Goal: Transaction & Acquisition: Subscribe to service/newsletter

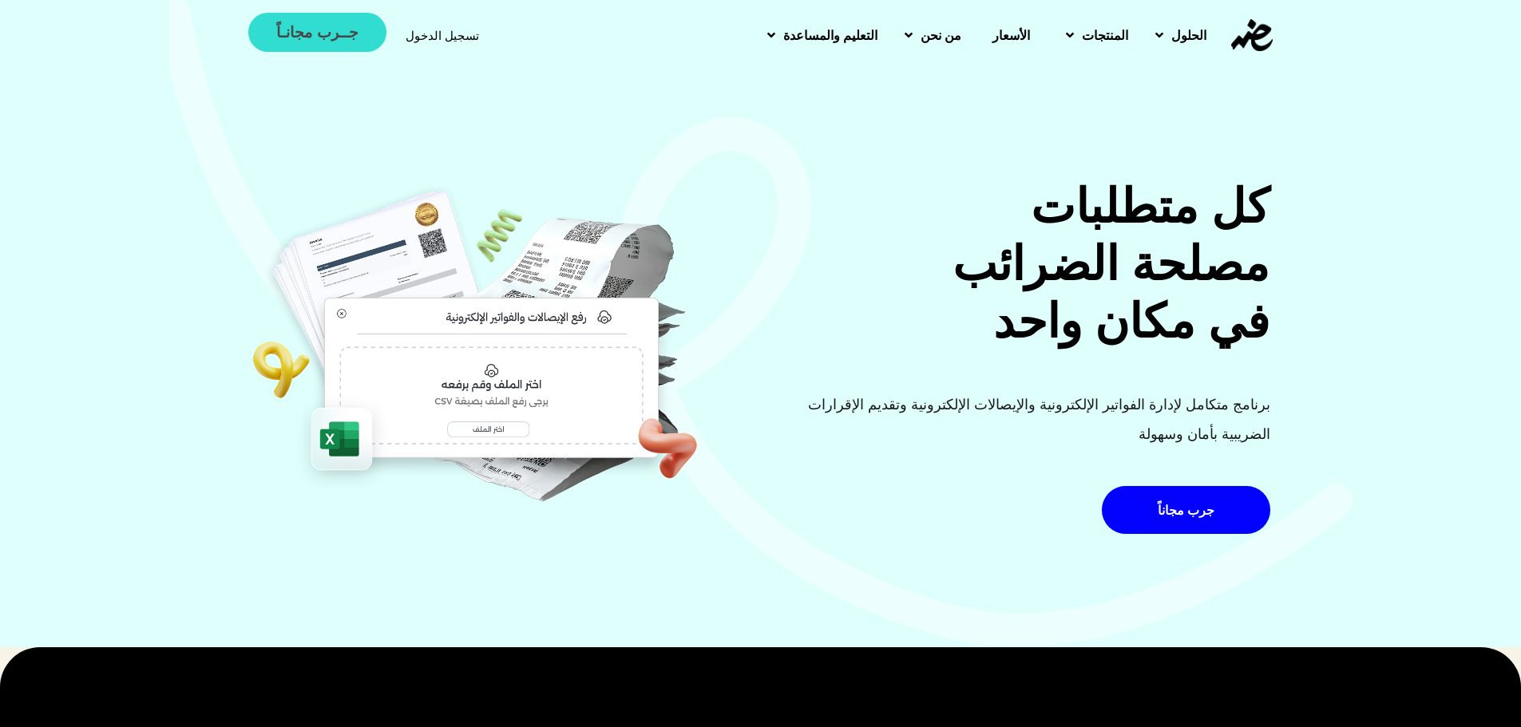
click at [317, 40] on span "جــرب مجانـاً" at bounding box center [316, 32] width 81 height 15
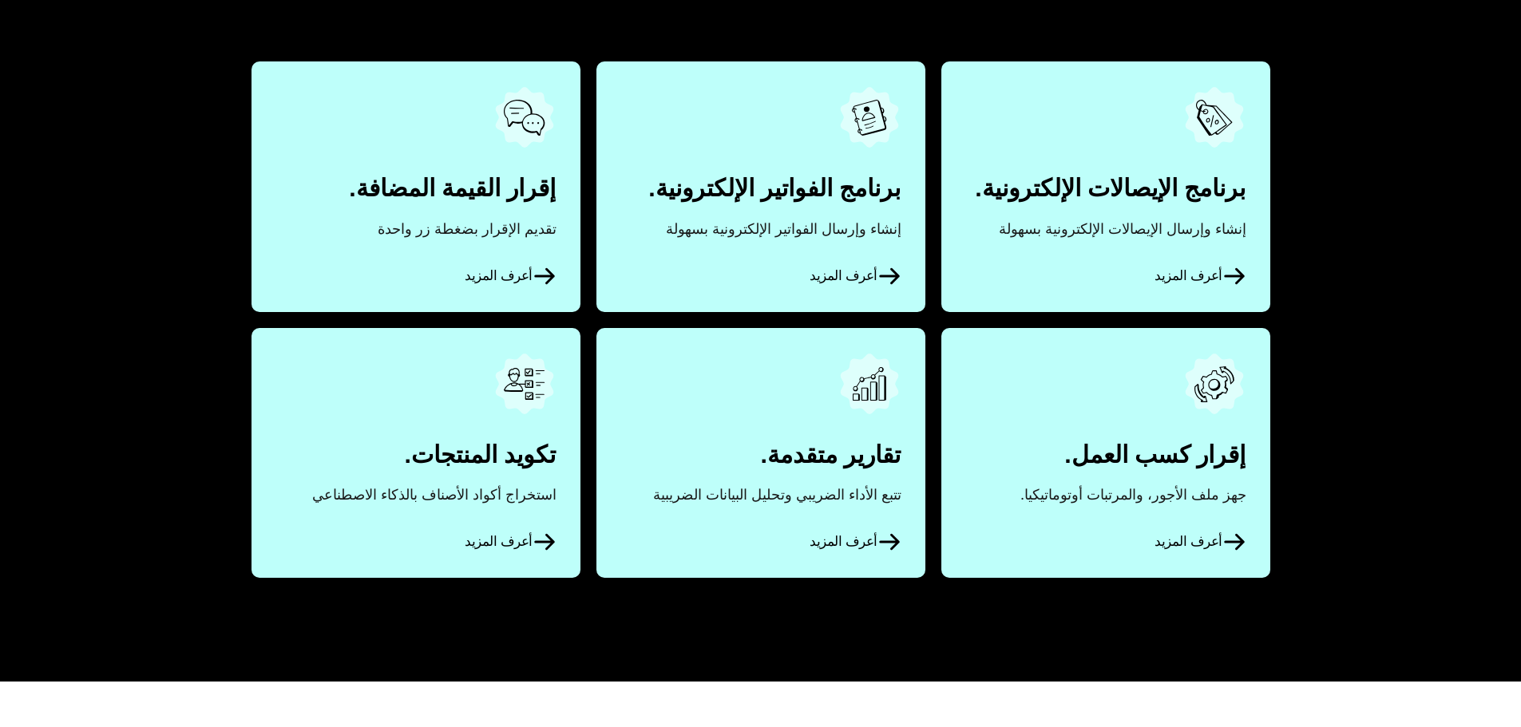
scroll to position [905, 0]
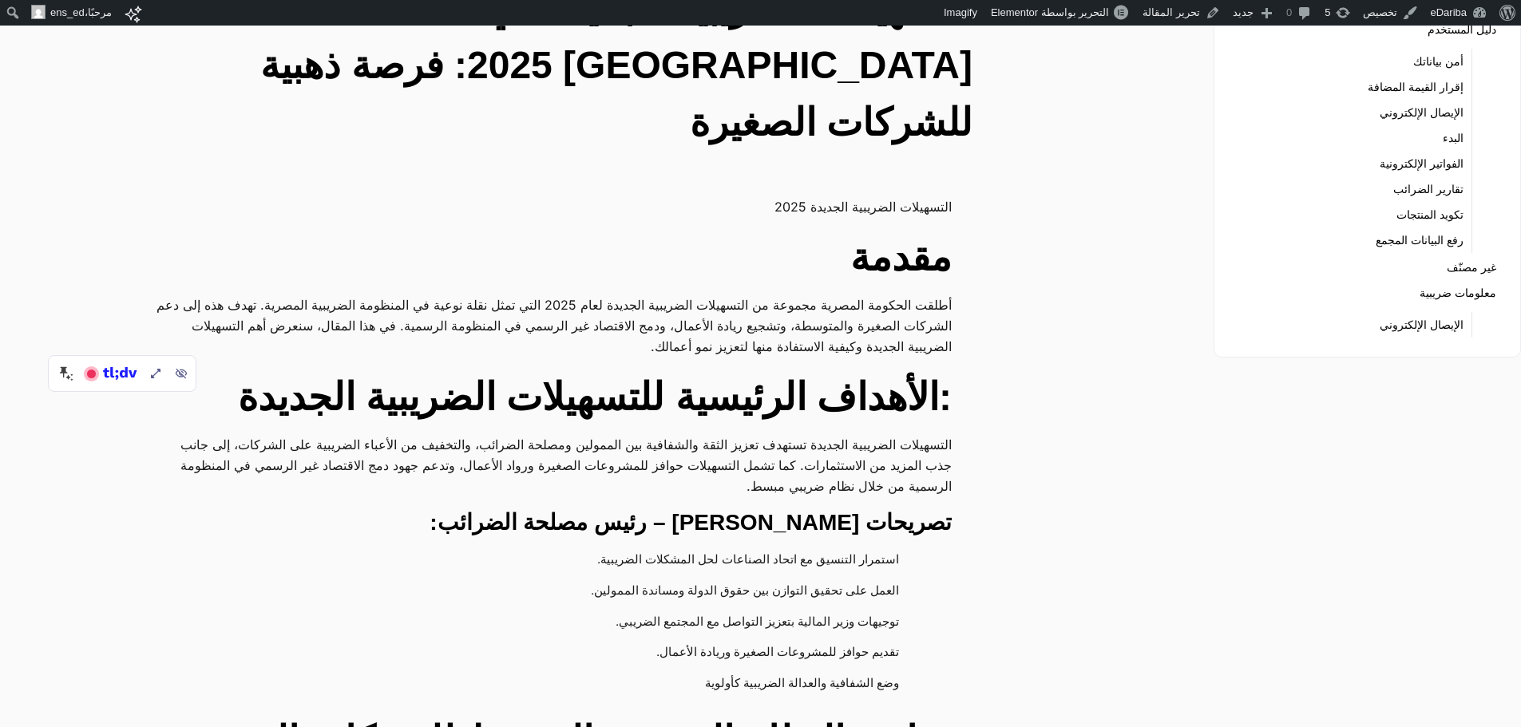
scroll to position [168, 0]
click at [864, 294] on p "أطلقت الحكومة المصرية مجموعة من التسهيلات الضريبية الجديدة لعام 2025 التي تمثل …" at bounding box center [554, 325] width 795 height 62
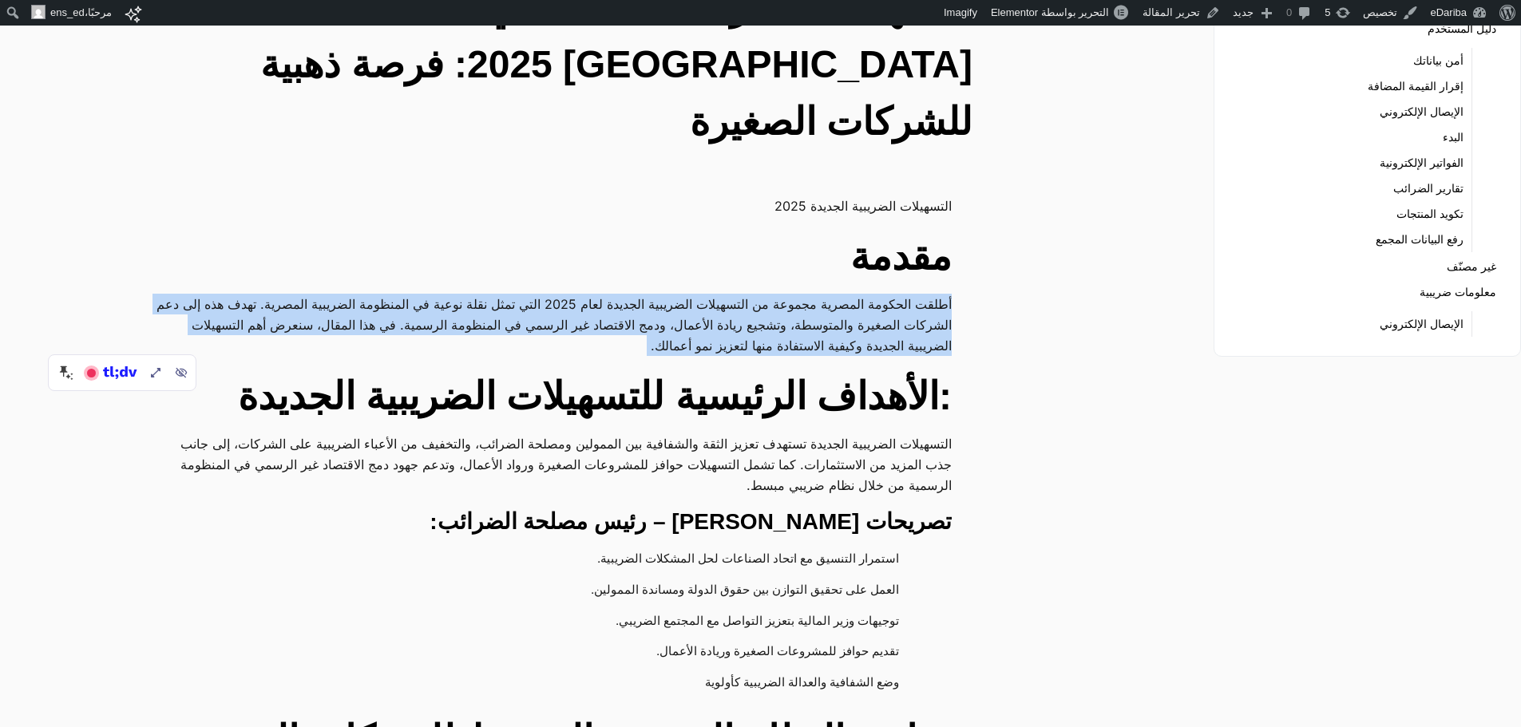
click at [864, 294] on p "أطلقت الحكومة المصرية مجموعة من التسهيلات الضريبية الجديدة لعام 2025 التي تمثل …" at bounding box center [554, 325] width 795 height 62
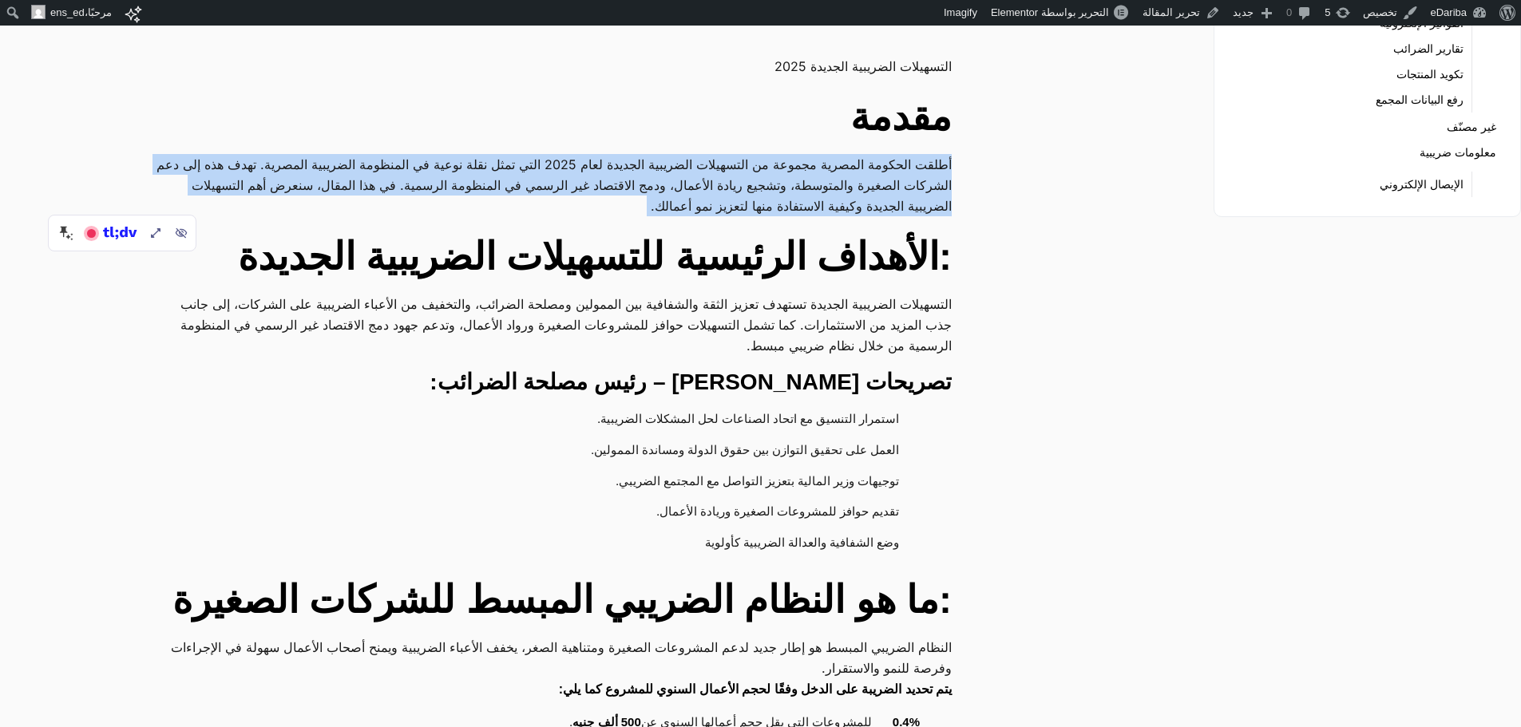
scroll to position [309, 0]
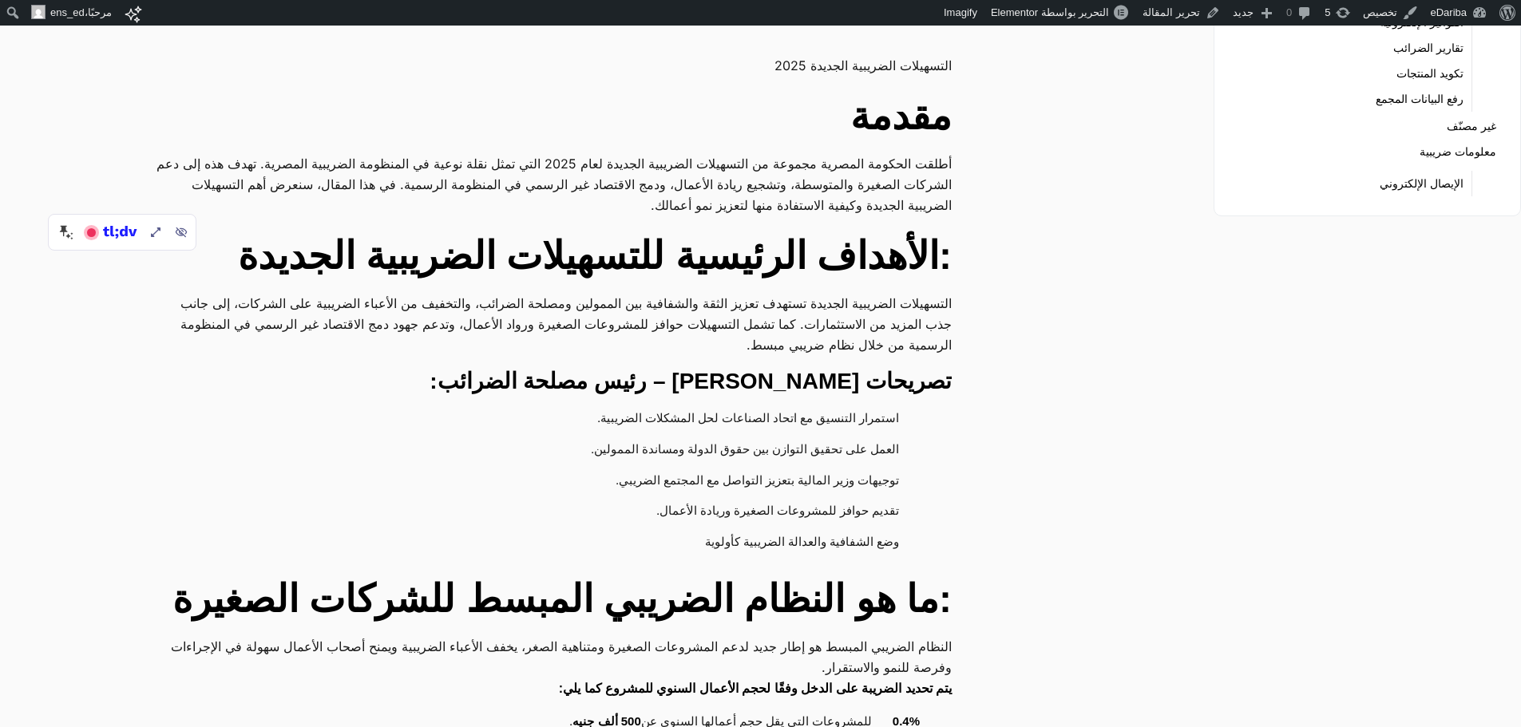
click at [864, 293] on p "التسهيلات الضريبية الجديدة تستهدف تعزيز الثقة والشفافية بين الممولين ومصلحة الض…" at bounding box center [554, 324] width 795 height 62
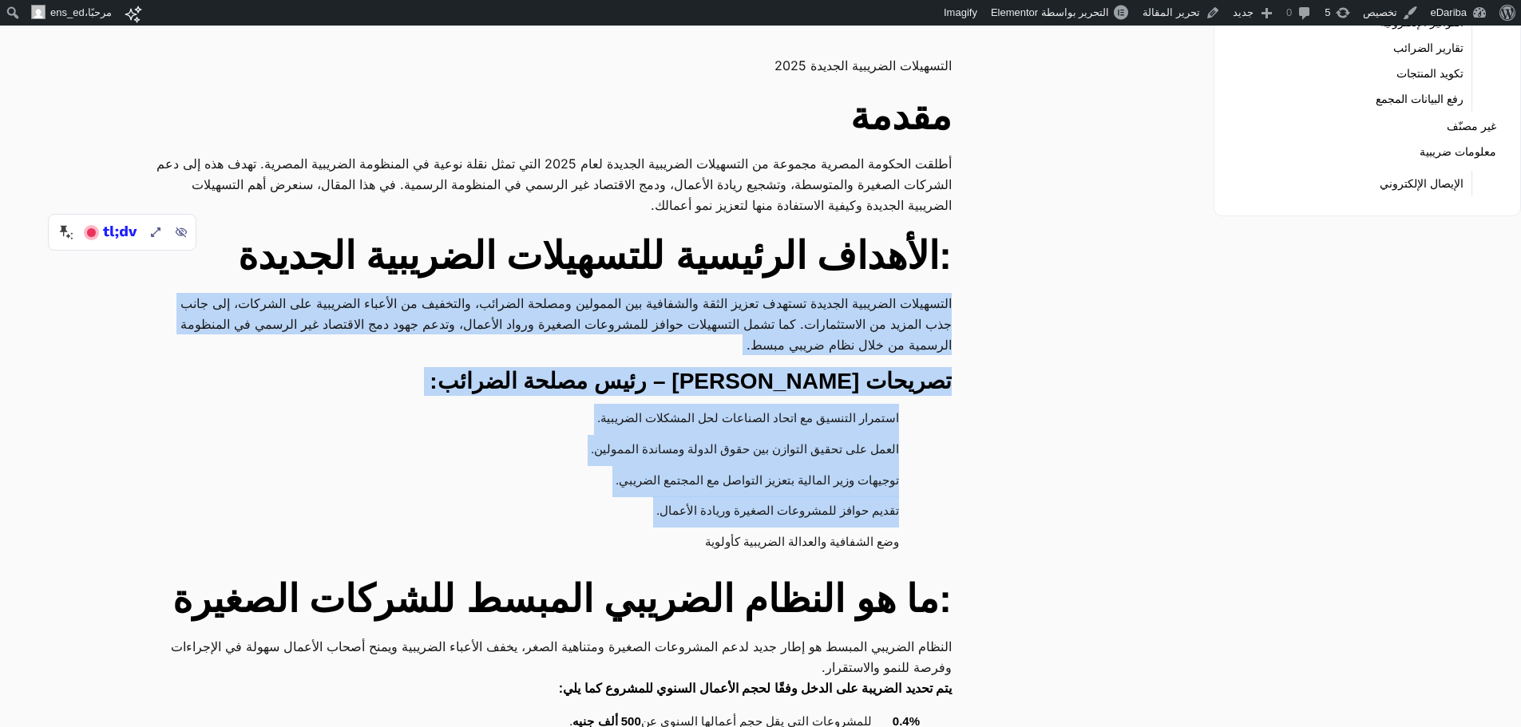
drag, startPoint x: 864, startPoint y: 261, endPoint x: 831, endPoint y: 452, distance: 193.6
click at [831, 497] on li "تقديم حوافز للمشروعات الصغيرة وريادة الأعمال." at bounding box center [545, 512] width 747 height 31
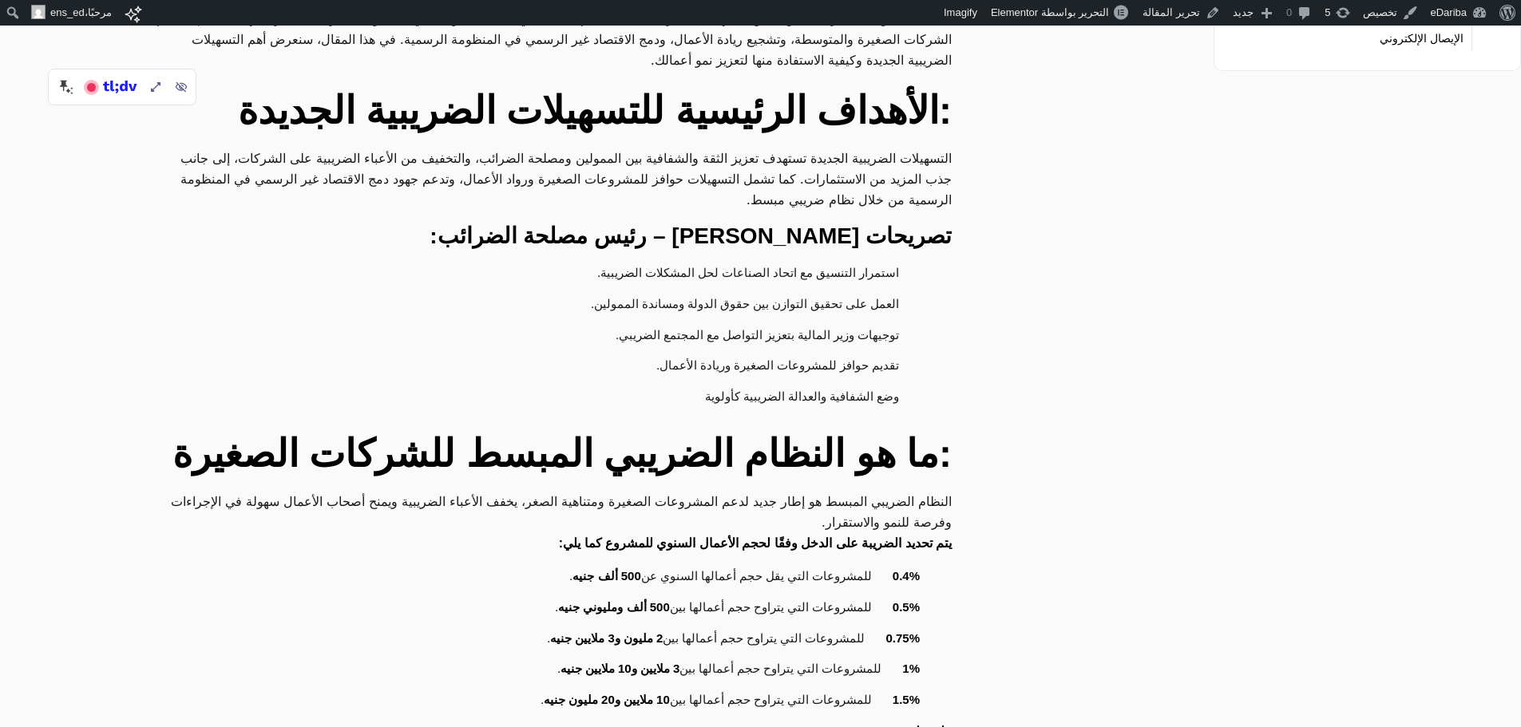
scroll to position [0, 0]
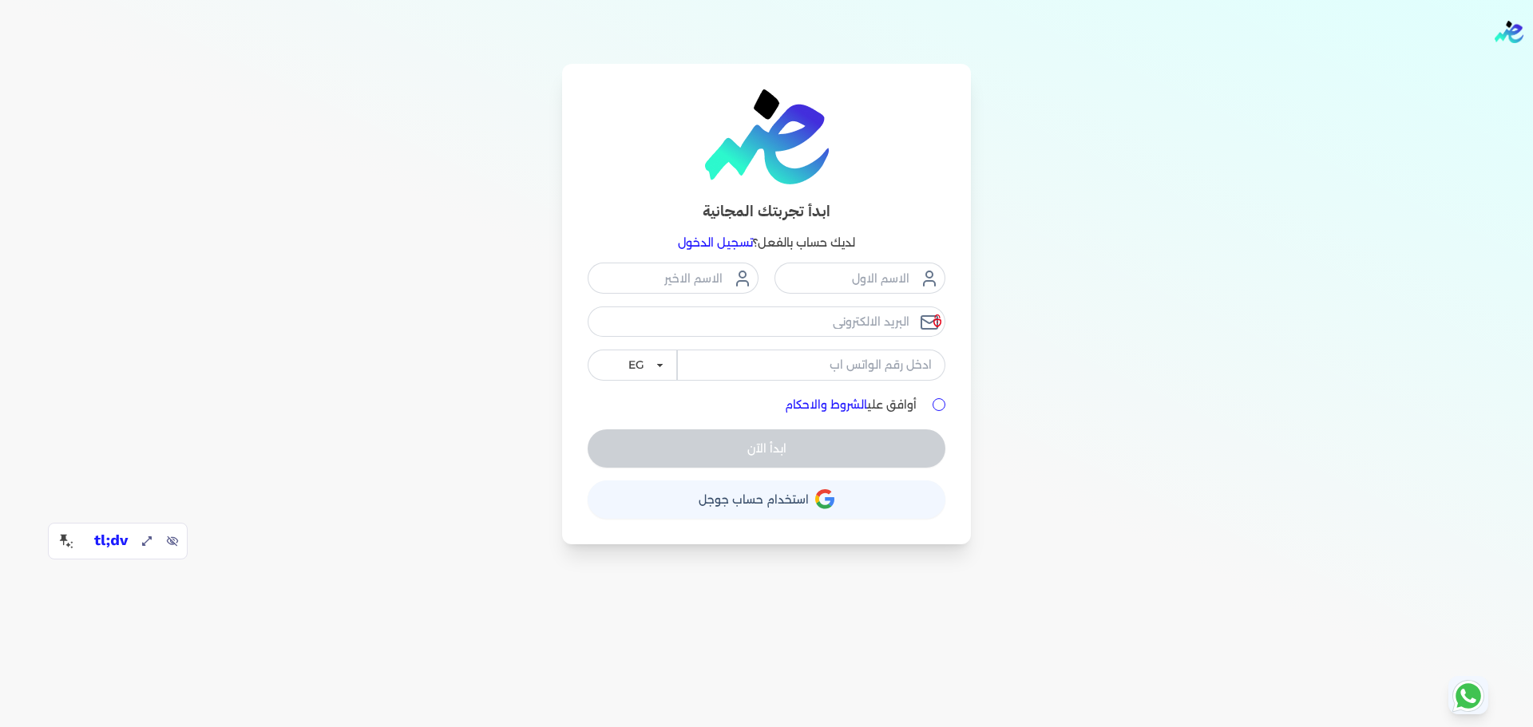
click at [736, 245] on link "تسجيل الدخول" at bounding box center [715, 243] width 75 height 14
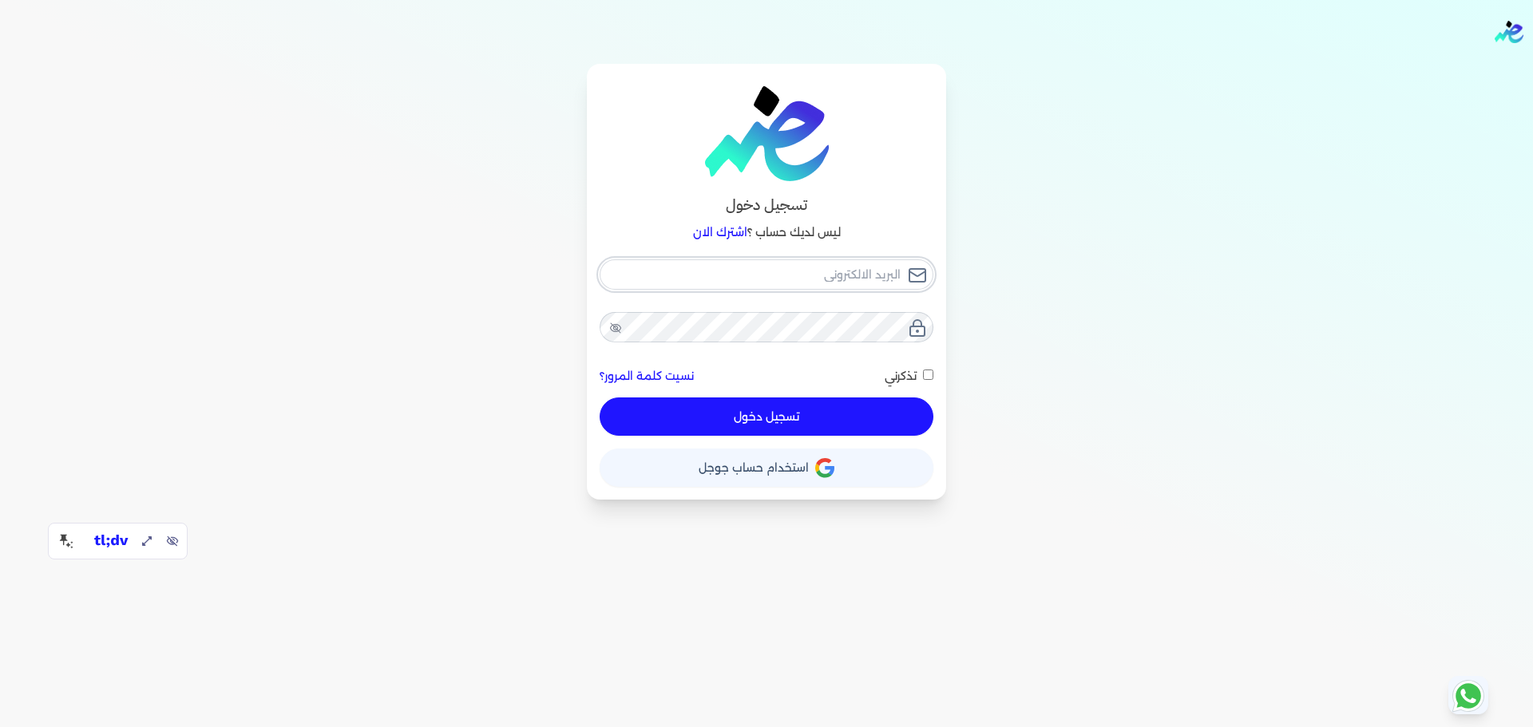
type input "hello@ensoulify.com"
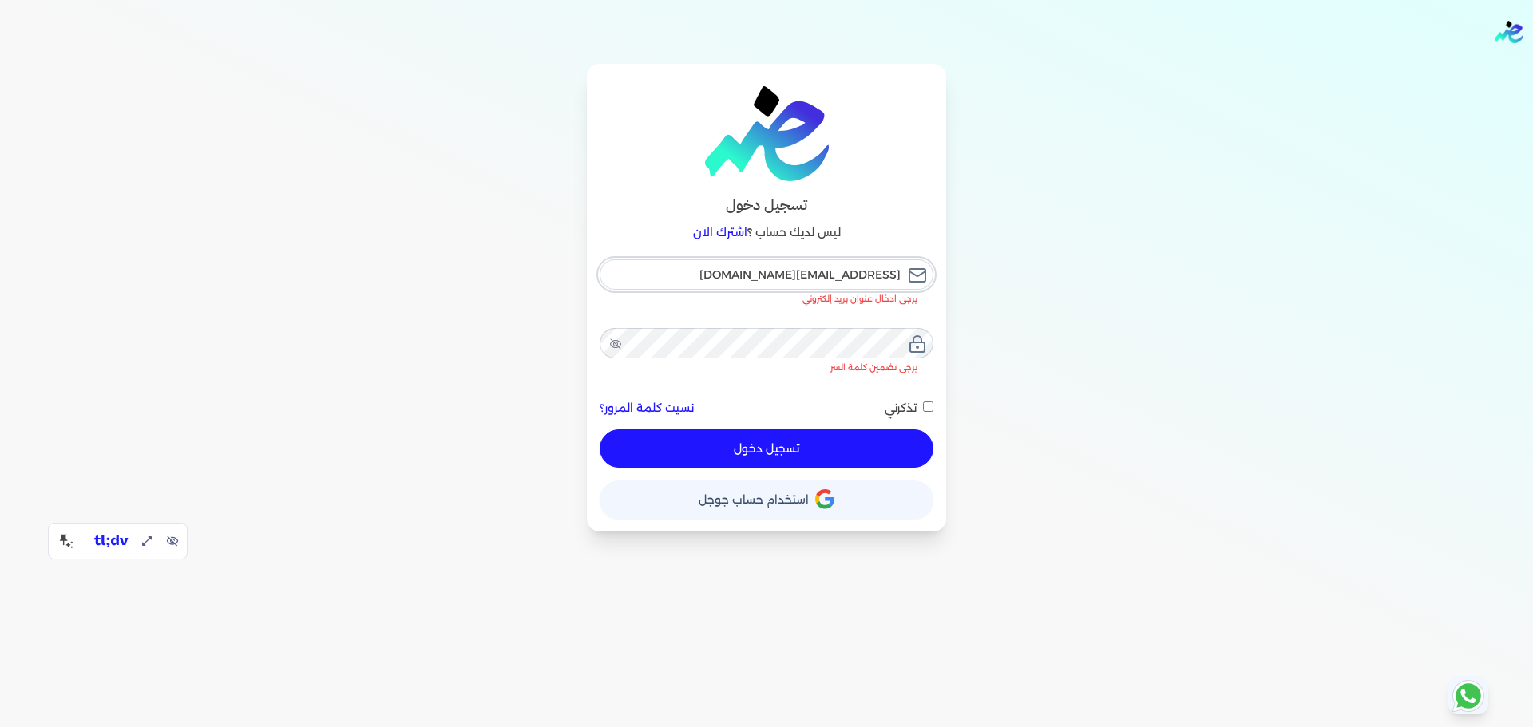
click at [814, 281] on input "hello@ensoulify.com" at bounding box center [767, 275] width 334 height 30
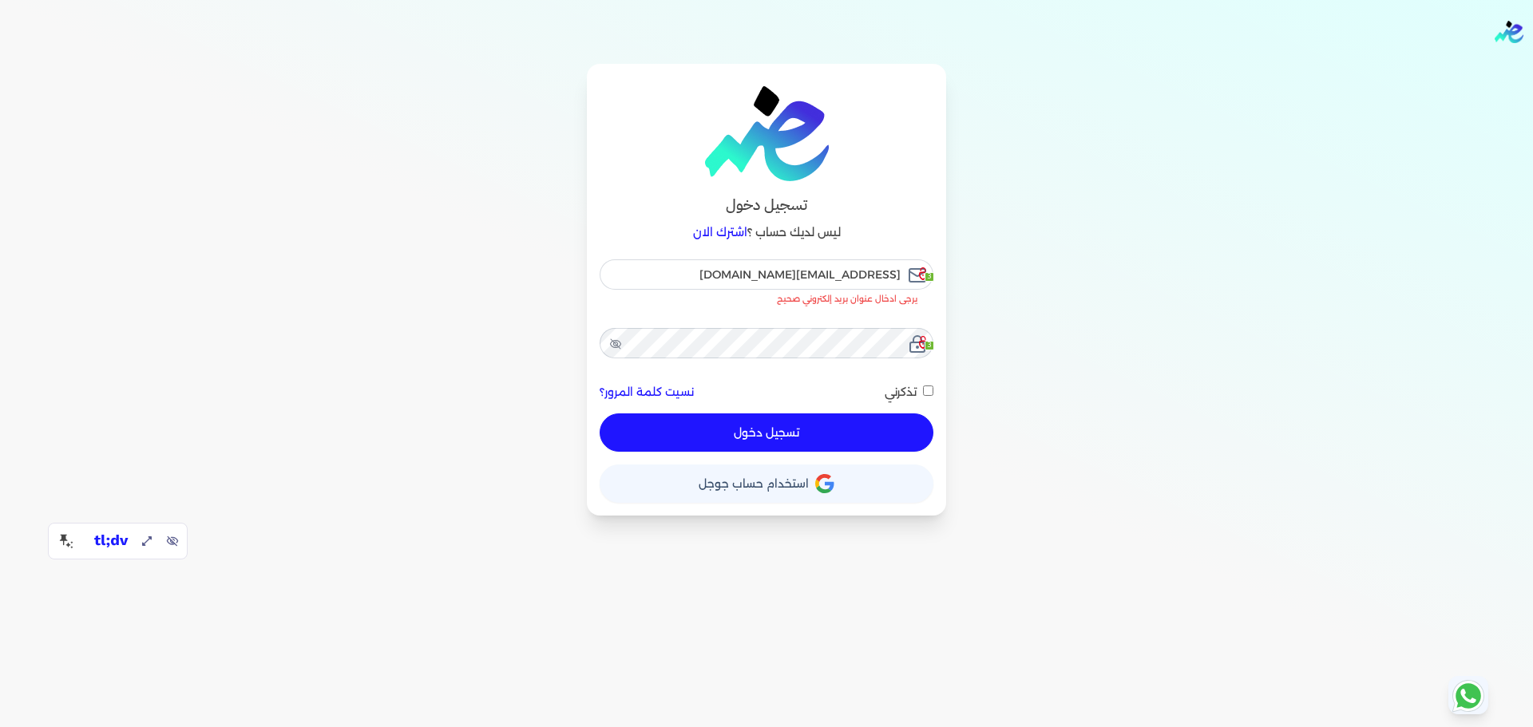
click at [1061, 280] on div "تسجيل دخول ليس لديك حساب ؟ اشترك الان hello@ensoulify.com 3 يرجى ادخال عنوان بر…" at bounding box center [766, 290] width 1227 height 452
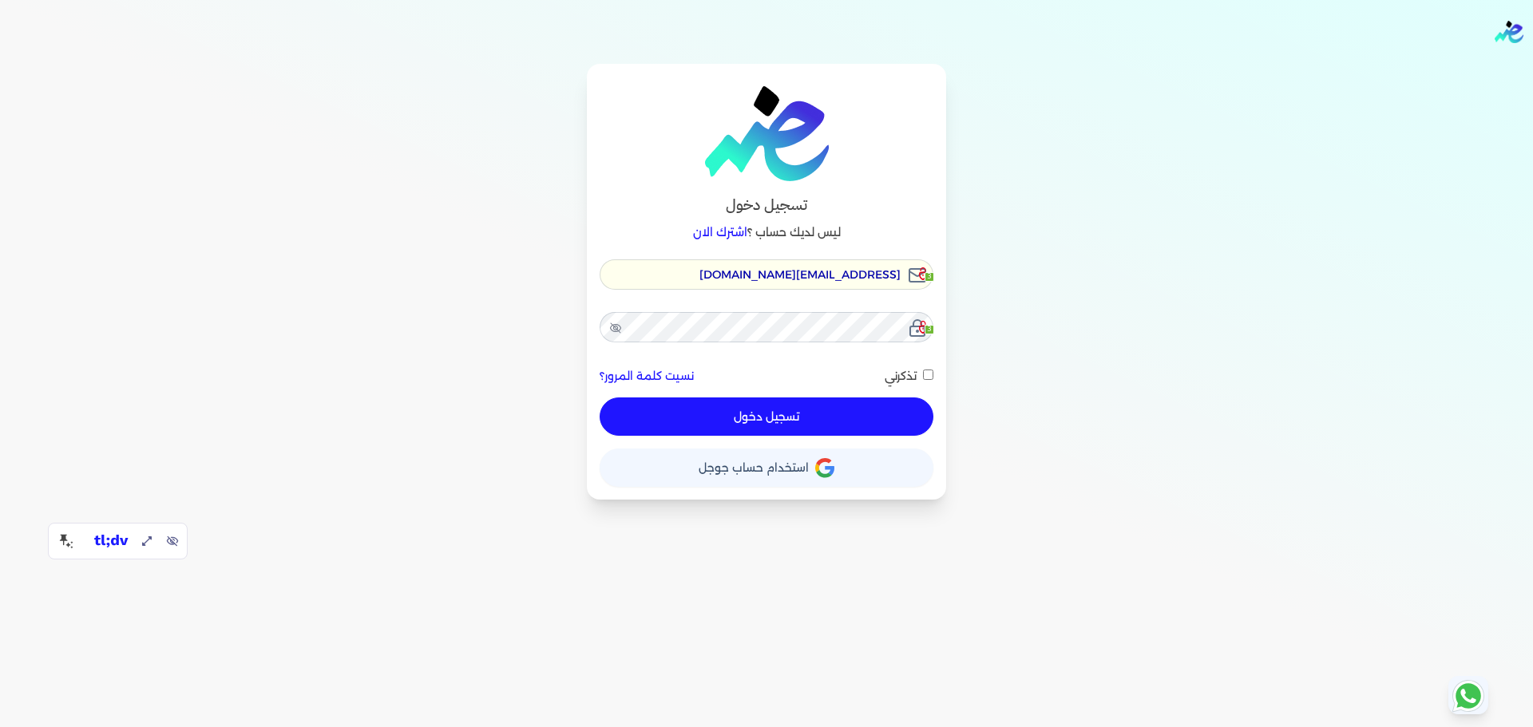
click at [929, 373] on input "تذكرني" at bounding box center [928, 375] width 10 height 10
checkbox input "true"
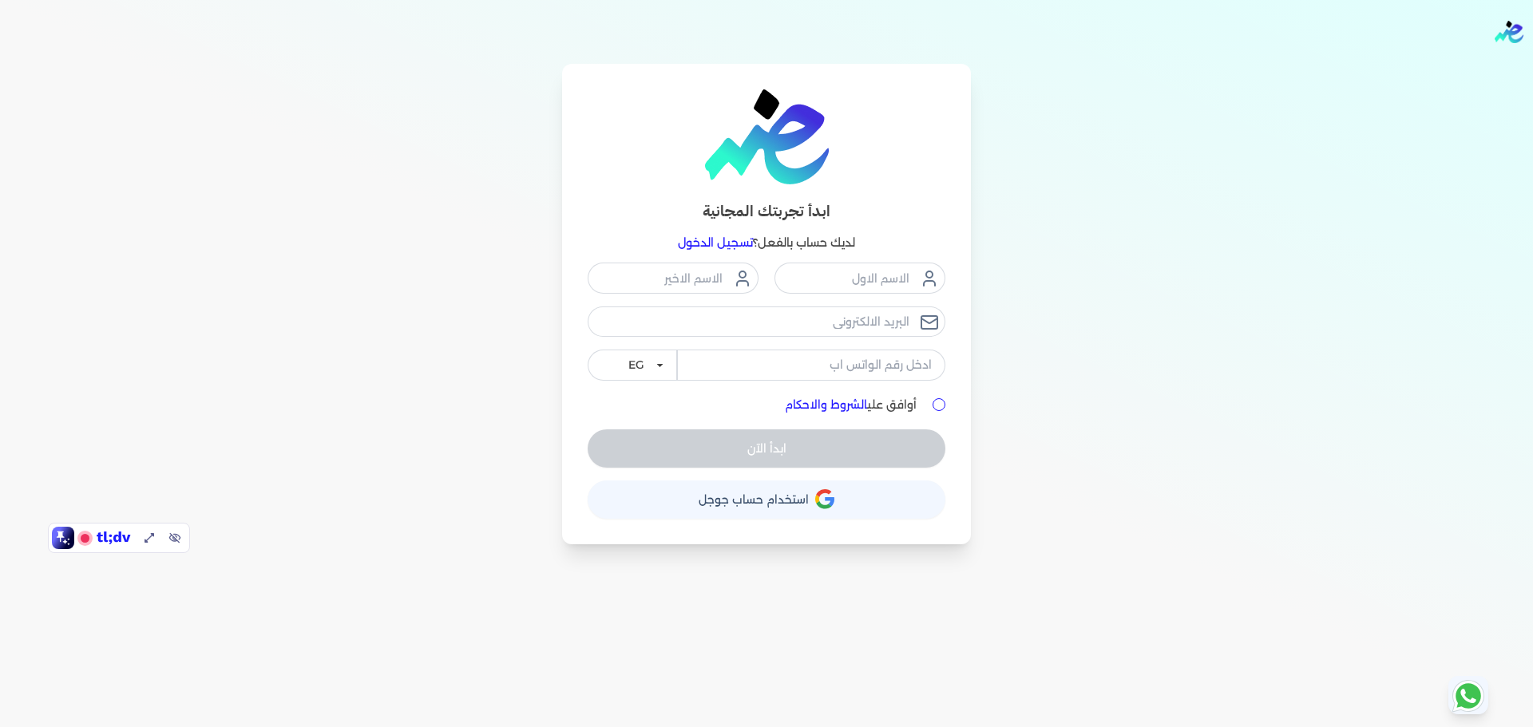
click at [731, 244] on link "تسجيل الدخول" at bounding box center [715, 243] width 75 height 14
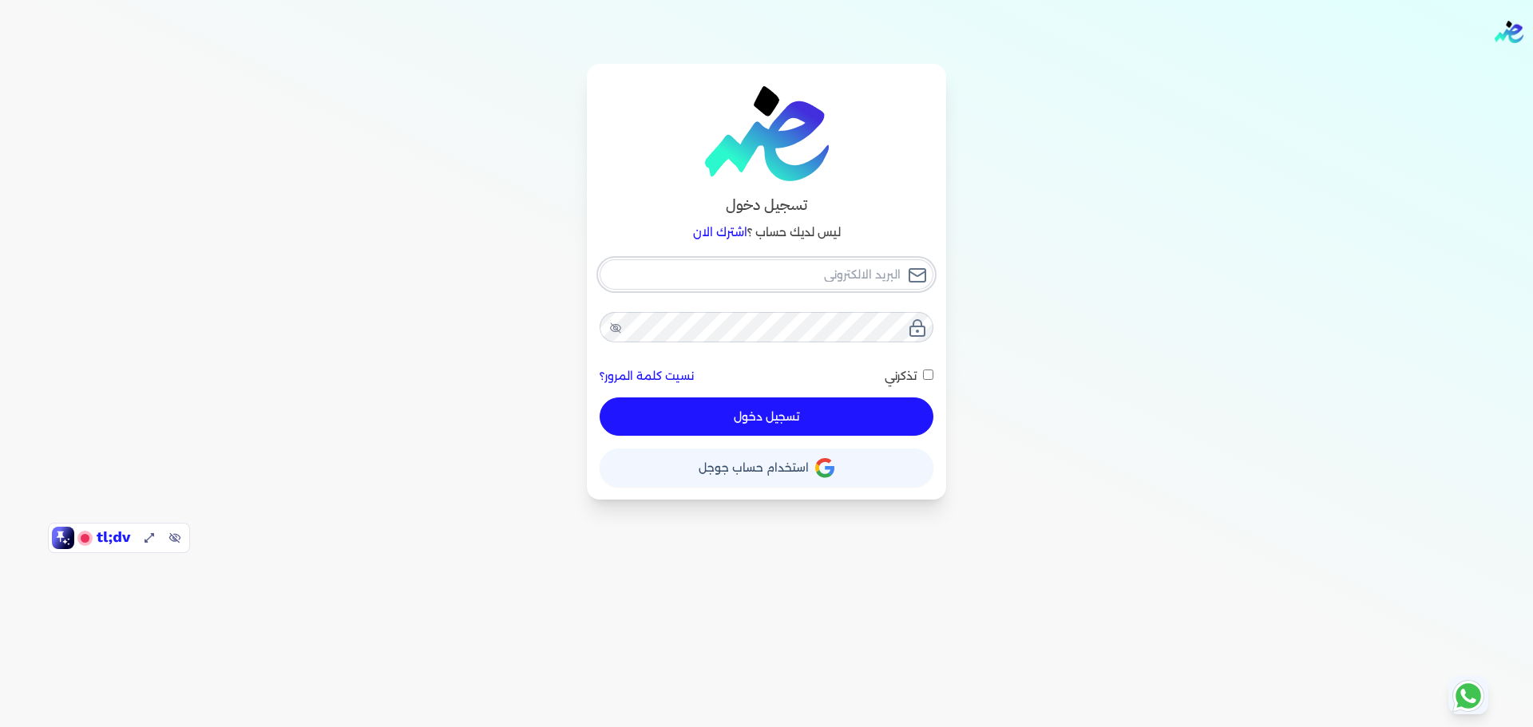
type input "hello@ensoulify.com"
click at [756, 418] on button "تسجيل دخول" at bounding box center [767, 417] width 334 height 38
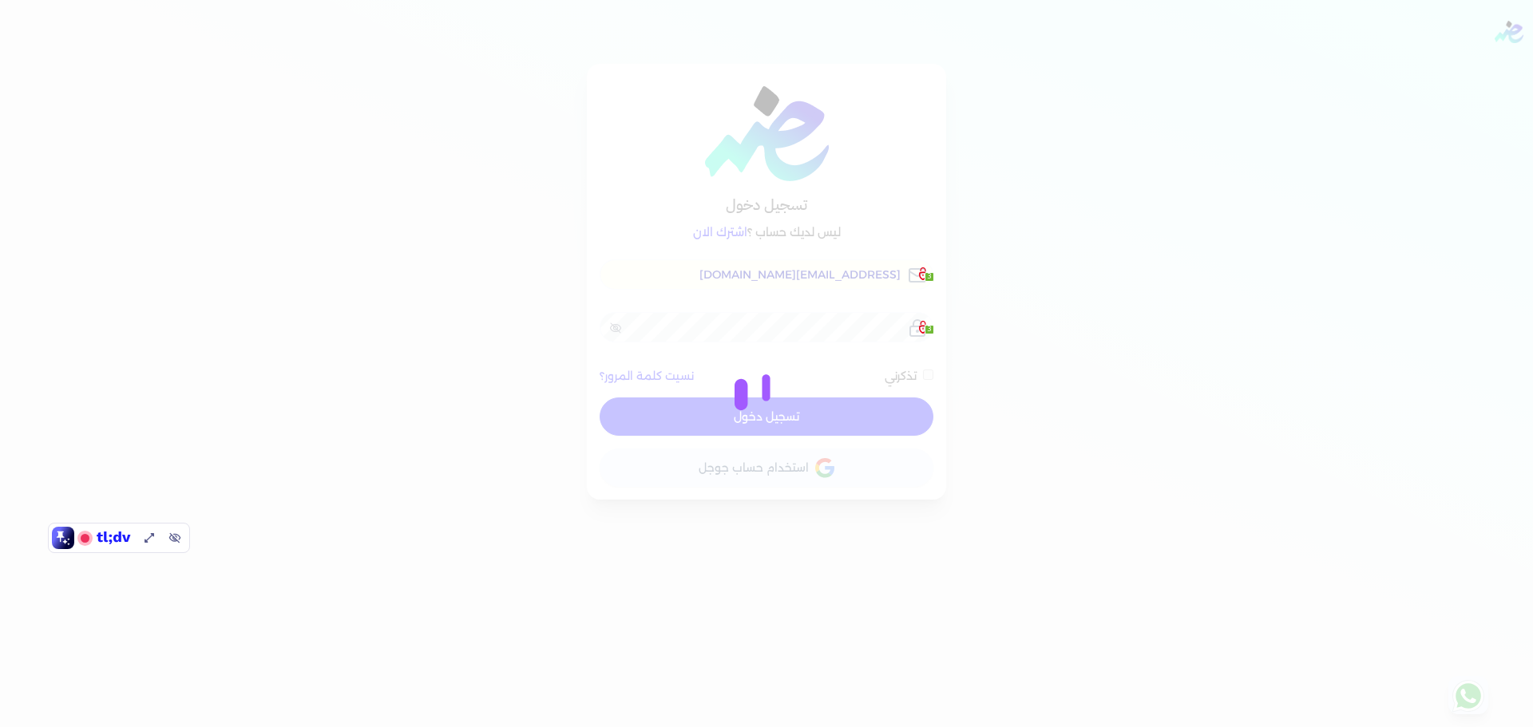
checkbox input "false"
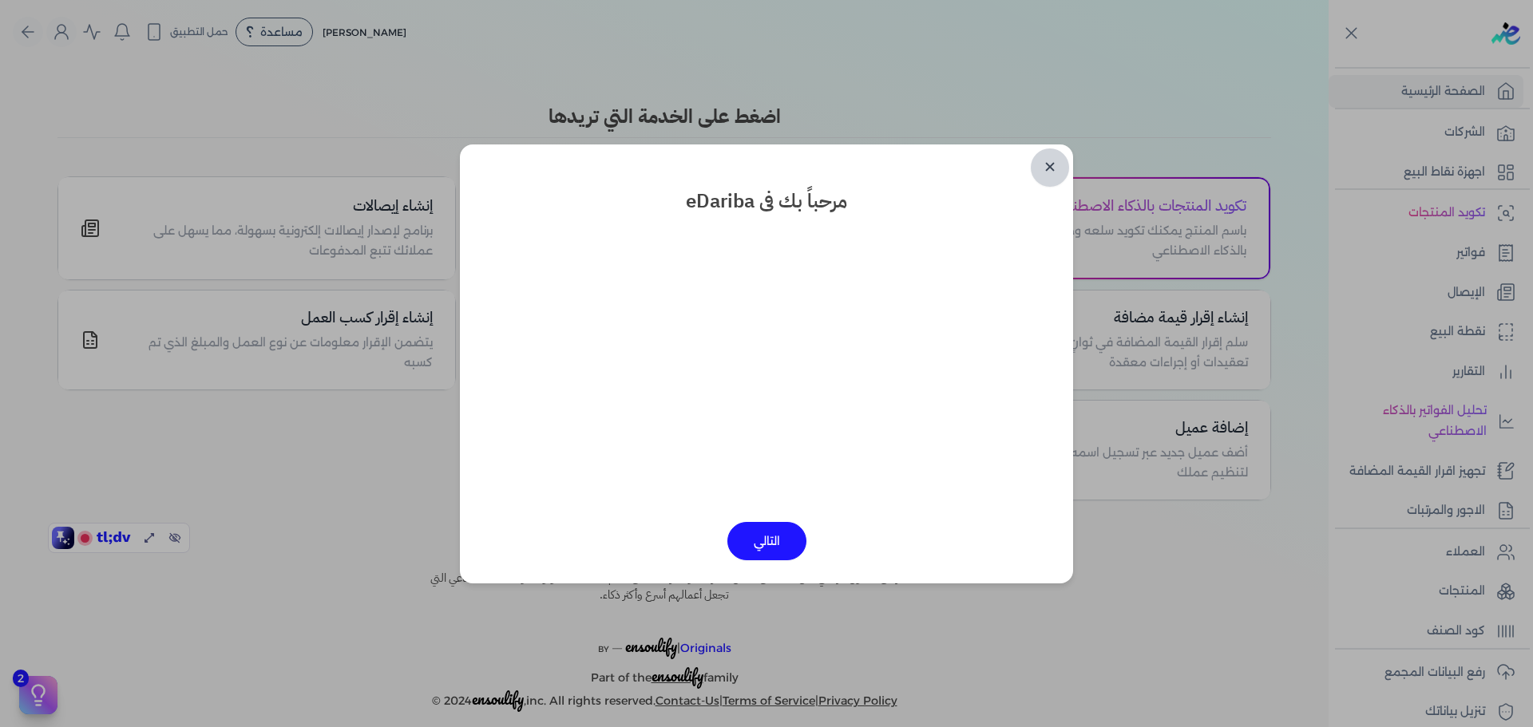
click at [1035, 164] on link "✕" at bounding box center [1050, 168] width 38 height 38
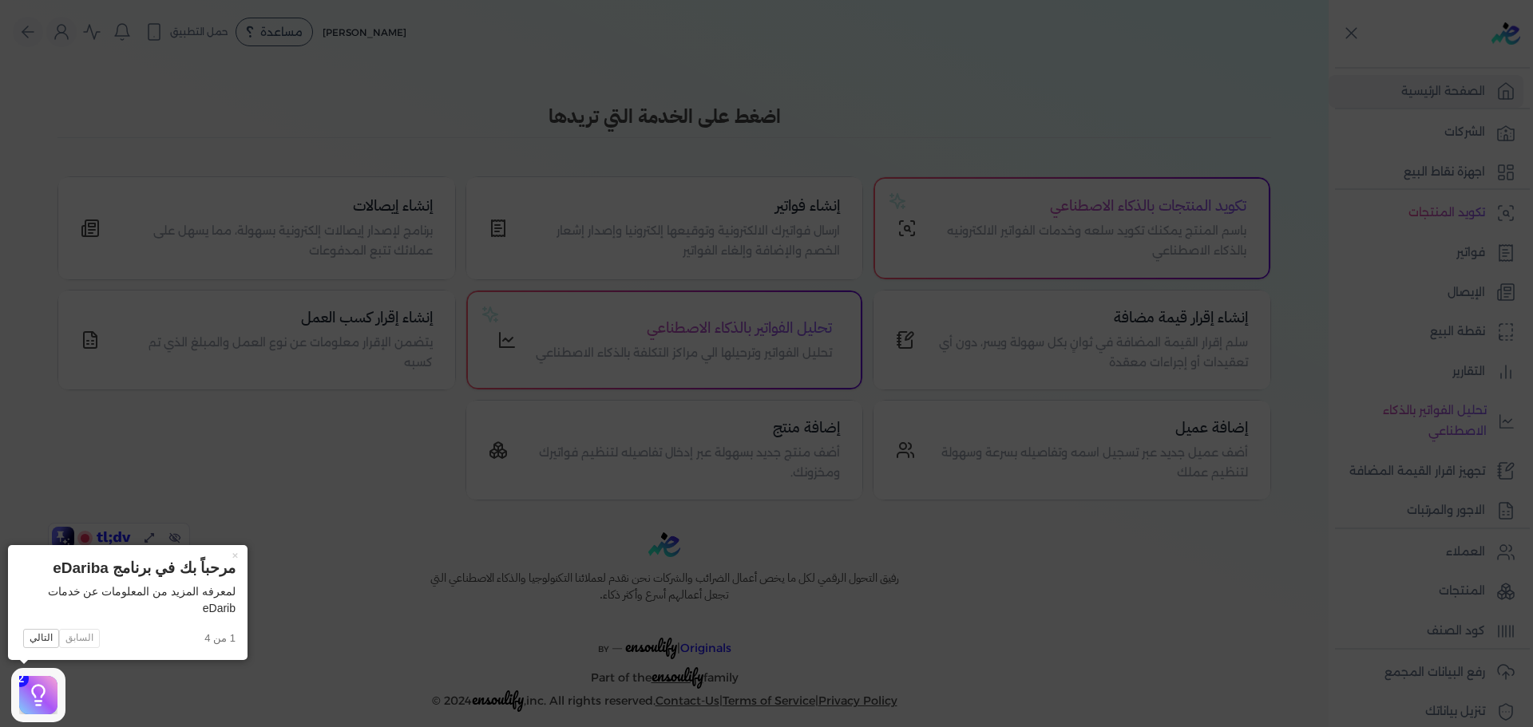
click at [868, 125] on icon at bounding box center [766, 363] width 1533 height 727
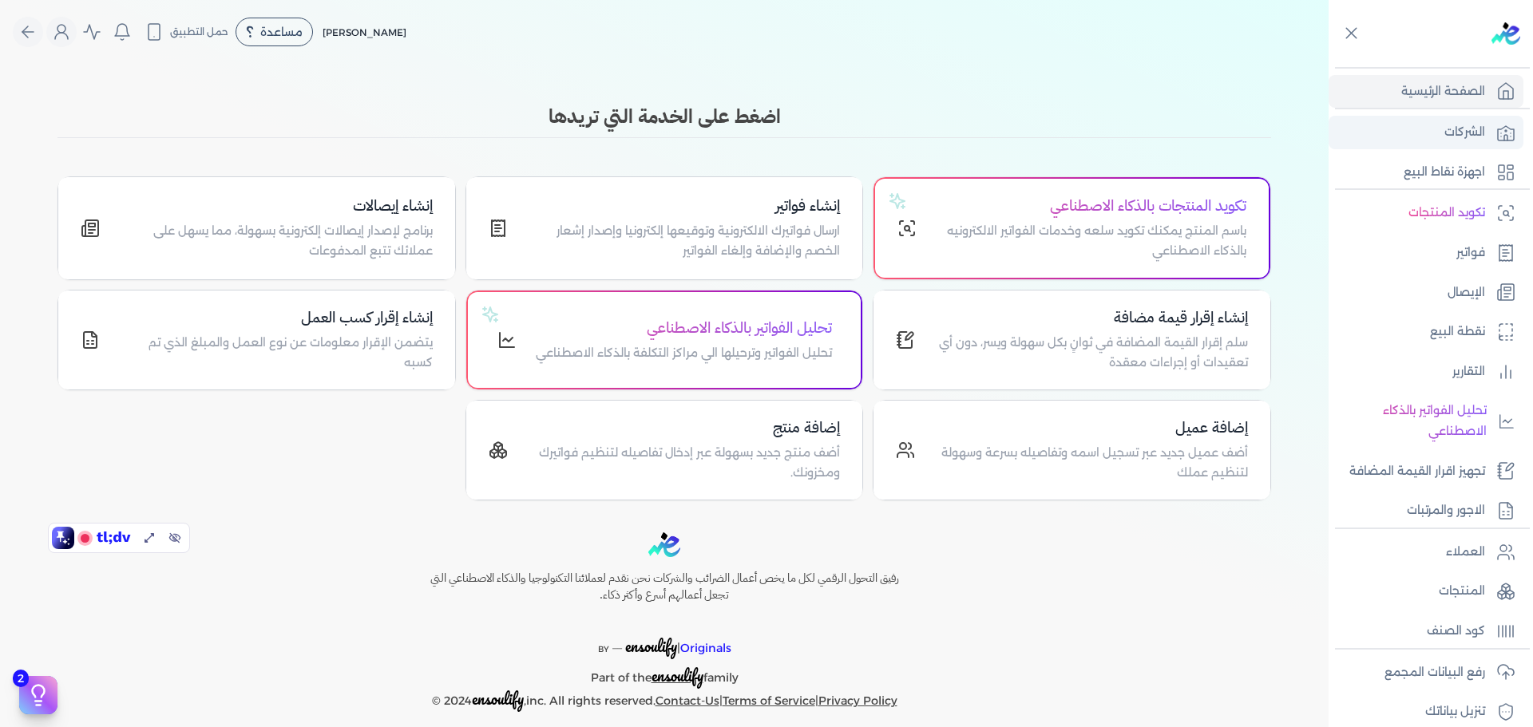
click at [1474, 129] on p "الشركات" at bounding box center [1465, 132] width 41 height 21
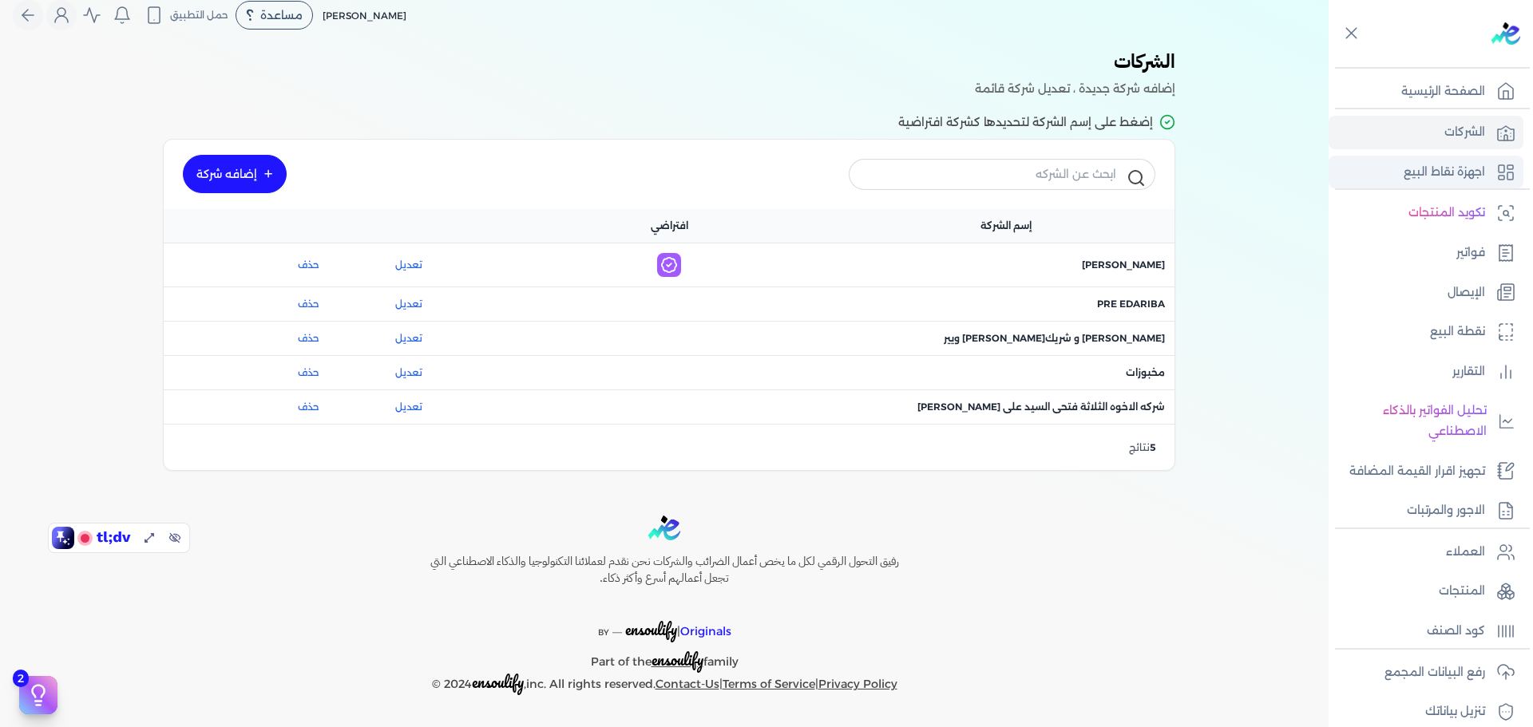
click at [1466, 173] on p "اجهزة نقاط البيع" at bounding box center [1444, 172] width 81 height 21
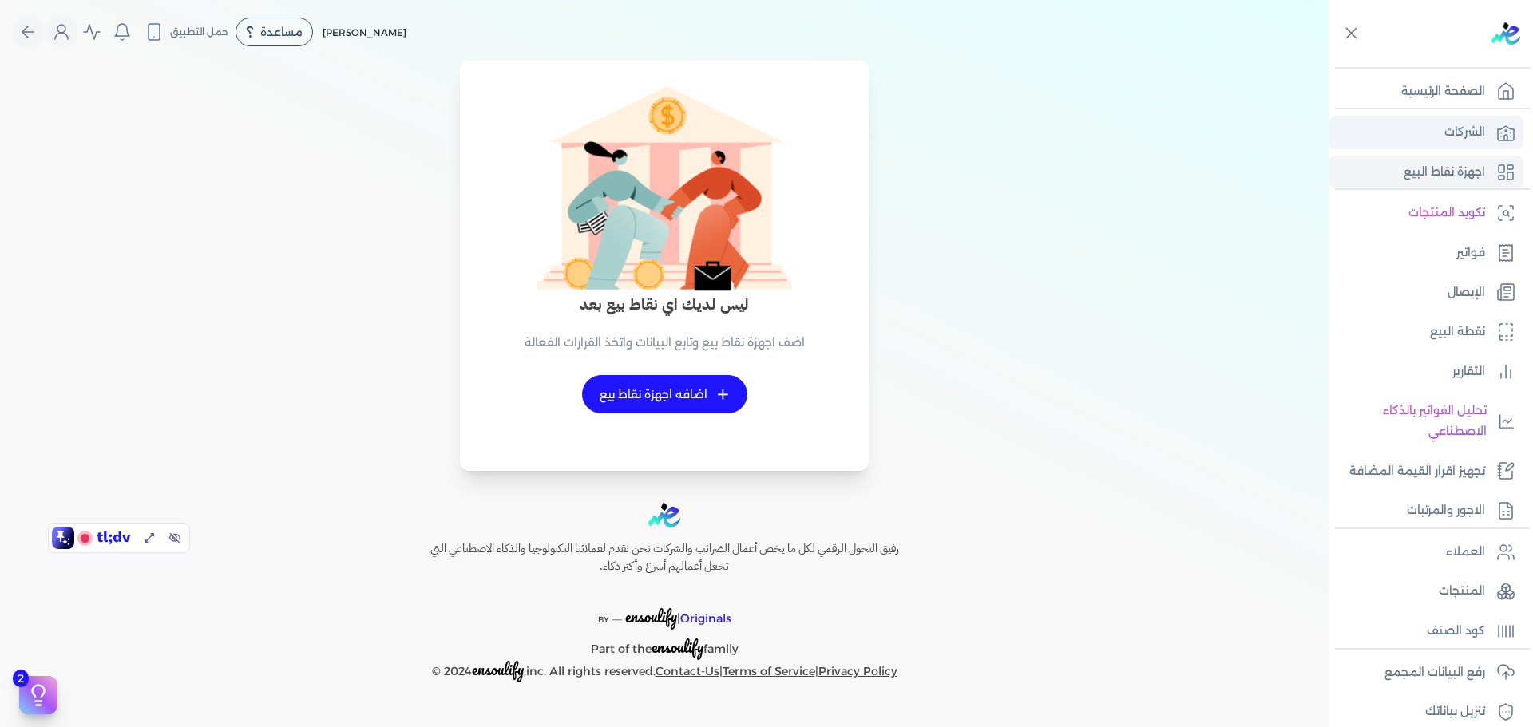
click at [1460, 130] on p "الشركات" at bounding box center [1465, 132] width 41 height 21
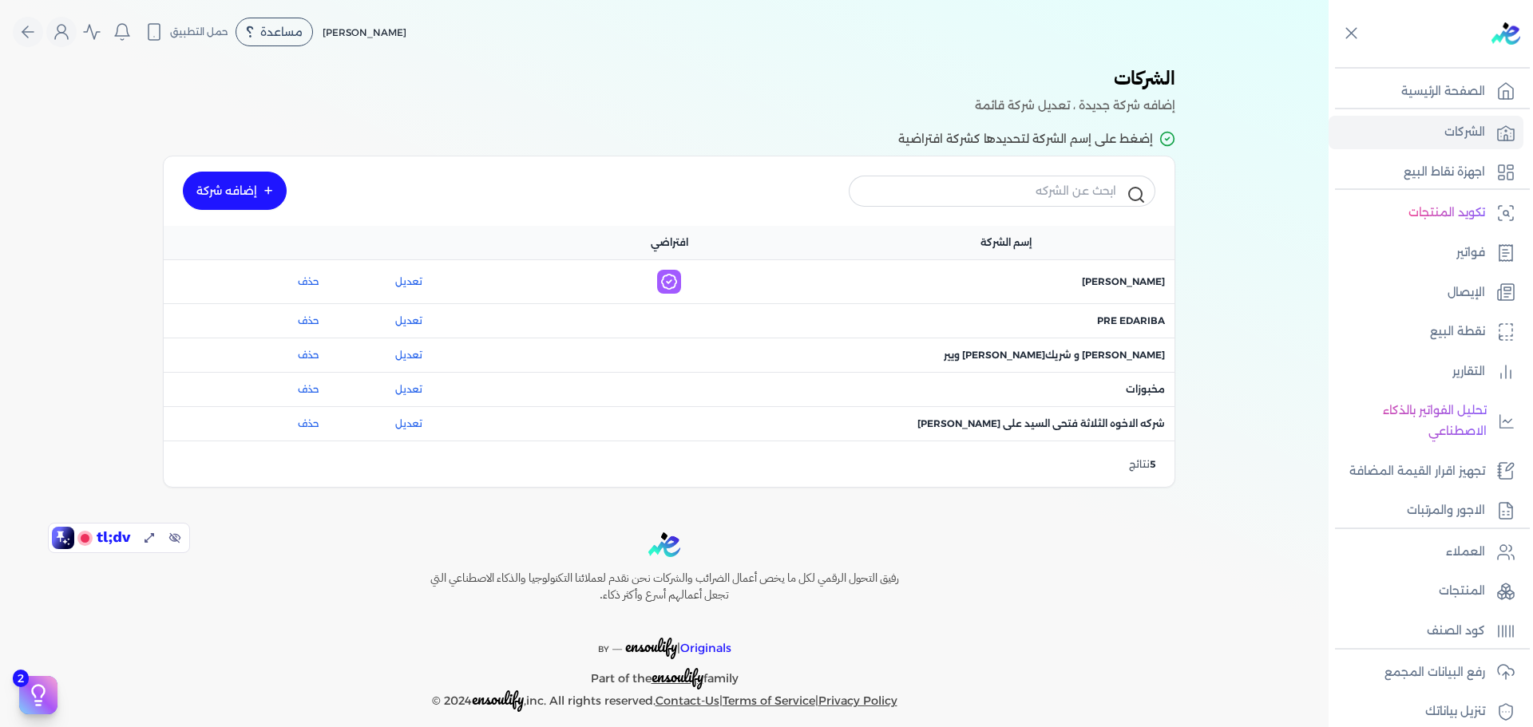
click at [1140, 394] on span "اسم الشركة : مخبوزات" at bounding box center [1145, 389] width 39 height 14
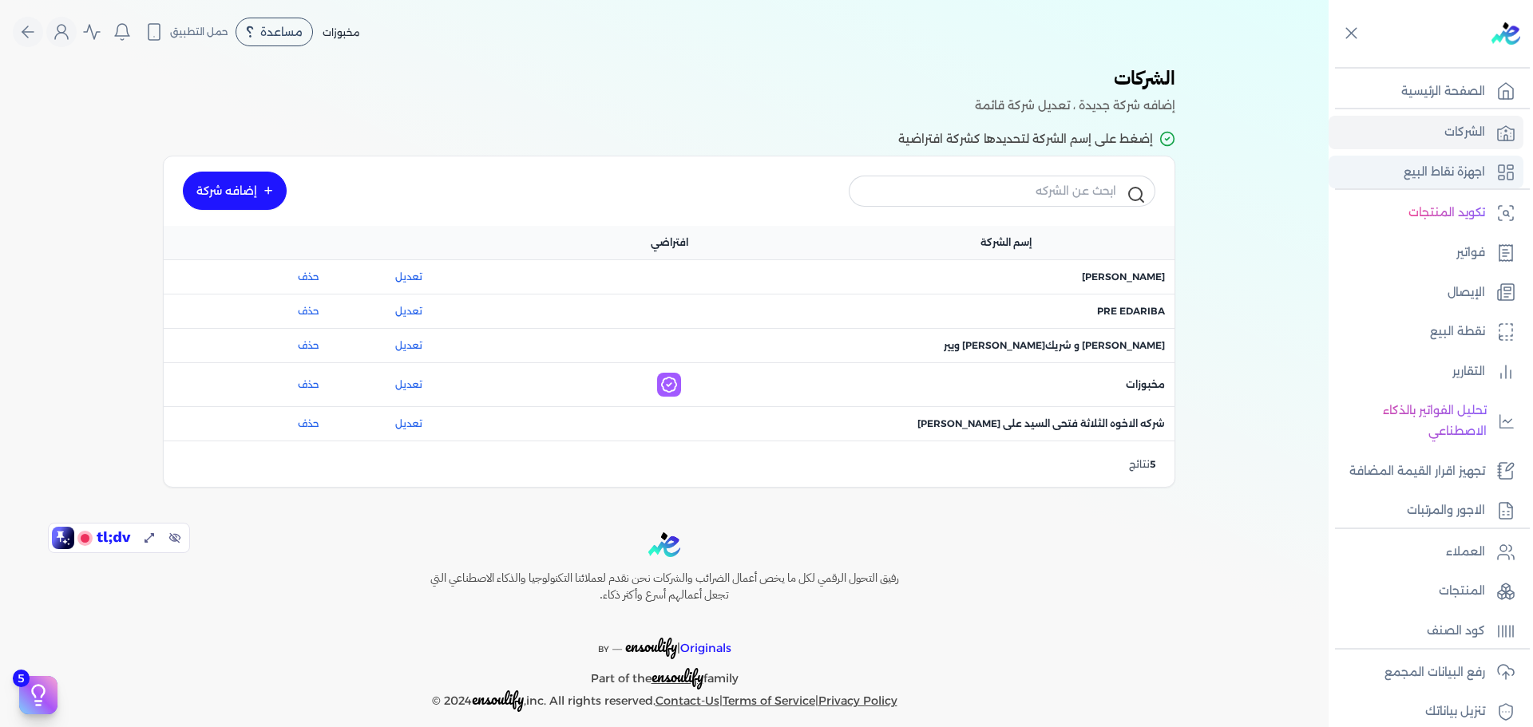
click at [1446, 168] on p "اجهزة نقاط البيع" at bounding box center [1444, 172] width 81 height 21
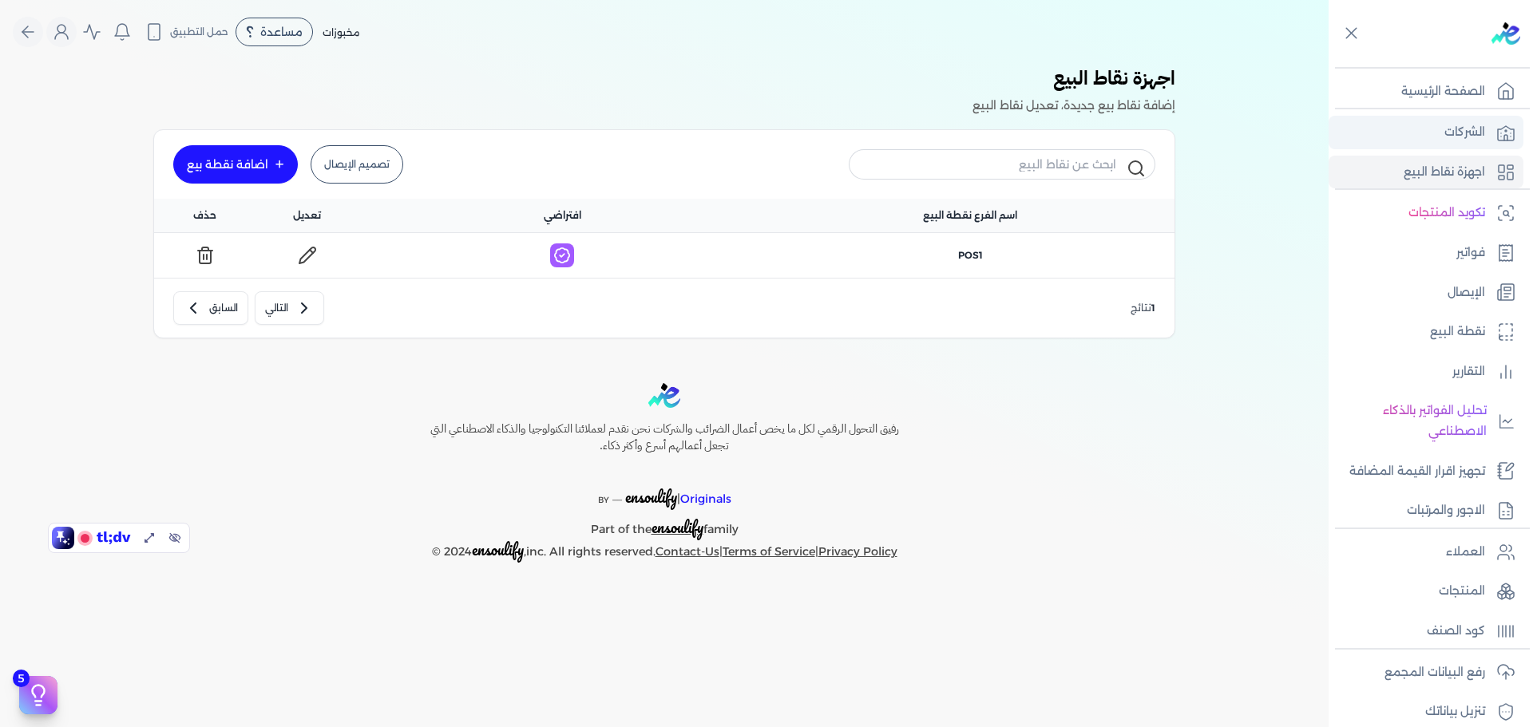
click at [1447, 121] on link "الشركات" at bounding box center [1426, 133] width 195 height 34
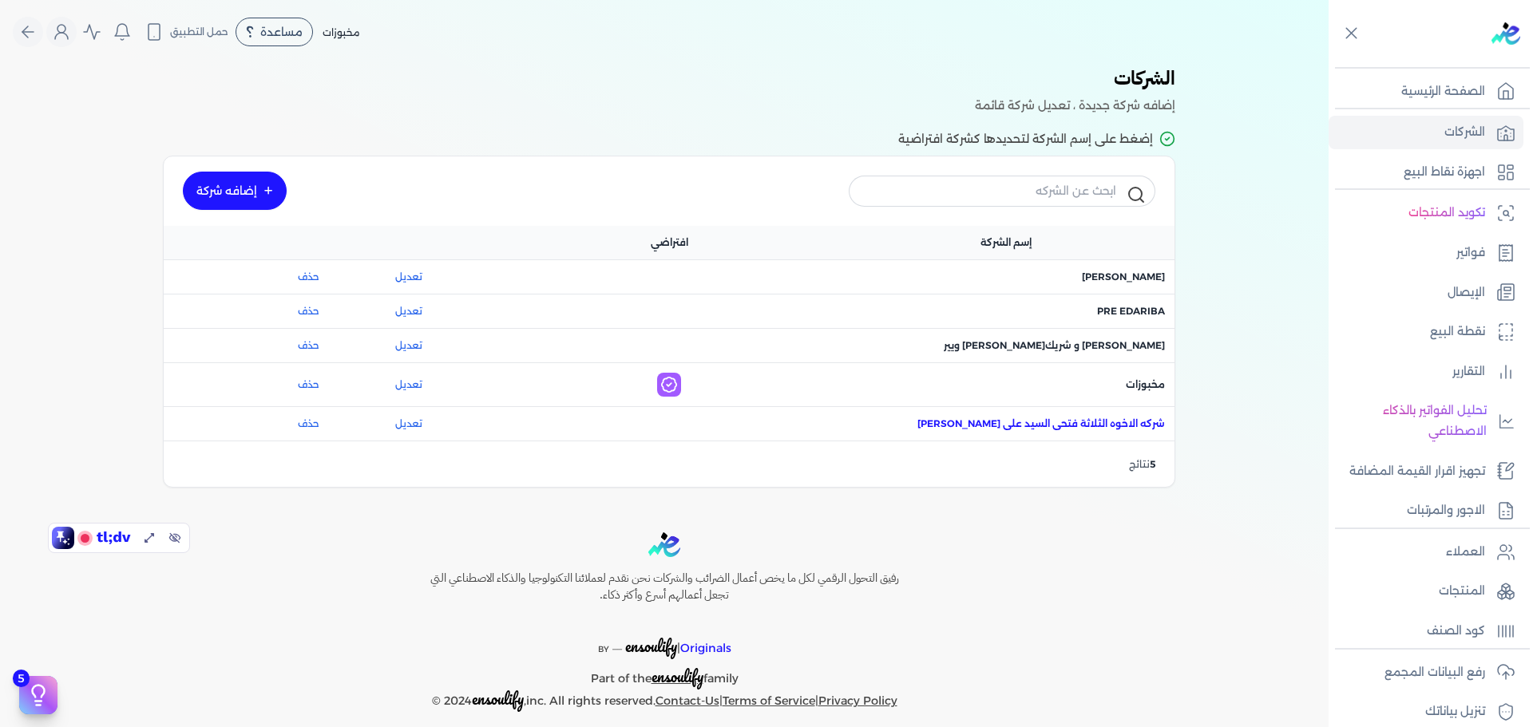
click at [1146, 422] on span "اسم الشركة : شركه الاخوه الثلاثة فتحى السيد على عمران وشركاه" at bounding box center [1041, 424] width 248 height 14
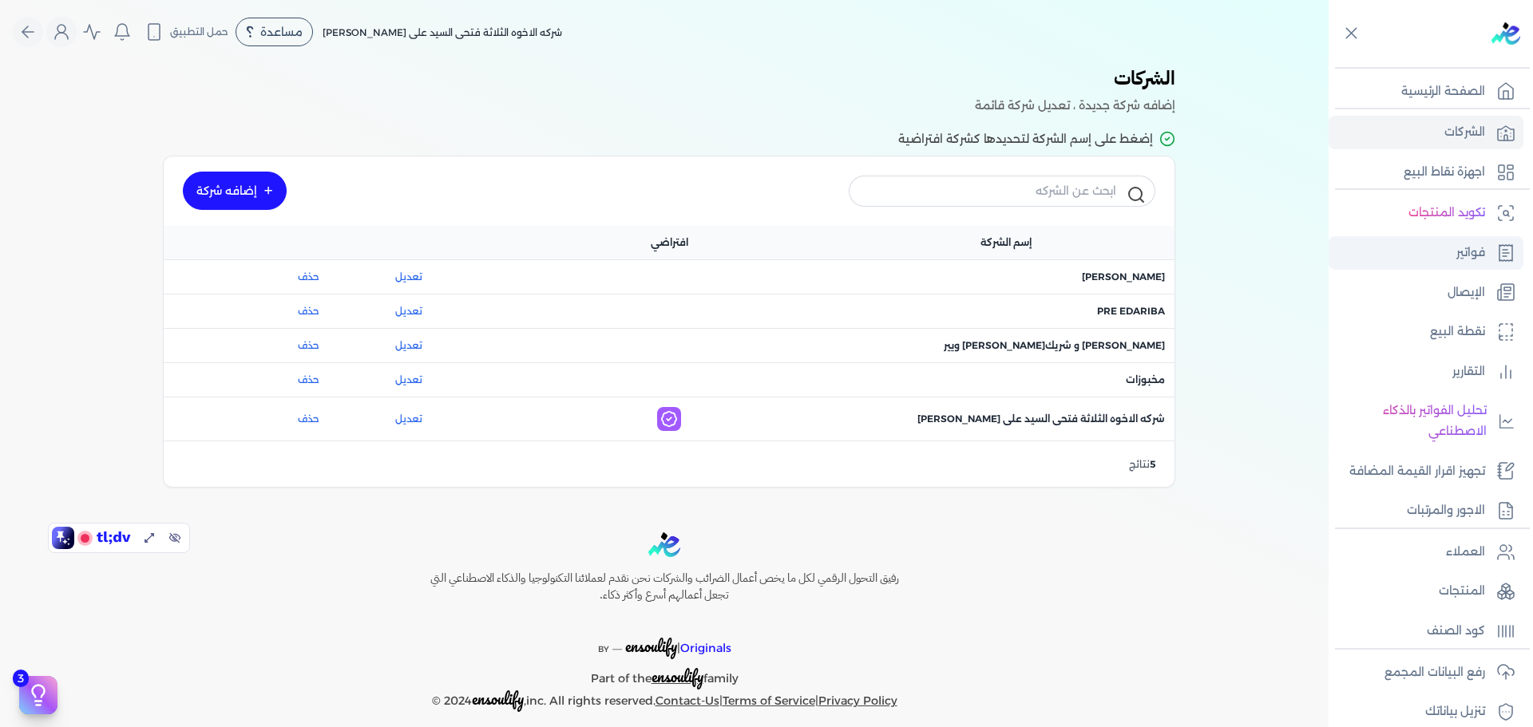
click at [1455, 252] on link "فواتير" at bounding box center [1426, 253] width 195 height 34
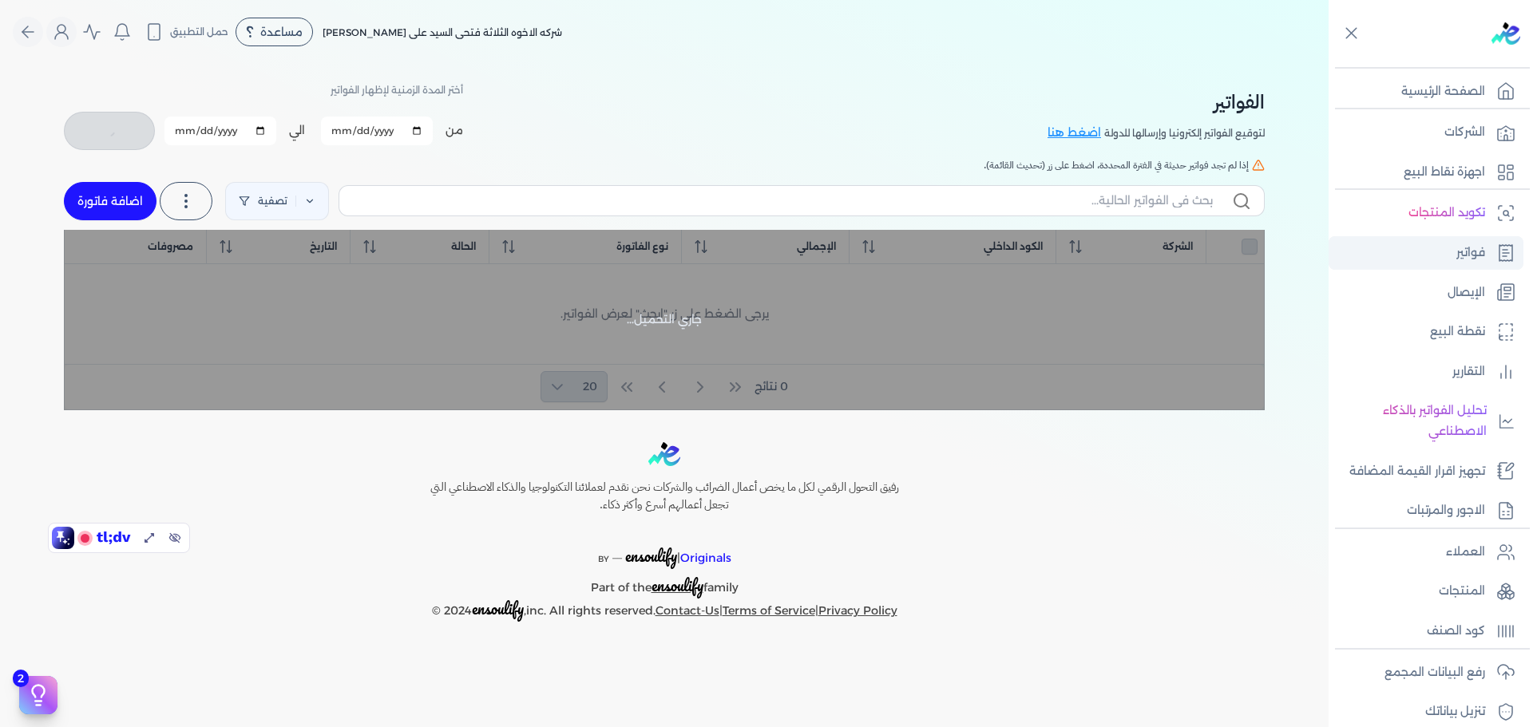
checkbox input "false"
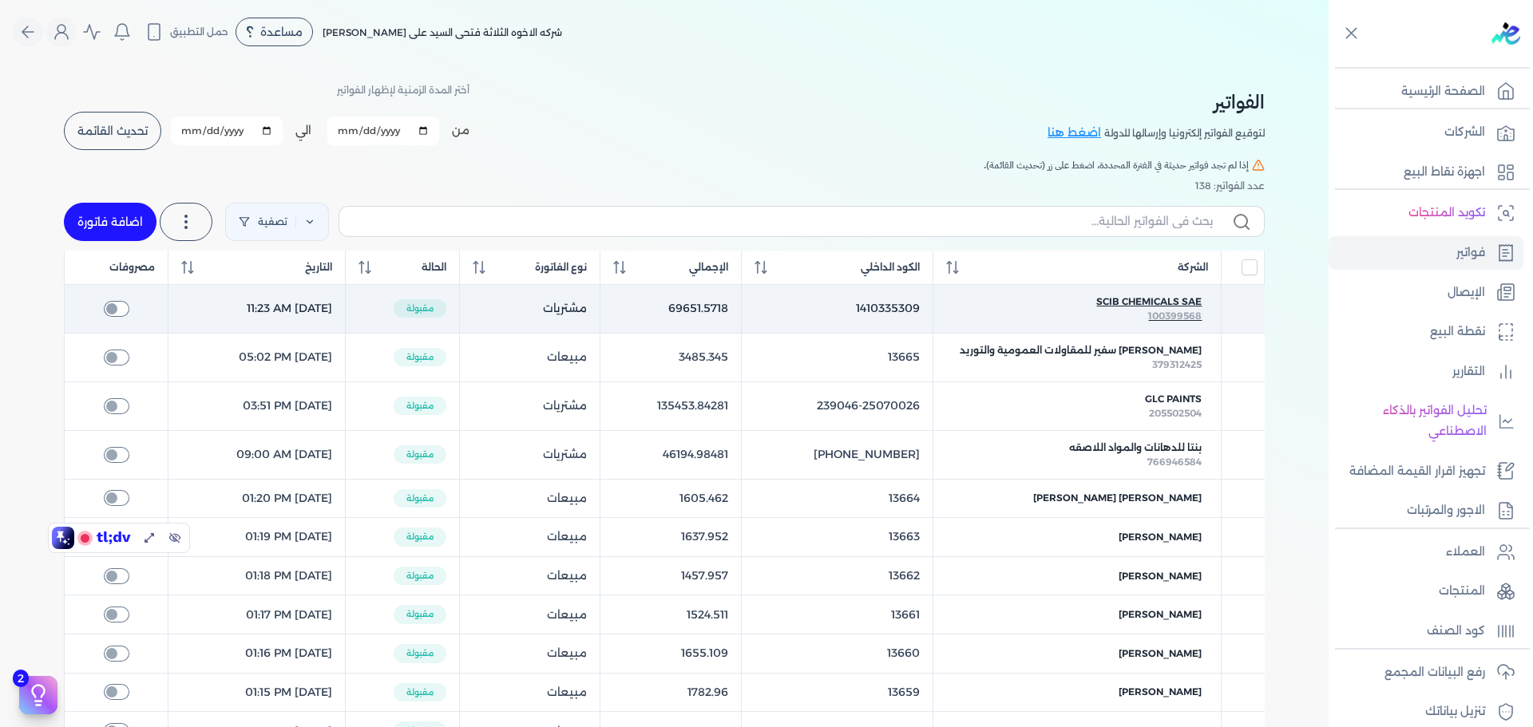
click at [1146, 299] on span "SCIB CHEMICALS SAE" at bounding box center [1148, 302] width 105 height 14
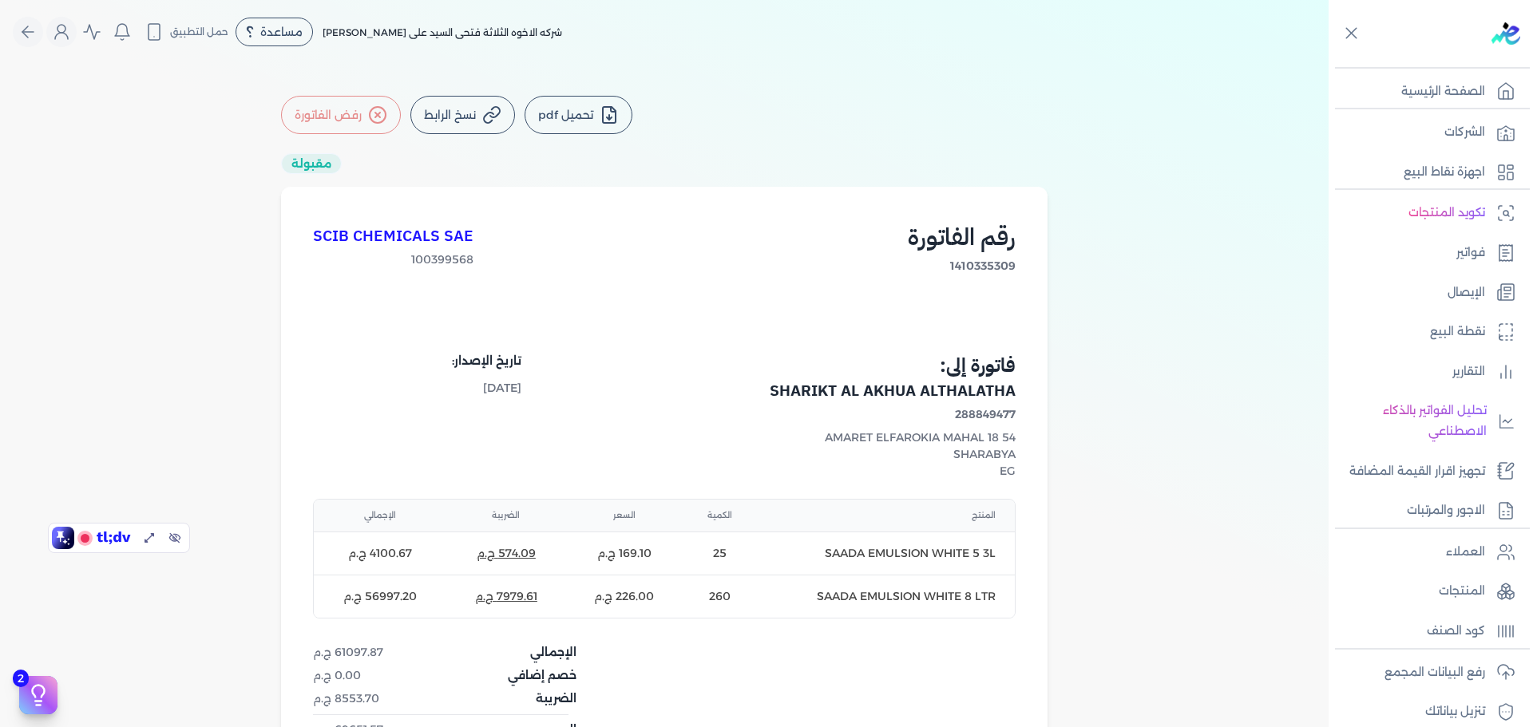
click at [574, 117] on button "تحميل pdf" at bounding box center [579, 115] width 108 height 38
click at [474, 115] on button "نسخ الرابط" at bounding box center [462, 115] width 105 height 38
click at [1488, 249] on link "فواتير" at bounding box center [1426, 253] width 195 height 34
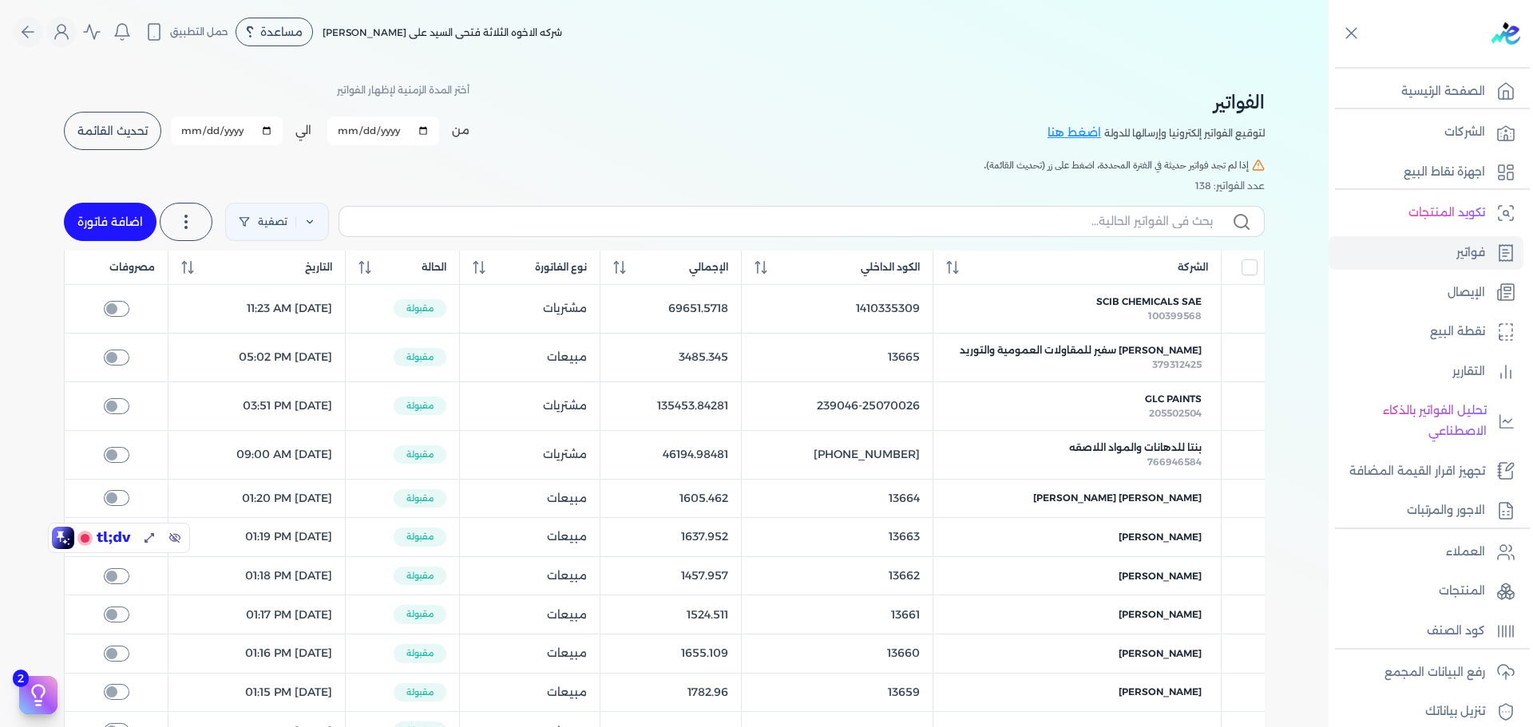
click at [113, 224] on link "اضافة فاتورة" at bounding box center [110, 222] width 93 height 38
select select "EGP"
select select "B"
select select "EGS"
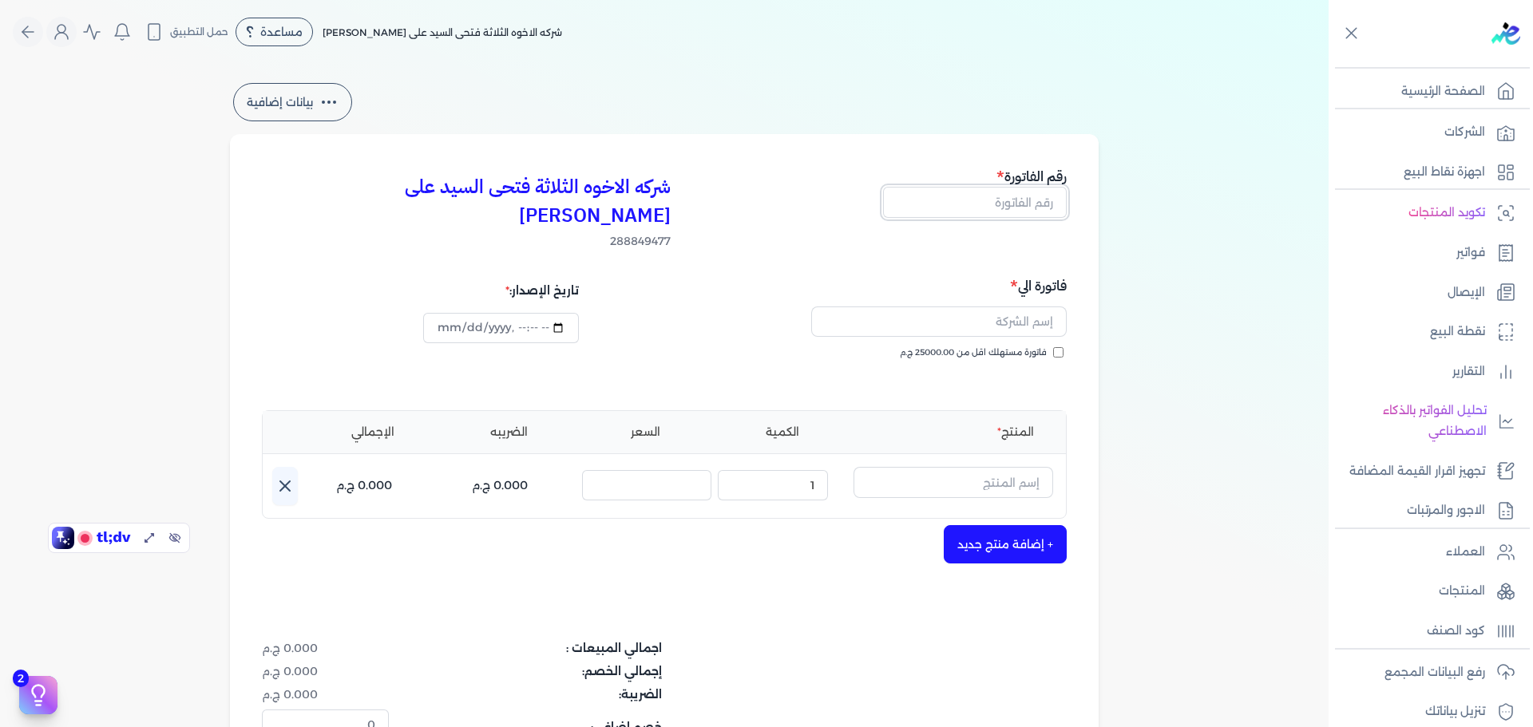
click at [1007, 192] on input "text" at bounding box center [975, 202] width 184 height 30
type input "55"
click at [1036, 307] on input "text" at bounding box center [939, 322] width 256 height 30
type input "h"
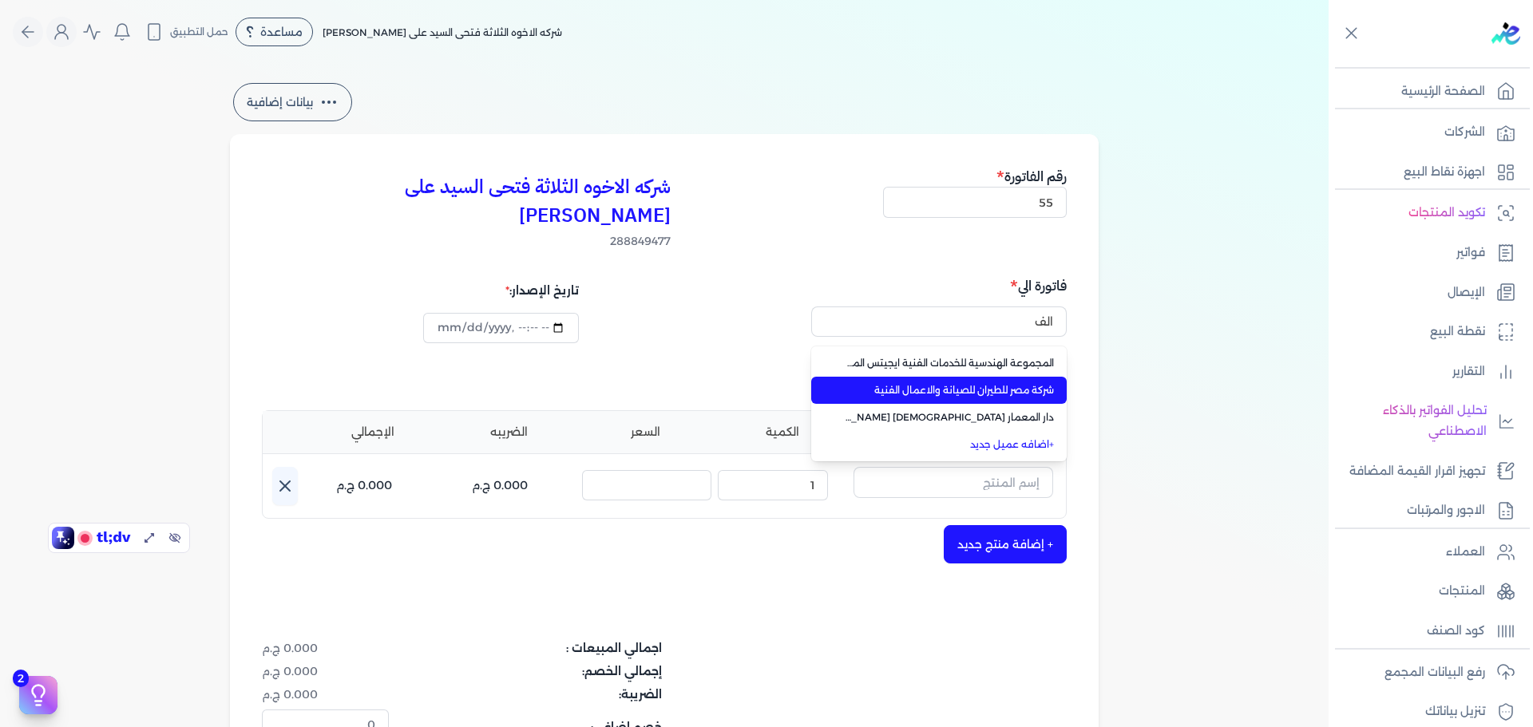
click at [1001, 377] on li "شركة مصر للطيران للصيانة والاعمال الفنية" at bounding box center [939, 390] width 256 height 27
type input "شركة مصر للطيران للصيانة والاعمال الفنية"
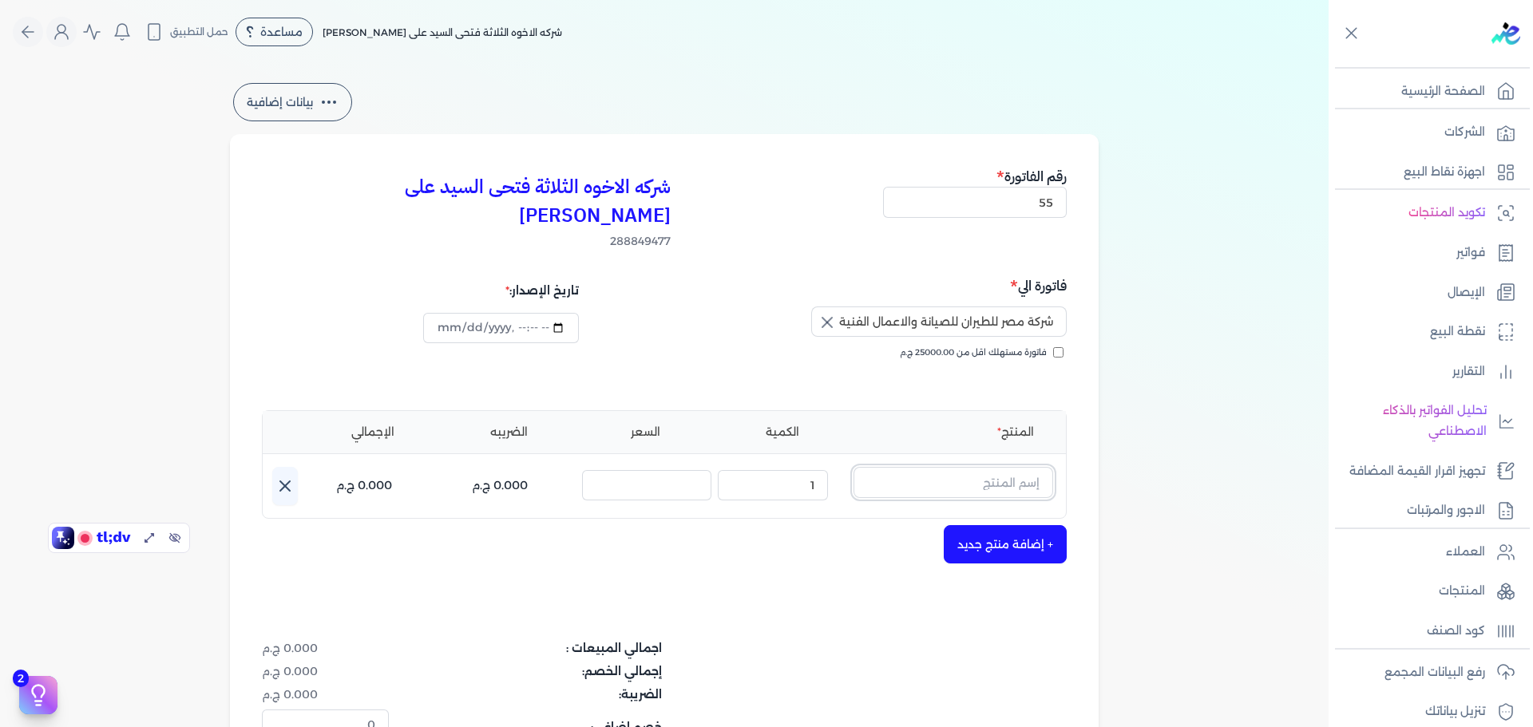
click at [989, 467] on input "text" at bounding box center [954, 482] width 200 height 30
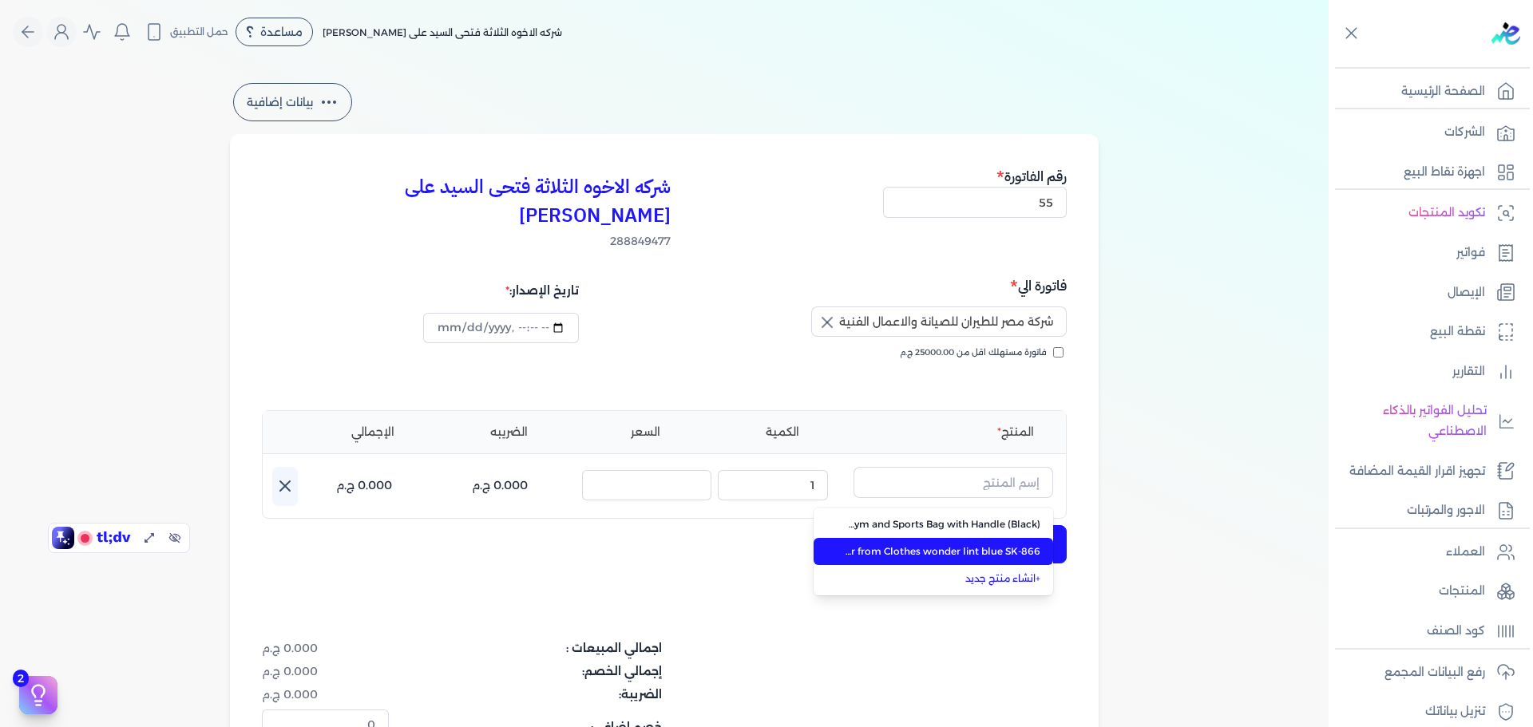
click at [867, 545] on span "Sokany Electric Rechargeable Lint Remover from Clothes wonder lint blue SK-866" at bounding box center [943, 552] width 195 height 14
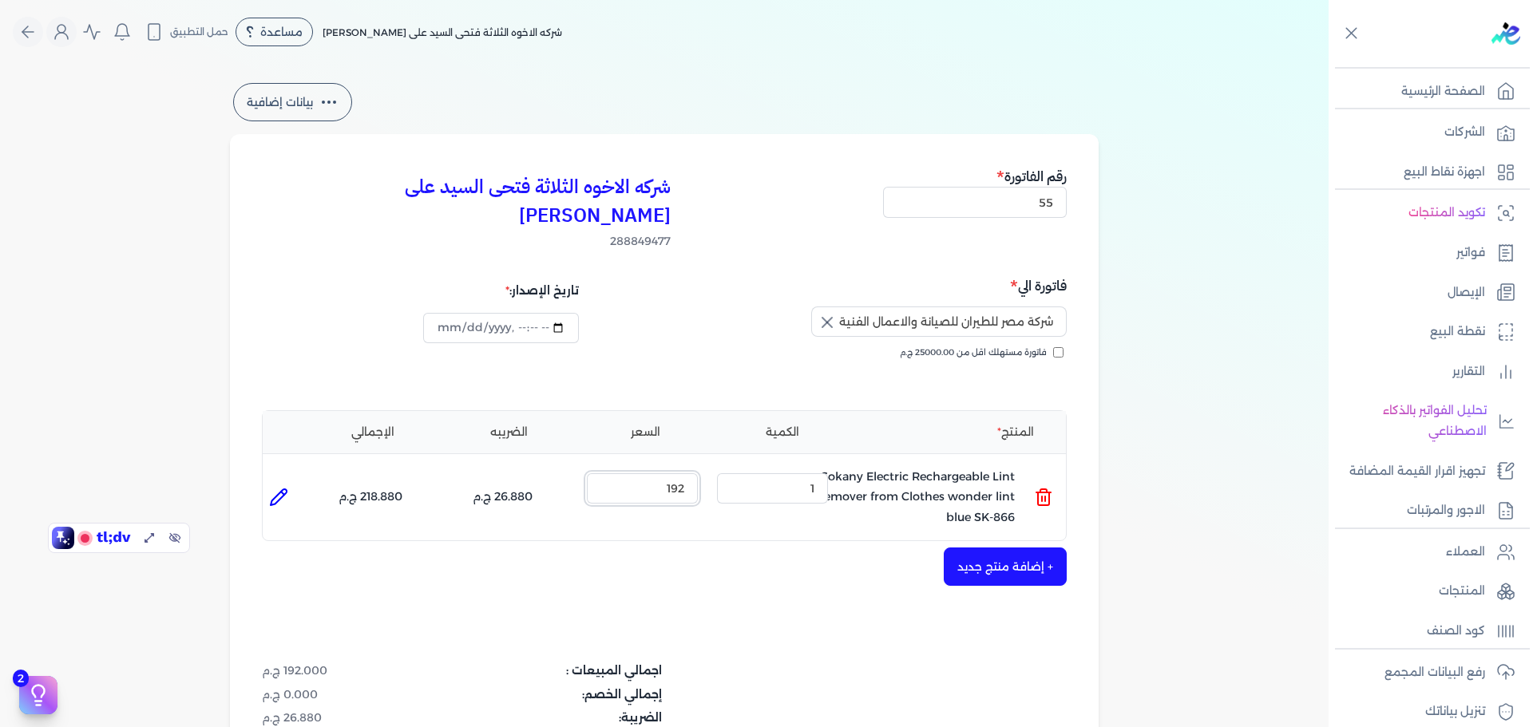
click at [673, 474] on input "192" at bounding box center [642, 489] width 111 height 30
click at [287, 482] on li at bounding box center [279, 498] width 32 height 32
type input "Sokany Electric Rechargeable Lint Remover from Clothes wonder lint blue SK-866"
type input "192"
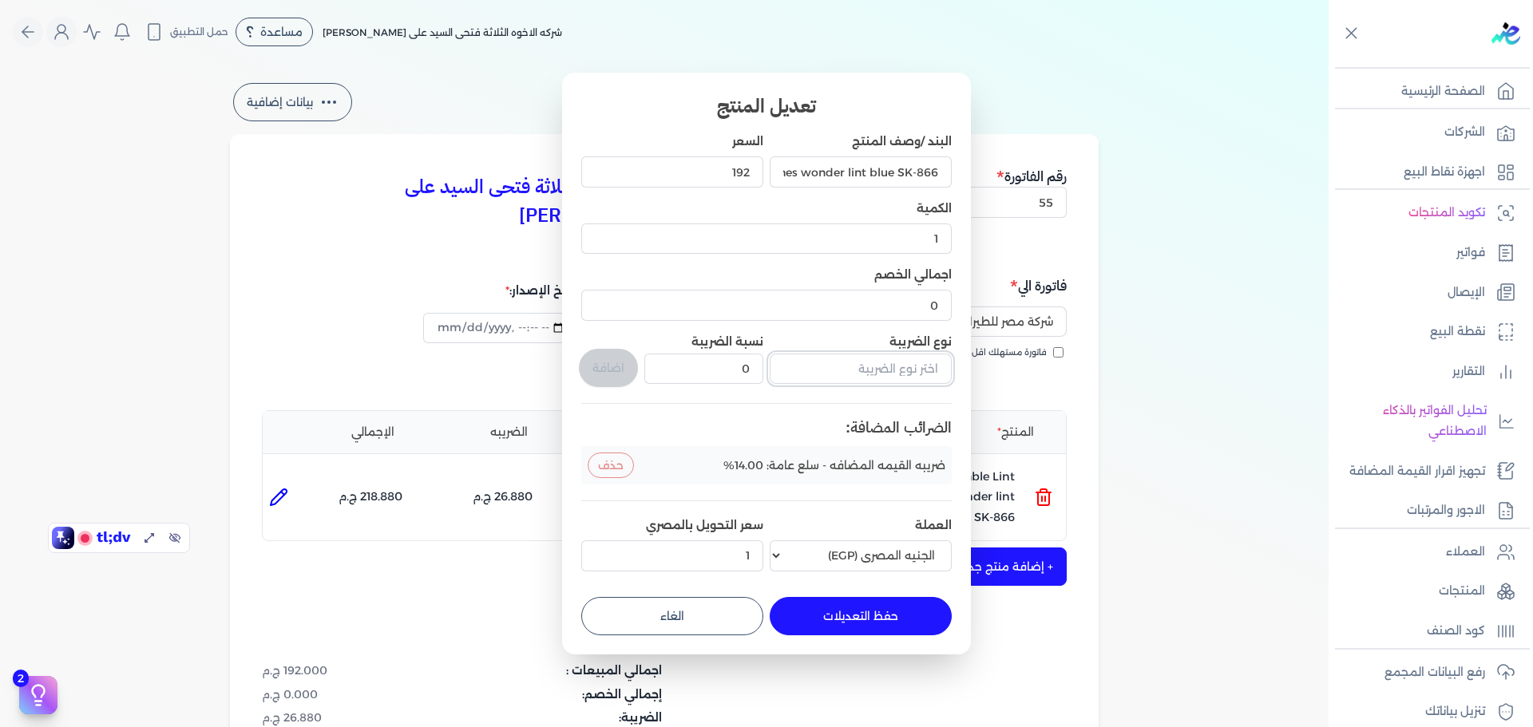
click at [917, 375] on input "text" at bounding box center [861, 369] width 182 height 30
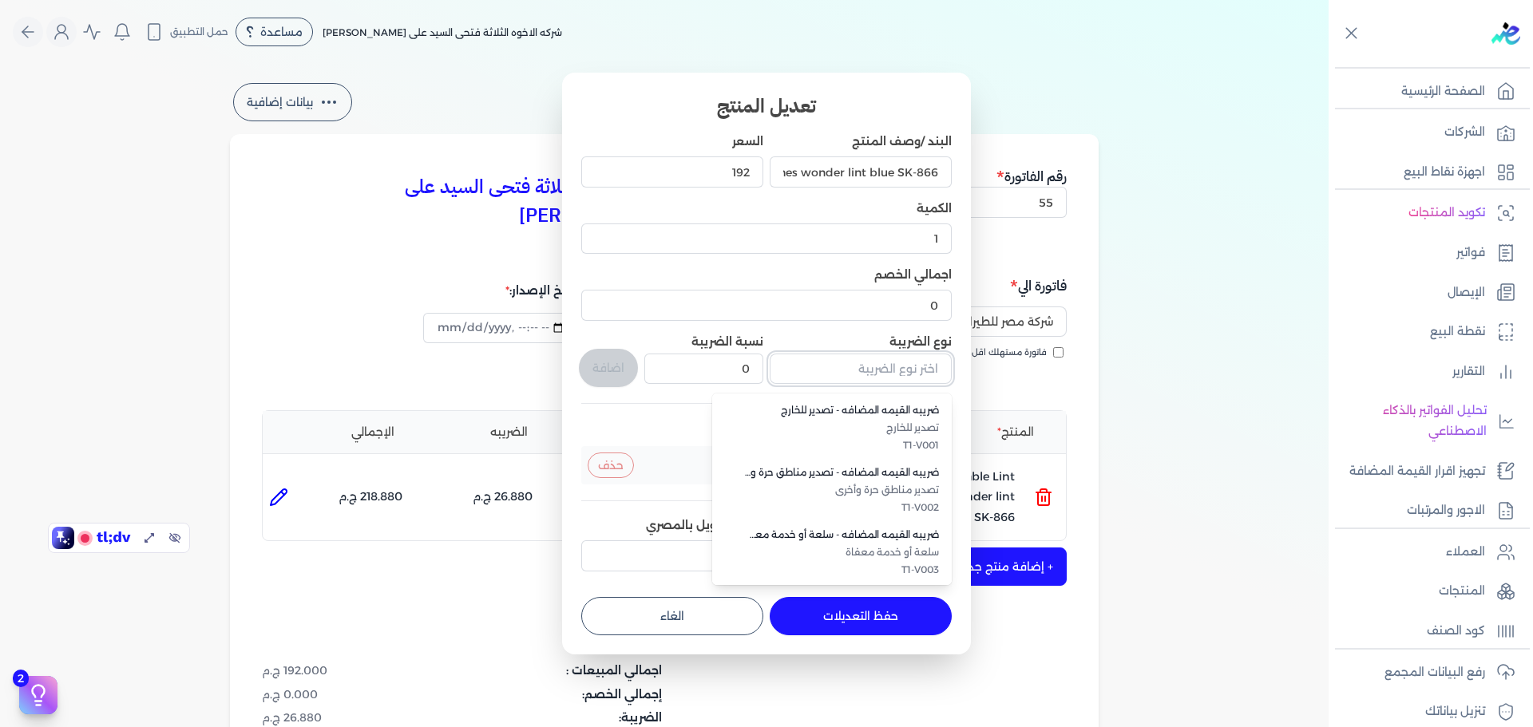
scroll to position [373, 0]
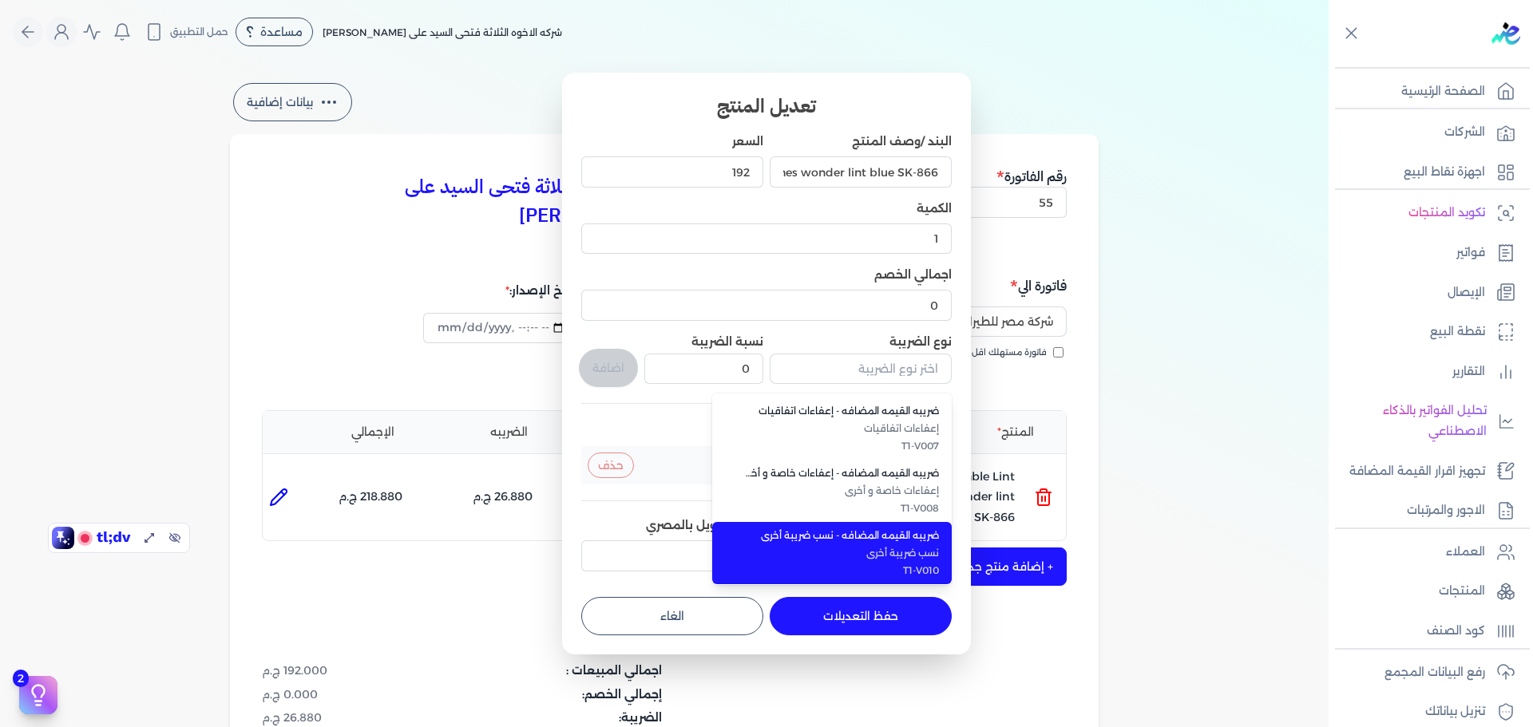
click at [899, 538] on span "ضريبه القيمه المضافه - نسب ضريبة أخرى" at bounding box center [841, 536] width 195 height 14
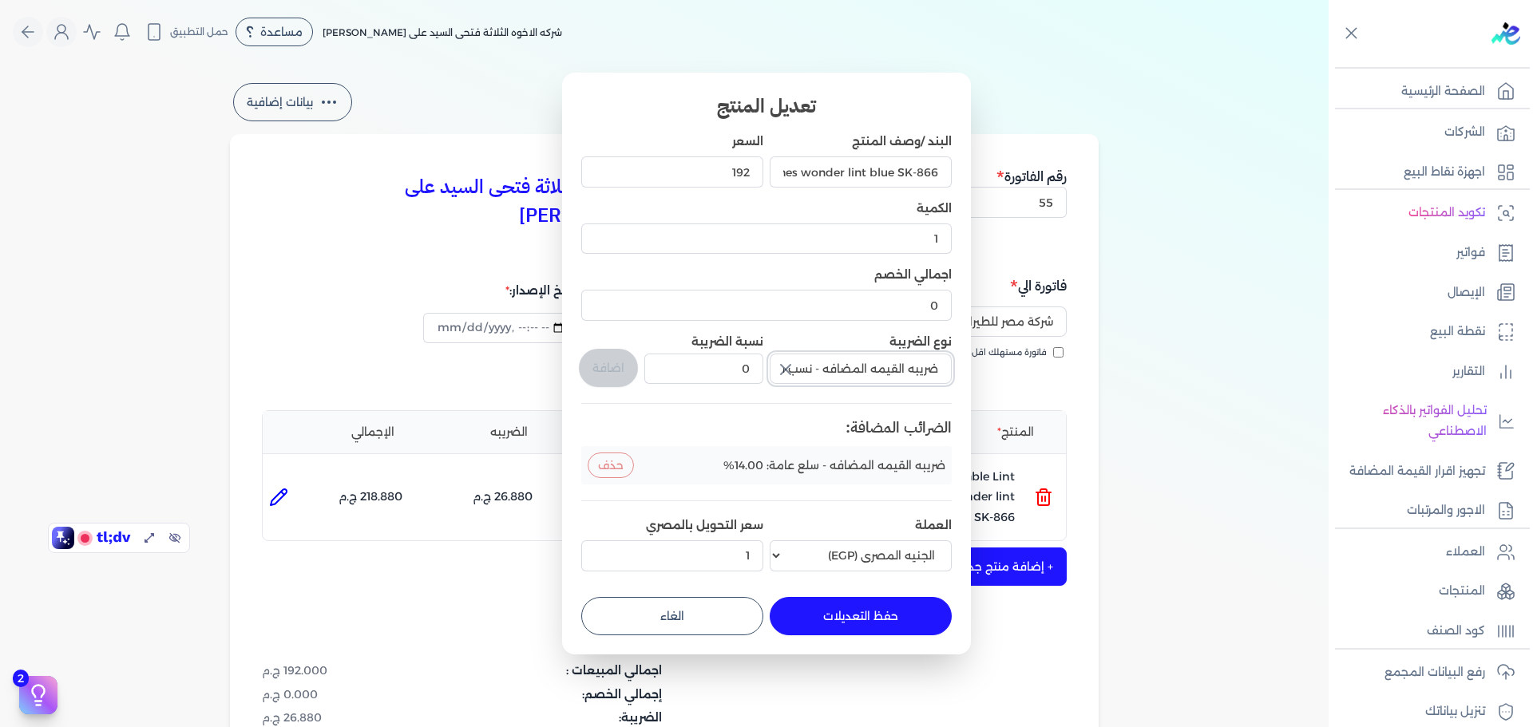
click at [840, 365] on input "ضريبه القيمه المضافه - نسب ضريبة أخرى" at bounding box center [861, 369] width 182 height 30
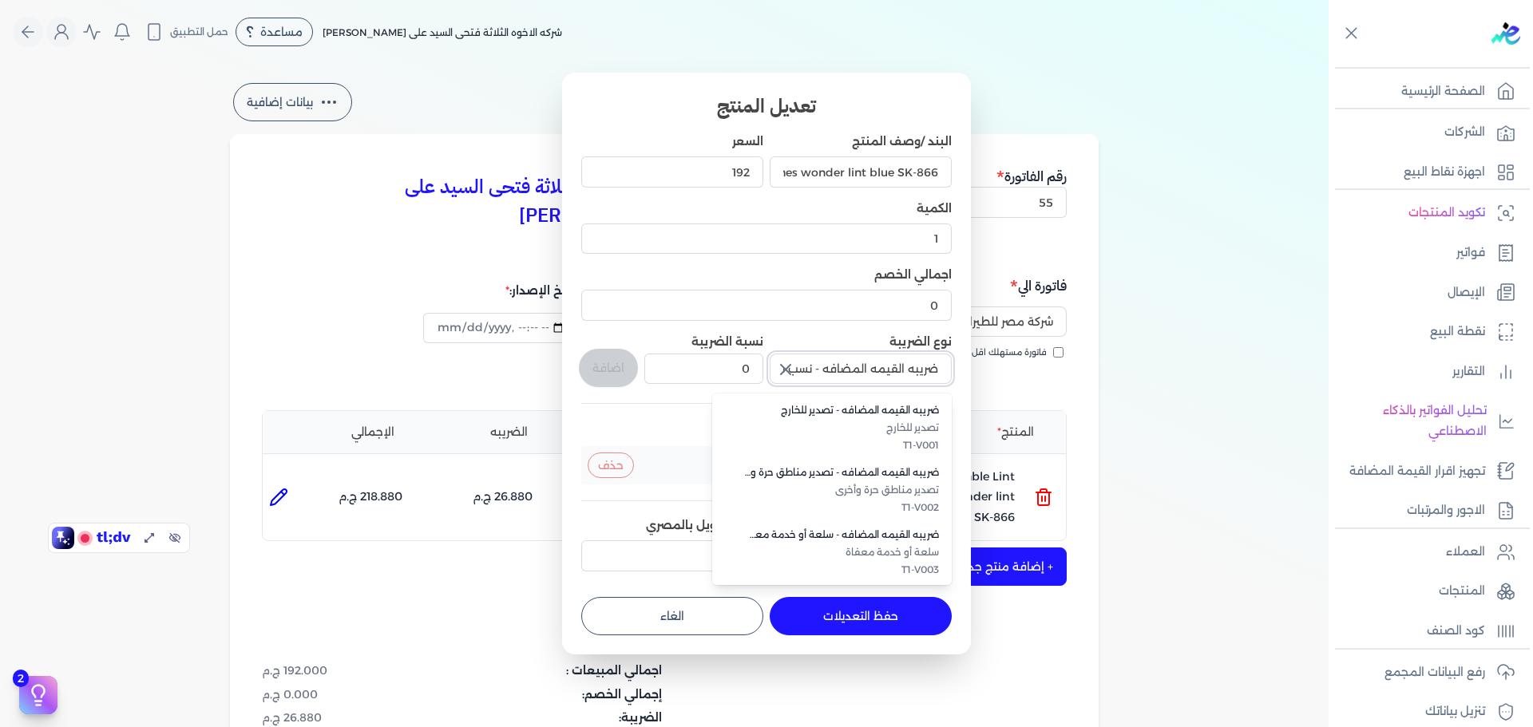
scroll to position [372, 0]
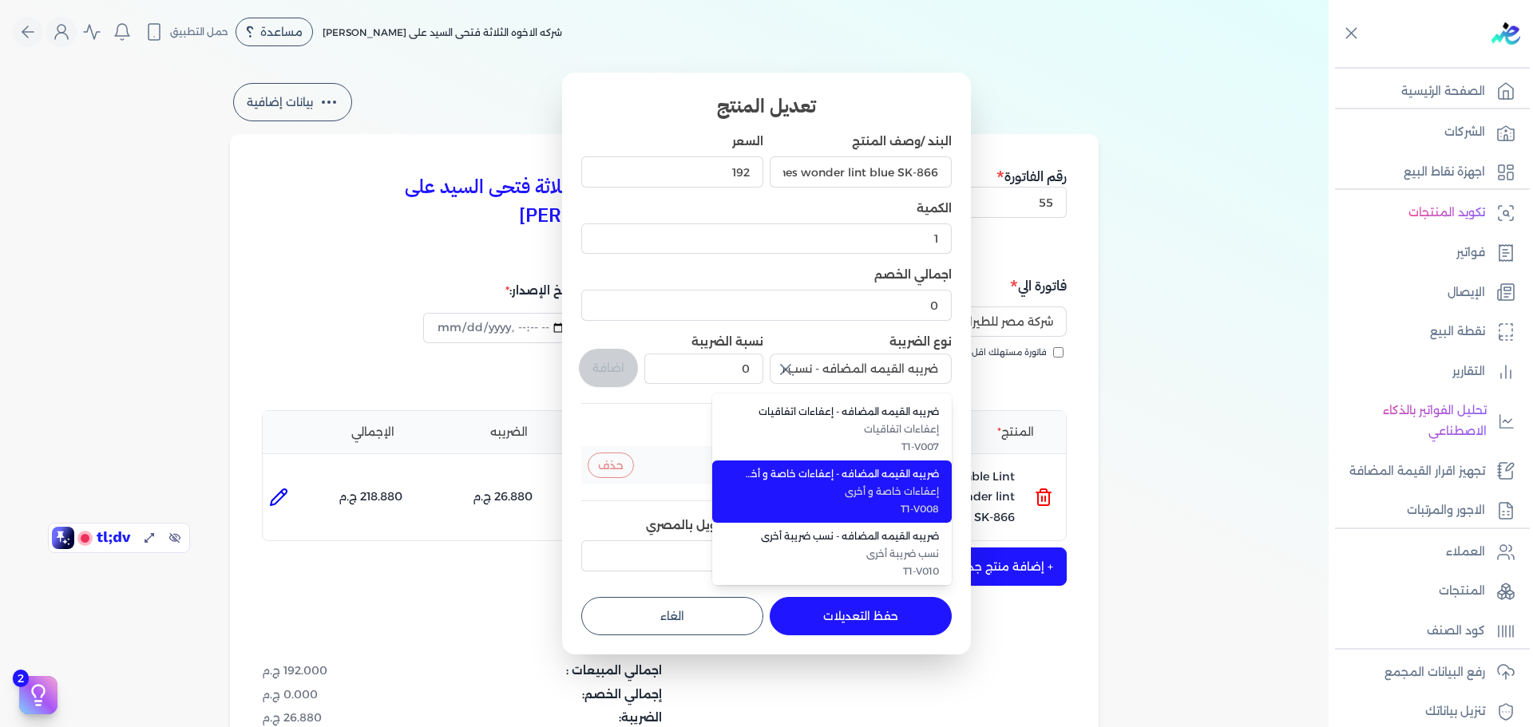
click at [876, 487] on span "إعفاءات خاصة و أخرى" at bounding box center [841, 492] width 195 height 14
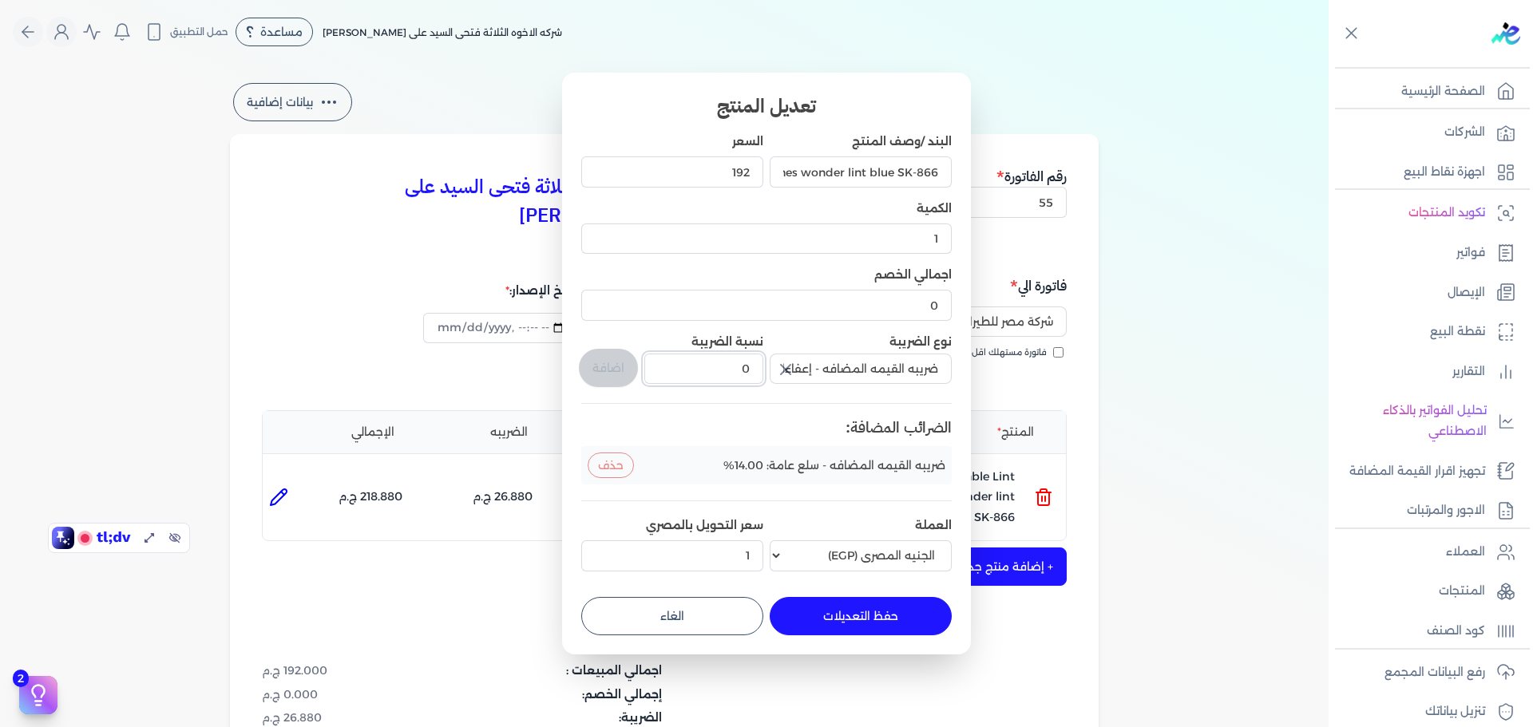
click at [693, 371] on input "0" at bounding box center [703, 369] width 119 height 30
click at [869, 370] on input "ضريبه القيمه المضافه - إعفاءات خاصة و أخرى" at bounding box center [861, 369] width 182 height 30
type input "ضريبه القيمه المضافه - إعفاءات خاصة و أخرى"
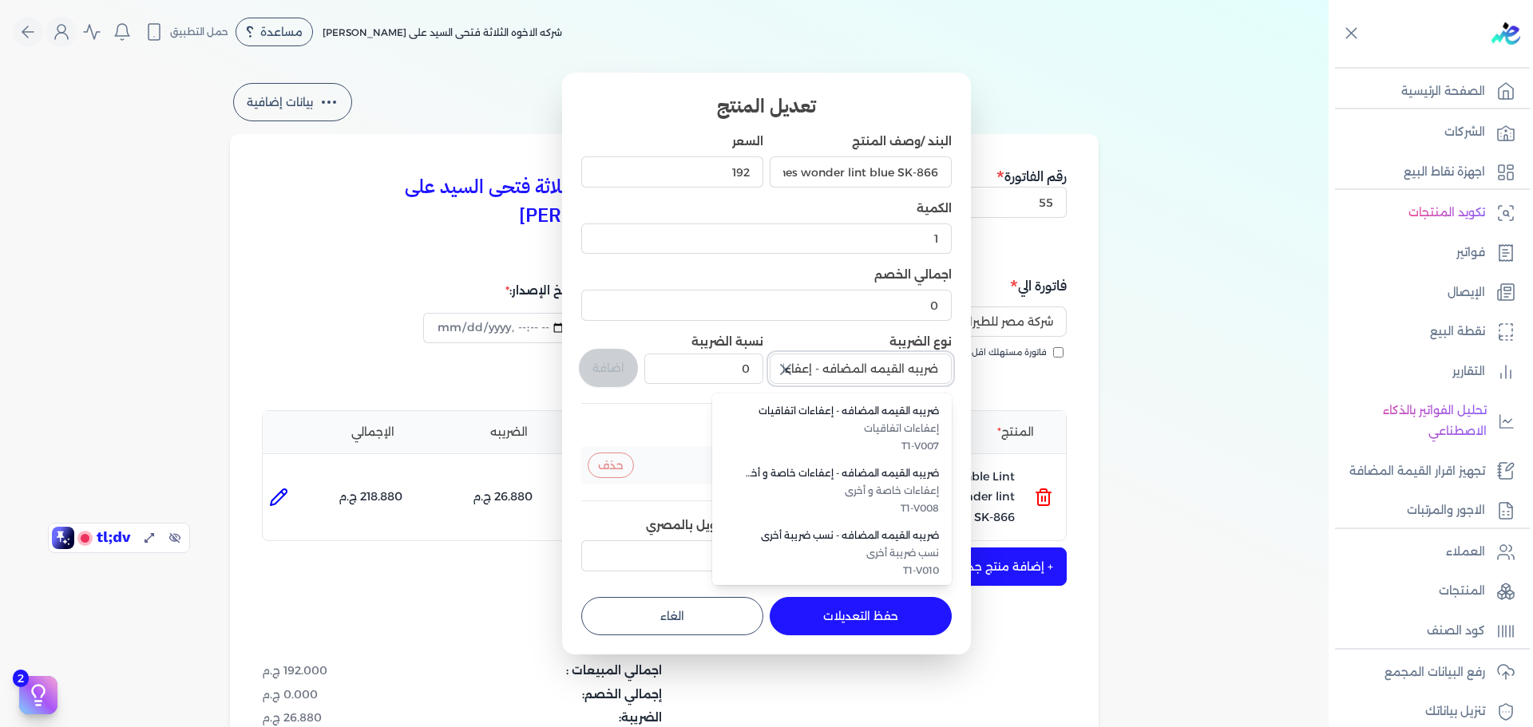
scroll to position [438, 0]
click at [805, 326] on div "0" at bounding box center [766, 304] width 371 height 43
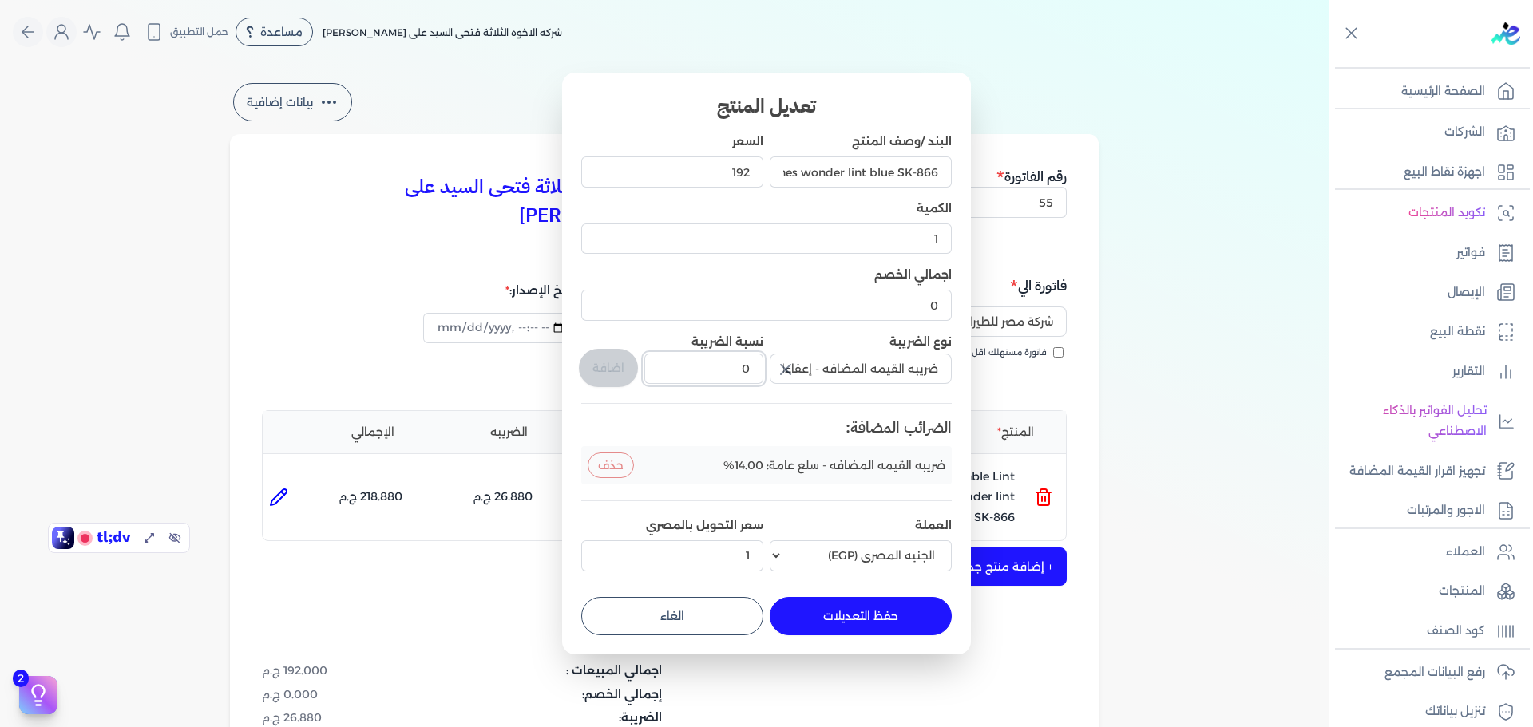
click at [710, 369] on input "0" at bounding box center [703, 369] width 119 height 30
type input "14"
click at [598, 367] on button "اضافة" at bounding box center [608, 368] width 59 height 38
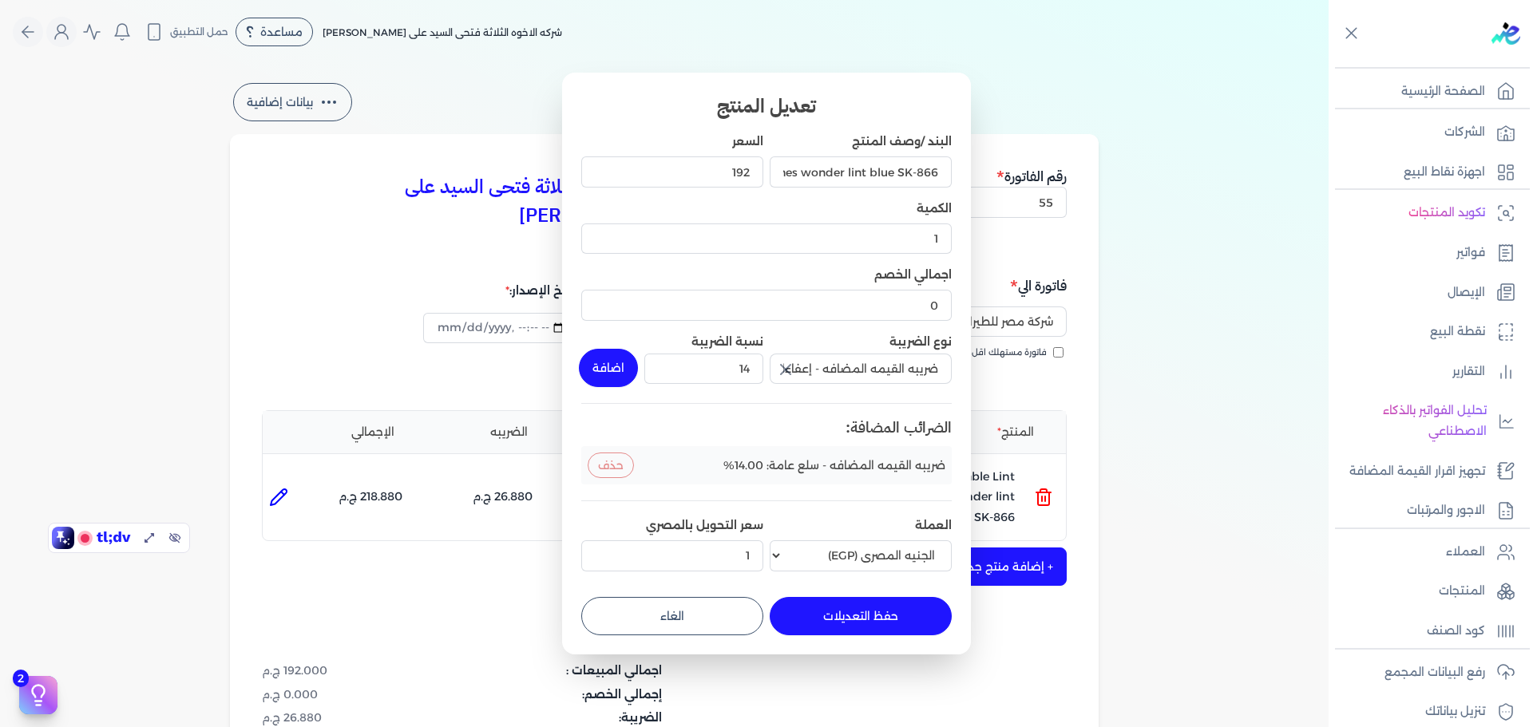
type input "0"
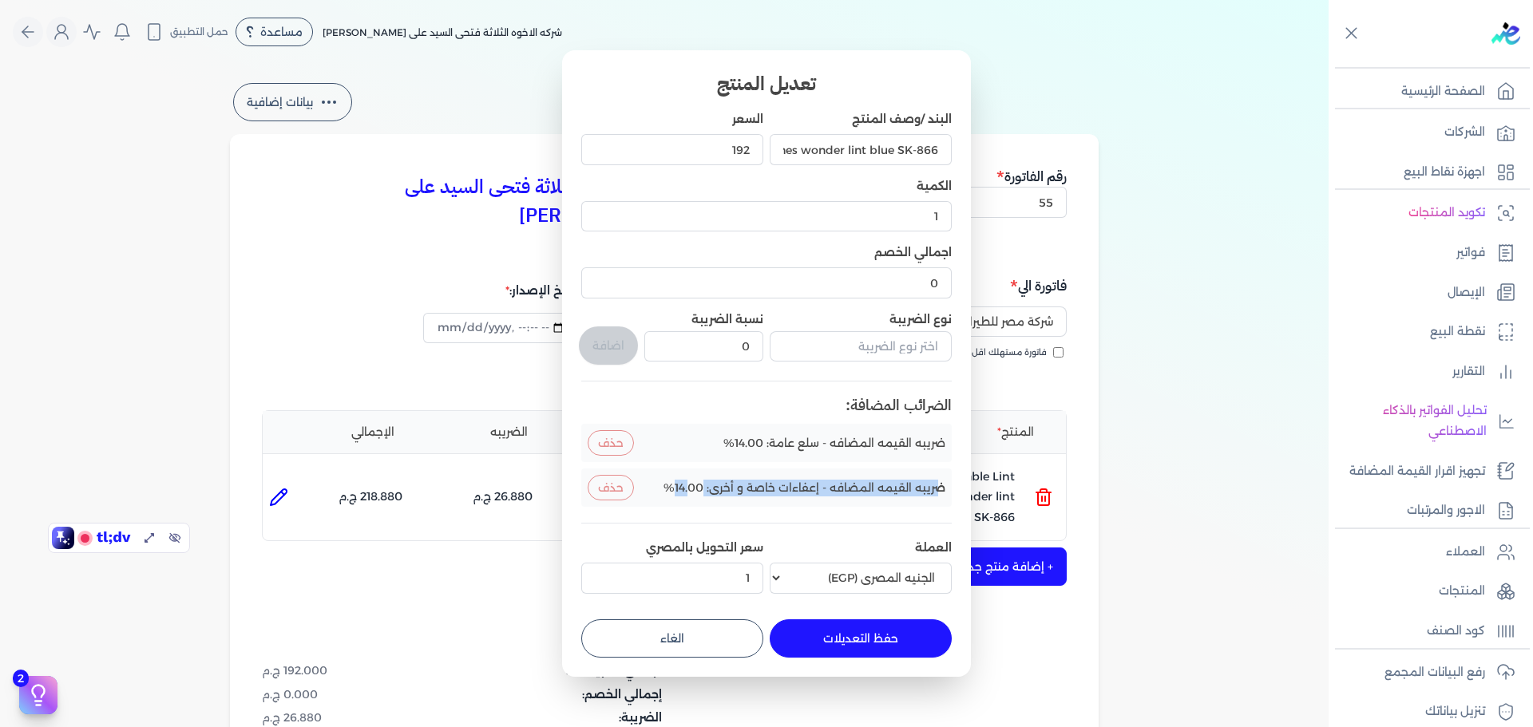
drag, startPoint x: 936, startPoint y: 487, endPoint x: 688, endPoint y: 484, distance: 248.4
click at [691, 493] on span "ضريبه القيمه المضافه - إعفاءات خاصة و أخرى: 14.00%" at bounding box center [805, 488] width 282 height 17
click at [618, 442] on button "حذف" at bounding box center [611, 443] width 46 height 26
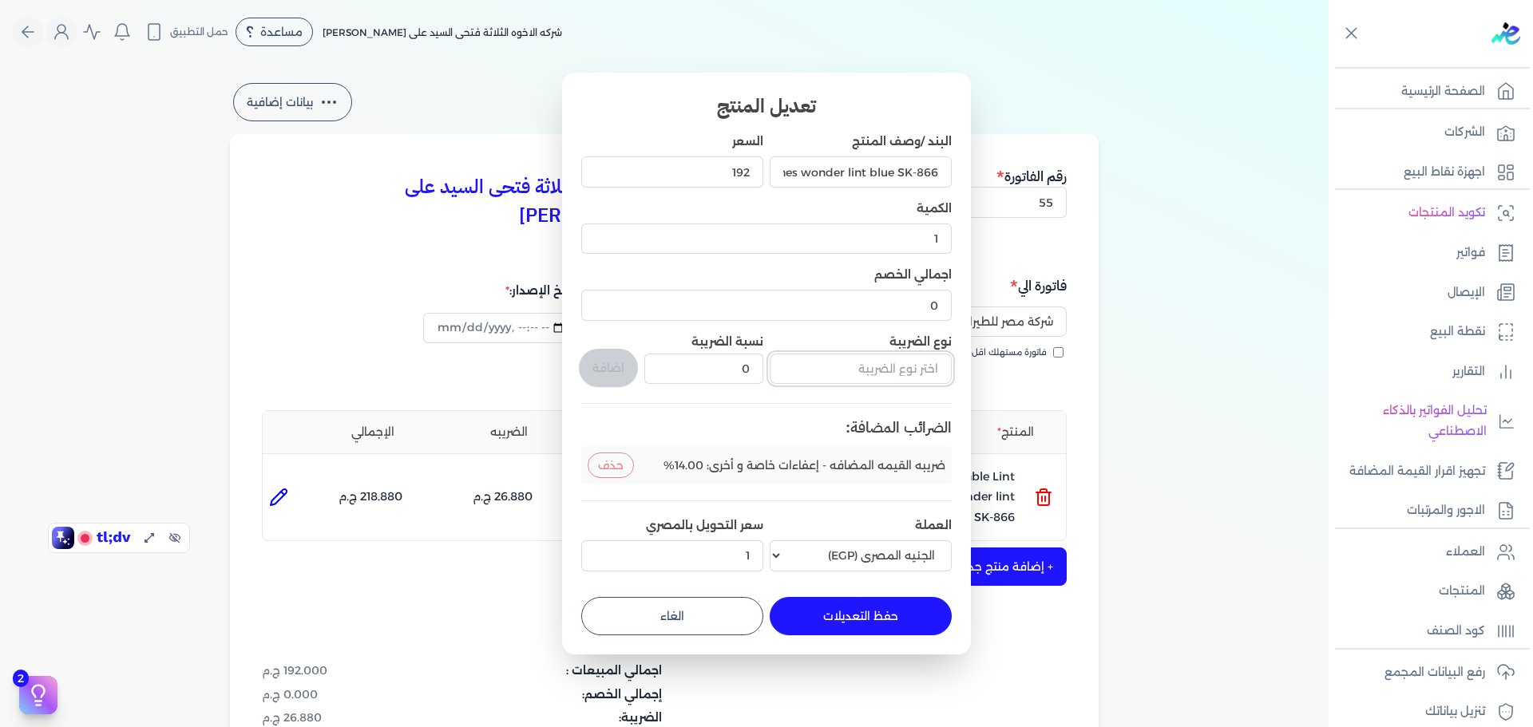
click at [906, 374] on input "text" at bounding box center [861, 369] width 182 height 30
click at [879, 311] on input "0" at bounding box center [766, 305] width 371 height 30
drag, startPoint x: 910, startPoint y: 297, endPoint x: 948, endPoint y: 295, distance: 37.6
click at [948, 295] on input "0" at bounding box center [766, 305] width 371 height 30
drag, startPoint x: 912, startPoint y: 235, endPoint x: 999, endPoint y: 234, distance: 87.0
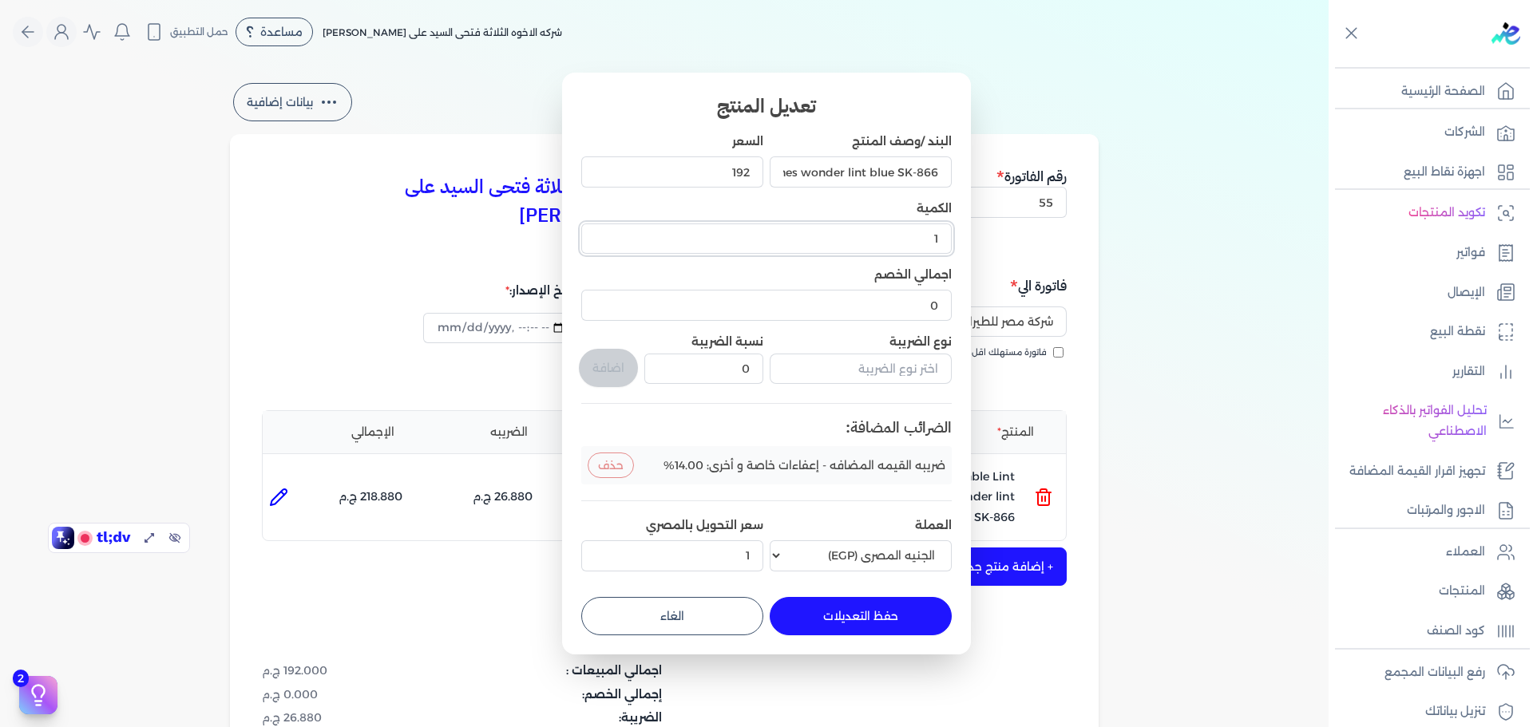
click at [999, 234] on dialog "تعديل المنتج البند /وصف المنتج Sokany Electric Rechargeable Lint Remover from C…" at bounding box center [766, 363] width 1533 height 727
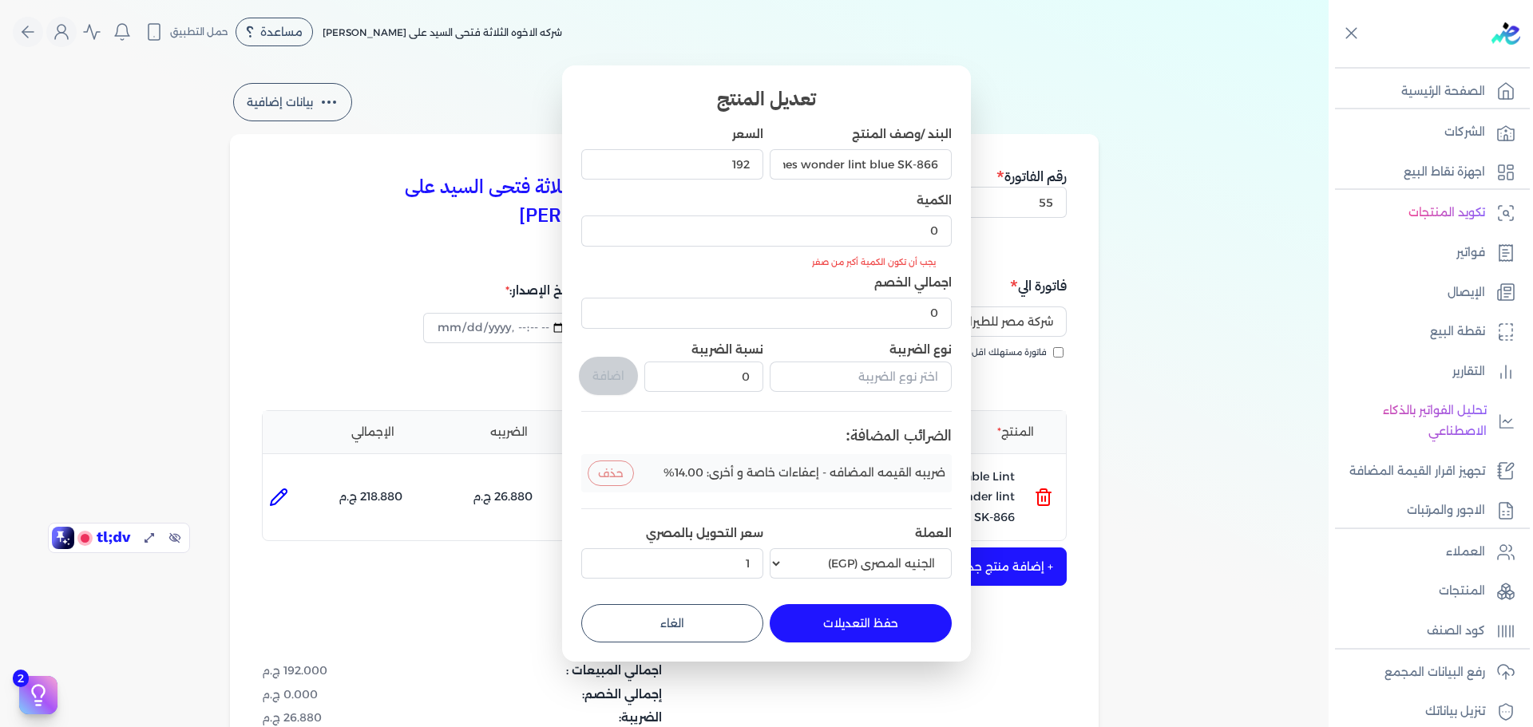
click at [868, 620] on button "حفظ التعديلات" at bounding box center [861, 623] width 182 height 38
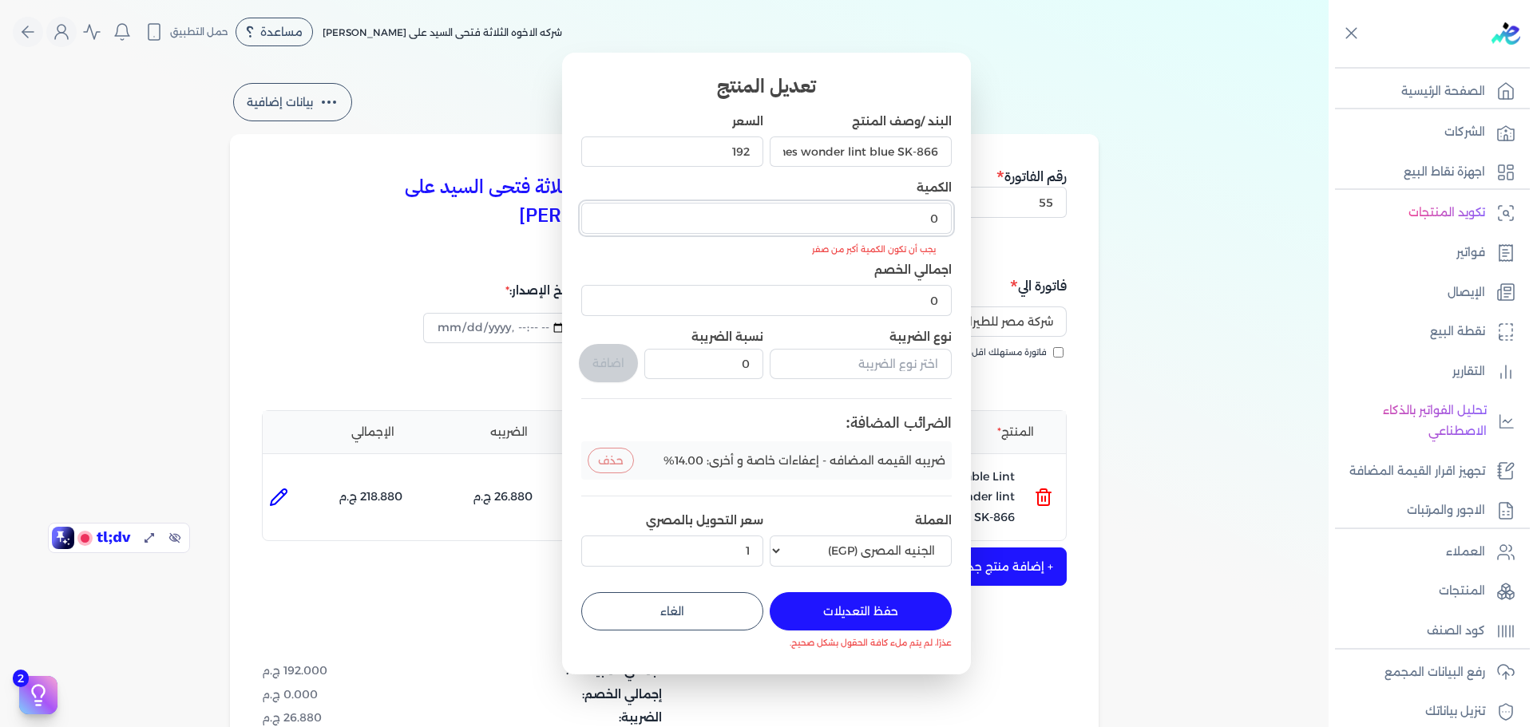
click at [919, 209] on input "0" at bounding box center [766, 218] width 371 height 30
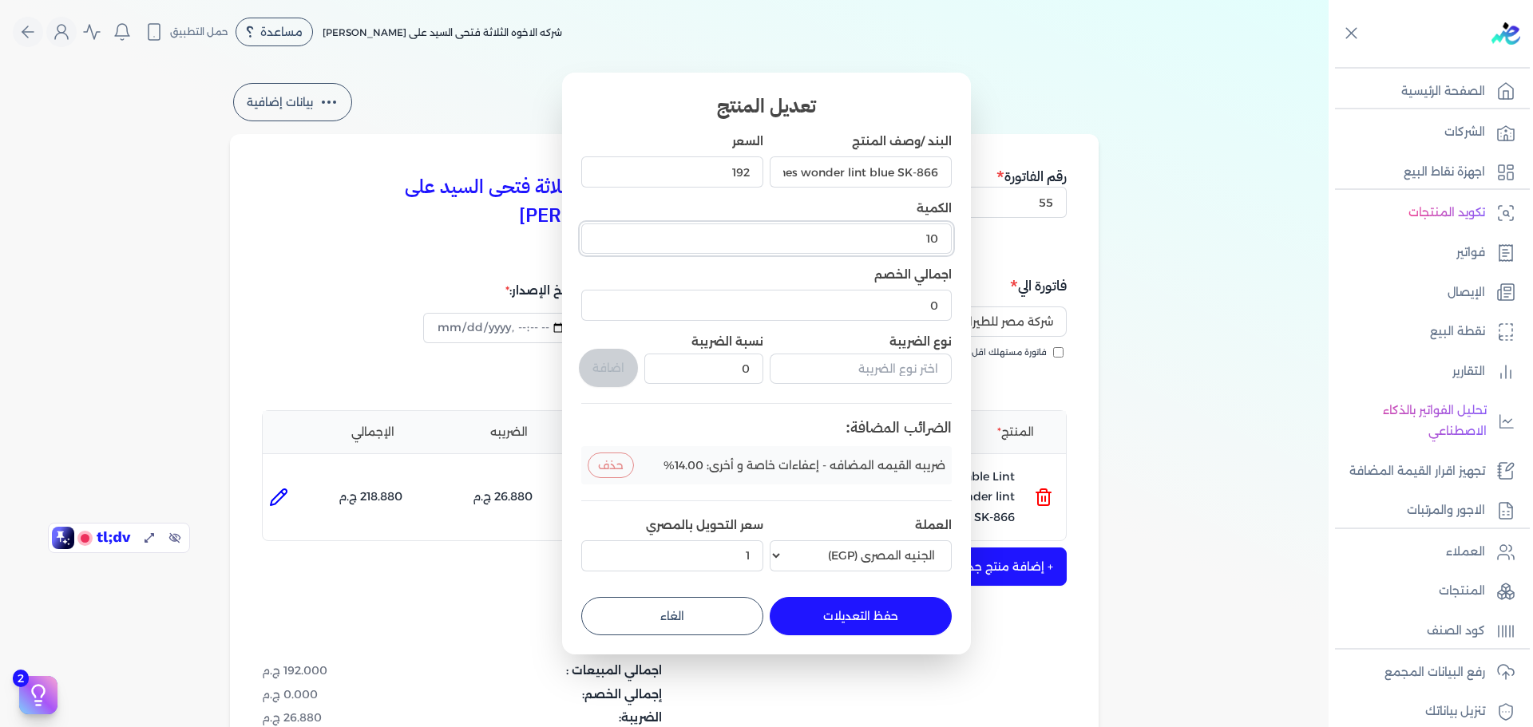
type input "10"
click at [863, 613] on button "حفظ التعديلات" at bounding box center [861, 616] width 182 height 38
type input "0"
type input "1"
type input "10"
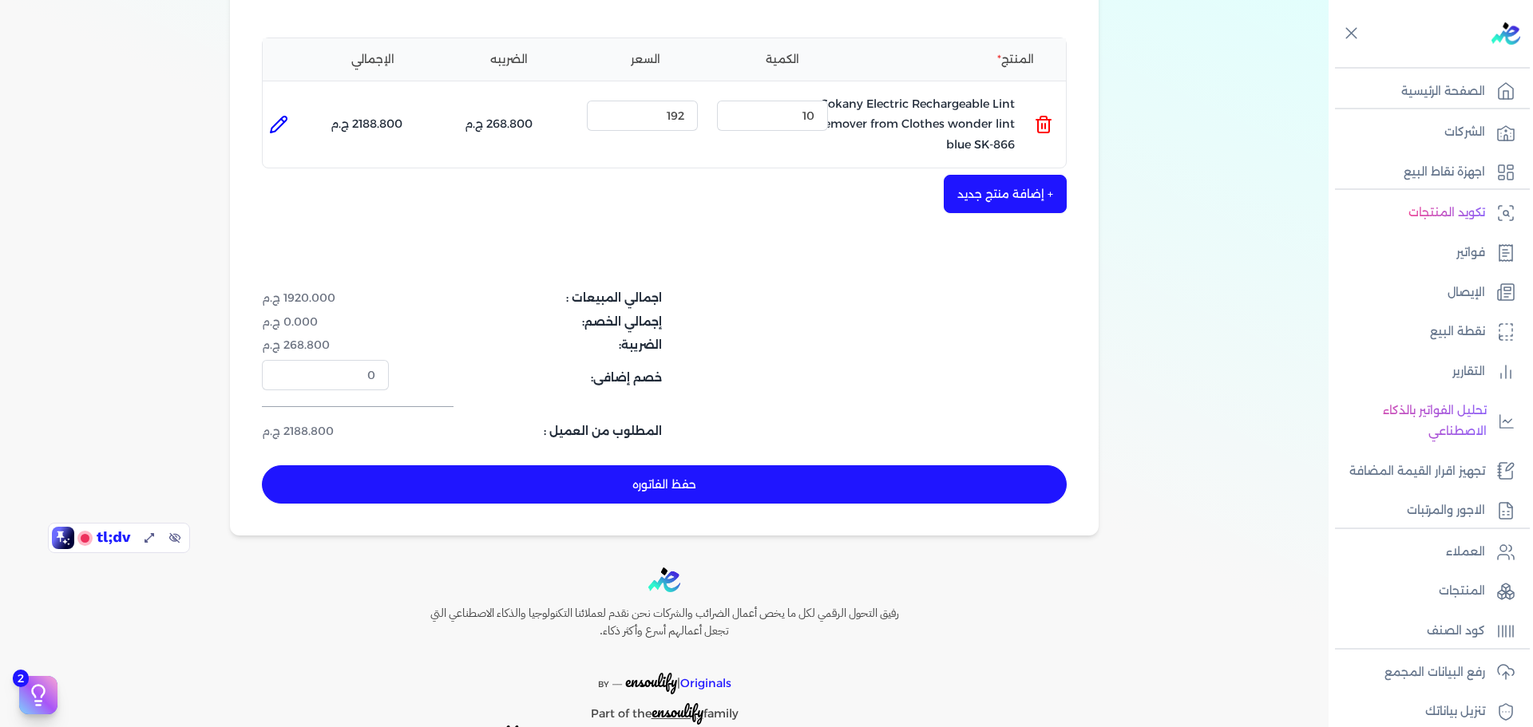
scroll to position [396, 0]
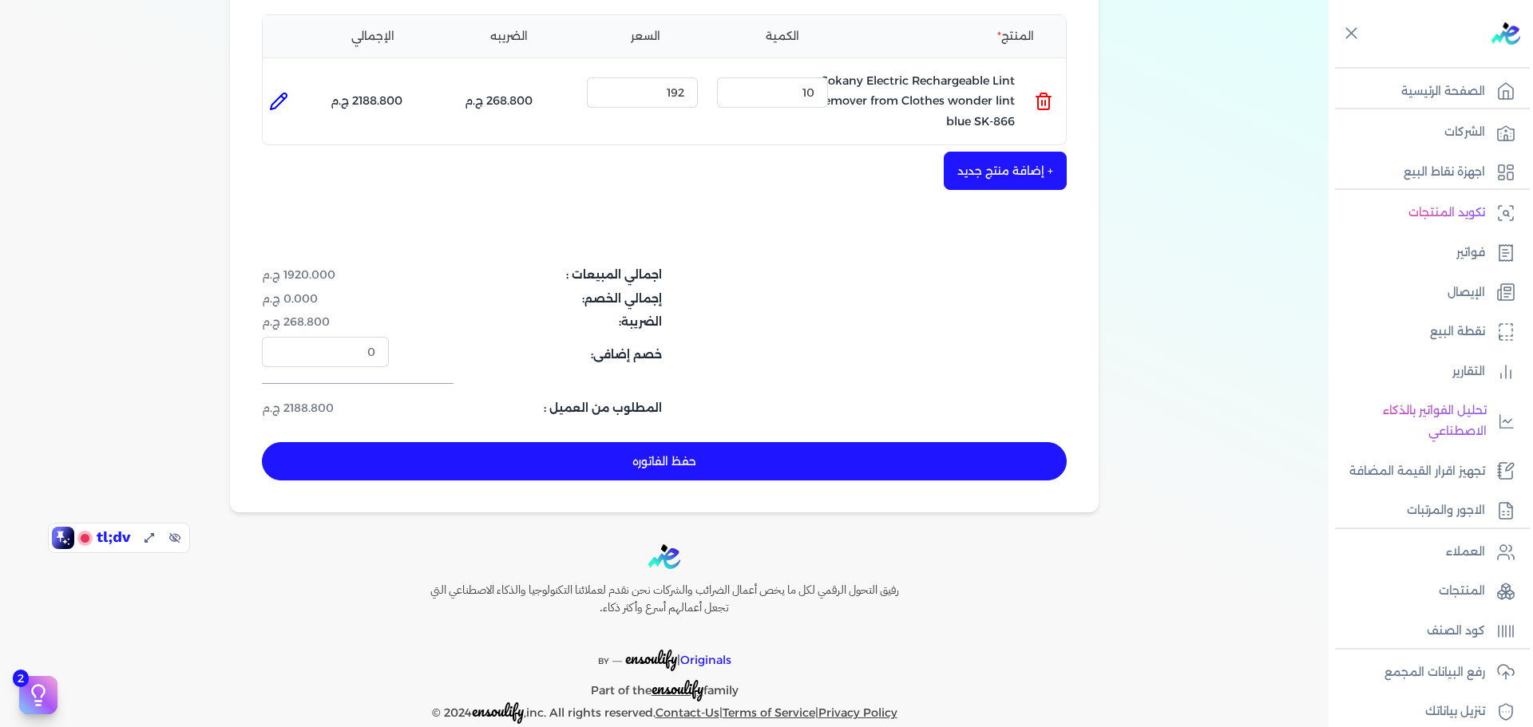
click at [741, 442] on button "حفظ الفاتوره" at bounding box center [664, 461] width 805 height 38
type input "2025-09-21"
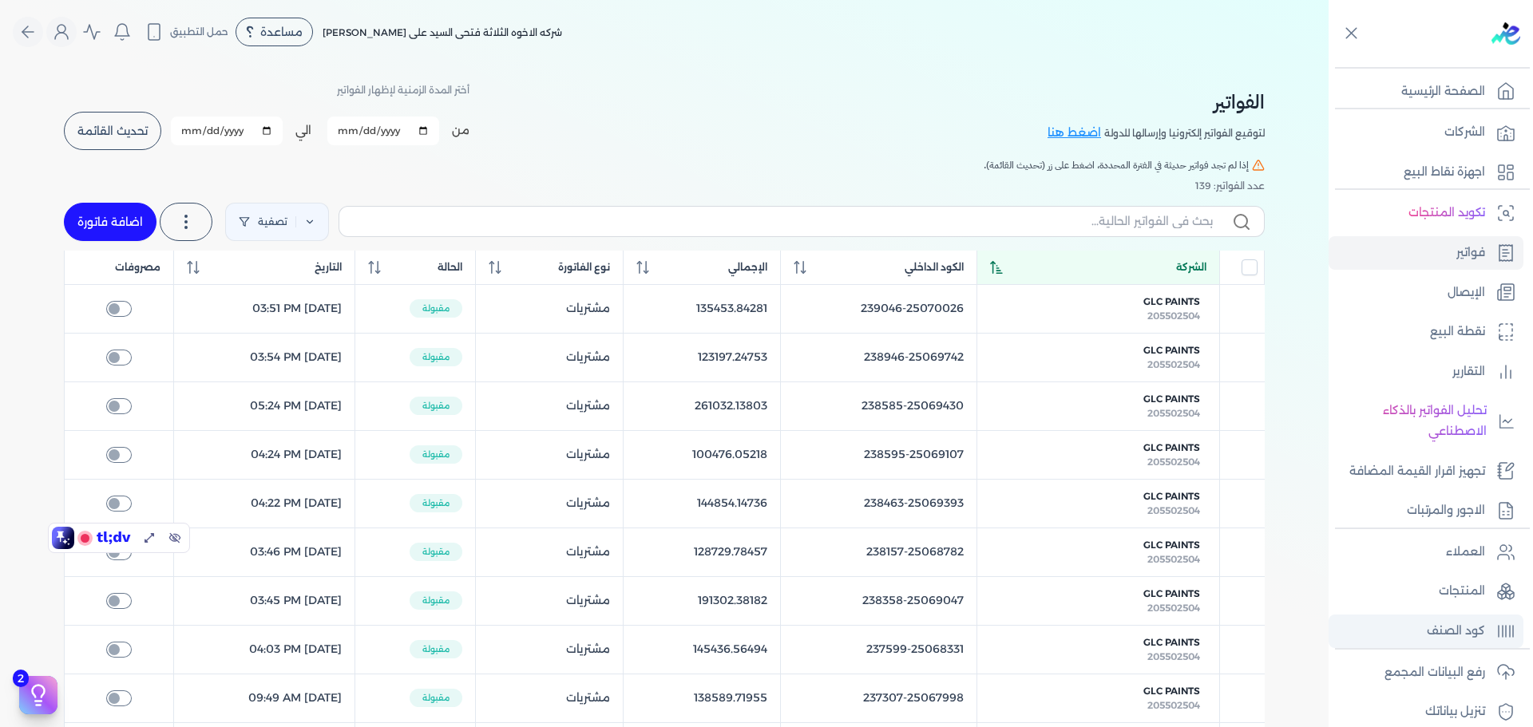
scroll to position [135, 0]
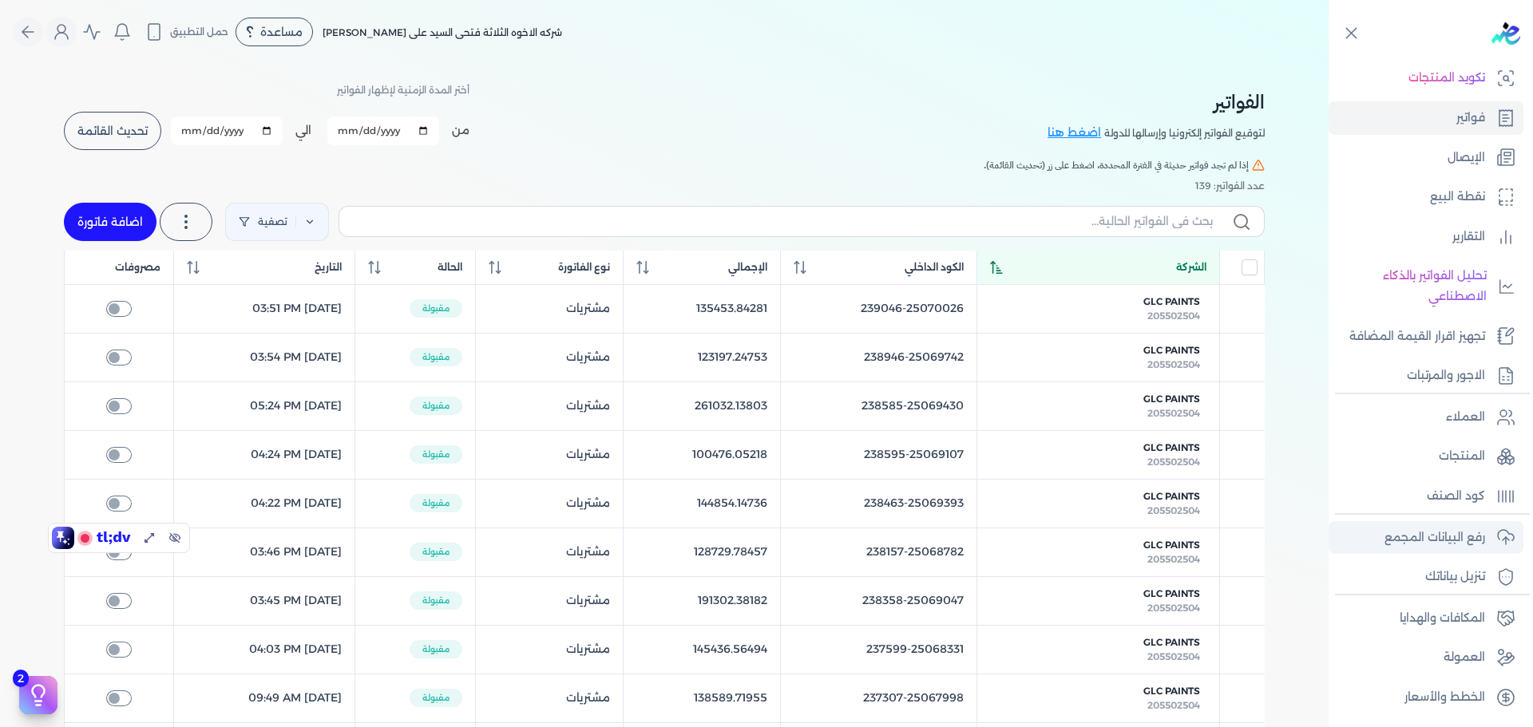
click at [1445, 528] on p "رفع البيانات المجمع" at bounding box center [1435, 538] width 101 height 21
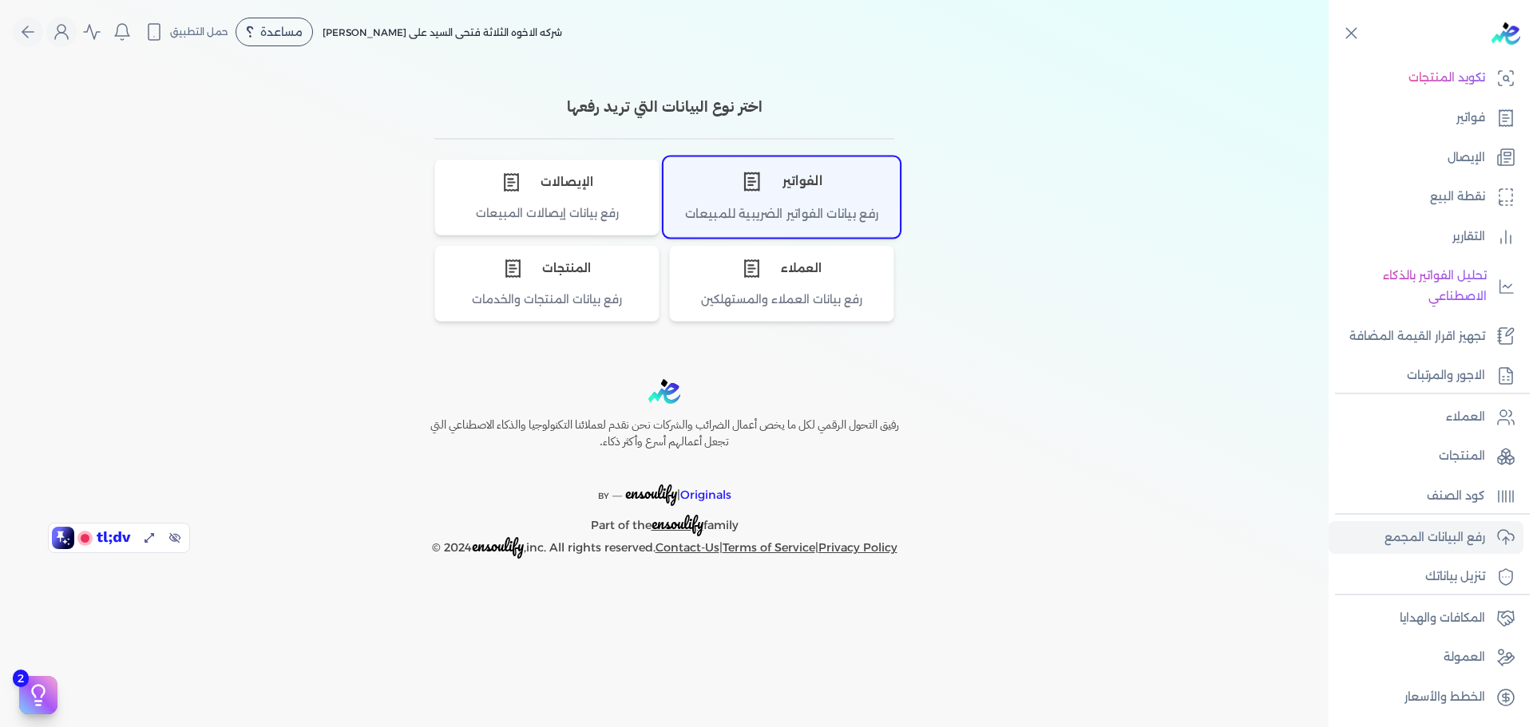
click at [787, 199] on div "الفواتير" at bounding box center [781, 181] width 235 height 48
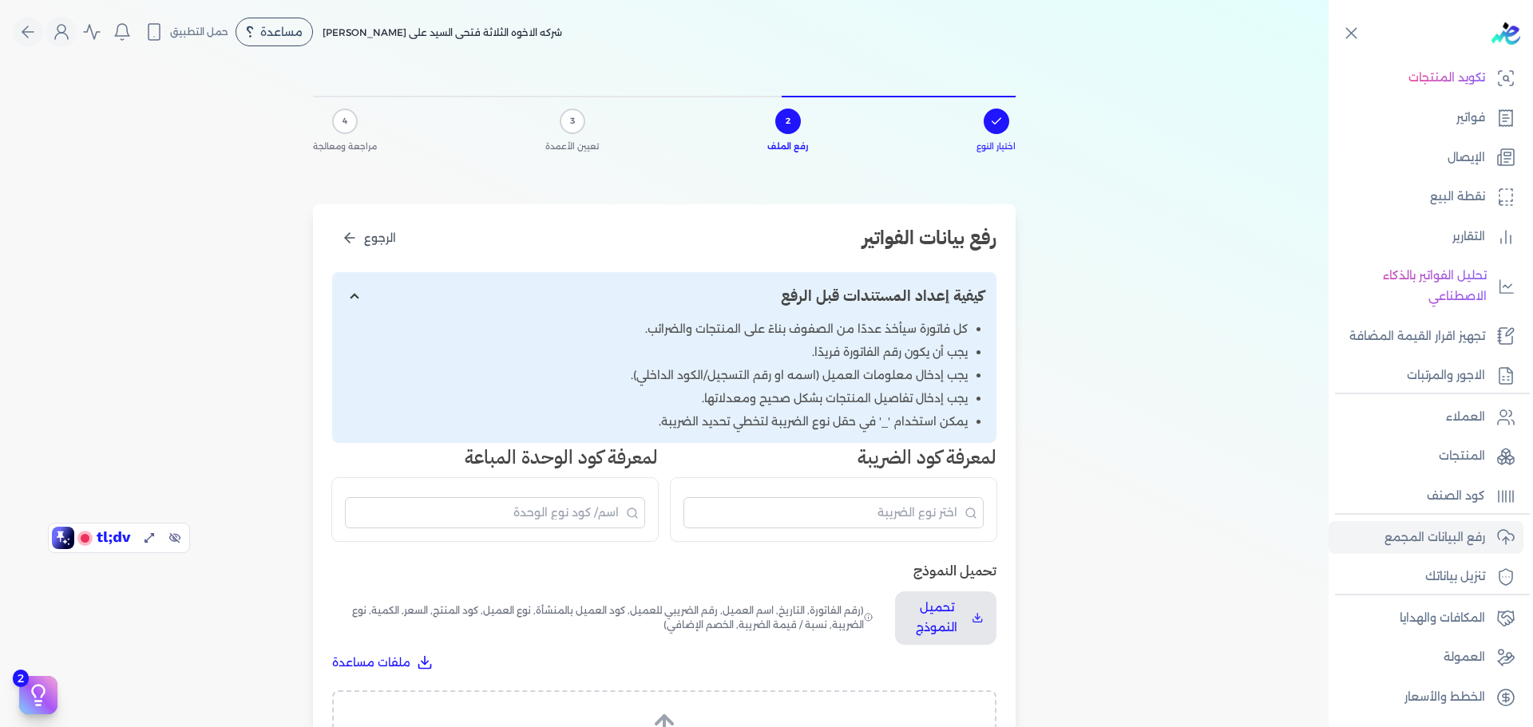
scroll to position [373, 0]
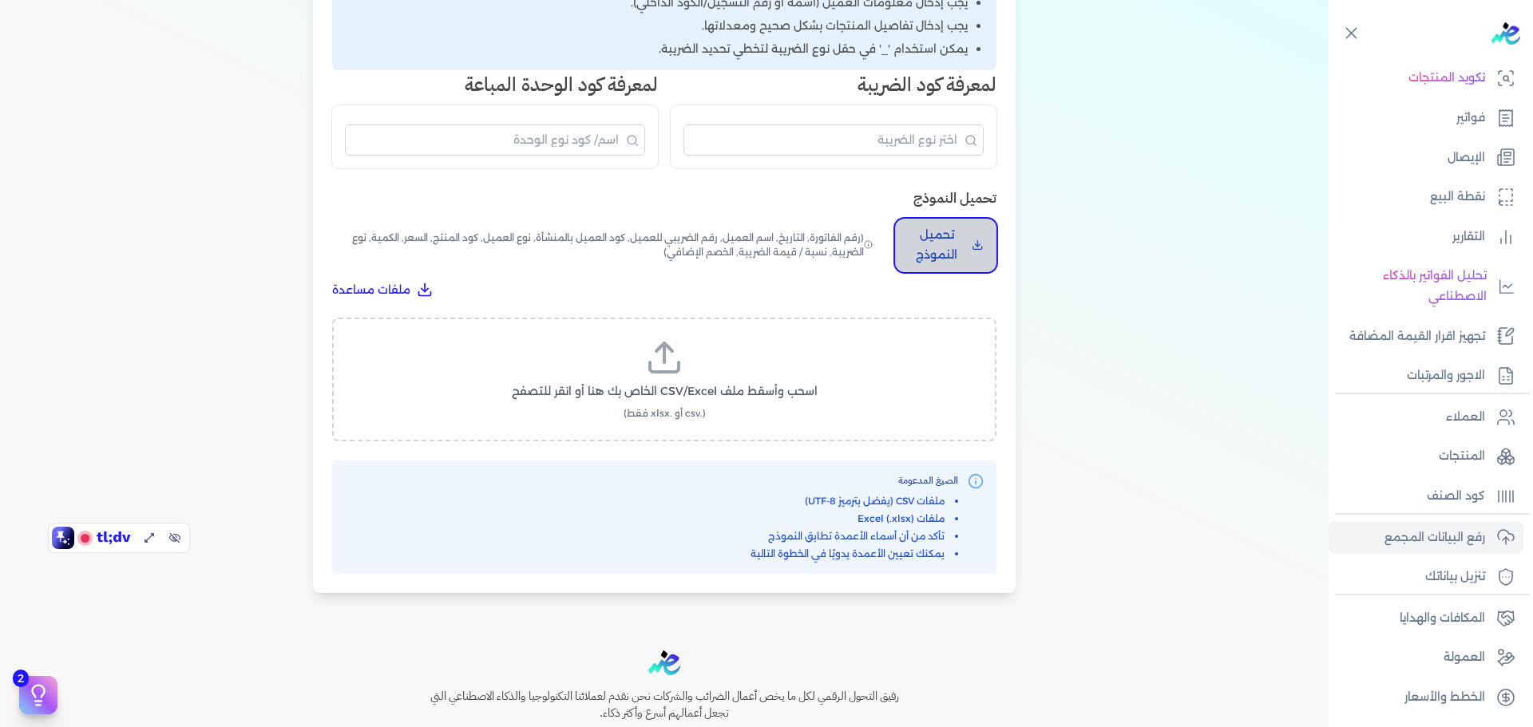
click at [941, 247] on p "تحميل النموذج" at bounding box center [936, 245] width 57 height 41
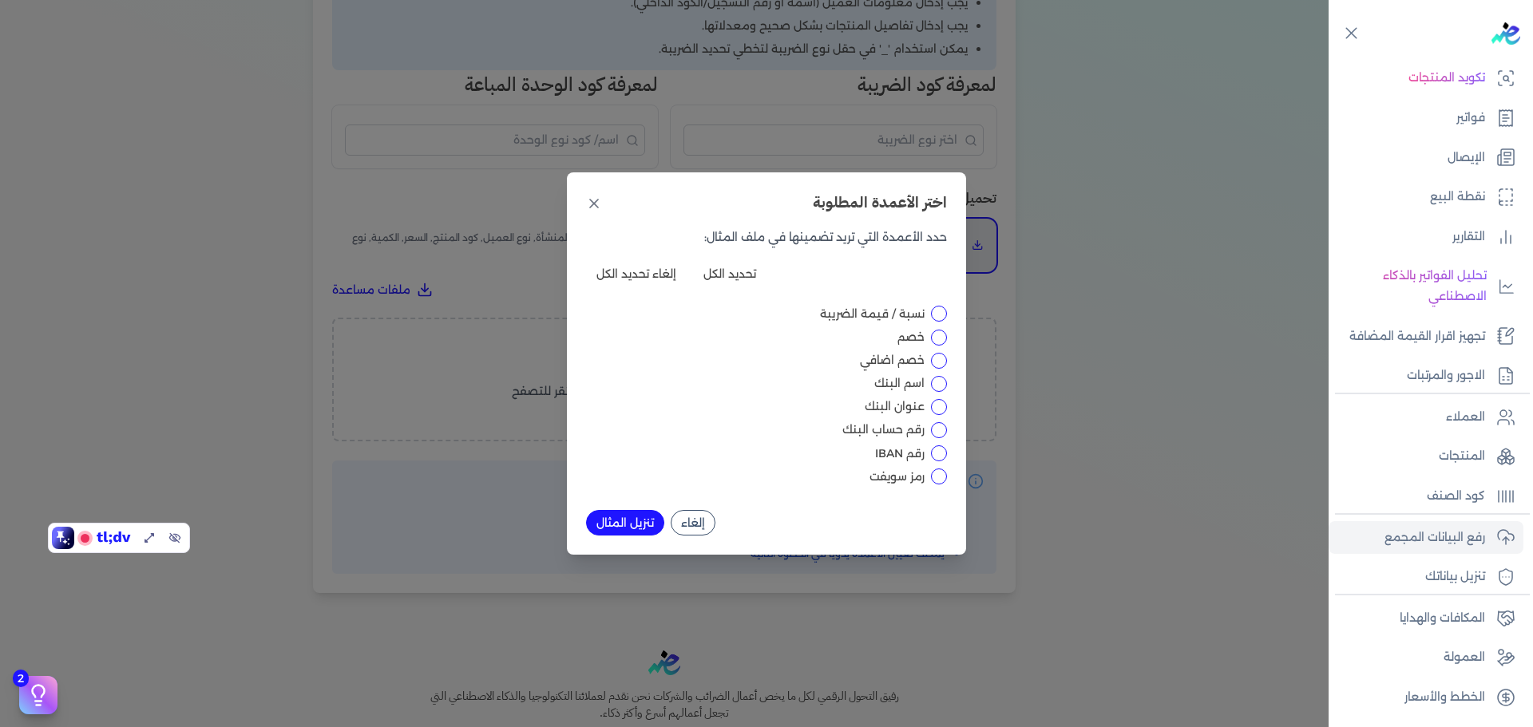
scroll to position [63, 0]
click at [607, 529] on button "تنزيل المثال" at bounding box center [625, 523] width 78 height 26
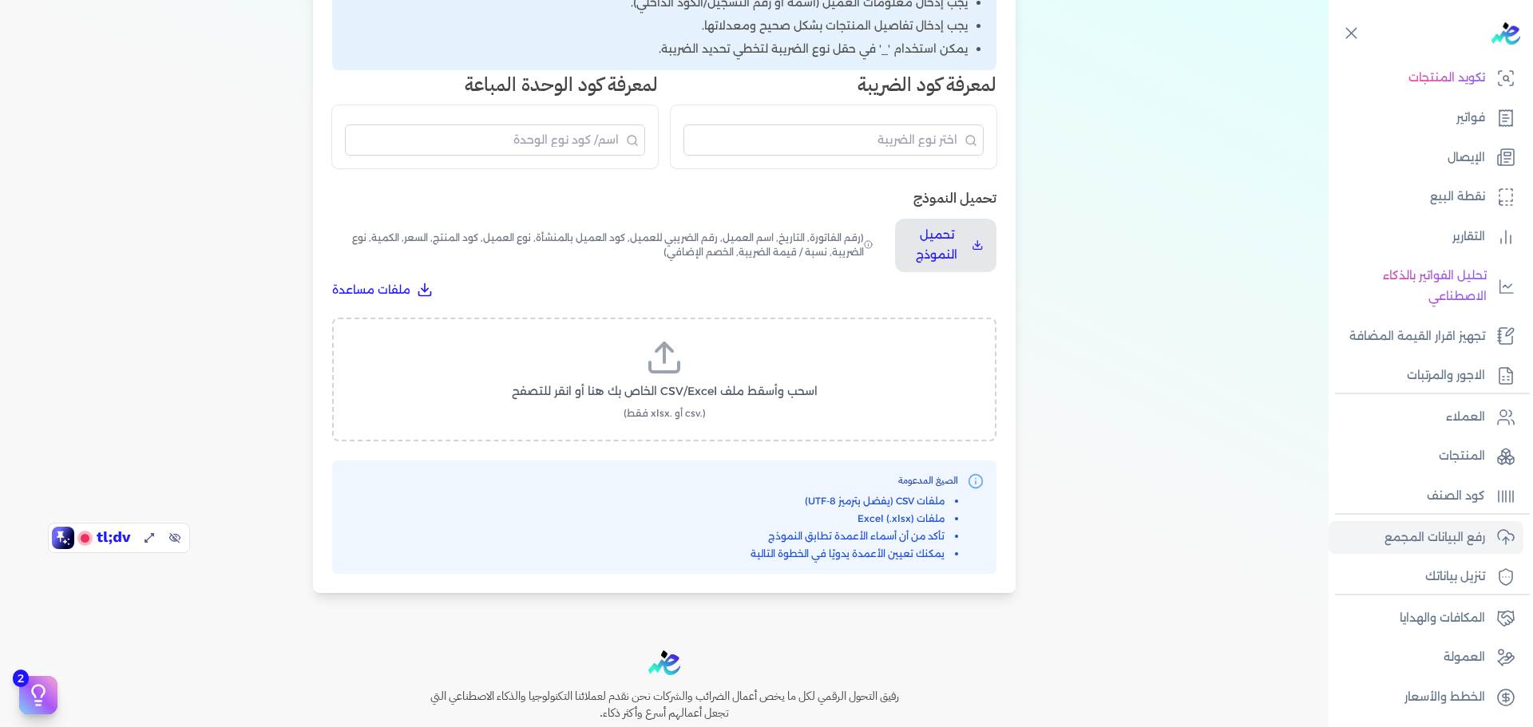
click at [656, 367] on icon at bounding box center [664, 358] width 38 height 38
click at [0, 0] on input "اسحب وأسقط ملف CSV/Excel الخاص بك هنا أو انقر للتصفح (.csv أو .xlsx فقط)" at bounding box center [0, 0] width 0 height 0
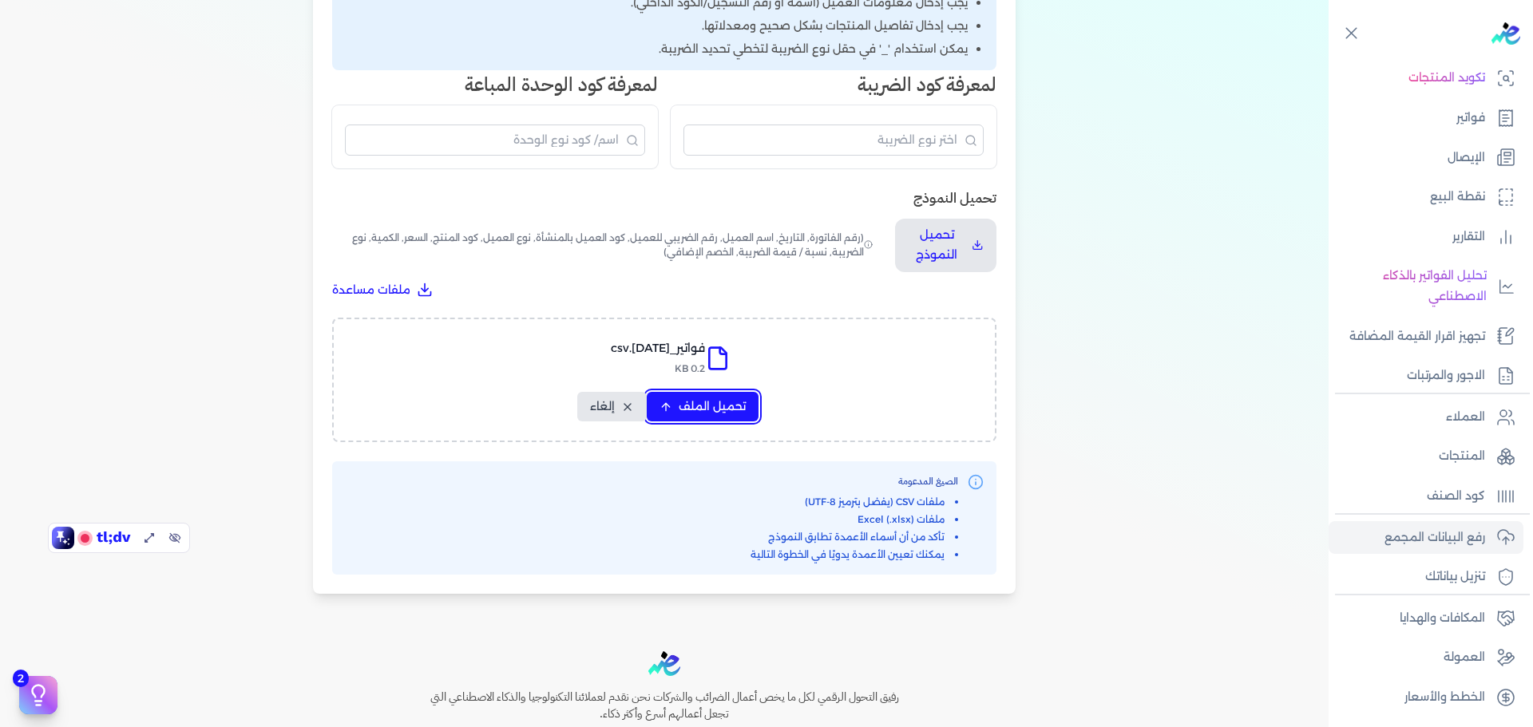
click at [742, 402] on span "تحميل الملف" at bounding box center [712, 406] width 67 height 17
select select "رقم الفاتورة"
select select "الرقم الضريبي"
select select "سيريال المنتج"
select select "الكمية"
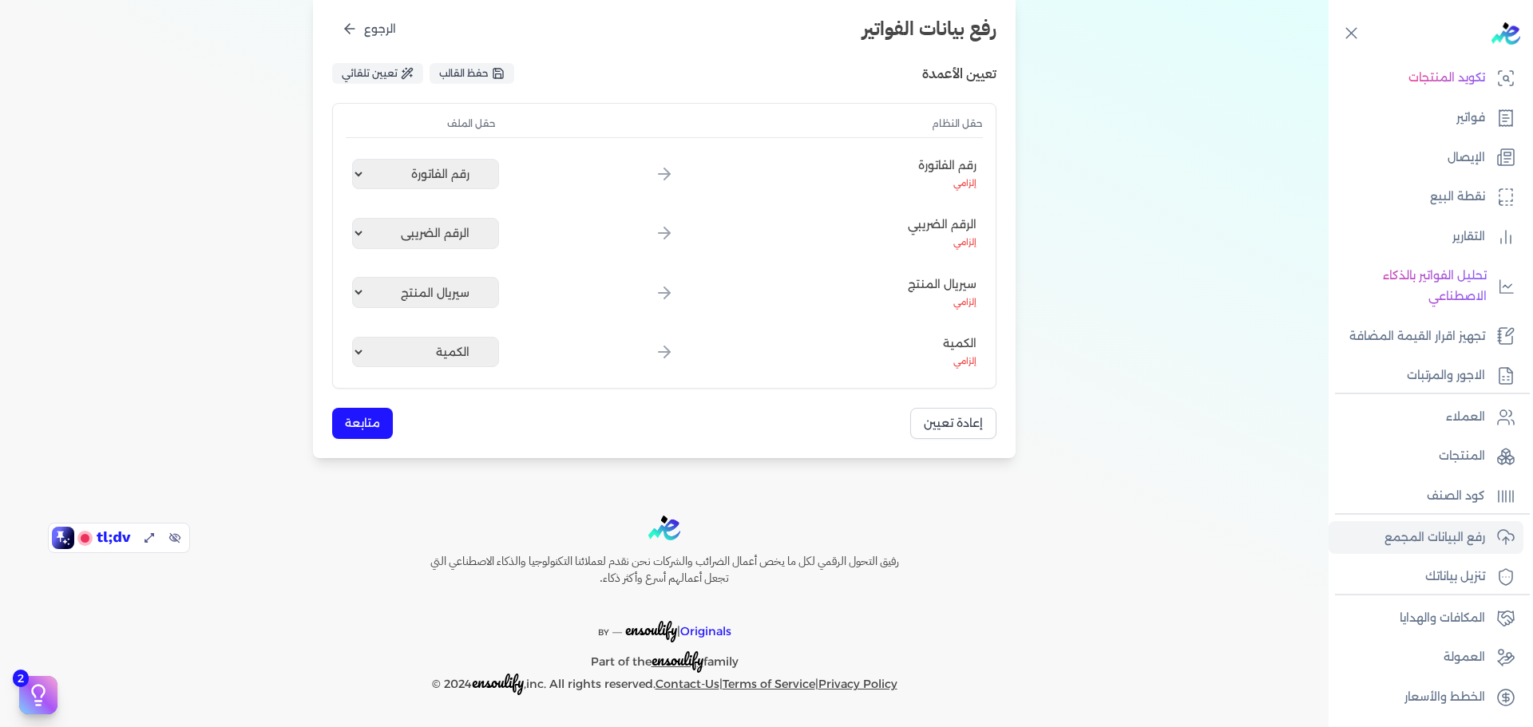
scroll to position [209, 0]
click at [373, 422] on button "متابعة" at bounding box center [362, 423] width 61 height 31
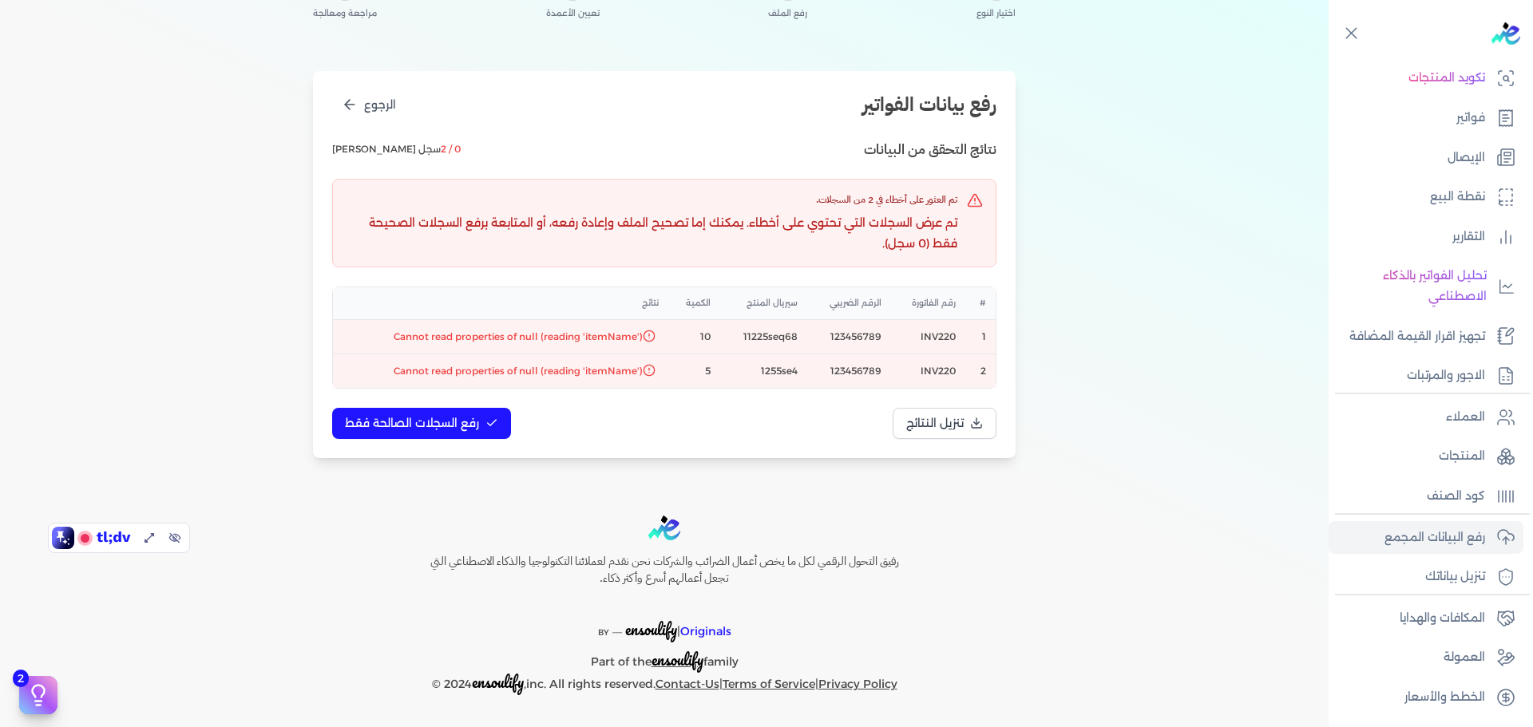
scroll to position [0, 0]
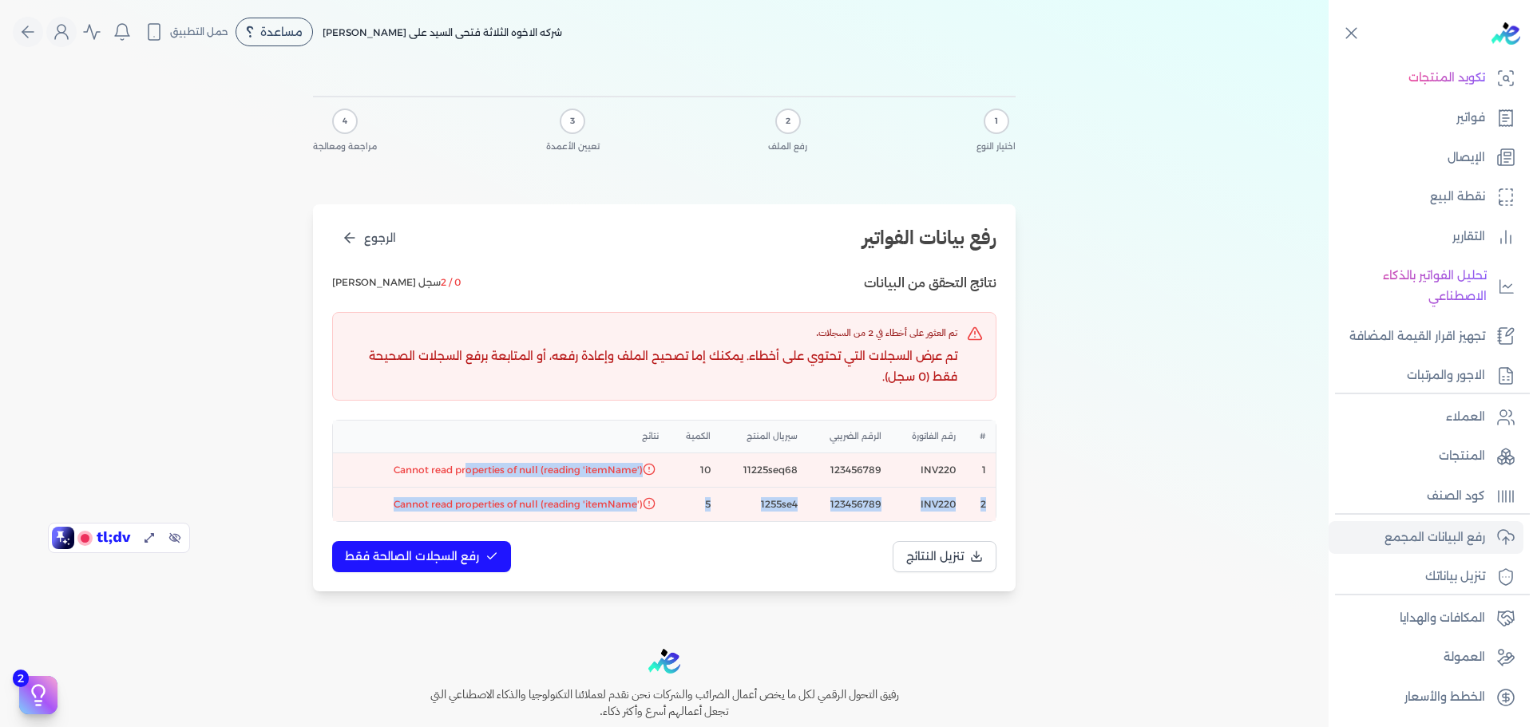
drag, startPoint x: 474, startPoint y: 478, endPoint x: 644, endPoint y: 514, distance: 173.1
click at [644, 514] on tbody "1 INV220 123456789 11225seq68 10 Cannot read properties of null (reading 'itemN…" at bounding box center [664, 487] width 663 height 69
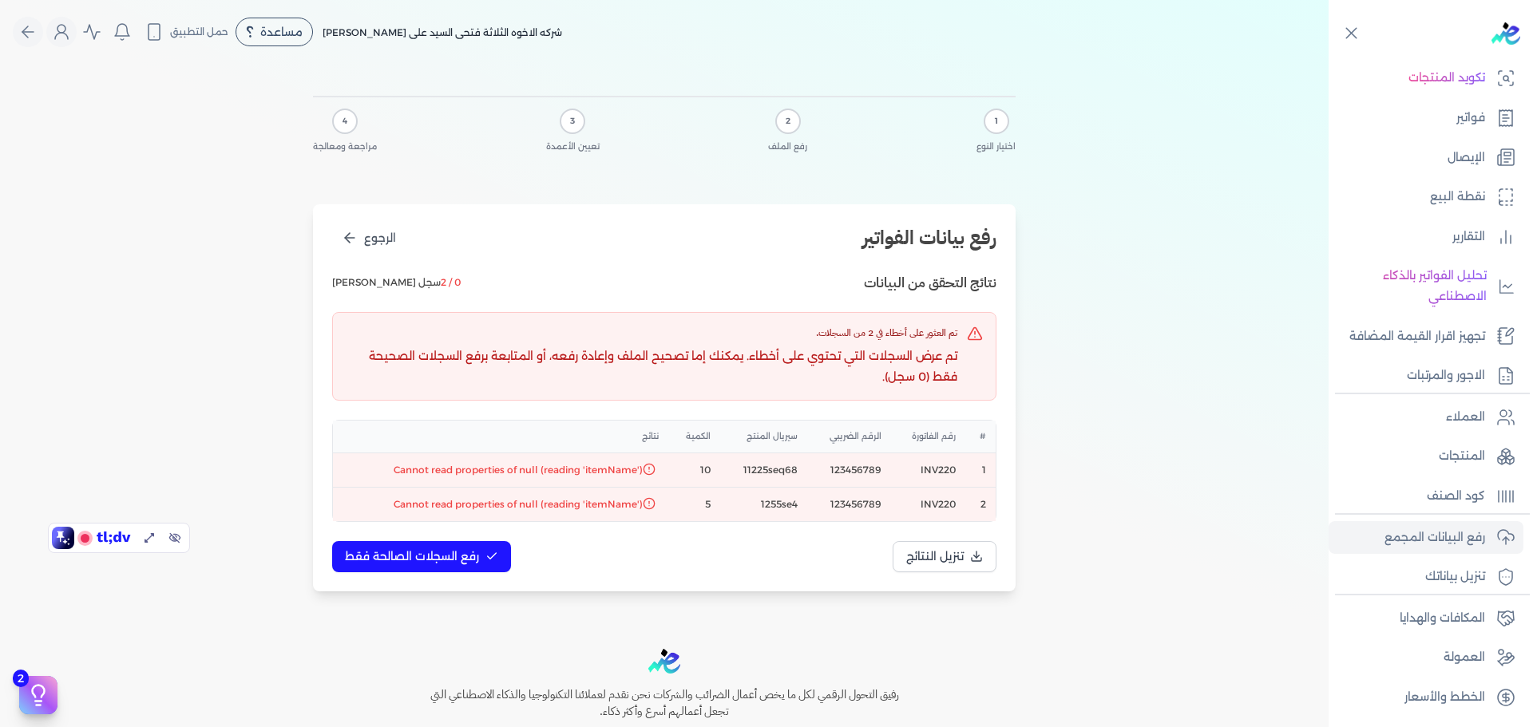
click at [787, 460] on td "11225seq68" at bounding box center [763, 470] width 87 height 34
click at [351, 230] on icon "الرجوع" at bounding box center [350, 238] width 16 height 16
select select "رقم الفاتورة"
select select "الرقم الضريبي"
select select "سيريال المنتج"
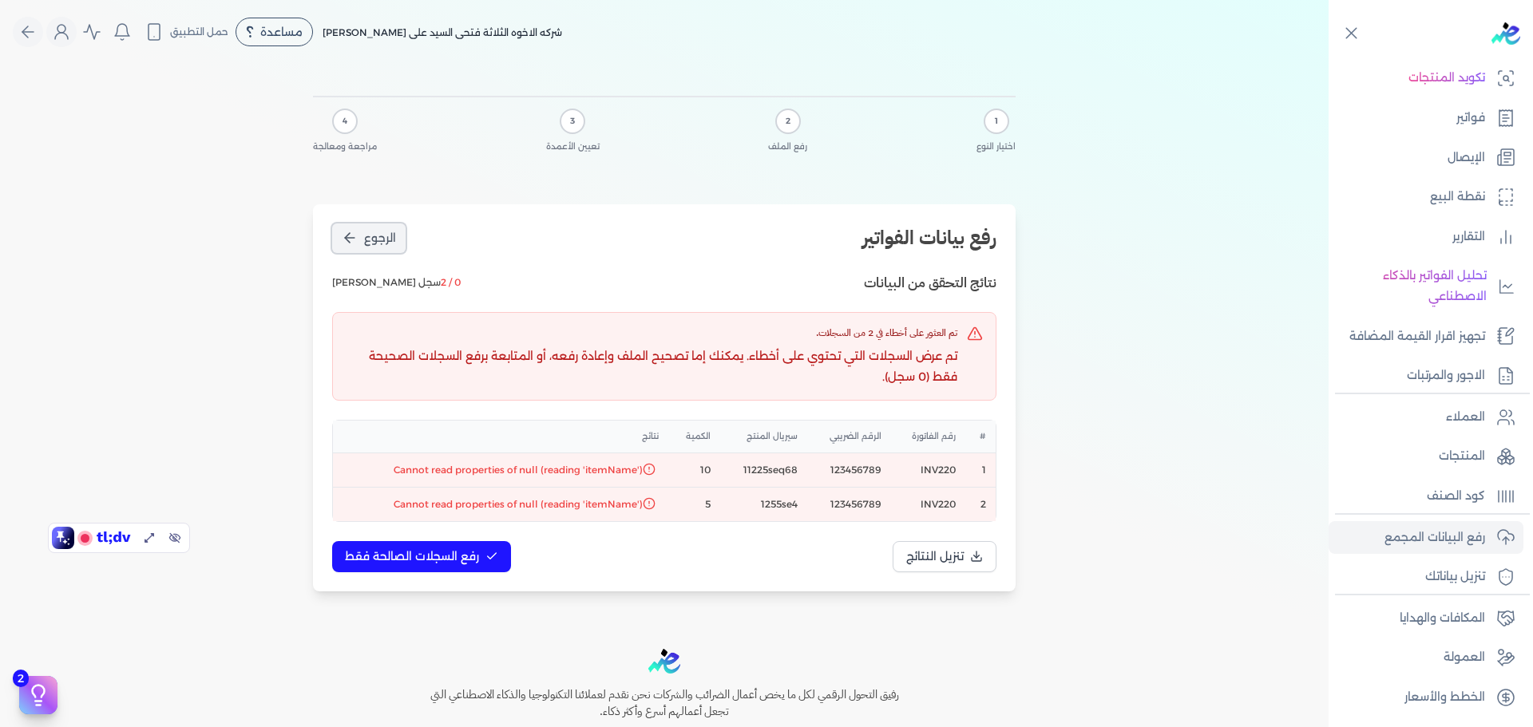
select select "الكمية"
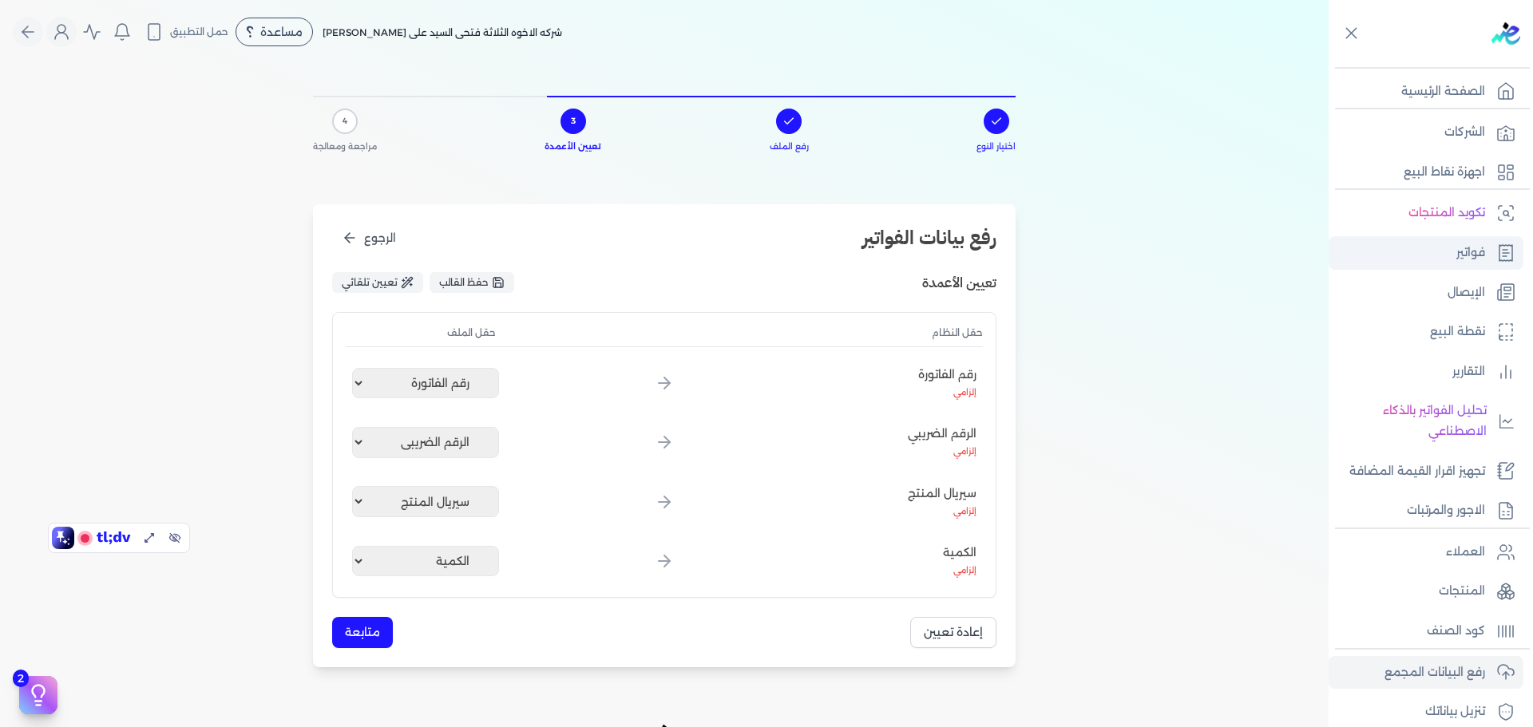
click at [1478, 253] on p "فواتير" at bounding box center [1470, 253] width 29 height 21
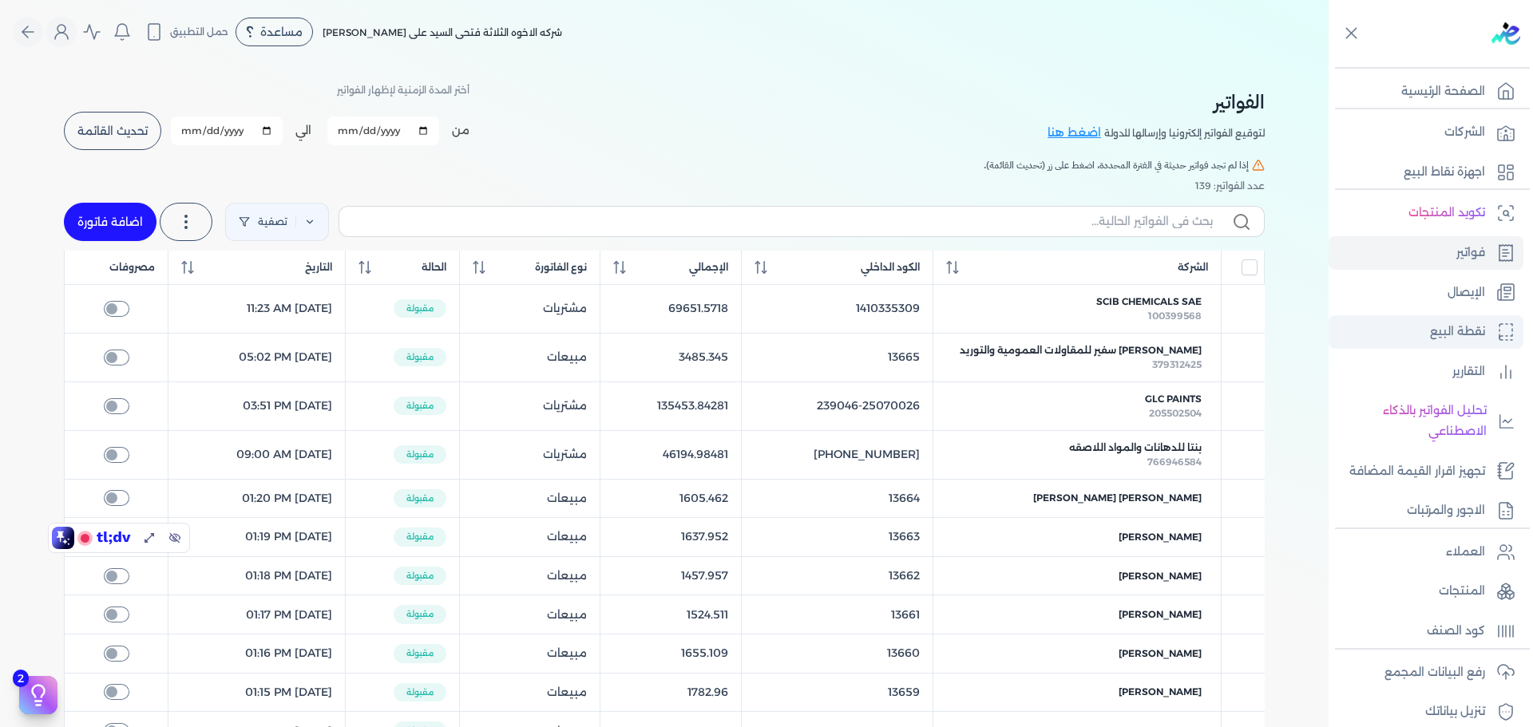
click at [1476, 326] on p "نقطة البيع" at bounding box center [1457, 332] width 55 height 21
select select "EGP"
select select "EGS"
select select "B"
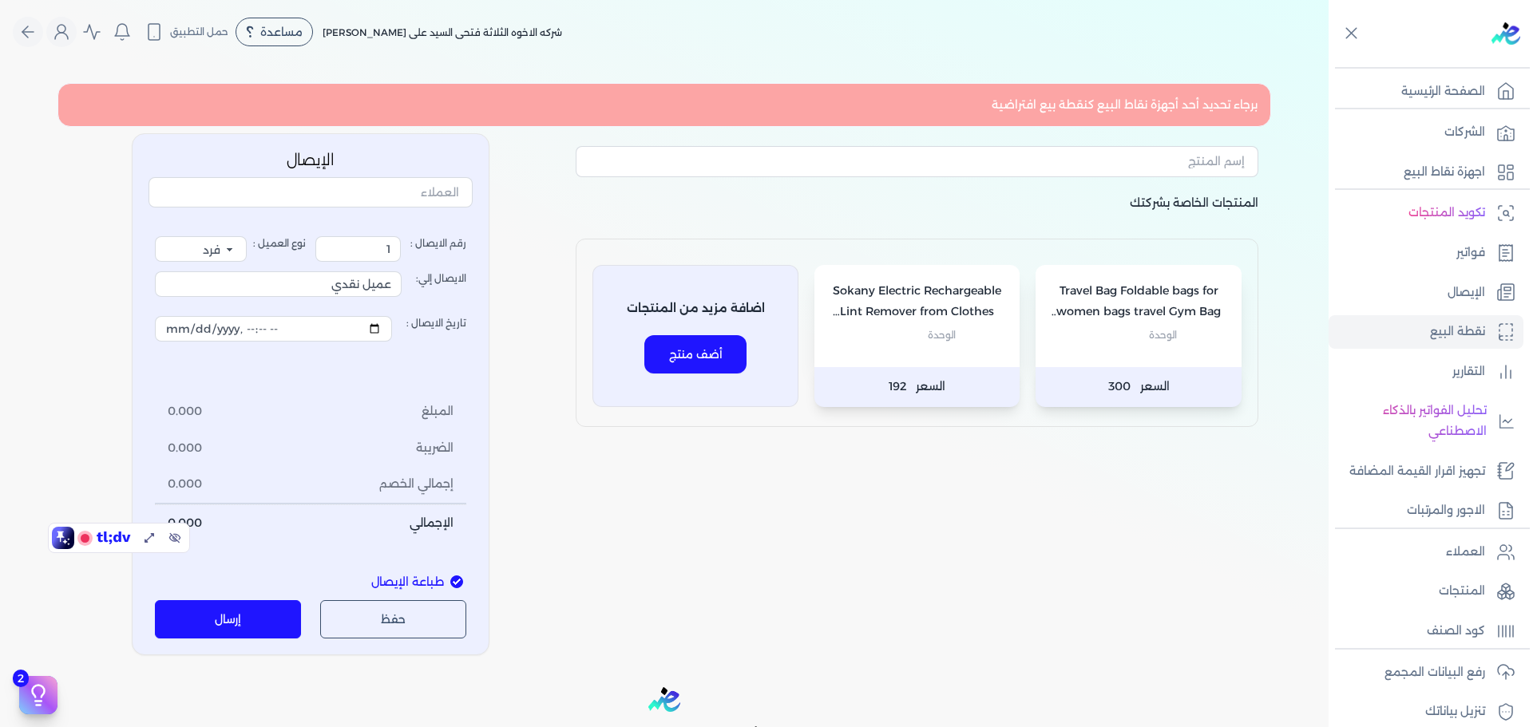
click at [1189, 315] on p "Travel Bag Foldable bags for women bags travel Gym Bag Large Capacity Waterproo…" at bounding box center [1139, 301] width 174 height 41
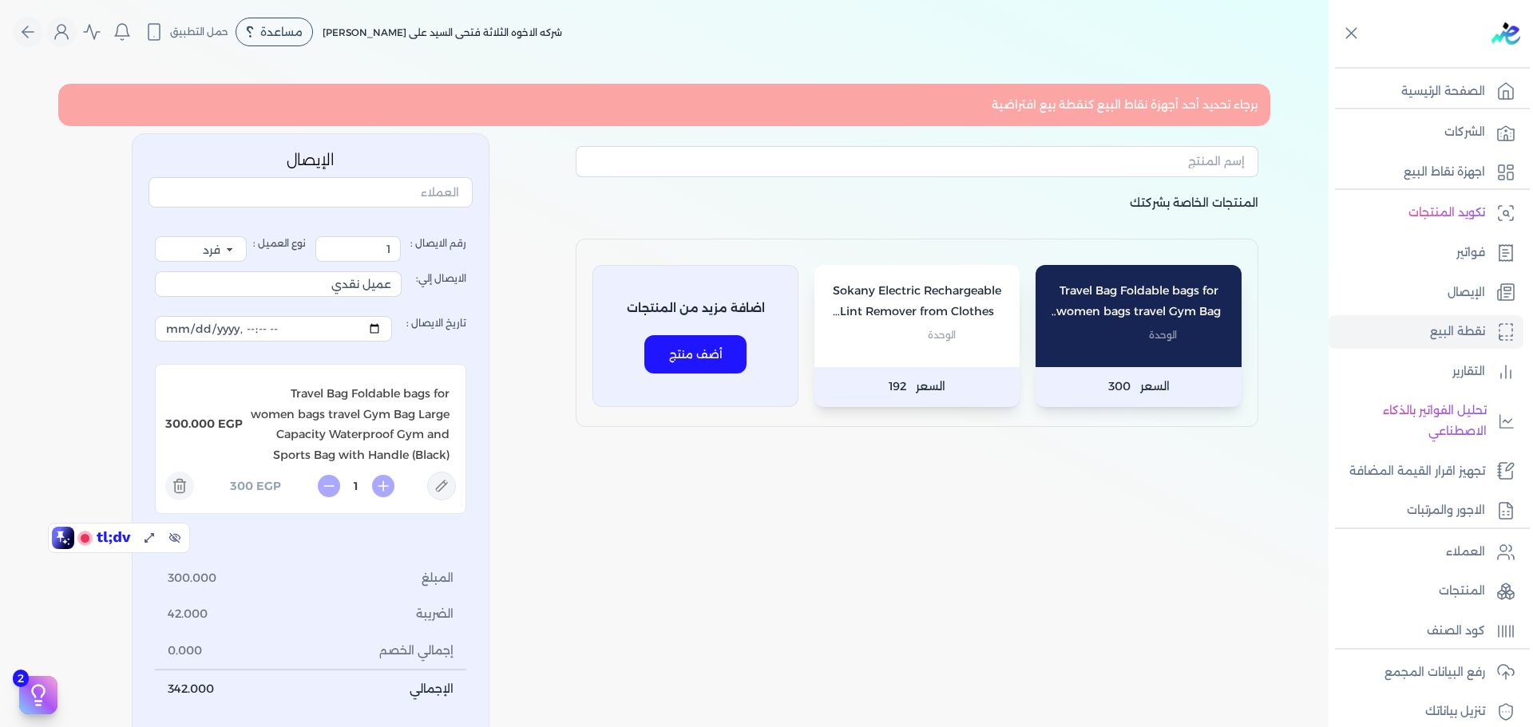
drag, startPoint x: 886, startPoint y: 341, endPoint x: 1048, endPoint y: 368, distance: 163.6
click at [887, 340] on p "الوحدة" at bounding box center [917, 335] width 174 height 21
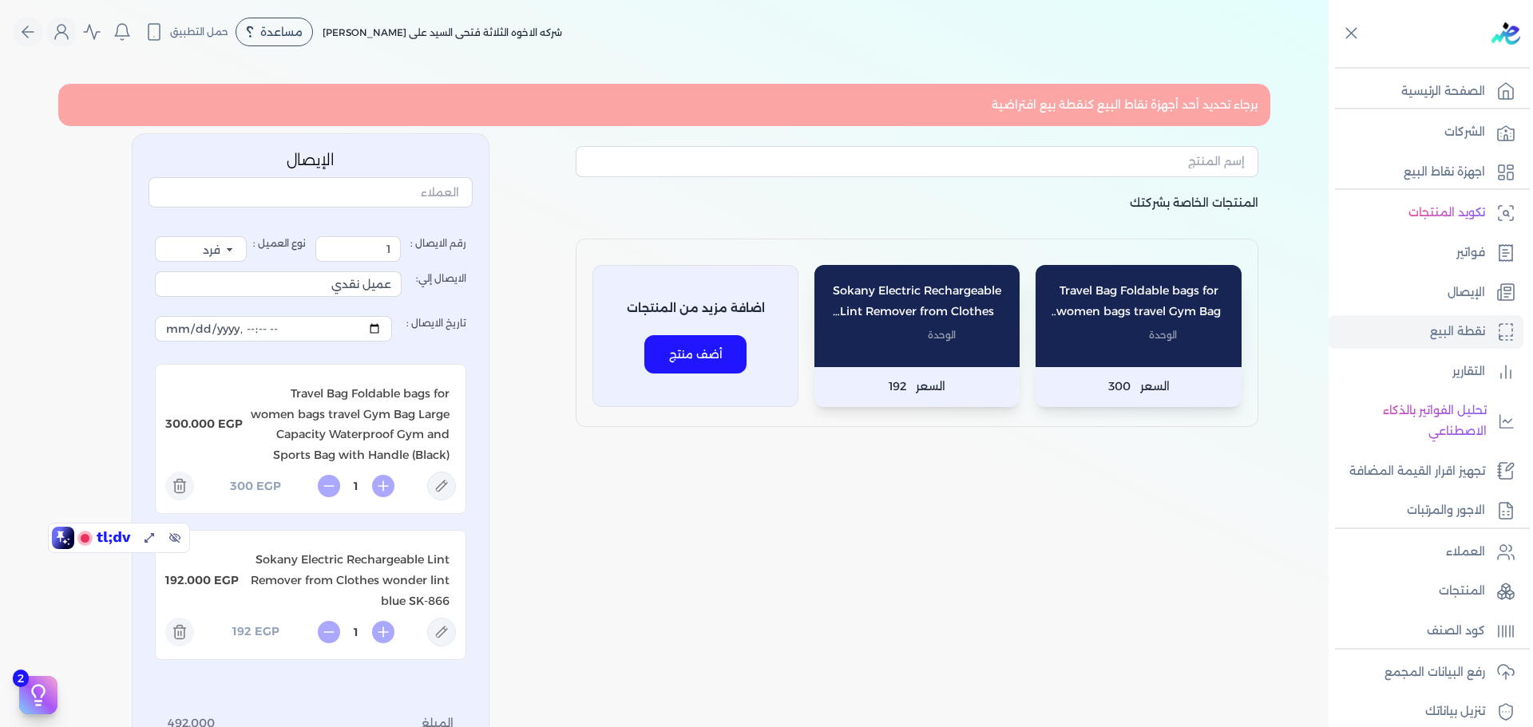
scroll to position [372, 0]
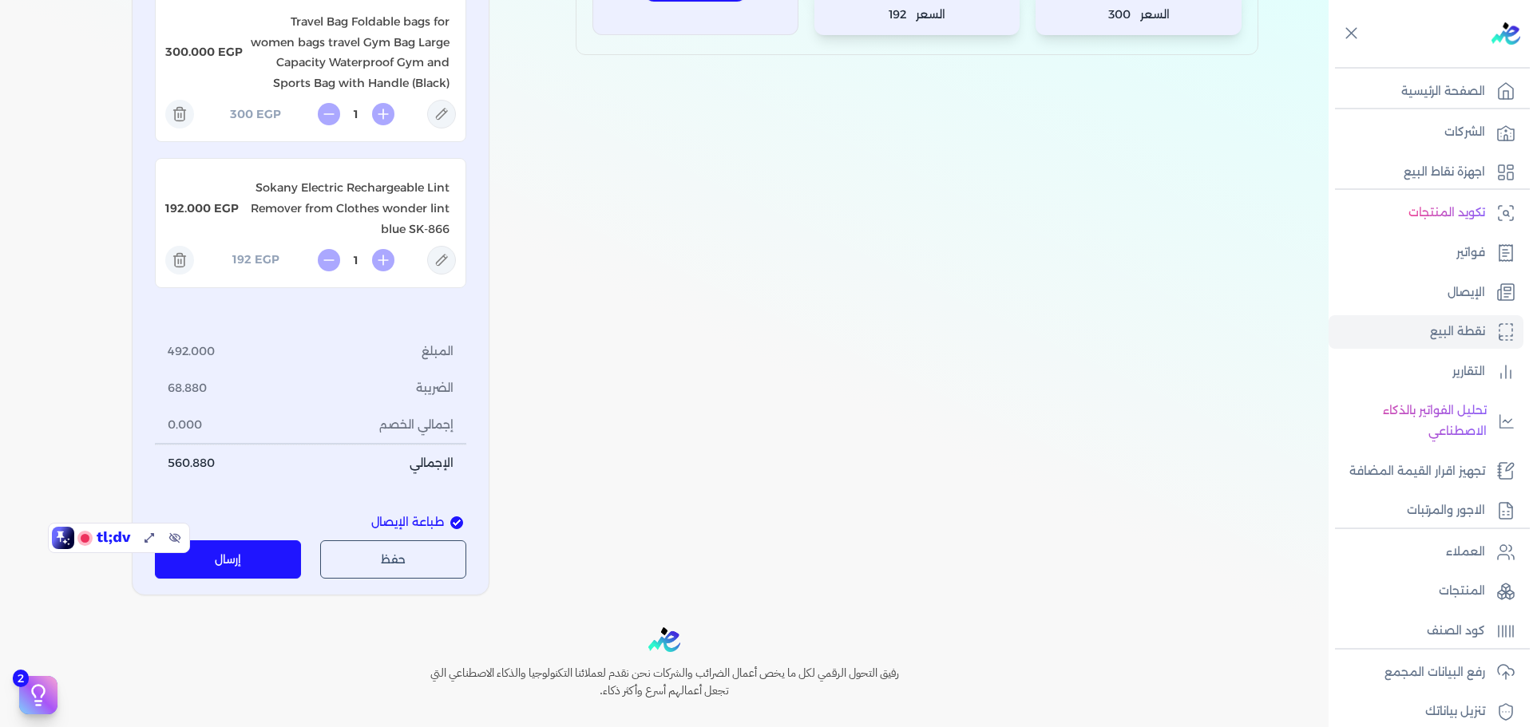
click at [443, 114] on icon at bounding box center [441, 115] width 12 height 12
type input "Travel Bag Foldable bags for women bags travel Gym Bag Large Capacity Waterproo…"
type input "300"
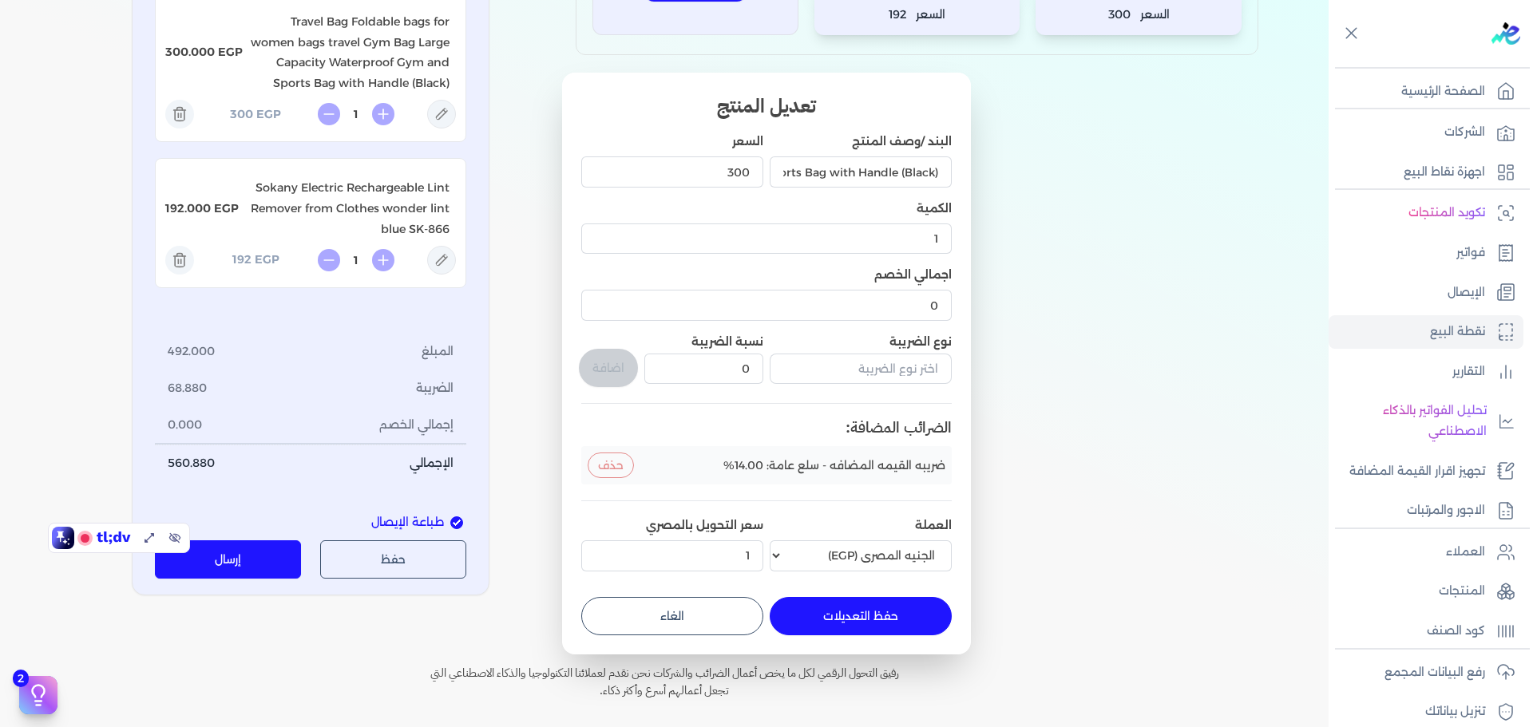
click at [732, 613] on button "الغاء" at bounding box center [672, 616] width 182 height 38
type input "0"
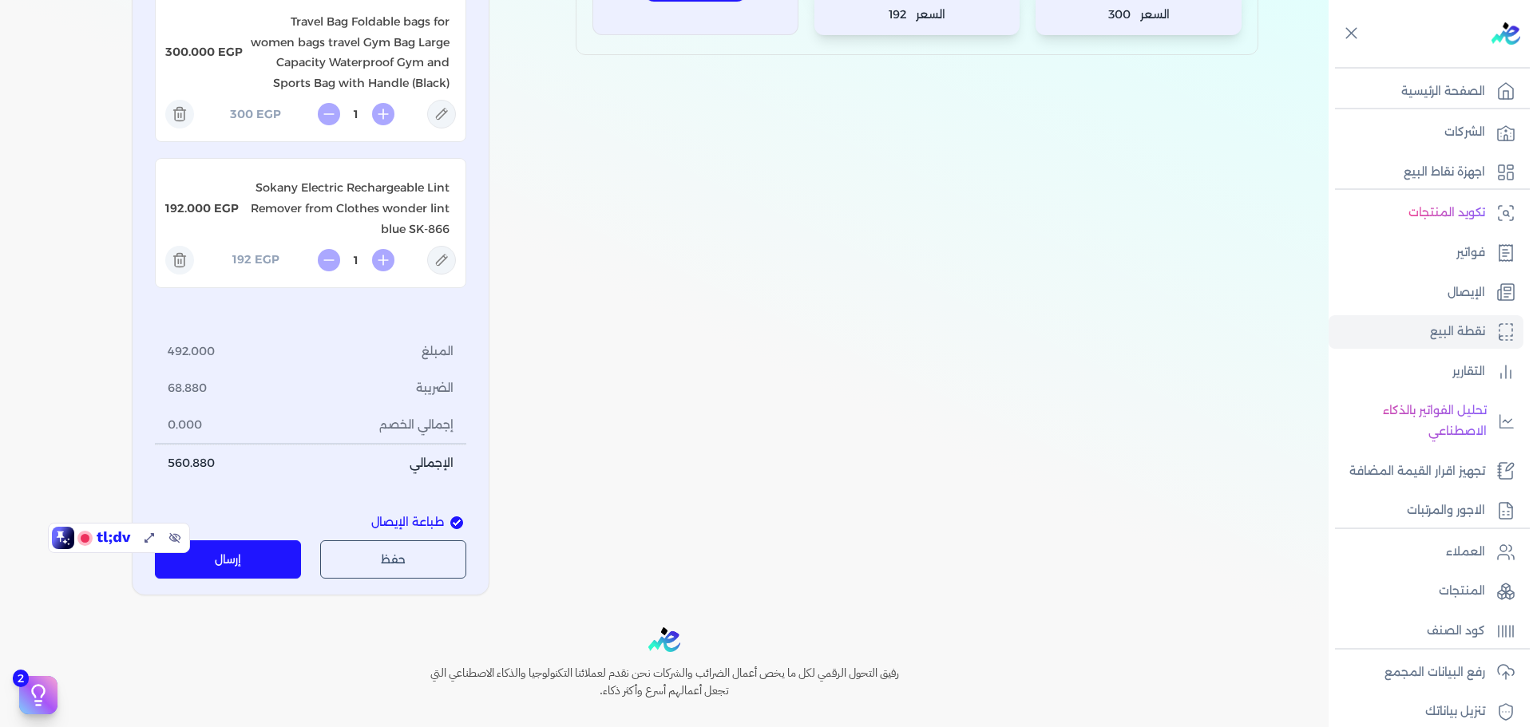
scroll to position [0, 0]
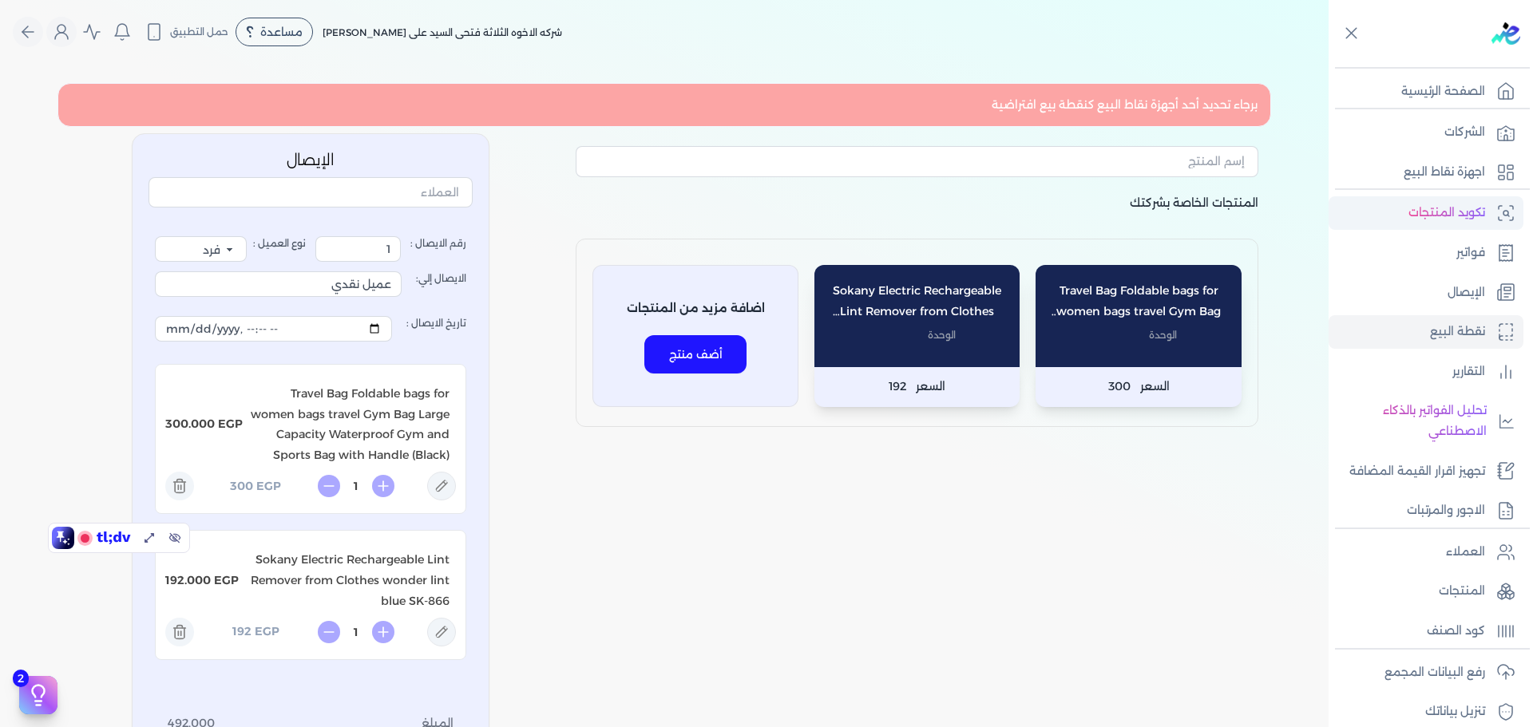
click at [1464, 208] on p "تكويد المنتجات" at bounding box center [1447, 213] width 77 height 21
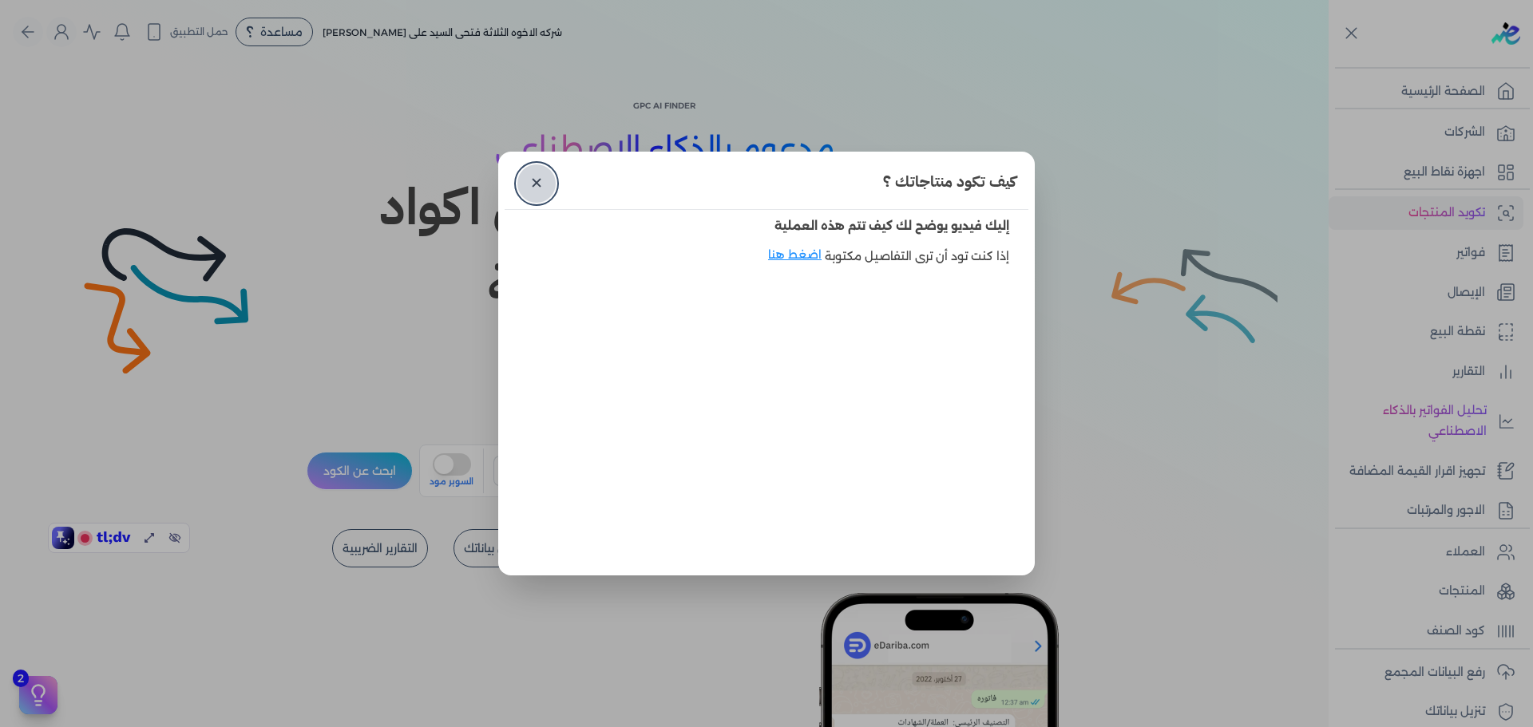
click at [533, 181] on link "✕" at bounding box center [536, 183] width 38 height 38
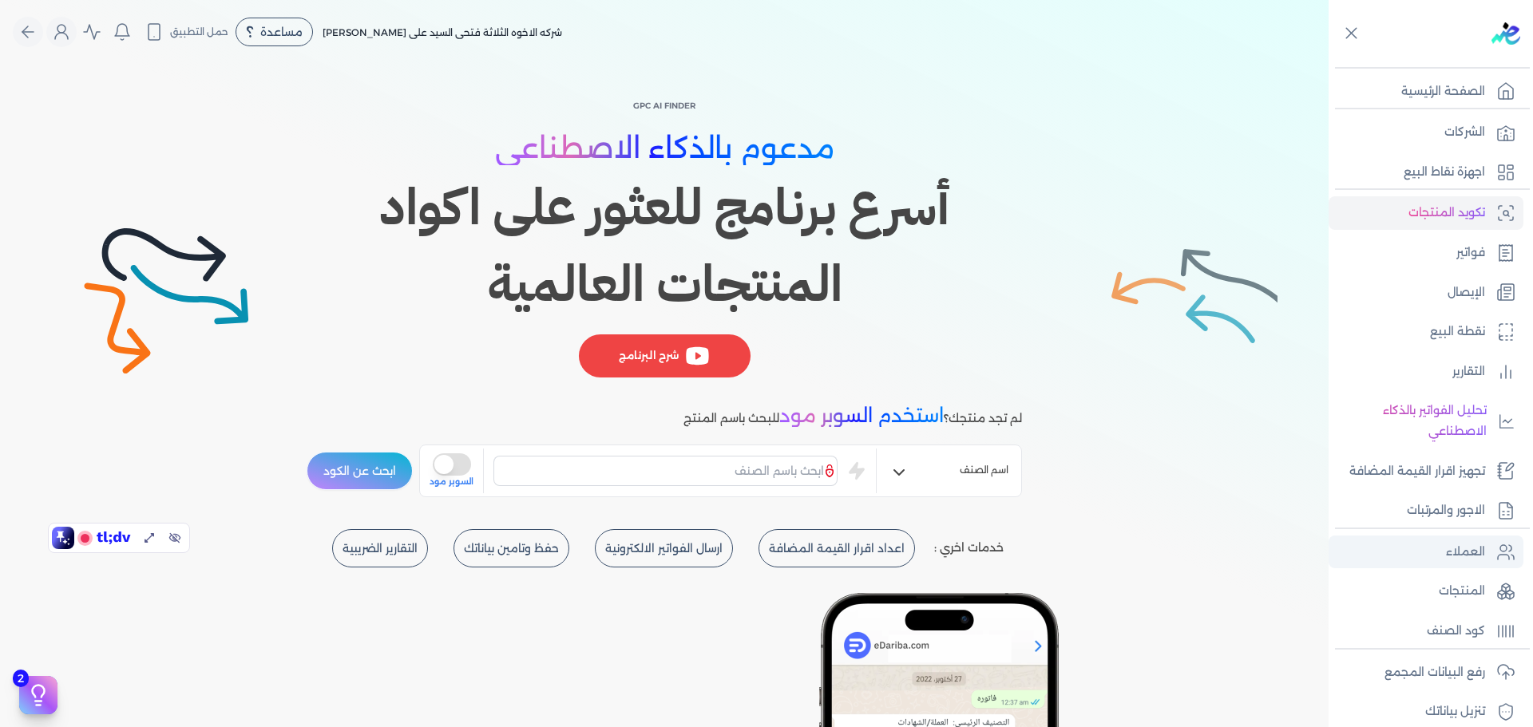
scroll to position [135, 0]
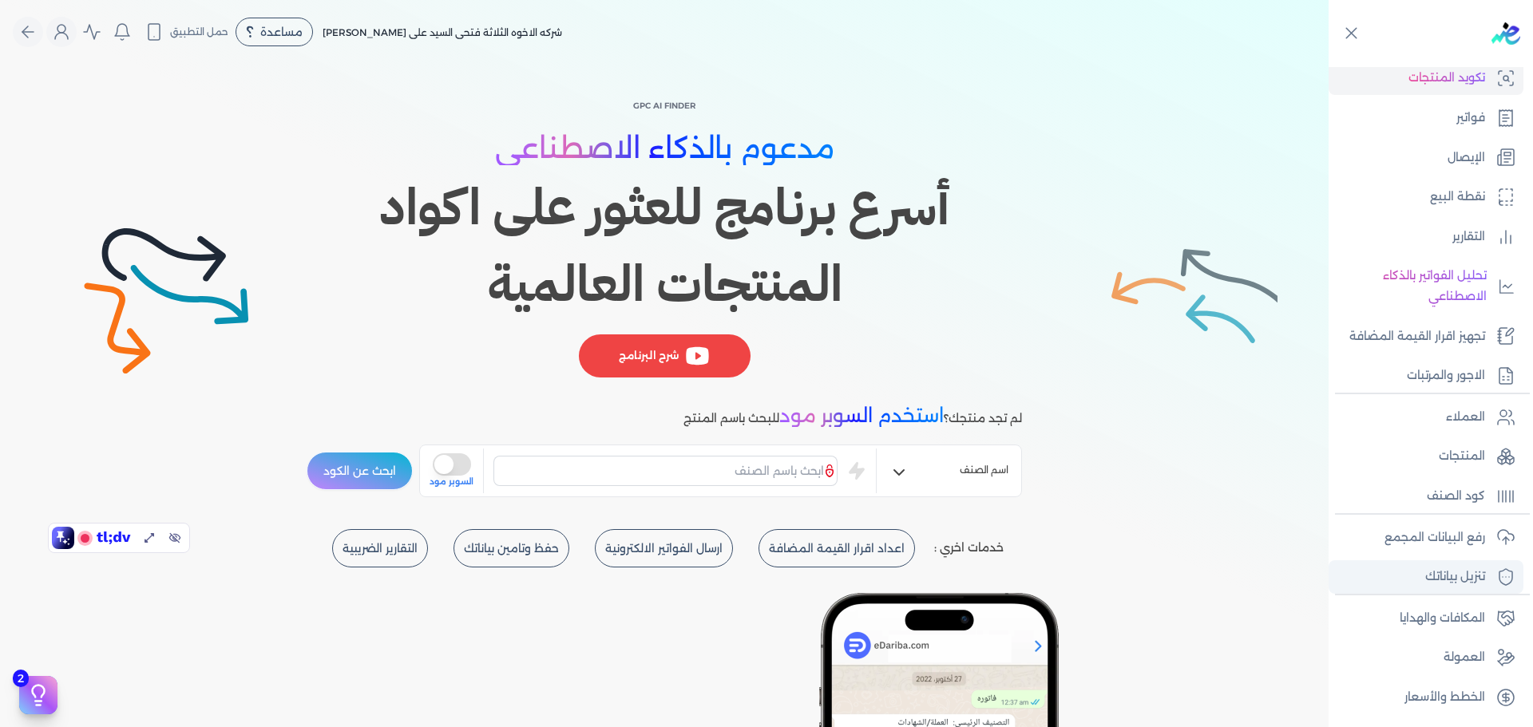
click at [1456, 583] on p "تنزيل بياناتك" at bounding box center [1455, 577] width 60 height 21
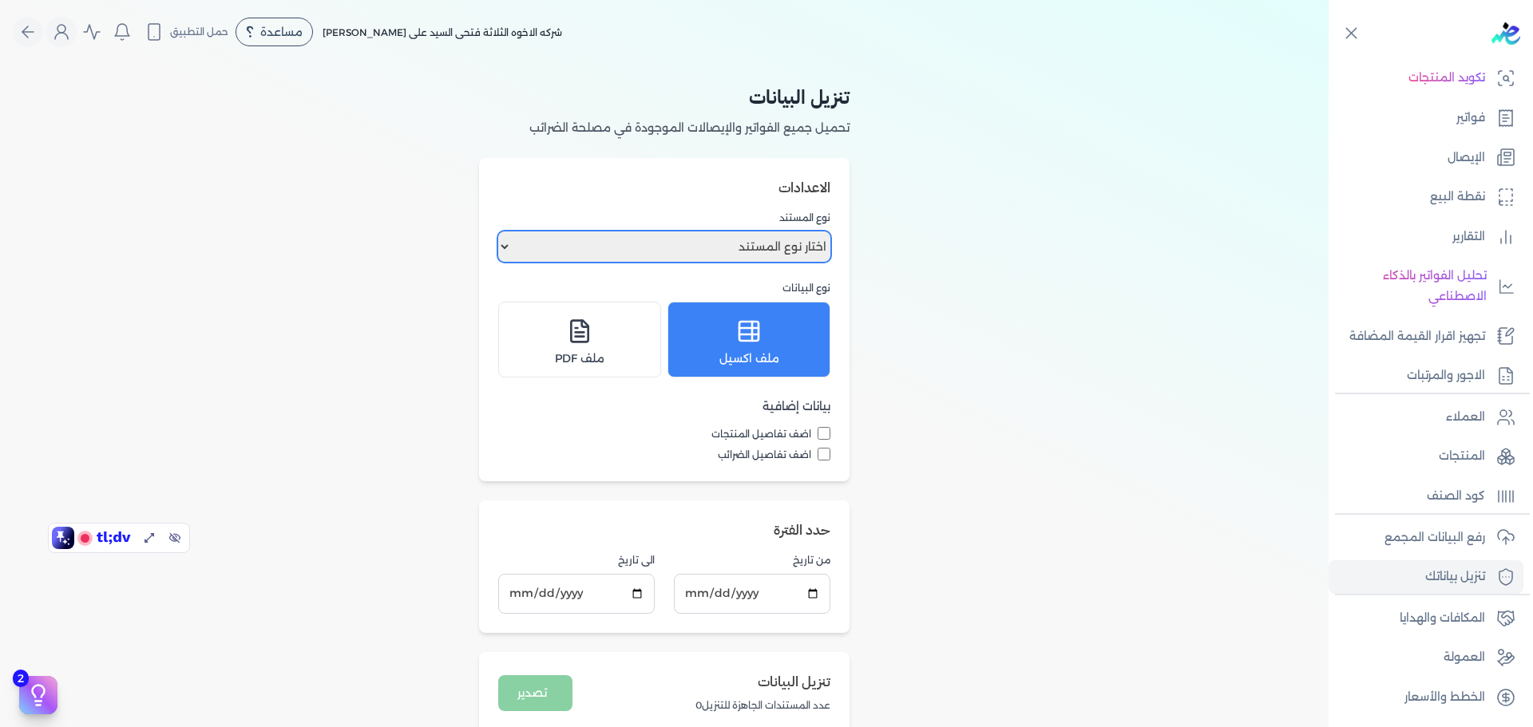
click at [749, 240] on select "اختار نوع المستند فواتير الإيصالات" at bounding box center [664, 247] width 332 height 30
click at [980, 492] on div "تنزيل البيانات تحميل جميع الفواتير والإيصالات الموجودة في مصلحة الضرائب الاعداد…" at bounding box center [664, 409] width 1329 height 691
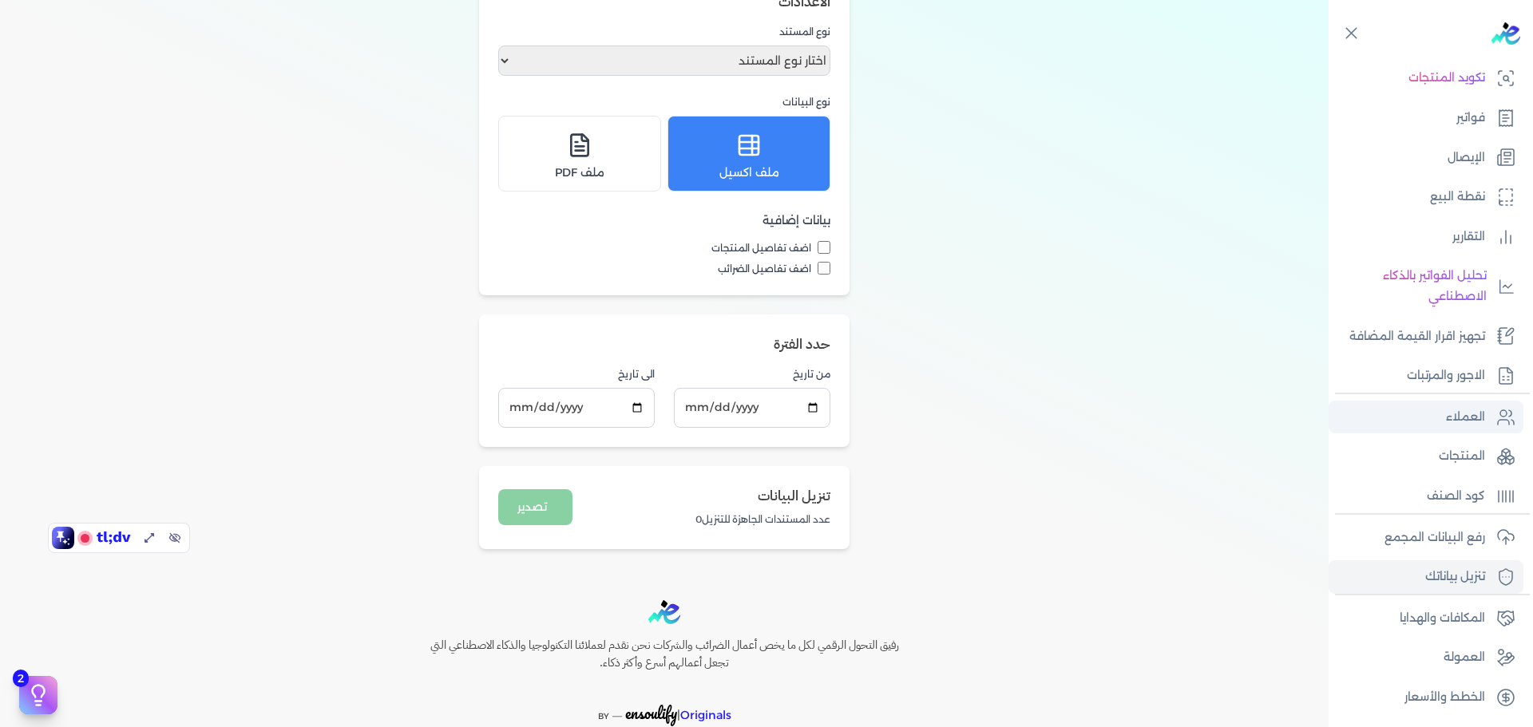
click at [1488, 414] on link "العملاء" at bounding box center [1426, 418] width 195 height 34
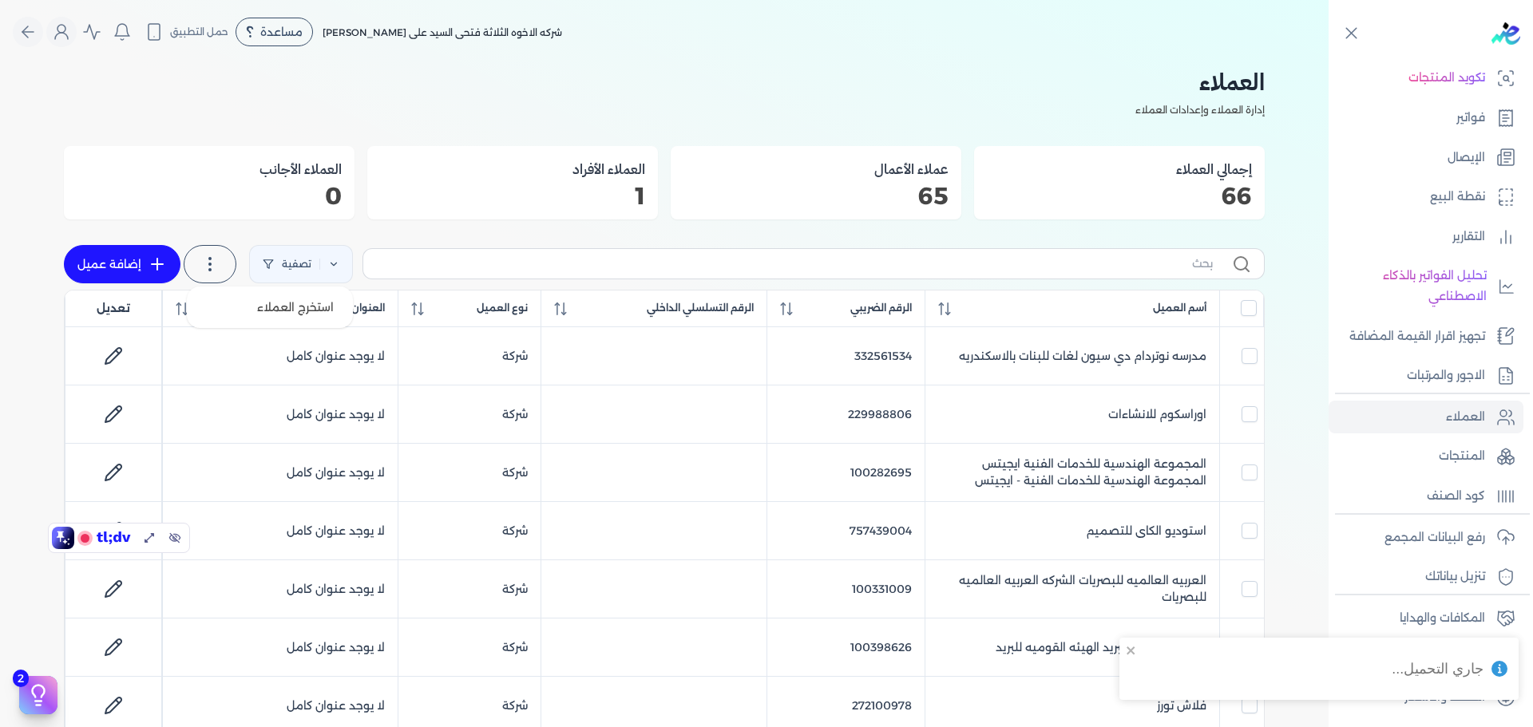
click at [218, 261] on icon at bounding box center [209, 264] width 19 height 19
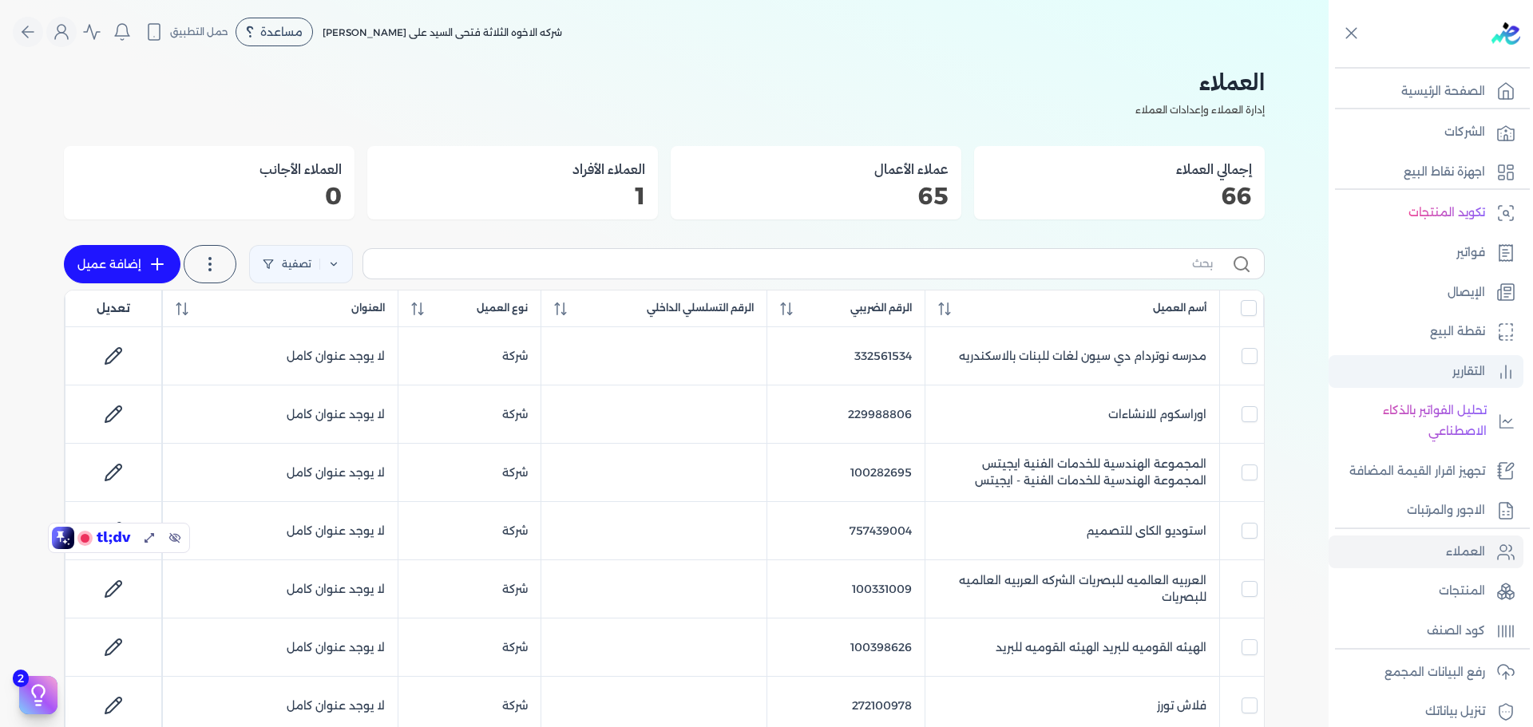
click at [1471, 370] on p "التقارير" at bounding box center [1469, 372] width 33 height 21
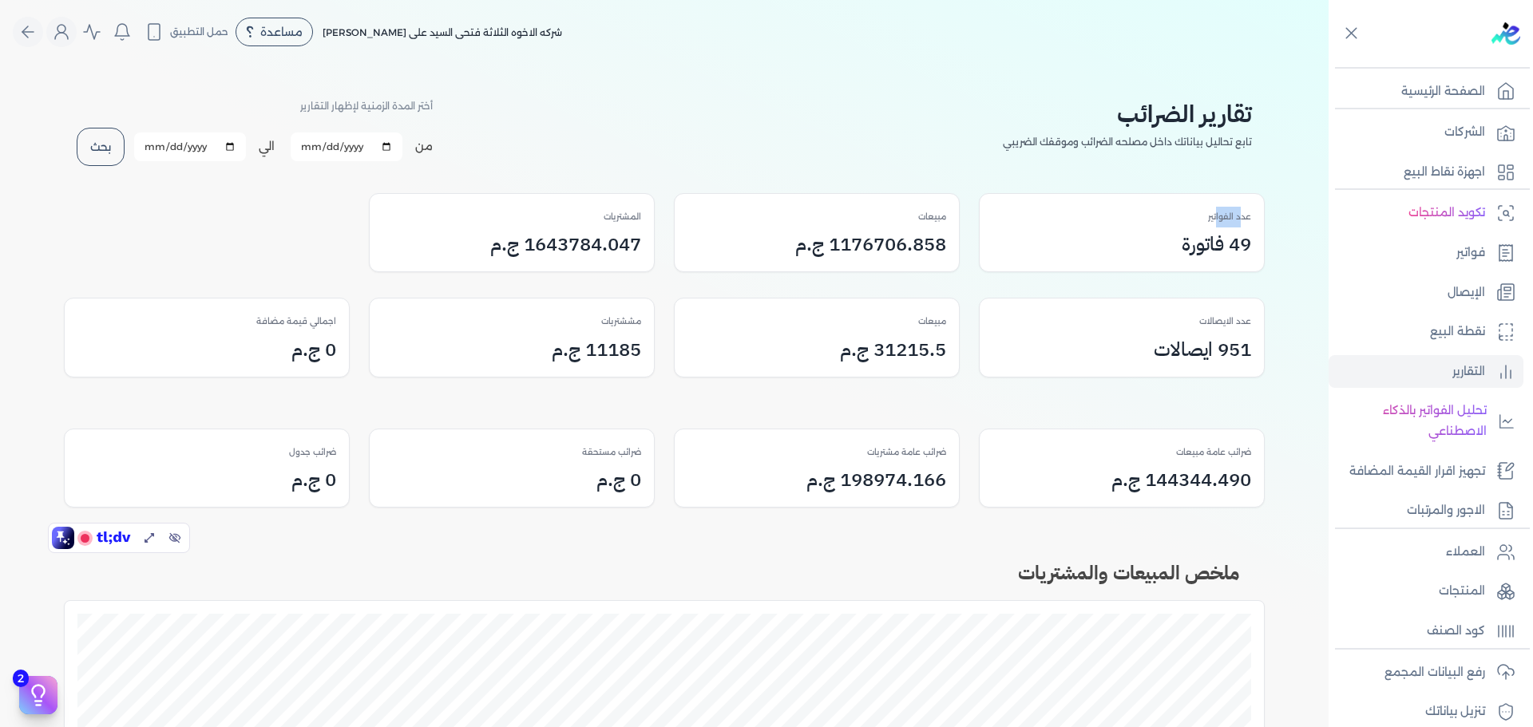
drag, startPoint x: 1247, startPoint y: 215, endPoint x: 1222, endPoint y: 220, distance: 26.2
click at [1222, 220] on p "عدد الفواتير" at bounding box center [1229, 217] width 43 height 21
drag, startPoint x: 1241, startPoint y: 327, endPoint x: 1135, endPoint y: 337, distance: 106.6
click at [1135, 337] on div "عدد الايصالات 951 ايصالات" at bounding box center [1122, 338] width 284 height 78
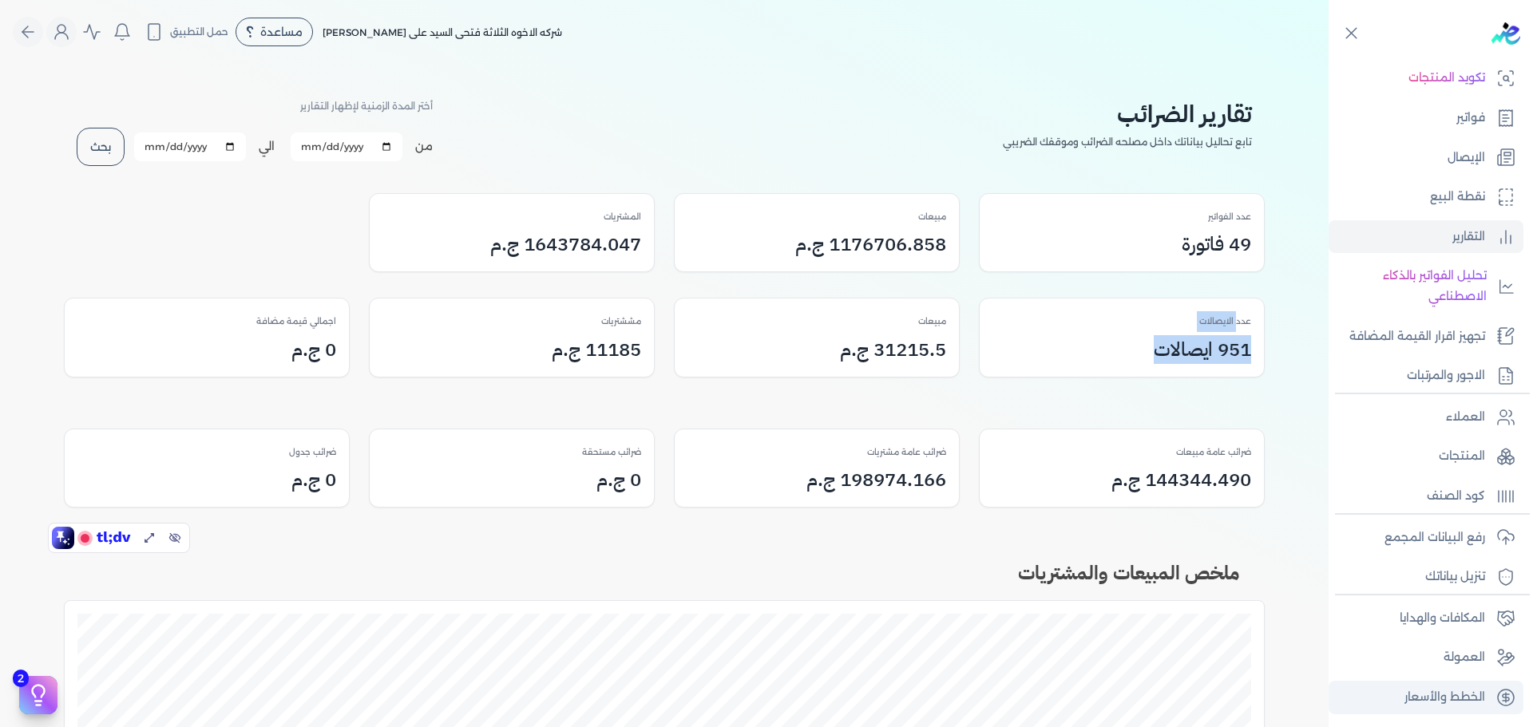
click at [1469, 695] on p "الخطط والأسعار" at bounding box center [1445, 698] width 81 height 21
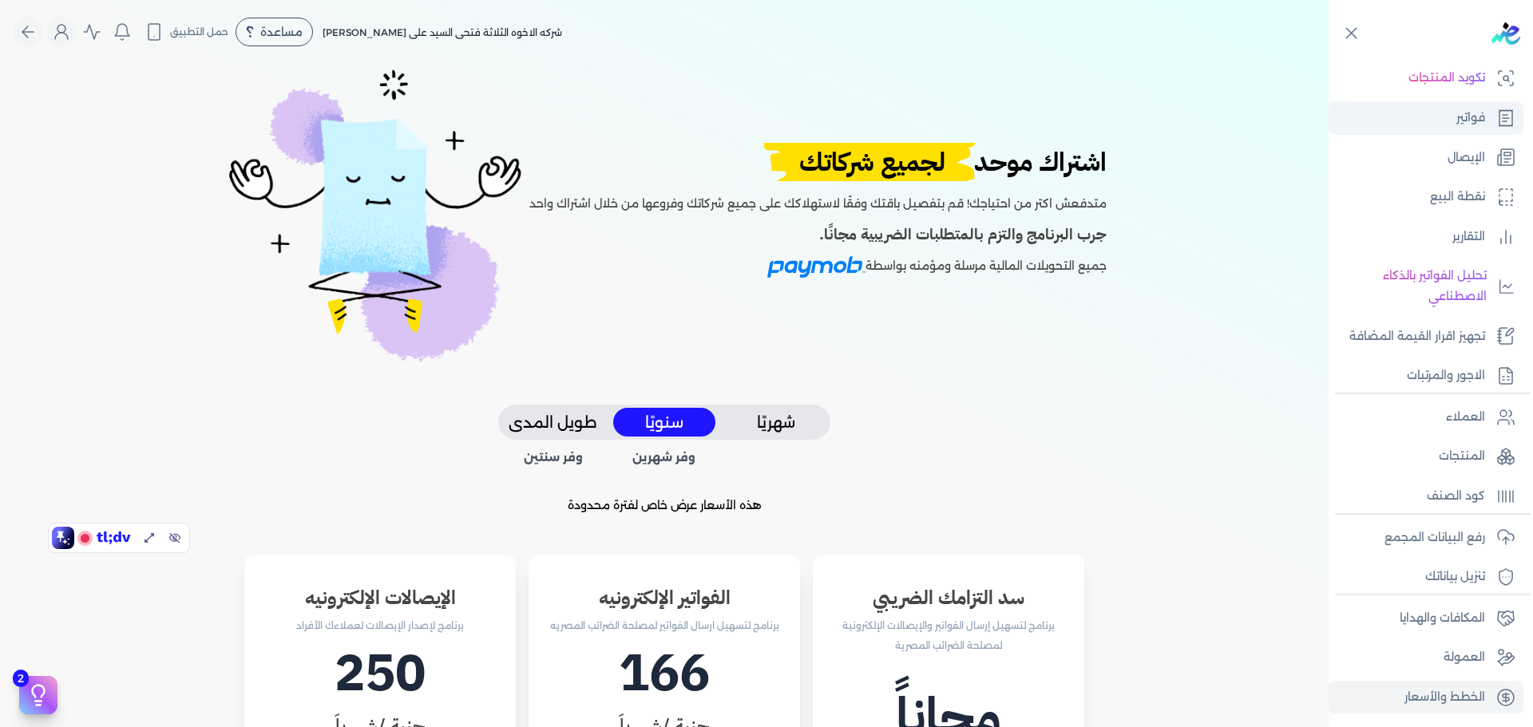
click at [1462, 114] on p "فواتير" at bounding box center [1470, 118] width 29 height 21
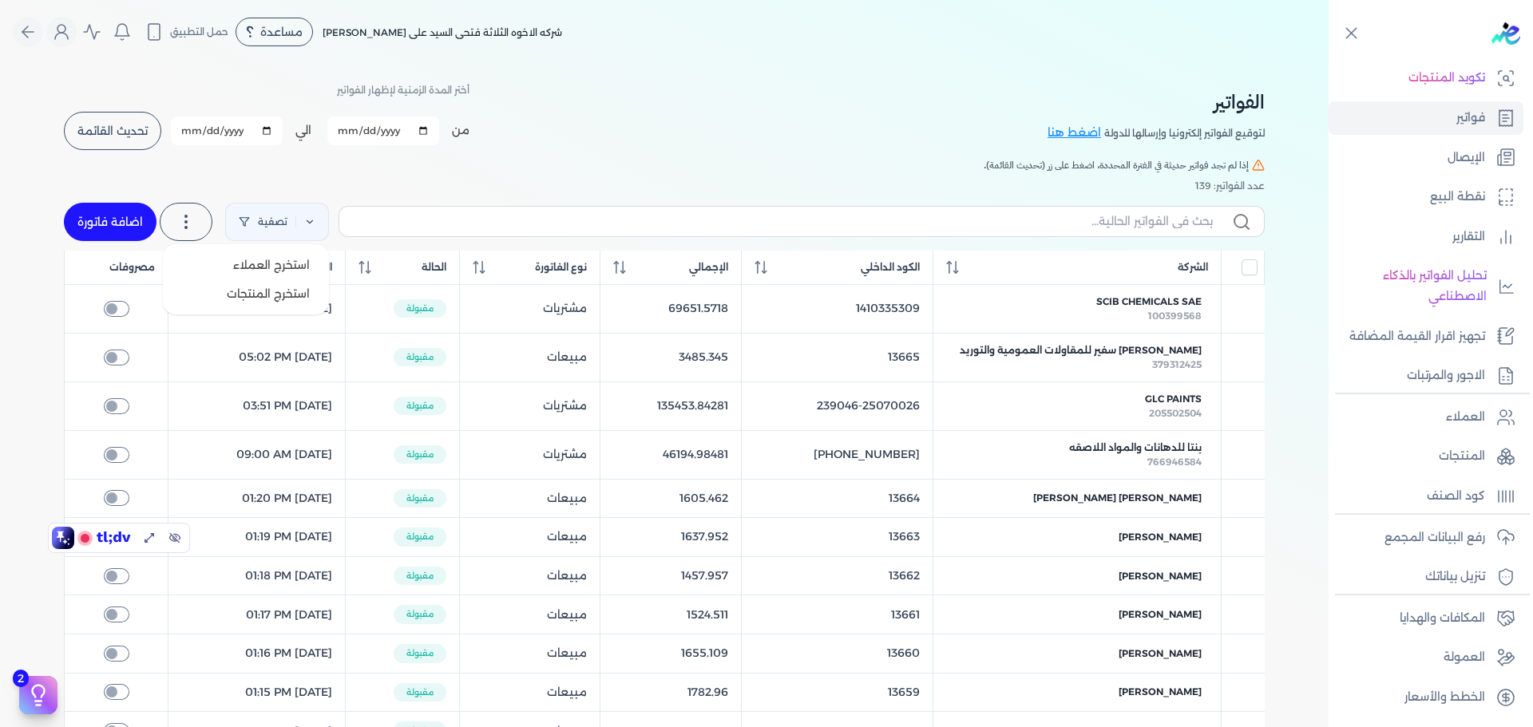
click at [202, 236] on label at bounding box center [186, 222] width 53 height 38
click at [576, 117] on div "الفواتير لتوقيع الفواتير إلكترونيا وإرسالها للدولة اضغط هنا أختر المدة الزمنية …" at bounding box center [664, 116] width 1201 height 72
click at [1474, 582] on p "تنزيل بياناتك" at bounding box center [1455, 577] width 60 height 21
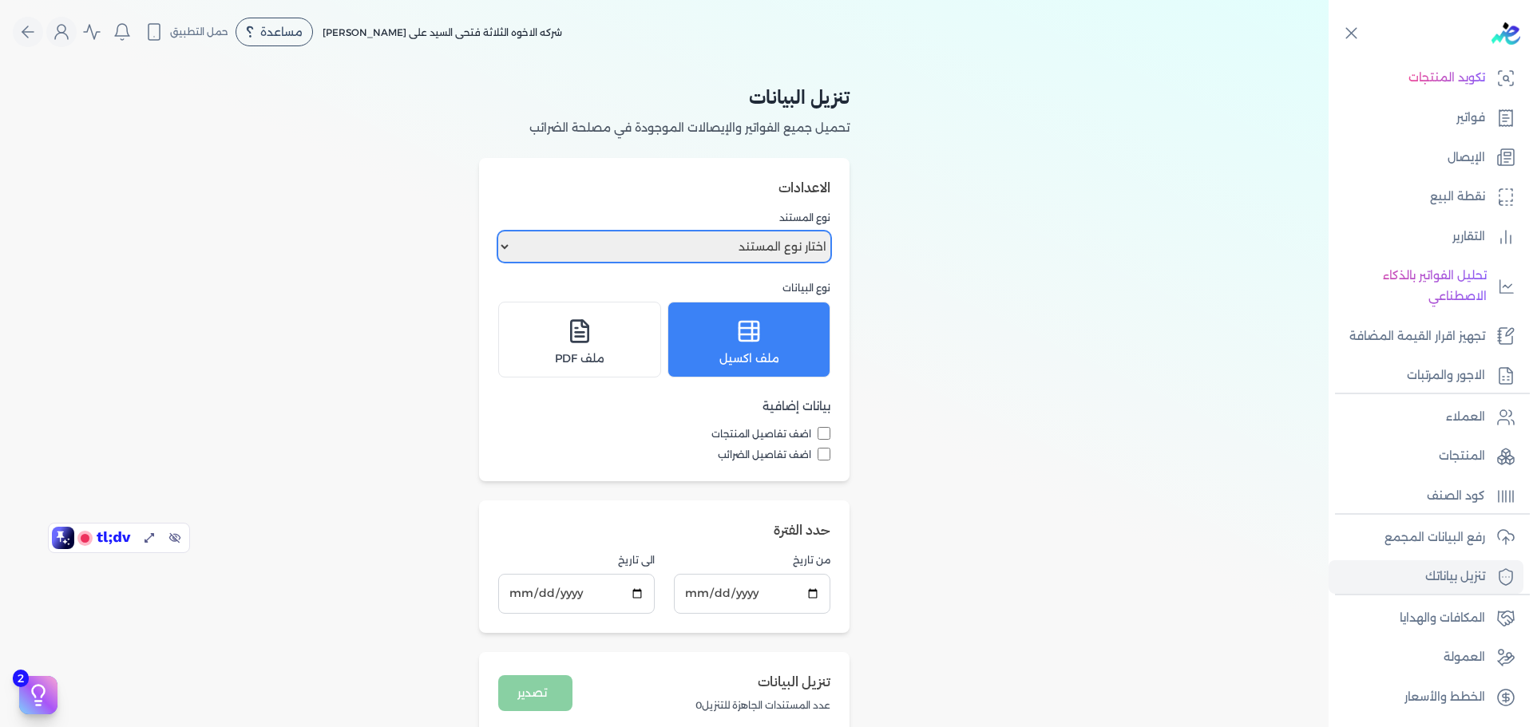
click at [774, 242] on select "اختار نوع المستند فواتير الإيصالات" at bounding box center [664, 247] width 332 height 30
select select "invoices"
click at [501, 232] on select "اختار نوع المستند فواتير الإيصالات" at bounding box center [664, 247] width 332 height 30
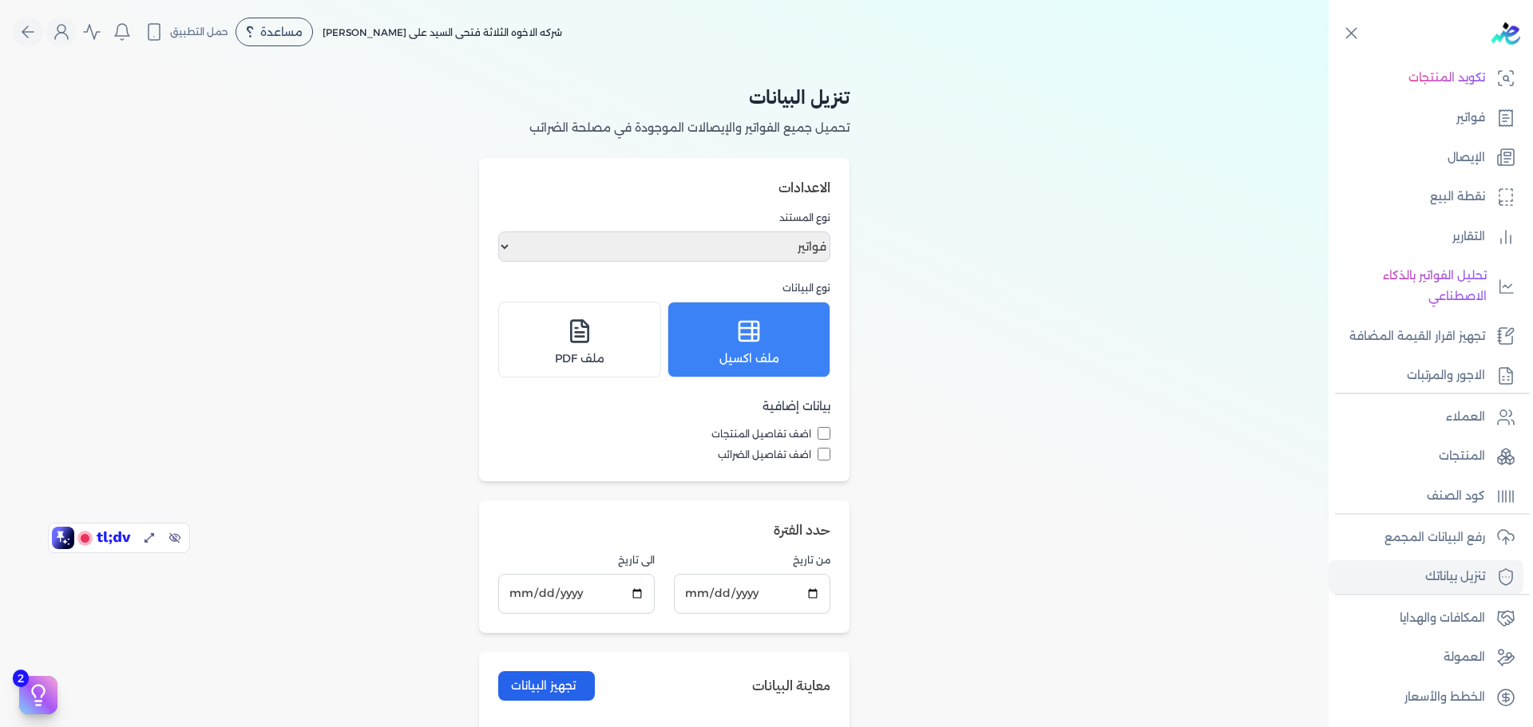
click at [826, 434] on input "اضف تفاصيل المنتجات" at bounding box center [824, 433] width 13 height 13
checkbox input "true"
click at [830, 450] on input "اضف تفاصيل الضرائب" at bounding box center [824, 454] width 13 height 13
checkbox input "true"
click at [819, 433] on label "اضف تفاصيل المنتجات" at bounding box center [664, 434] width 332 height 14
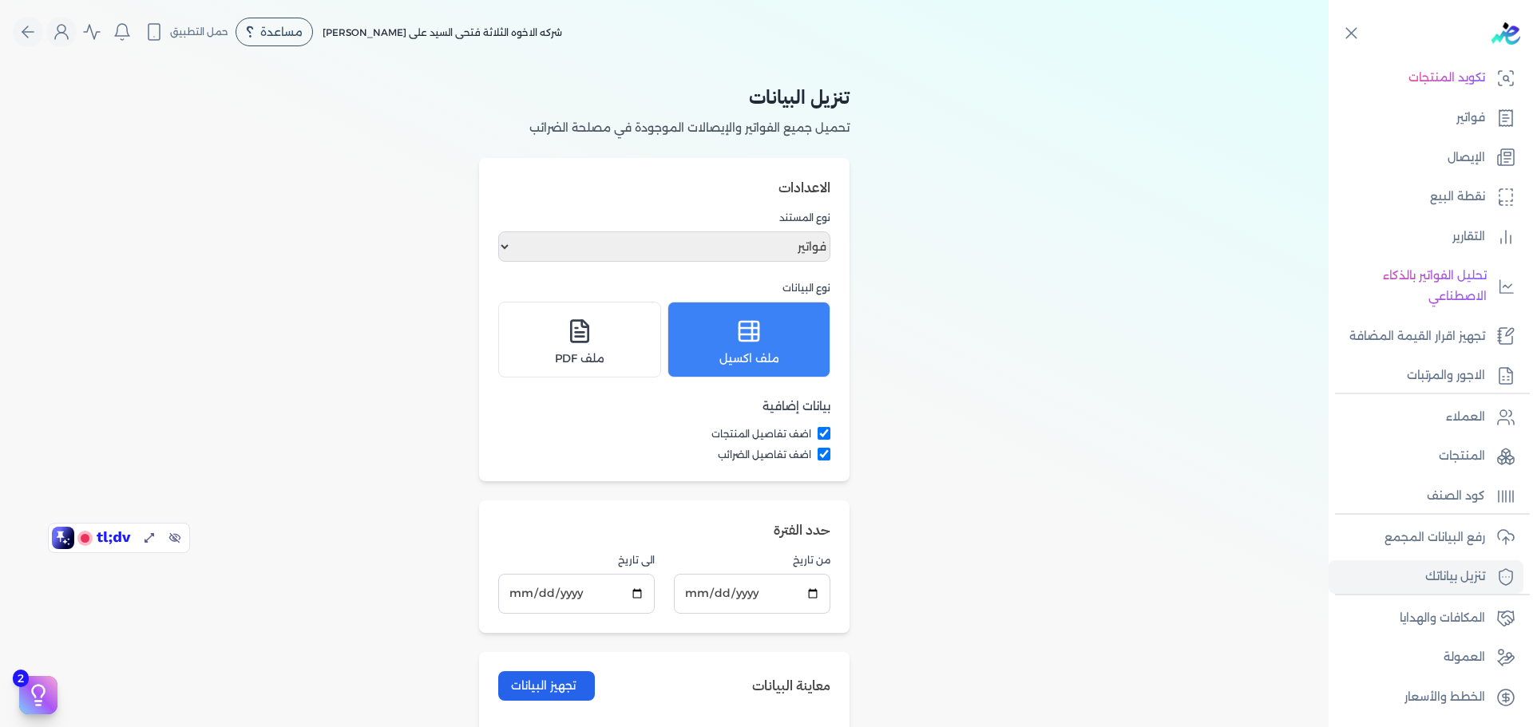
click at [819, 433] on input "اضف تفاصيل المنتجات" at bounding box center [824, 433] width 13 height 13
checkbox input "false"
click at [830, 448] on input "اضف تفاصيل الضرائب" at bounding box center [824, 454] width 13 height 13
checkbox input "false"
click at [811, 589] on input "2025-08-22" at bounding box center [752, 593] width 157 height 39
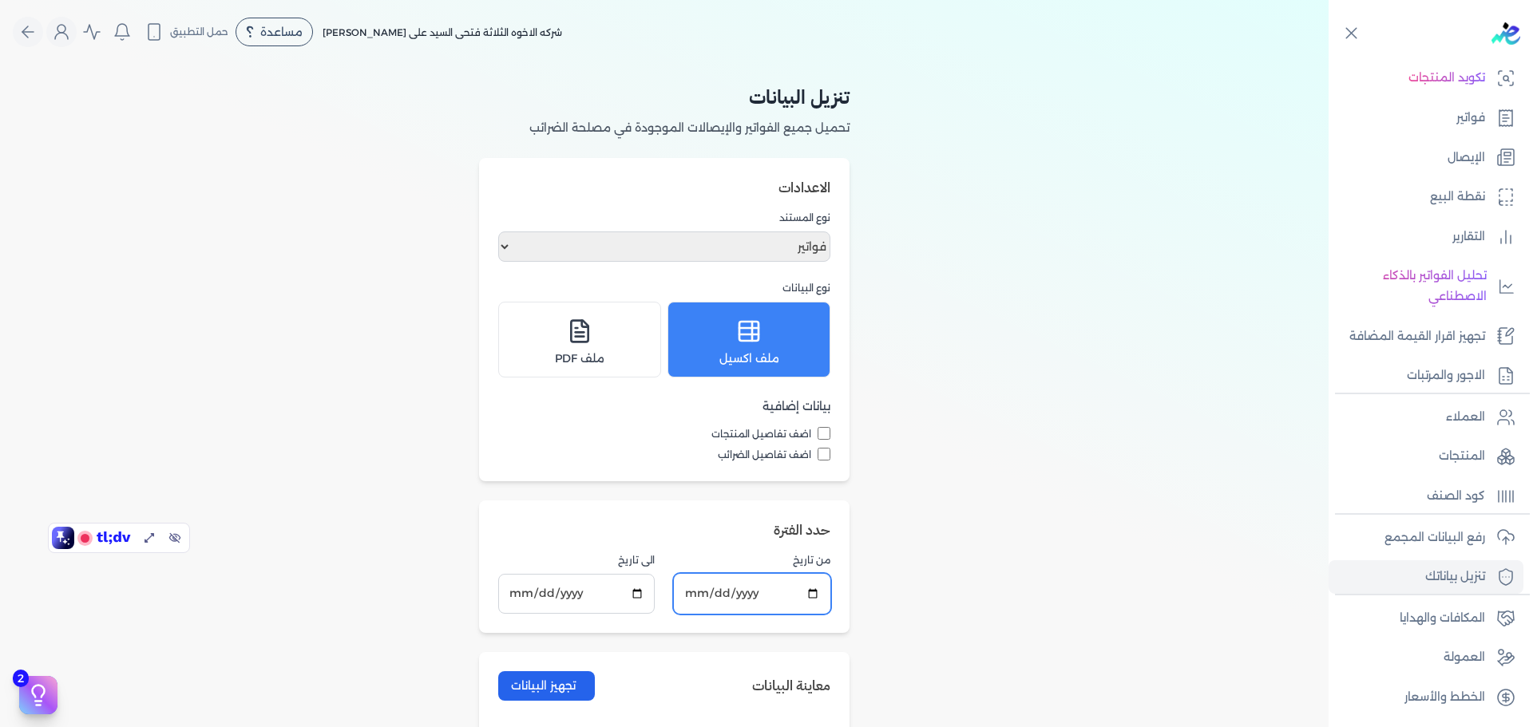
drag, startPoint x: 810, startPoint y: 587, endPoint x: 822, endPoint y: 587, distance: 12.8
click at [813, 586] on input "2025-07-01" at bounding box center [752, 593] width 157 height 39
click at [814, 597] on input "2025-09-21" at bounding box center [752, 593] width 157 height 39
type input "2025-09-10"
click at [573, 678] on button "تجهيز البيانات" at bounding box center [546, 687] width 97 height 30
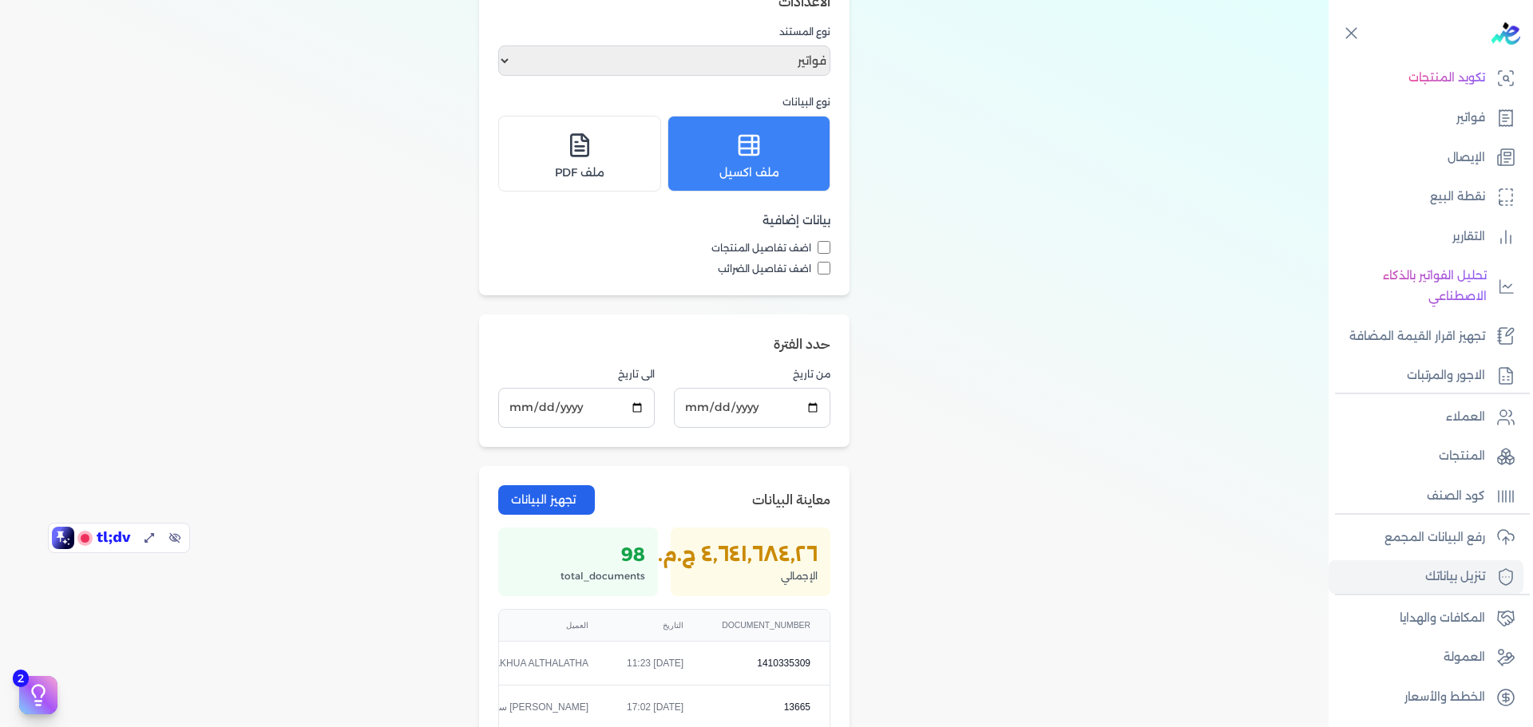
scroll to position [373, 0]
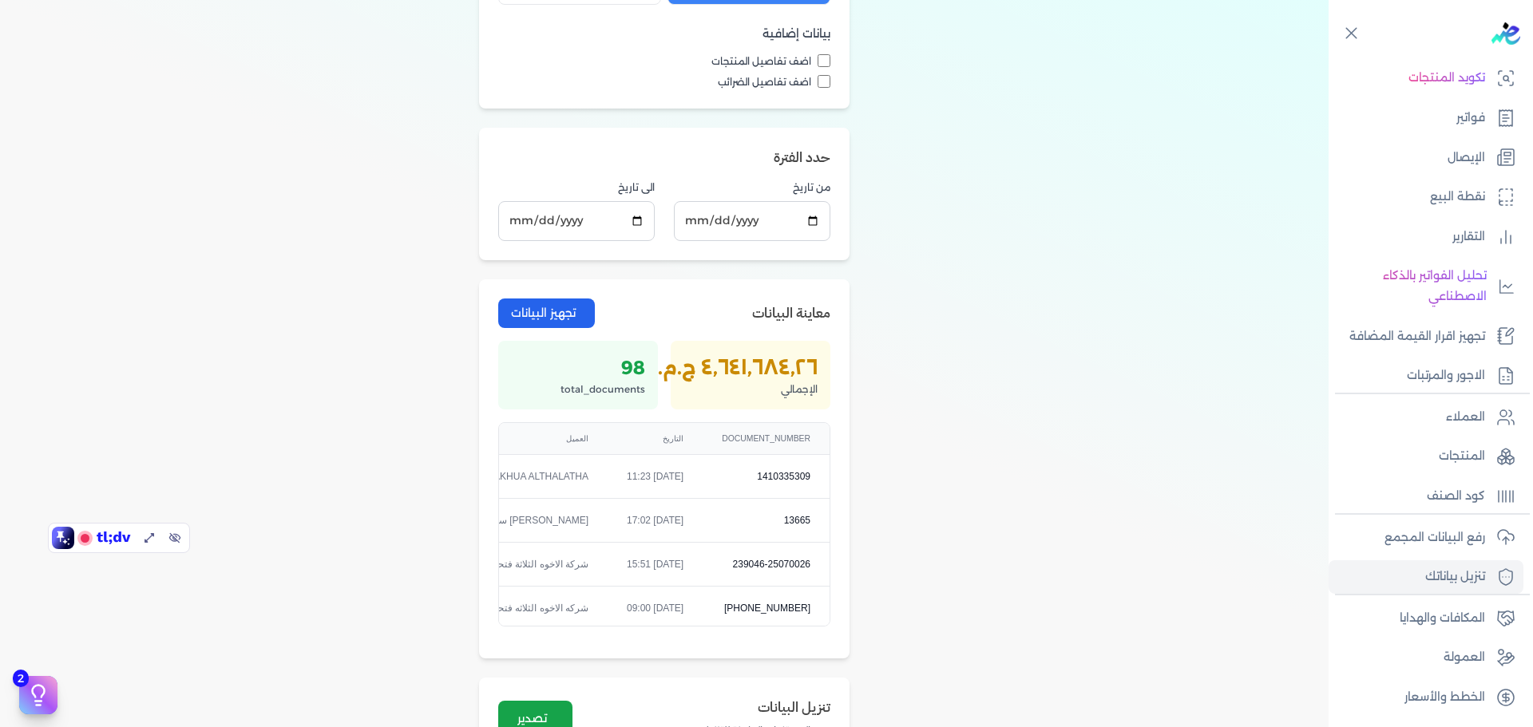
click at [713, 367] on div "‏٤٬٦٤١٬٦٨٤٫٢٦ ج.م.‏" at bounding box center [751, 368] width 134 height 29
click at [645, 368] on div "98" at bounding box center [578, 368] width 134 height 29
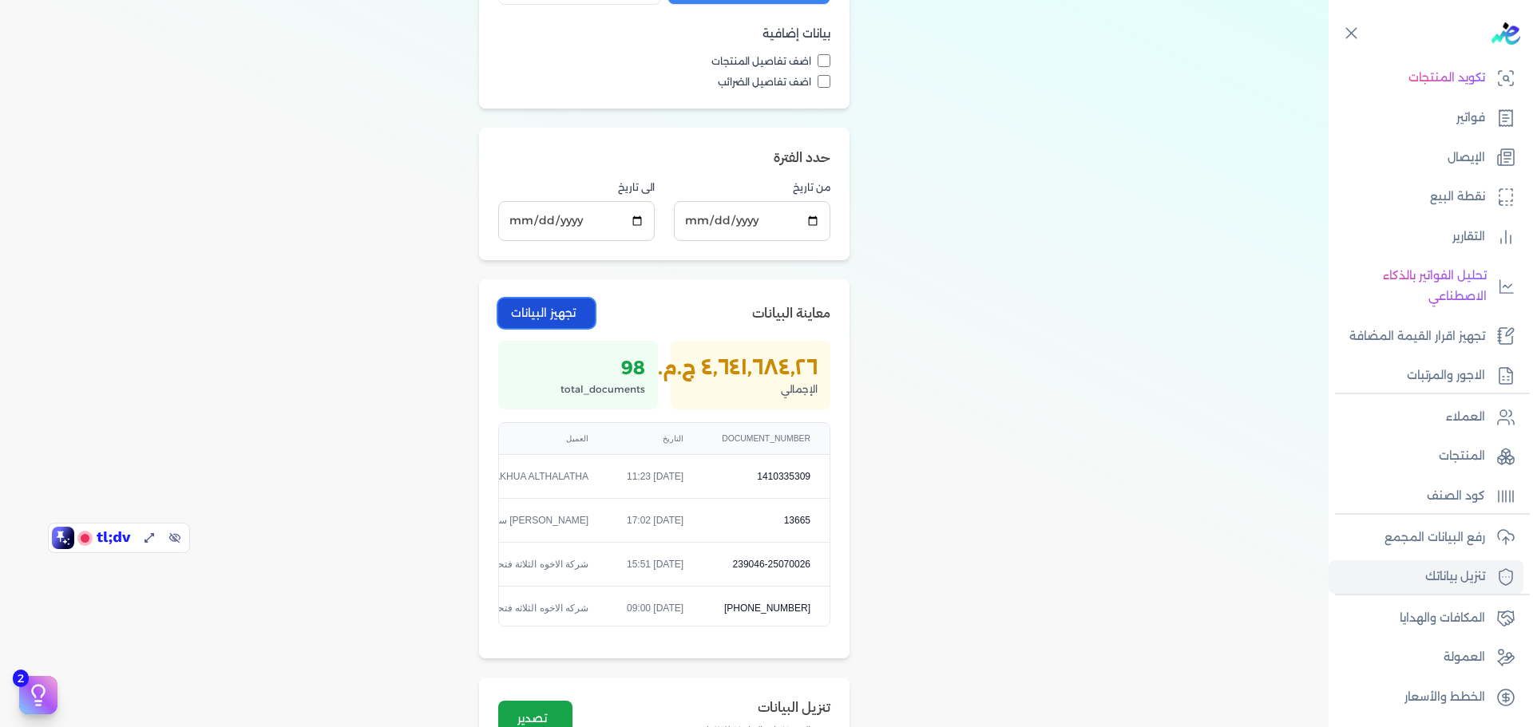
click at [563, 315] on button "تجهيز البيانات" at bounding box center [546, 314] width 97 height 30
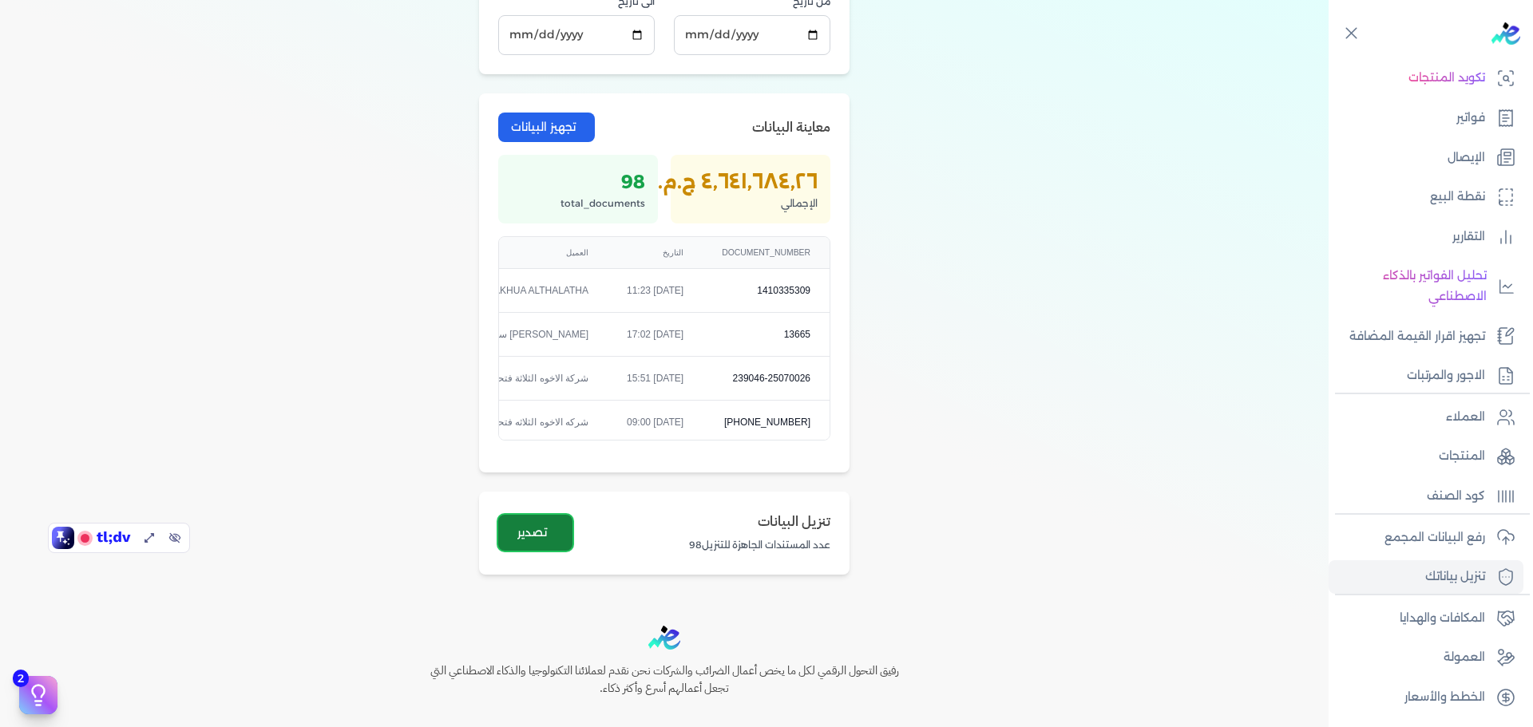
click at [545, 539] on button "تصدير" at bounding box center [535, 533] width 74 height 36
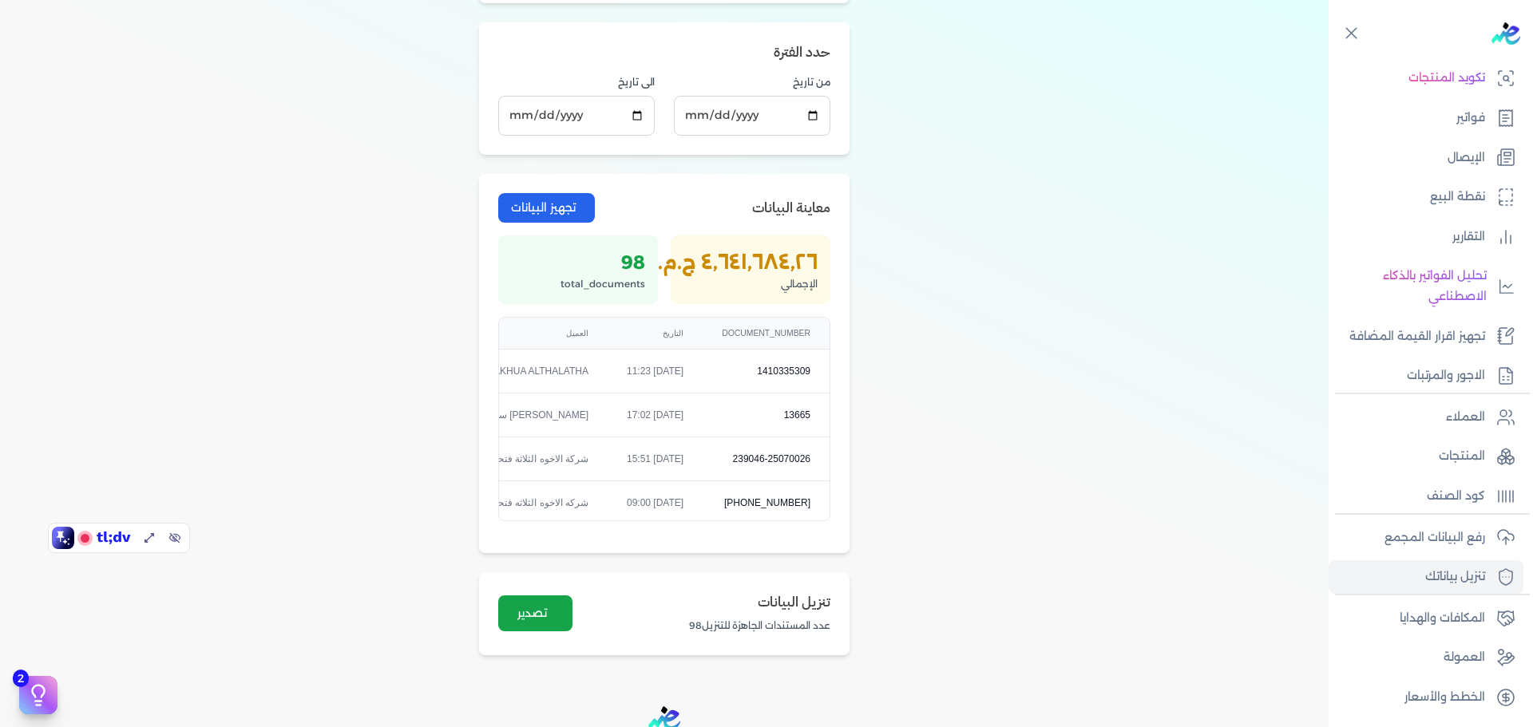
scroll to position [0, 0]
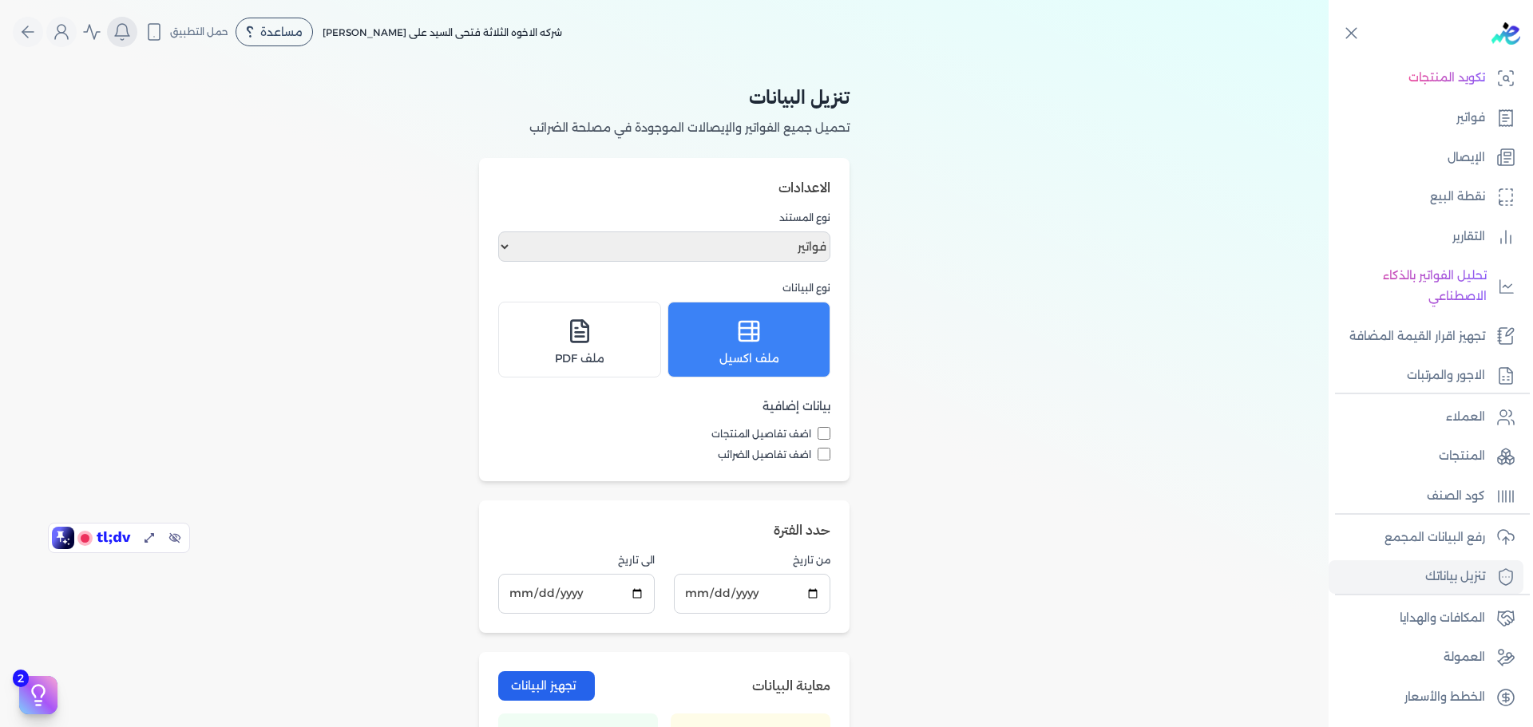
click at [125, 29] on icon "Global" at bounding box center [122, 31] width 19 height 19
click at [264, 74] on li "لا يوجد اشعارات" at bounding box center [209, 74] width 179 height 27
click at [264, 74] on div "تنزيل البيانات تحميل جميع الفواتير والإيصالات الموجودة في مصلحة الضرائب الاعداد…" at bounding box center [664, 608] width 1329 height 1089
click at [129, 36] on icon "Global" at bounding box center [122, 30] width 14 height 12
click at [255, 72] on li "لا يوجد اشعارات" at bounding box center [209, 74] width 179 height 27
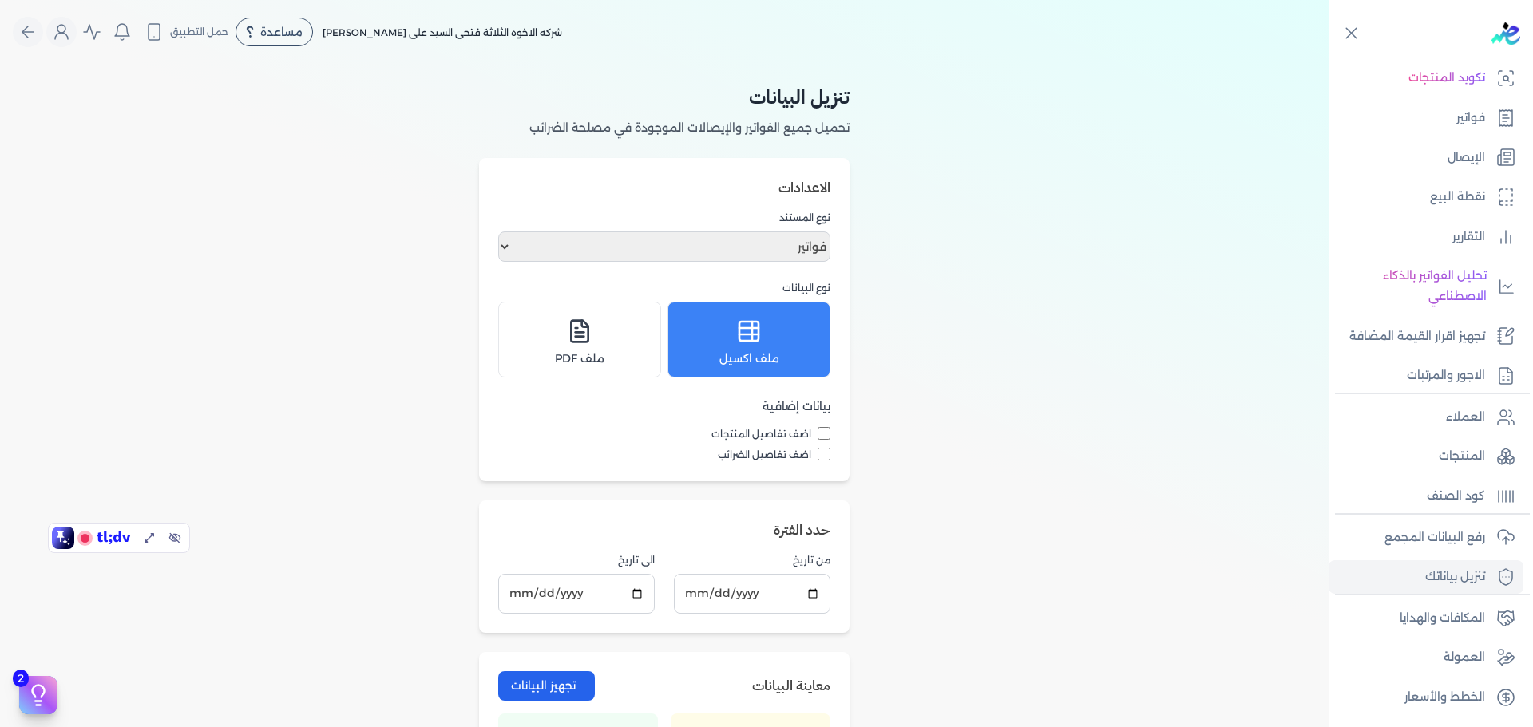
click at [255, 72] on div "تنزيل البيانات تحميل جميع الفواتير والإيصالات الموجودة في مصلحة الضرائب الاعداد…" at bounding box center [664, 608] width 1329 height 1089
click at [1471, 113] on p "فواتير" at bounding box center [1470, 118] width 29 height 21
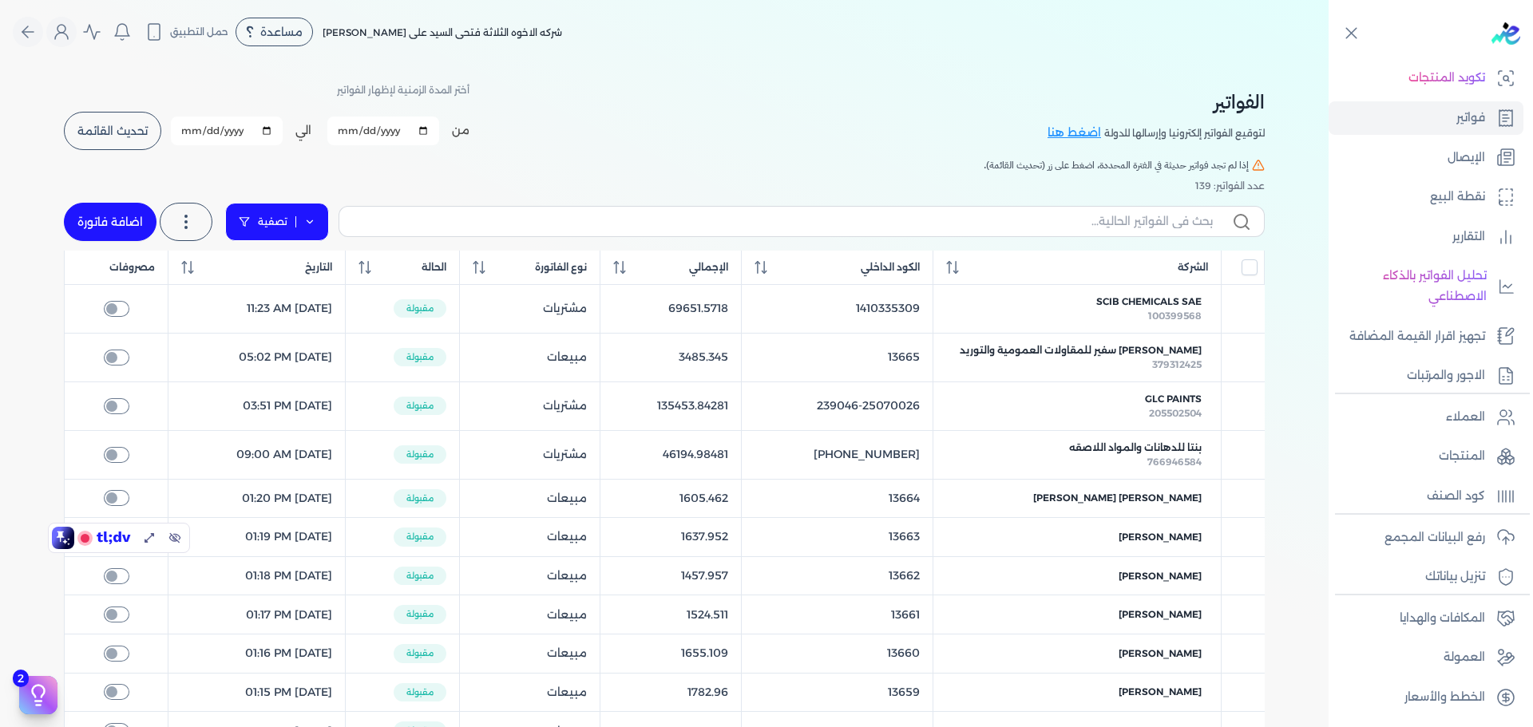
click at [301, 220] on link "تصفية" at bounding box center [277, 222] width 104 height 38
click at [286, 270] on button "اضافة تصفية" at bounding box center [288, 272] width 97 height 19
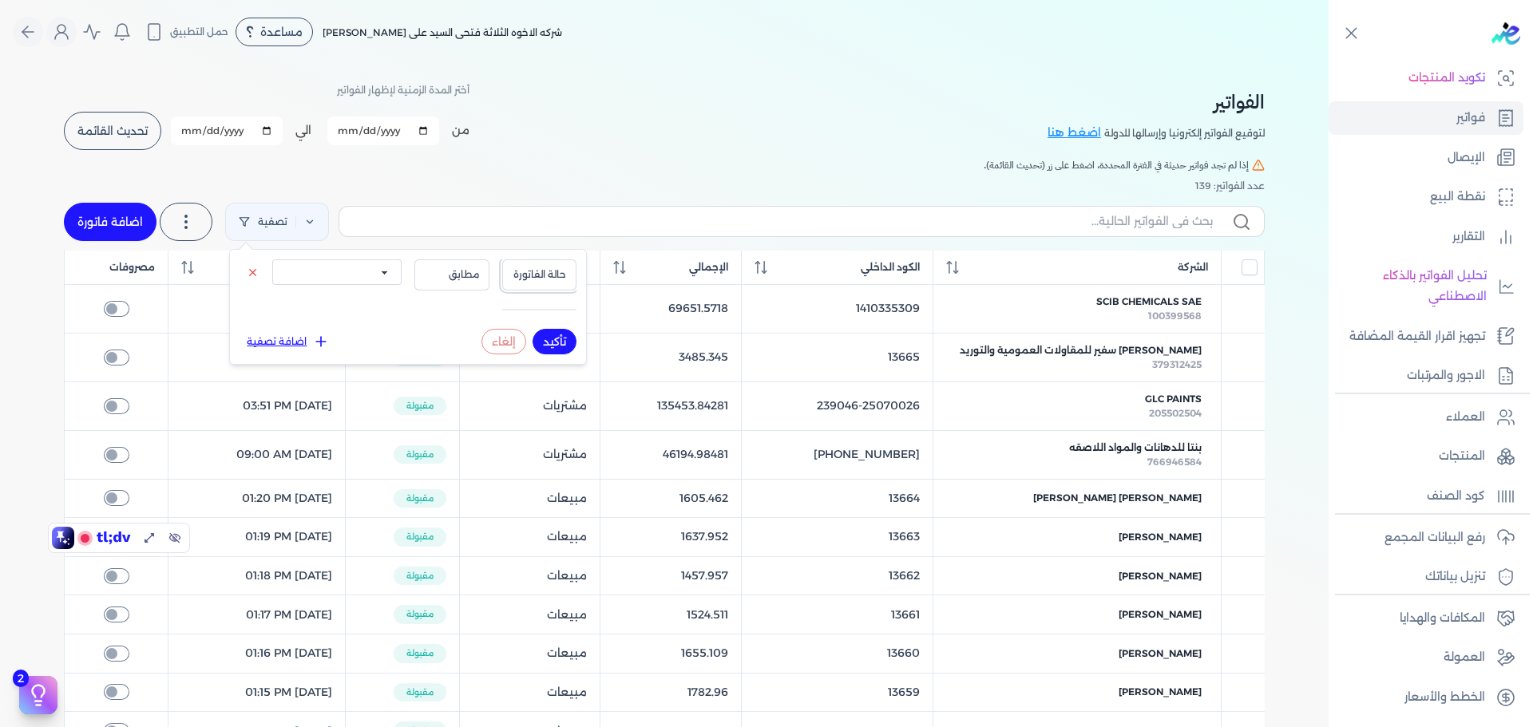
click at [529, 276] on span "حالة الفاتورة" at bounding box center [540, 275] width 54 height 14
click at [528, 327] on li "نوع الفاتورة" at bounding box center [506, 325] width 121 height 14
click at [343, 274] on select "الكل مبيعات مشتريات" at bounding box center [336, 273] width 129 height 26
select select "false"
click at [272, 260] on select "الكل مبيعات مشتريات" at bounding box center [336, 273] width 129 height 26
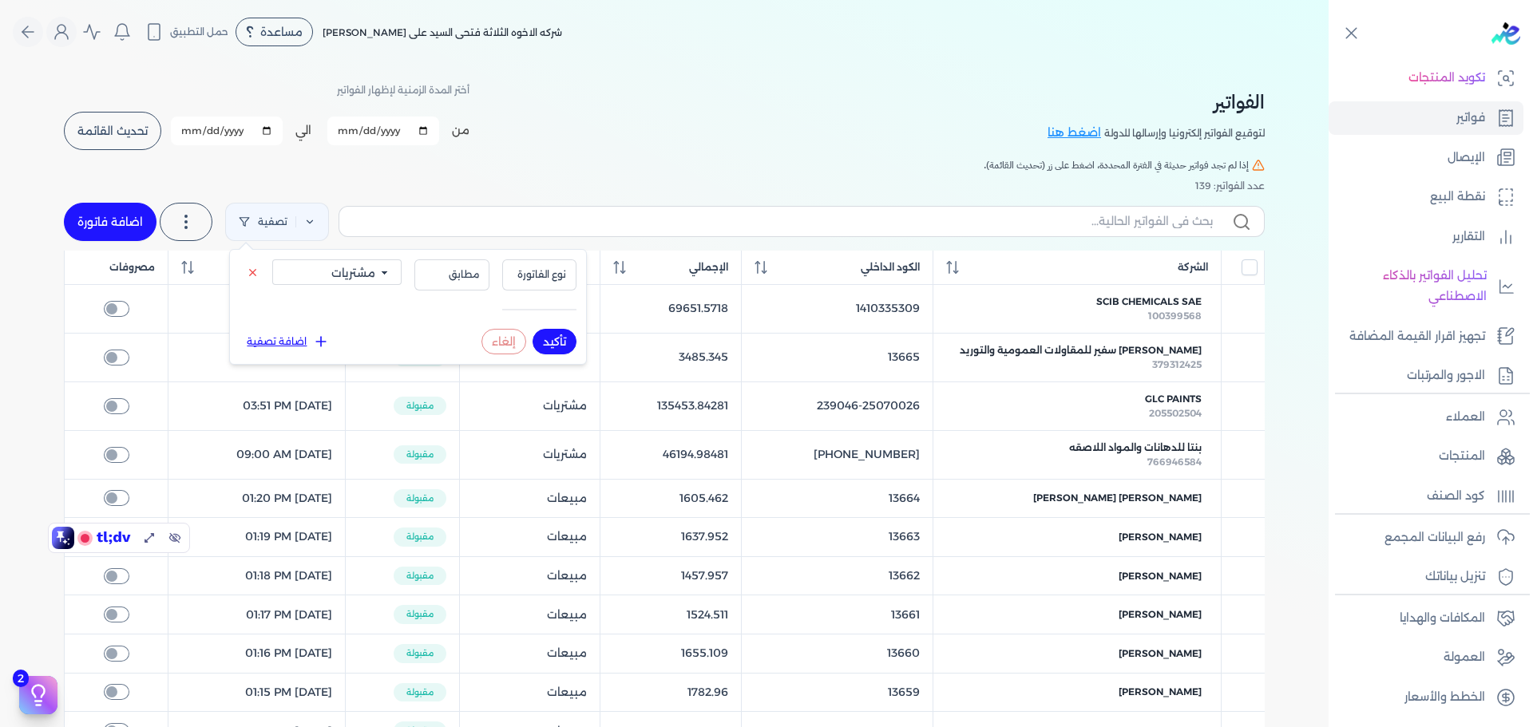
click at [549, 339] on button "تأكيد" at bounding box center [555, 342] width 44 height 26
checkbox input "false"
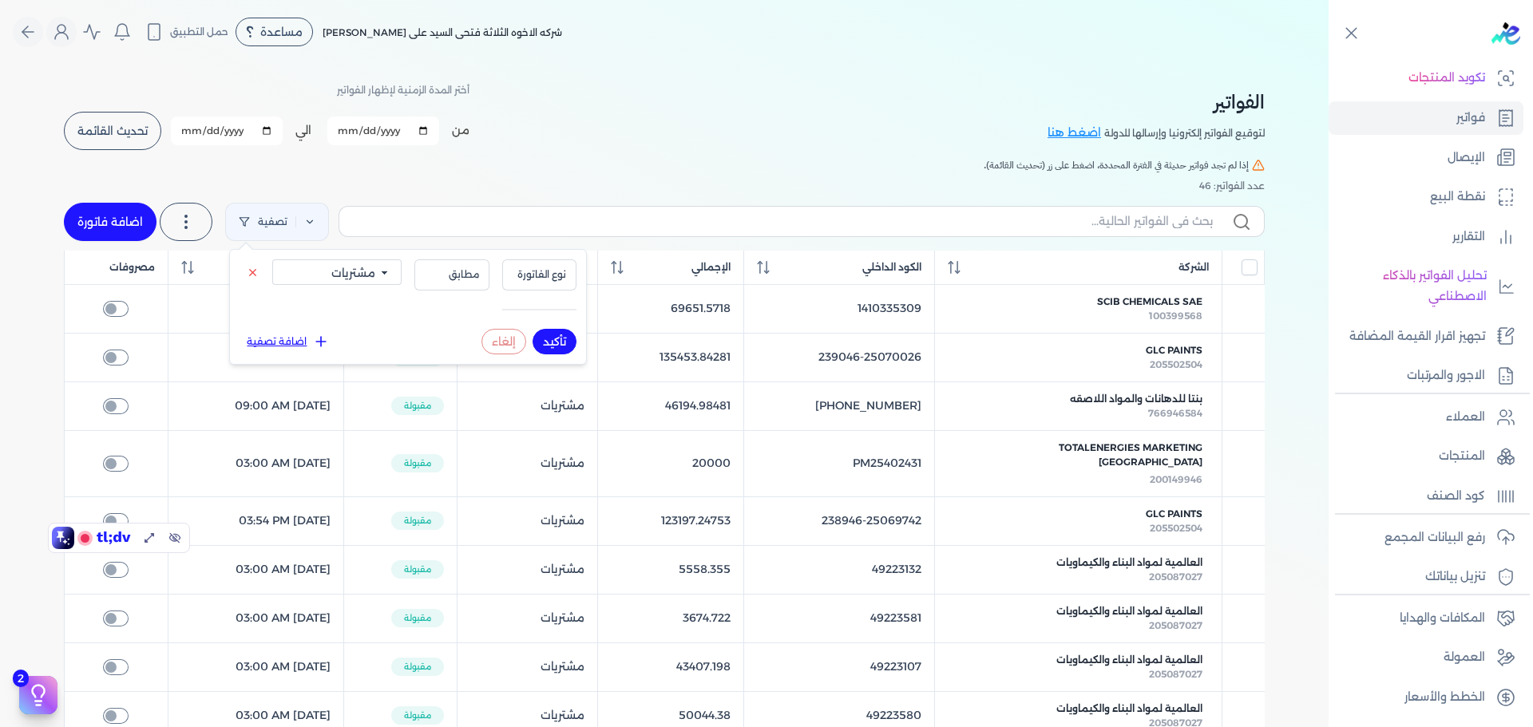
click at [604, 145] on div "الفواتير لتوقيع الفواتير إلكترونيا وإرسالها للدولة اضغط هنا أختر المدة الزمنية …" at bounding box center [664, 116] width 1201 height 72
click at [1182, 224] on input "text" at bounding box center [782, 221] width 861 height 17
click at [1167, 229] on input "text" at bounding box center [782, 221] width 861 height 17
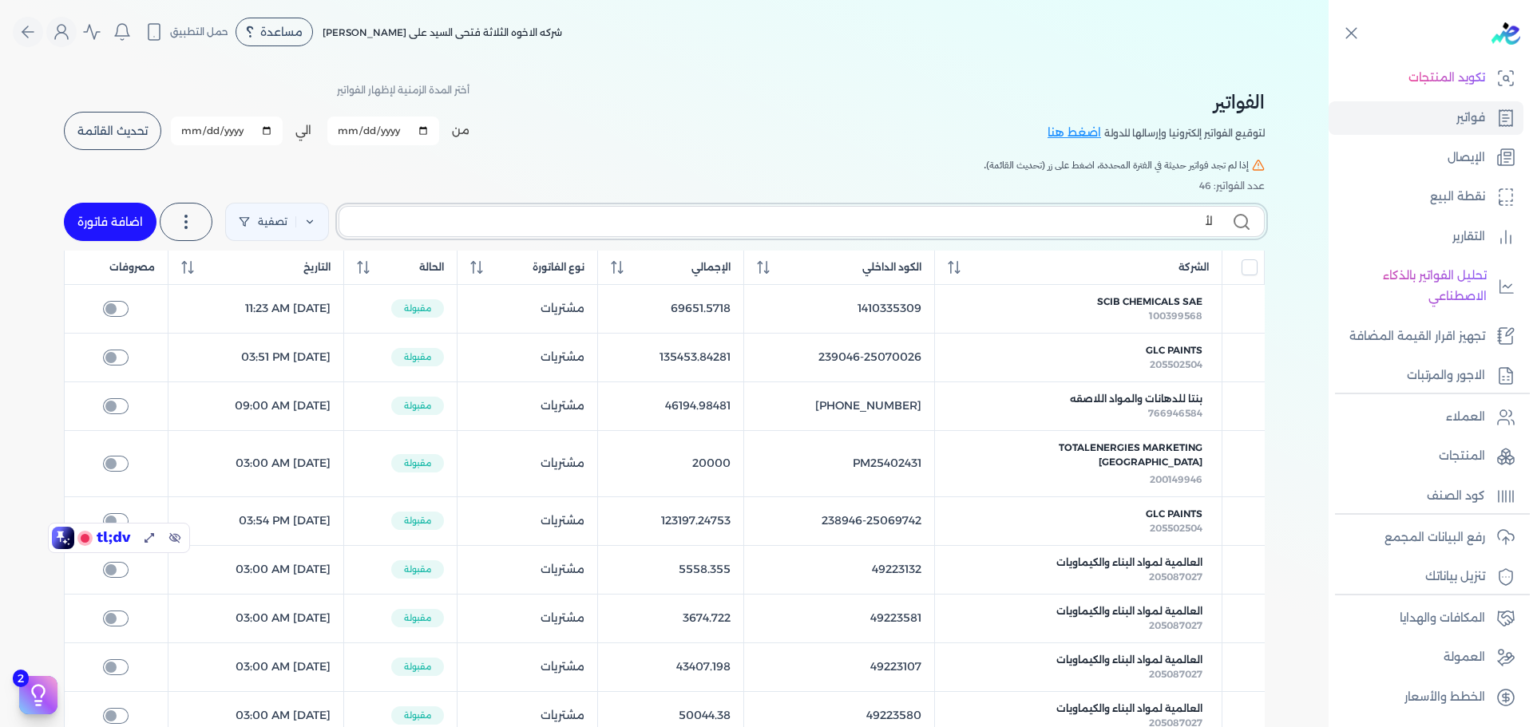
type input "لأ/"
checkbox input "false"
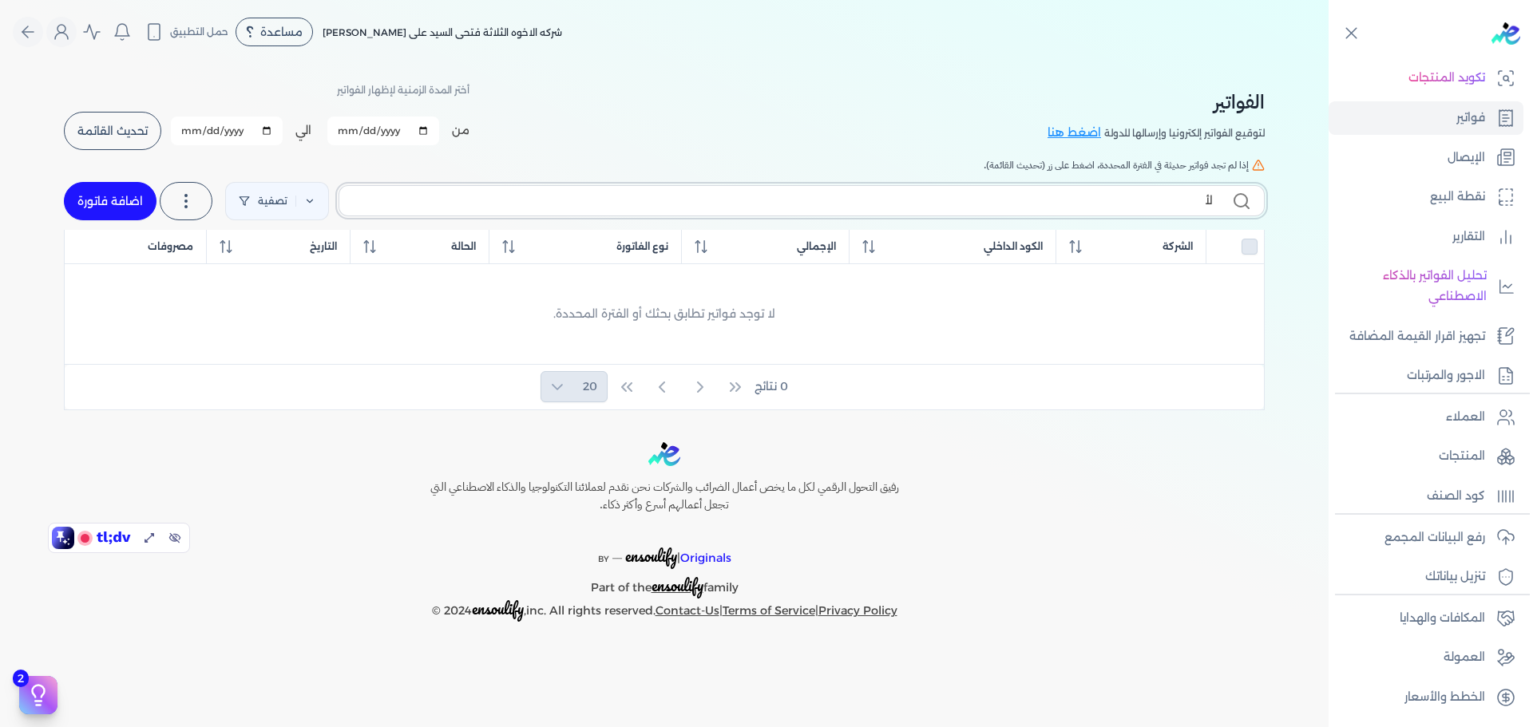
type input "ل"
checkbox input "false"
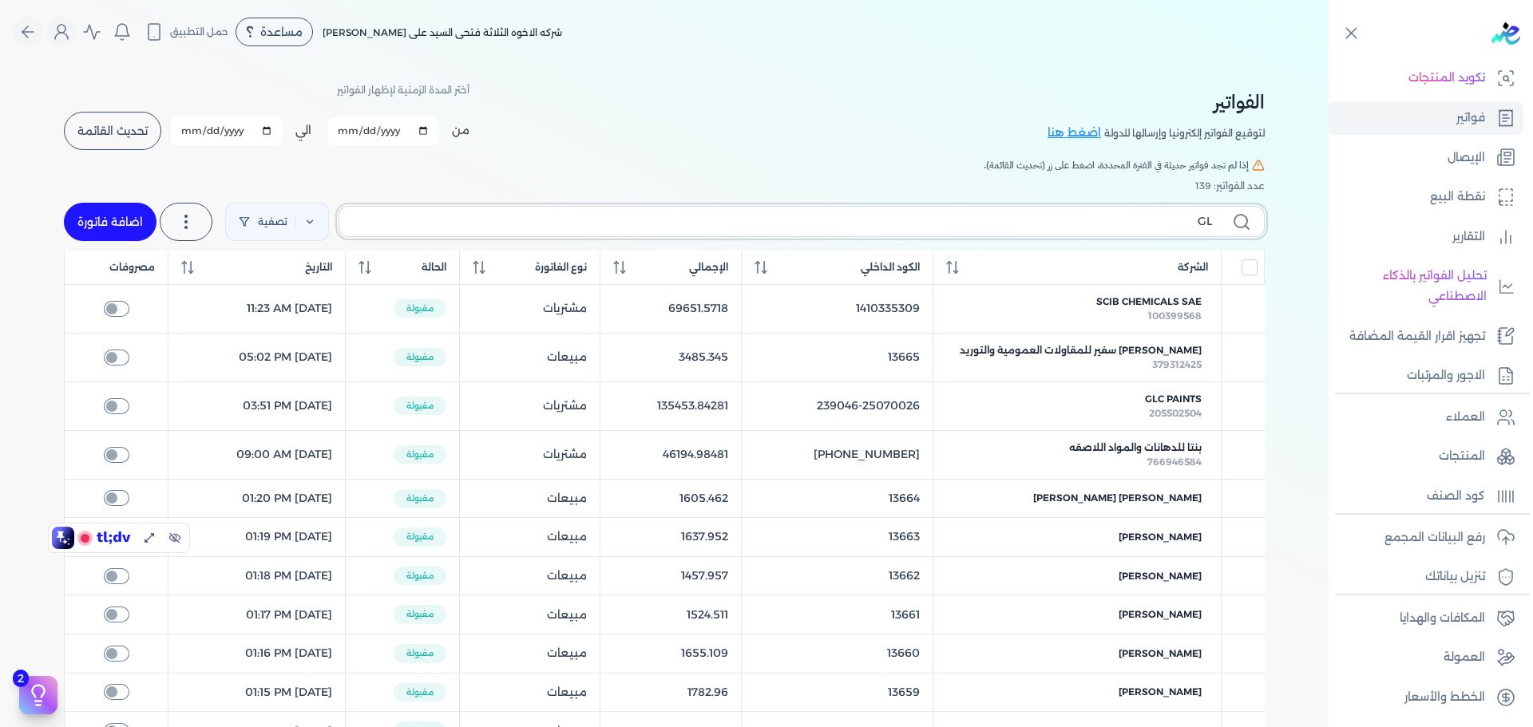
type input "GLC"
checkbox input "false"
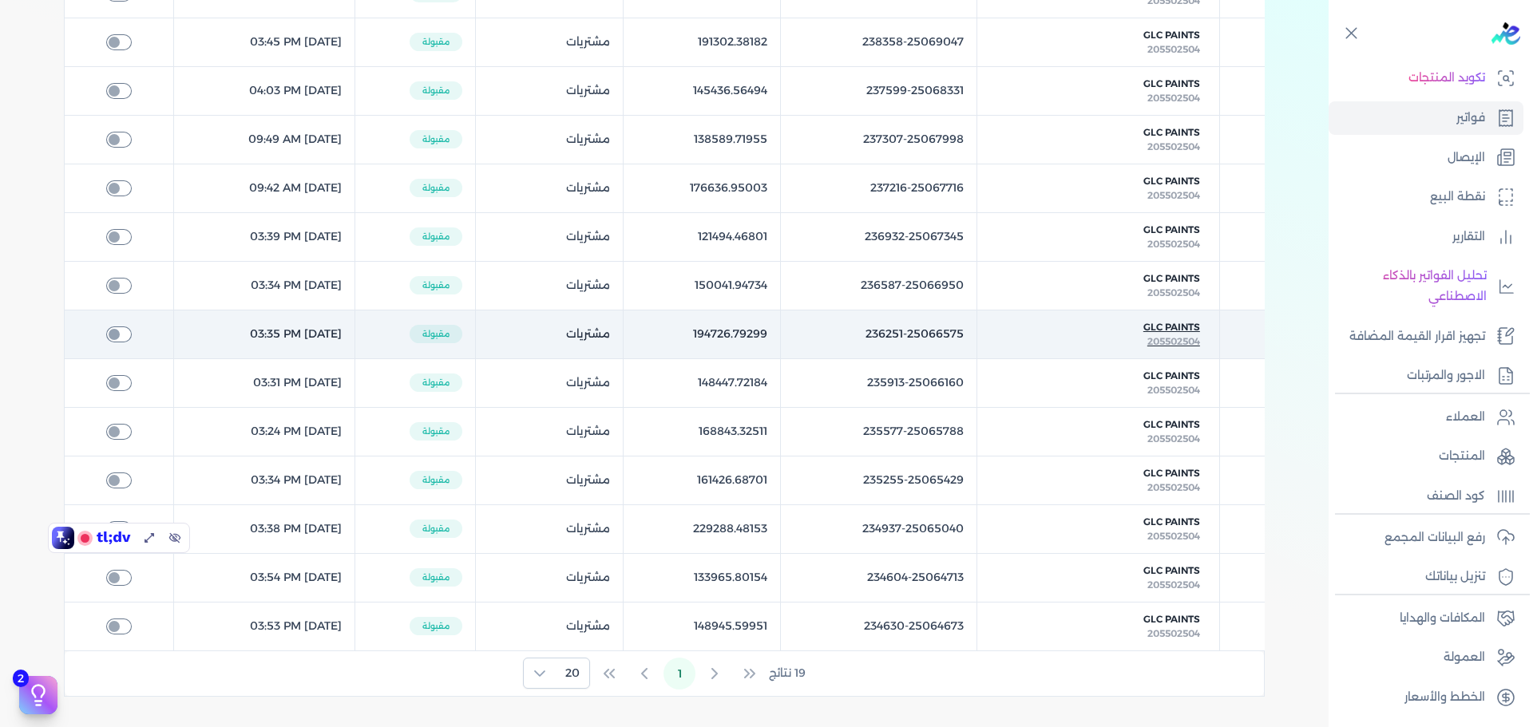
scroll to position [186, 0]
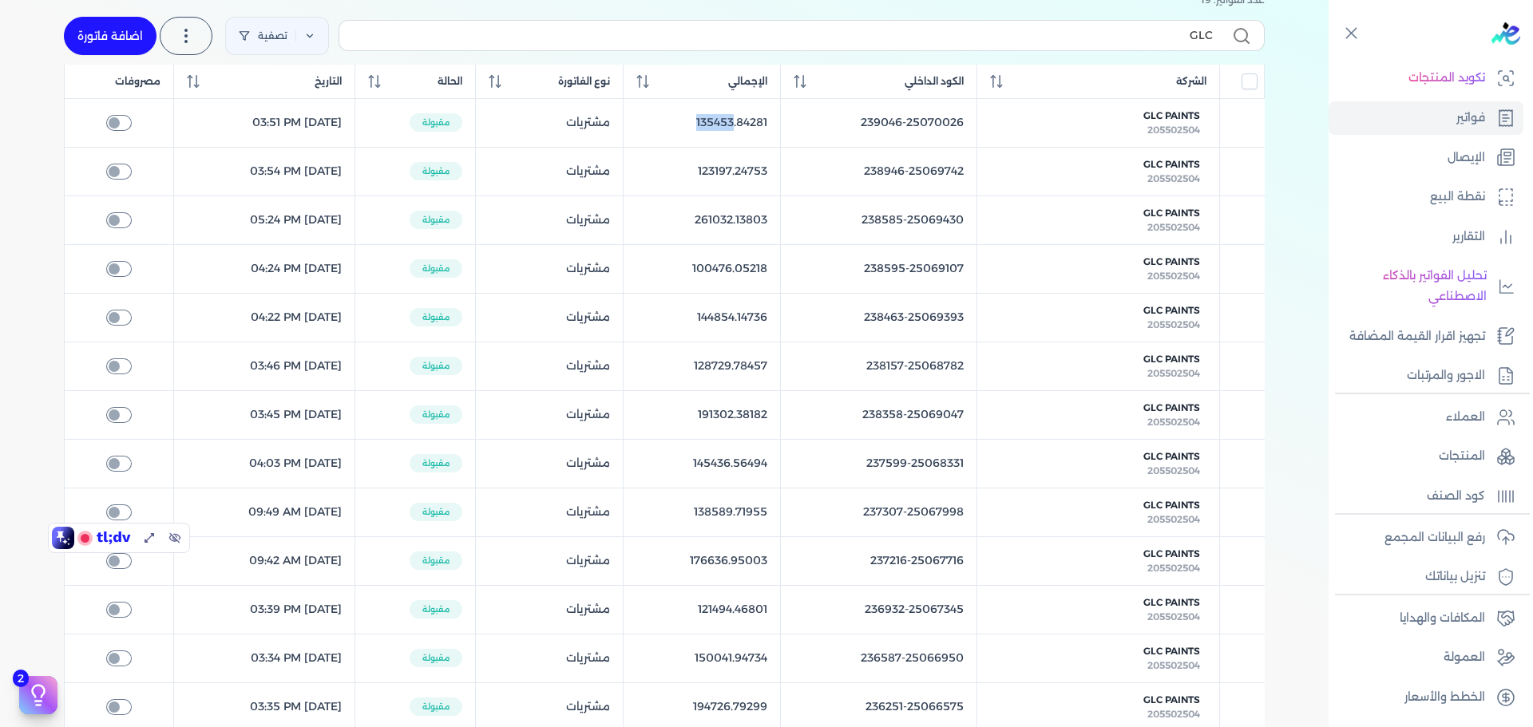
drag, startPoint x: 734, startPoint y: 121, endPoint x: 779, endPoint y: 121, distance: 44.7
click at [779, 121] on table "الشركة الكود الداخلي الإجمالي نوع الفاتورة الحالة التاريخ مصروفات GLC Paints 20…" at bounding box center [664, 545] width 1201 height 960
copy td "135453"
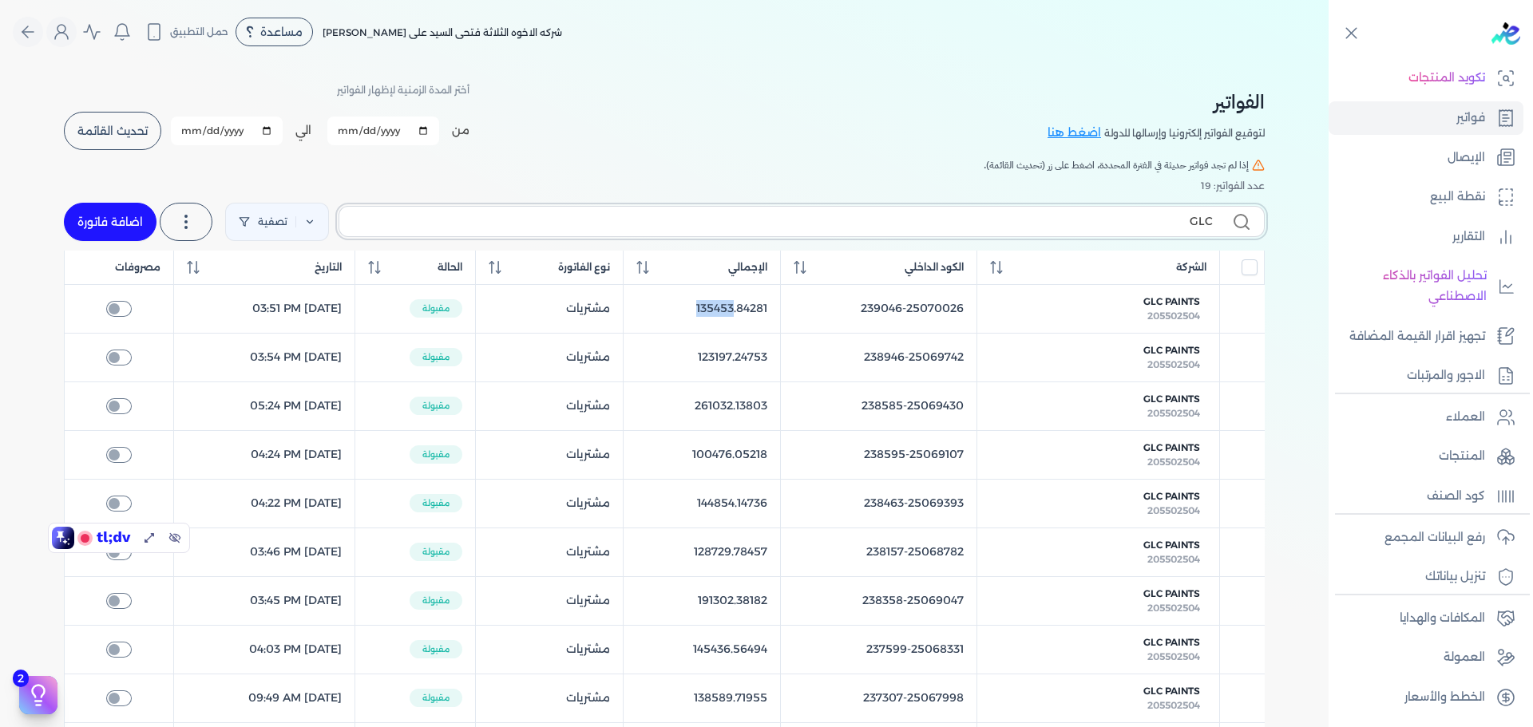
click at [1120, 213] on input "GLC" at bounding box center [782, 221] width 861 height 17
paste input "135453"
type input "135453"
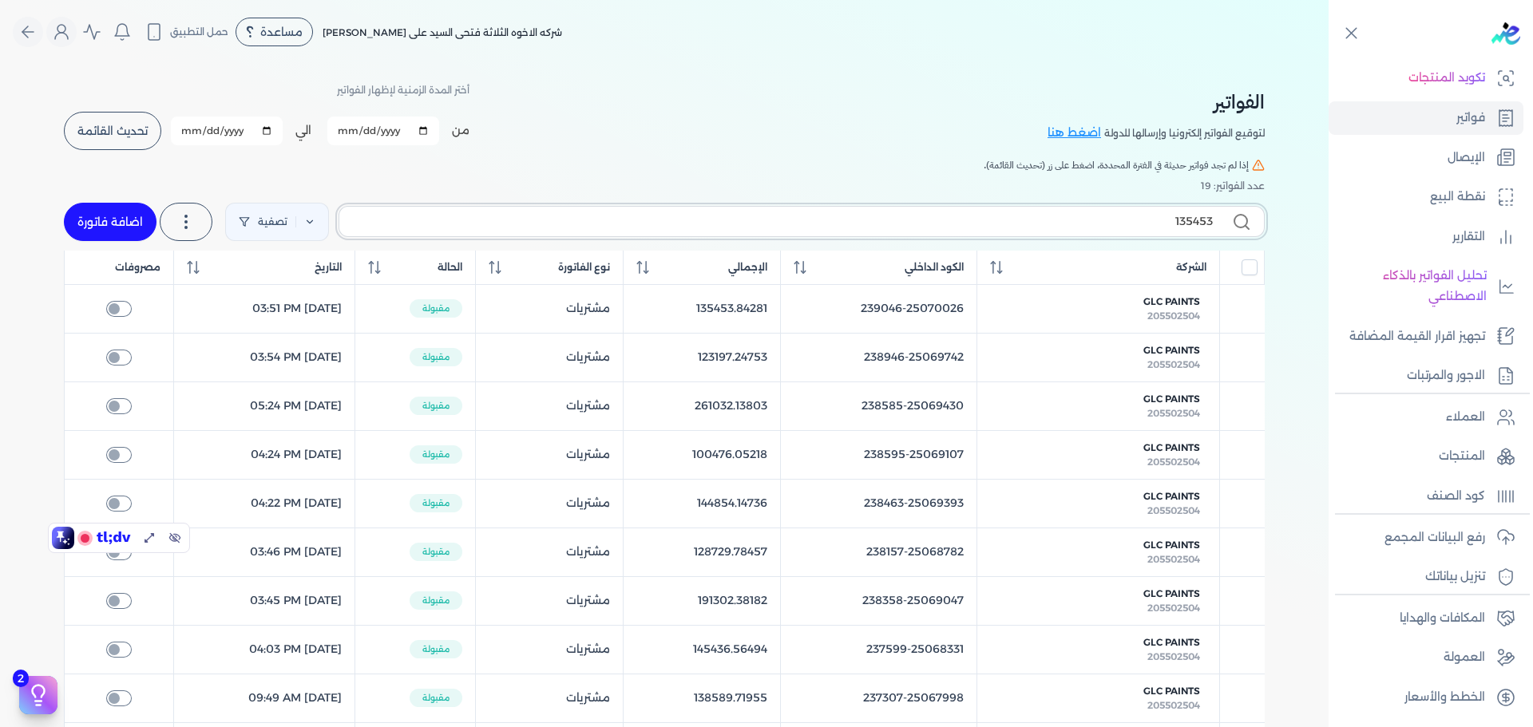
checkbox input "false"
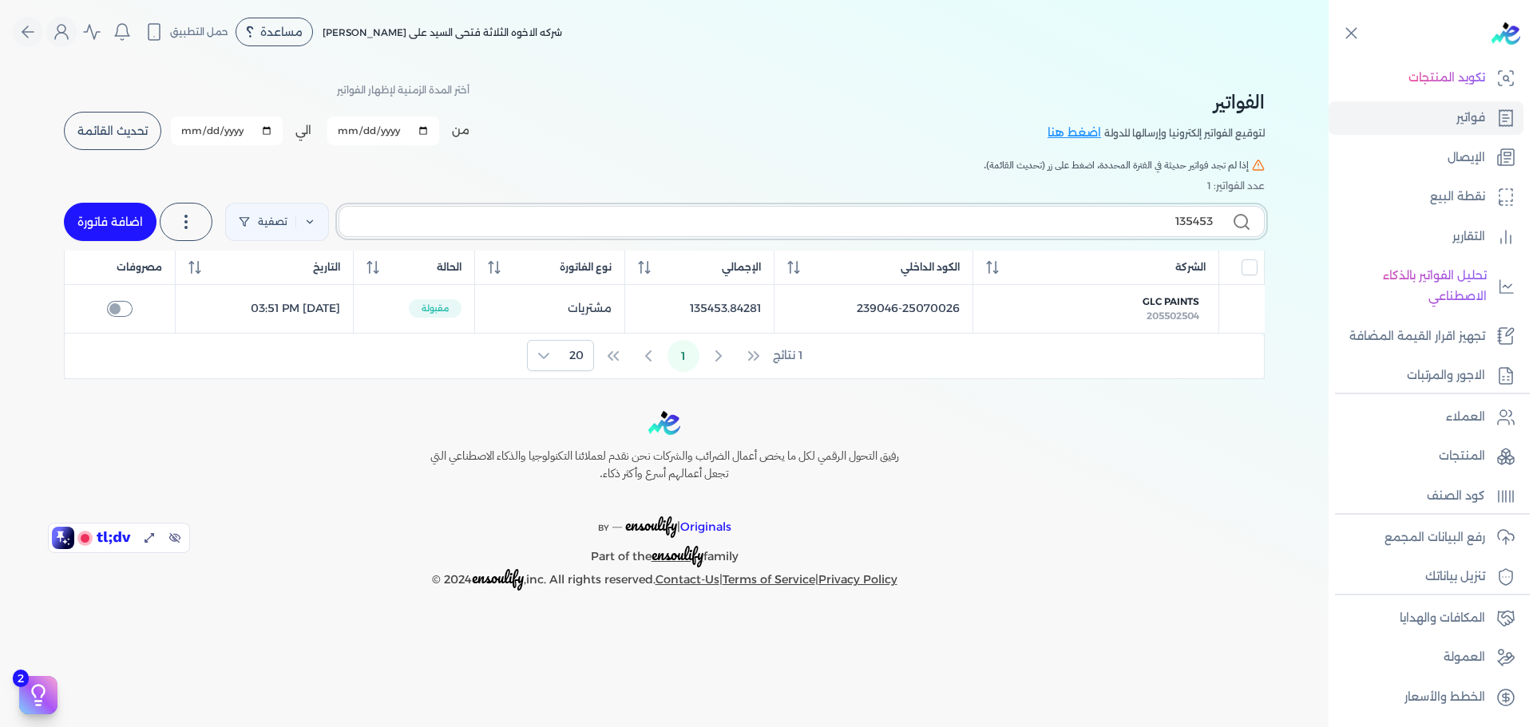
type input "135453"
drag, startPoint x: 733, startPoint y: 308, endPoint x: 771, endPoint y: 307, distance: 37.6
click at [771, 307] on table "الشركة الكود الداخلي الإجمالي نوع الفاتورة الحالة التاريخ مصروفات GLC Paints 20…" at bounding box center [664, 292] width 1201 height 83
click at [1088, 220] on input "135453" at bounding box center [782, 221] width 861 height 17
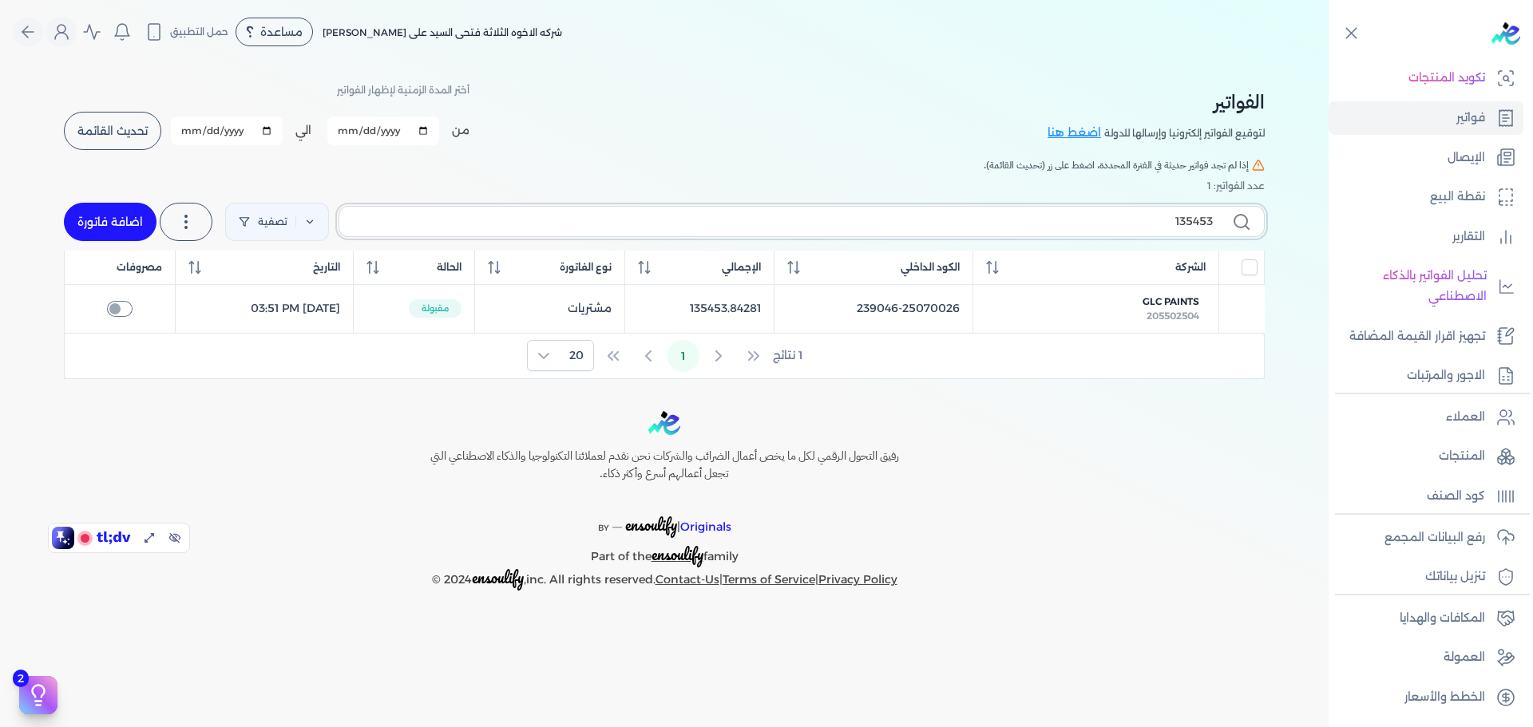
click at [1088, 220] on input "135453" at bounding box center [782, 221] width 861 height 17
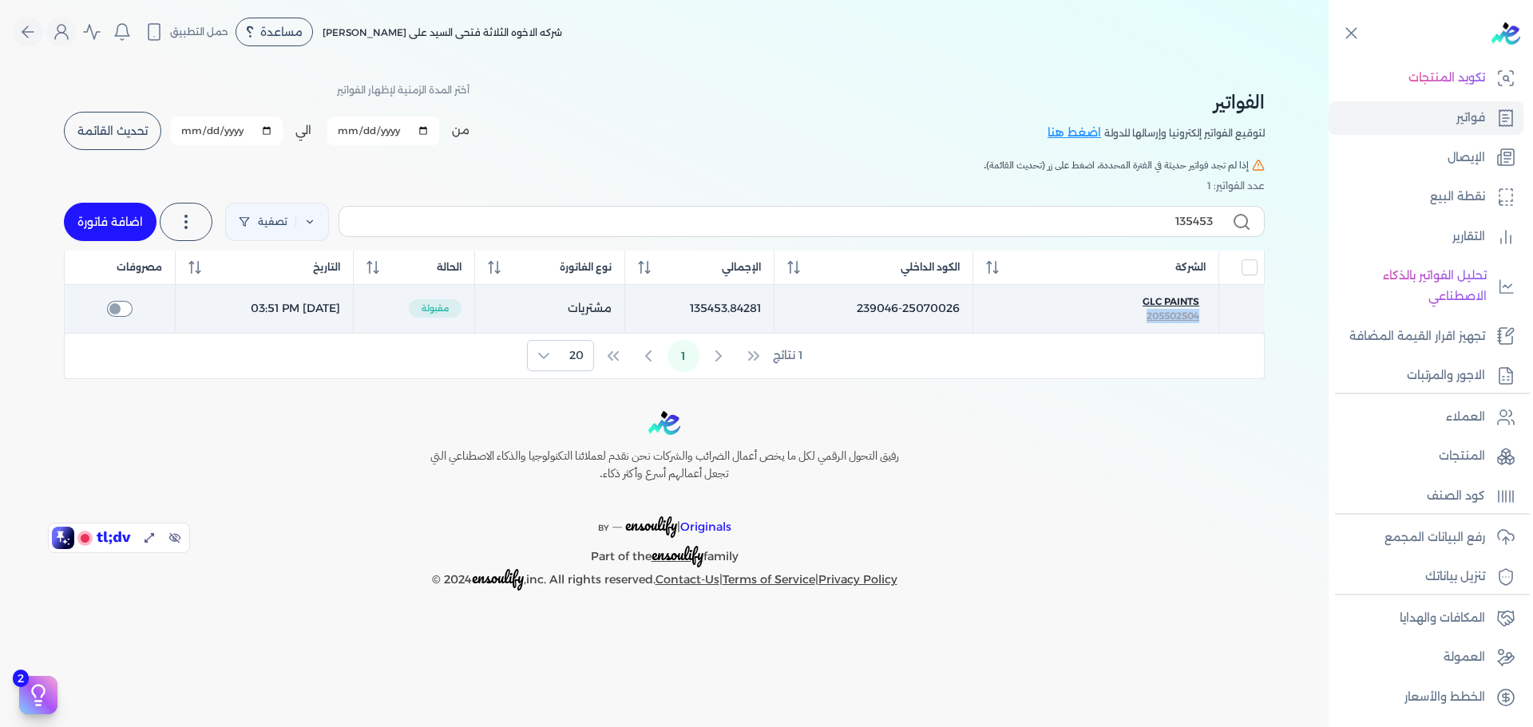
drag, startPoint x: 1156, startPoint y: 316, endPoint x: 1207, endPoint y: 315, distance: 51.1
click at [1206, 315] on link "GLC Paints 205502504" at bounding box center [1096, 309] width 220 height 29
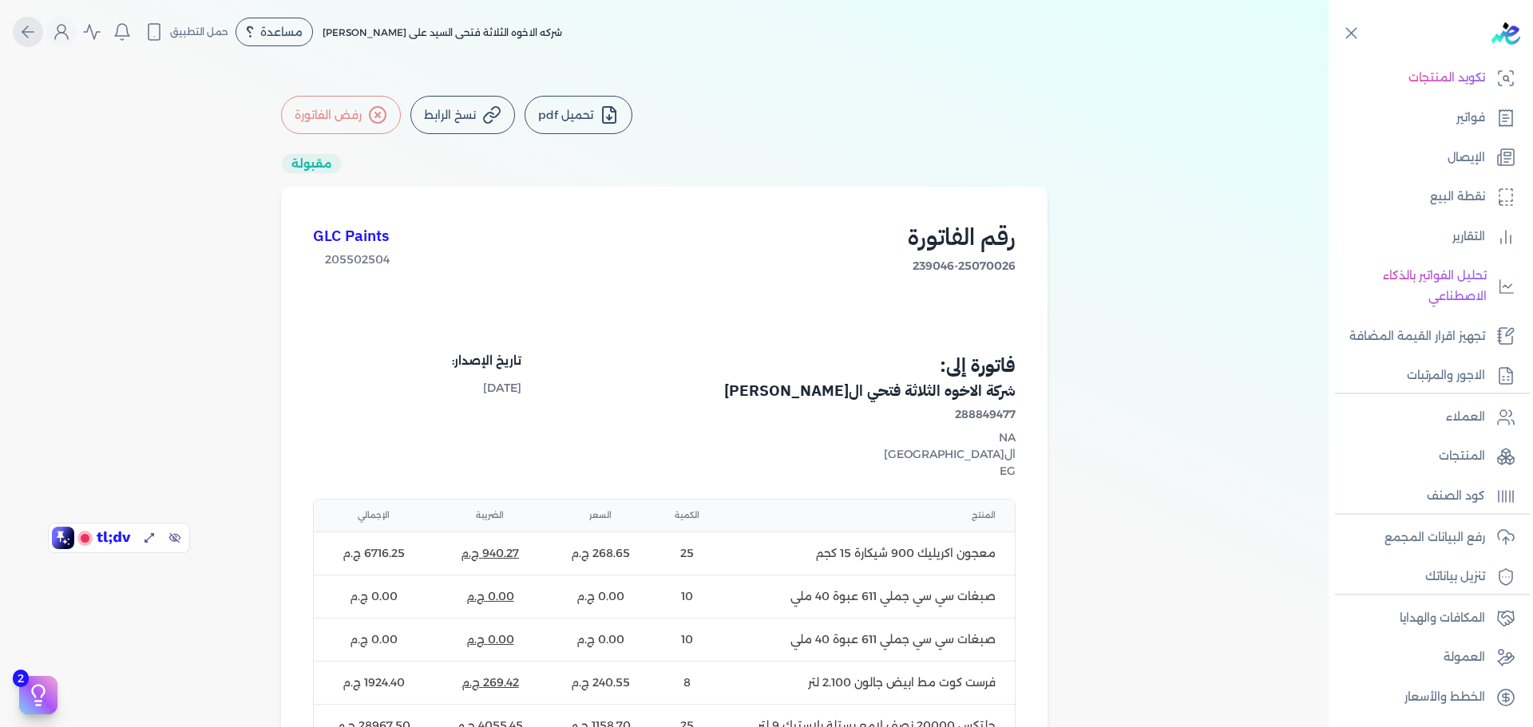
click at [23, 27] on button "Global" at bounding box center [28, 32] width 30 height 30
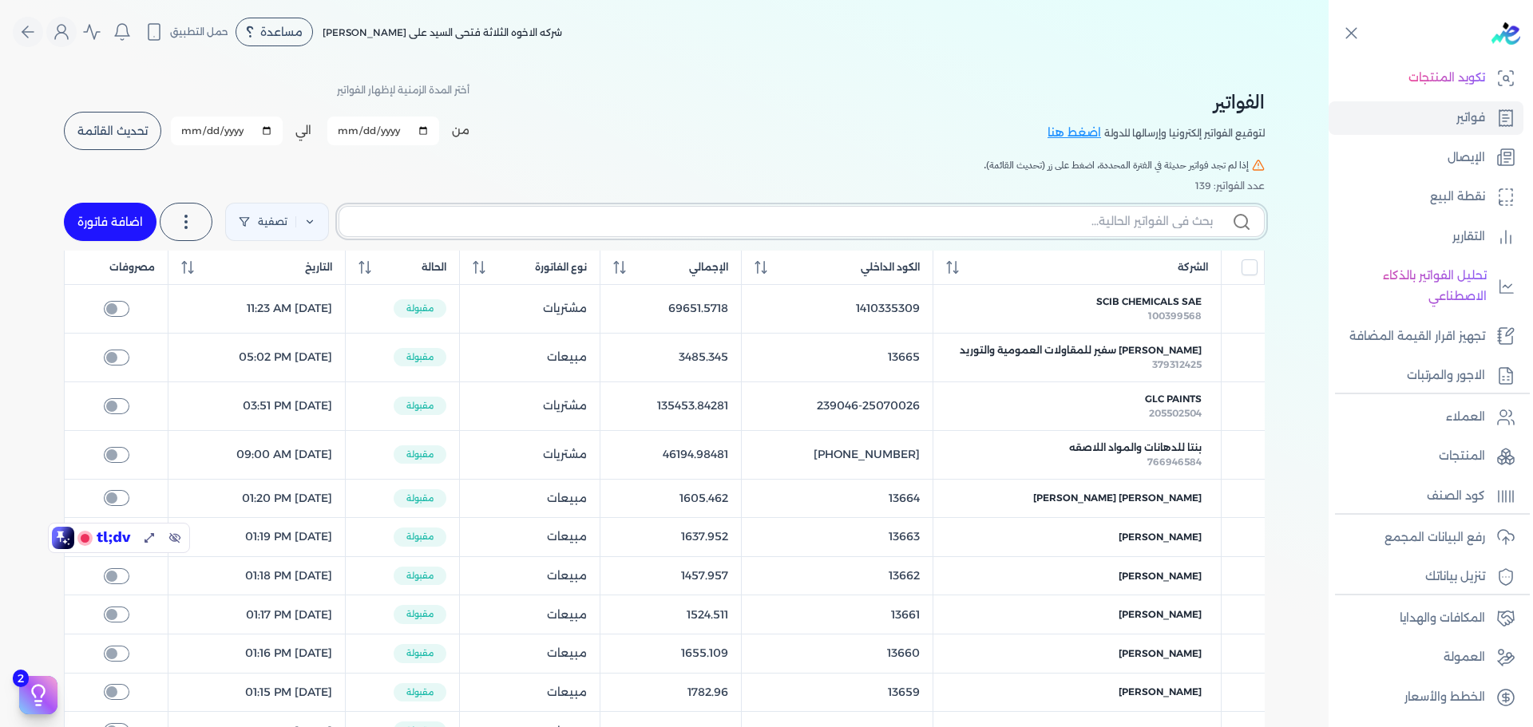
click at [1124, 213] on input "text" at bounding box center [782, 221] width 861 height 17
paste input "135453"
type input "135453"
checkbox input "false"
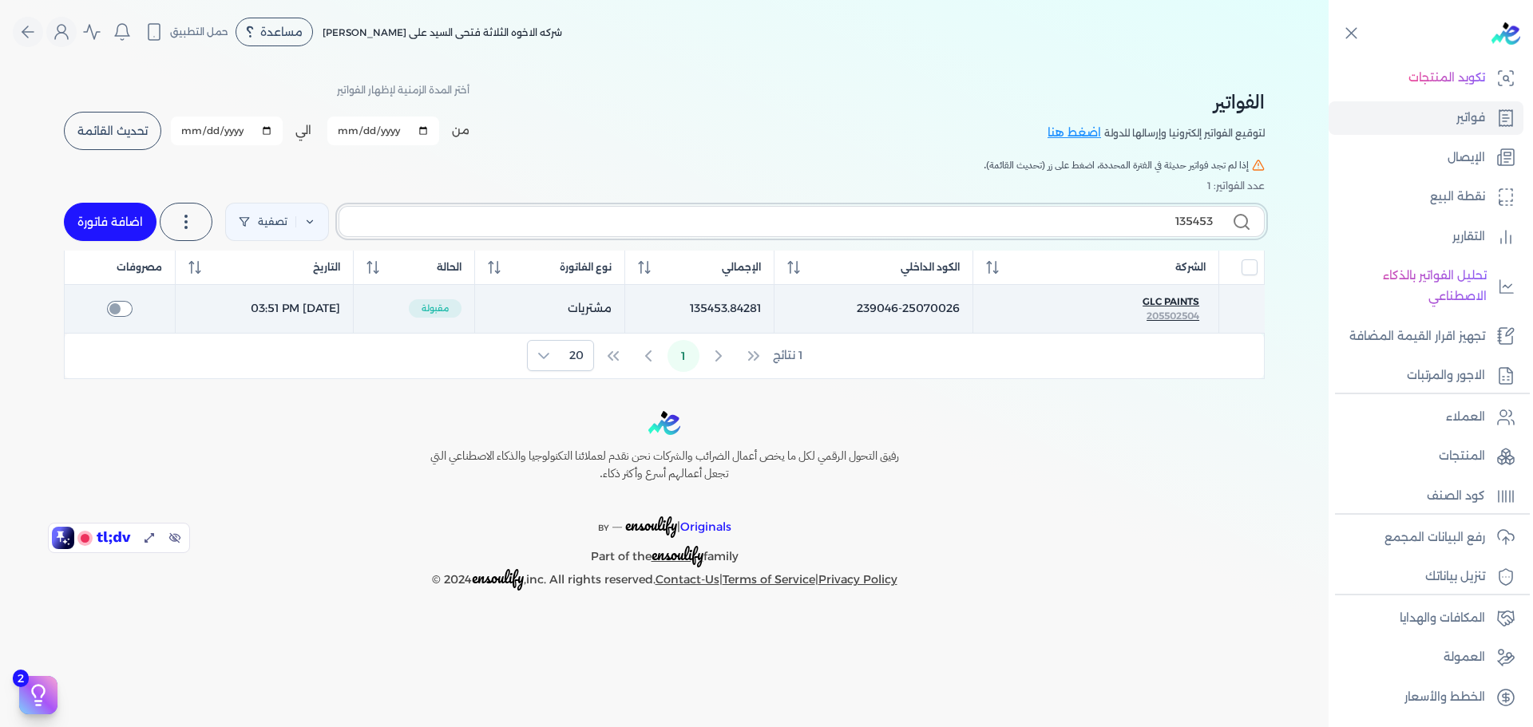
type input "135453"
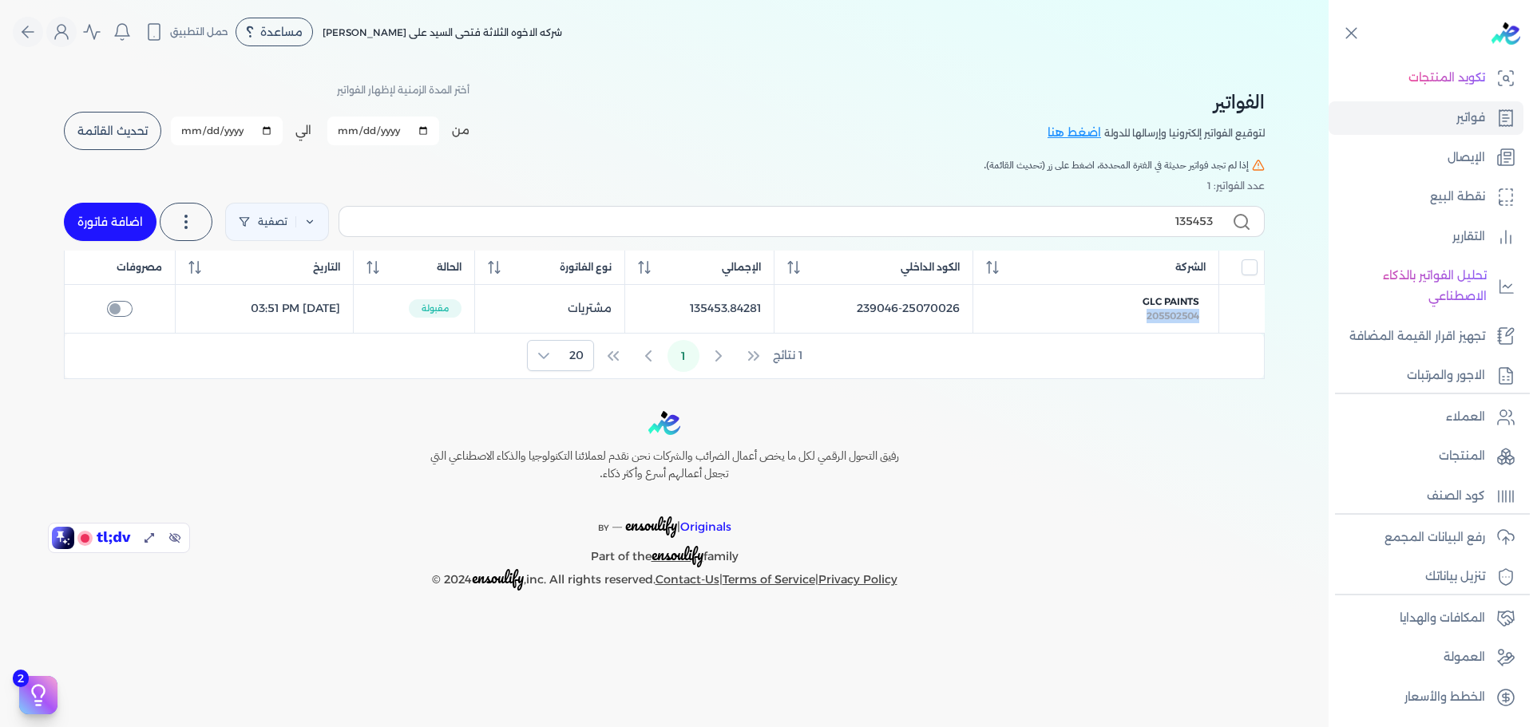
drag, startPoint x: 1126, startPoint y: 317, endPoint x: 1215, endPoint y: 319, distance: 88.7
click at [1215, 319] on table "الشركة الكود الداخلي الإجمالي نوع الفاتورة الحالة التاريخ مصروفات GLC Paints 20…" at bounding box center [664, 292] width 1201 height 83
click at [1167, 231] on label "135453" at bounding box center [802, 221] width 926 height 30
click at [1167, 230] on input "135453" at bounding box center [782, 221] width 861 height 17
click at [1167, 212] on label "135453" at bounding box center [802, 221] width 926 height 30
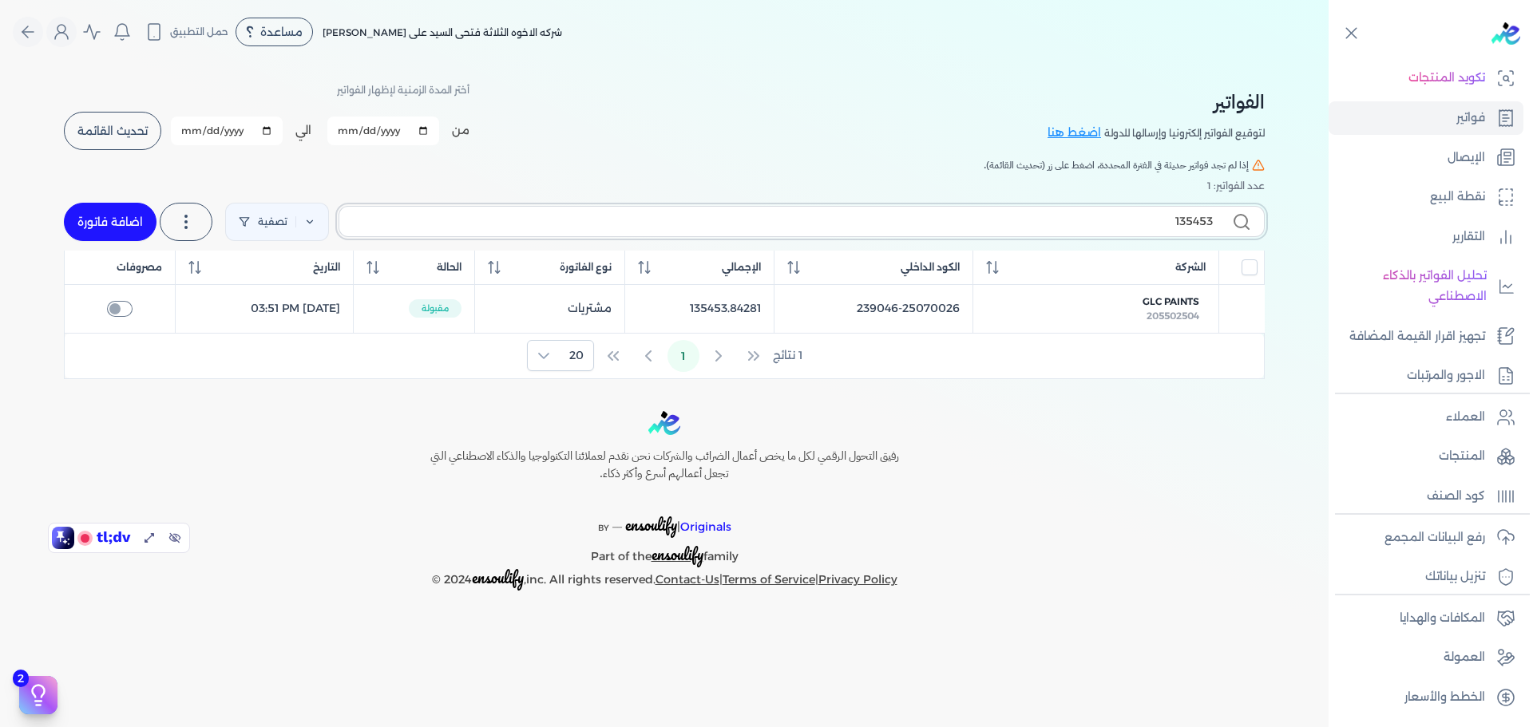
click at [1167, 213] on input "135453" at bounding box center [782, 221] width 861 height 17
click at [1167, 212] on label "135453" at bounding box center [802, 221] width 926 height 30
click at [1167, 213] on input "135453" at bounding box center [782, 221] width 861 height 17
click at [1182, 227] on input "135453" at bounding box center [782, 221] width 861 height 17
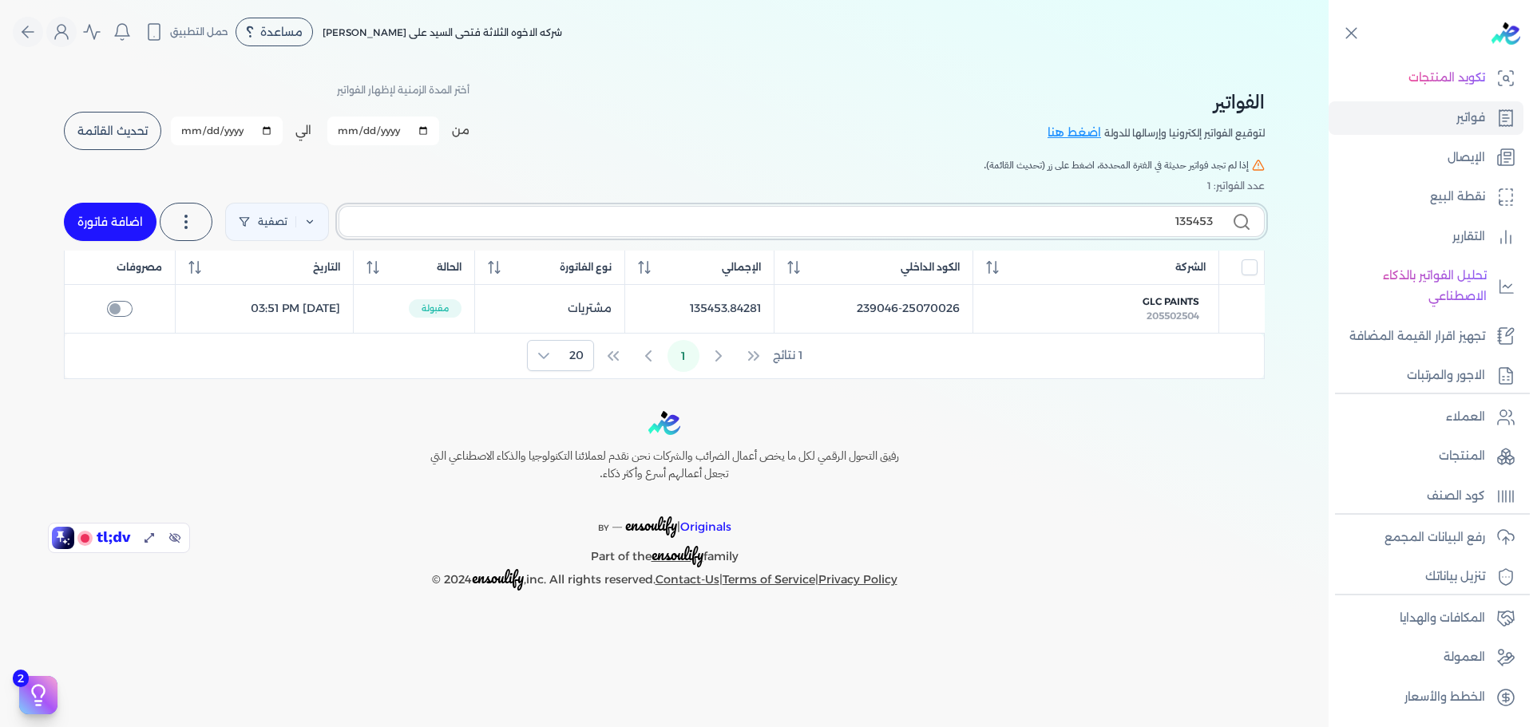
click at [1182, 227] on input "135453" at bounding box center [782, 221] width 861 height 17
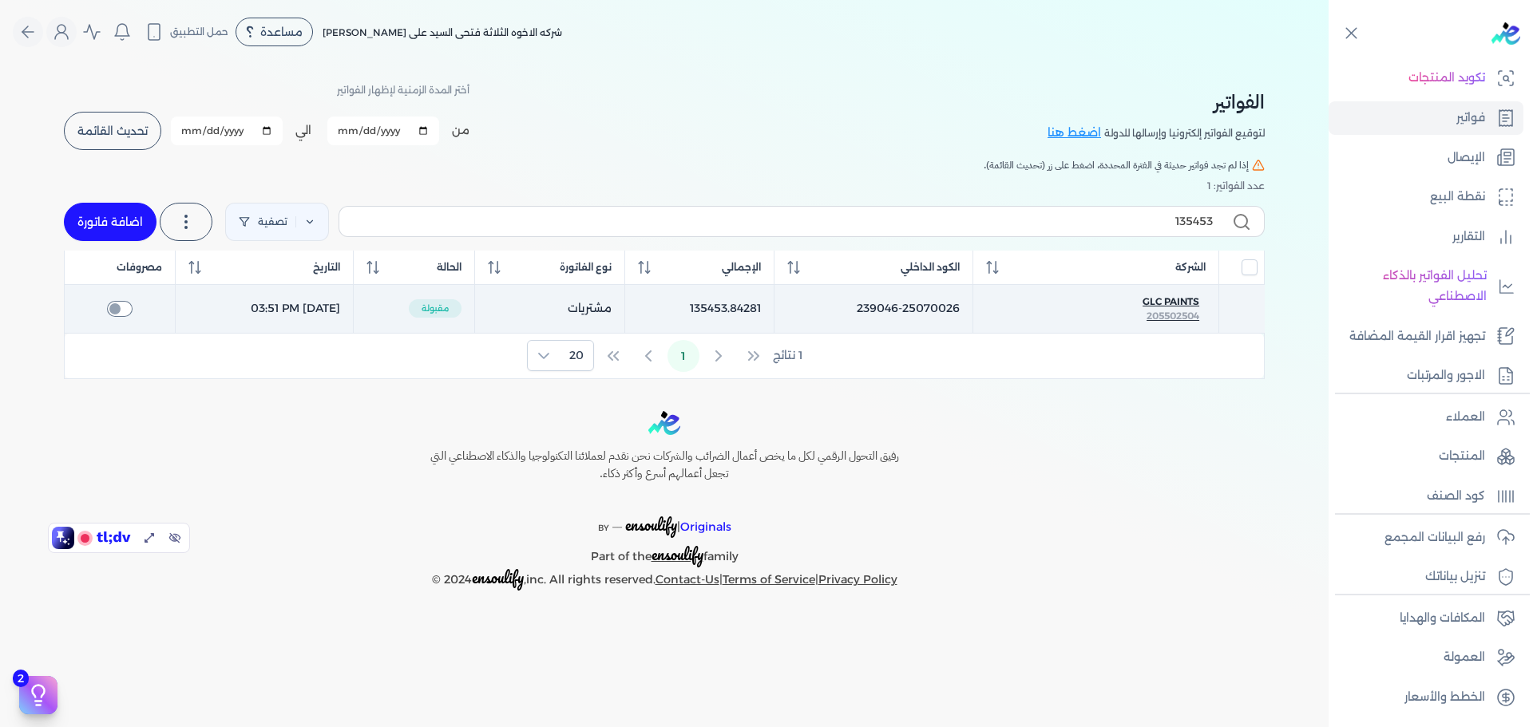
drag, startPoint x: 1159, startPoint y: 315, endPoint x: 1116, endPoint y: 317, distance: 43.9
click at [1116, 317] on div "205502504" at bounding box center [1096, 316] width 207 height 14
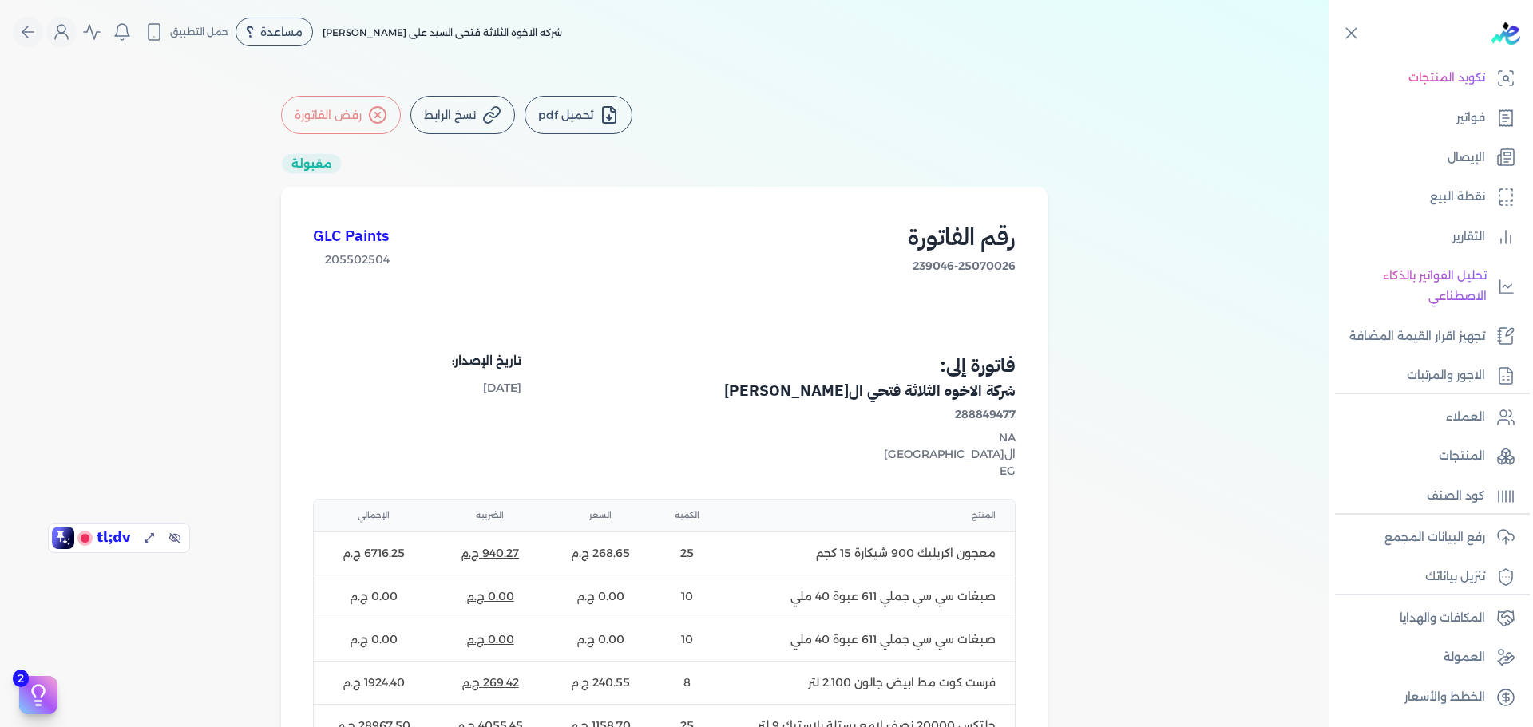
click at [1163, 318] on div "تحميل pdf نسخ الرابط رفض الفاتورة مقبولة GLC Paints 205502504 رقم الفاتورة 2390…" at bounding box center [664, 606] width 1329 height 1084
click at [349, 245] on h1 "GLC Paints" at bounding box center [351, 236] width 77 height 23
click at [355, 266] on span "205502504" at bounding box center [351, 260] width 77 height 17
copy span "205502504"
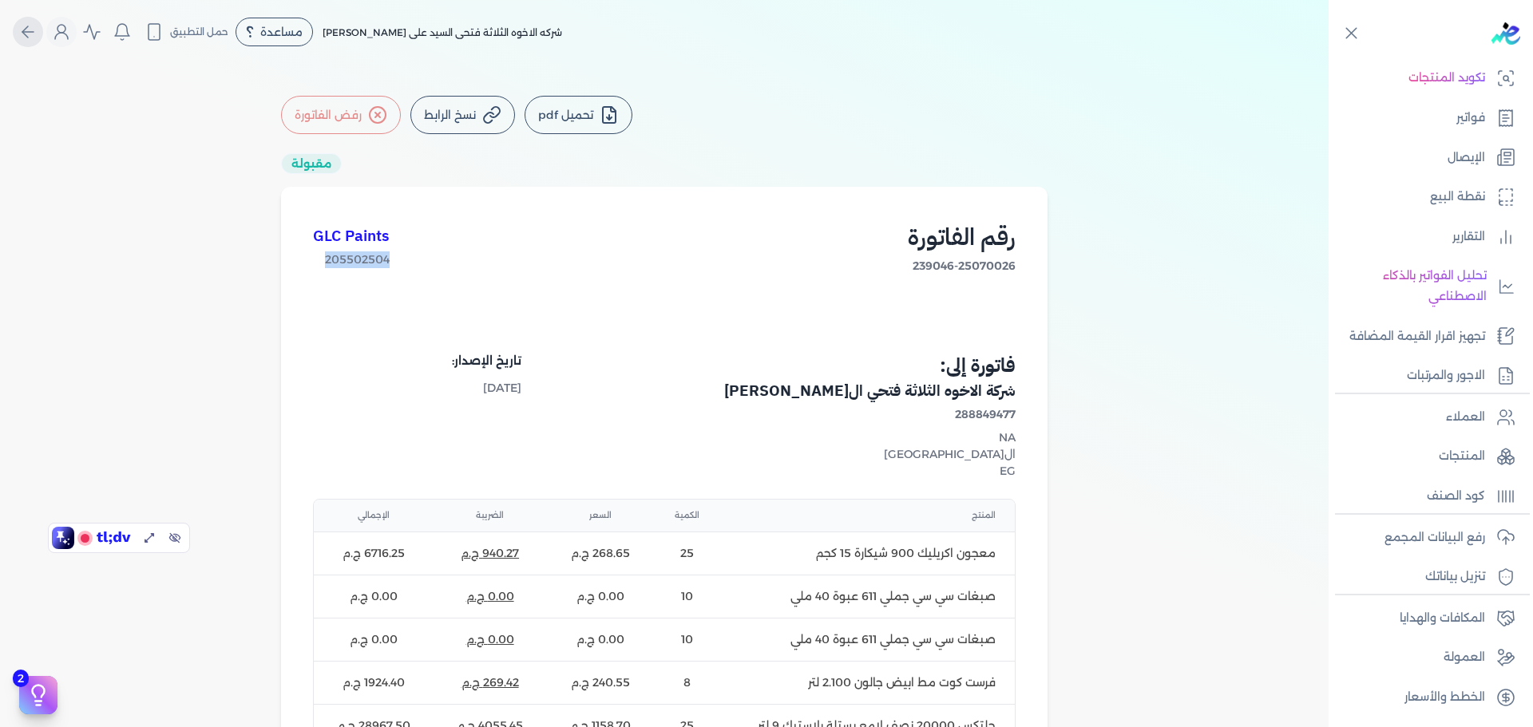
click at [38, 28] on icon "Global" at bounding box center [27, 31] width 19 height 19
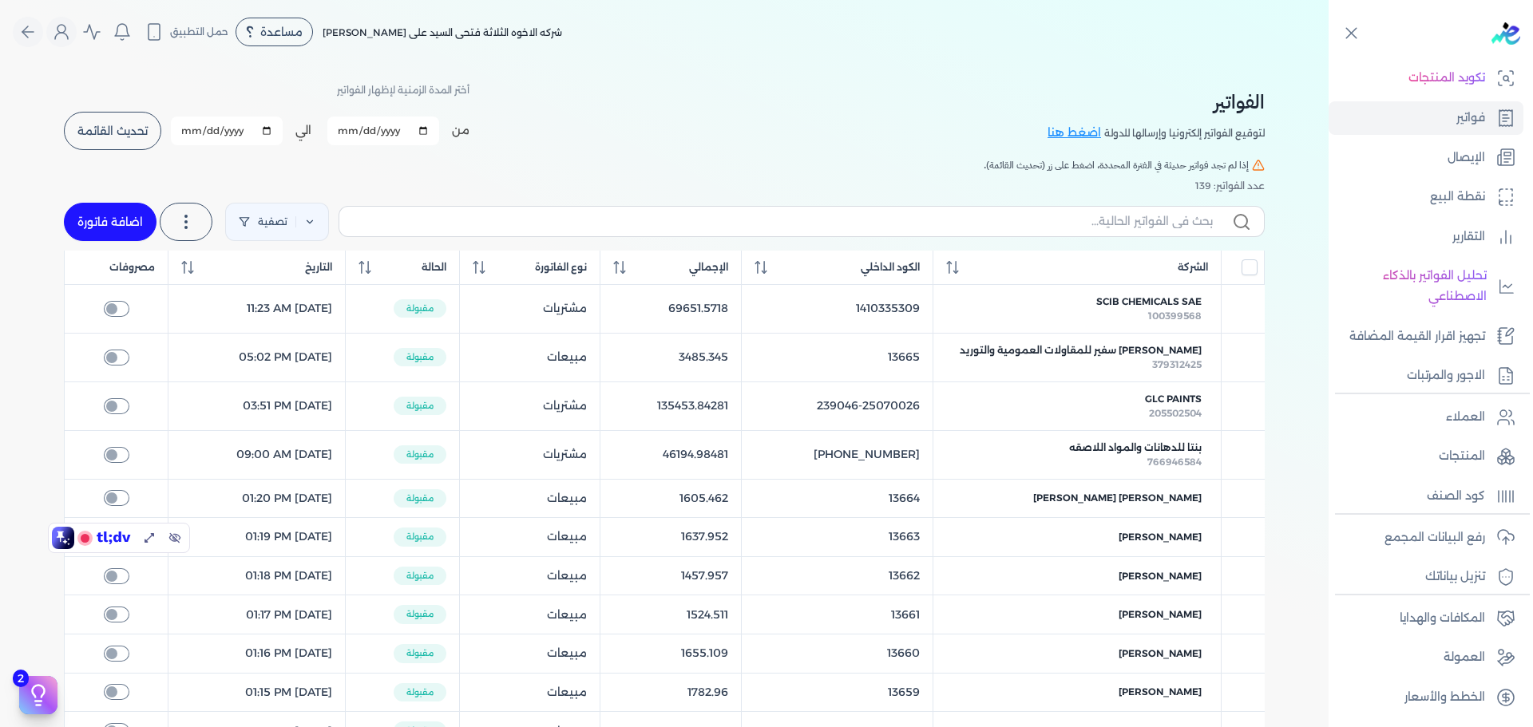
click at [1146, 212] on label at bounding box center [802, 221] width 926 height 30
click at [1146, 213] on input "text" at bounding box center [782, 221] width 861 height 17
click at [1152, 216] on input "text" at bounding box center [782, 221] width 861 height 17
paste input "205502504"
type input "205502504"
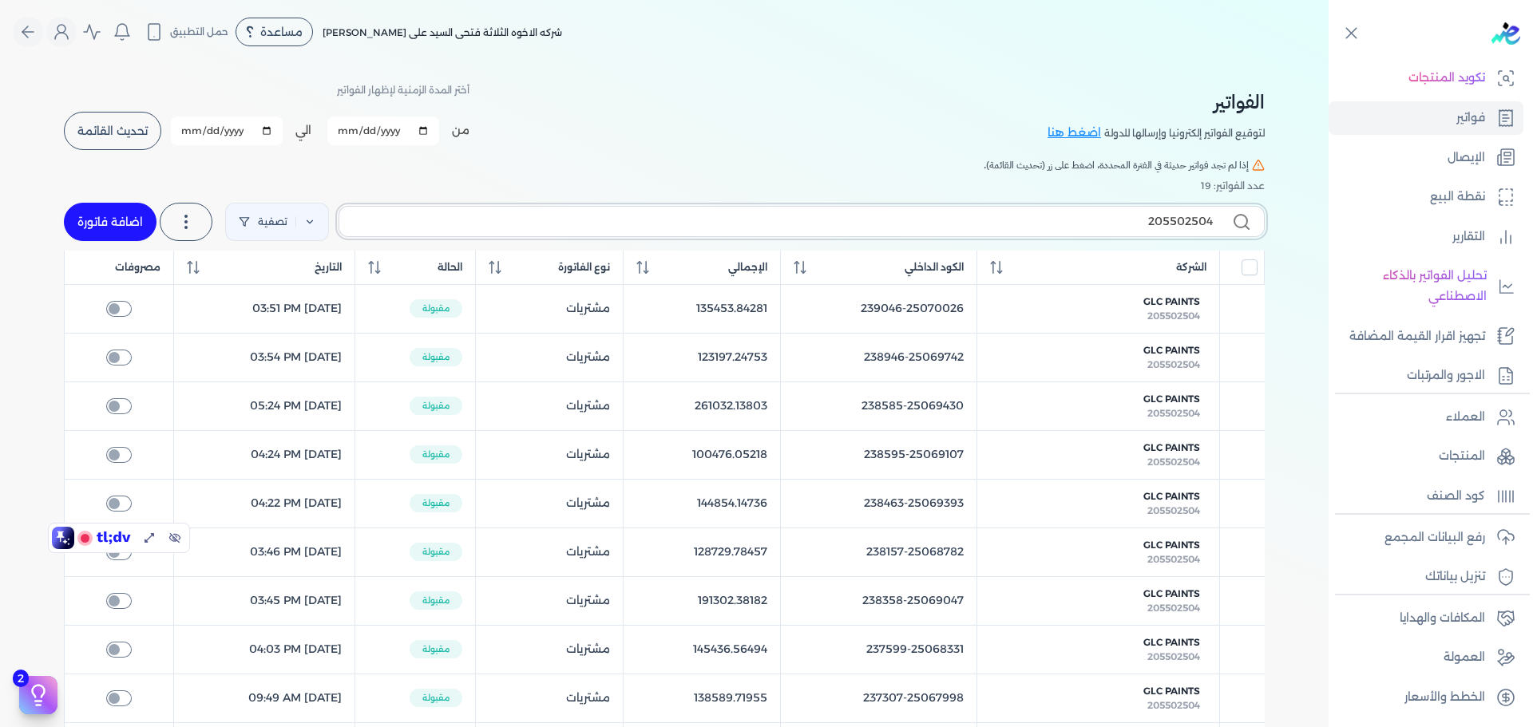
checkbox input "false"
type input "205502504"
click at [1033, 204] on div "205502504 تصفية استخرج العملاء استخرج المنتجات اضافة فاتورة" at bounding box center [664, 221] width 1201 height 57
click at [1044, 214] on input "205502504" at bounding box center [782, 221] width 861 height 17
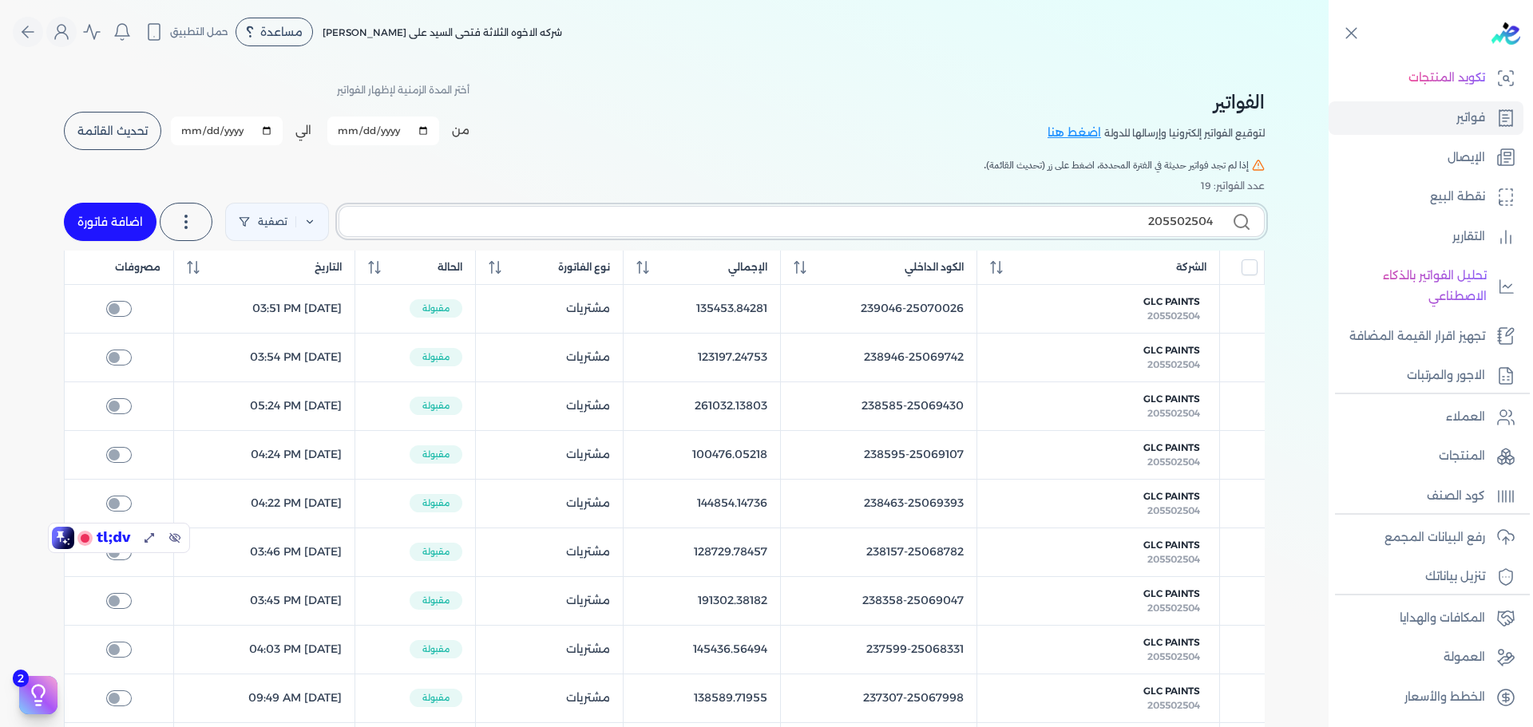
click at [1044, 214] on input "205502504" at bounding box center [782, 221] width 861 height 17
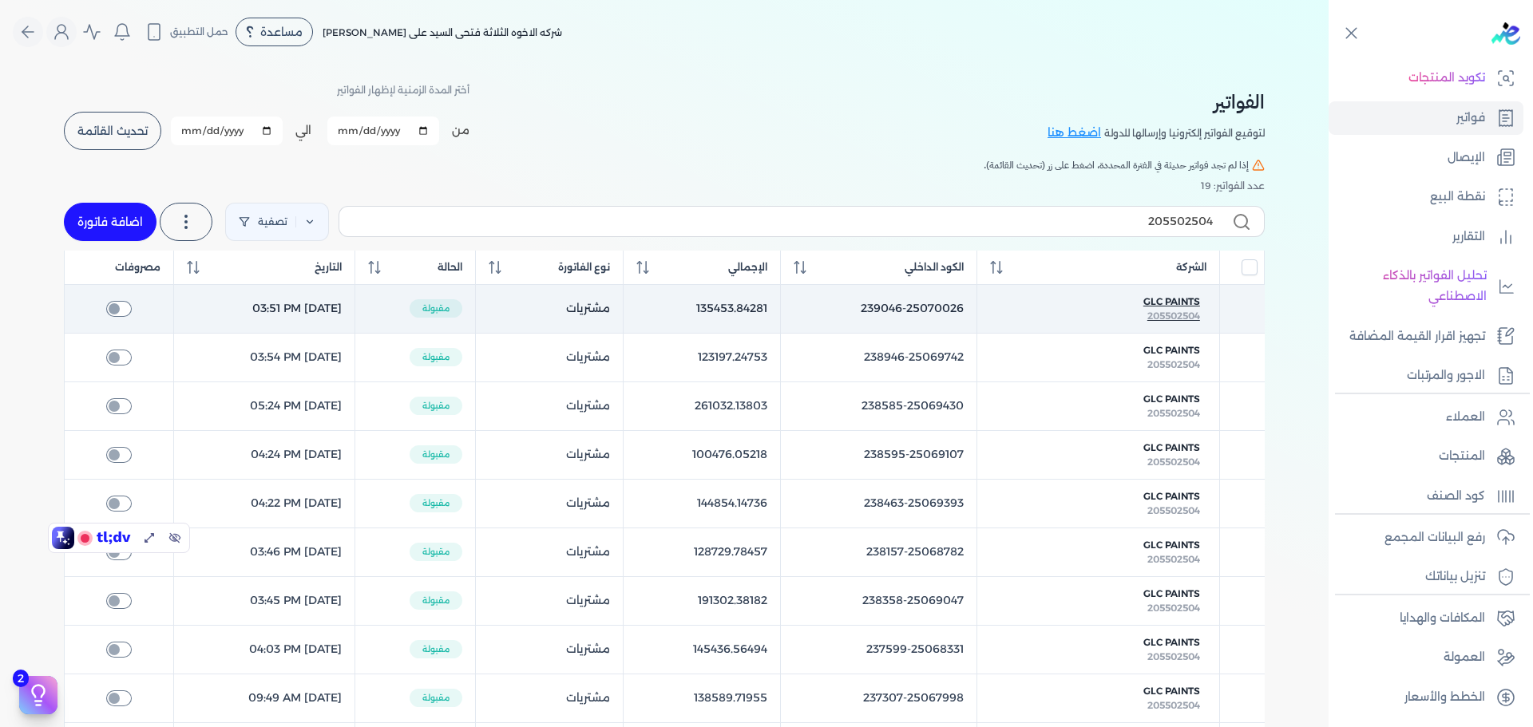
click at [1185, 303] on span "GLC Paints" at bounding box center [1171, 302] width 57 height 14
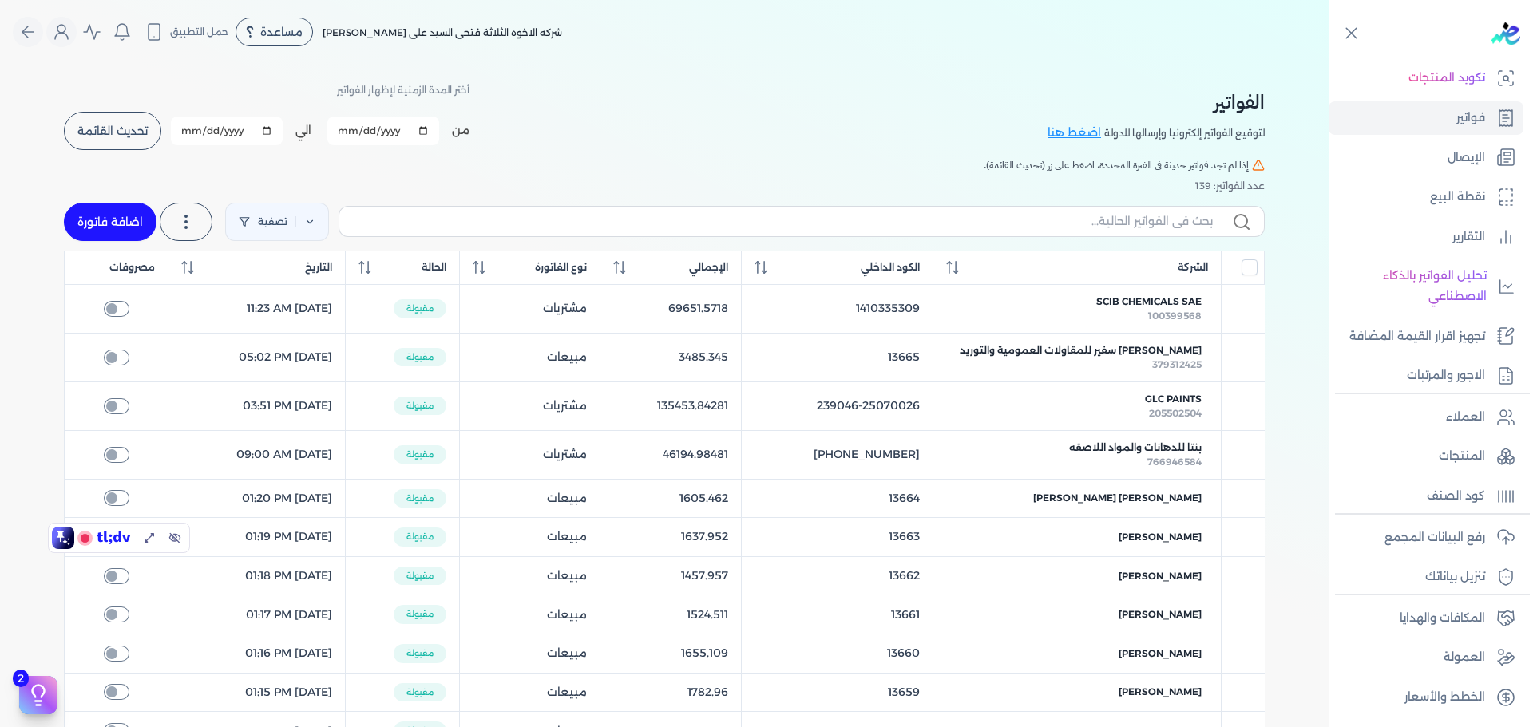
click at [105, 219] on link "اضافة فاتورة" at bounding box center [110, 222] width 93 height 38
select select "EGP"
select select "B"
select select "EGS"
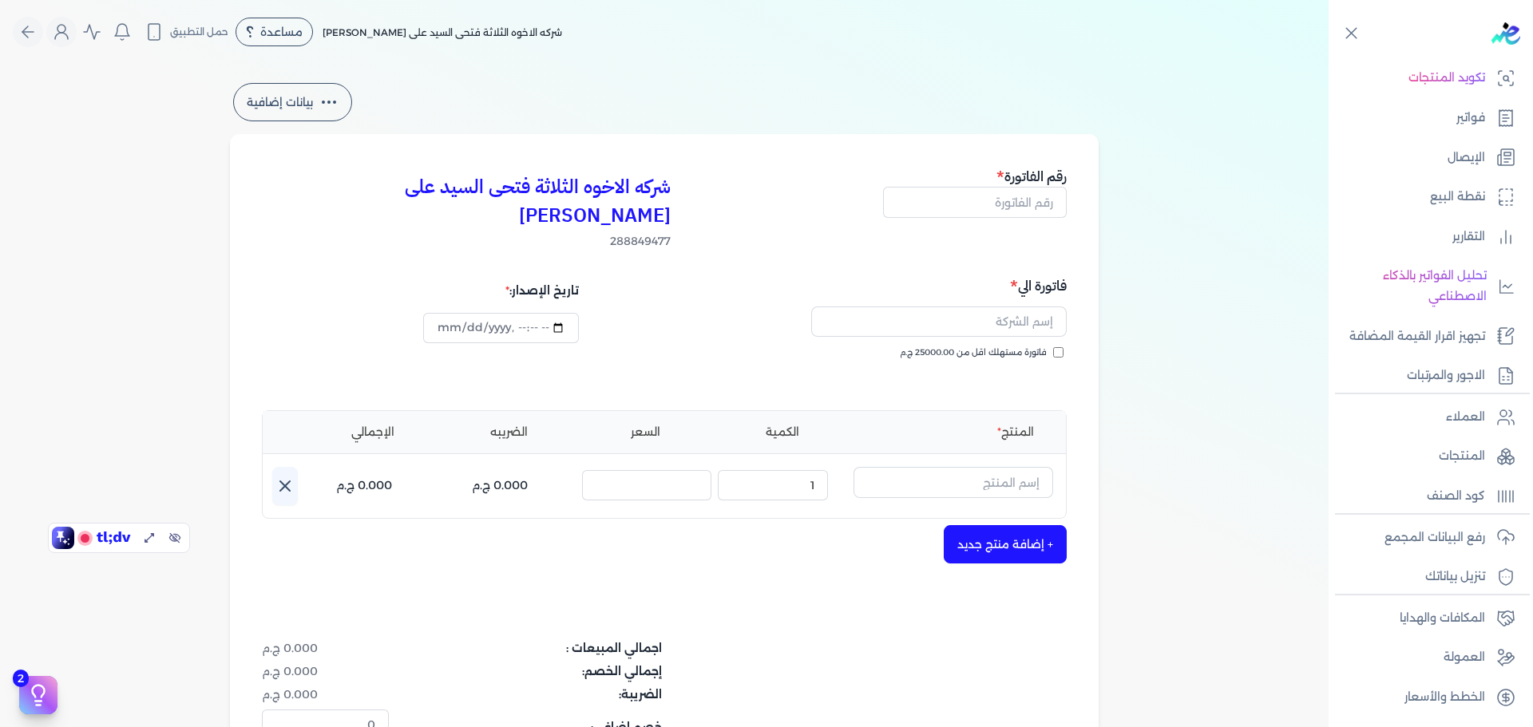
scroll to position [186, 0]
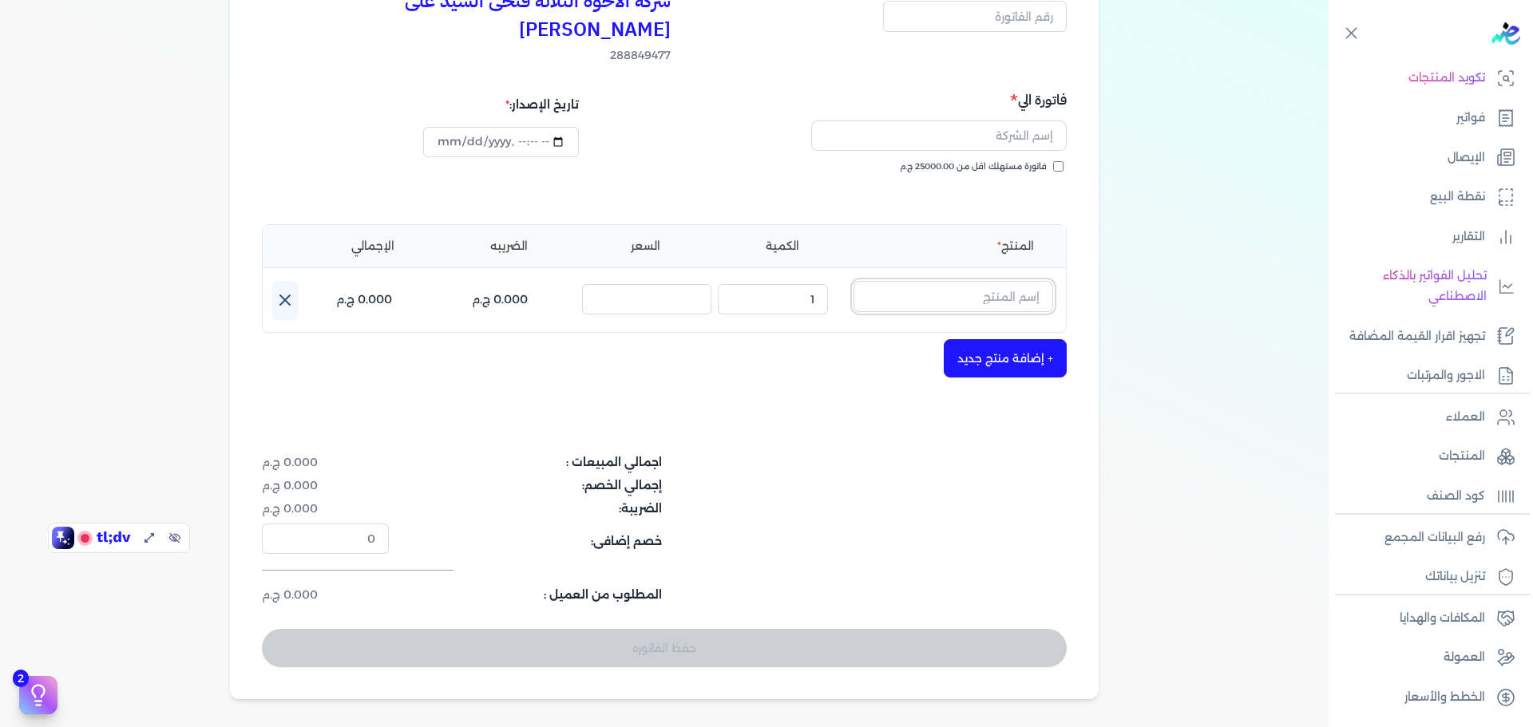
click at [997, 281] on input "text" at bounding box center [954, 296] width 200 height 30
click at [1012, 359] on span "Sokany Electric Rechargeable Lint Remover from Clothes wonder lint blue SK-866" at bounding box center [943, 366] width 195 height 14
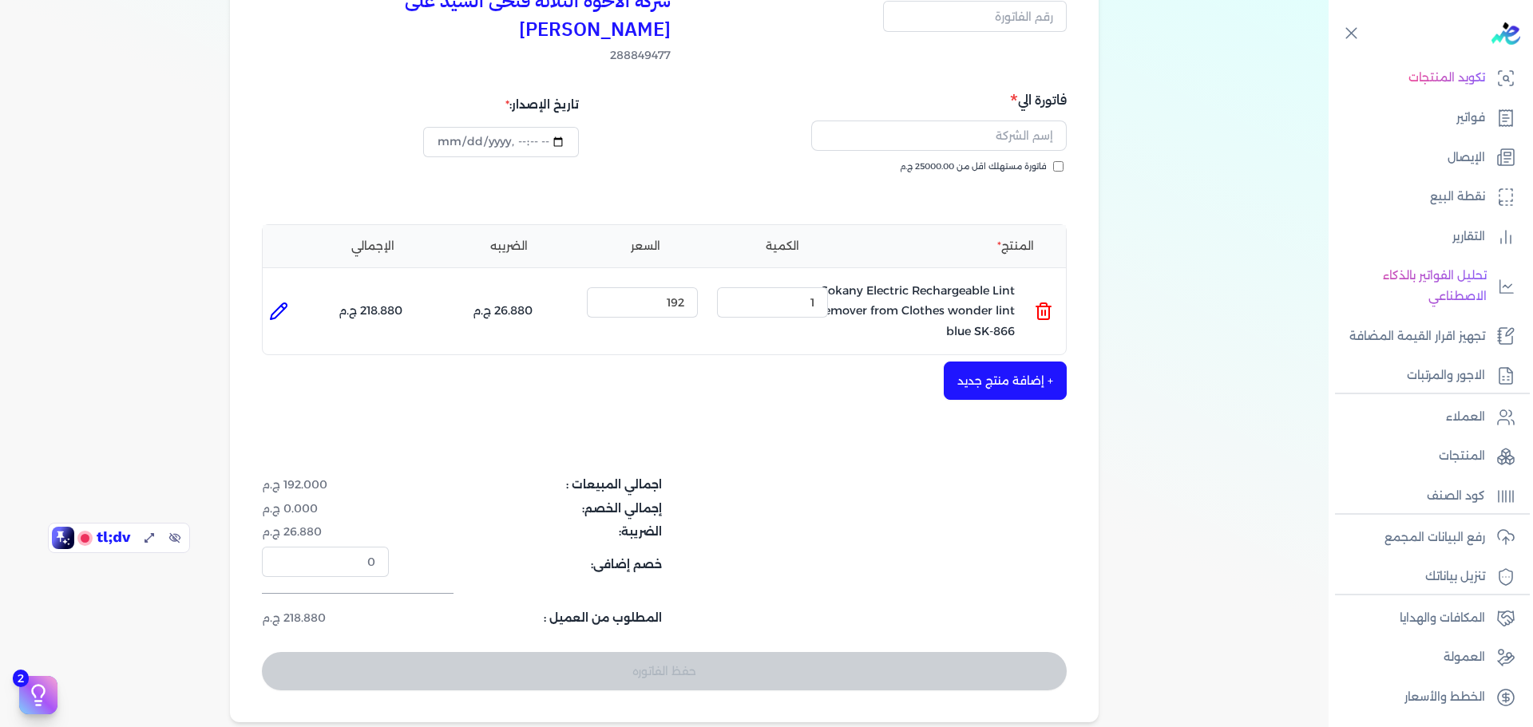
click at [285, 303] on icon at bounding box center [279, 311] width 16 height 16
type input "Sokany Electric Rechargeable Lint Remover from Clothes wonder lint blue SK-866"
type input "192"
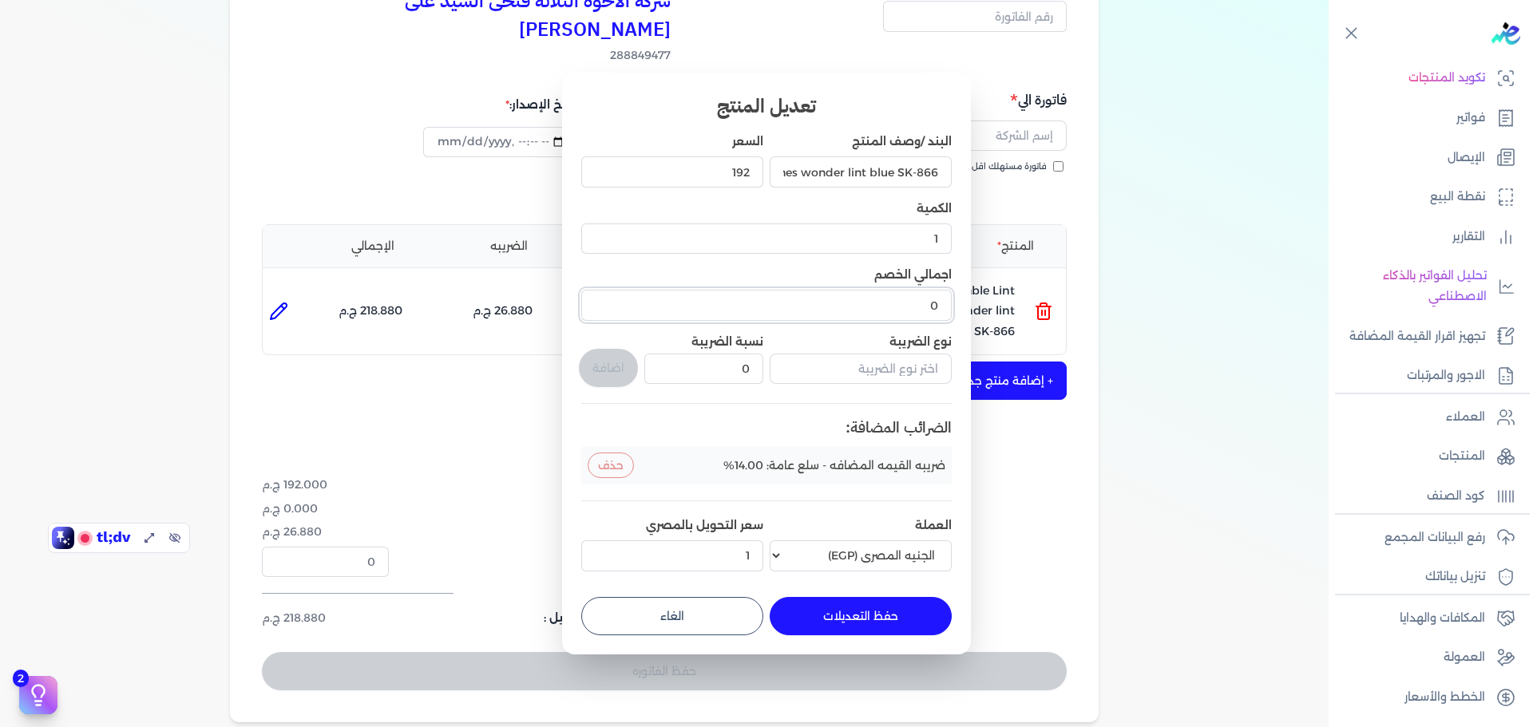
drag, startPoint x: 919, startPoint y: 310, endPoint x: 966, endPoint y: 296, distance: 49.0
click at [966, 296] on div "تعديل المنتج البند /وصف المنتج Sokany Electric Rechargeable Lint Remover from C…" at bounding box center [766, 363] width 409 height 581
type input "20"
click at [858, 609] on button "حفظ التعديلات" at bounding box center [861, 616] width 182 height 38
type input "0"
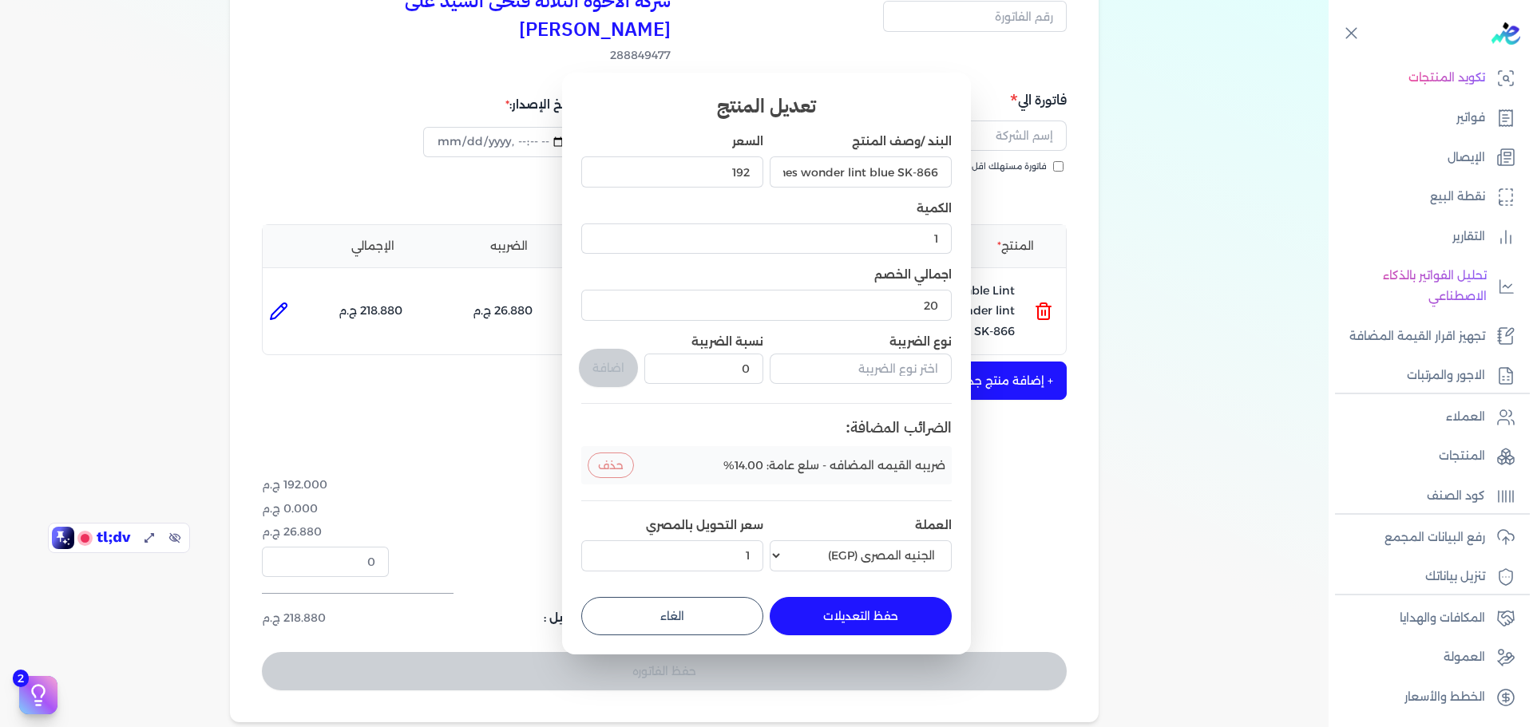
type input "0"
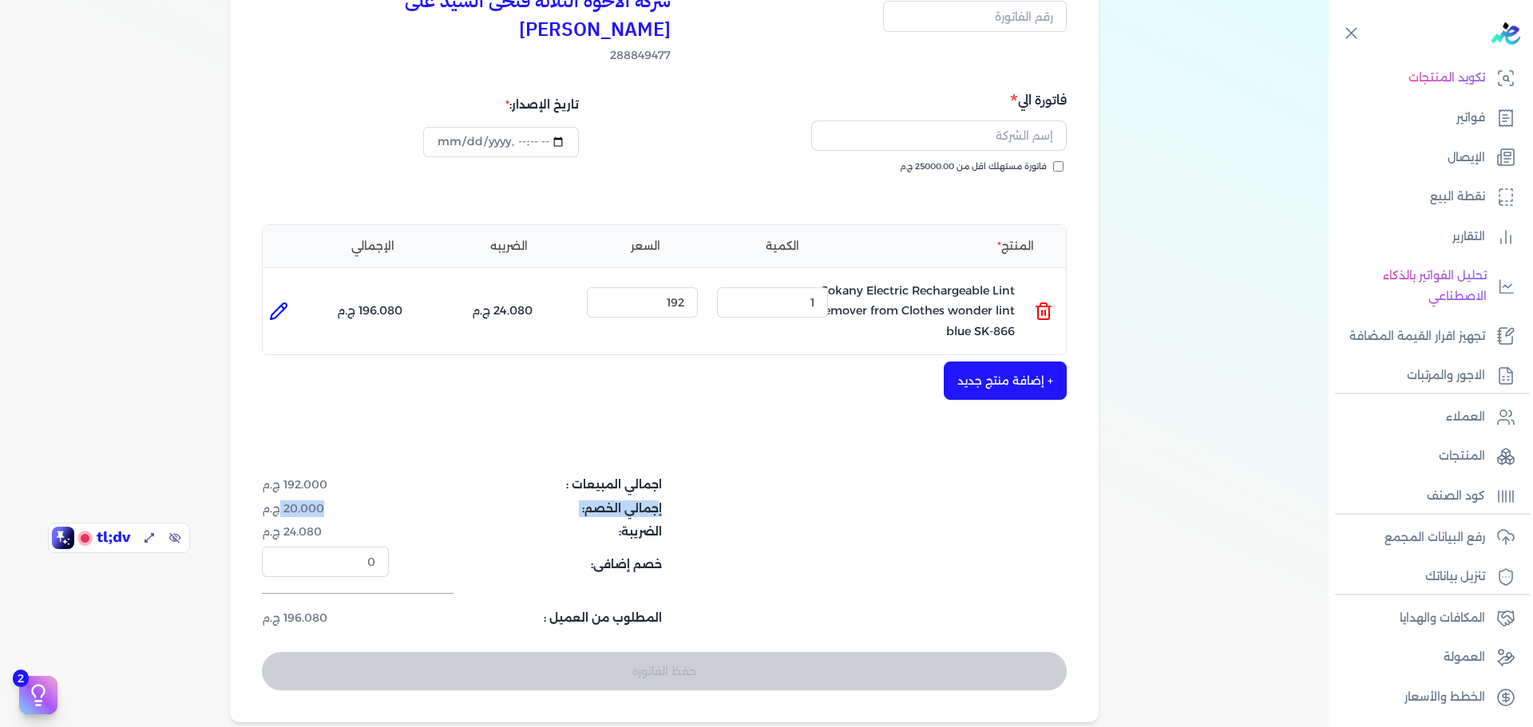
drag, startPoint x: 283, startPoint y: 482, endPoint x: 677, endPoint y: 474, distance: 394.5
click at [677, 501] on dl "إجمالي الخصم: 20.000 ج.م" at bounding box center [530, 509] width 537 height 17
click at [355, 547] on input "0" at bounding box center [325, 562] width 127 height 30
drag, startPoint x: 354, startPoint y: 536, endPoint x: 430, endPoint y: 541, distance: 76.8
click at [430, 547] on dl "خصم إضافى: 0" at bounding box center [530, 562] width 537 height 30
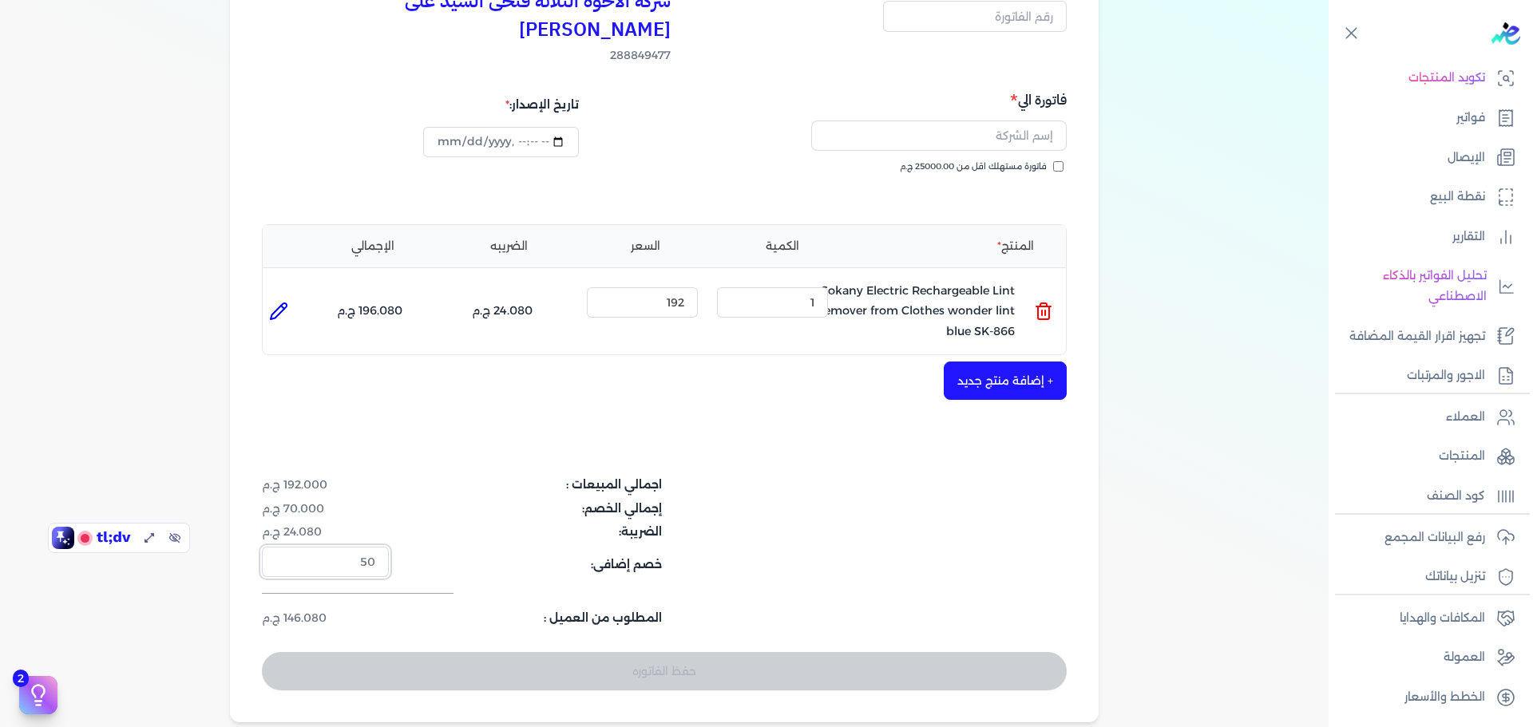
type input "50"
drag, startPoint x: 586, startPoint y: 528, endPoint x: 595, endPoint y: 548, distance: 21.8
click at [586, 547] on dt "خصم إضافى:" at bounding box center [530, 562] width 264 height 30
click at [909, 121] on input "text" at bounding box center [939, 136] width 256 height 30
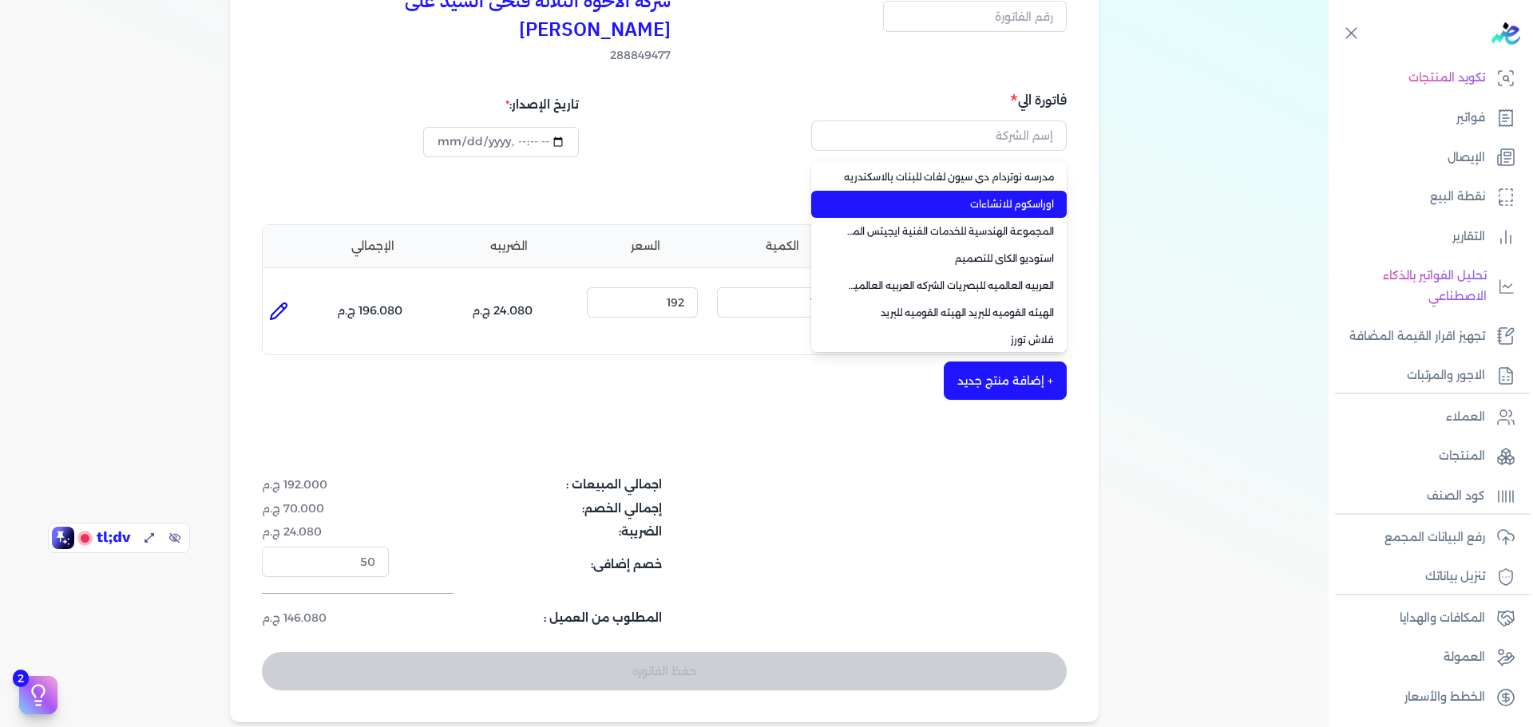
click at [1008, 197] on span "اوراسكوم للانشاءات" at bounding box center [948, 204] width 211 height 14
type input "اوراسكوم للانشاءات"
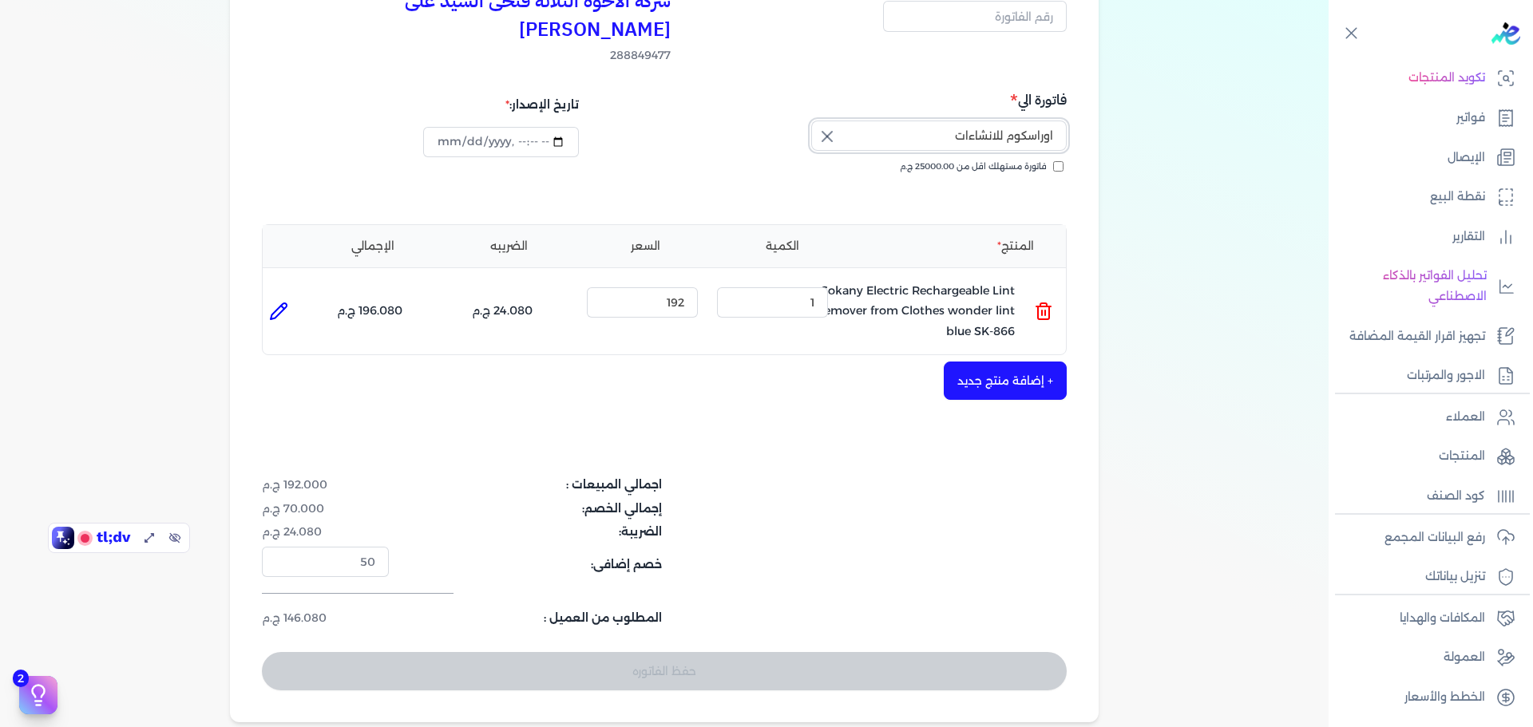
scroll to position [0, 0]
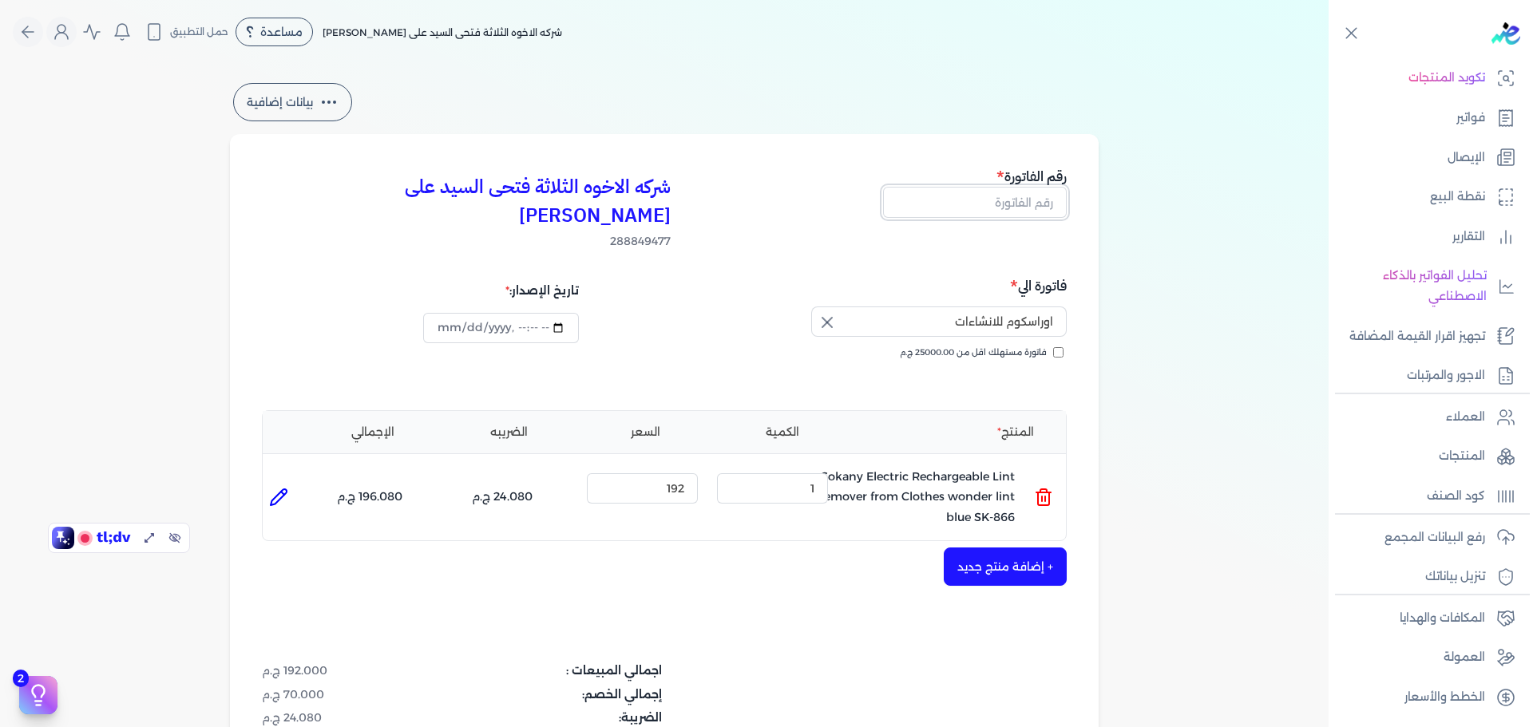
click at [1024, 202] on input "text" at bounding box center [975, 202] width 184 height 30
type input "6876786"
click at [1163, 217] on div "بيانات إضافية شركه الاخوه الثلاثة فتحى السيد على عمران وشركاه 288849477 رقم الف…" at bounding box center [664, 494] width 1329 height 829
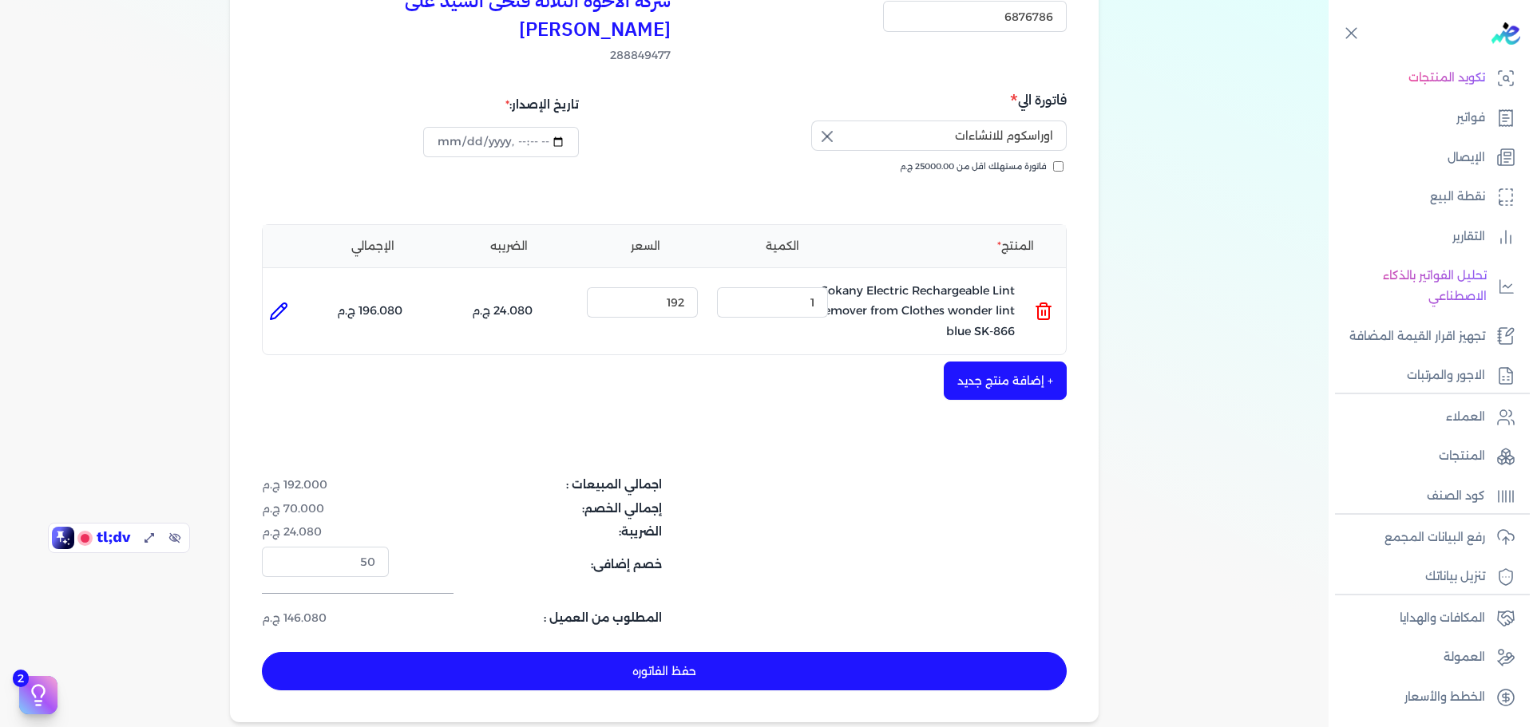
scroll to position [373, 0]
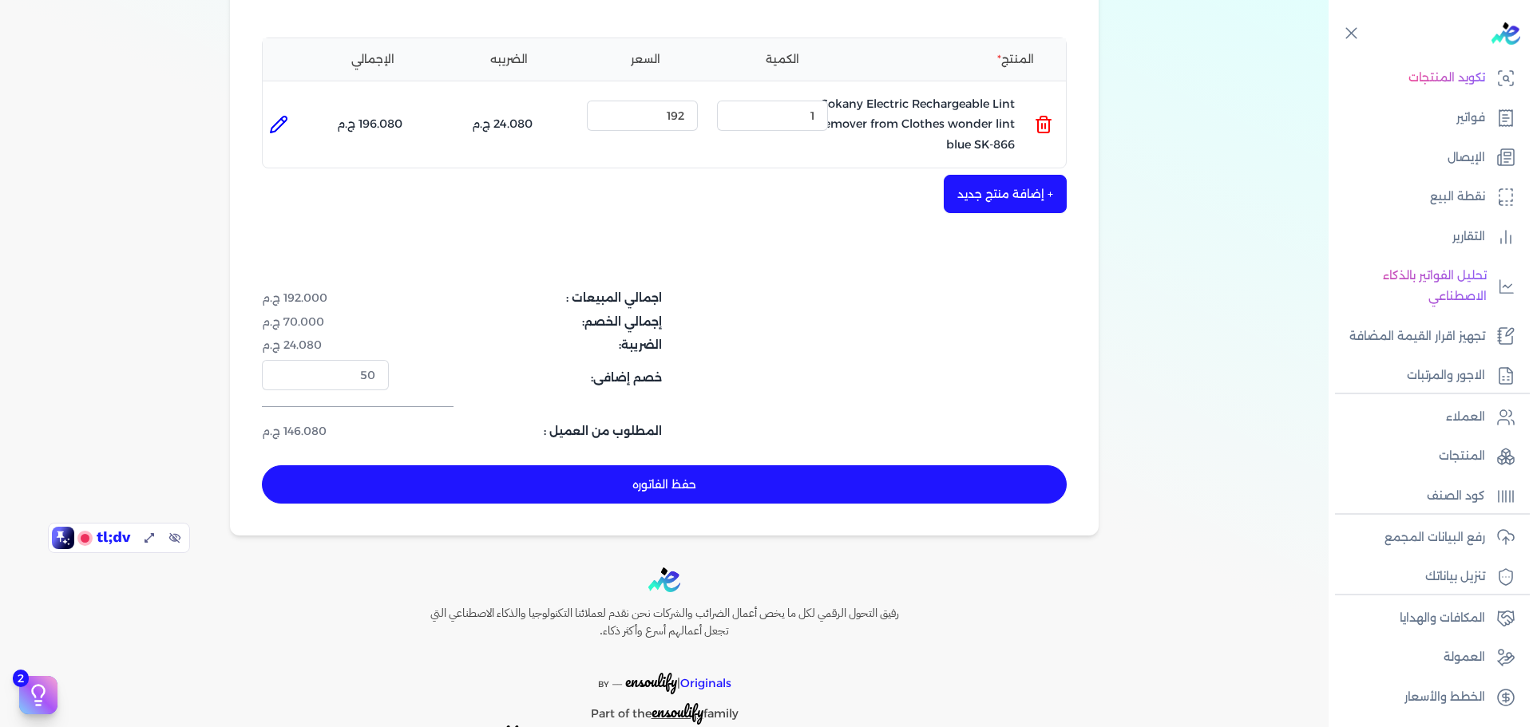
click at [674, 466] on button "حفظ الفاتوره" at bounding box center [664, 485] width 805 height 38
type input "2025-09-21"
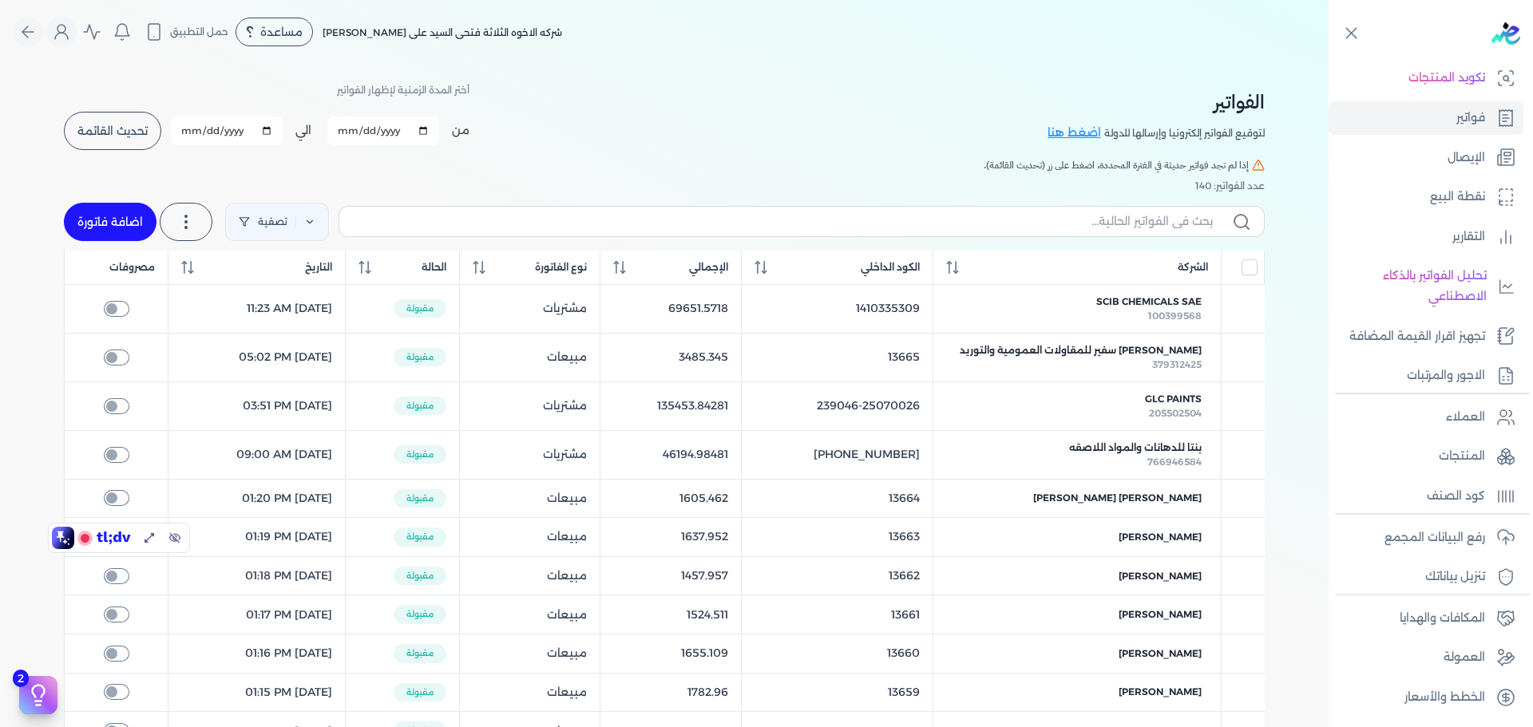
click at [130, 134] on span "تحديث القائمة" at bounding box center [112, 130] width 70 height 11
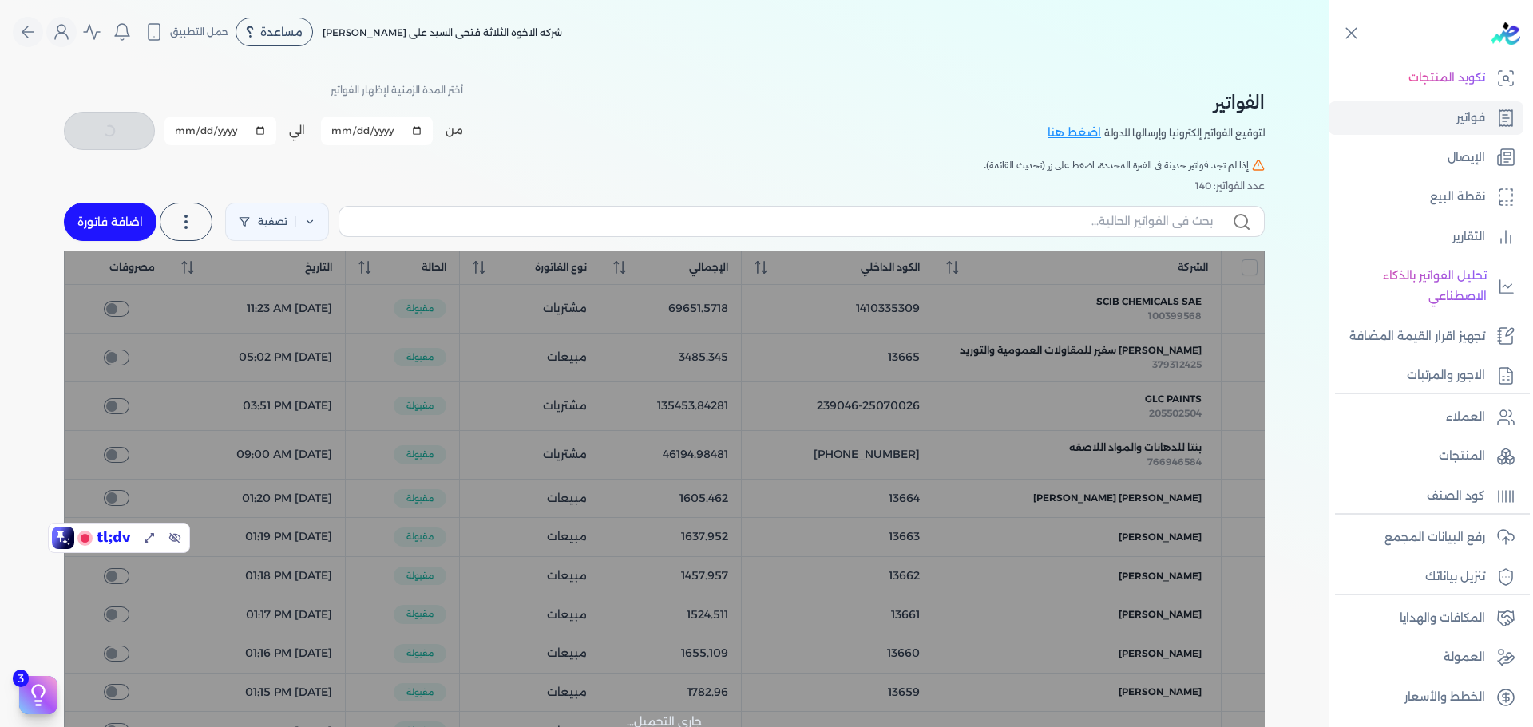
checkbox input "false"
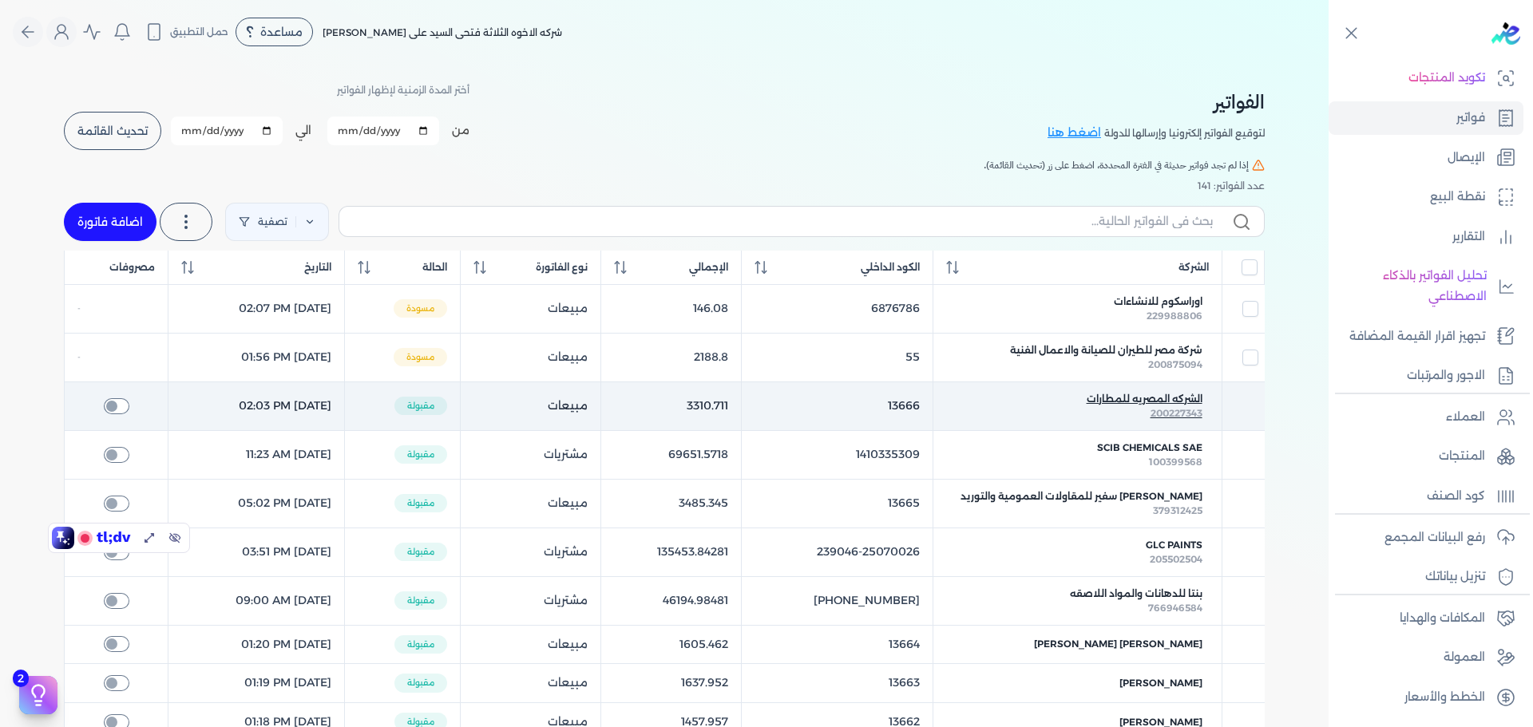
click at [1184, 403] on span "الشركه المصريه للمطارات" at bounding box center [1145, 399] width 116 height 14
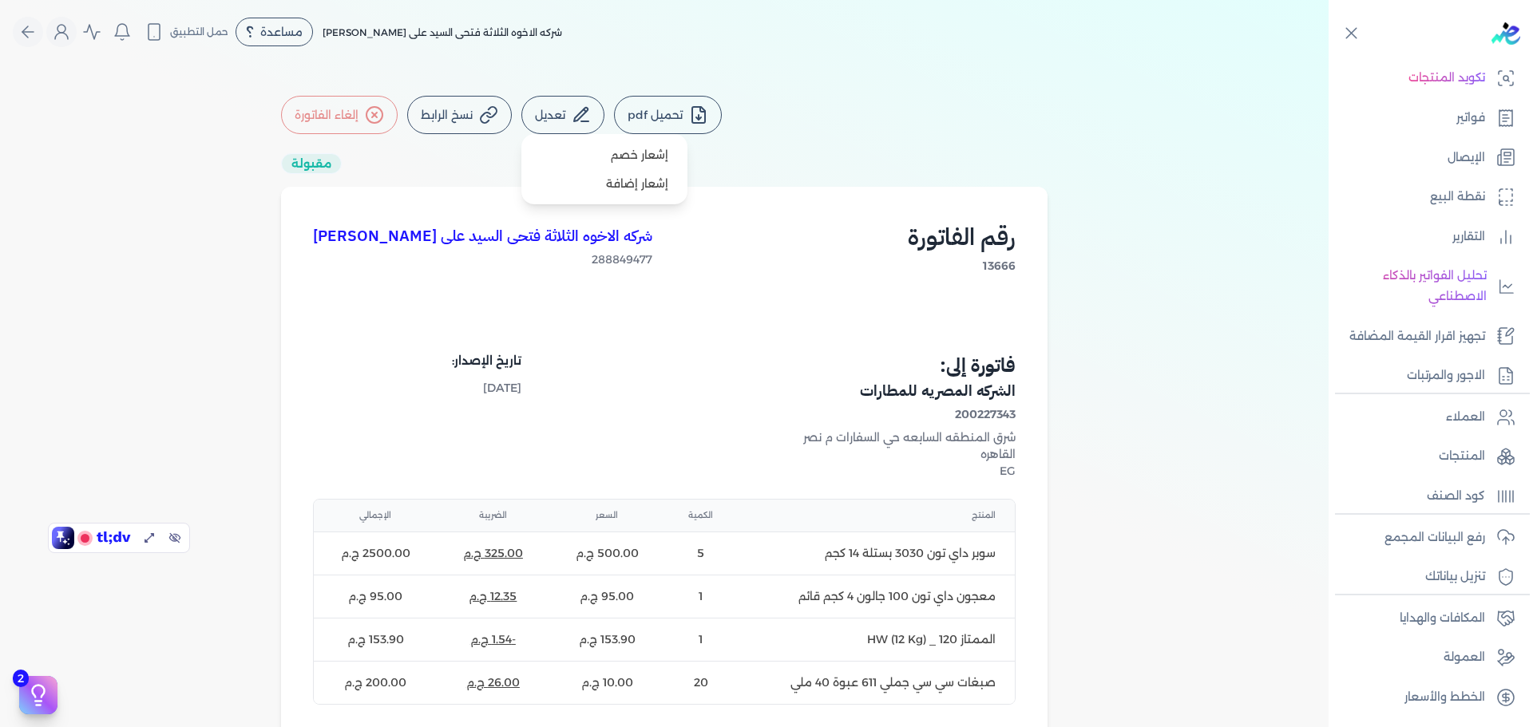
click at [569, 109] on button "تعديل" at bounding box center [562, 115] width 83 height 38
click at [653, 154] on link "إشعار خصم" at bounding box center [604, 155] width 153 height 29
select select "EGP"
select select "B"
select select "EGS"
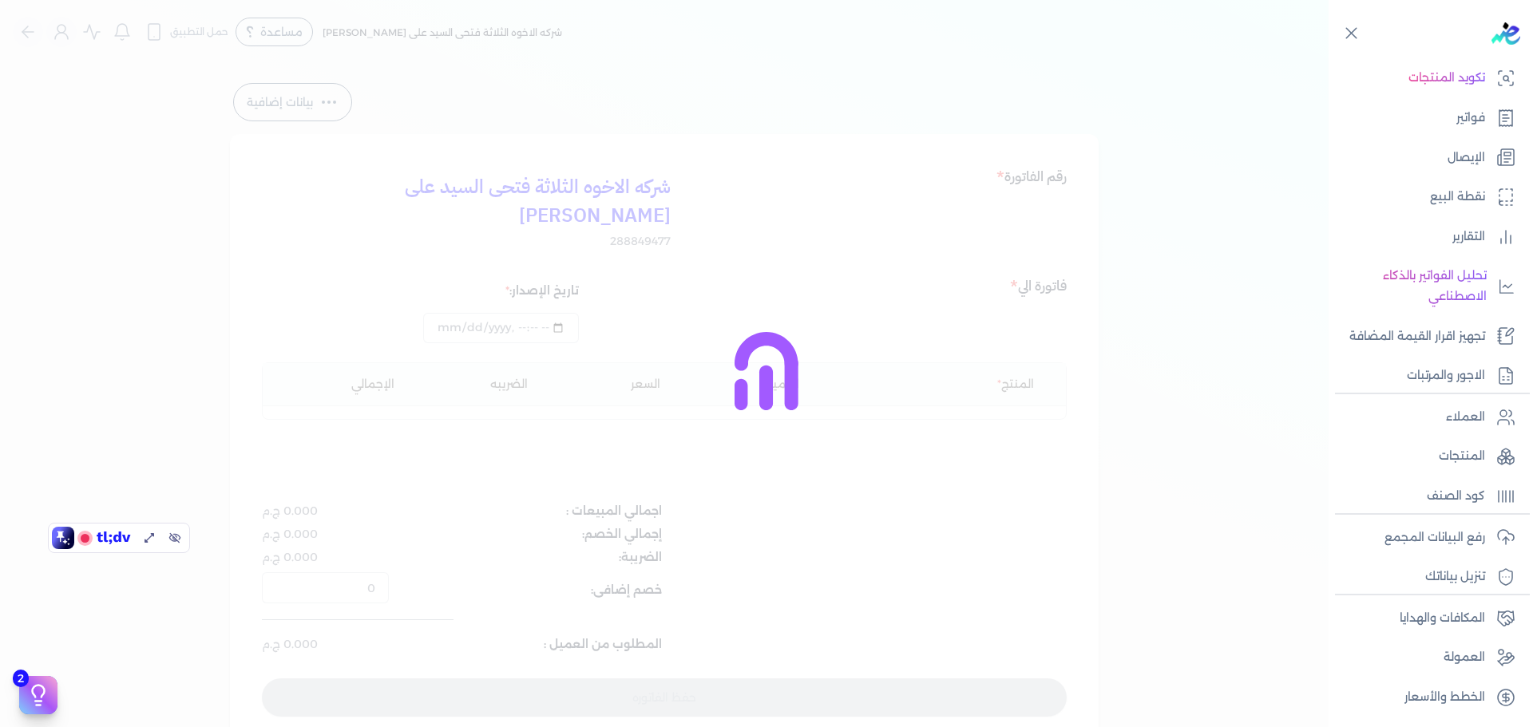
type input "2025-09-21T14:03:24"
type input "HSKTCSJWD4AD0YEDYGS4ZN5K10"
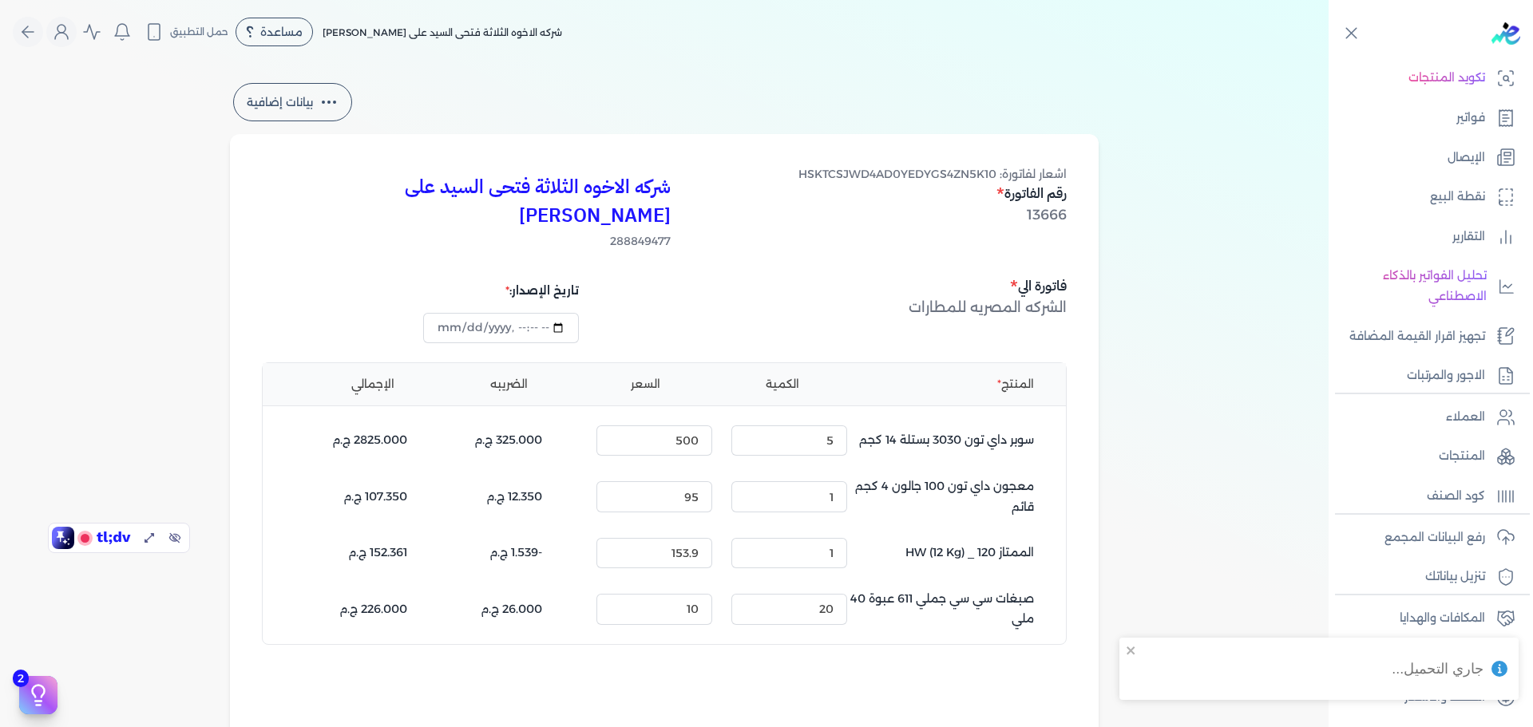
scroll to position [186, 0]
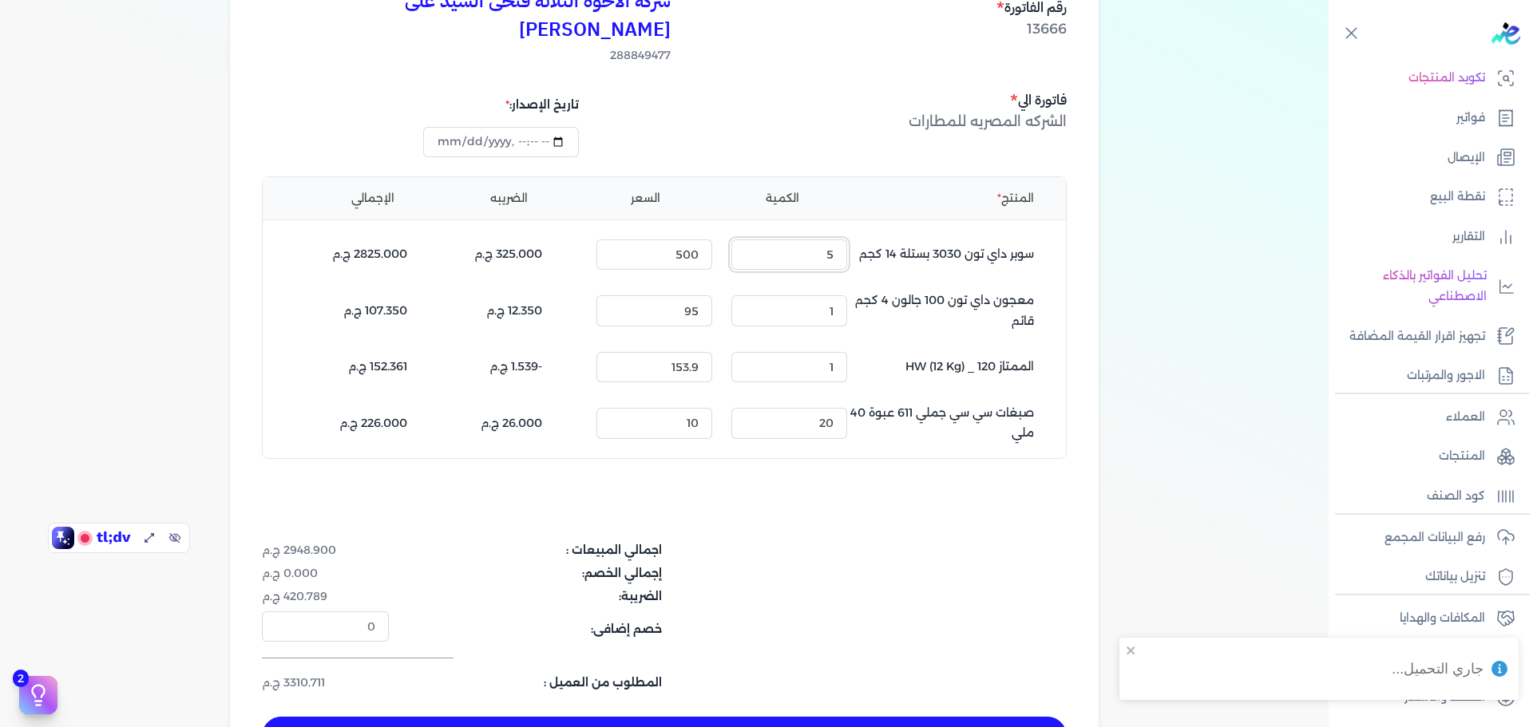
click at [804, 240] on input "5" at bounding box center [789, 255] width 116 height 30
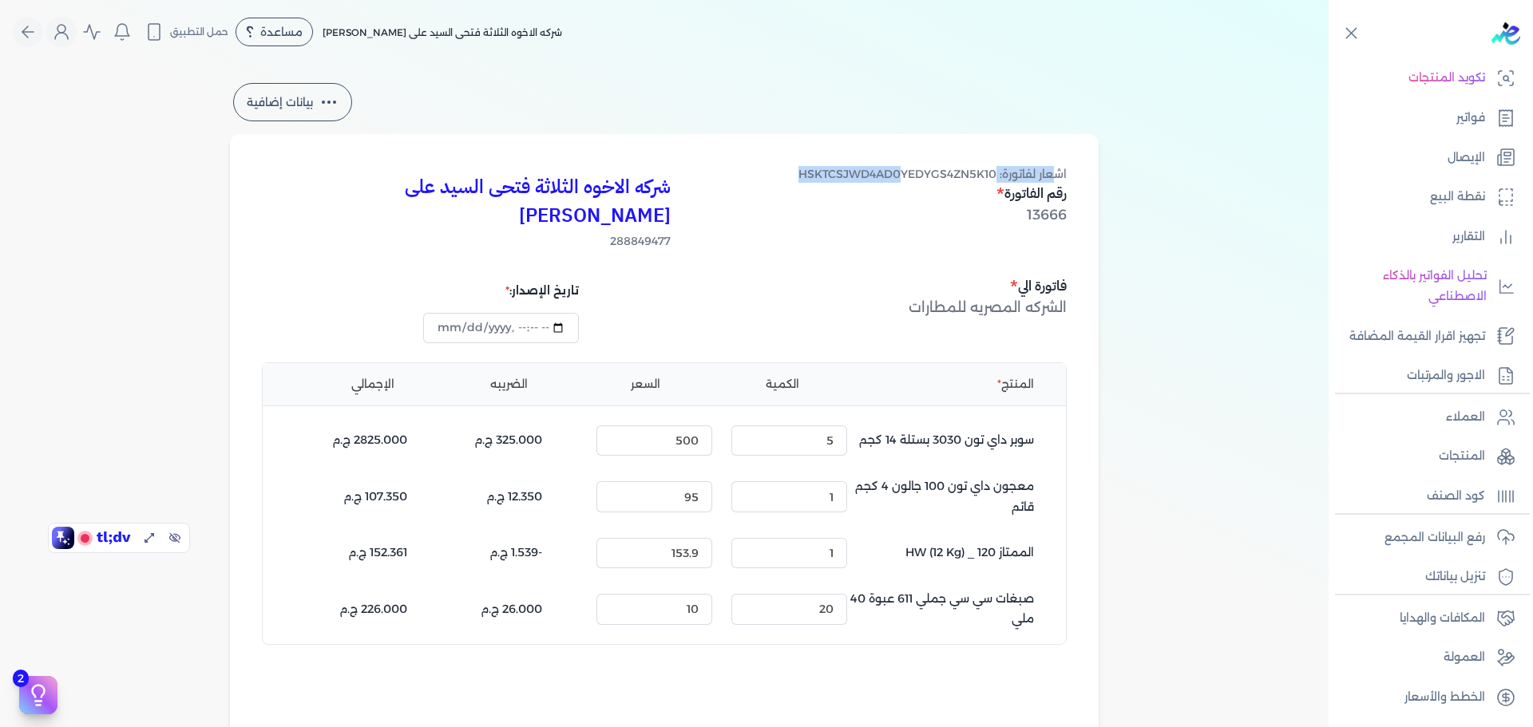
drag, startPoint x: 1067, startPoint y: 176, endPoint x: 894, endPoint y: 183, distance: 173.4
click at [894, 183] on div "اشعار لفاتورة: HSKTCSJWD4AD0YEDYGS4ZN5K10 رقم الفاتورة 13666" at bounding box center [933, 208] width 268 height 84
click at [873, 180] on span "اشعار لفاتورة: HSKTCSJWD4AD0YEDYGS4ZN5K10" at bounding box center [933, 174] width 268 height 14
click at [888, 176] on span "اشعار لفاتورة: HSKTCSJWD4AD0YEDYGS4ZN5K10" at bounding box center [933, 174] width 268 height 14
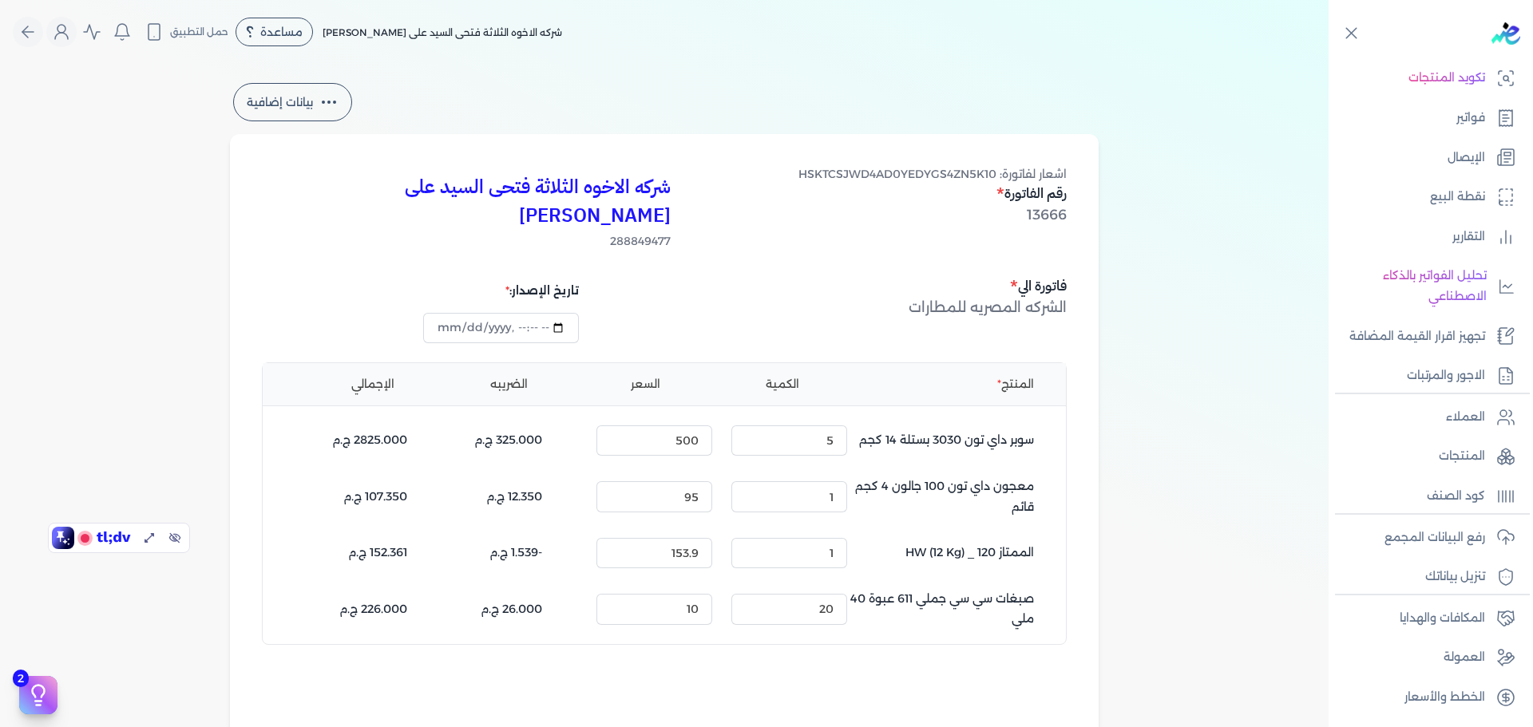
click at [767, 297] on div "الشركه المصريه للمطارات" at bounding box center [868, 307] width 398 height 21
click at [830, 177] on span "اشعار لفاتورة: HSKTCSJWD4AD0YEDYGS4ZN5K10" at bounding box center [933, 174] width 268 height 14
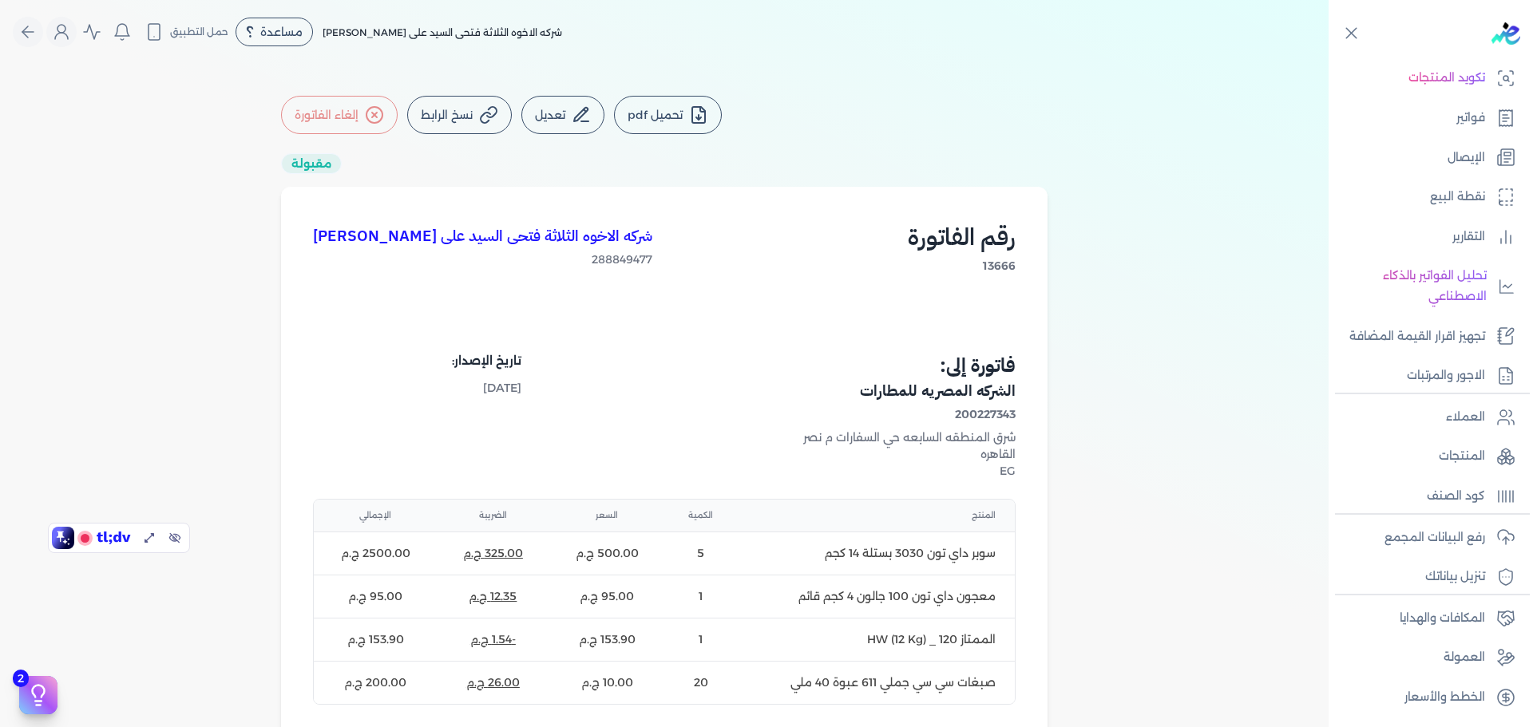
click at [319, 162] on div "مقبولة" at bounding box center [311, 163] width 61 height 21
click at [434, 164] on div "مقبولة" at bounding box center [664, 163] width 767 height 21
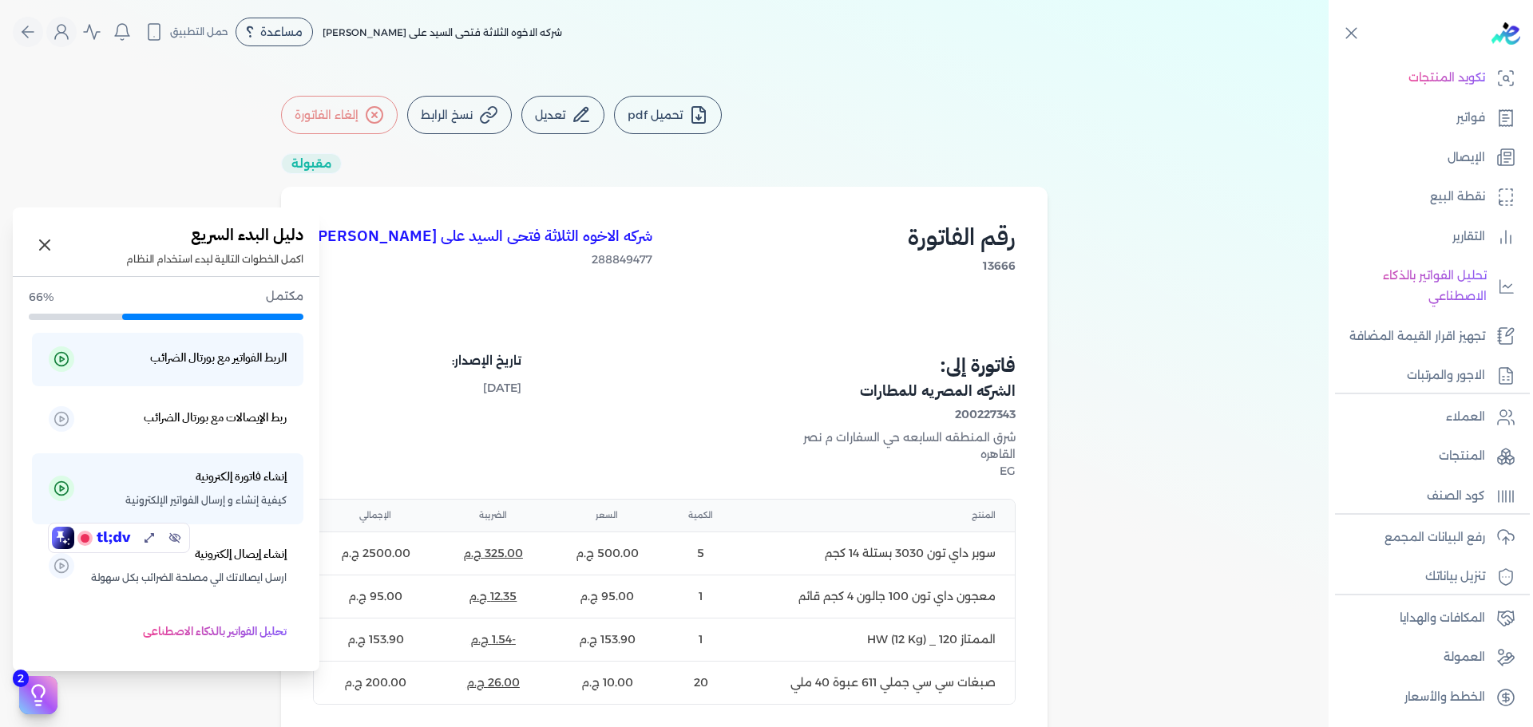
click at [51, 699] on button "2" at bounding box center [38, 695] width 38 height 38
click at [244, 430] on p "ربط الإيصالات مع بورتال الضرائب" at bounding box center [188, 420] width 196 height 24
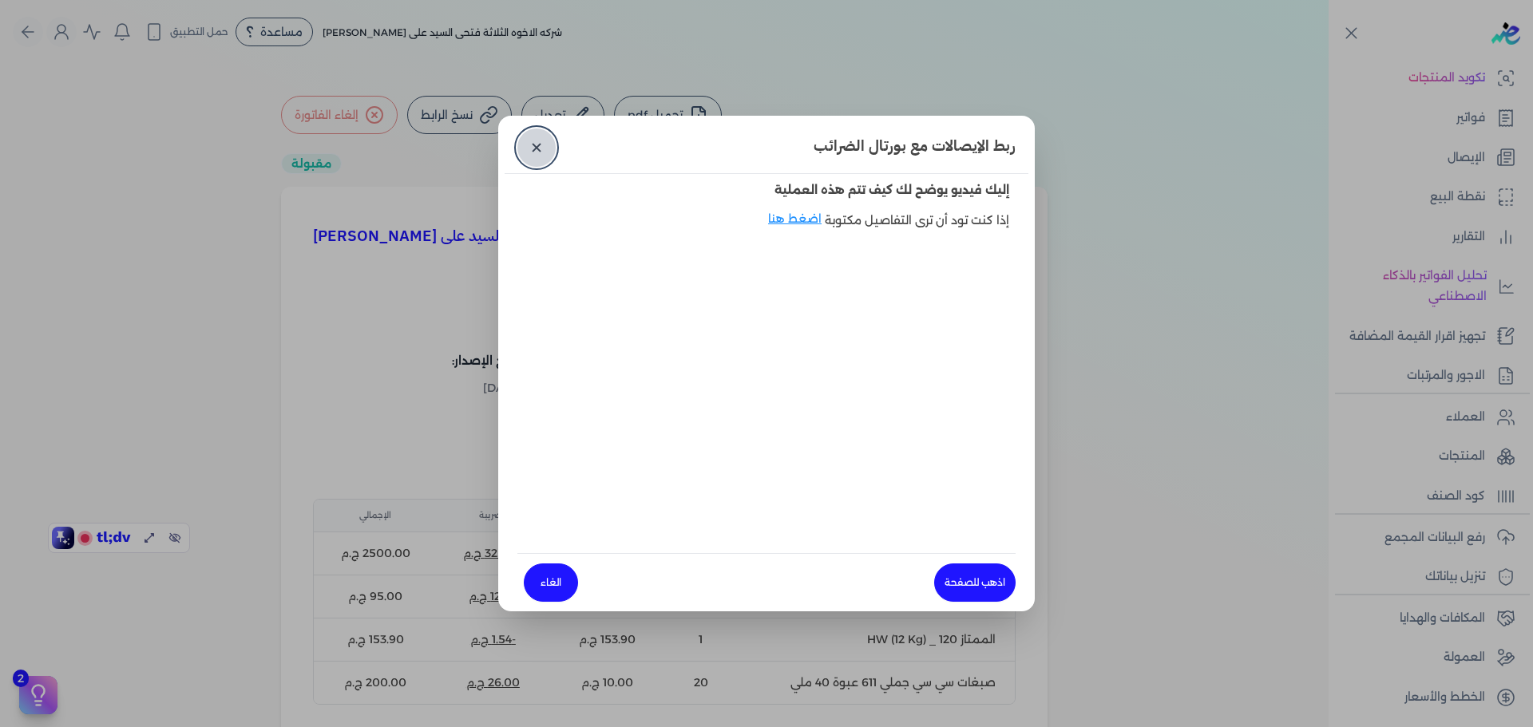
click at [536, 154] on link "✕" at bounding box center [536, 148] width 38 height 38
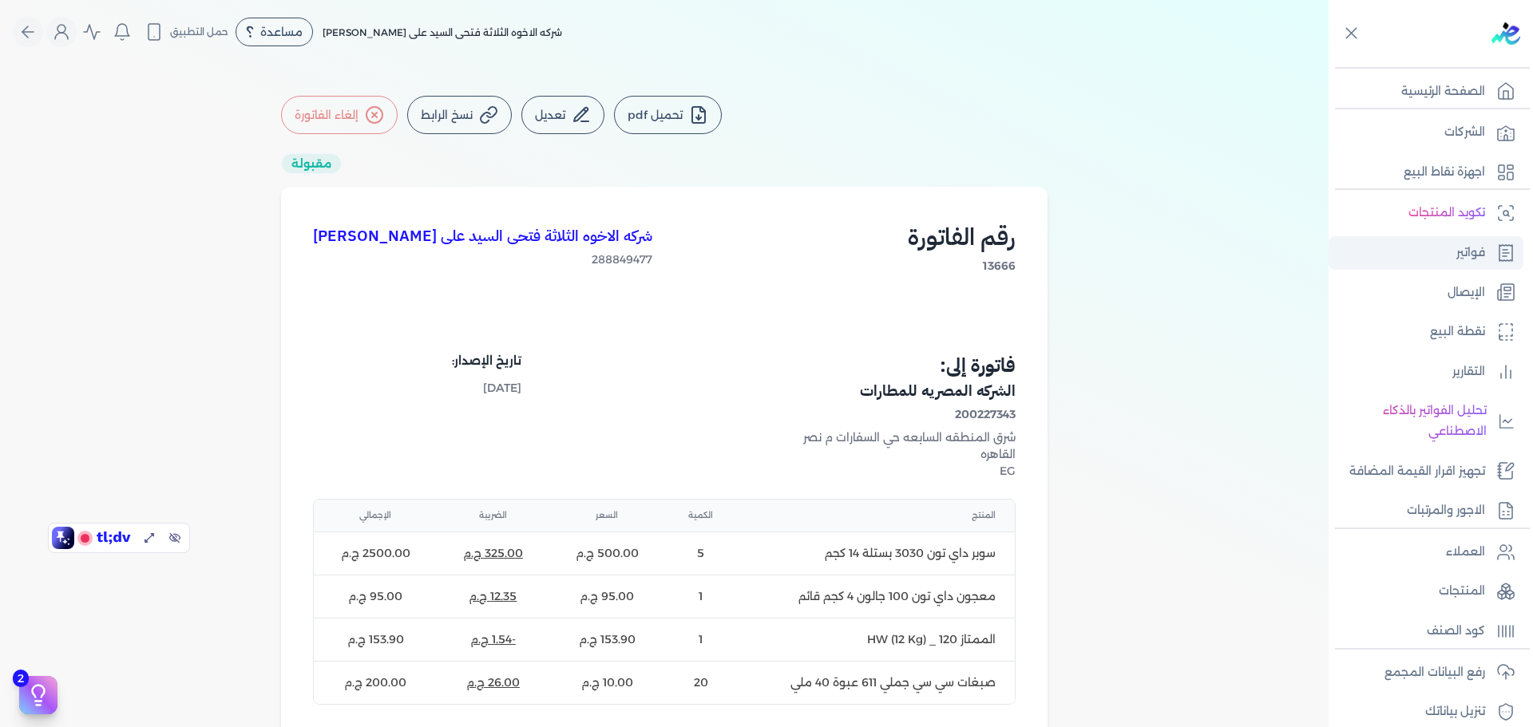
click at [1476, 257] on p "فواتير" at bounding box center [1470, 253] width 29 height 21
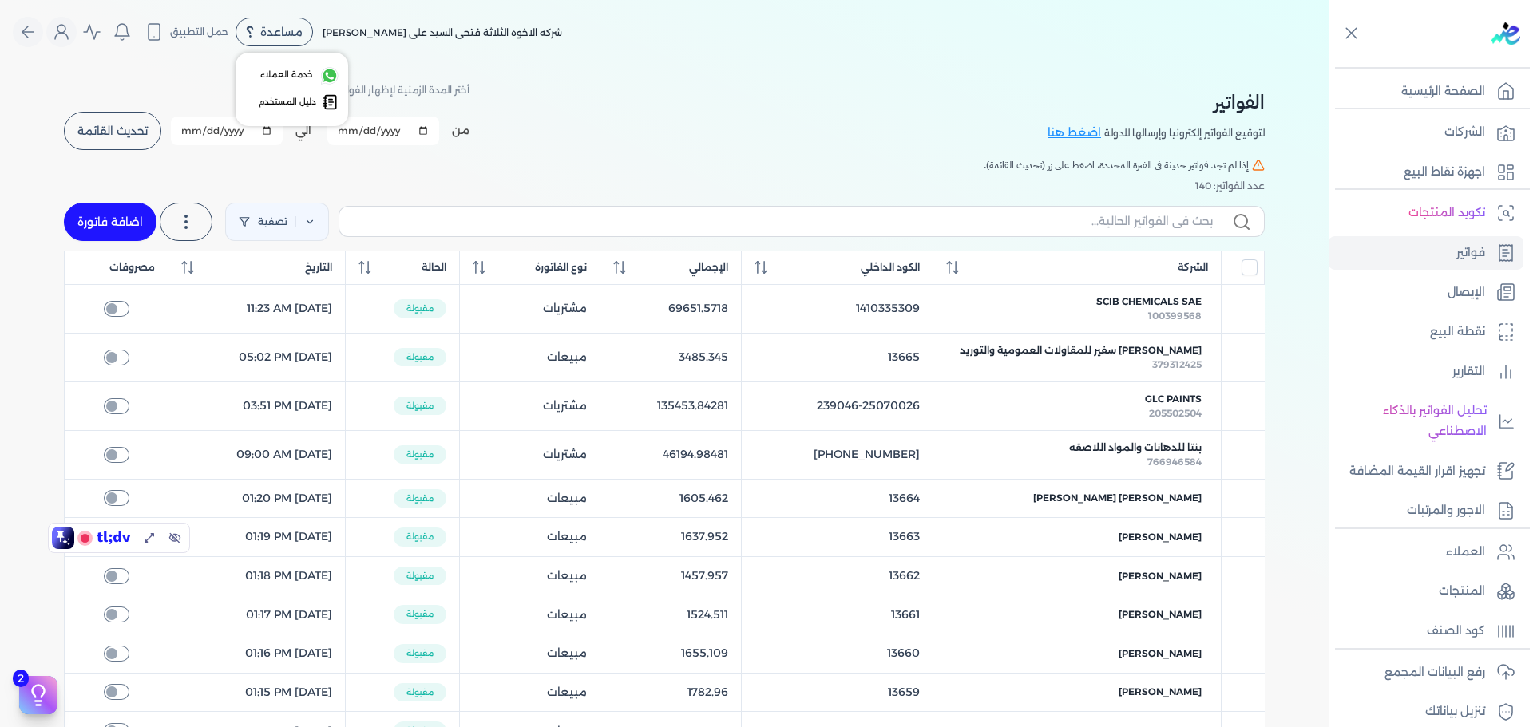
click at [293, 40] on div "مساعدة" at bounding box center [274, 32] width 77 height 29
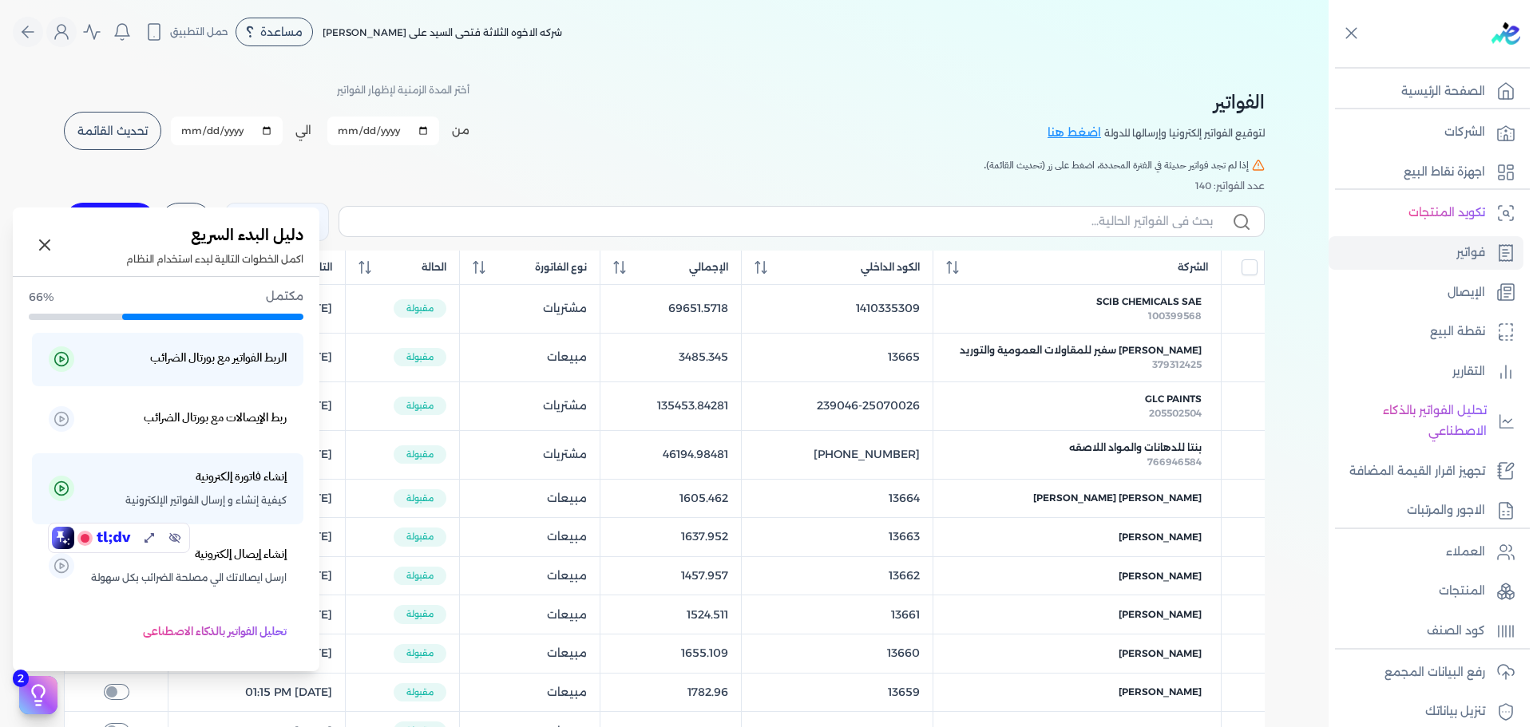
click at [38, 694] on icon at bounding box center [38, 696] width 24 height 24
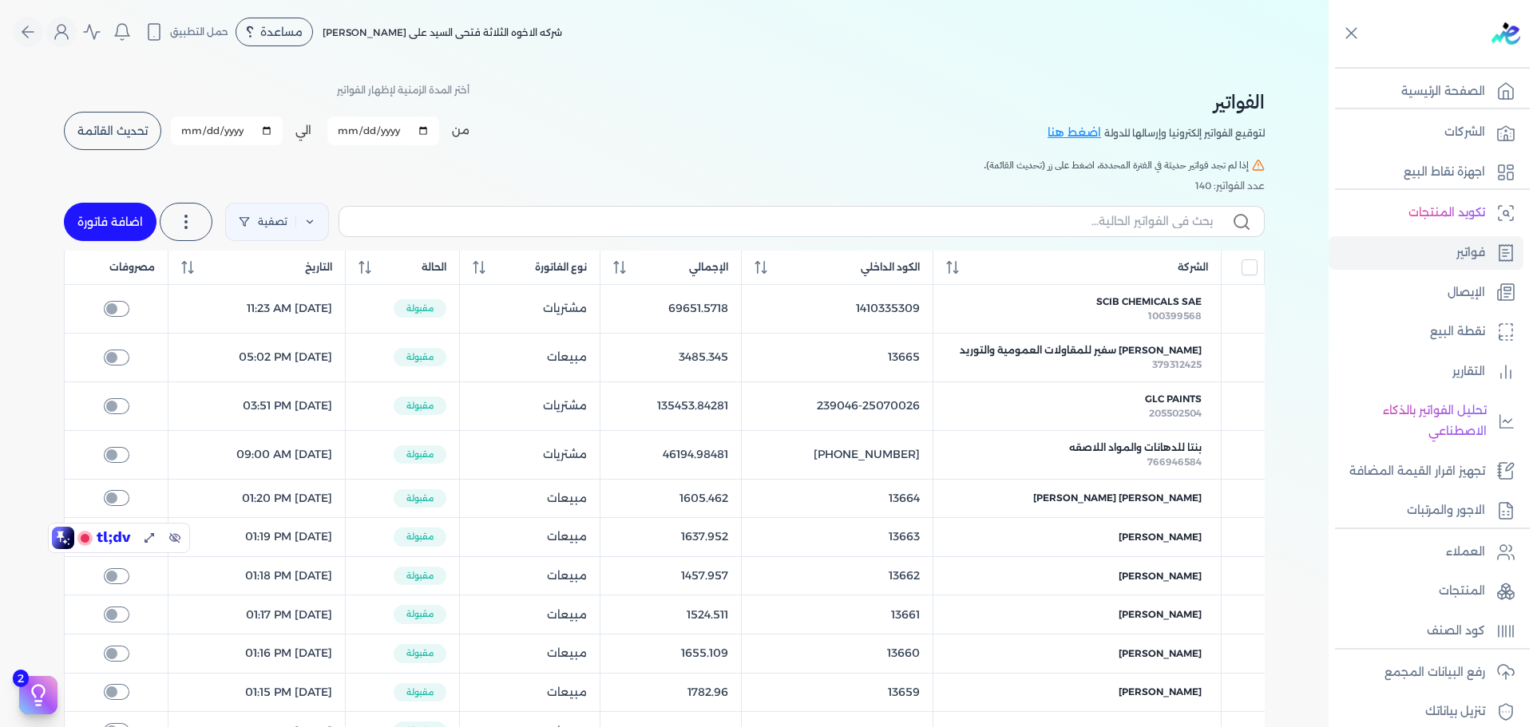
click at [552, 127] on div "الفواتير لتوقيع الفواتير إلكترونيا وإرسالها للدولة اضغط هنا أختر المدة الزمنية …" at bounding box center [664, 116] width 1201 height 72
click at [275, 31] on span "مساعدة" at bounding box center [281, 31] width 42 height 11
click at [298, 76] on span "خدمة العملاء" at bounding box center [286, 75] width 53 height 13
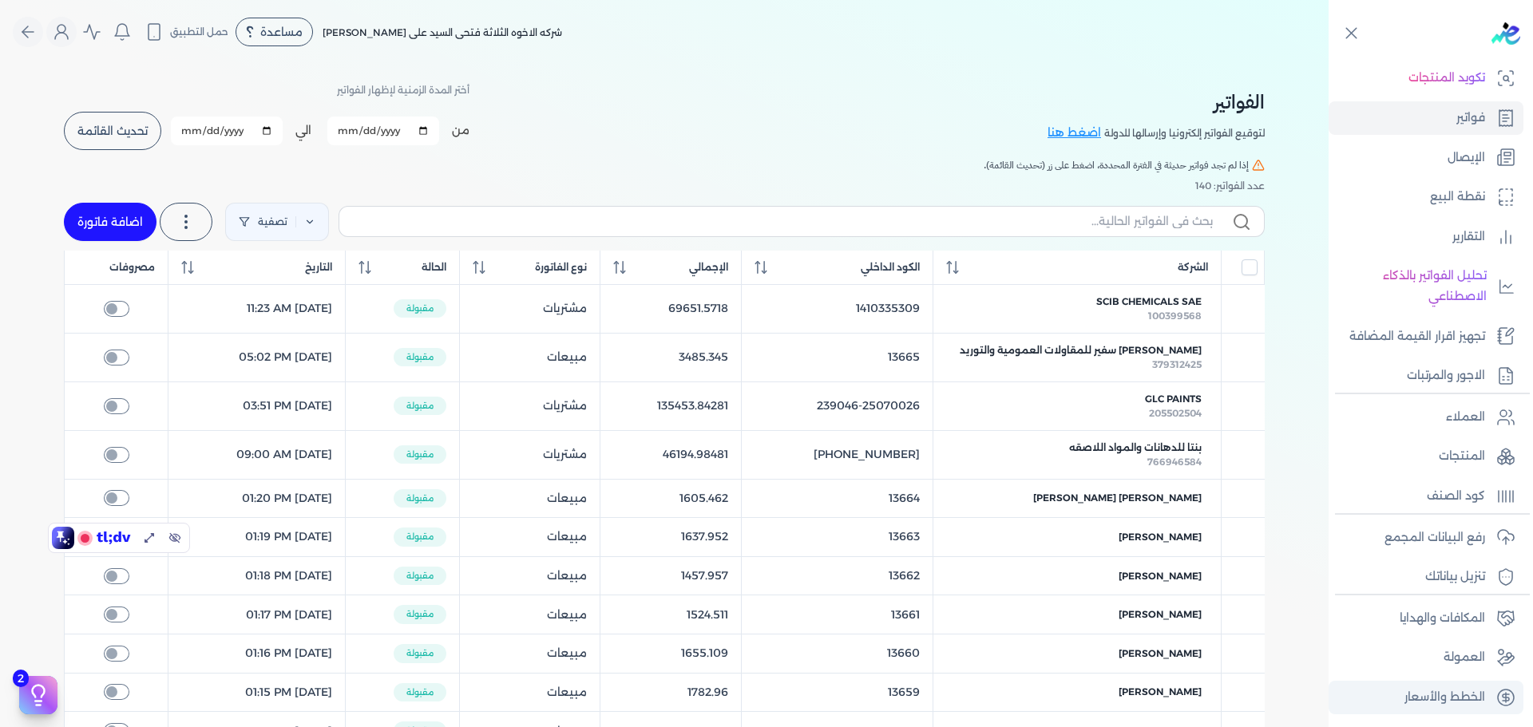
click at [1459, 693] on p "الخطط والأسعار" at bounding box center [1445, 698] width 81 height 21
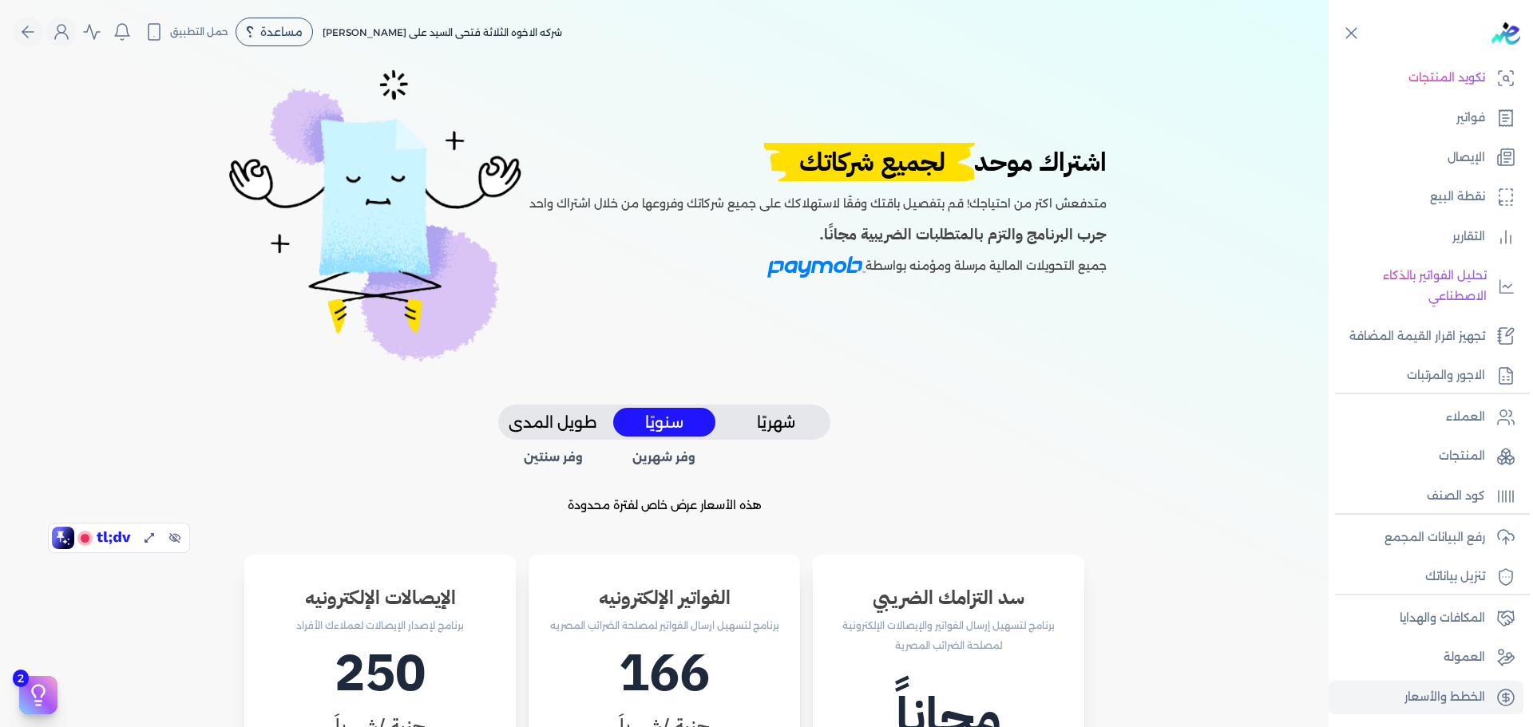
click at [962, 153] on h2 "اشتراك موحد لجميع شركاتك" at bounding box center [817, 162] width 577 height 38
click at [860, 224] on h4 "جرب البرنامج والتزم بالمتطلبات الضريبية مجانًا." at bounding box center [817, 235] width 577 height 23
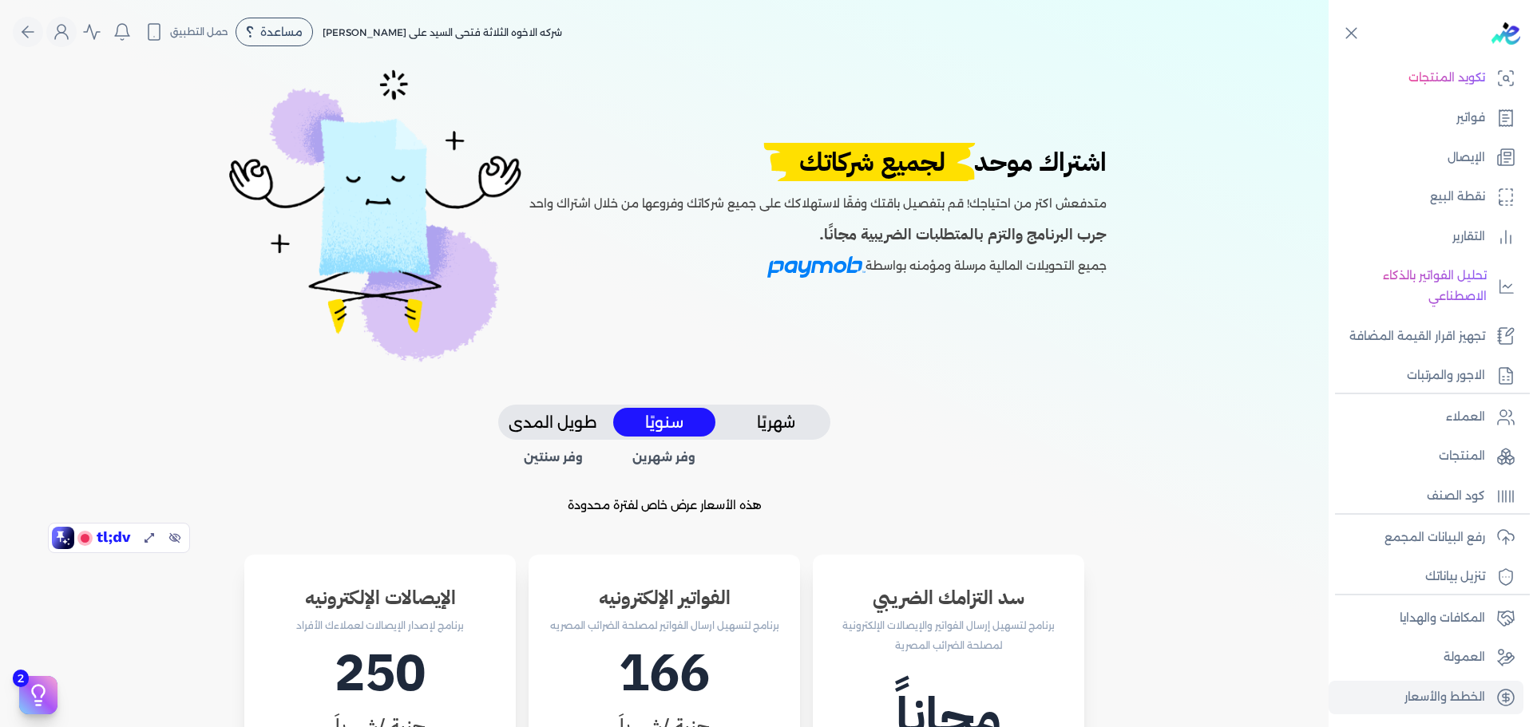
click at [860, 224] on h4 "جرب البرنامج والتزم بالمتطلبات الضريبية مجانًا." at bounding box center [817, 235] width 577 height 23
click at [1084, 402] on div "اشتراك موحد لجميع شركاتك متدفعش اكتر من احتياجك! قم بتفصيل باقتك وفقًا لاستهلاك…" at bounding box center [664, 234] width 1201 height 341
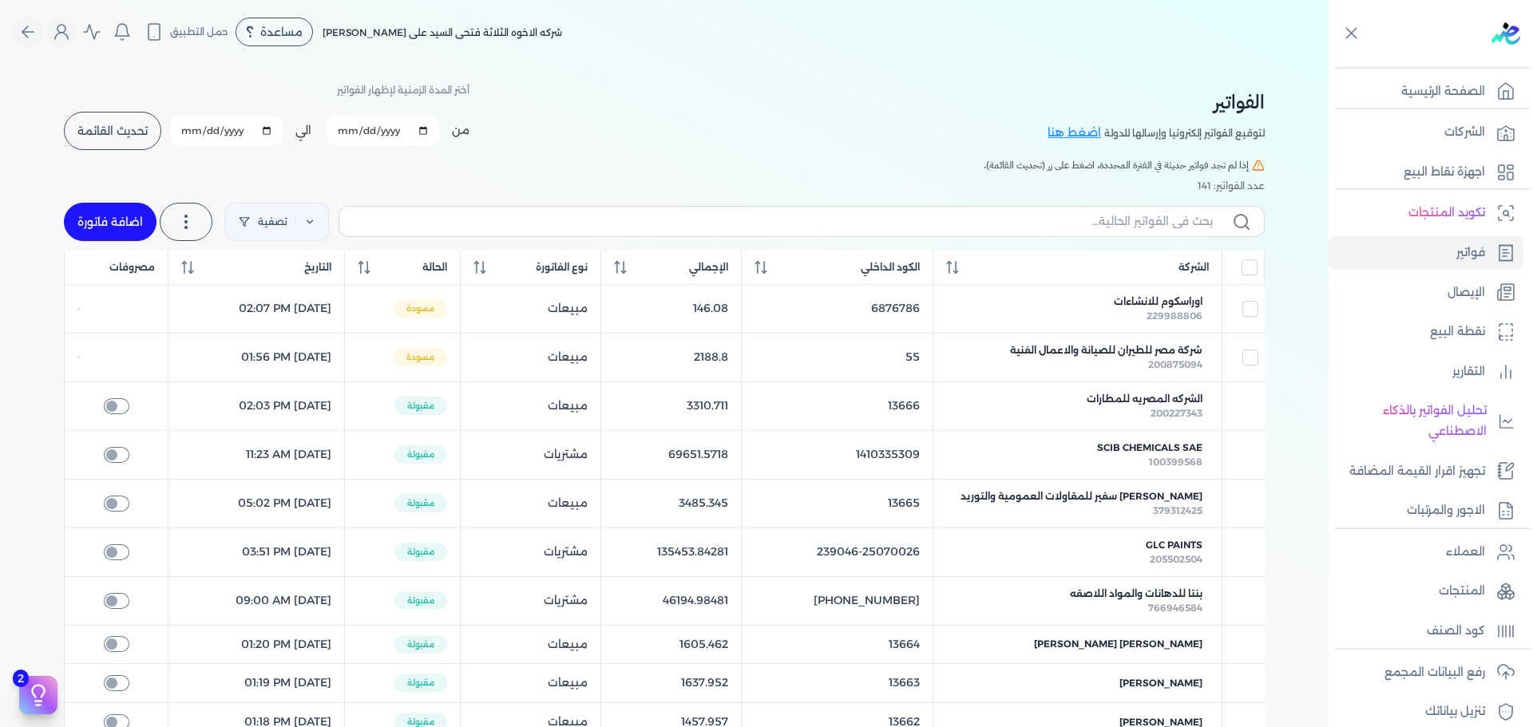
click at [101, 215] on link "اضافة فاتورة" at bounding box center [110, 222] width 93 height 38
select select "EGP"
select select "B"
select select "EGS"
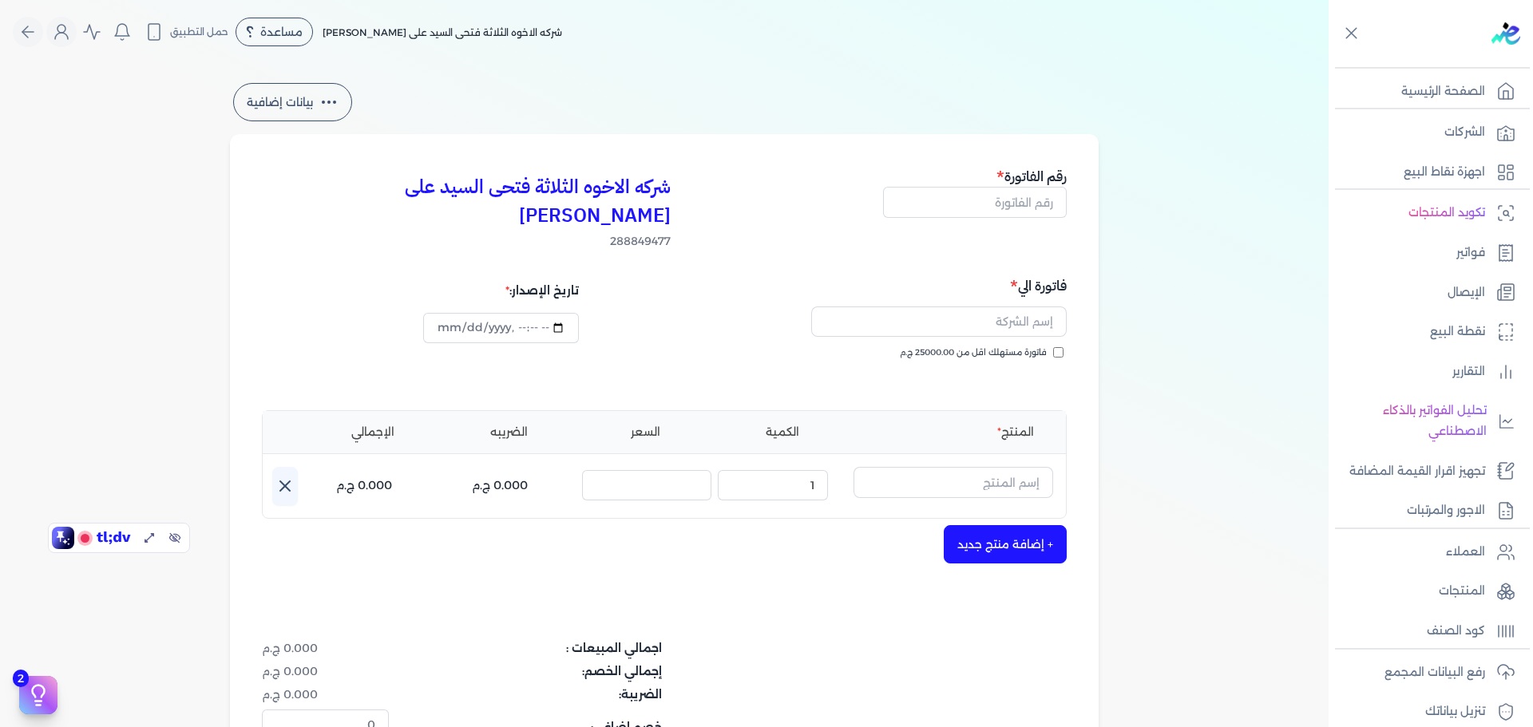
drag, startPoint x: 910, startPoint y: 319, endPoint x: 1060, endPoint y: 322, distance: 150.2
click at [1060, 347] on label "فاتورة مستهلك اقل من 25000.00 ج.م" at bounding box center [982, 353] width 164 height 13
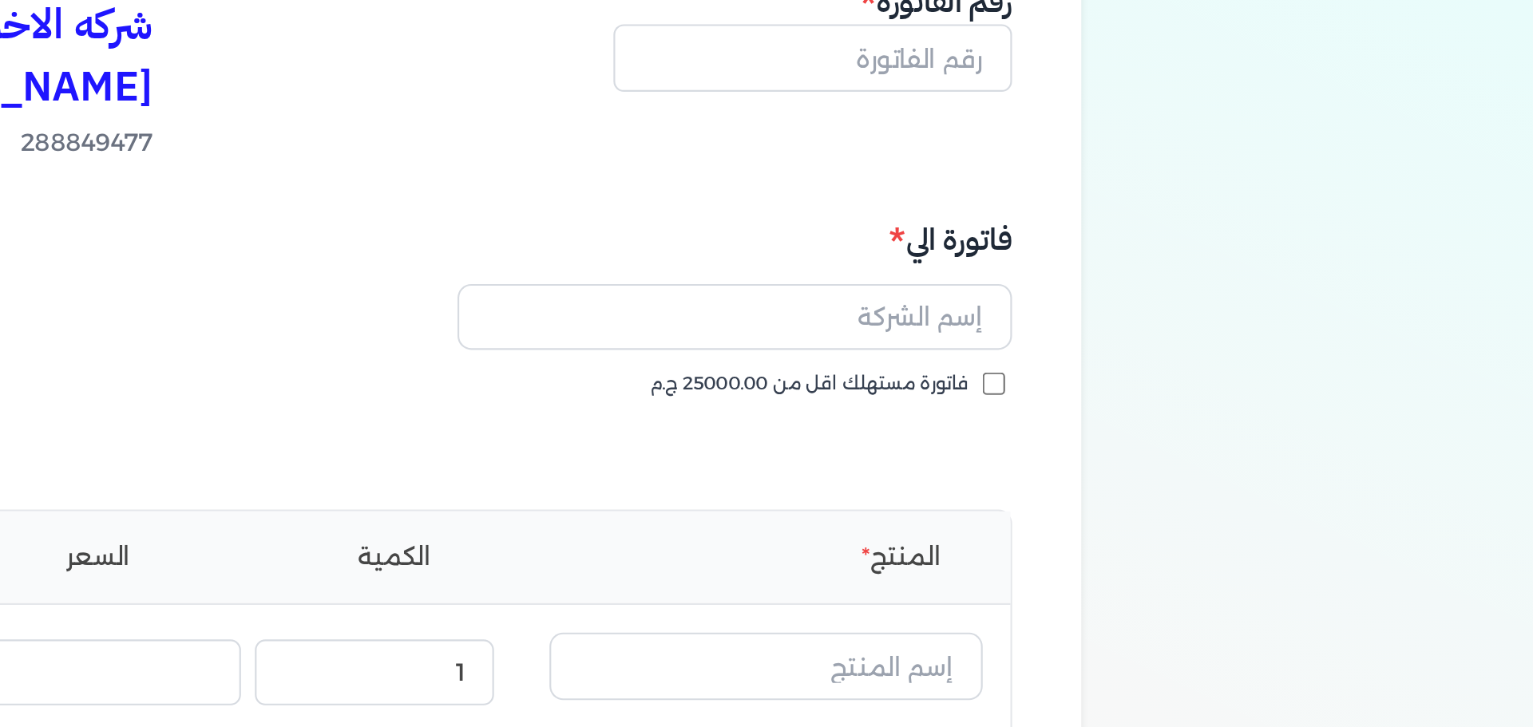
click at [1120, 323] on div "بيانات إضافية شركه الاخوه الثلاثة فتحى السيد على عمران وشركاه 288849477 رقم الف…" at bounding box center [664, 483] width 920 height 806
click at [1037, 307] on input "text" at bounding box center [939, 322] width 256 height 30
click at [1104, 321] on div "بيانات إضافية شركه الاخوه الثلاثة فتحى السيد على عمران وشركاه 288849477 رقم الف…" at bounding box center [664, 483] width 920 height 806
click at [1005, 307] on input "text" at bounding box center [939, 322] width 256 height 30
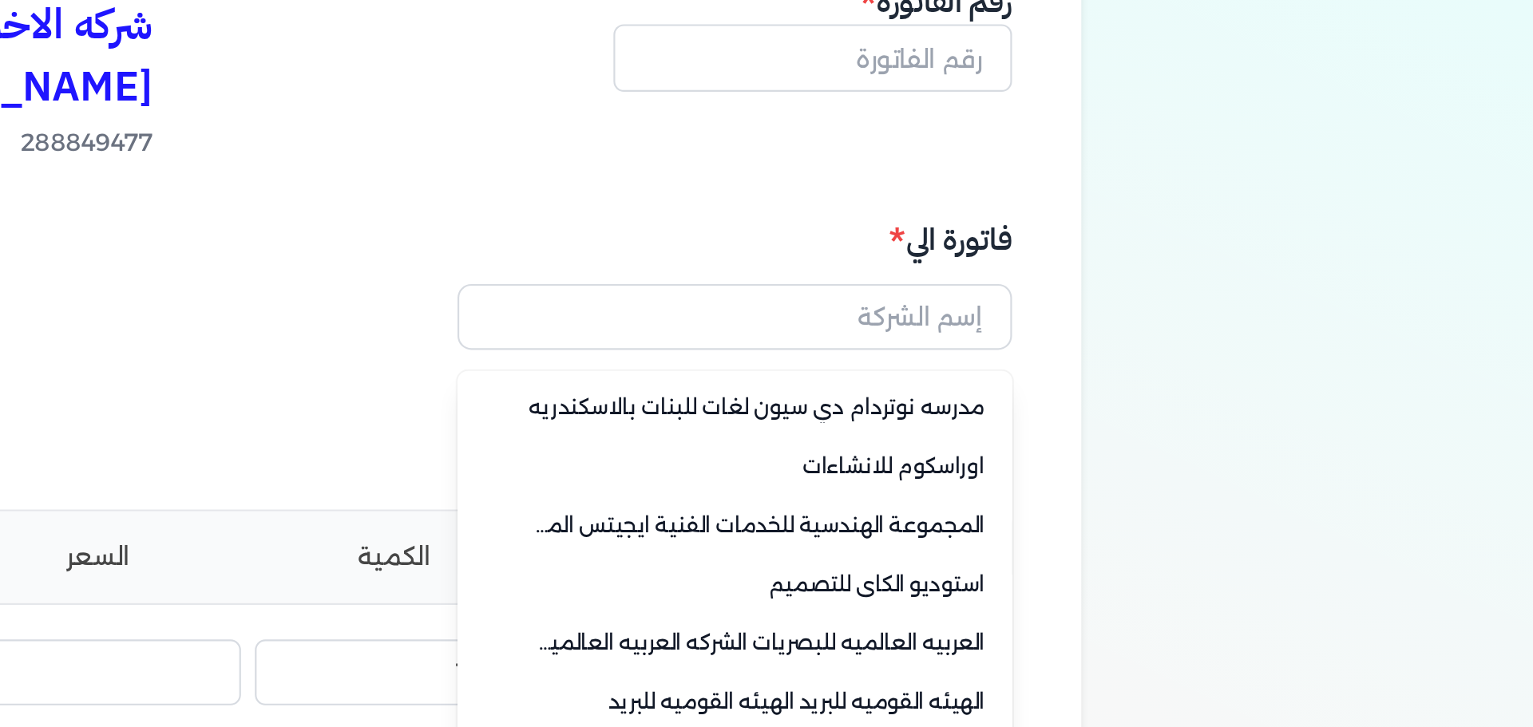
click at [1159, 304] on div "بيانات إضافية شركه الاخوه الثلاثة فتحى السيد على عمران وشركاه 288849477 رقم الف…" at bounding box center [664, 483] width 1329 height 806
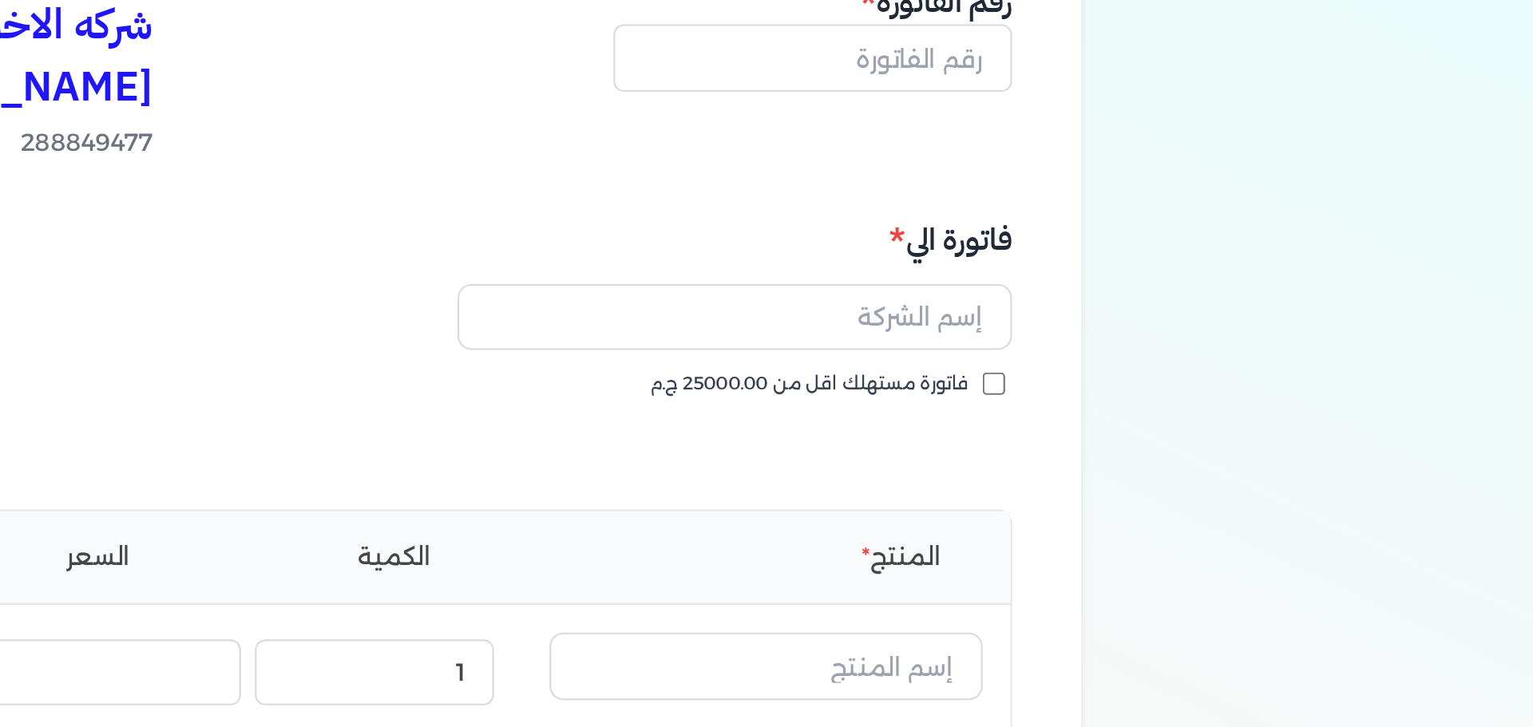
click at [1061, 347] on input "فاتورة مستهلك اقل من 25000.00 ج.م" at bounding box center [1058, 352] width 10 height 10
click at [1036, 307] on input "text" at bounding box center [939, 322] width 256 height 30
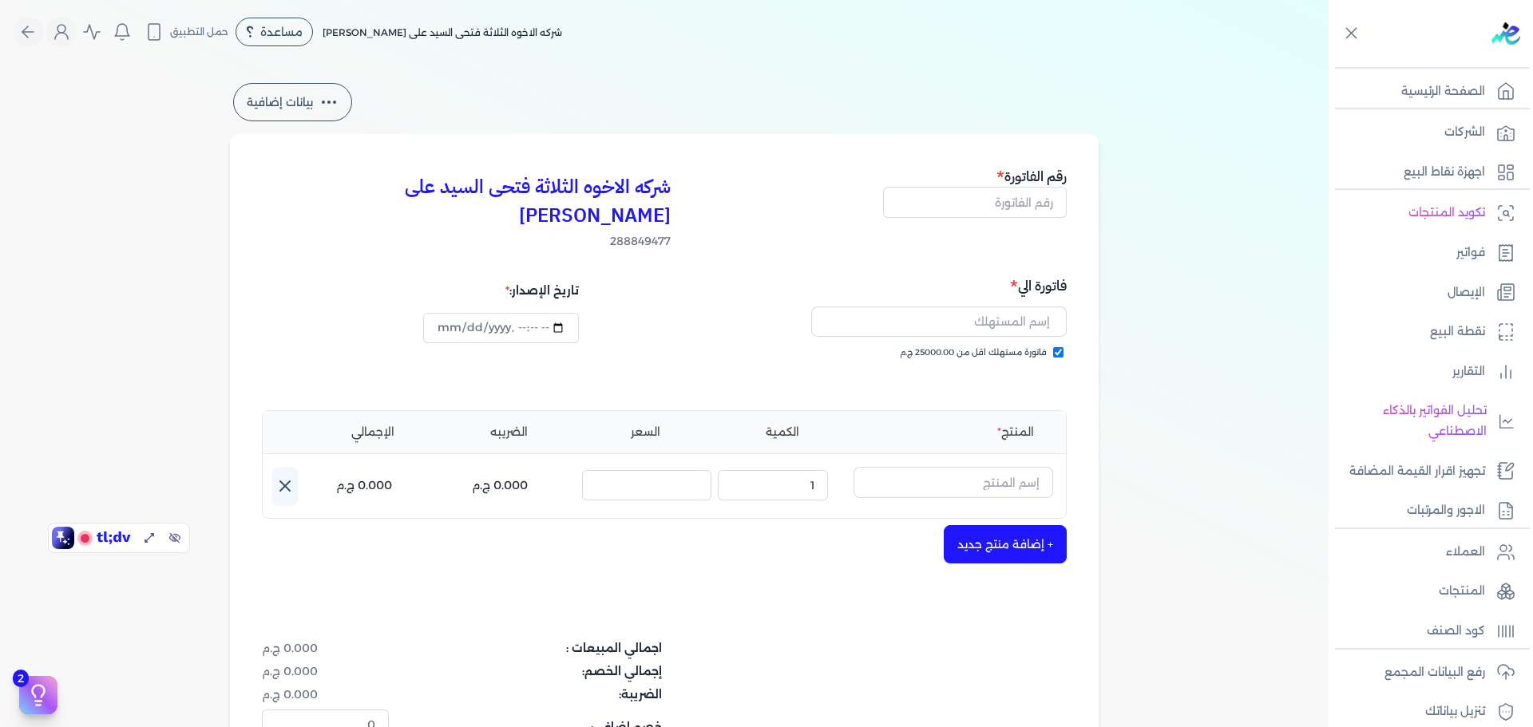
click at [1063, 347] on input "فاتورة مستهلك اقل من 25000.00 ج.م" at bounding box center [1058, 352] width 10 height 10
checkbox input "false"
click at [1022, 307] on input "text" at bounding box center [939, 322] width 256 height 30
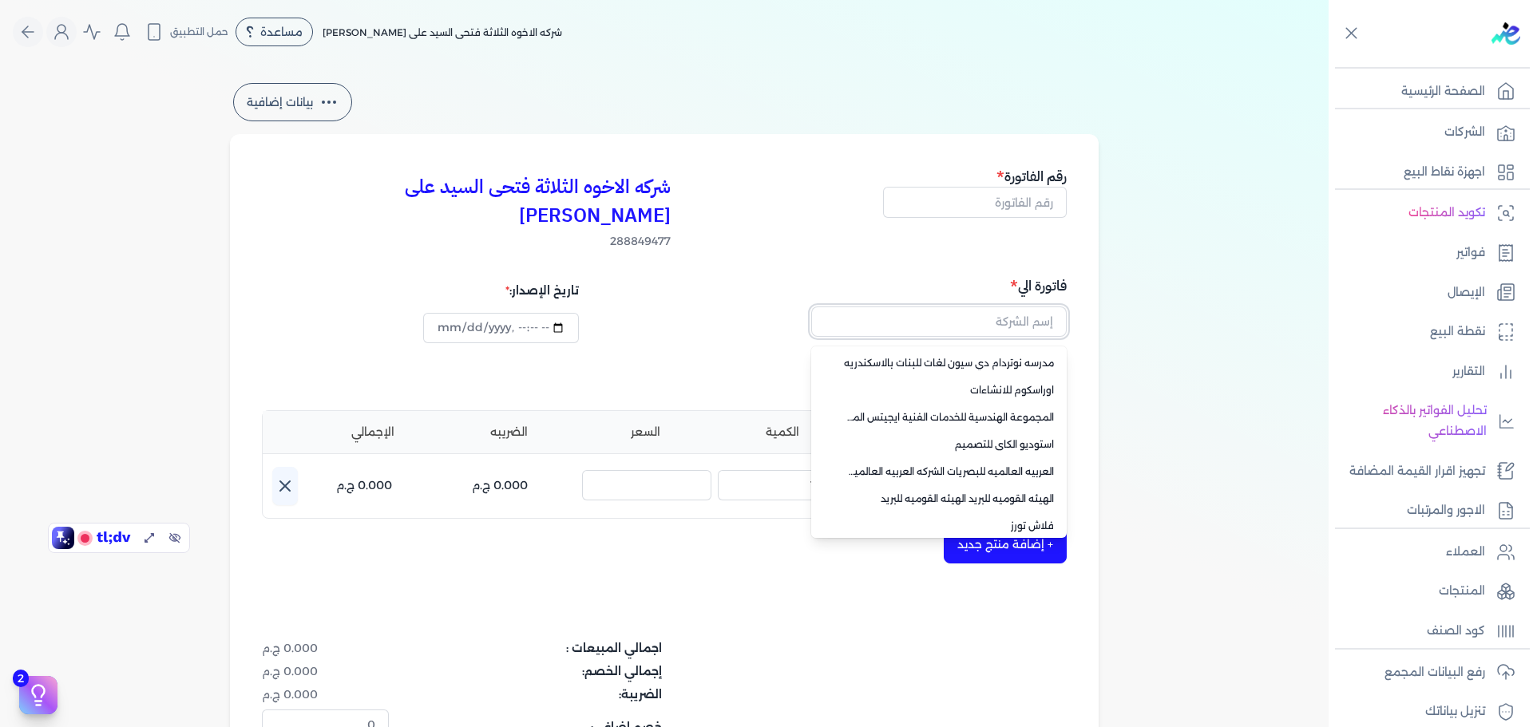
scroll to position [113, 0]
click at [1006, 514] on link "+ اضافه عميل جديد" at bounding box center [948, 521] width 211 height 14
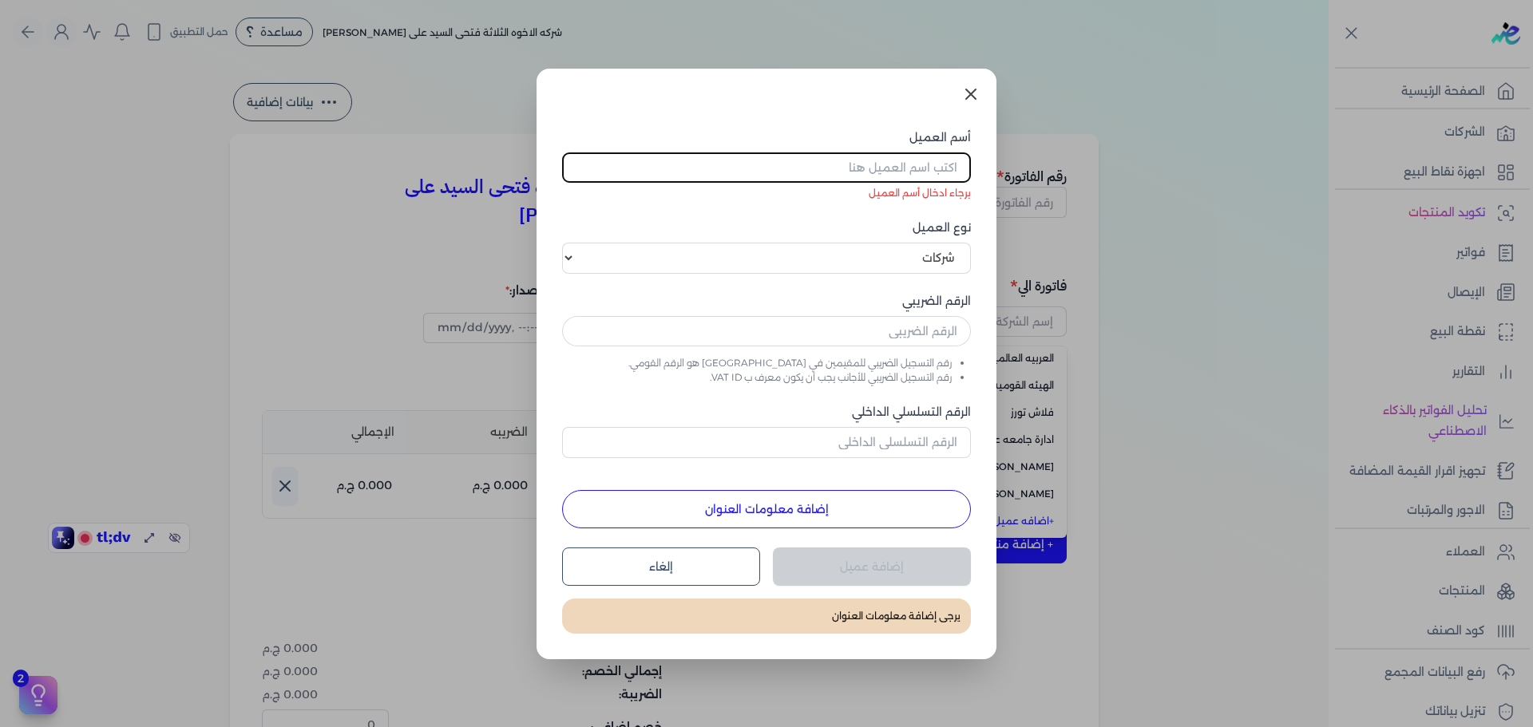
click at [971, 100] on icon at bounding box center [970, 94] width 19 height 19
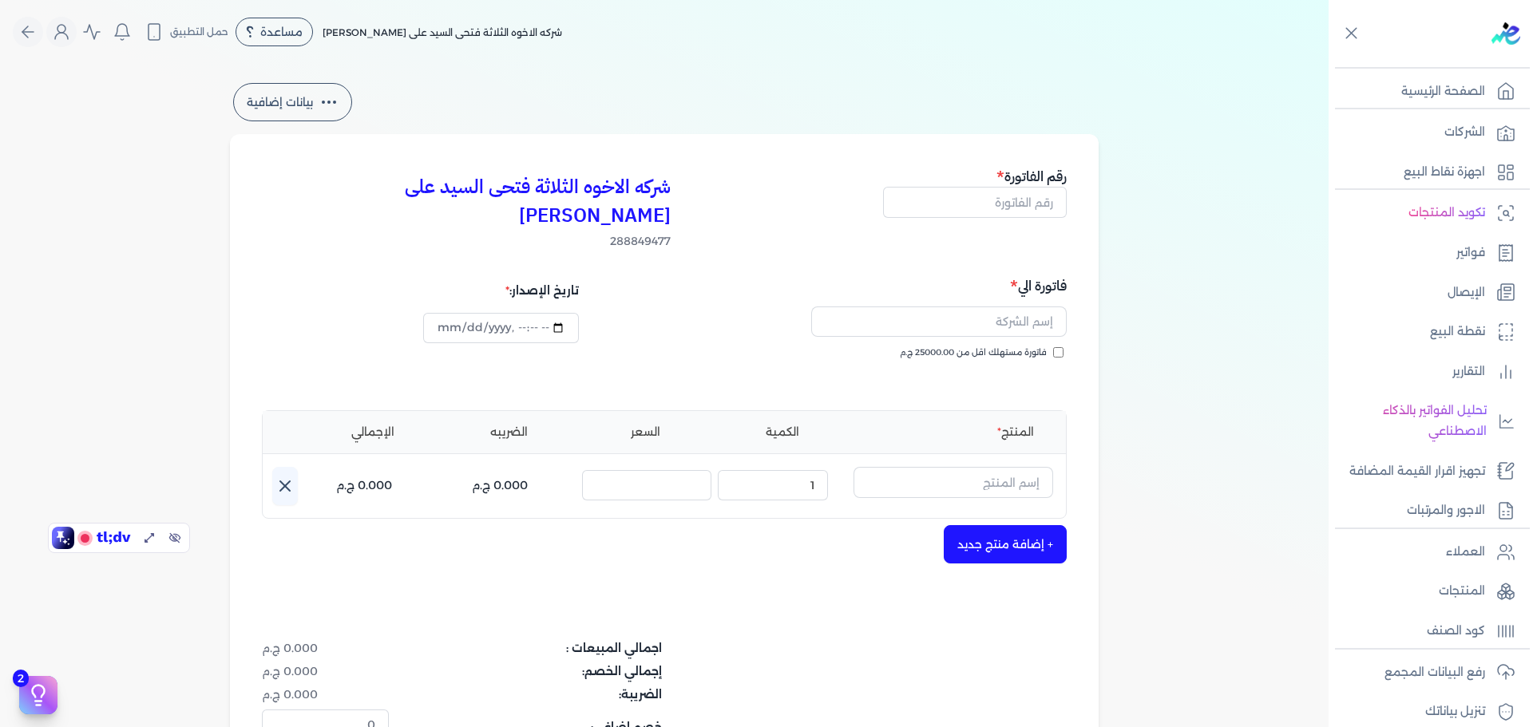
scroll to position [135, 0]
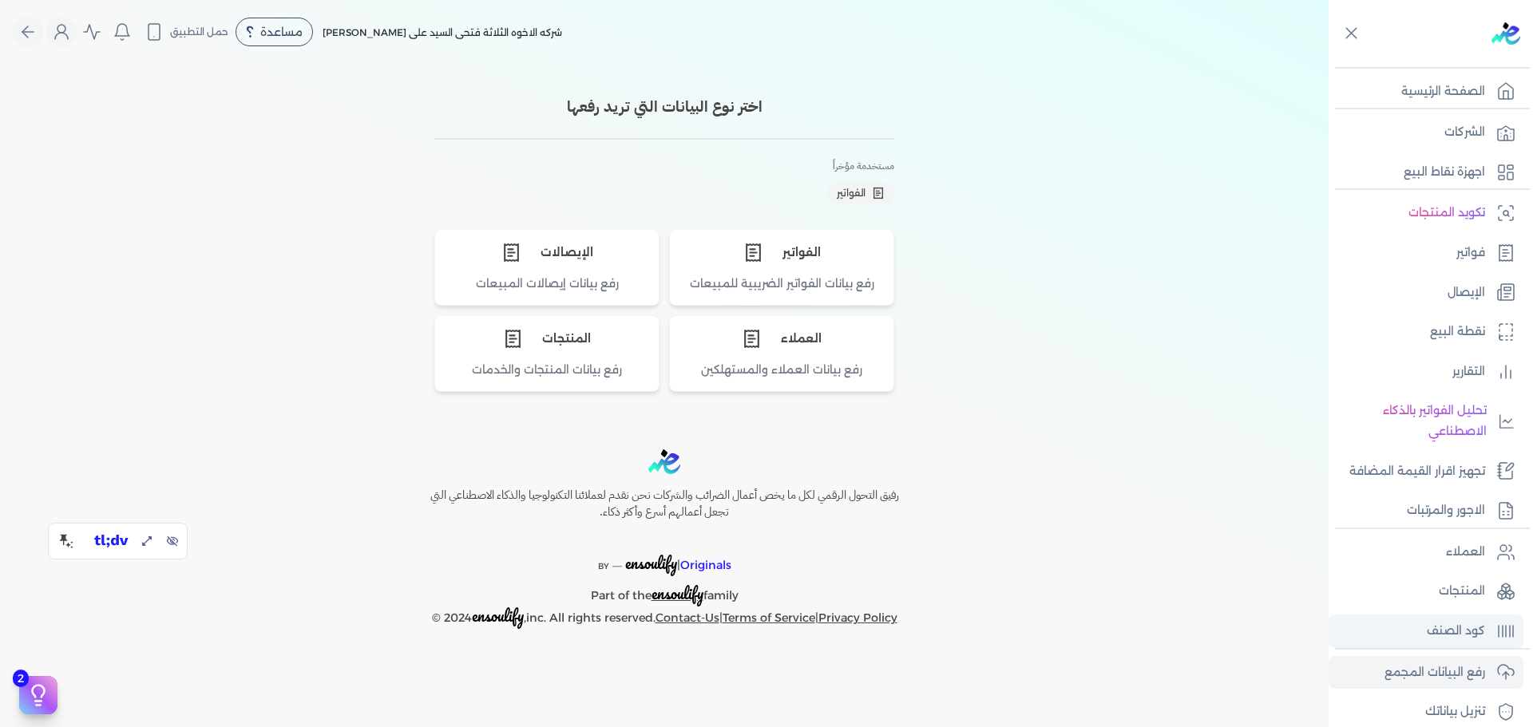
scroll to position [135, 0]
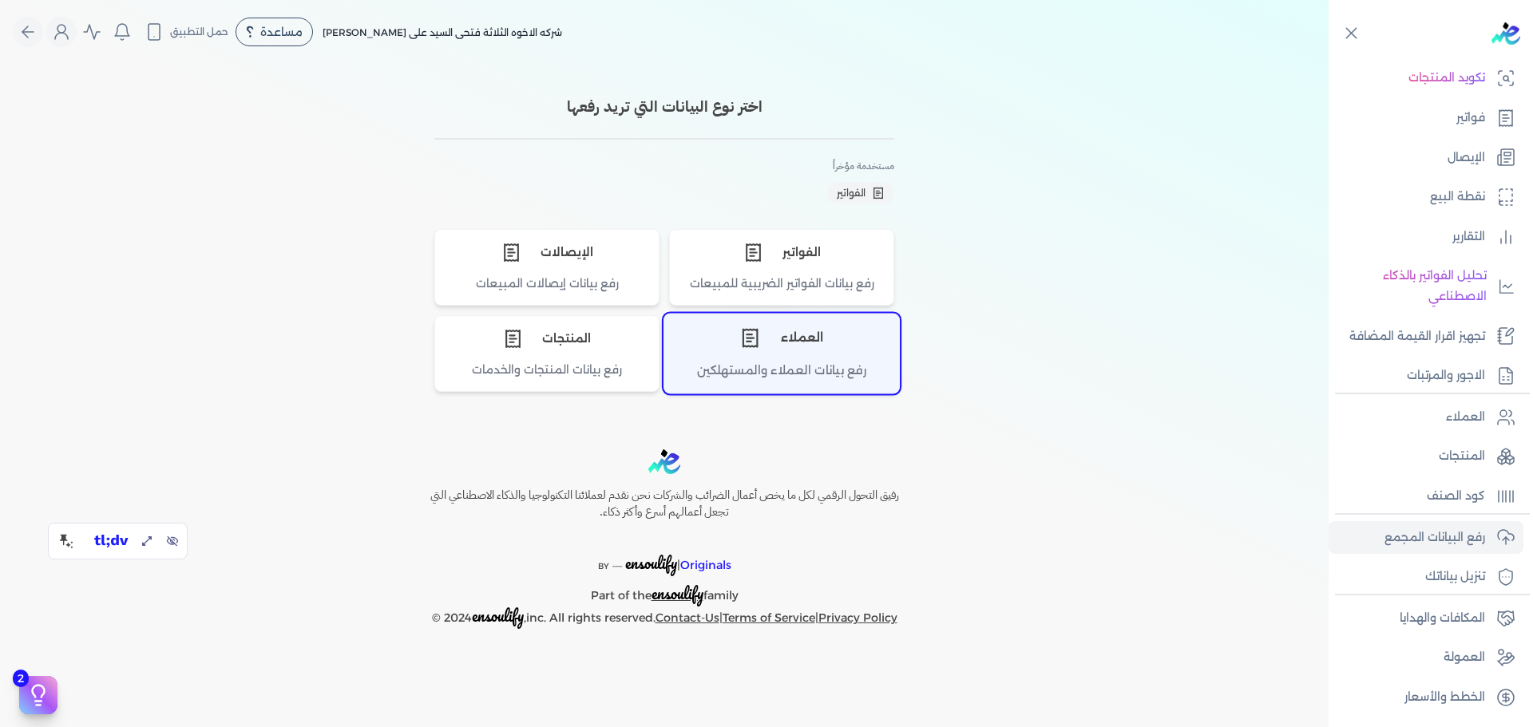
click at [793, 345] on div "العملاء" at bounding box center [781, 339] width 235 height 48
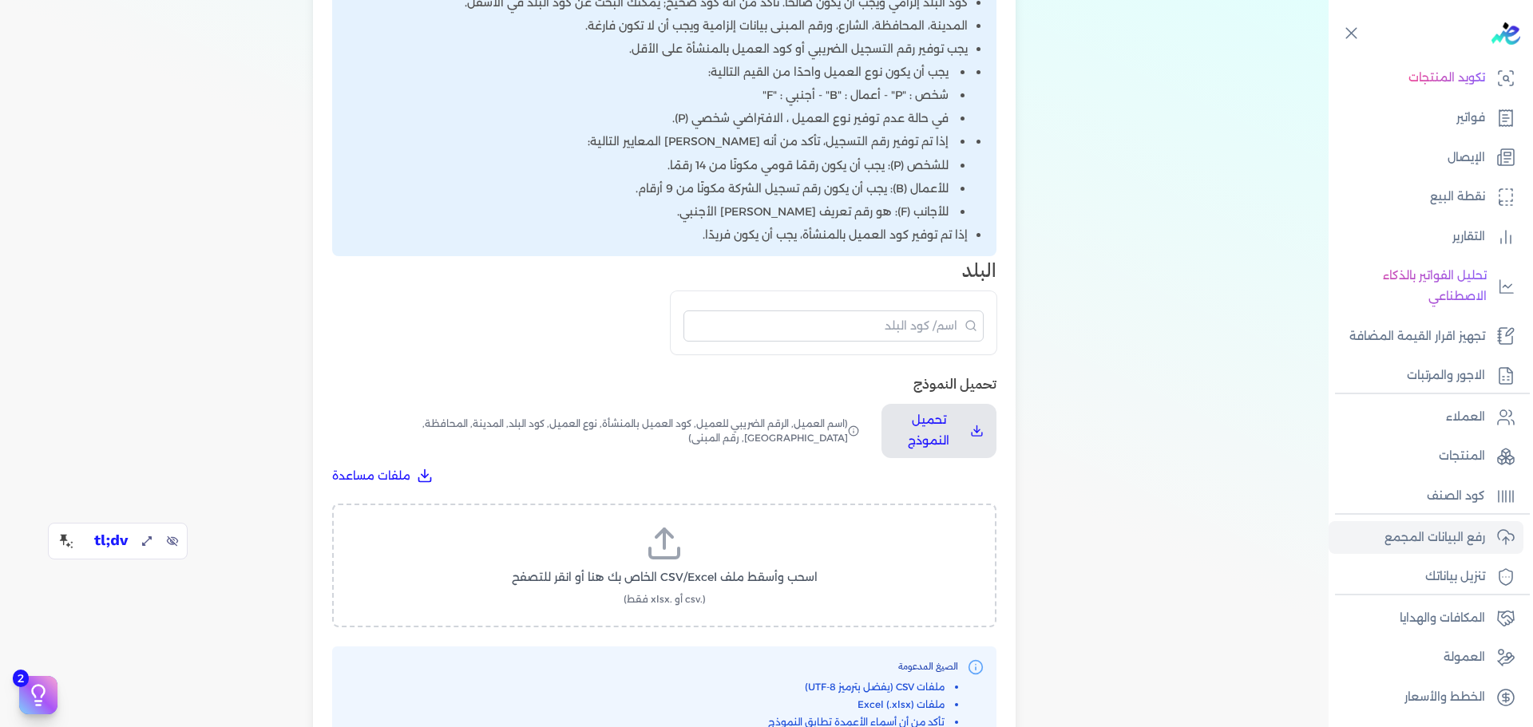
scroll to position [186, 0]
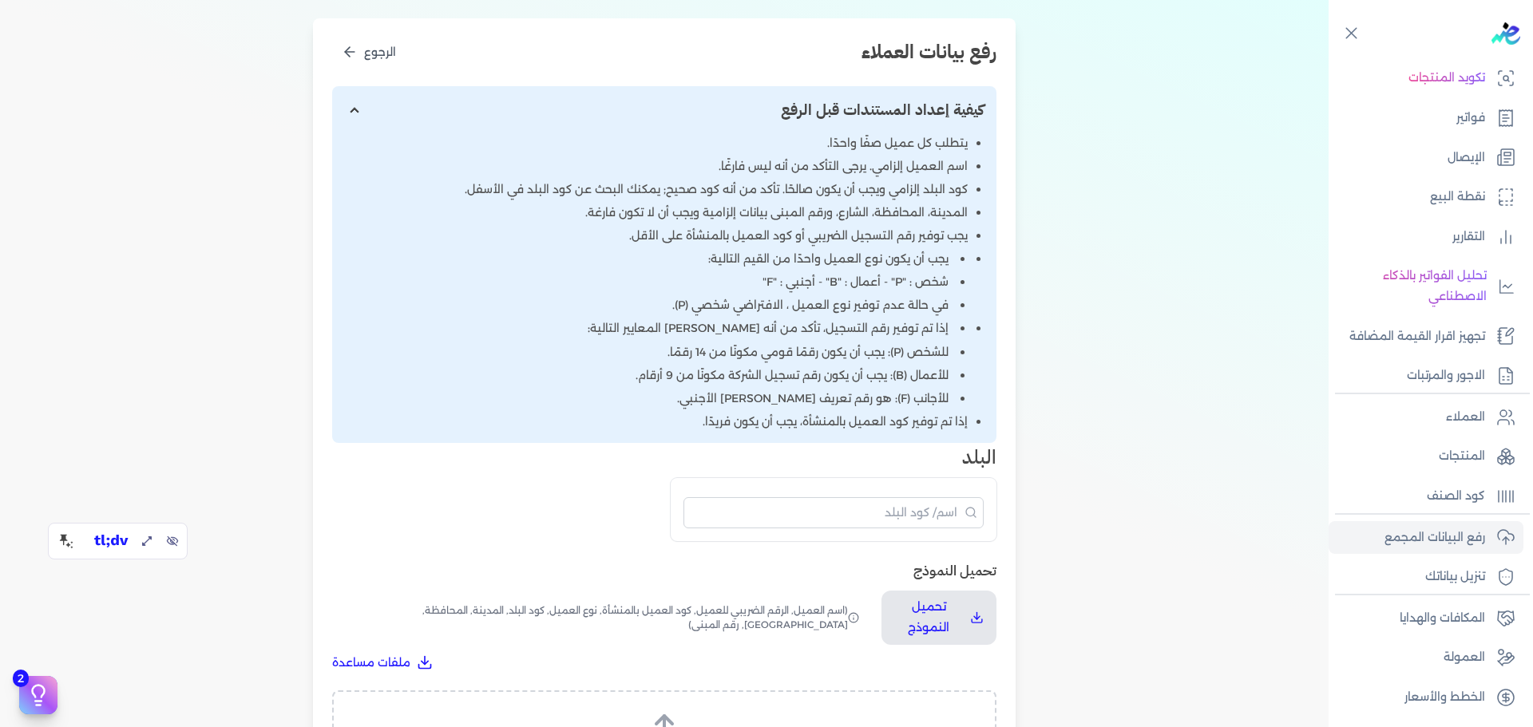
drag, startPoint x: 965, startPoint y: 134, endPoint x: 652, endPoint y: 375, distance: 394.5
click at [646, 390] on div "كيفية إعداد المستندات قبل الرفع يتطلب كل عميل صفًا واحدًا. اسم العميل إلزامي. ي…" at bounding box center [664, 264] width 664 height 357
click at [363, 109] on input "إظهار/إخفاء التعليمات" at bounding box center [664, 110] width 664 height 49
checkbox input "false"
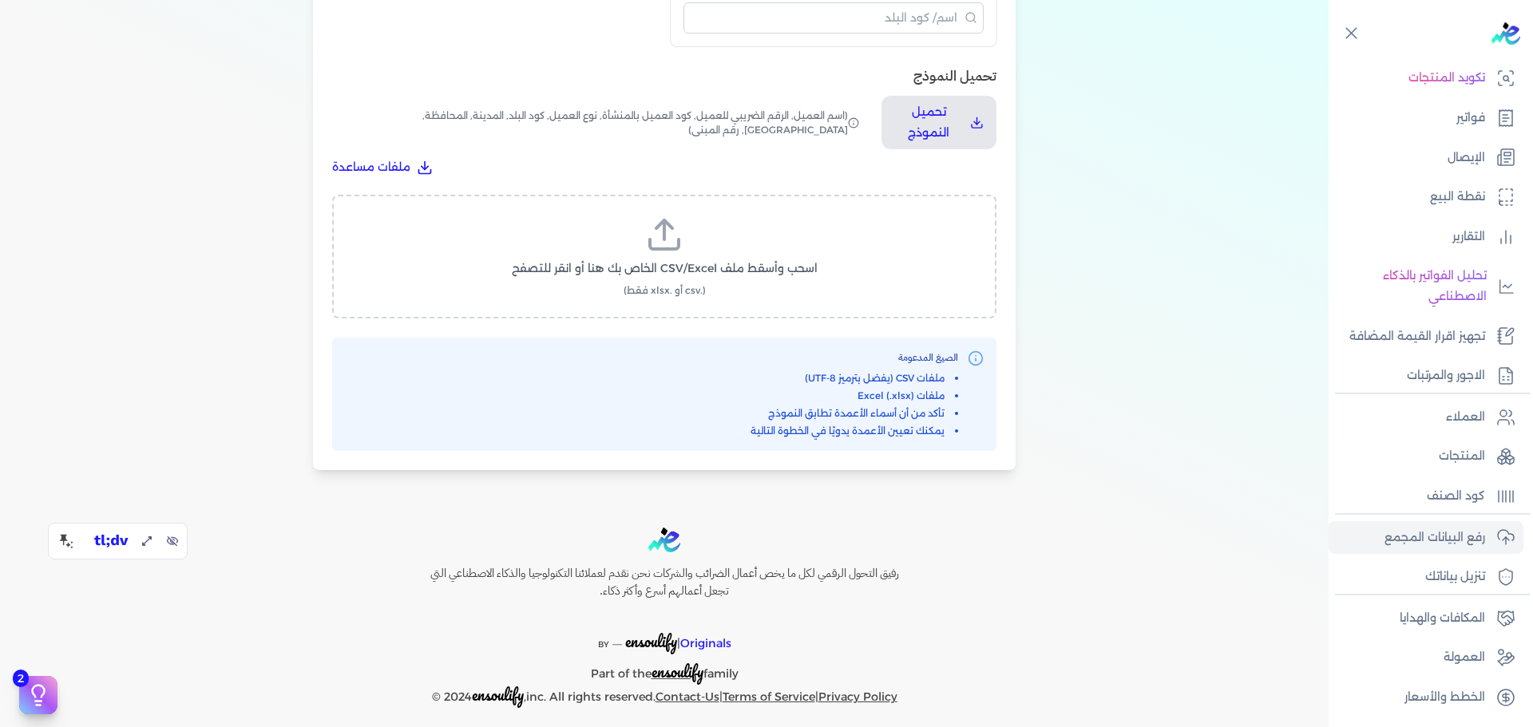
scroll to position [0, 0]
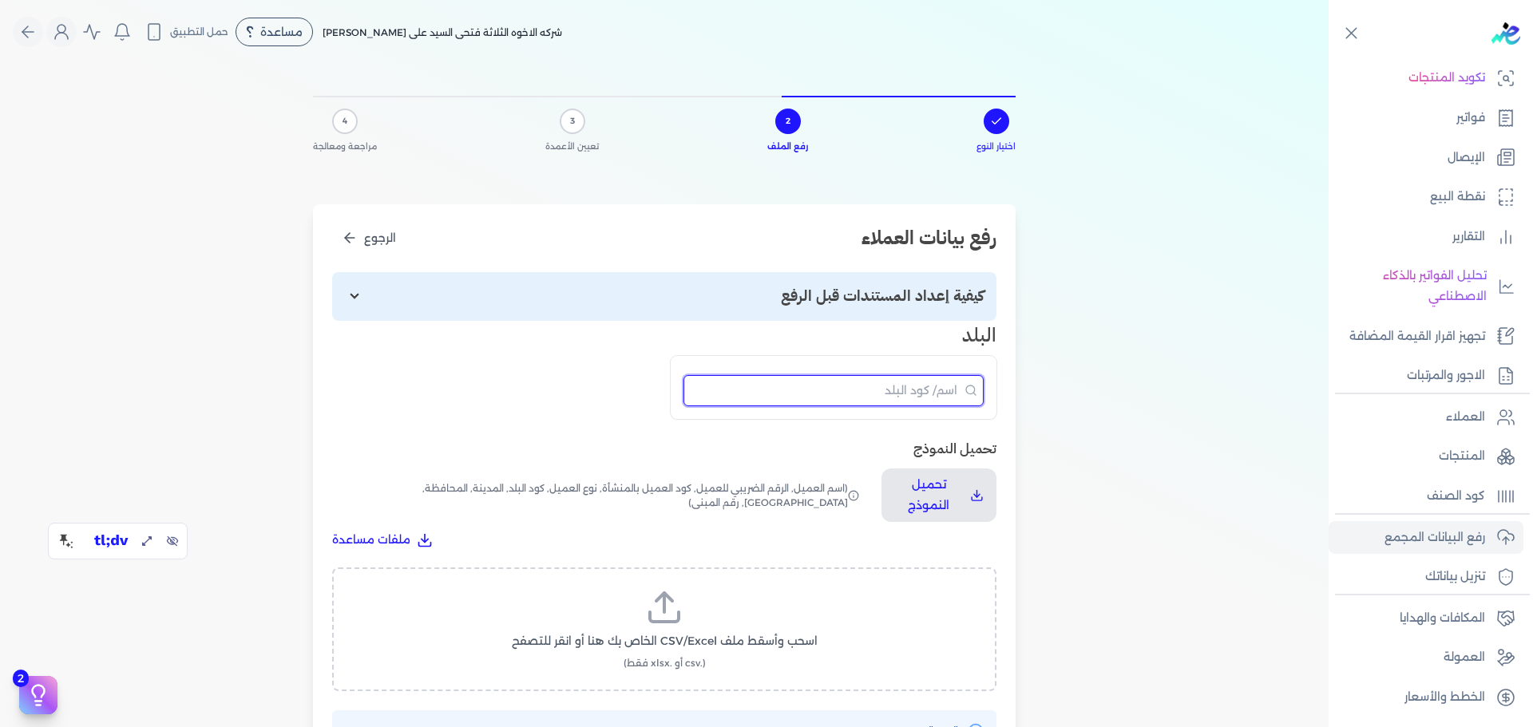
click at [921, 390] on input "البحث" at bounding box center [834, 390] width 300 height 31
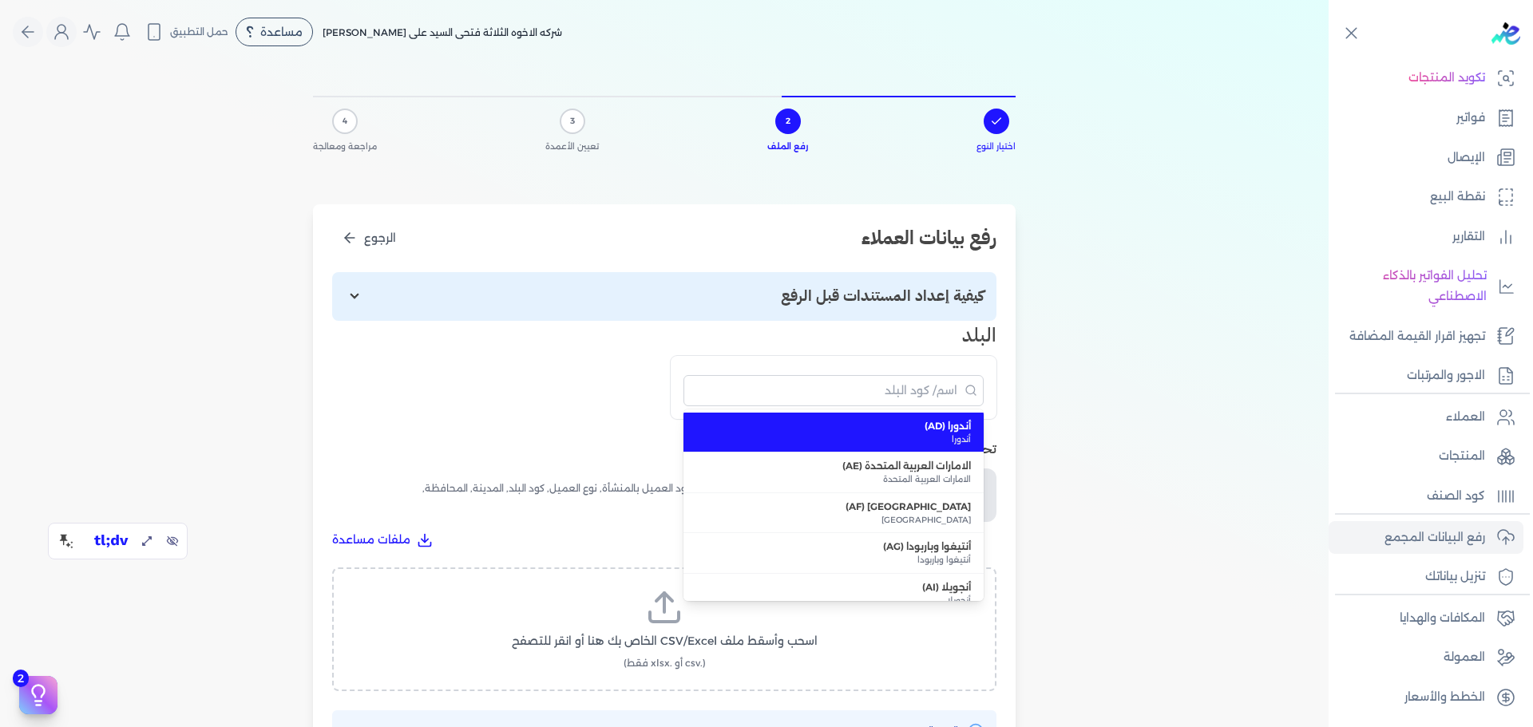
click at [1168, 302] on div "اختيار النوع 2 رفع الملف 3 تعيين الأعمدة 4 مراجعة ومعالجة رفع بيانات العملاء ال…" at bounding box center [664, 466] width 1329 height 805
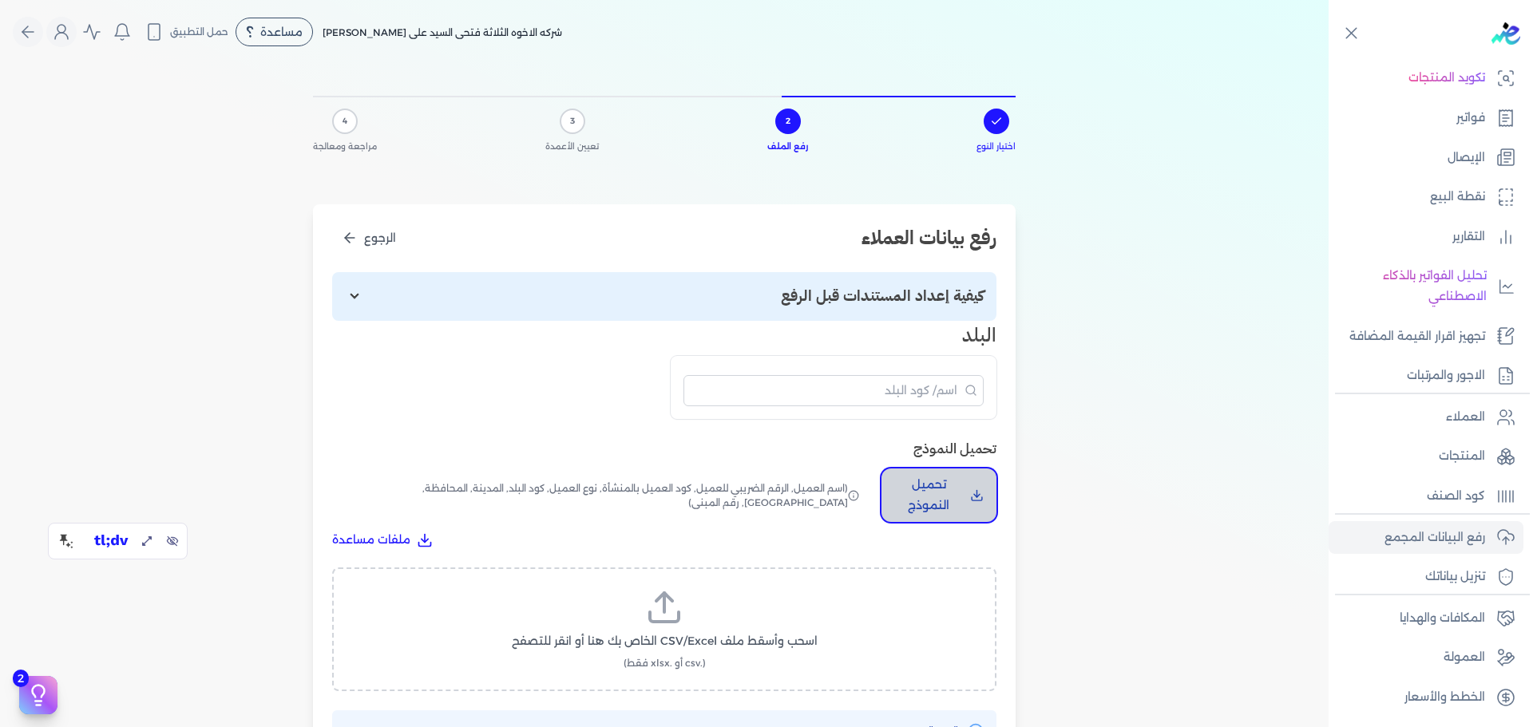
click at [939, 490] on p "تحميل النموذج" at bounding box center [928, 495] width 69 height 41
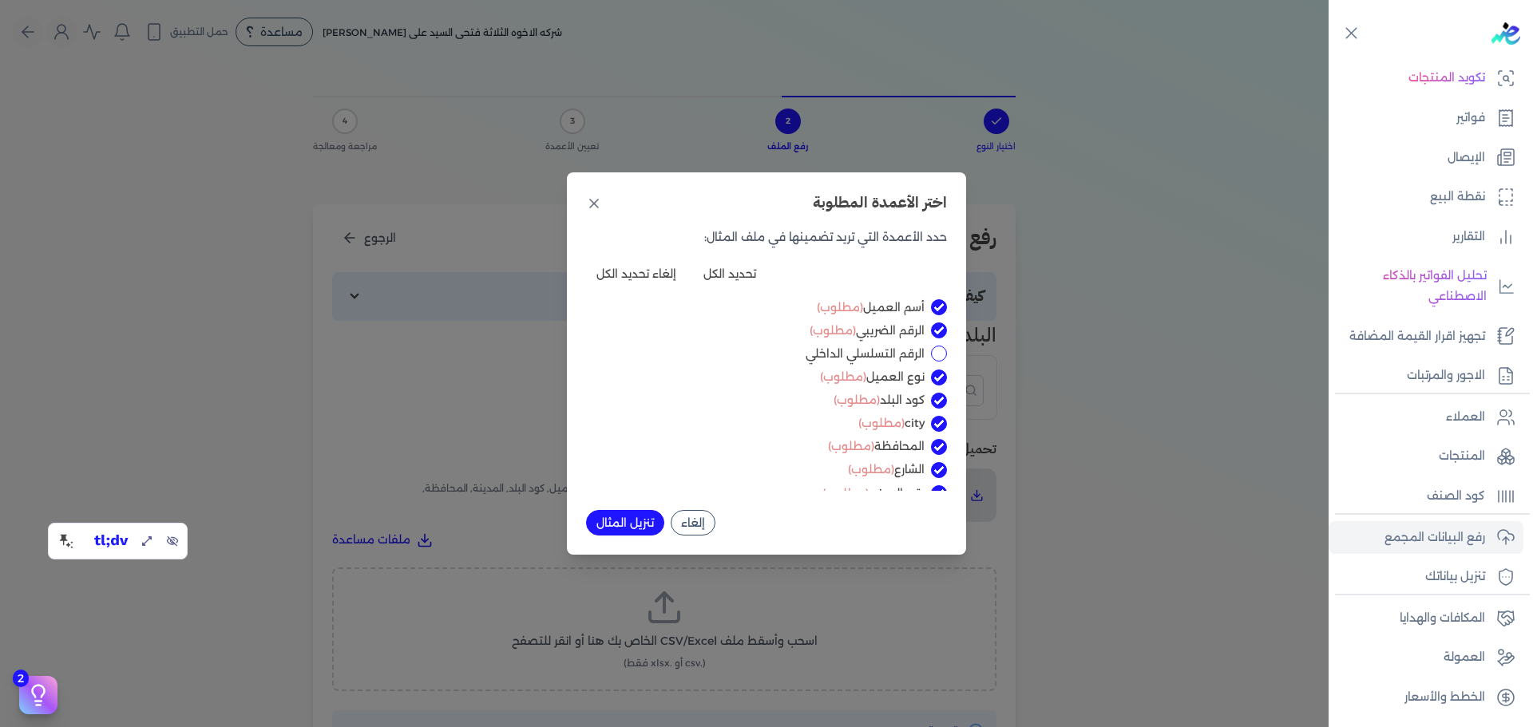
click at [937, 355] on input "الرقم التسلسلي الداخلي" at bounding box center [939, 354] width 16 height 16
click at [935, 350] on input "الرقم التسلسلي الداخلي" at bounding box center [939, 354] width 16 height 16
checkbox input "false"
click at [631, 526] on button "تنزيل المثال" at bounding box center [625, 523] width 78 height 26
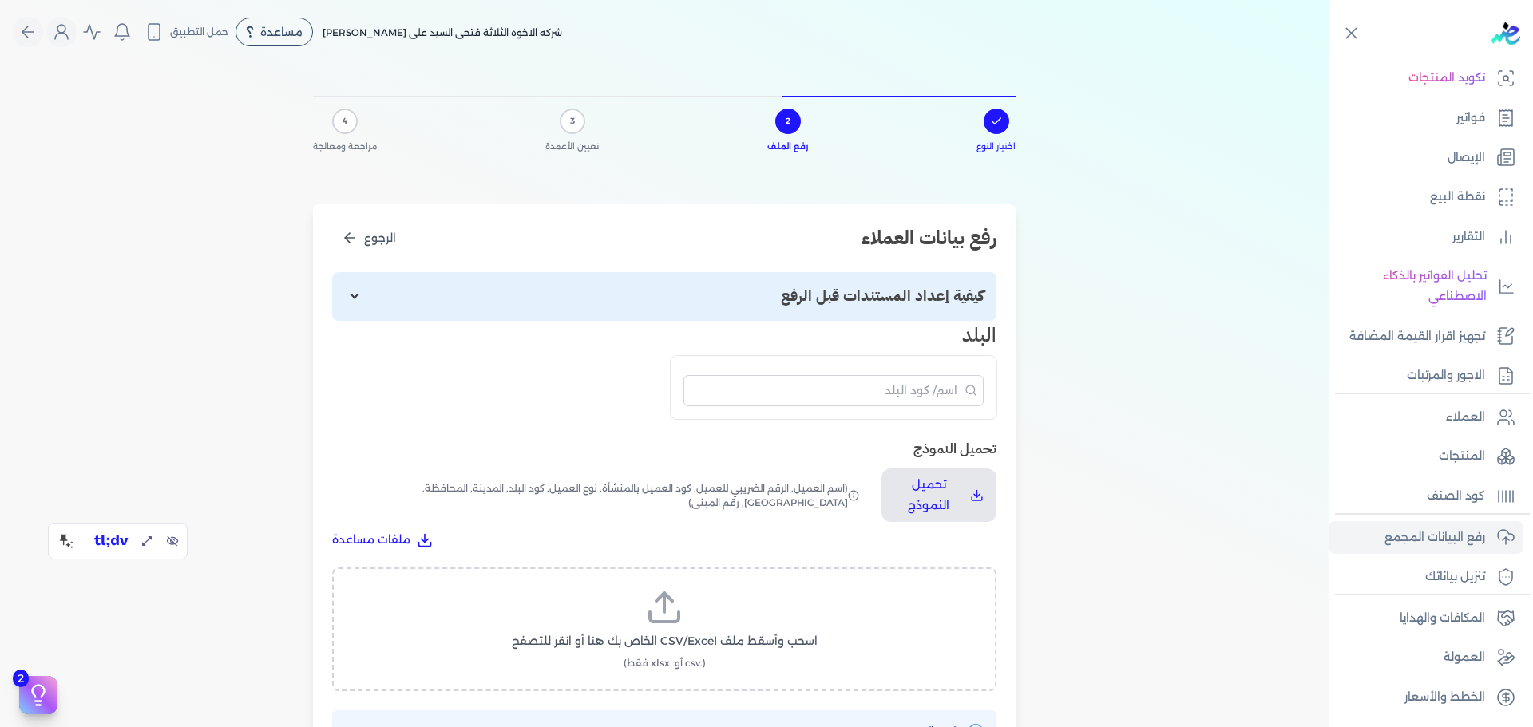
click at [1174, 226] on div "اختيار النوع 2 رفع الملف 3 تعيين الأعمدة 4 مراجعة ومعالجة رفع بيانات العملاء ال…" at bounding box center [664, 466] width 1329 height 805
click at [359, 247] on button "الرجوع" at bounding box center [368, 239] width 73 height 30
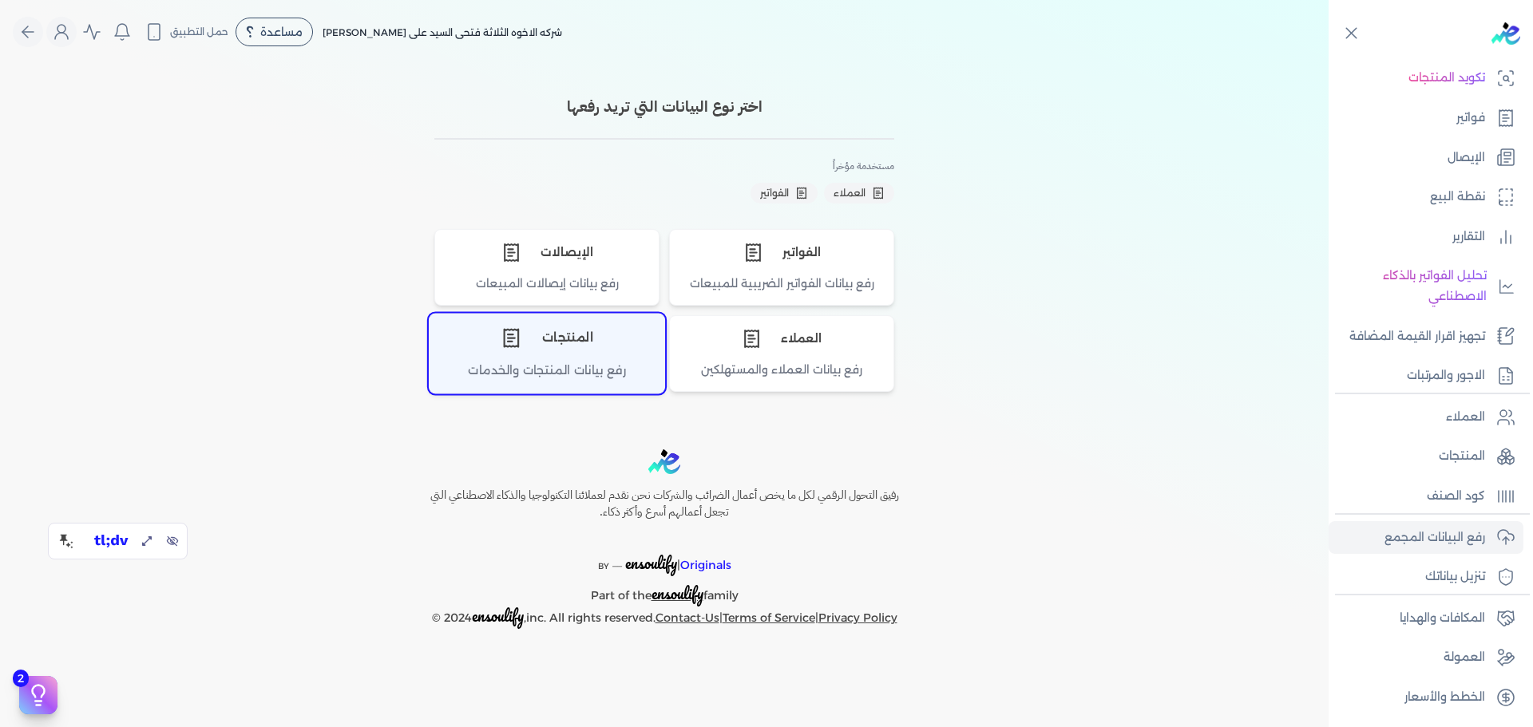
click at [537, 375] on div "رفع بيانات المنتجات والخدمات" at bounding box center [547, 377] width 235 height 31
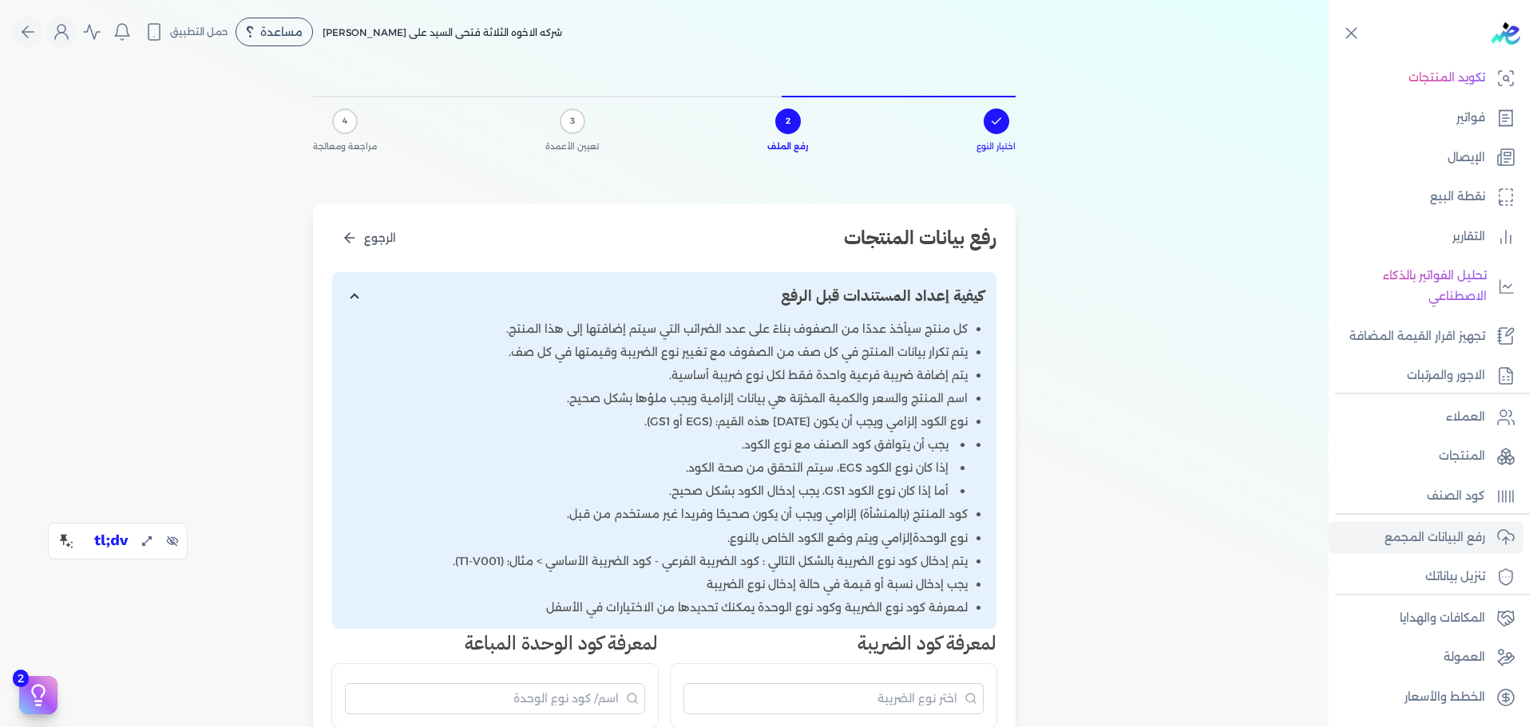
scroll to position [373, 0]
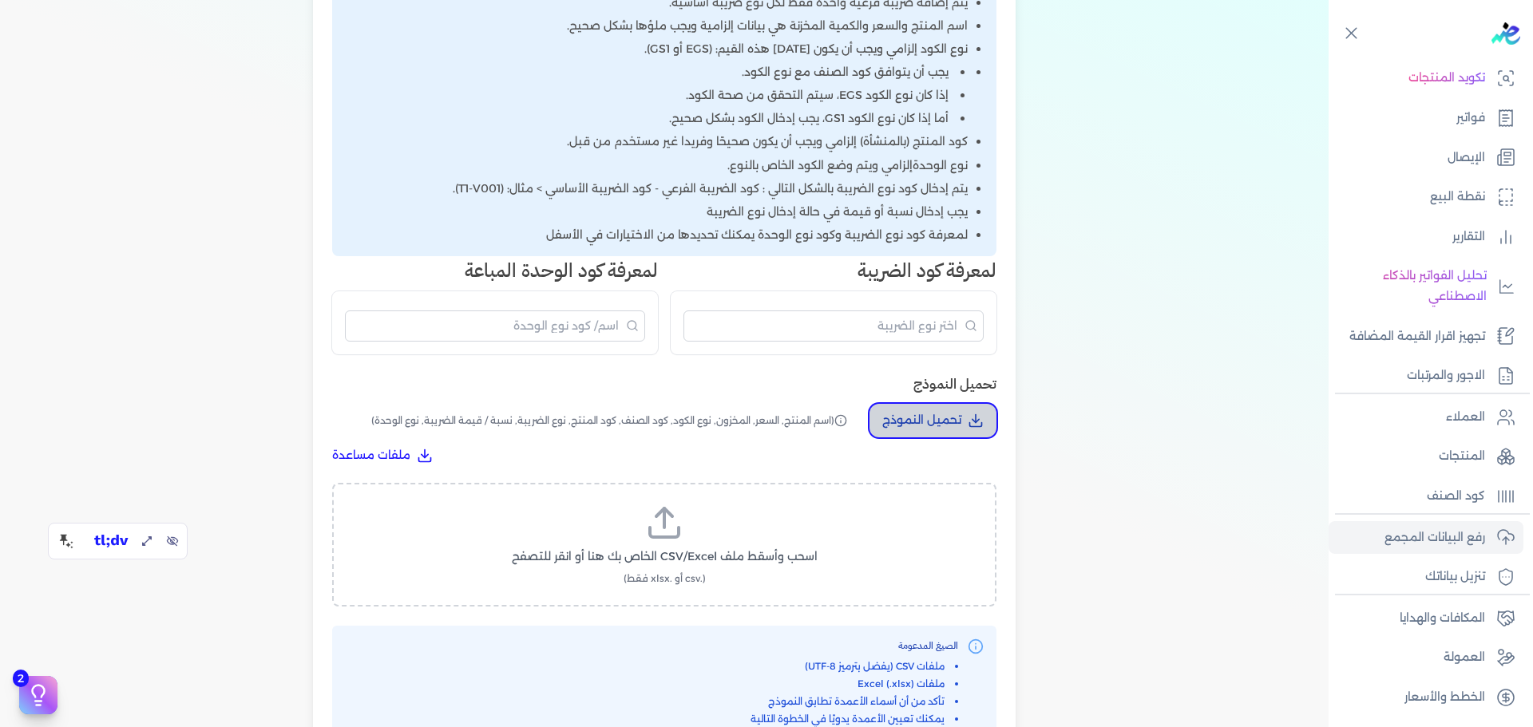
click at [961, 406] on button "تحميل النموذج" at bounding box center [933, 421] width 127 height 34
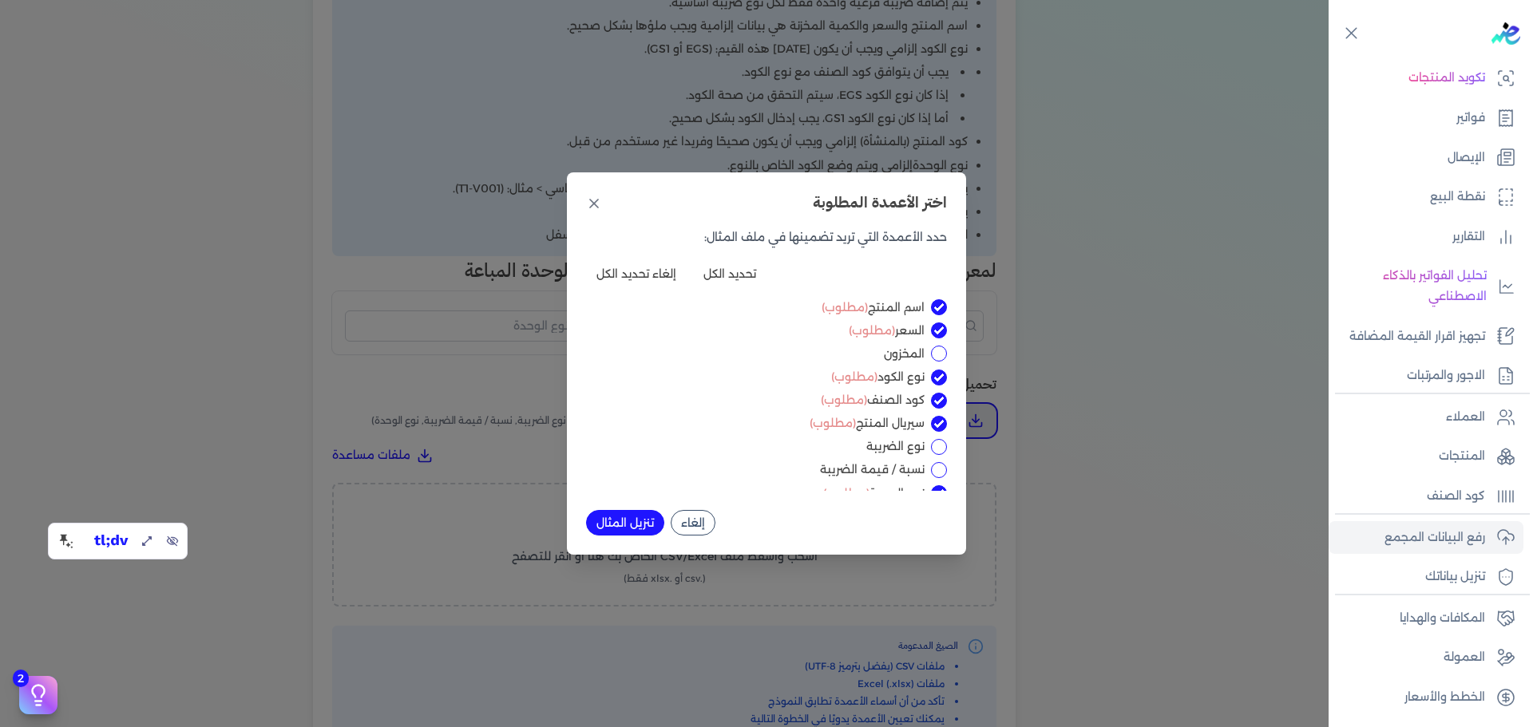
scroll to position [18, 0]
click at [588, 206] on icon at bounding box center [594, 204] width 16 height 16
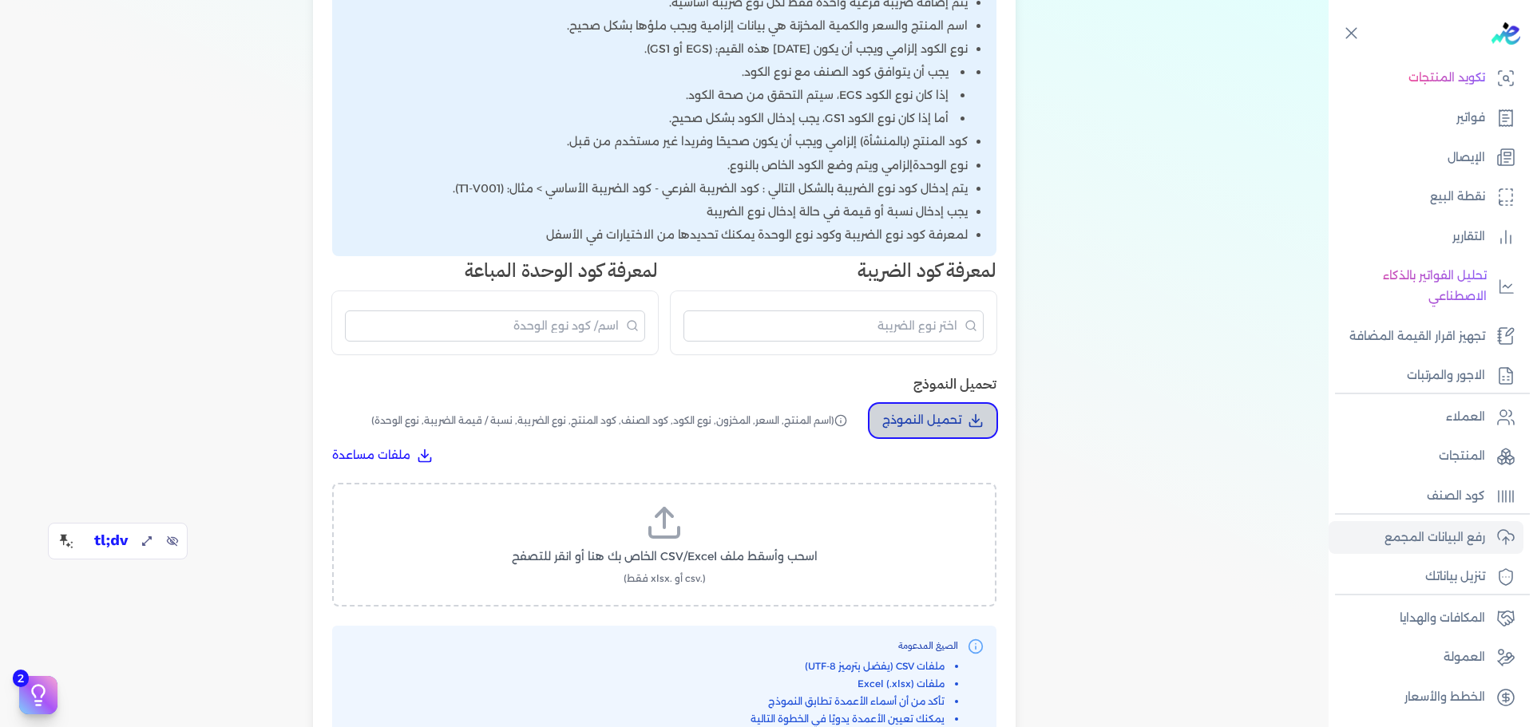
click at [949, 417] on p "تحميل النموذج" at bounding box center [921, 420] width 79 height 21
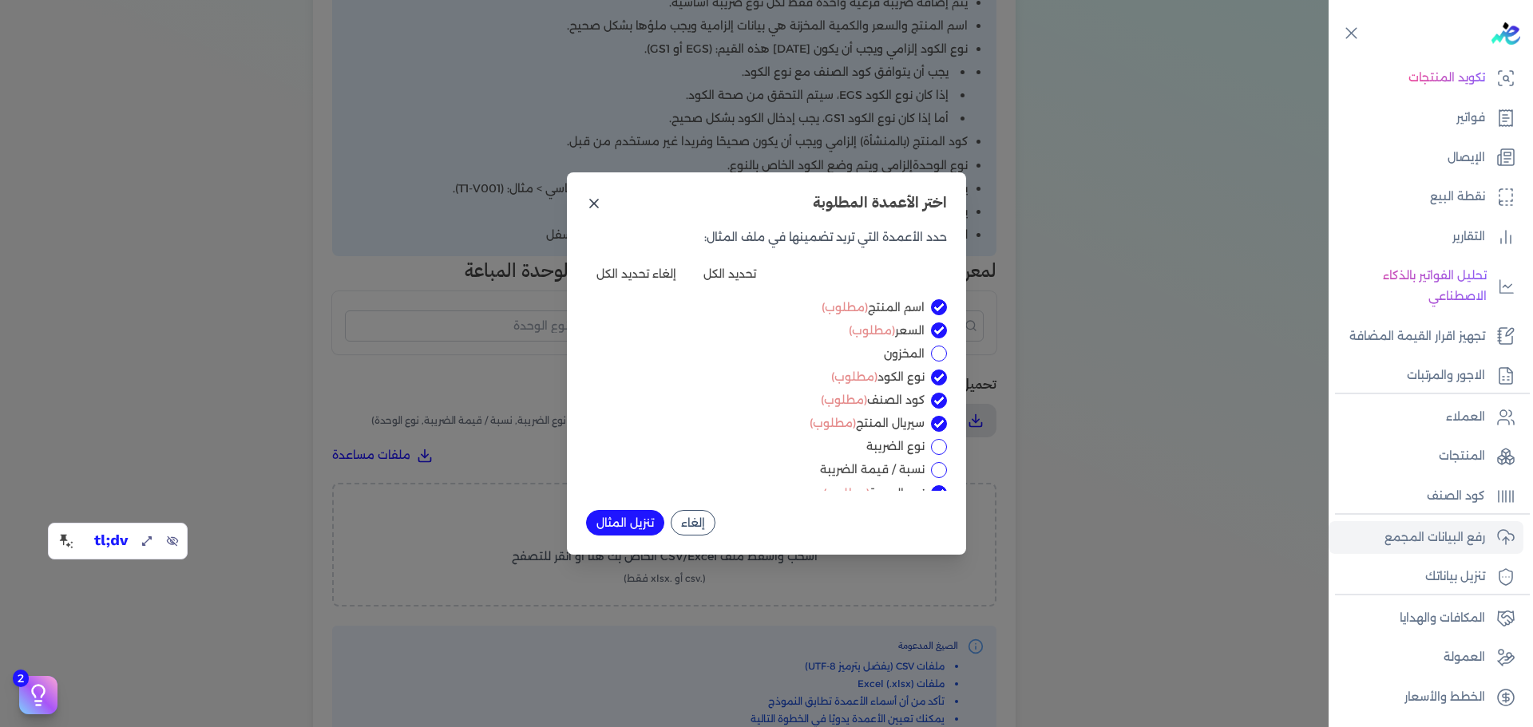
click at [590, 202] on icon at bounding box center [594, 204] width 16 height 16
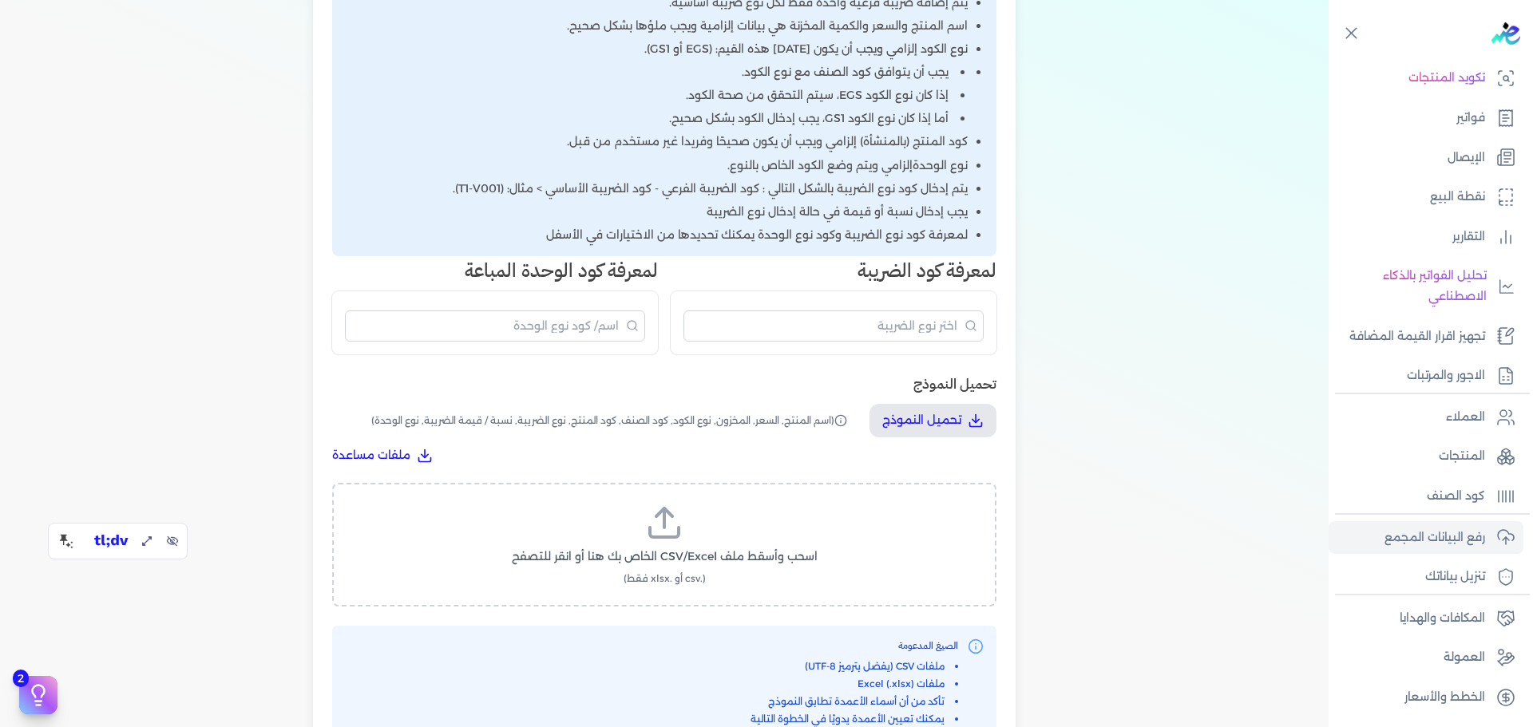
scroll to position [0, 0]
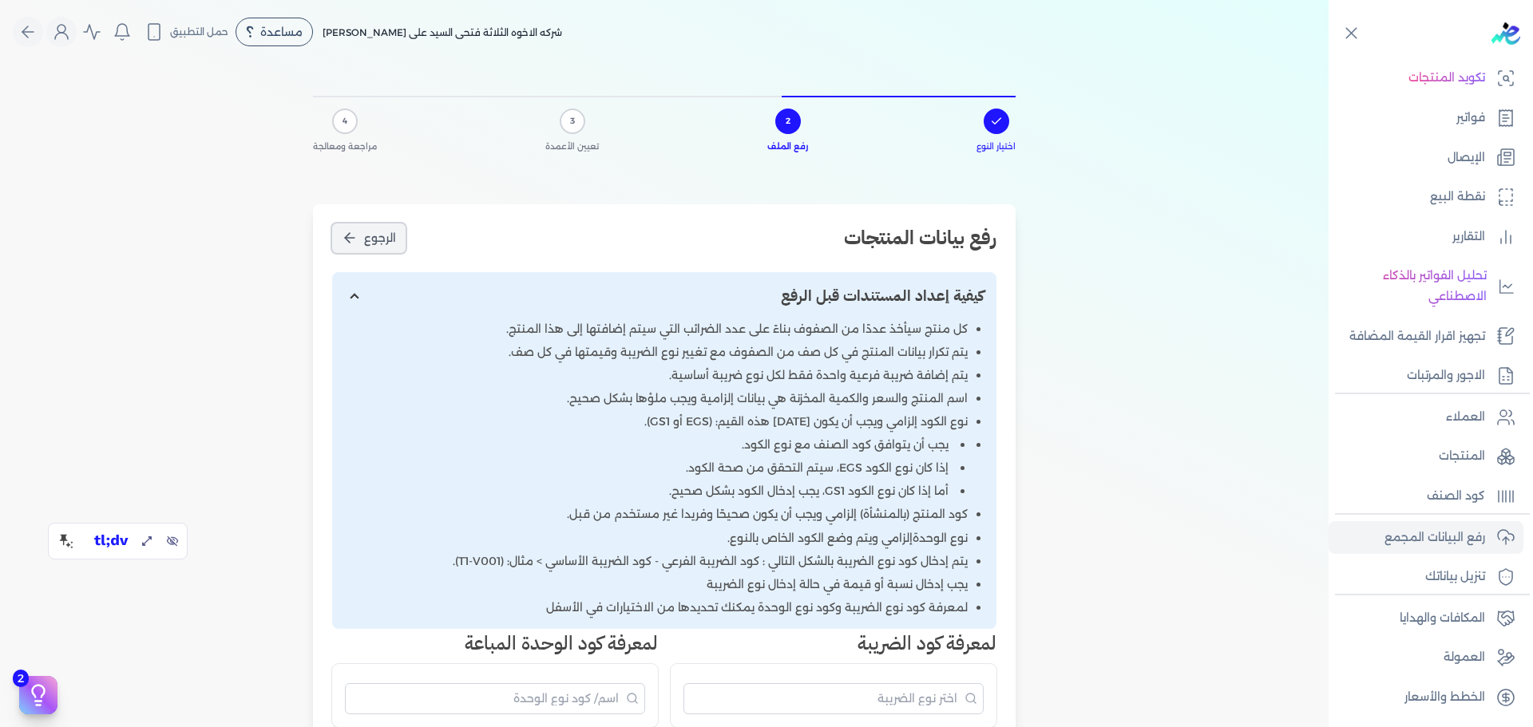
click at [373, 248] on button "الرجوع" at bounding box center [368, 239] width 73 height 30
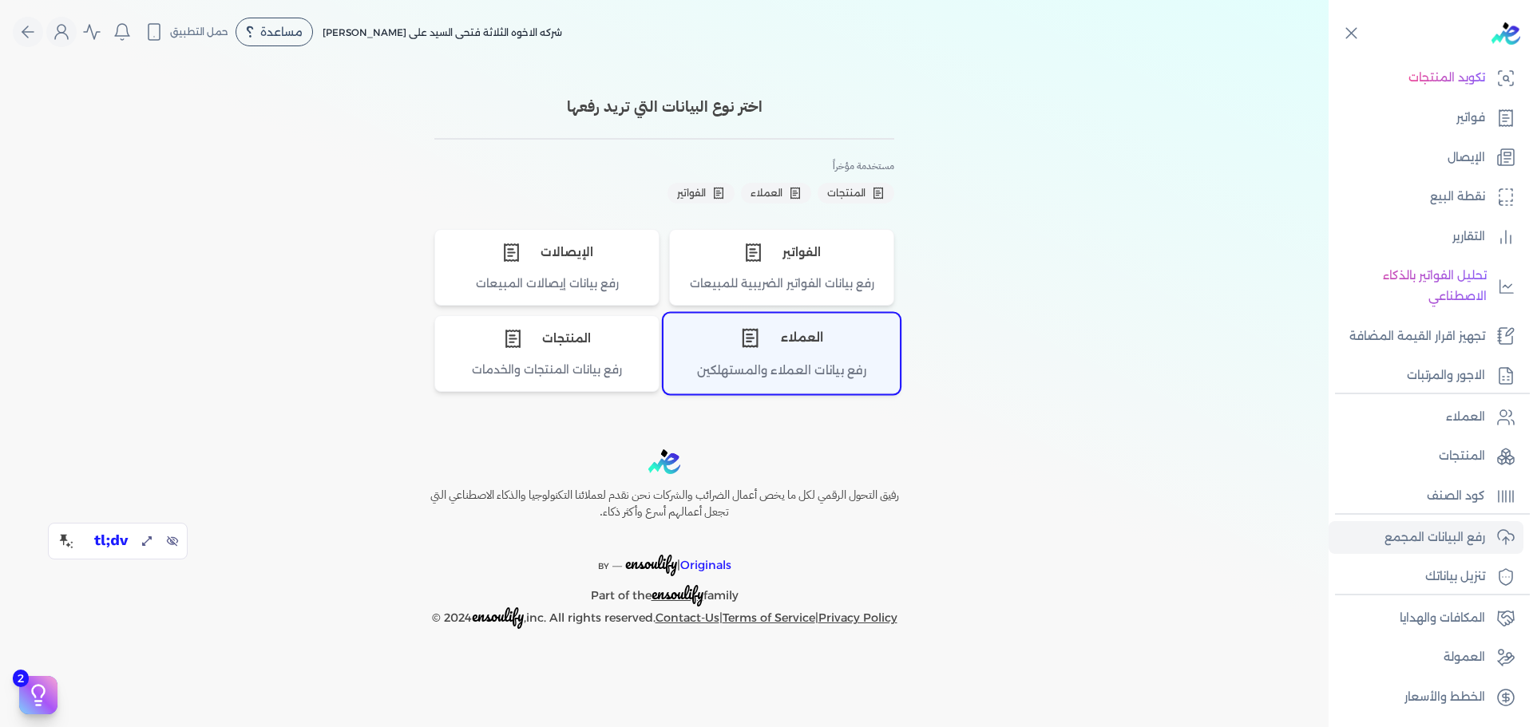
click at [845, 352] on div "العملاء" at bounding box center [781, 339] width 235 height 48
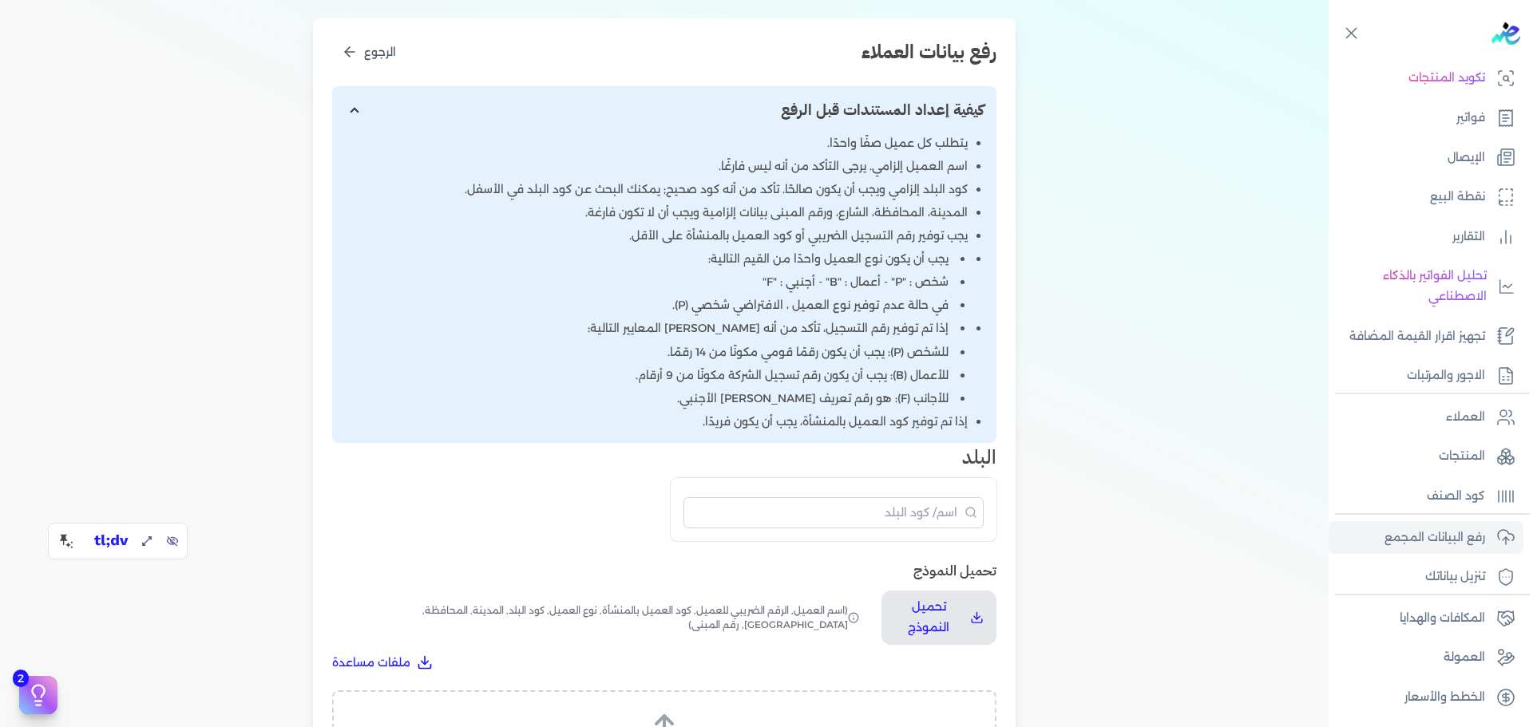
scroll to position [373, 0]
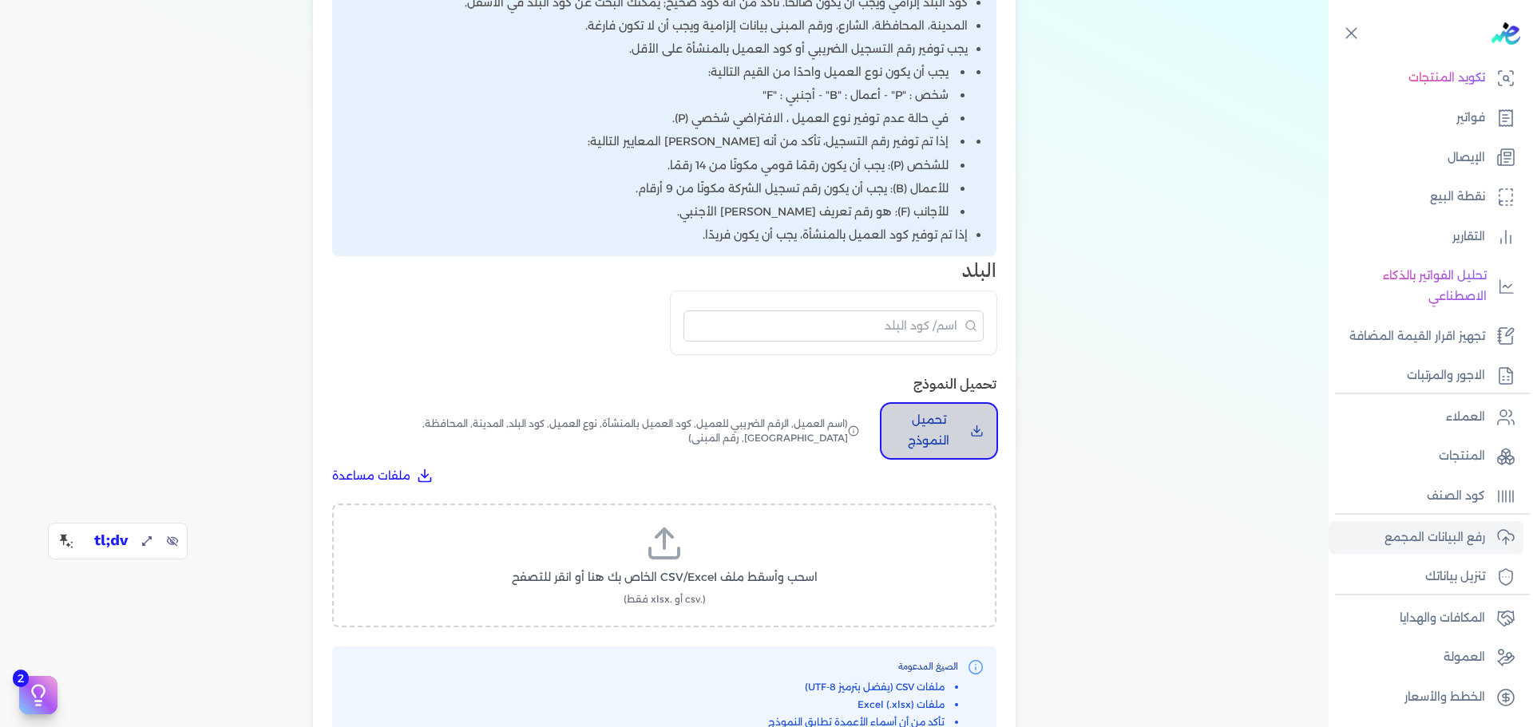
click at [952, 432] on p "تحميل النموذج" at bounding box center [928, 430] width 69 height 41
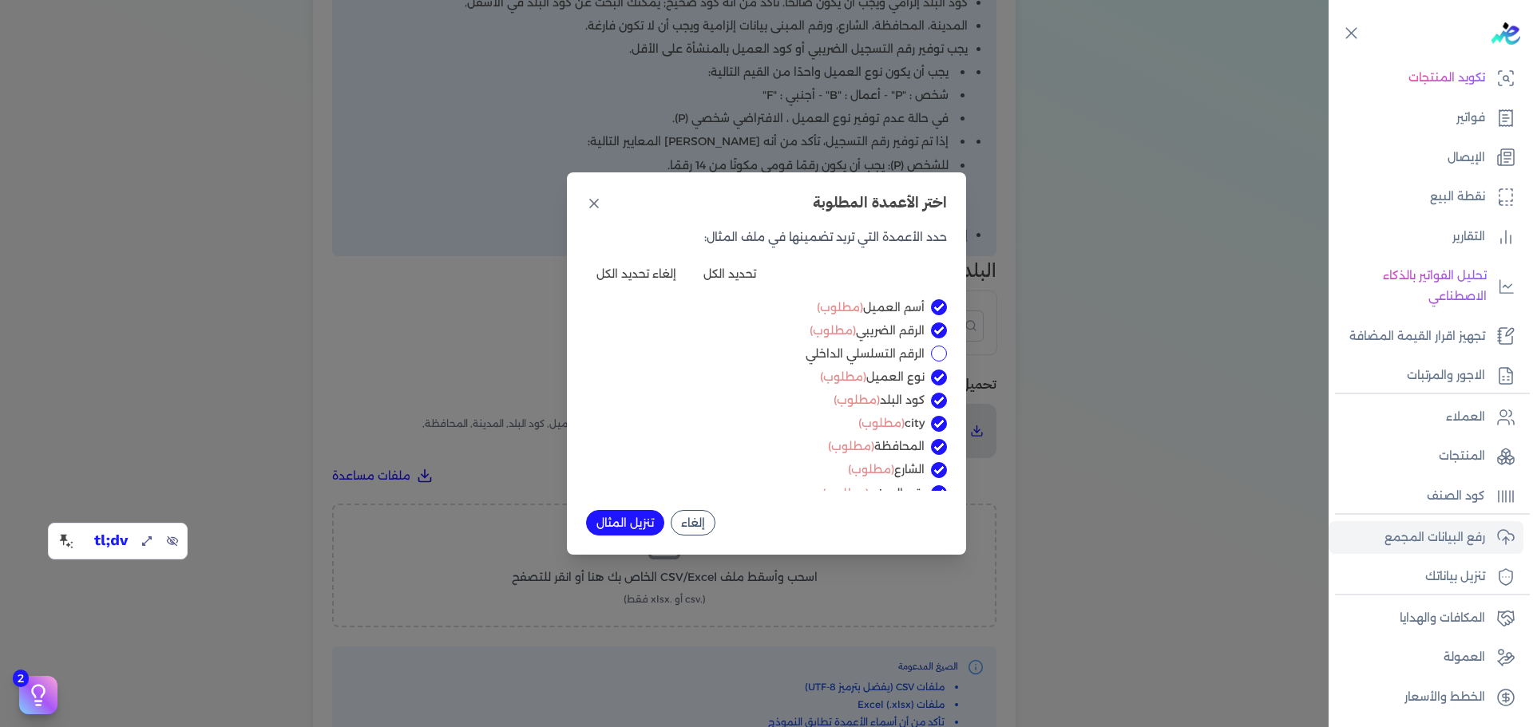
drag, startPoint x: 782, startPoint y: 311, endPoint x: 854, endPoint y: 304, distance: 72.2
click at [854, 304] on label "أسم العميل (مطلوب)" at bounding box center [755, 307] width 339 height 17
click at [931, 304] on input "أسم العميل (مطلوب)" at bounding box center [939, 307] width 16 height 16
click at [854, 304] on span "(مطلوب)" at bounding box center [840, 307] width 46 height 14
click at [931, 304] on input "أسم العميل (مطلوب)" at bounding box center [939, 307] width 16 height 16
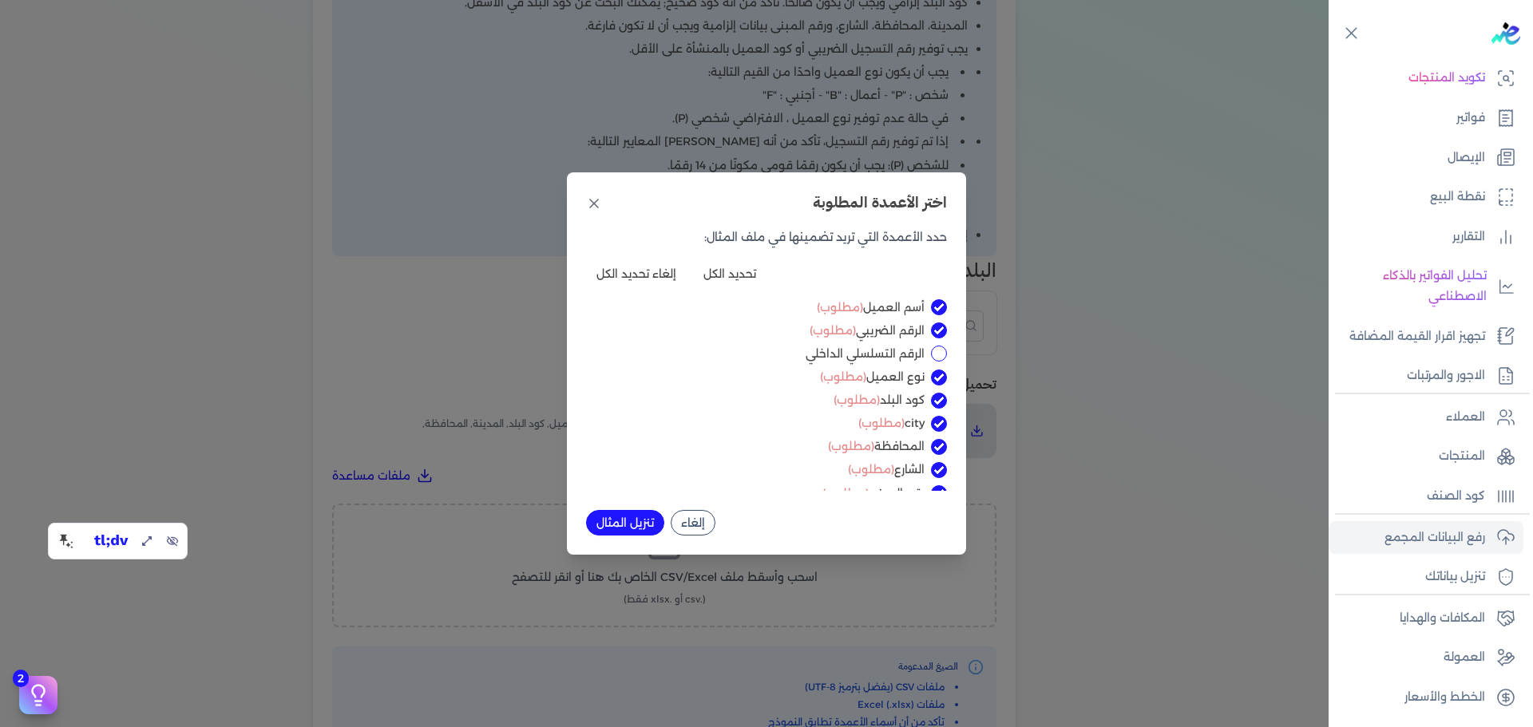
click at [854, 307] on span "(مطلوب)" at bounding box center [840, 307] width 46 height 14
click at [931, 307] on input "أسم العميل (مطلوب)" at bounding box center [939, 307] width 16 height 16
click at [912, 301] on label "أسم العميل (مطلوب)" at bounding box center [755, 307] width 339 height 17
click at [931, 301] on input "أسم العميل (مطلوب)" at bounding box center [939, 307] width 16 height 16
checkbox input "true"
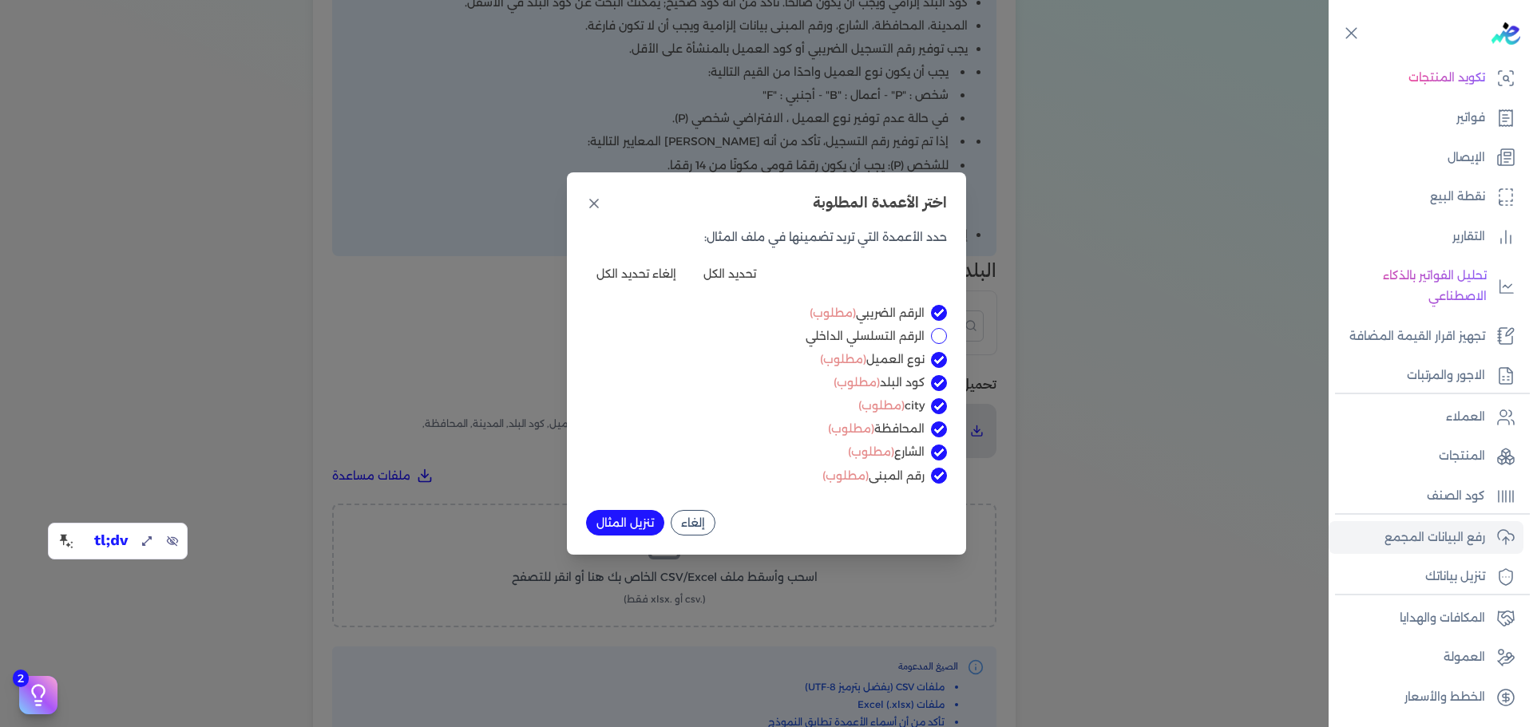
scroll to position [0, 0]
click at [708, 513] on button "إلغاء" at bounding box center [693, 523] width 45 height 26
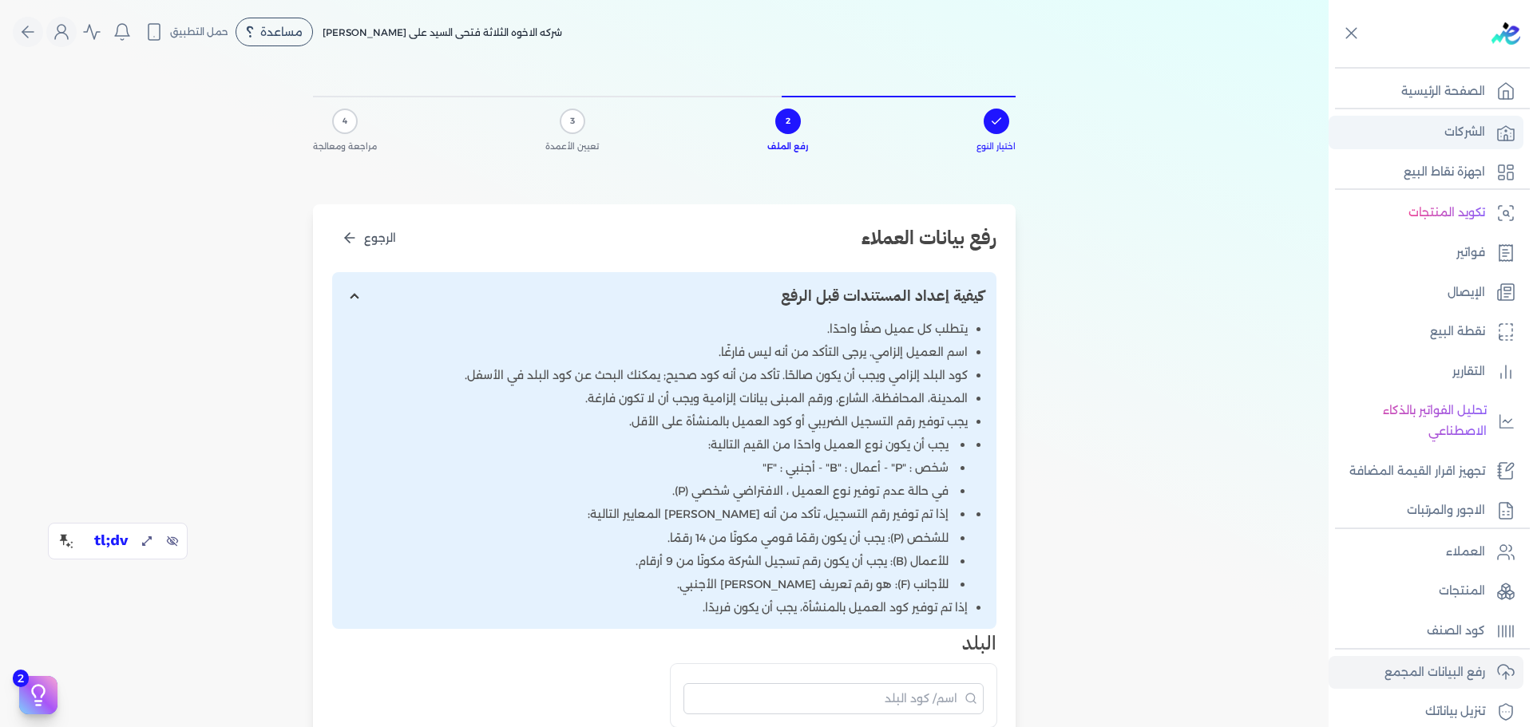
click at [1460, 133] on p "الشركات" at bounding box center [1465, 132] width 41 height 21
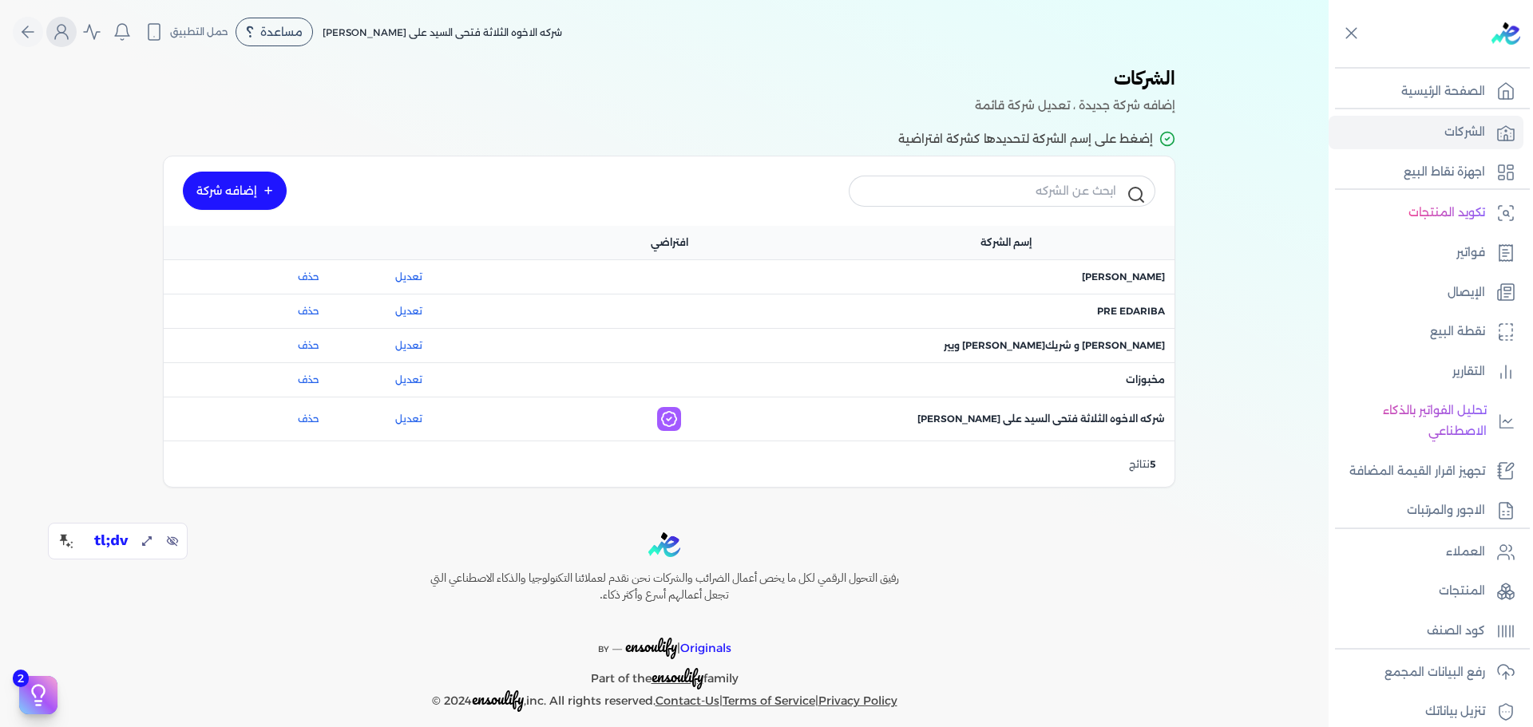
click at [70, 31] on icon "Global" at bounding box center [61, 31] width 19 height 19
click at [150, 172] on link "المستخدمين" at bounding box center [155, 169] width 192 height 32
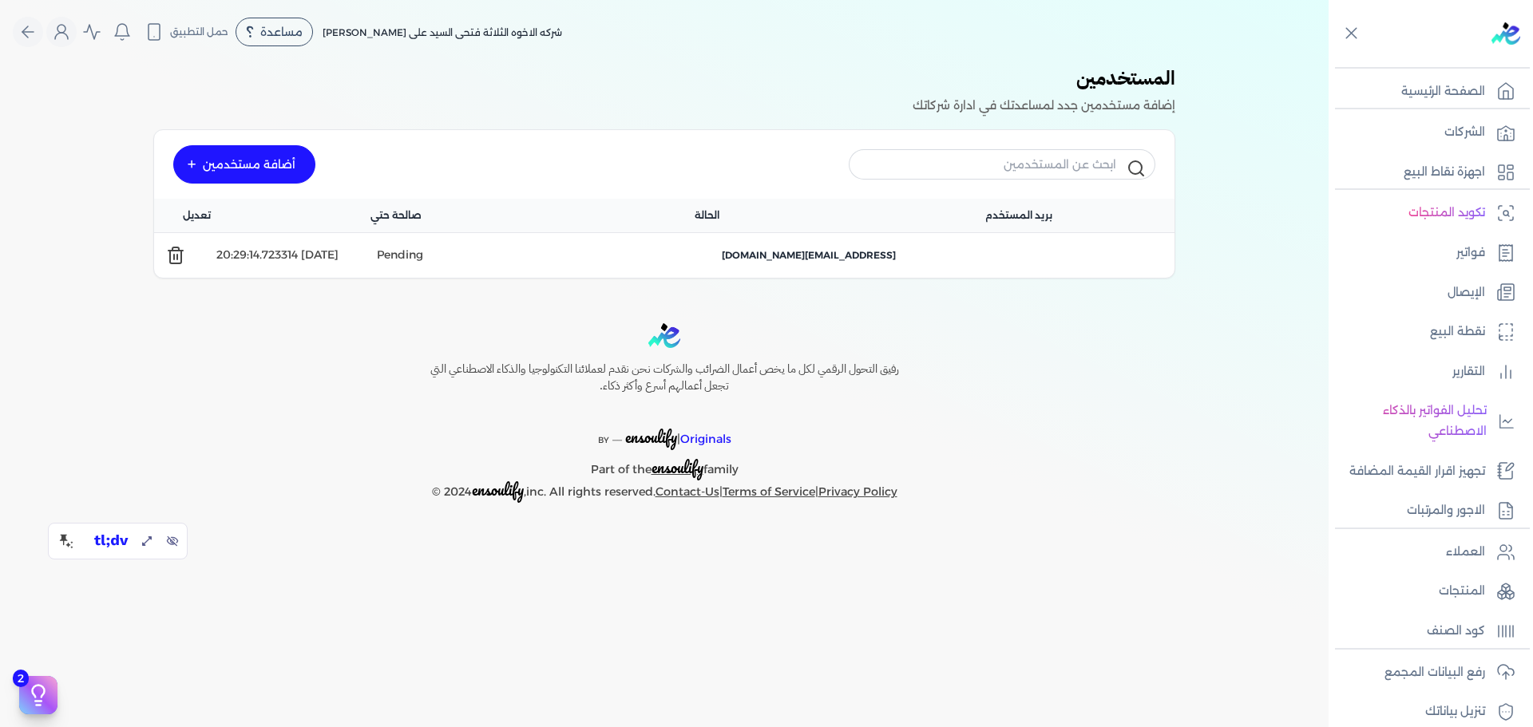
click at [250, 151] on div "أضافة مستخدمين" at bounding box center [244, 164] width 142 height 38
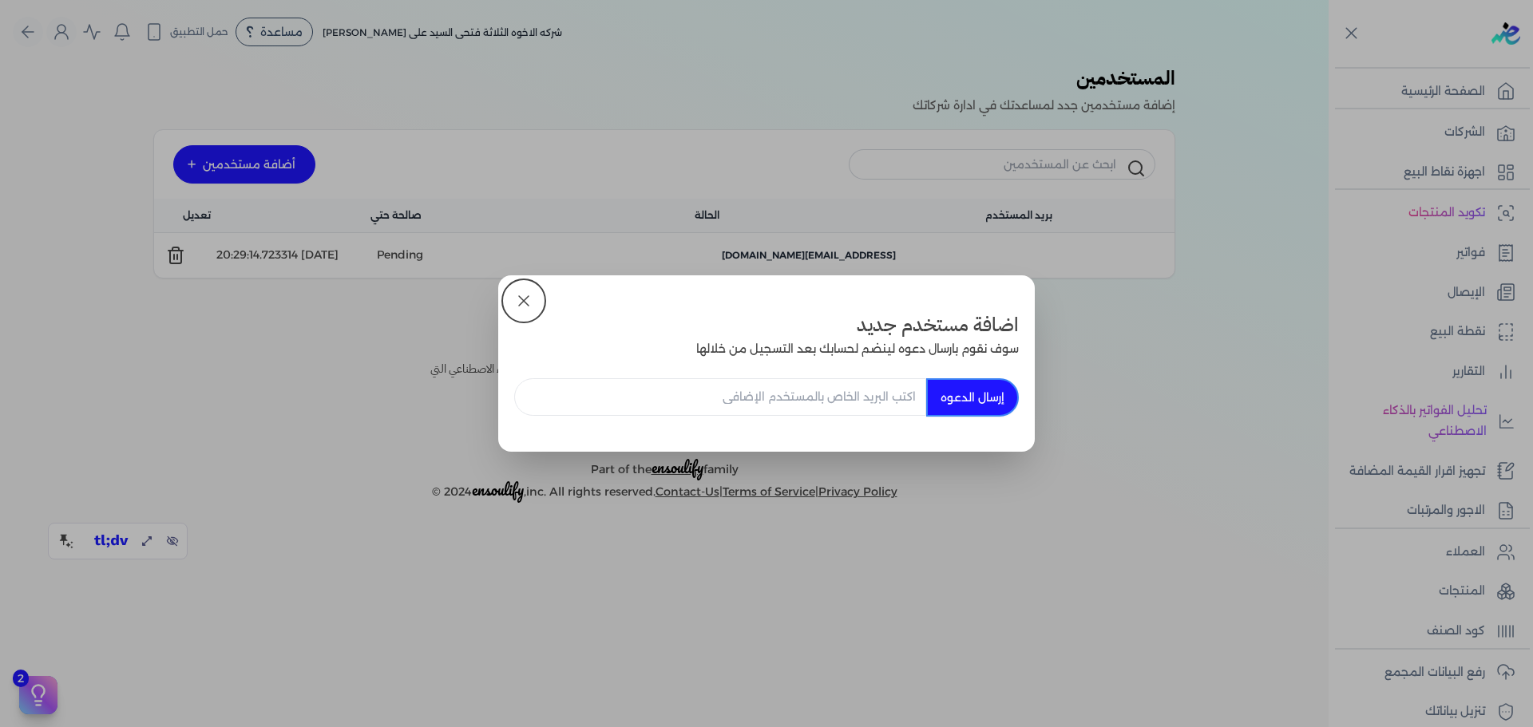
click at [859, 396] on input "email" at bounding box center [720, 397] width 412 height 38
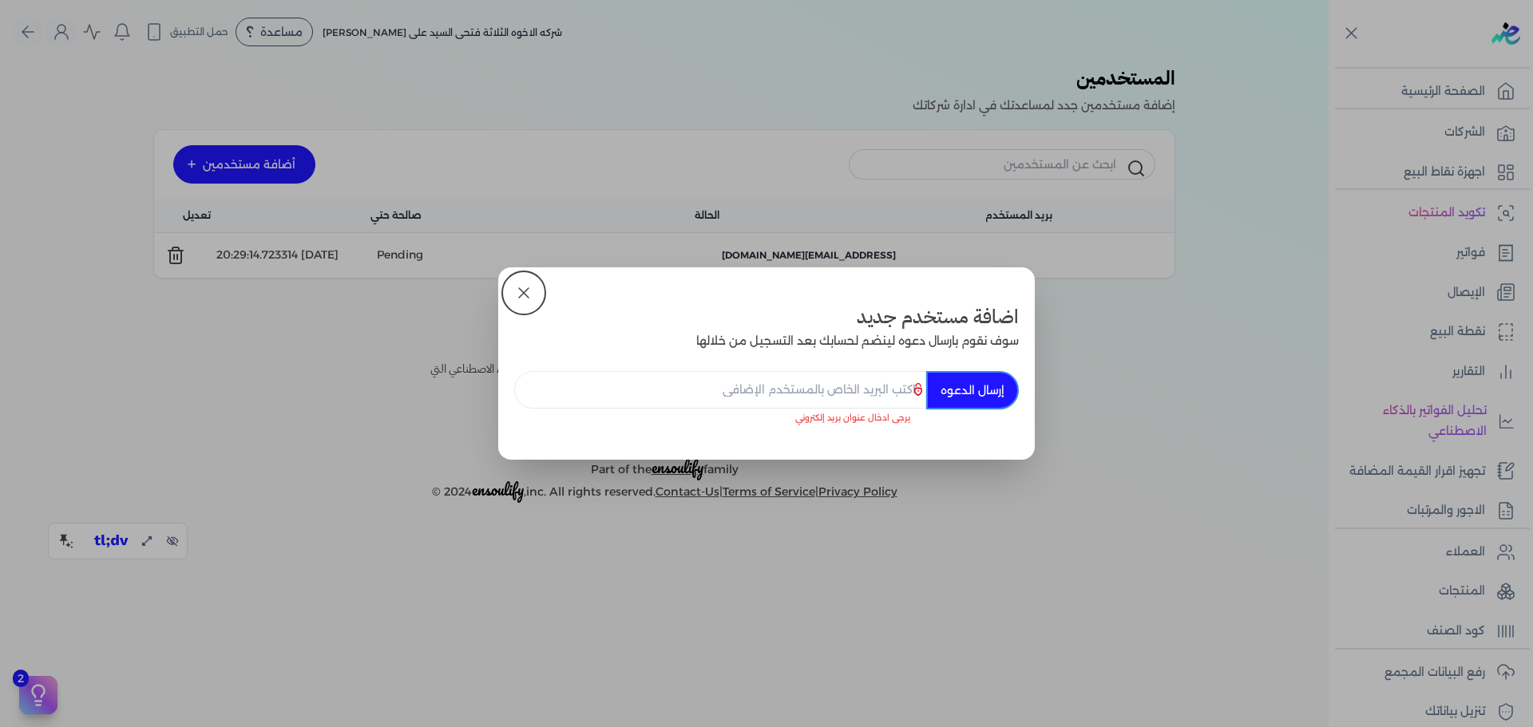
click at [529, 296] on icon at bounding box center [523, 292] width 19 height 19
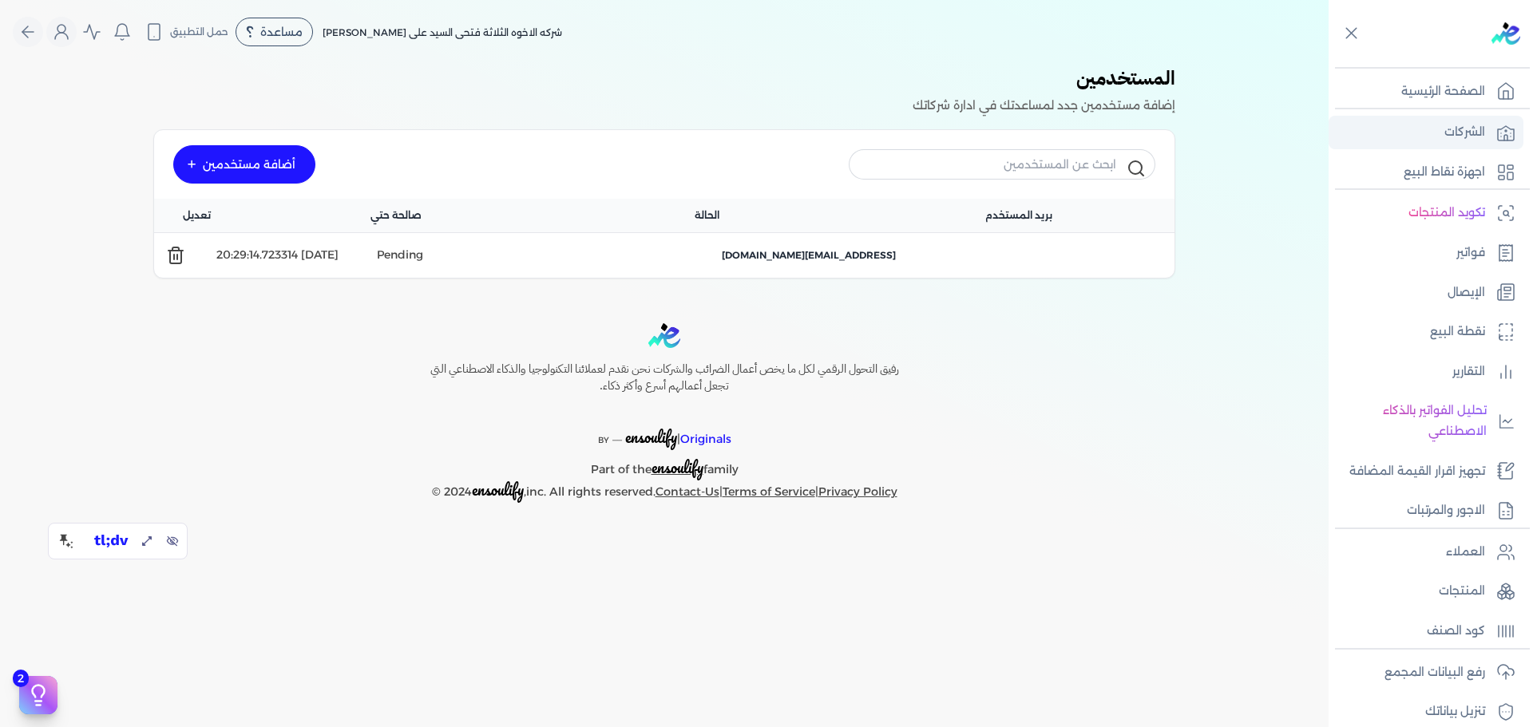
click at [1475, 129] on p "الشركات" at bounding box center [1465, 132] width 41 height 21
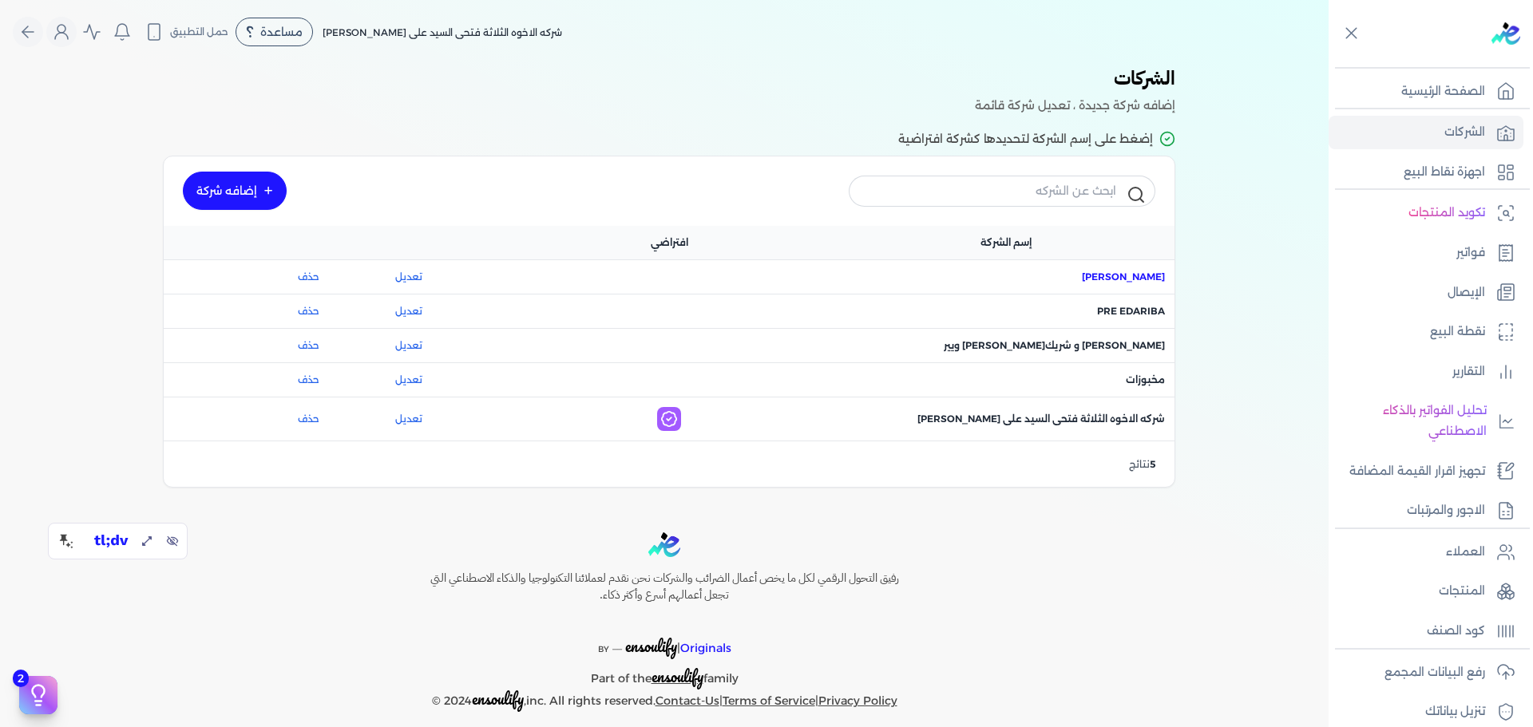
click at [1107, 279] on span "اسم الشركة : ماجد محمد عبدالعزيز علي" at bounding box center [1123, 277] width 83 height 14
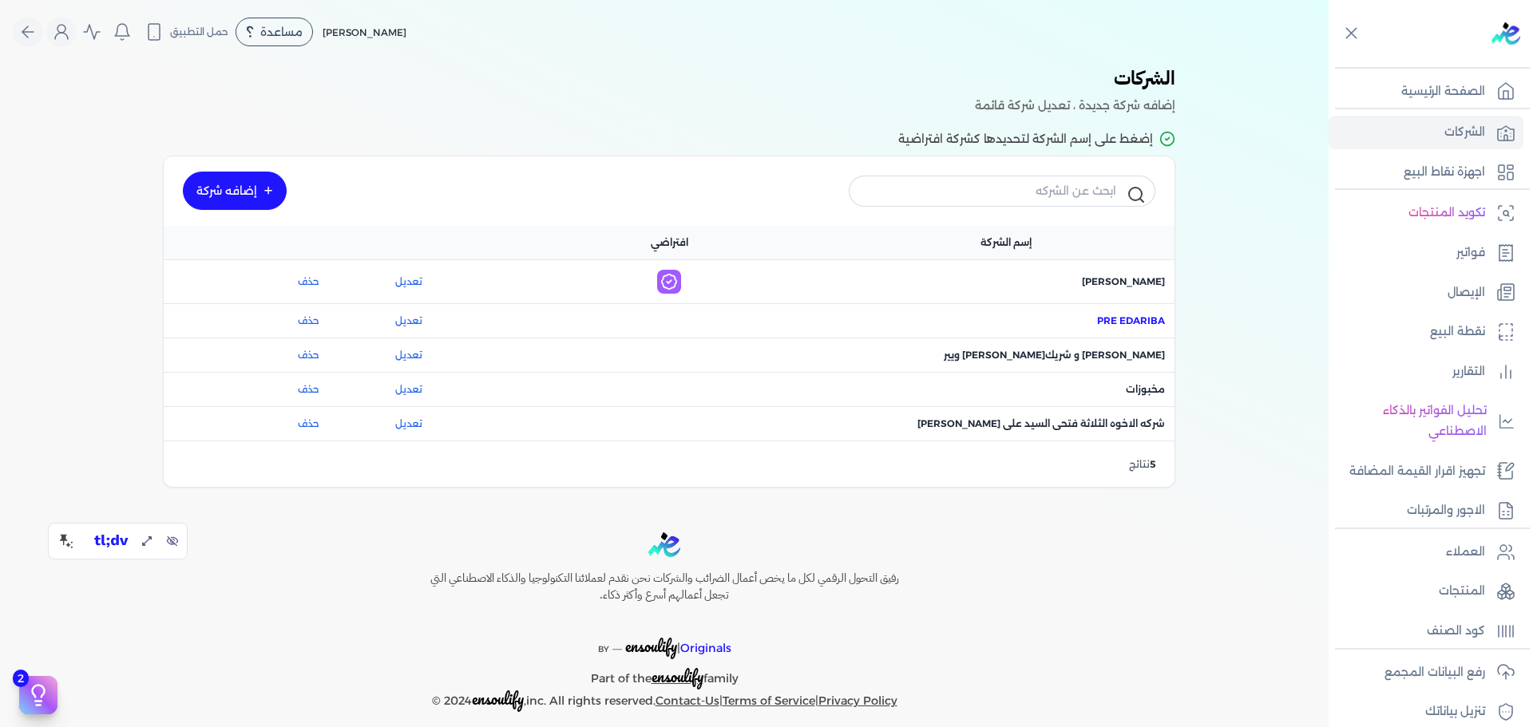
click at [1122, 319] on span "اسم الشركة : Pre eDariba" at bounding box center [1131, 321] width 68 height 14
click at [71, 38] on icon "Global" at bounding box center [61, 31] width 19 height 19
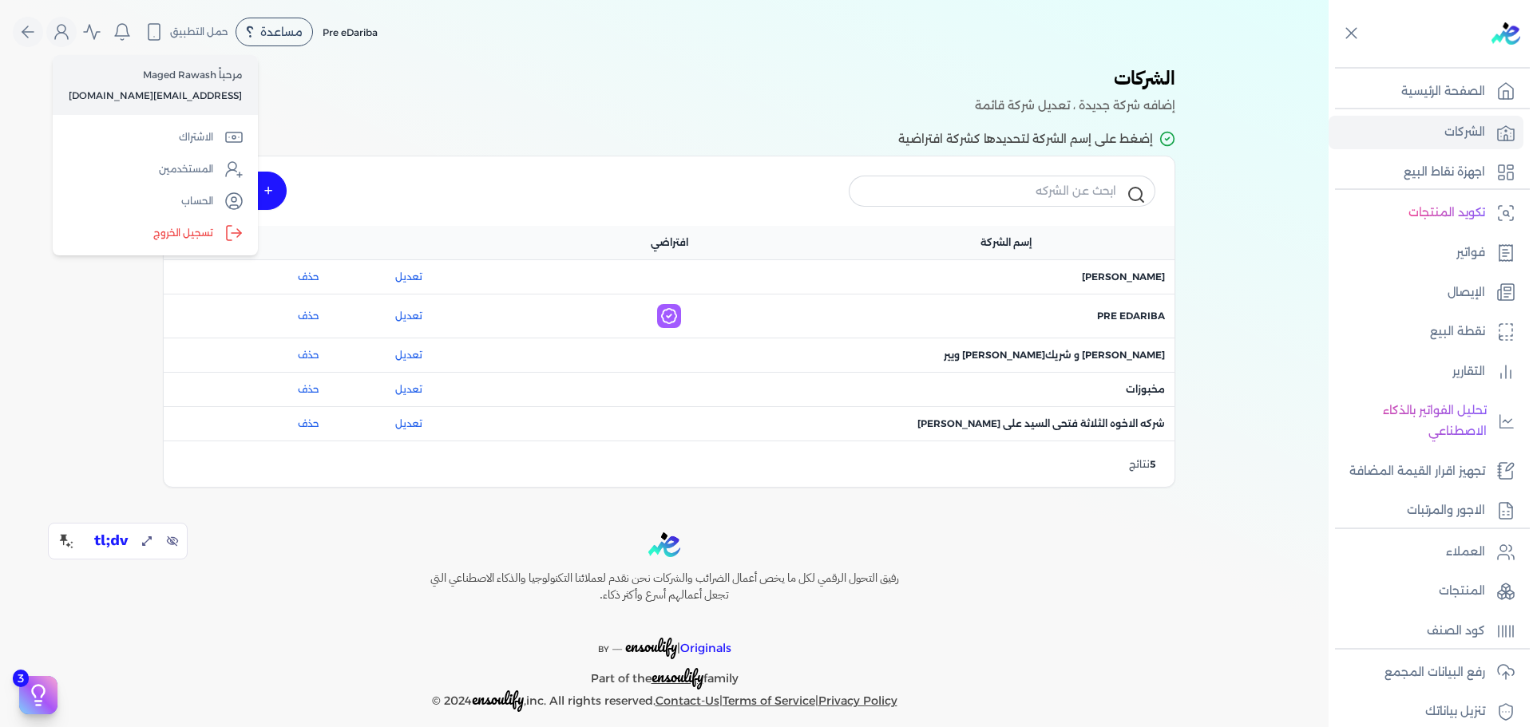
click at [589, 111] on p "إضافه شركة جديدة ، تعديل شركة قائمة" at bounding box center [664, 106] width 1022 height 21
click at [70, 31] on icon "Global" at bounding box center [61, 31] width 19 height 19
click at [1173, 138] on icon at bounding box center [1167, 138] width 16 height 19
click at [1155, 106] on p "إضافه شركة جديدة ، تعديل شركة قائمة" at bounding box center [664, 106] width 1022 height 21
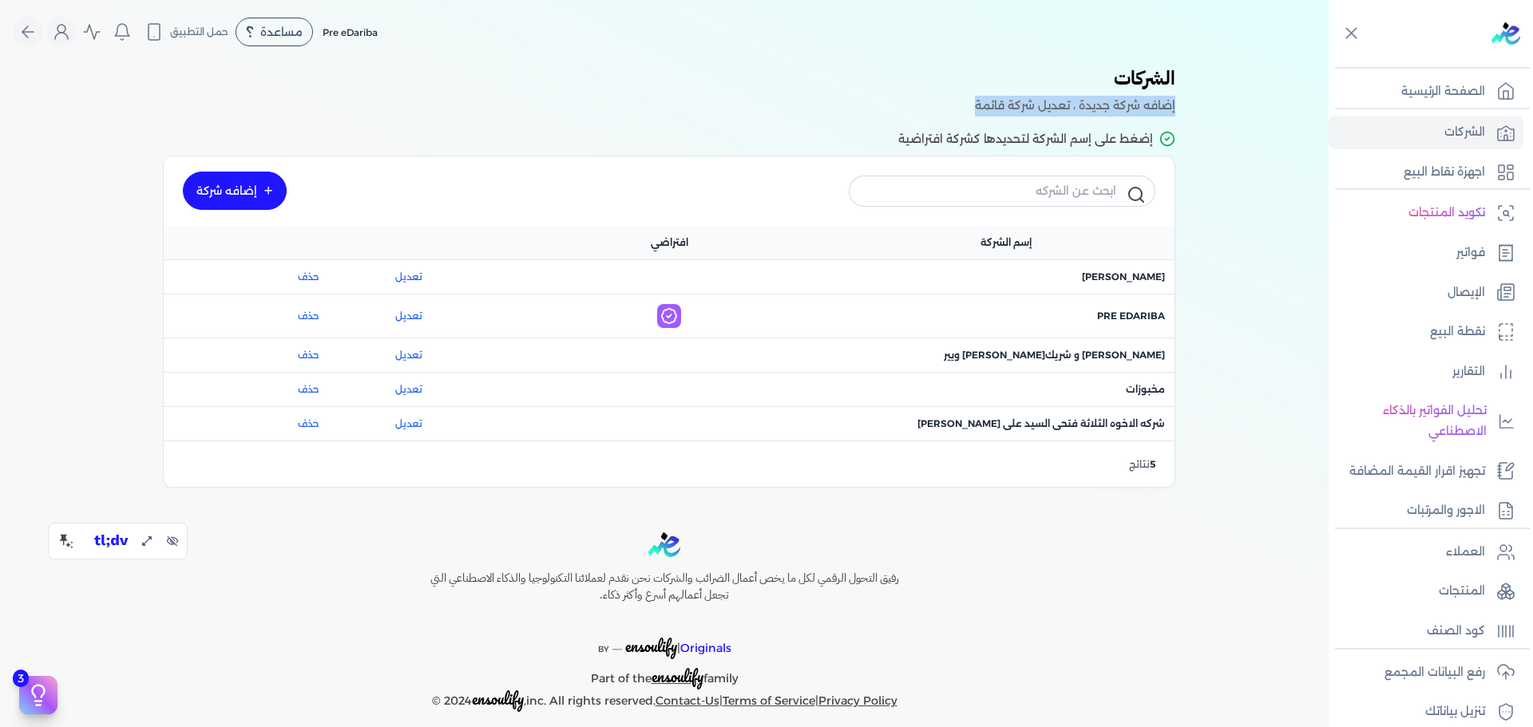
click at [1155, 106] on p "إضافه شركة جديدة ، تعديل شركة قائمة" at bounding box center [664, 106] width 1022 height 21
click at [68, 36] on icon "Global" at bounding box center [61, 36] width 13 height 6
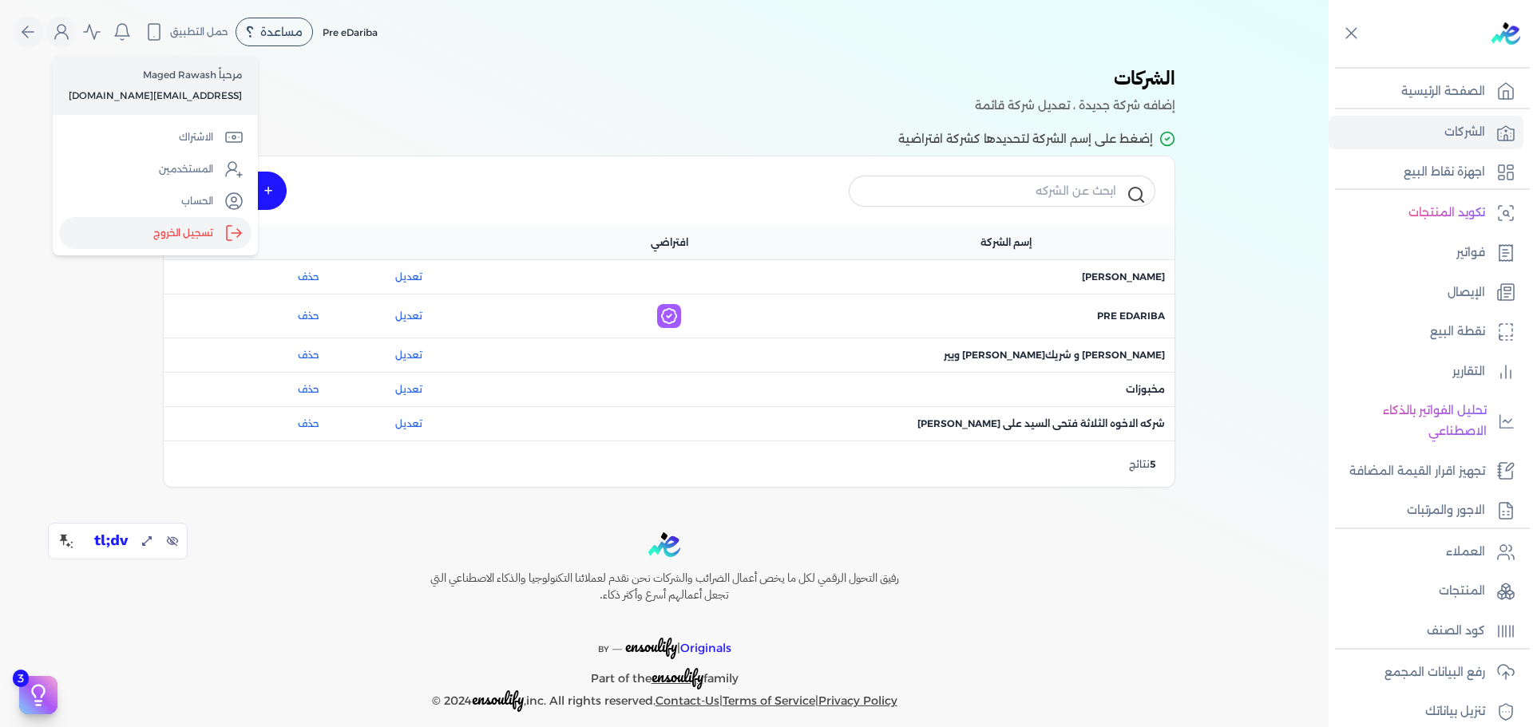
click at [187, 233] on label "تسجيل الخروج" at bounding box center [155, 233] width 192 height 32
click at [1329, 64] on input "Close" at bounding box center [1329, 64] width 0 height 0
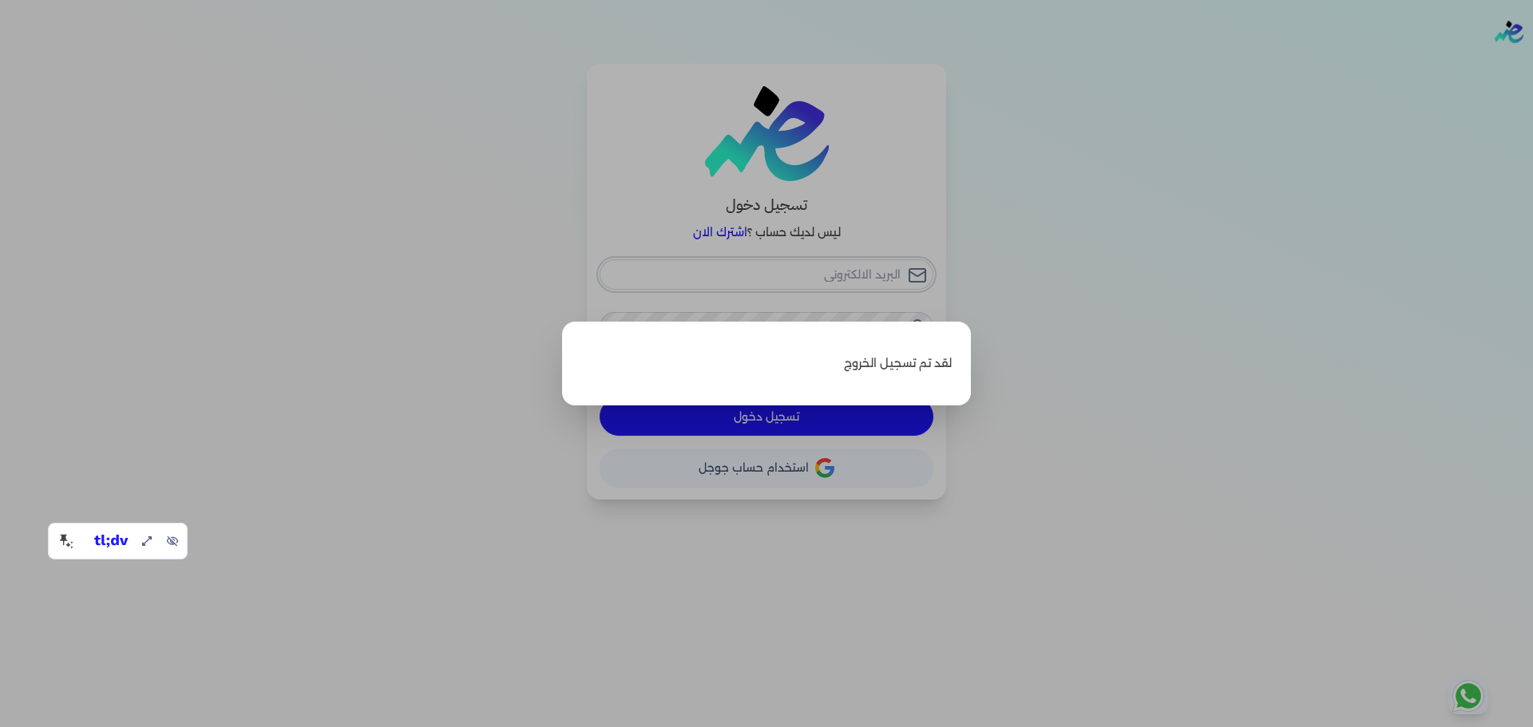
type input "[EMAIL_ADDRESS][DOMAIN_NAME]"
click at [898, 224] on label "Close" at bounding box center [766, 363] width 1533 height 727
click at [1532, 64] on input "Close" at bounding box center [1533, 64] width 0 height 0
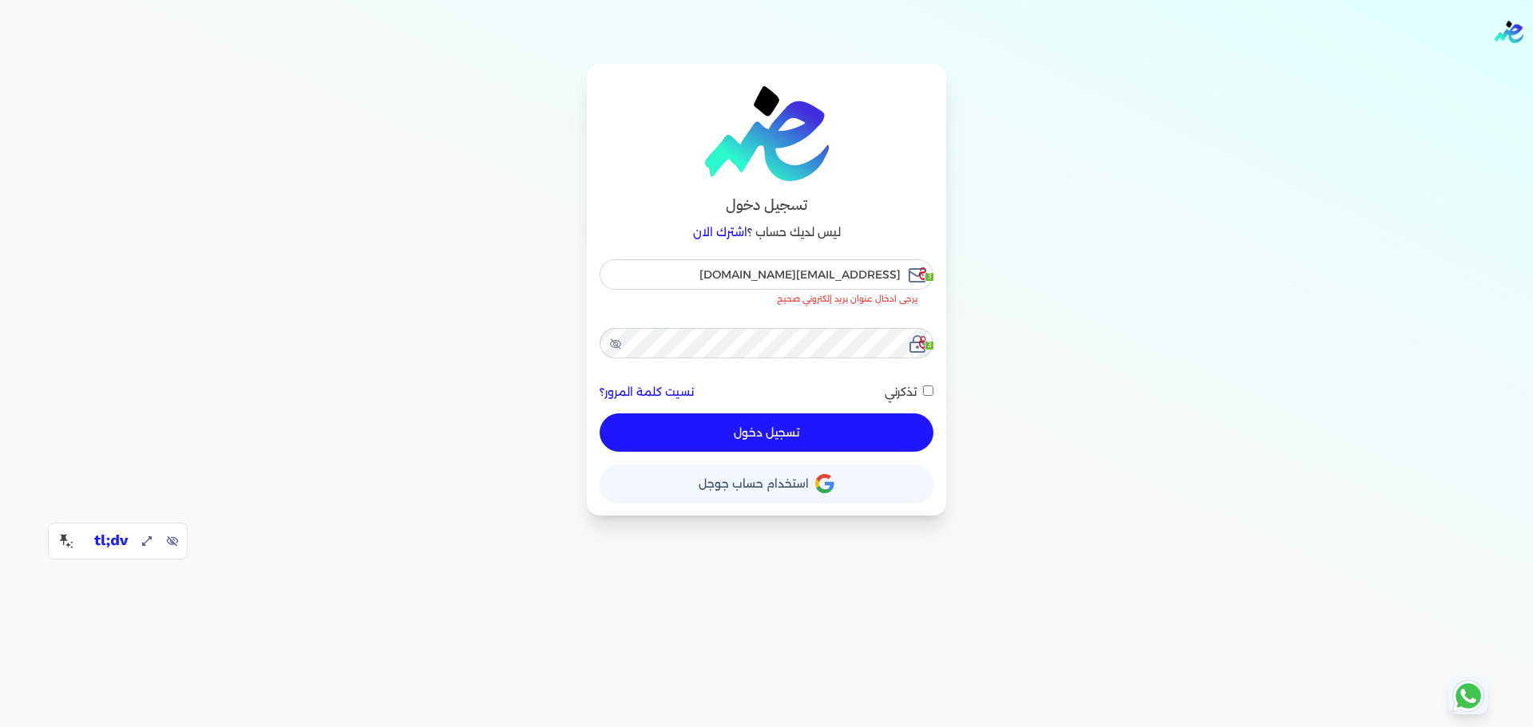
click at [719, 229] on link "اشترك الان" at bounding box center [720, 232] width 54 height 14
checkbox input "false"
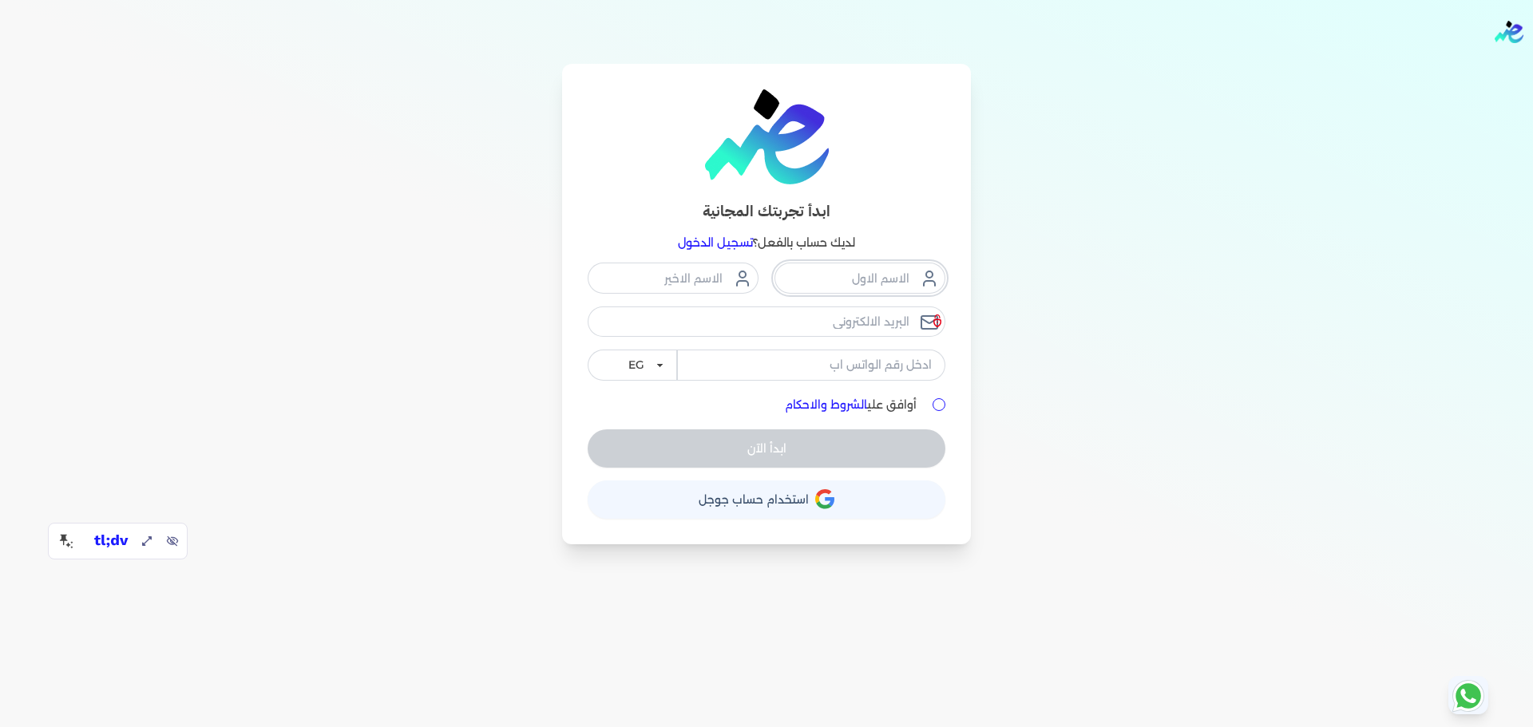
click at [870, 275] on input "text" at bounding box center [860, 278] width 171 height 30
click at [700, 244] on link "تسجيل الدخول" at bounding box center [715, 243] width 75 height 14
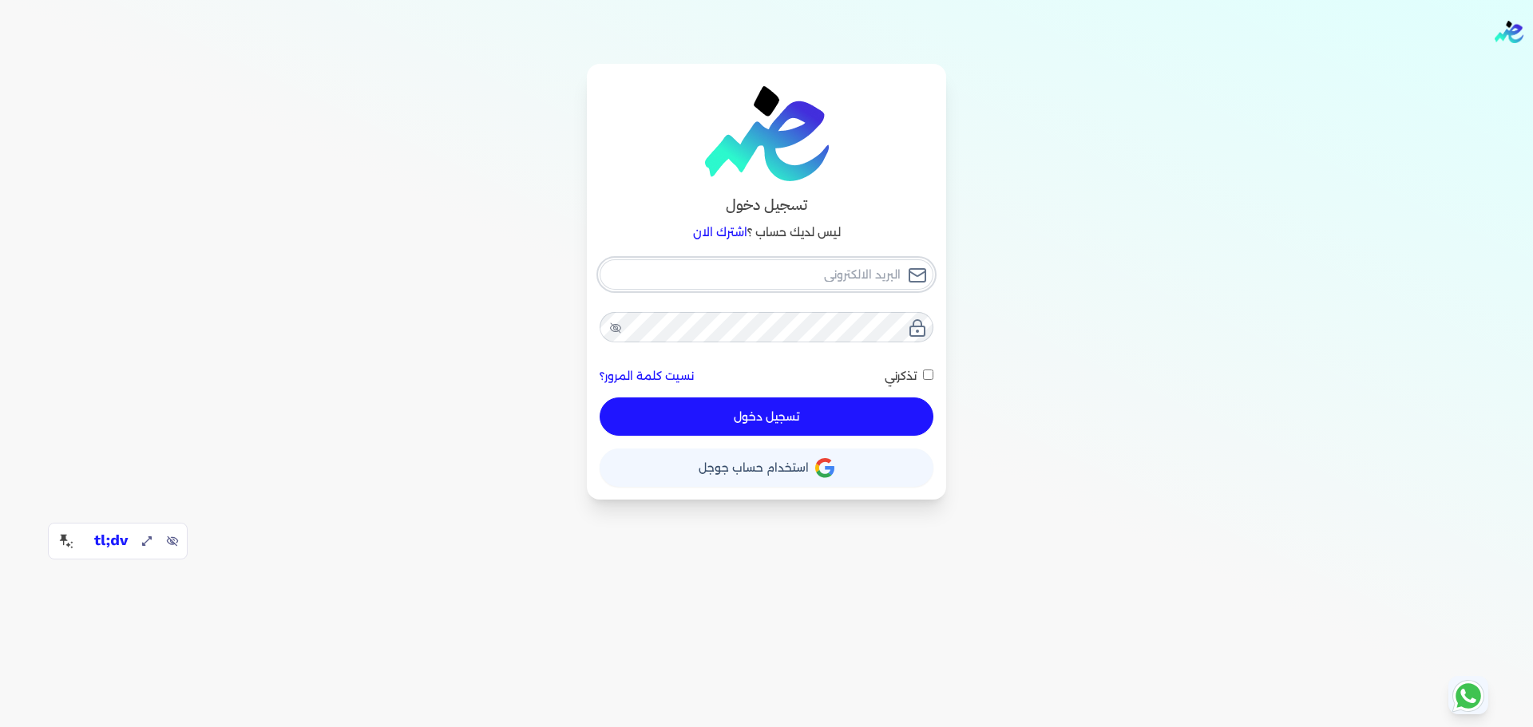
type input "[EMAIL_ADDRESS][DOMAIN_NAME]"
click at [840, 270] on input "[EMAIL_ADDRESS][DOMAIN_NAME]" at bounding box center [767, 275] width 334 height 30
click at [822, 400] on button "تسجيل دخول" at bounding box center [767, 417] width 334 height 38
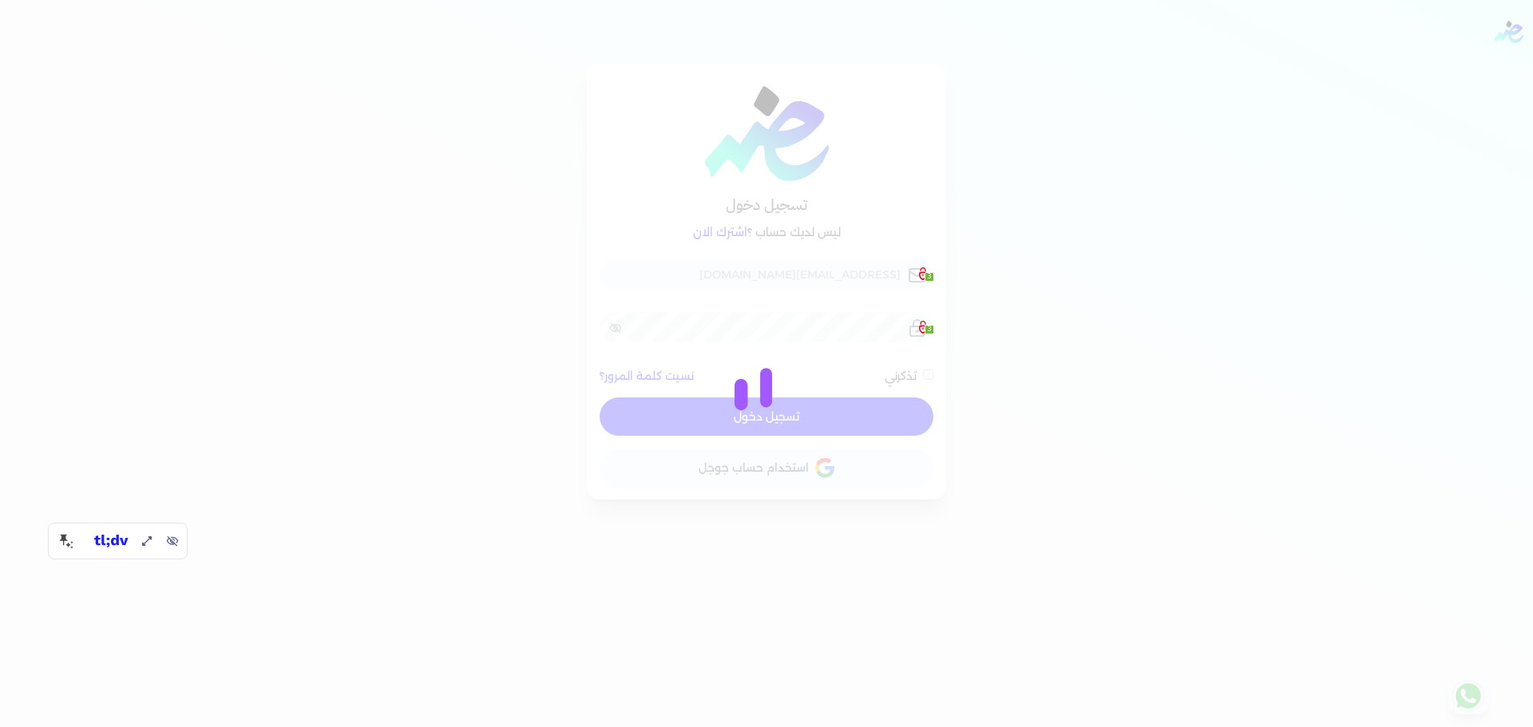
checkbox input "false"
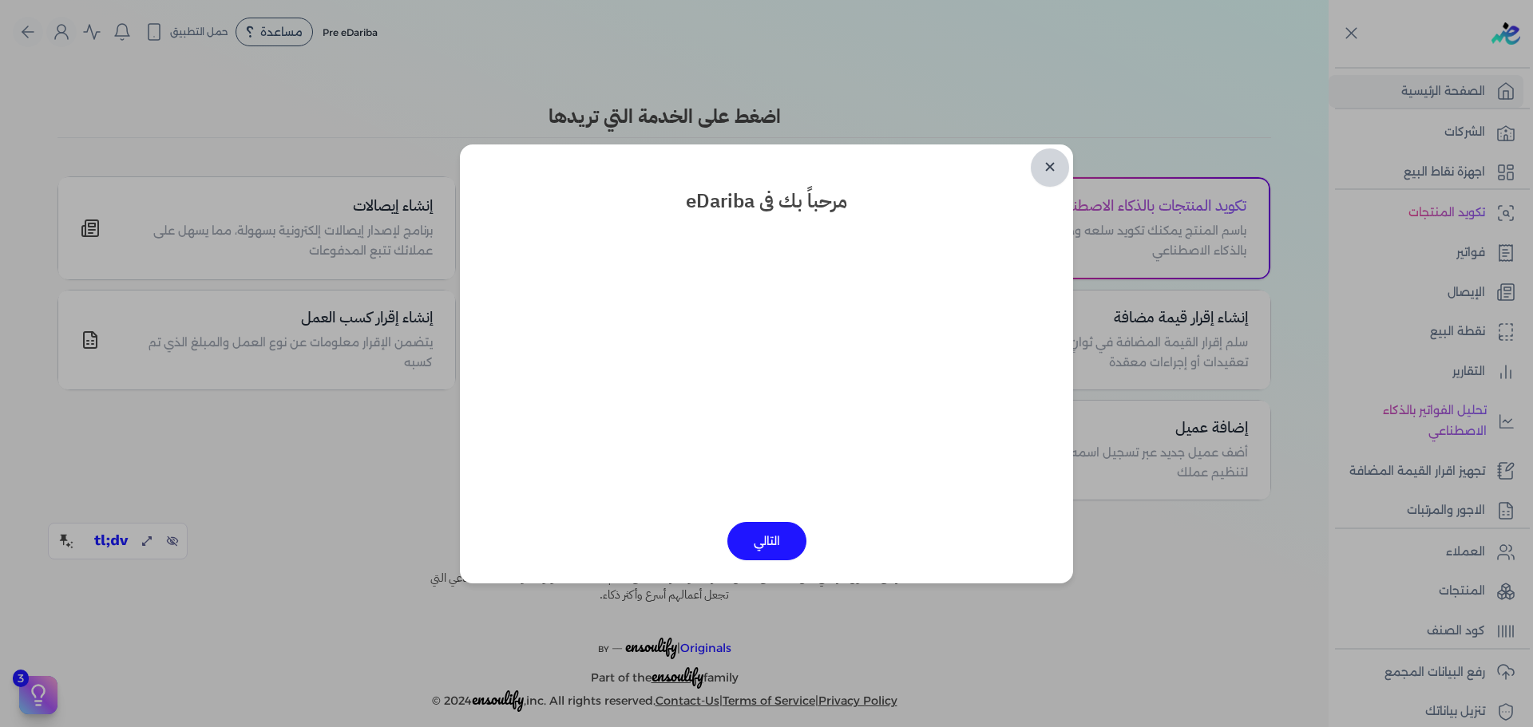
click at [1046, 166] on link "✕" at bounding box center [1050, 168] width 38 height 38
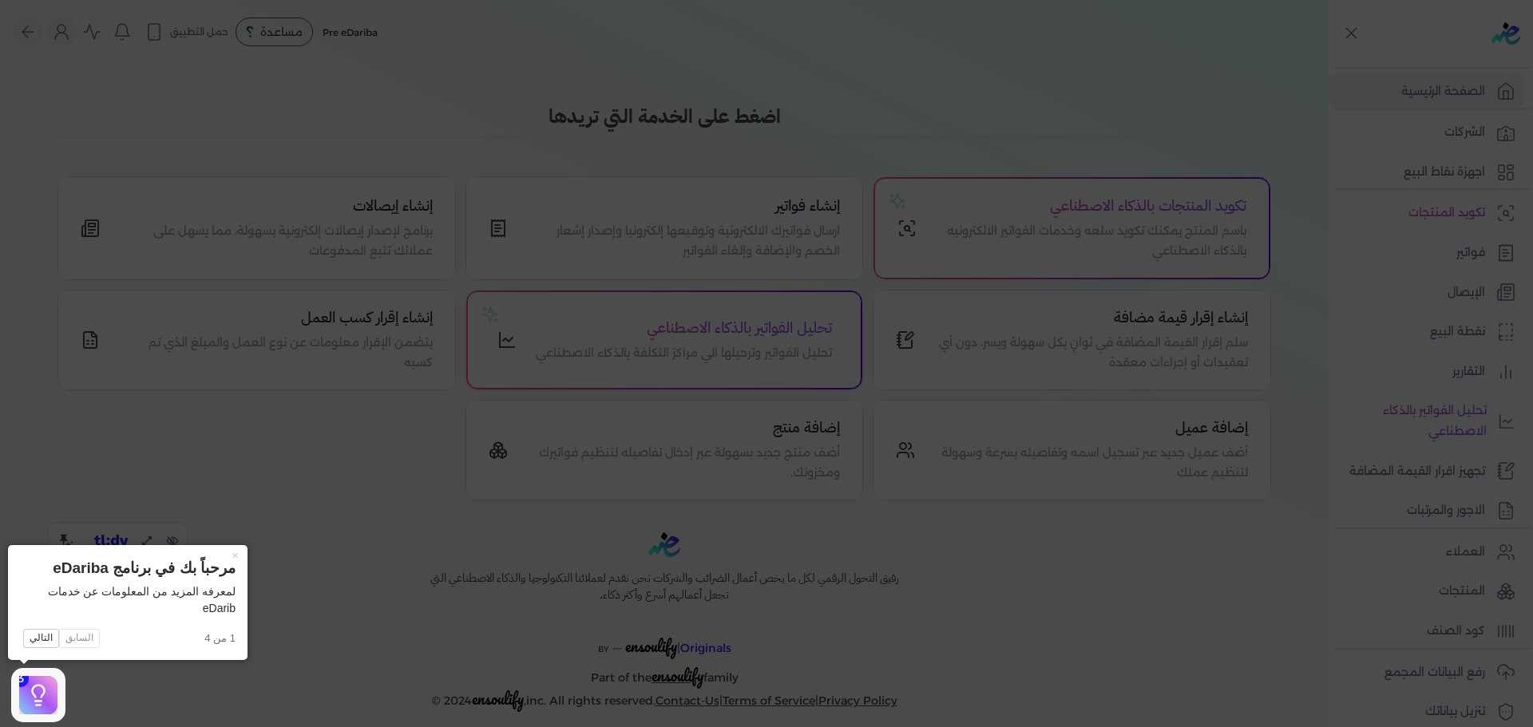
click at [867, 149] on icon at bounding box center [766, 363] width 1533 height 727
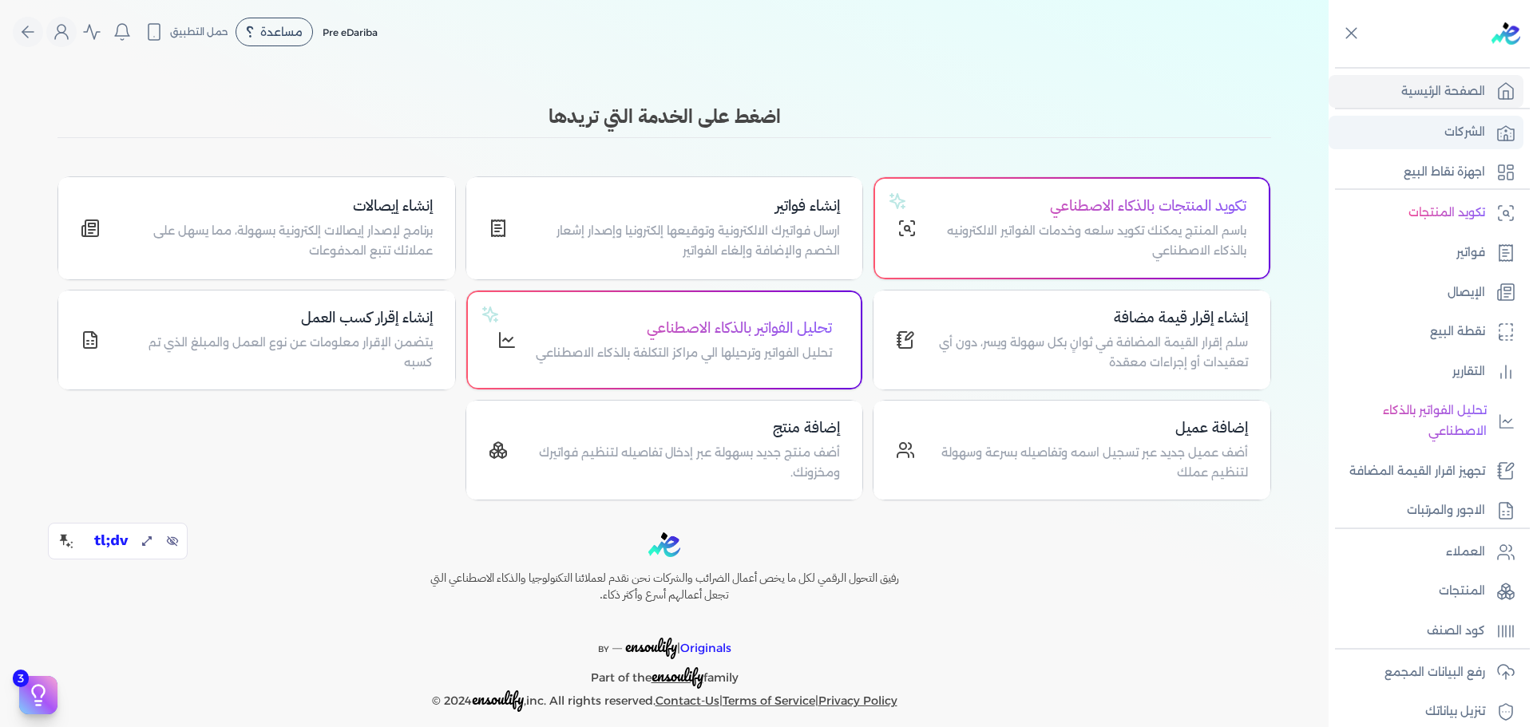
click at [1487, 129] on link "الشركات" at bounding box center [1426, 133] width 195 height 34
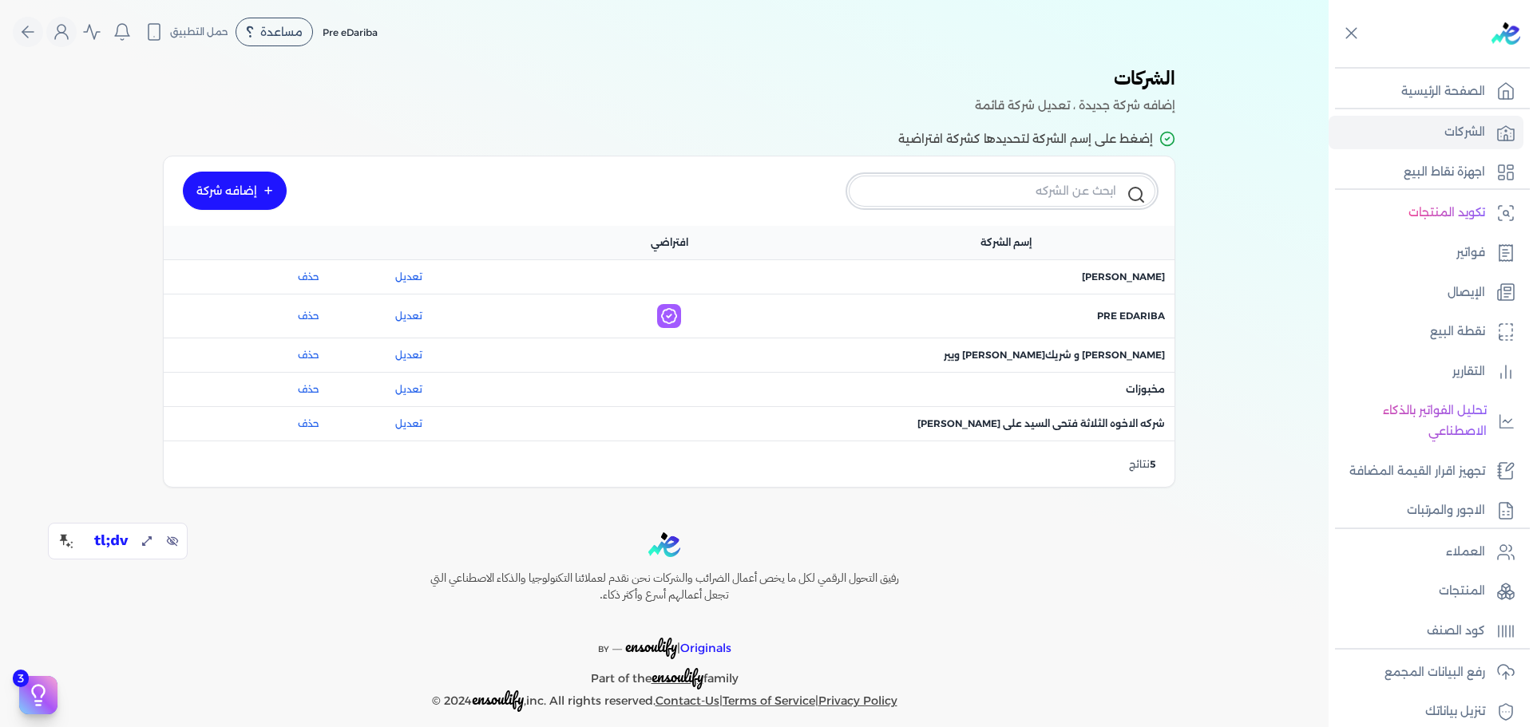
click at [1109, 202] on input "text" at bounding box center [1002, 191] width 307 height 30
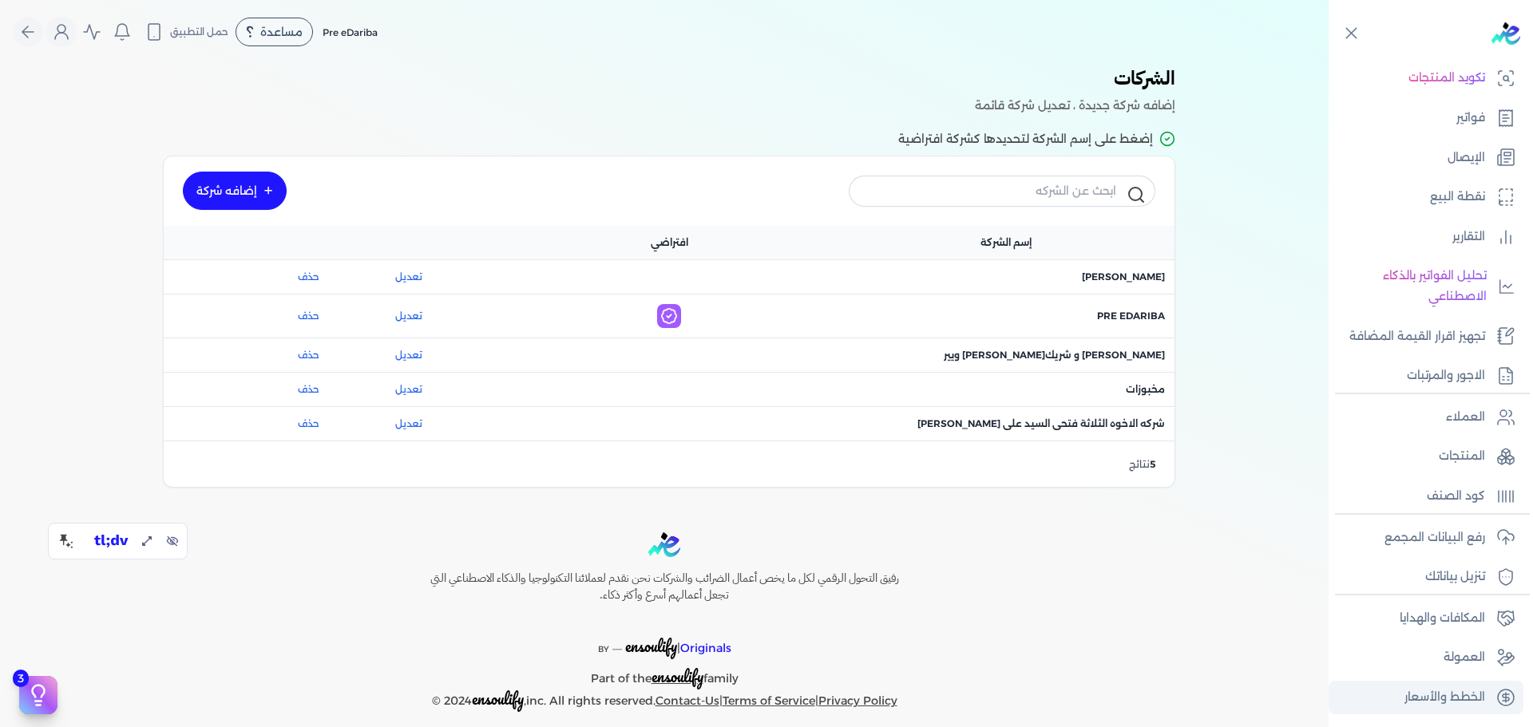
click at [1457, 689] on p "الخطط والأسعار" at bounding box center [1445, 698] width 81 height 21
click at [1348, 34] on icon at bounding box center [1352, 33] width 20 height 20
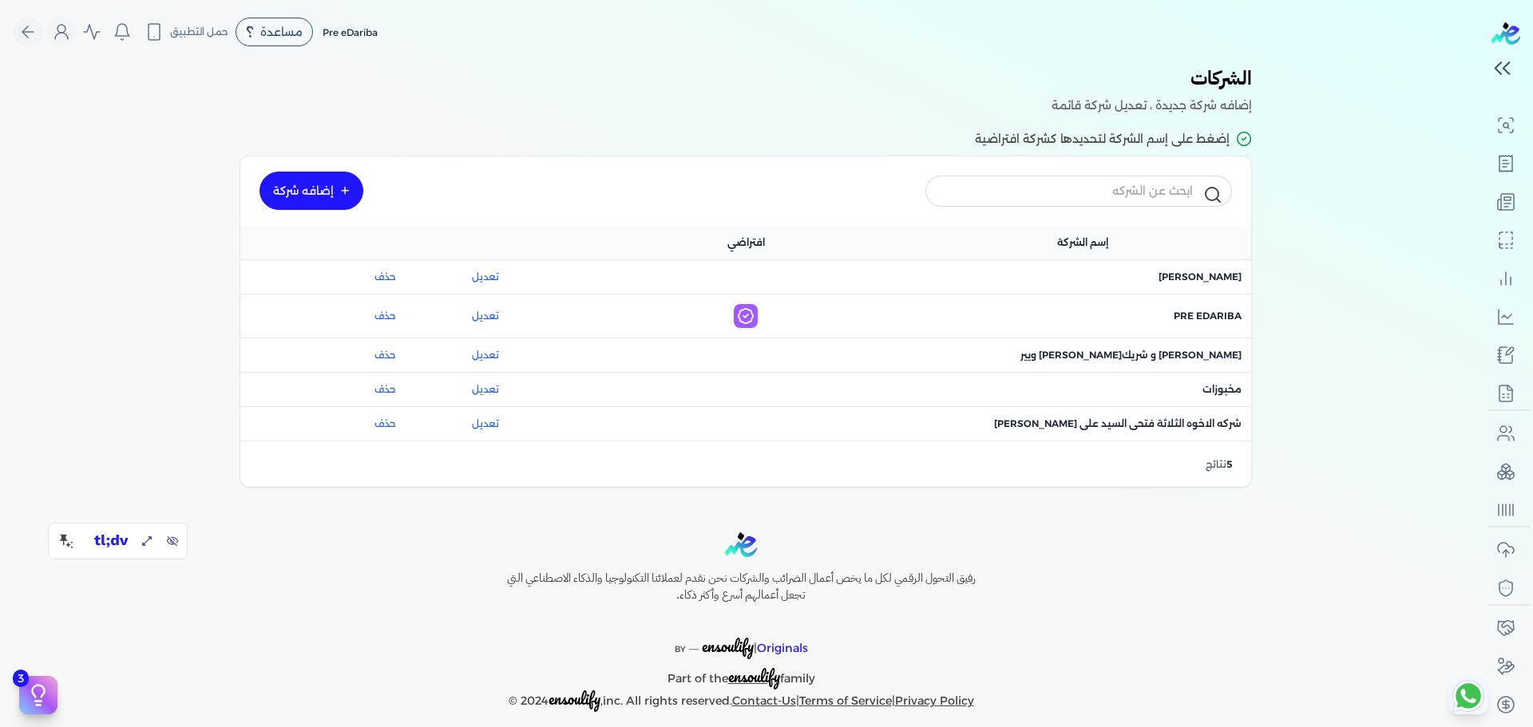
click at [910, 81] on h3 "الشركات" at bounding box center [741, 80] width 1022 height 32
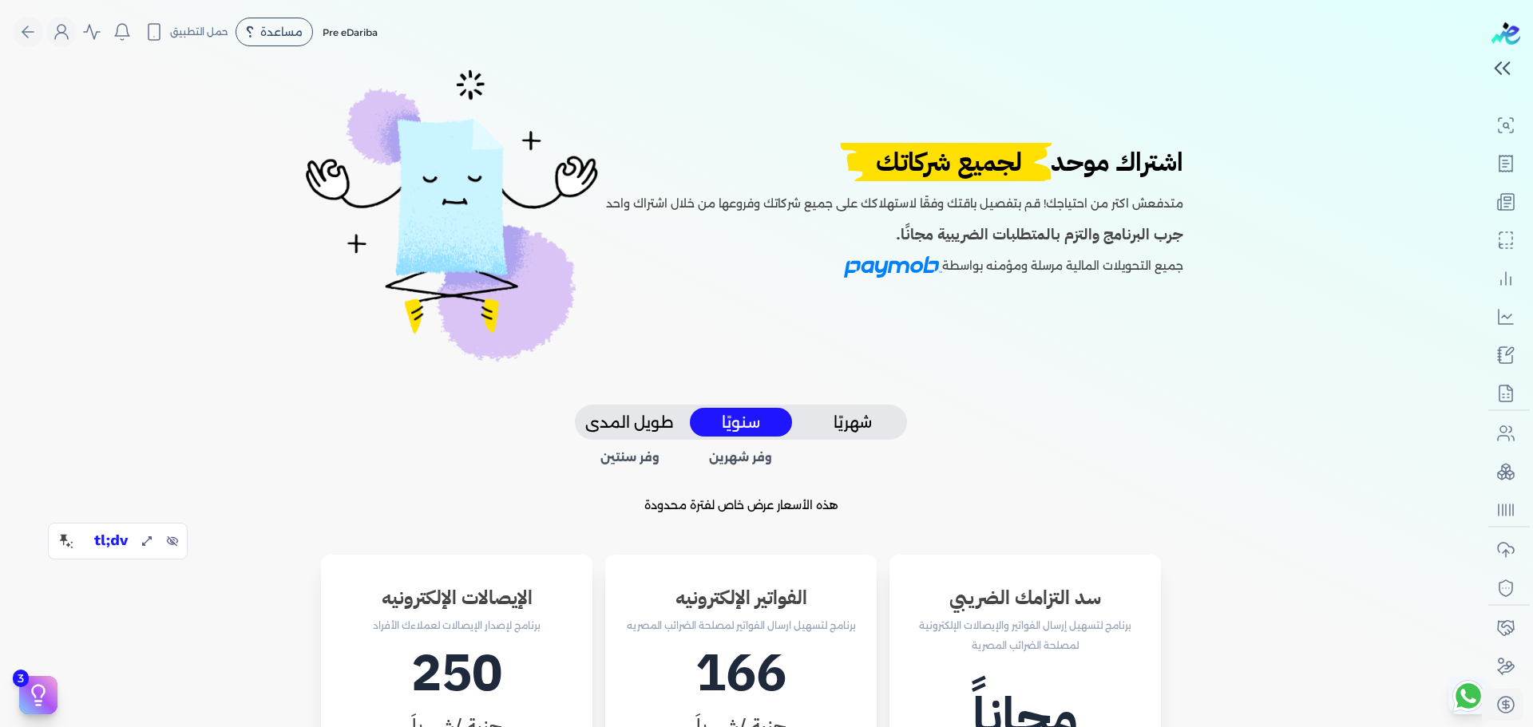
scroll to position [121, 0]
click at [1147, 162] on h2 "اشتراك موحد لجميع شركاتك" at bounding box center [894, 162] width 577 height 38
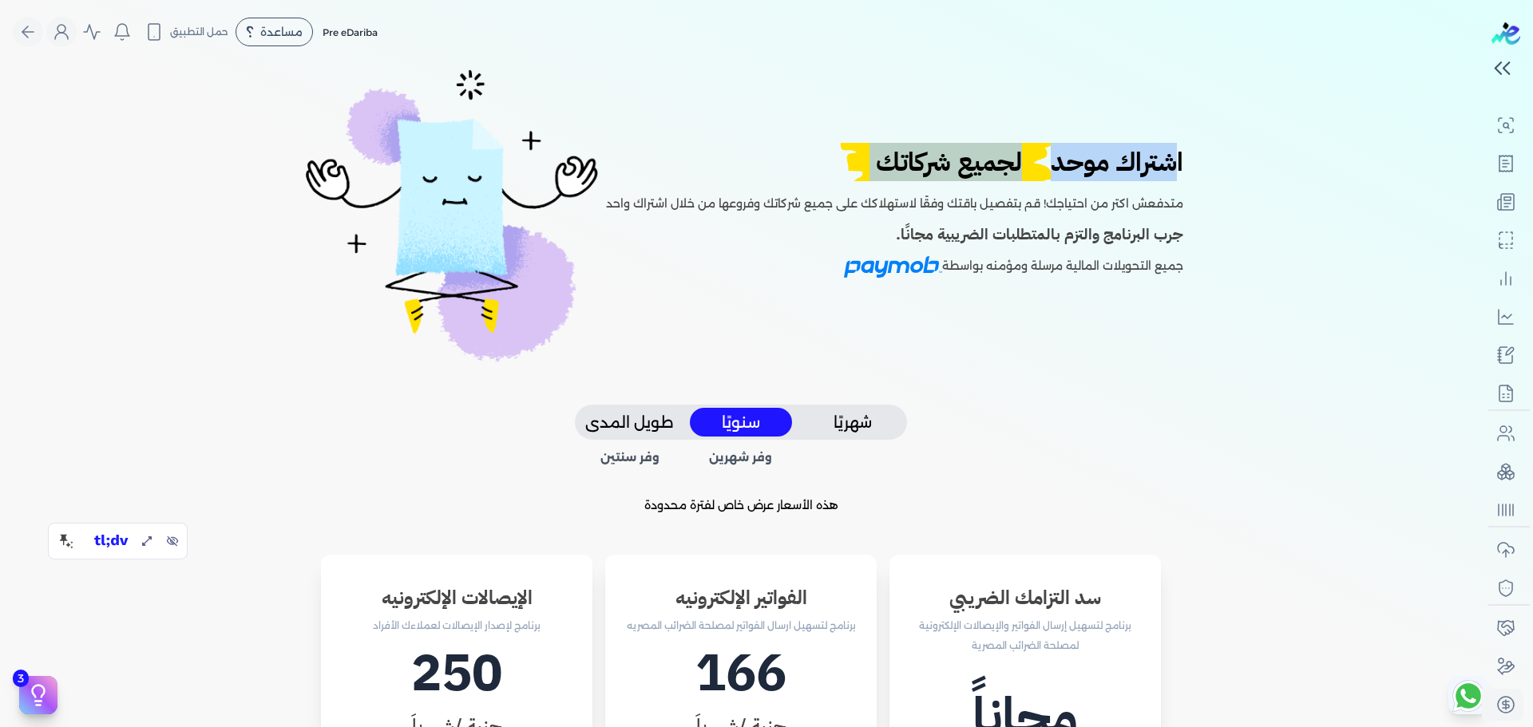
click at [1147, 162] on h2 "اشتراك موحد لجميع شركاتك" at bounding box center [894, 162] width 577 height 38
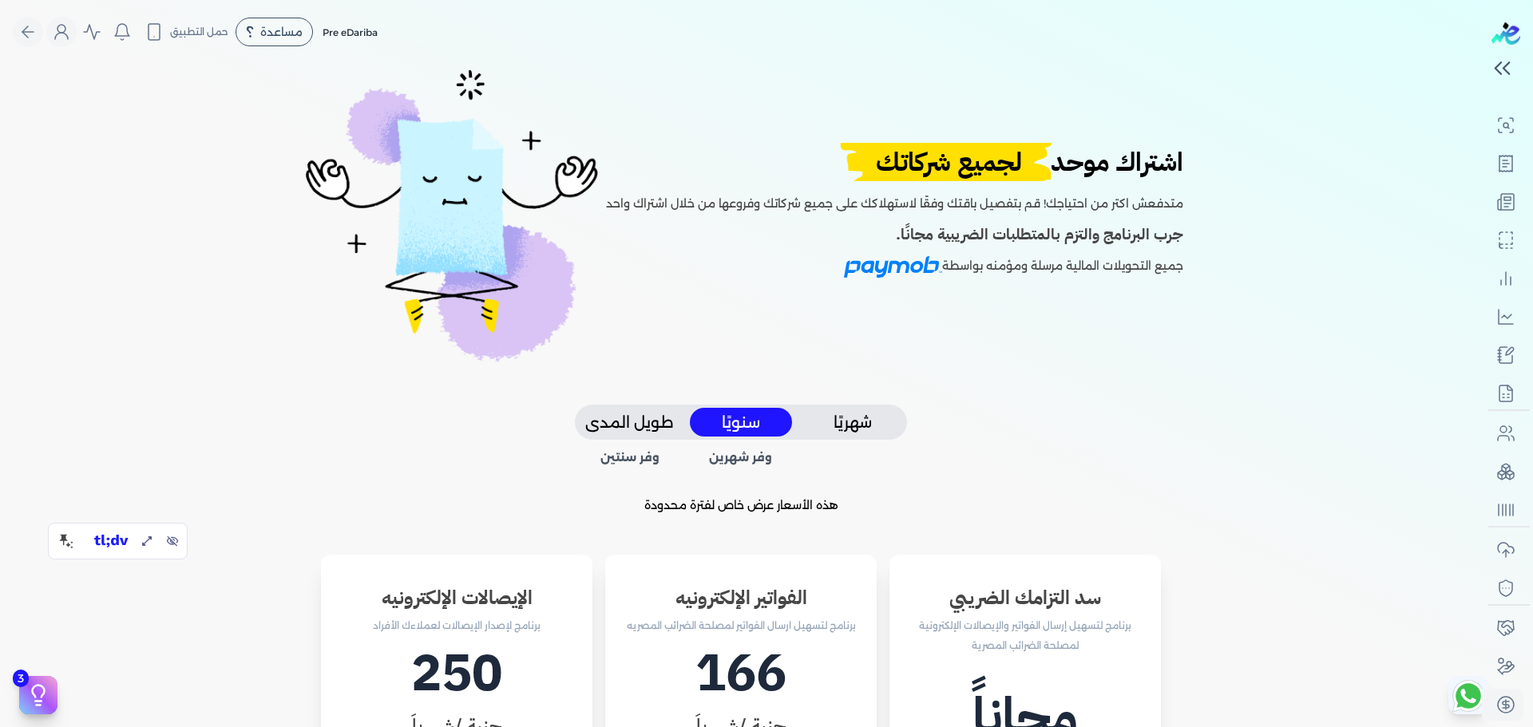
click at [1143, 209] on p "متدفعش اكتر من احتياجك! قم بتفصيل باقتك وفقًا لاستهلاكك على جميع شركاتك وفروعها…" at bounding box center [894, 198] width 577 height 34
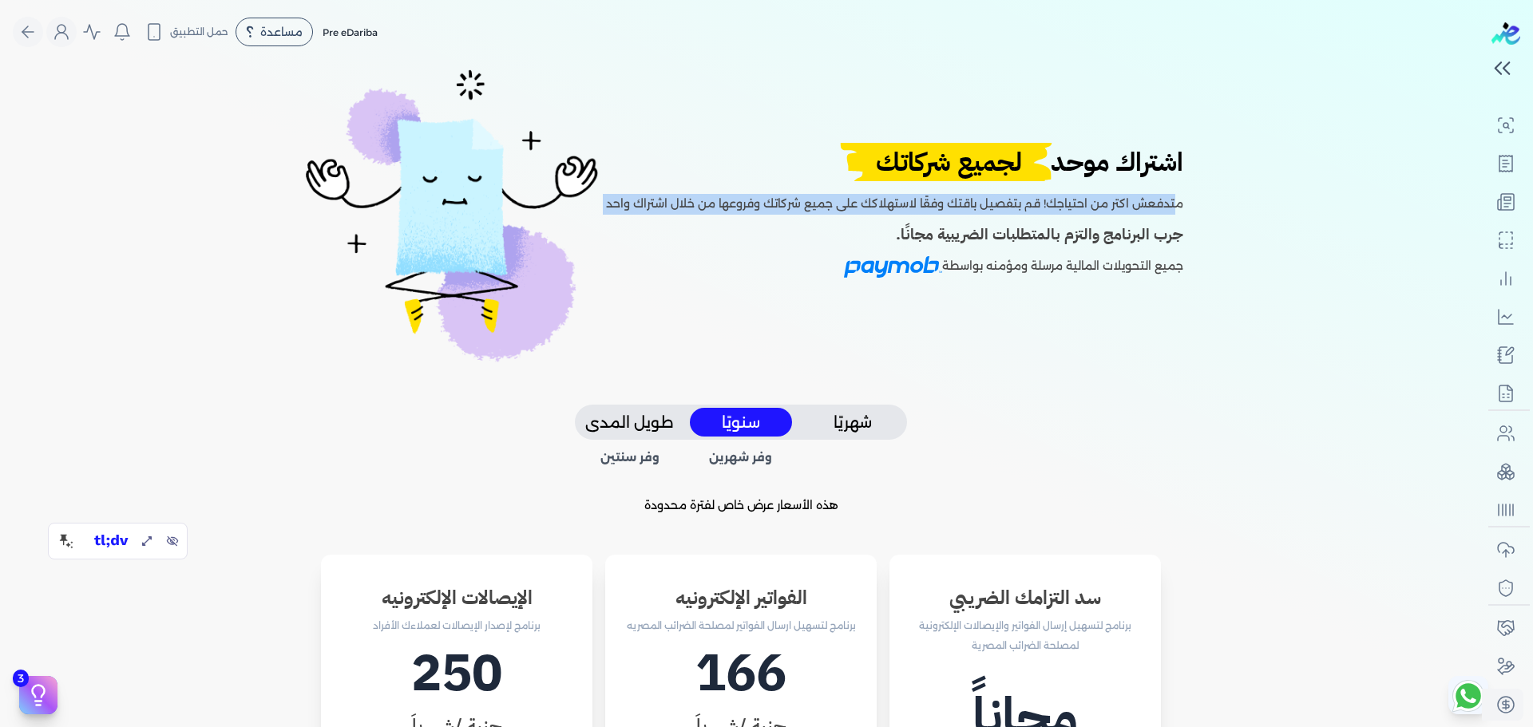
click at [1143, 209] on p "متدفعش اكتر من احتياجك! قم بتفصيل باقتك وفقًا لاستهلاكك على جميع شركاتك وفروعها…" at bounding box center [894, 198] width 577 height 34
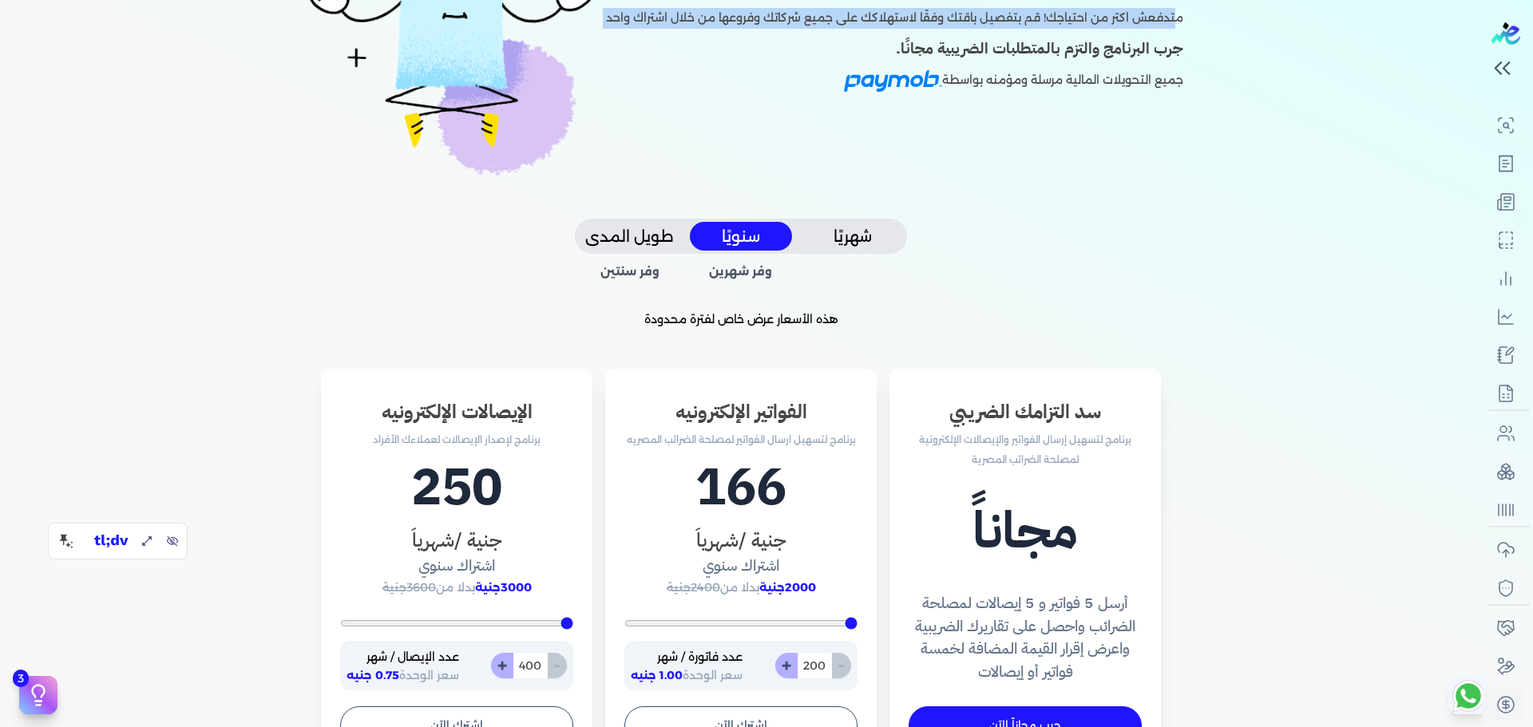
scroll to position [0, 0]
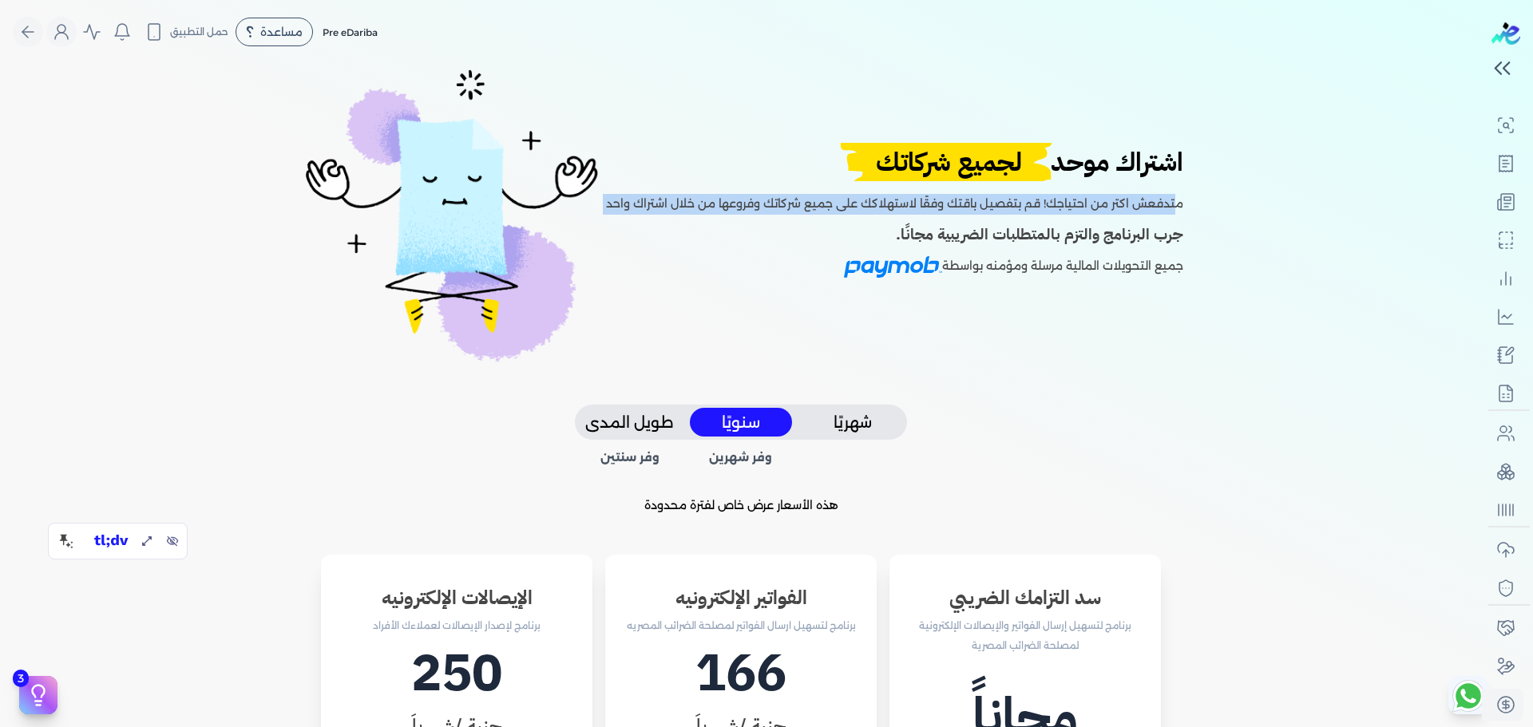
click at [1022, 213] on p "متدفعش اكتر من احتياجك! قم بتفصيل باقتك وفقًا لاستهلاكك على جميع شركاتك وفروعها…" at bounding box center [894, 198] width 577 height 34
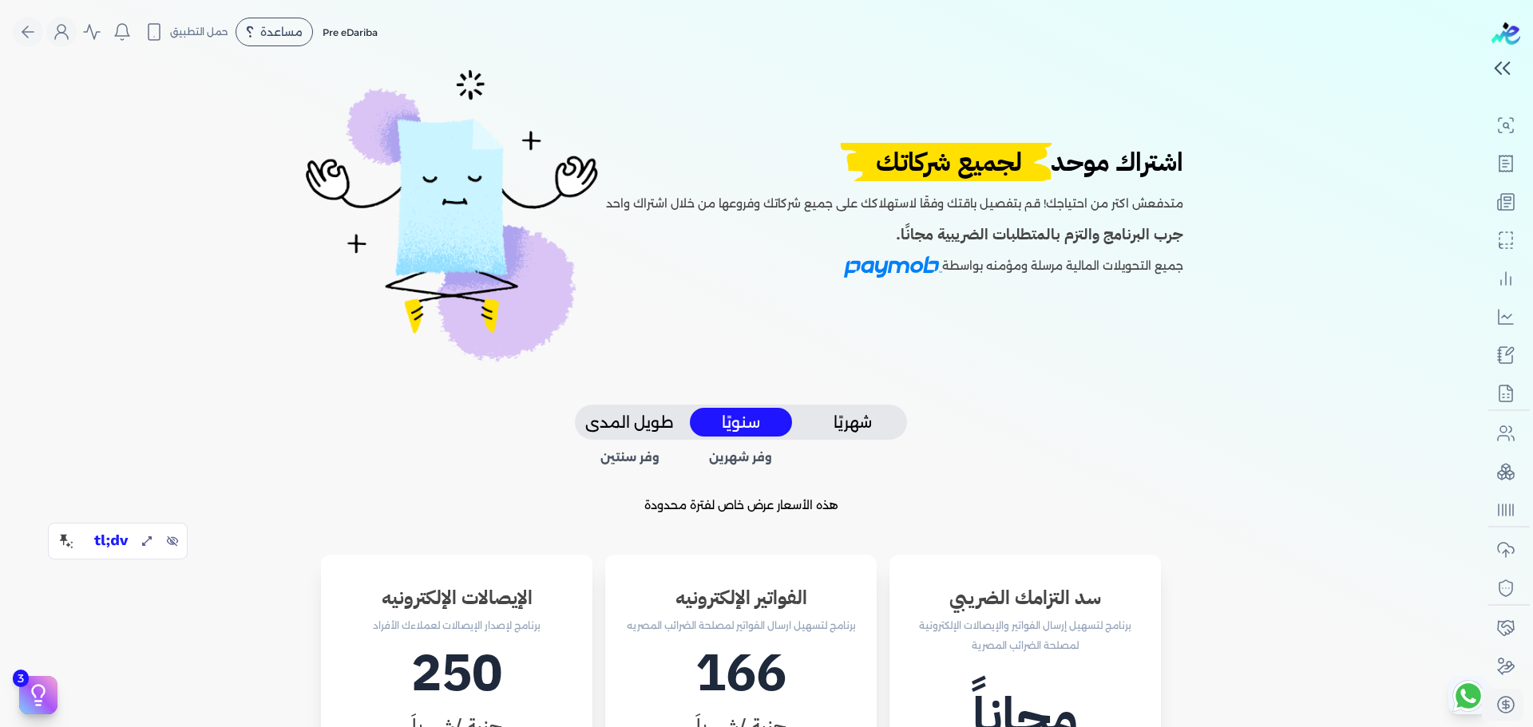
click at [1022, 213] on p "متدفعش اكتر من احتياجك! قم بتفصيل باقتك وفقًا لاستهلاكك على جميع شركاتك وفروعها…" at bounding box center [894, 198] width 577 height 34
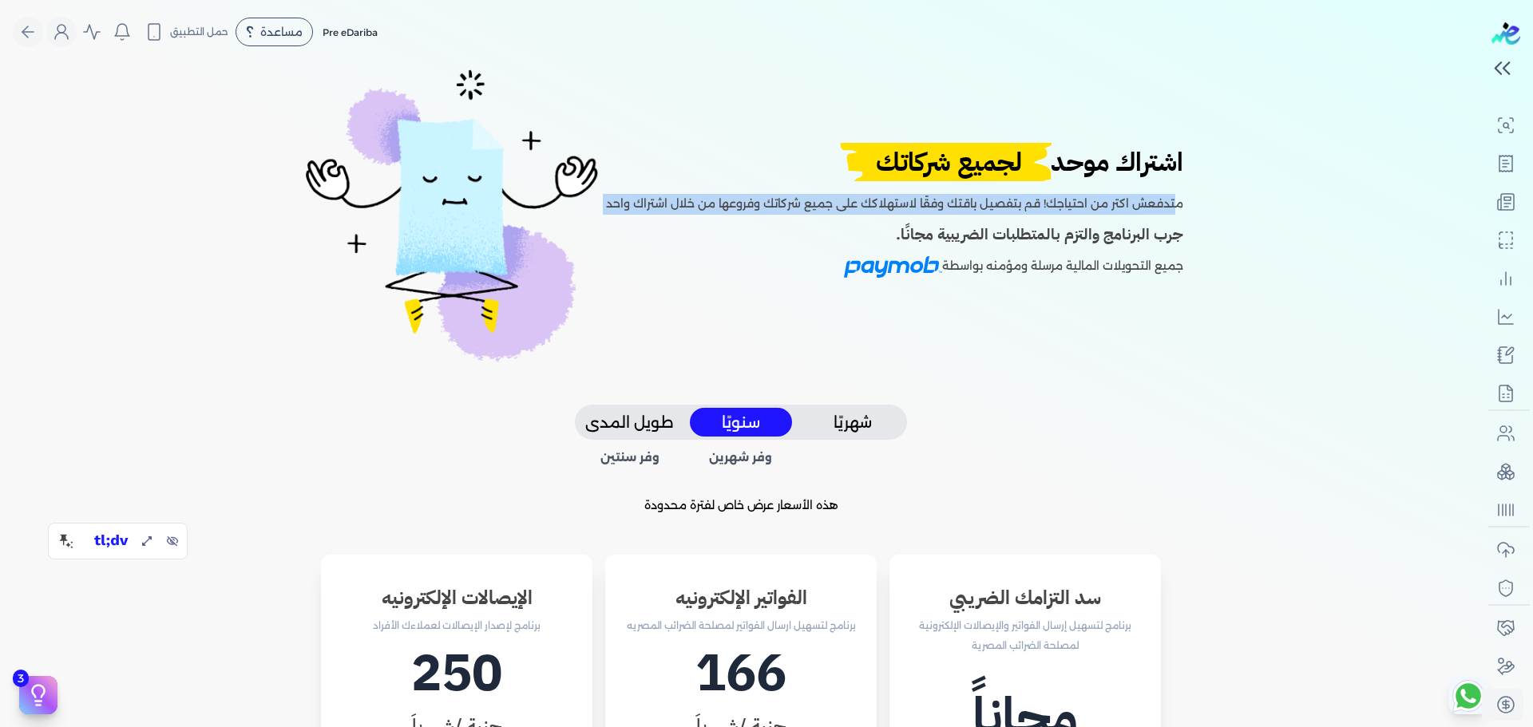
click at [1022, 213] on p "متدفعش اكتر من احتياجك! قم بتفصيل باقتك وفقًا لاستهلاكك على جميع شركاتك وفروعها…" at bounding box center [894, 198] width 577 height 34
click at [69, 30] on icon "Global" at bounding box center [61, 31] width 19 height 19
click at [175, 234] on label "تسجيل الخروج" at bounding box center [155, 233] width 192 height 32
click at [1482, 64] on input "Close" at bounding box center [1482, 64] width 0 height 0
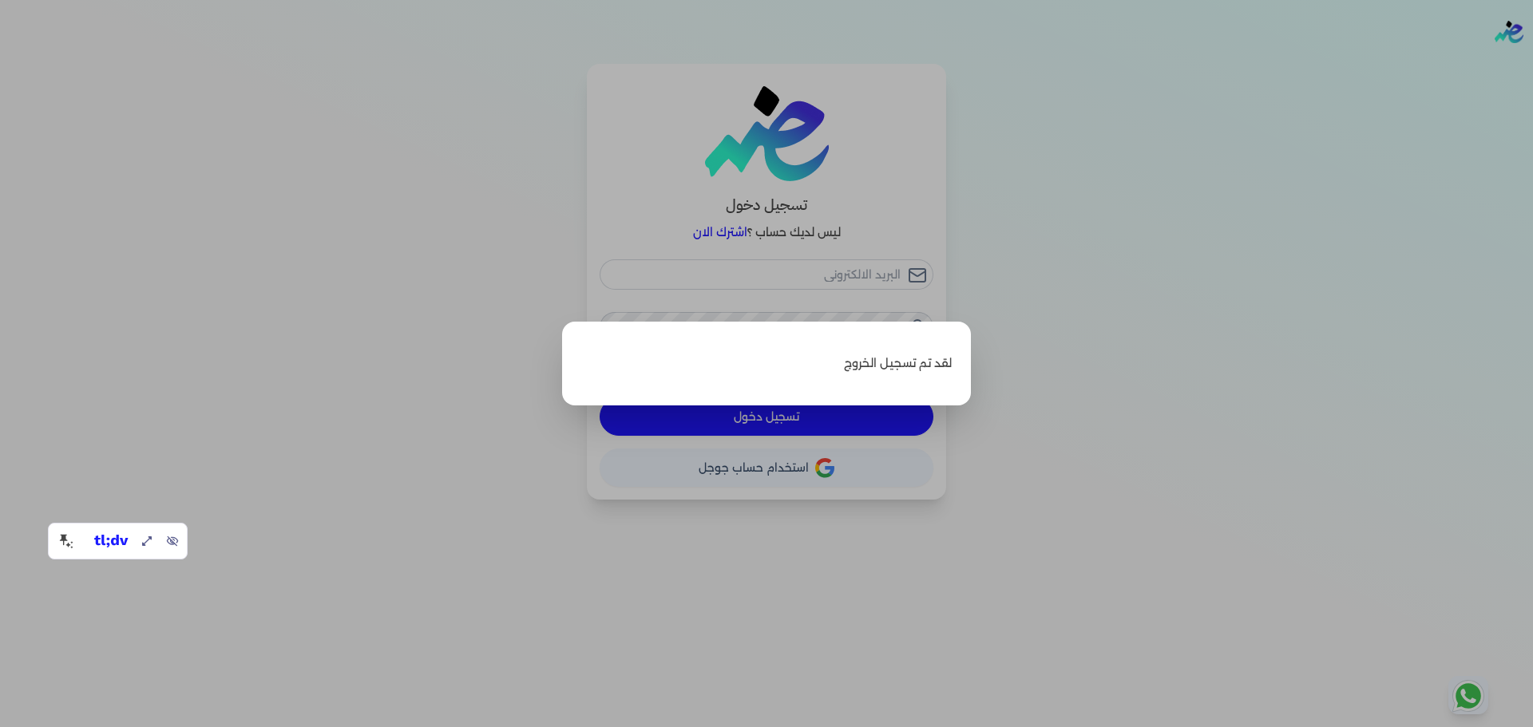
click at [743, 222] on label "Close" at bounding box center [766, 363] width 1533 height 727
click at [1532, 64] on input "Close" at bounding box center [1533, 64] width 0 height 0
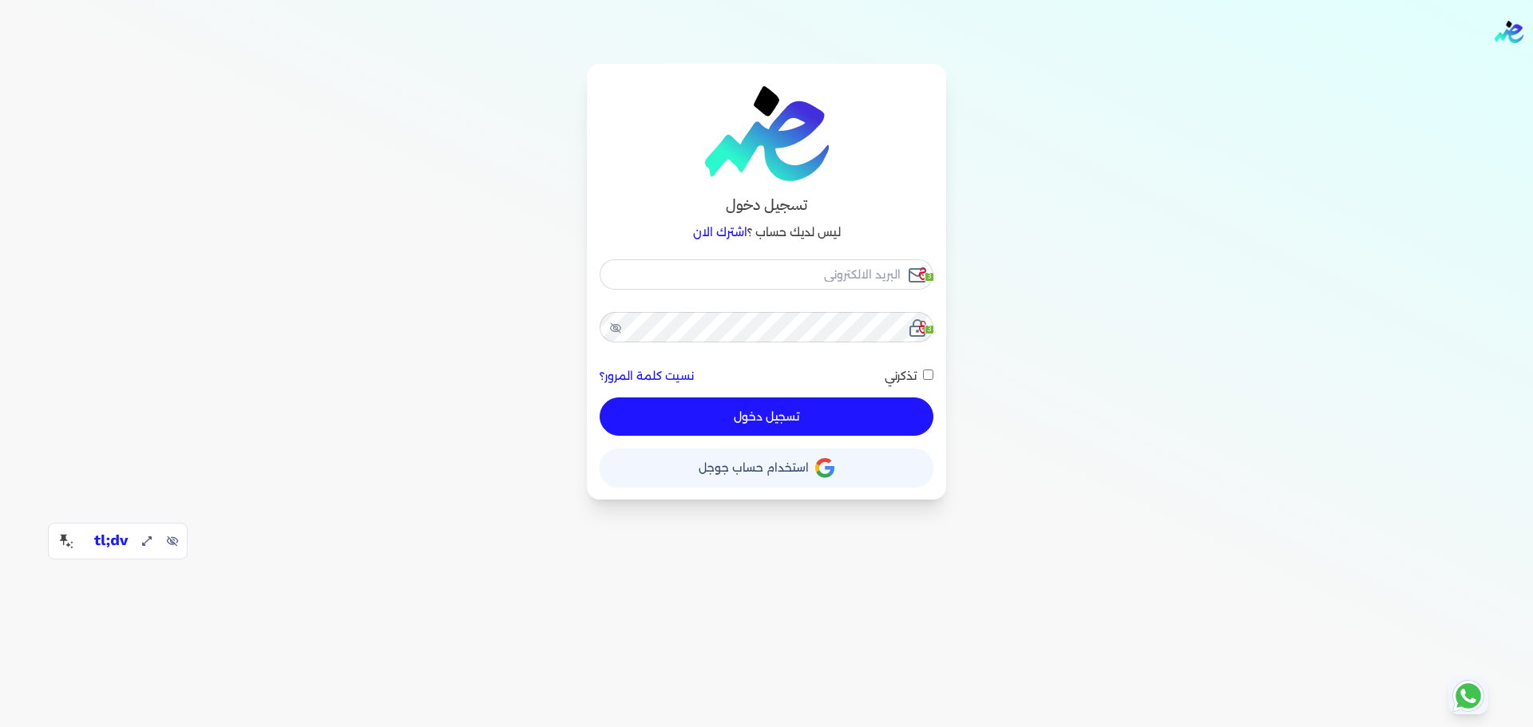
checkbox input "false"
type input "[EMAIL_ADDRESS][DOMAIN_NAME]"
checkbox input "false"
click at [728, 231] on link "اشترك الان" at bounding box center [720, 232] width 54 height 14
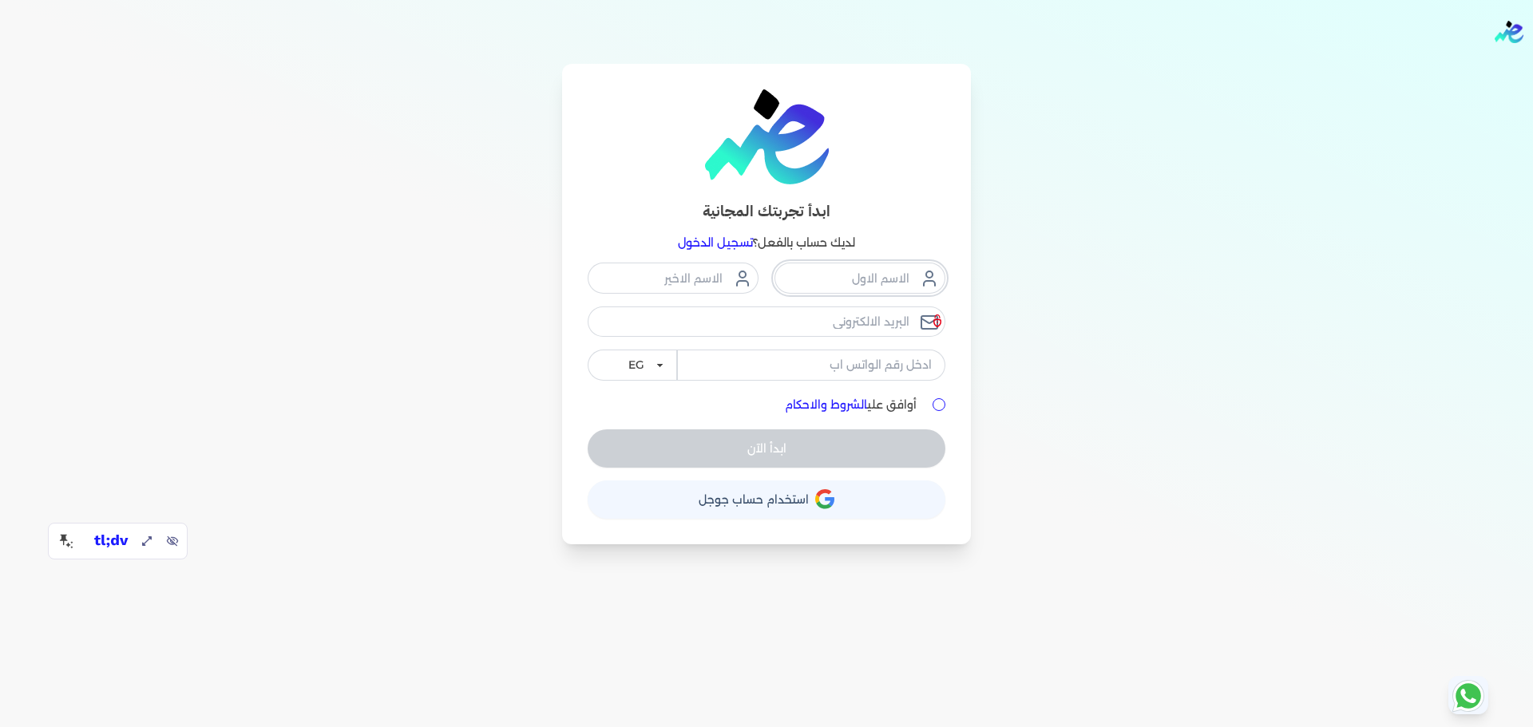
click at [900, 293] on input "text" at bounding box center [860, 278] width 171 height 30
click at [897, 332] on input "email" at bounding box center [767, 322] width 358 height 30
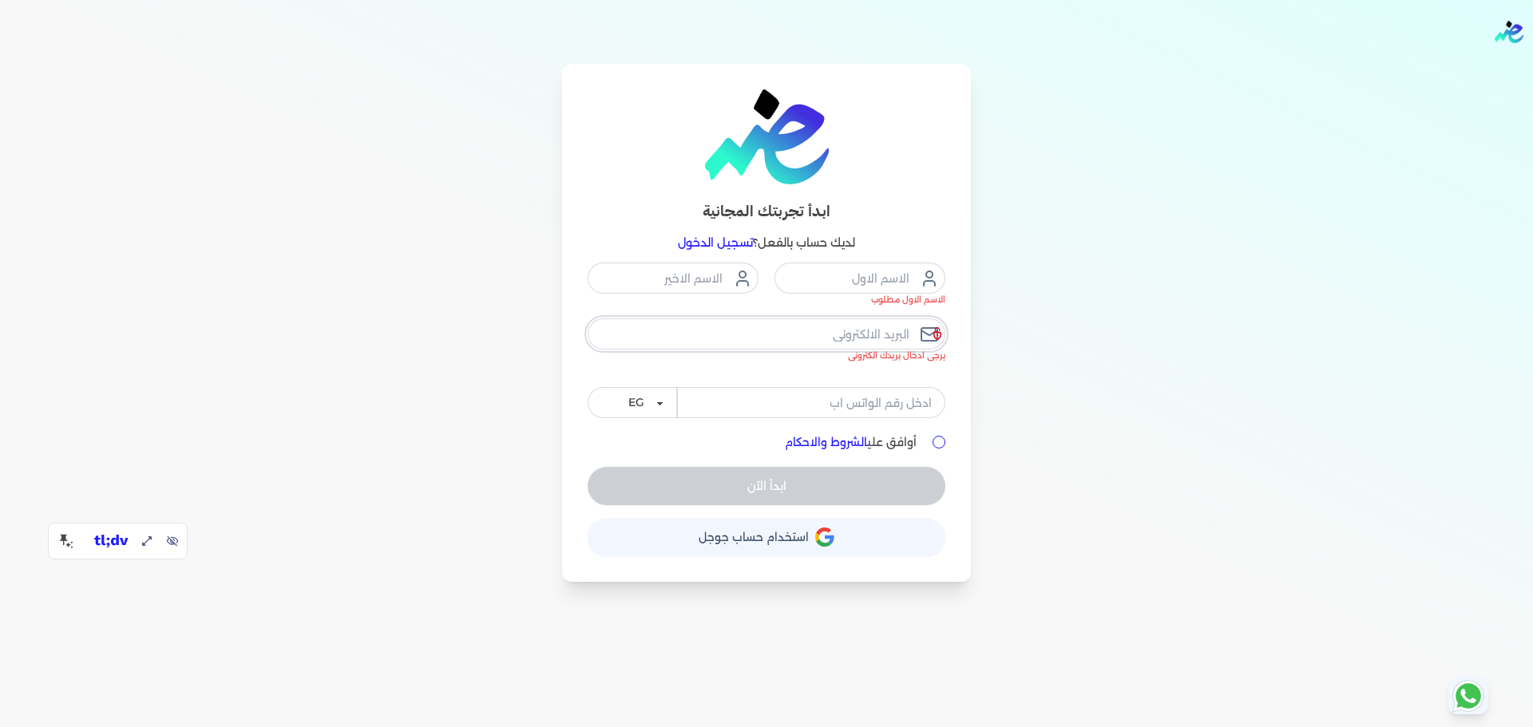
click at [887, 333] on input "email" at bounding box center [767, 334] width 358 height 30
type input "ensoulify2021@gmail.com"
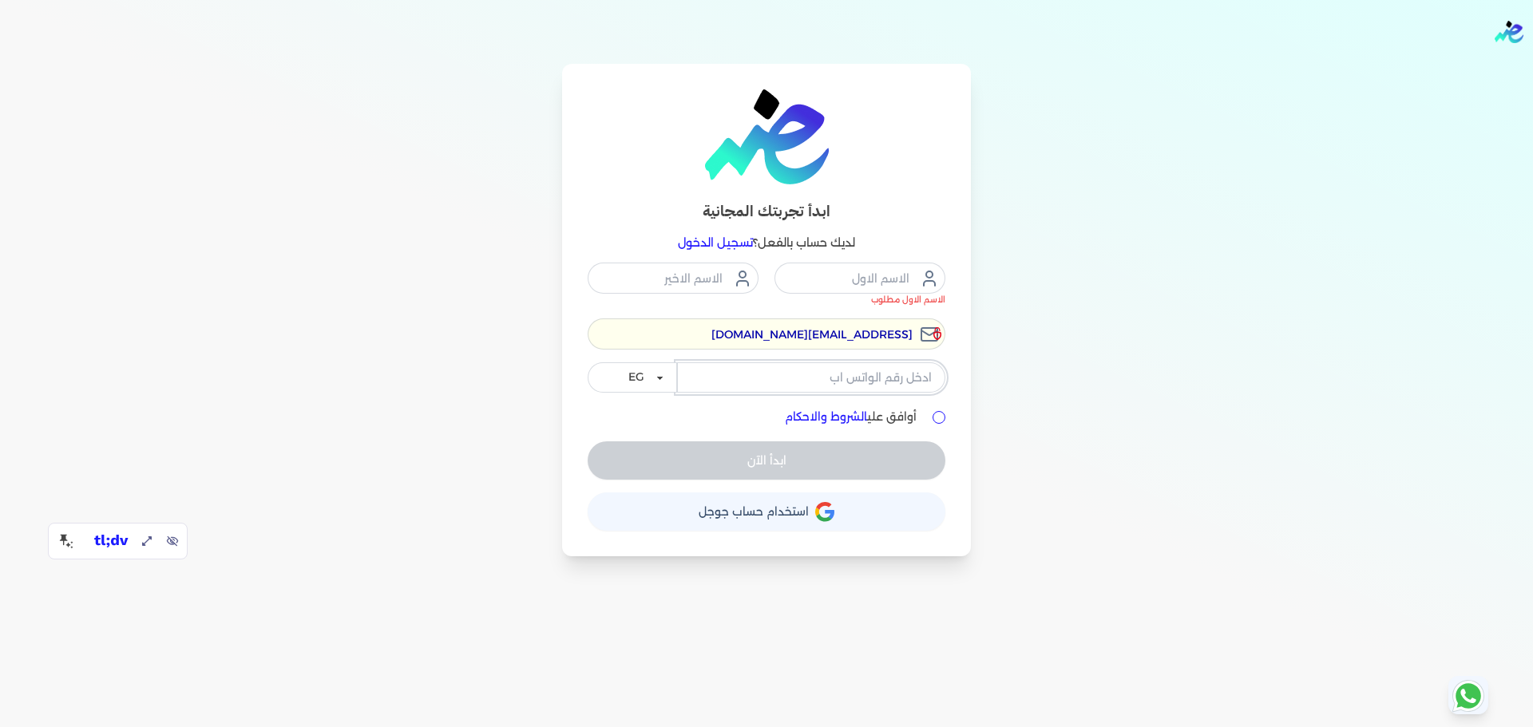
click at [909, 371] on input "tel" at bounding box center [811, 378] width 268 height 30
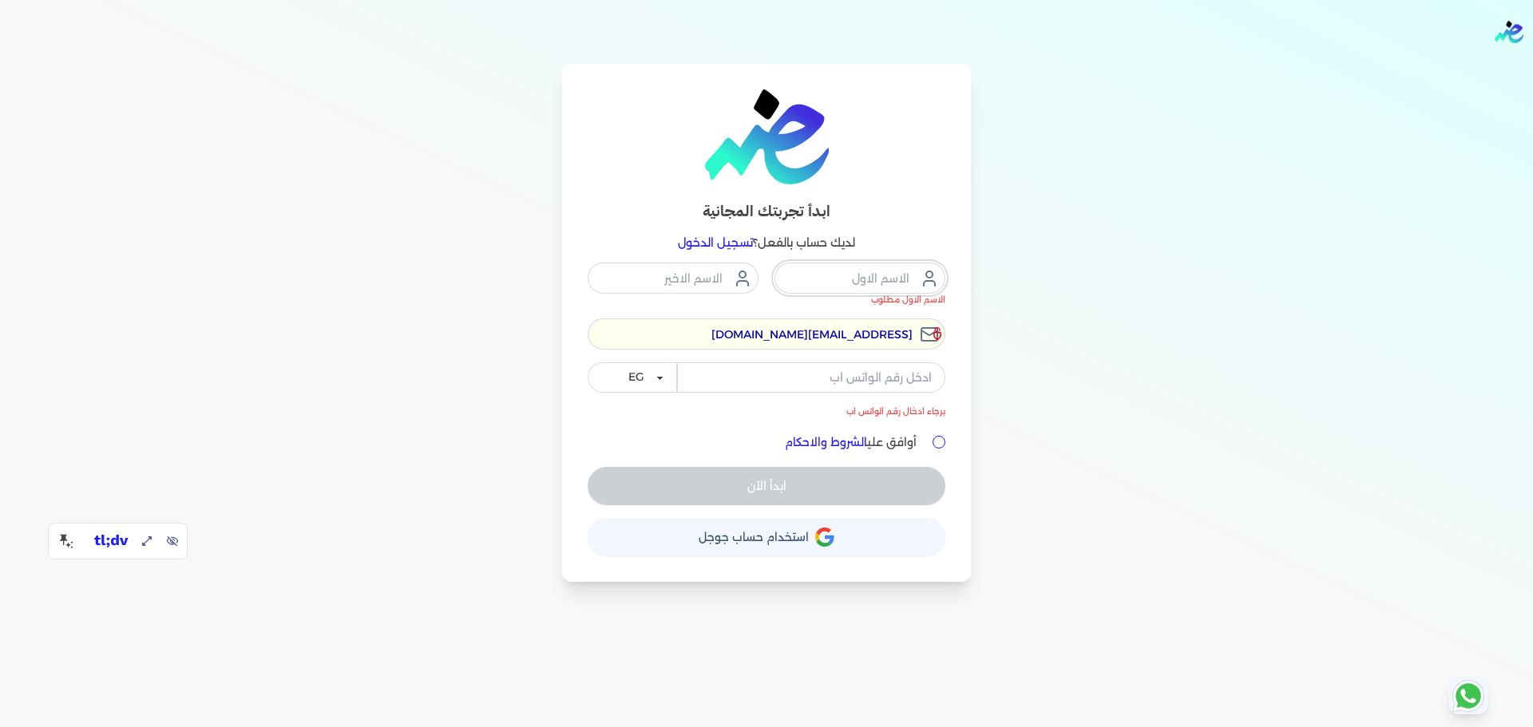
click at [872, 284] on input "text" at bounding box center [860, 278] width 171 height 30
click at [700, 281] on input "text" at bounding box center [673, 278] width 171 height 30
click at [868, 266] on input "text" at bounding box center [860, 278] width 171 height 30
click at [840, 340] on input "ensoulify2021@gmail.com" at bounding box center [767, 334] width 358 height 30
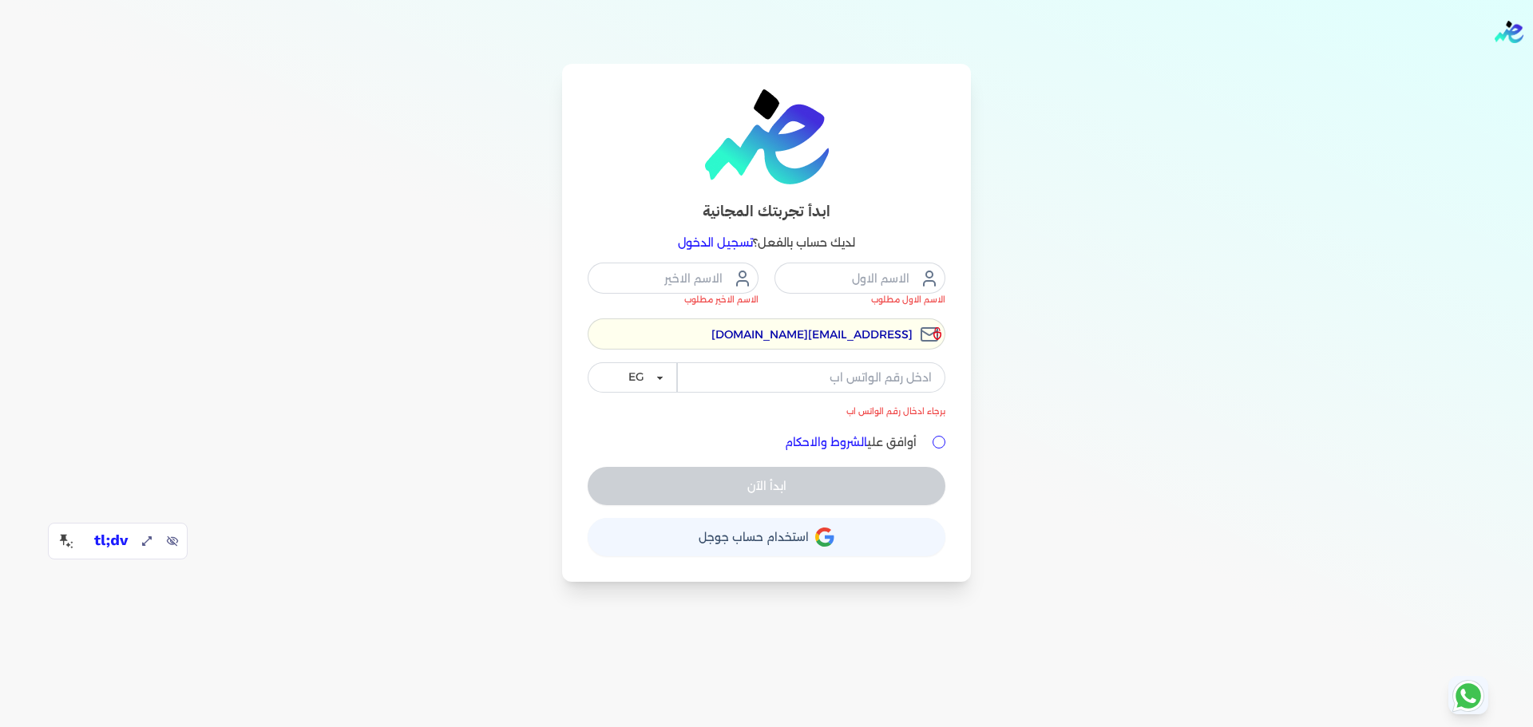
click at [631, 457] on div "الاسم الاول مطلوب الاسم الاخير مطلوب ensoulify2021@gmail.com برجاء ادخال رقم ال…" at bounding box center [767, 384] width 358 height 243
click at [853, 326] on input "ensoulify2021@gmail.com" at bounding box center [767, 334] width 358 height 30
click at [1064, 311] on div "ابدأ تجربتك المجانية لديك حساب بالفعل؟ تسجيل الدخول الاسم الاول مطلوب الاسم الا…" at bounding box center [766, 323] width 1227 height 518
click at [862, 379] on input "tel" at bounding box center [811, 378] width 268 height 30
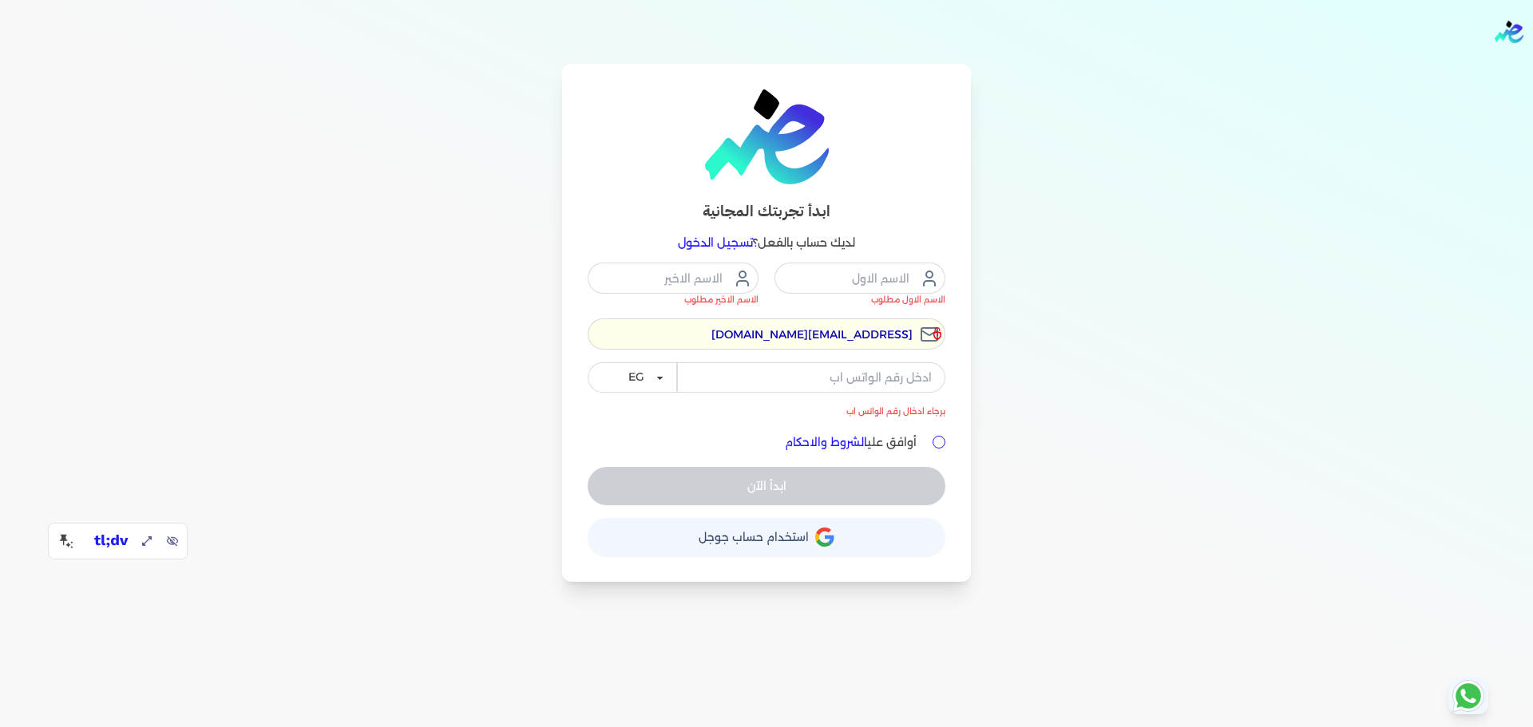
click at [730, 242] on link "تسجيل الدخول" at bounding box center [715, 243] width 75 height 14
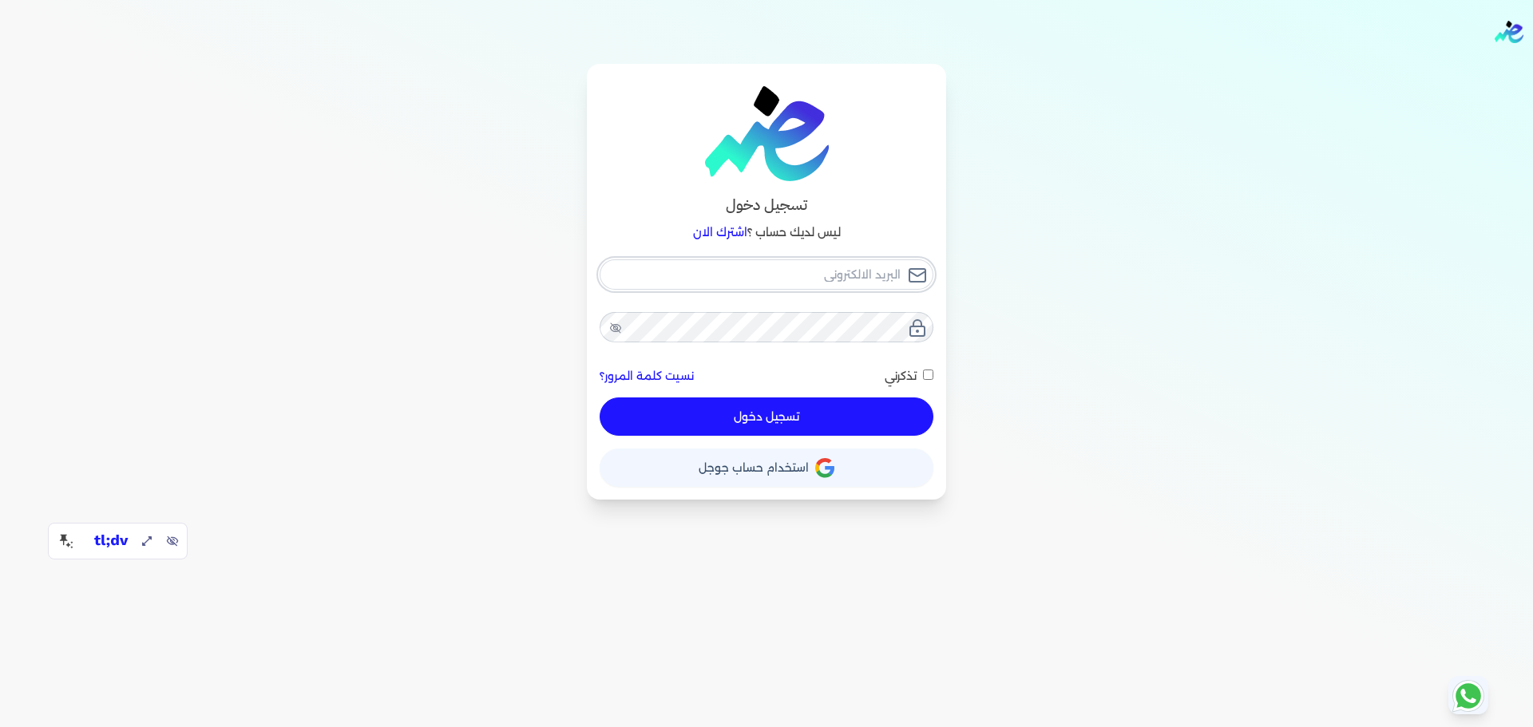
type input "[EMAIL_ADDRESS][DOMAIN_NAME]"
click at [813, 421] on button "تسجيل دخول" at bounding box center [767, 417] width 334 height 38
checkbox input "false"
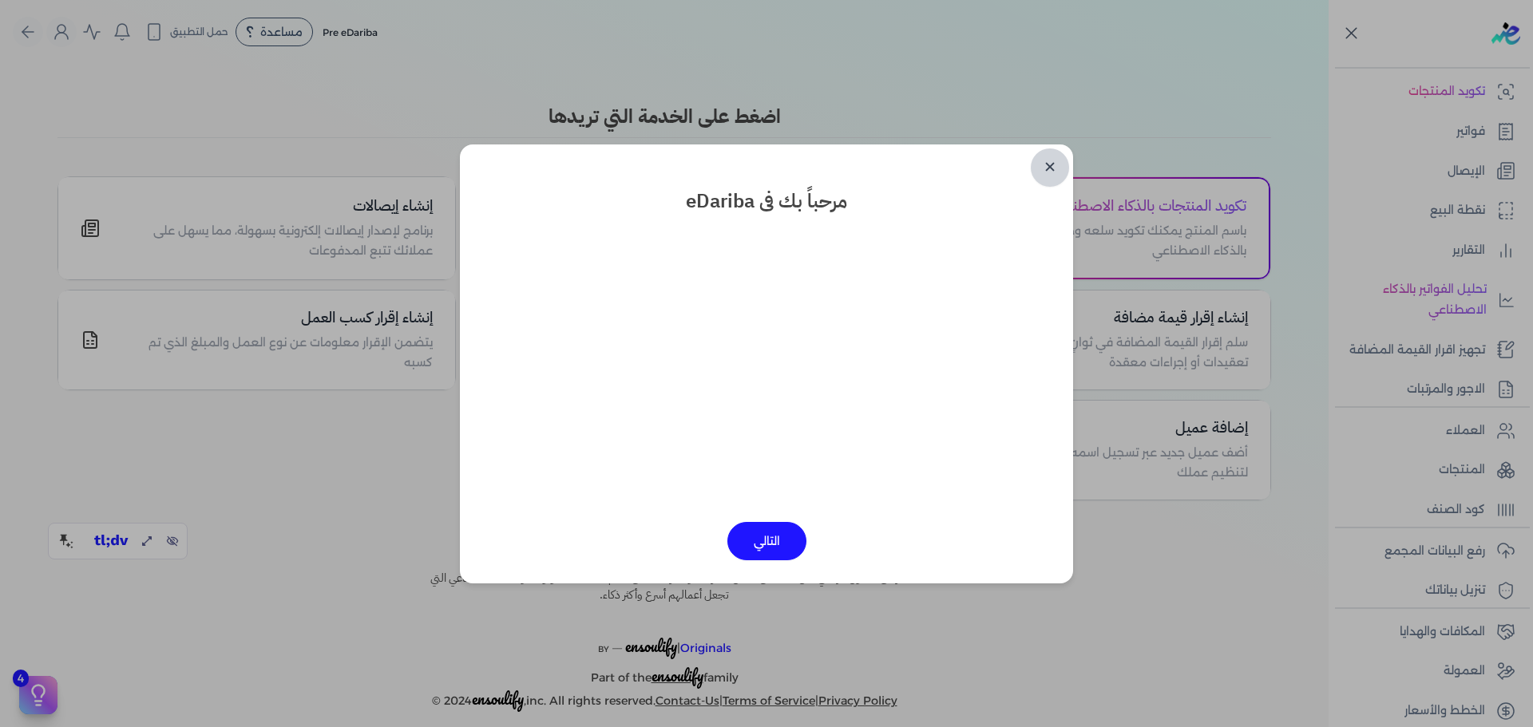
click at [1047, 166] on link "✕" at bounding box center [1050, 168] width 38 height 38
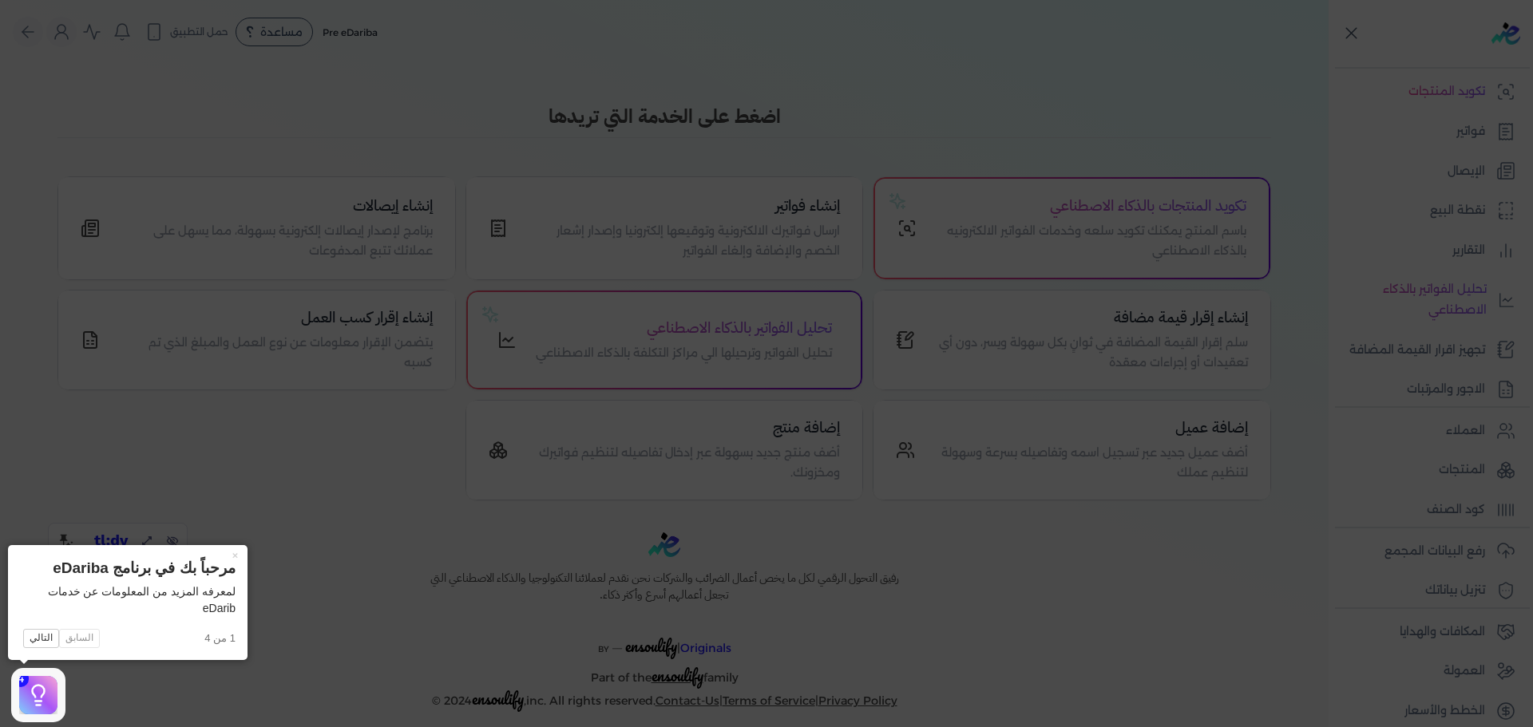
click at [1464, 132] on icon at bounding box center [766, 363] width 1533 height 727
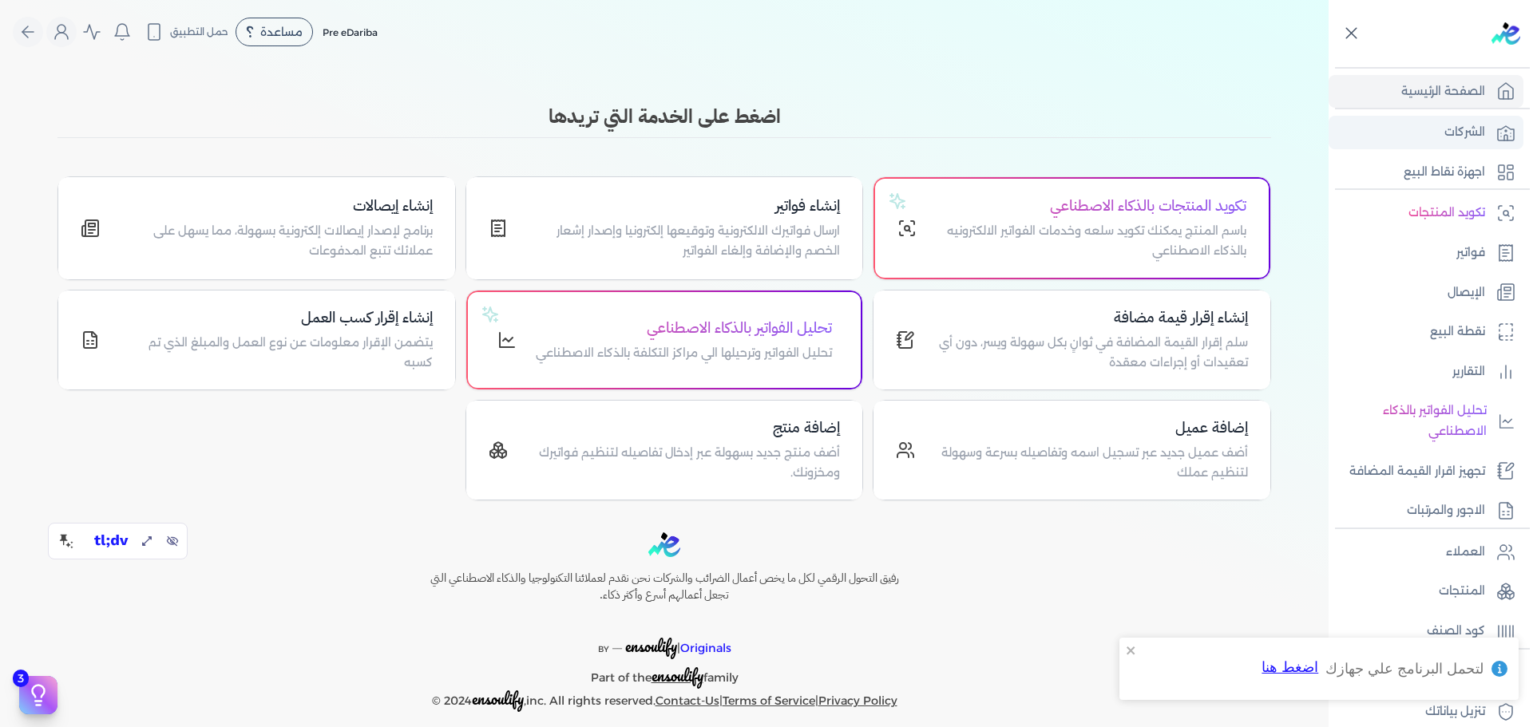
click at [1462, 139] on p "الشركات" at bounding box center [1465, 132] width 41 height 21
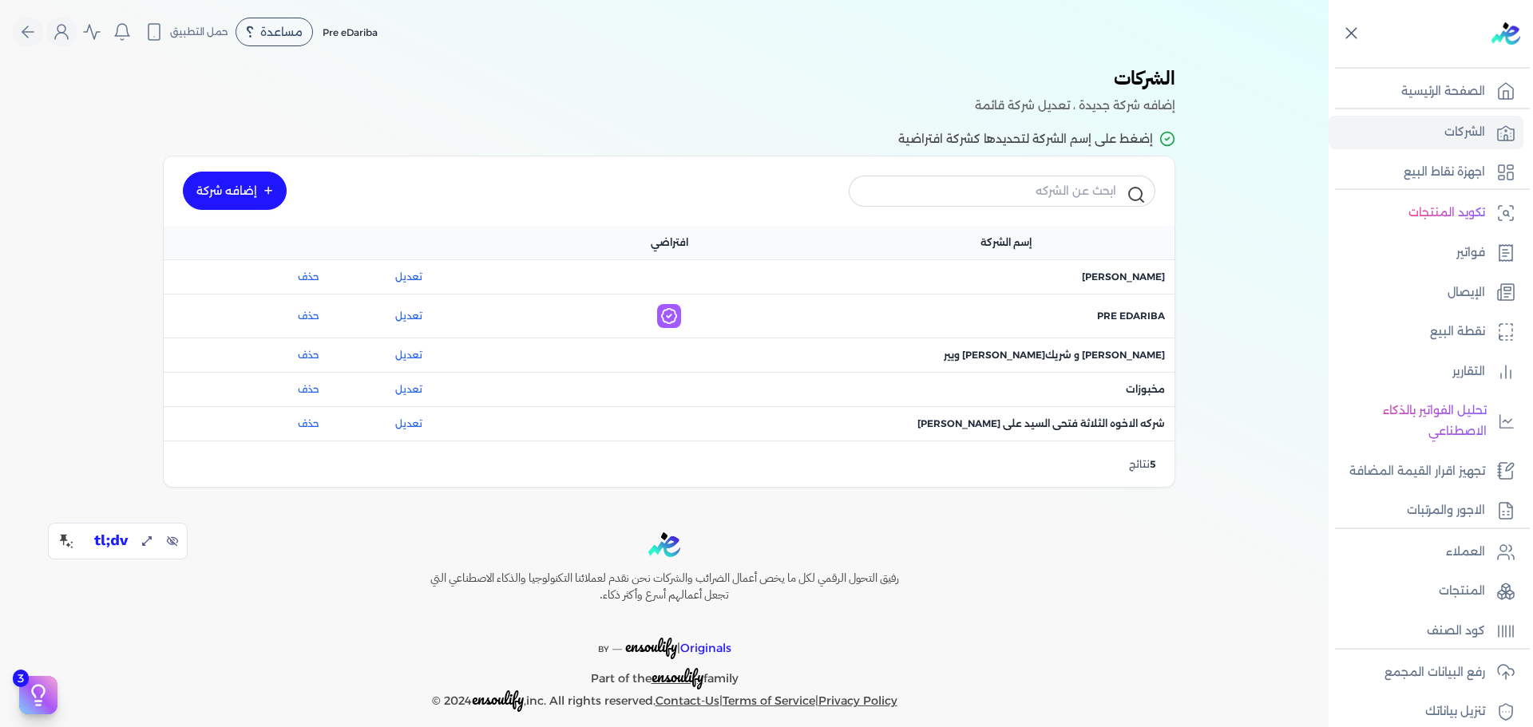
click at [246, 178] on link "إضافه شركة" at bounding box center [235, 191] width 104 height 38
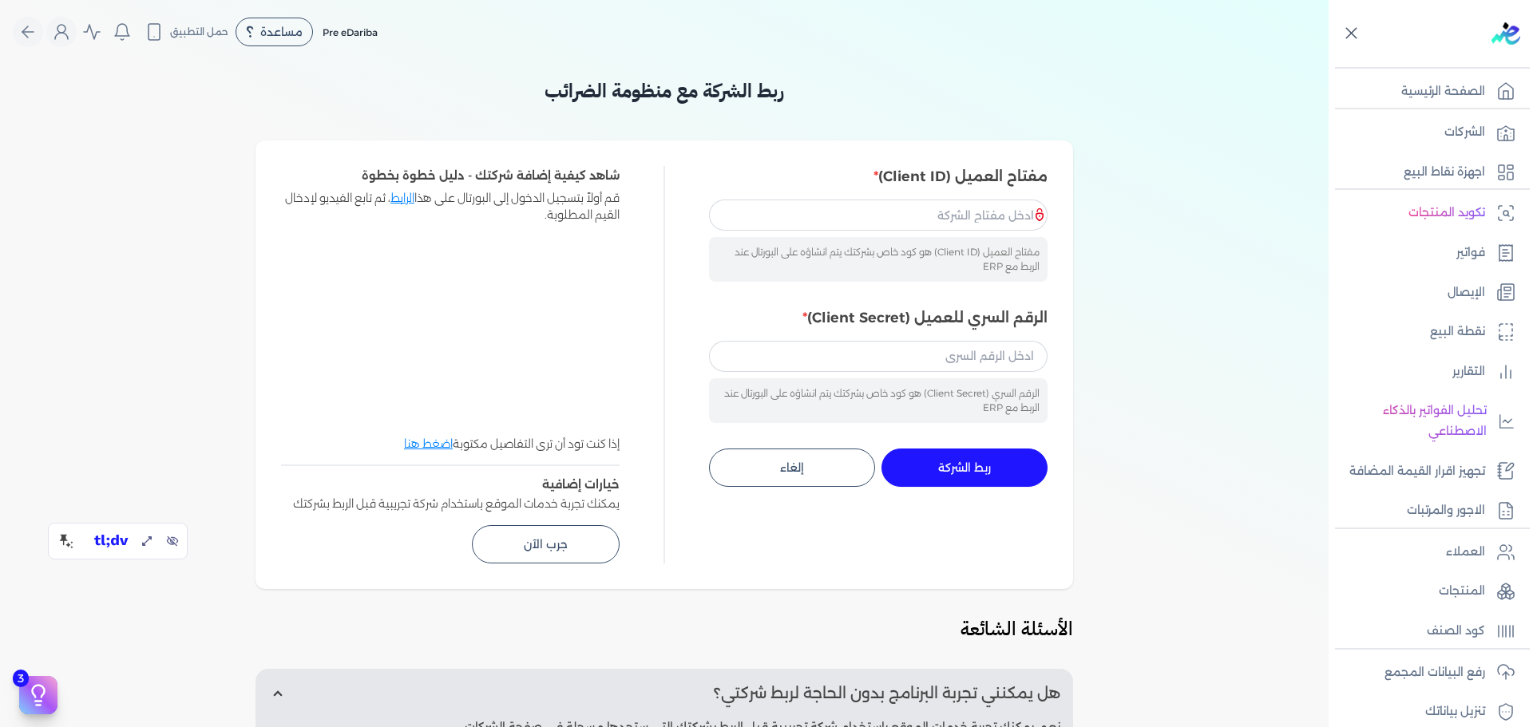
click at [945, 203] on input "مفتاح العميل (Client ID)" at bounding box center [878, 215] width 339 height 30
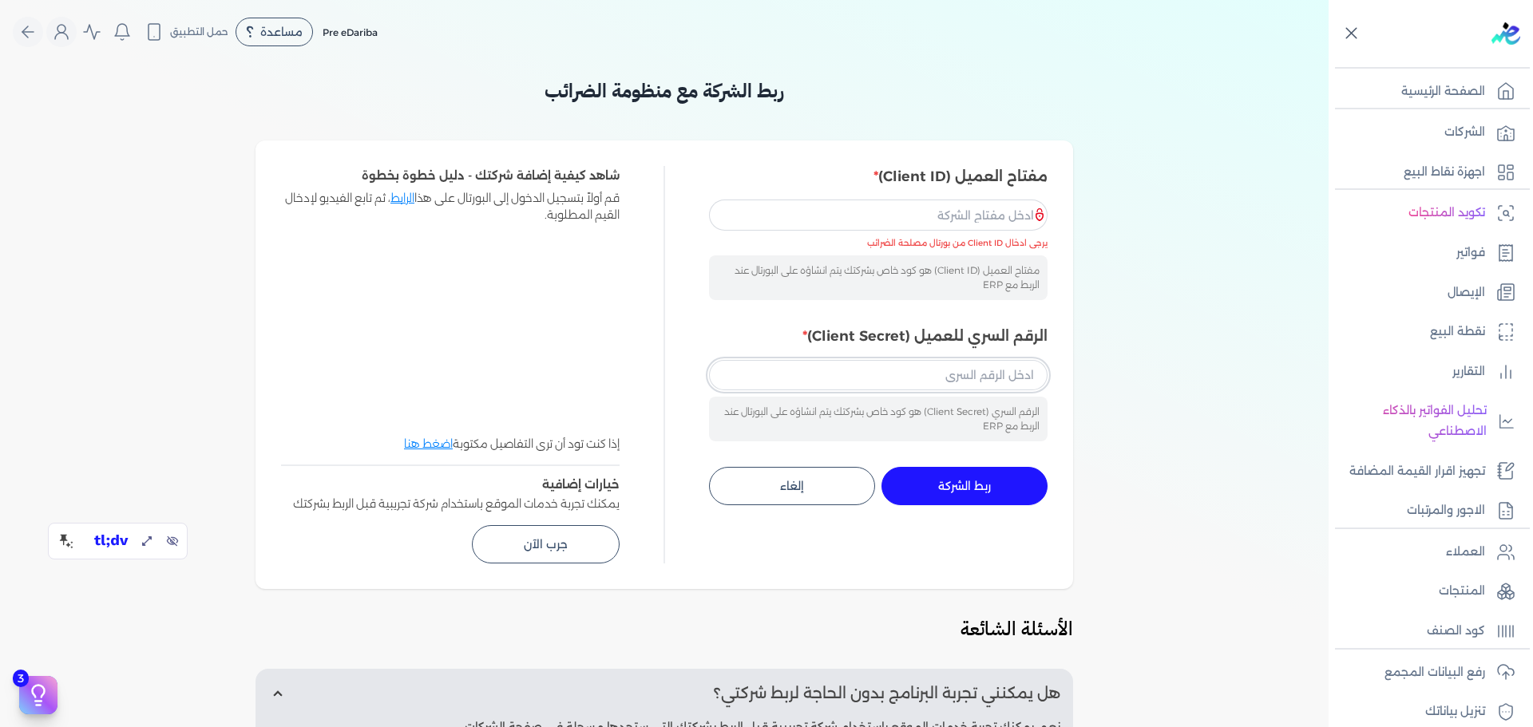
click at [779, 371] on input "الرقم السري للعميل (Client Secret)" at bounding box center [878, 375] width 339 height 30
click at [1126, 184] on div "ربط الشركة مع منظومة الضرائب مفتاح العميل (Client ID) مفتاح العميل (Client ID) …" at bounding box center [664, 537] width 1329 height 920
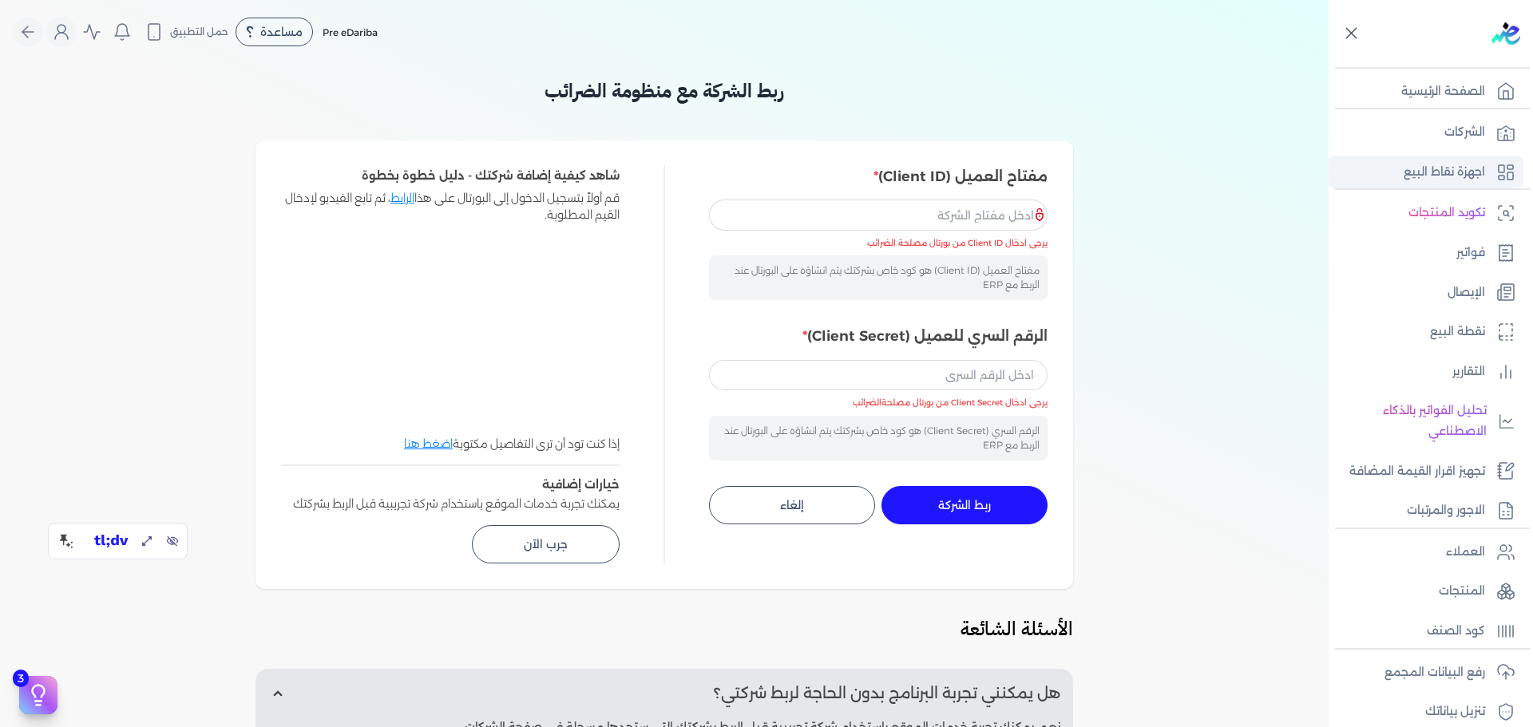
click at [1475, 173] on p "اجهزة نقاط البيع" at bounding box center [1444, 172] width 81 height 21
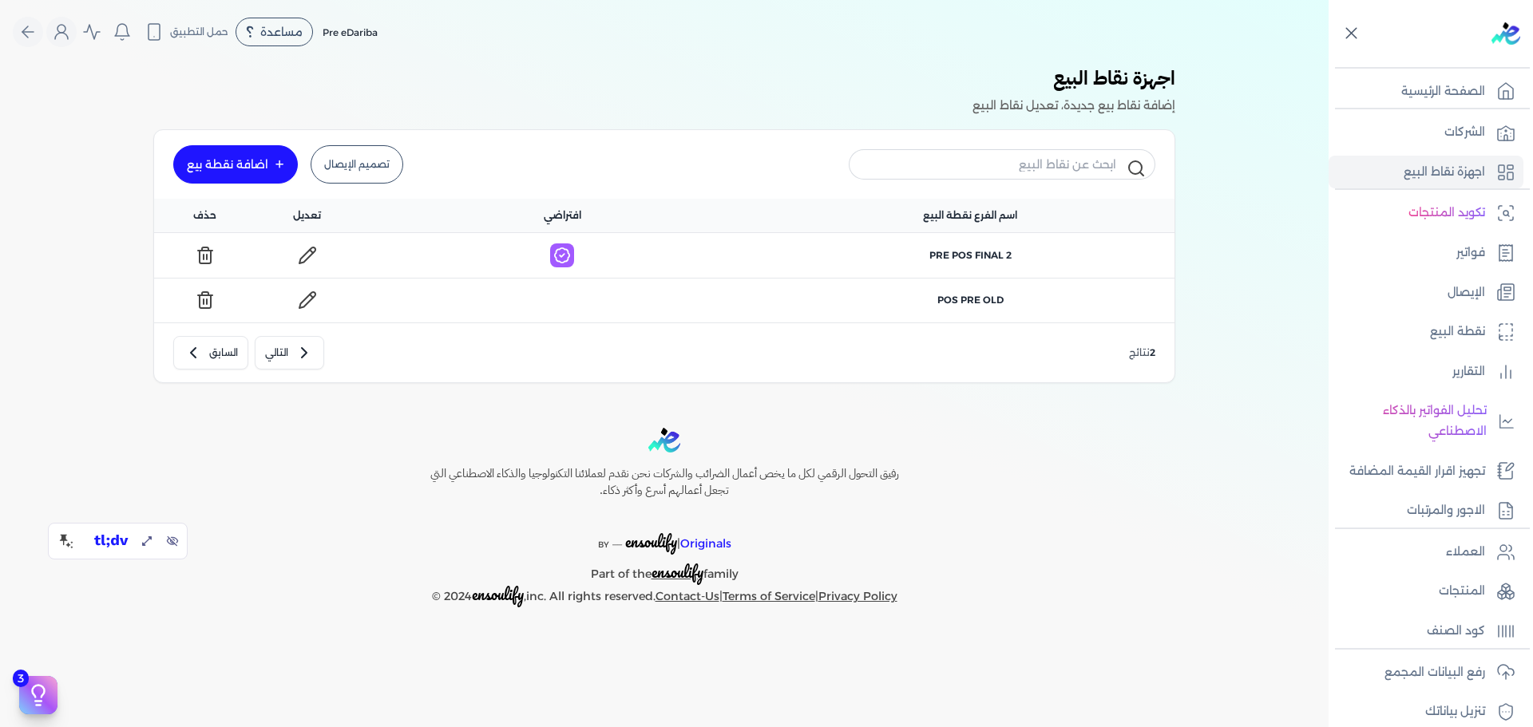
click at [241, 146] on link "اضافة نقطة بيع" at bounding box center [235, 164] width 125 height 38
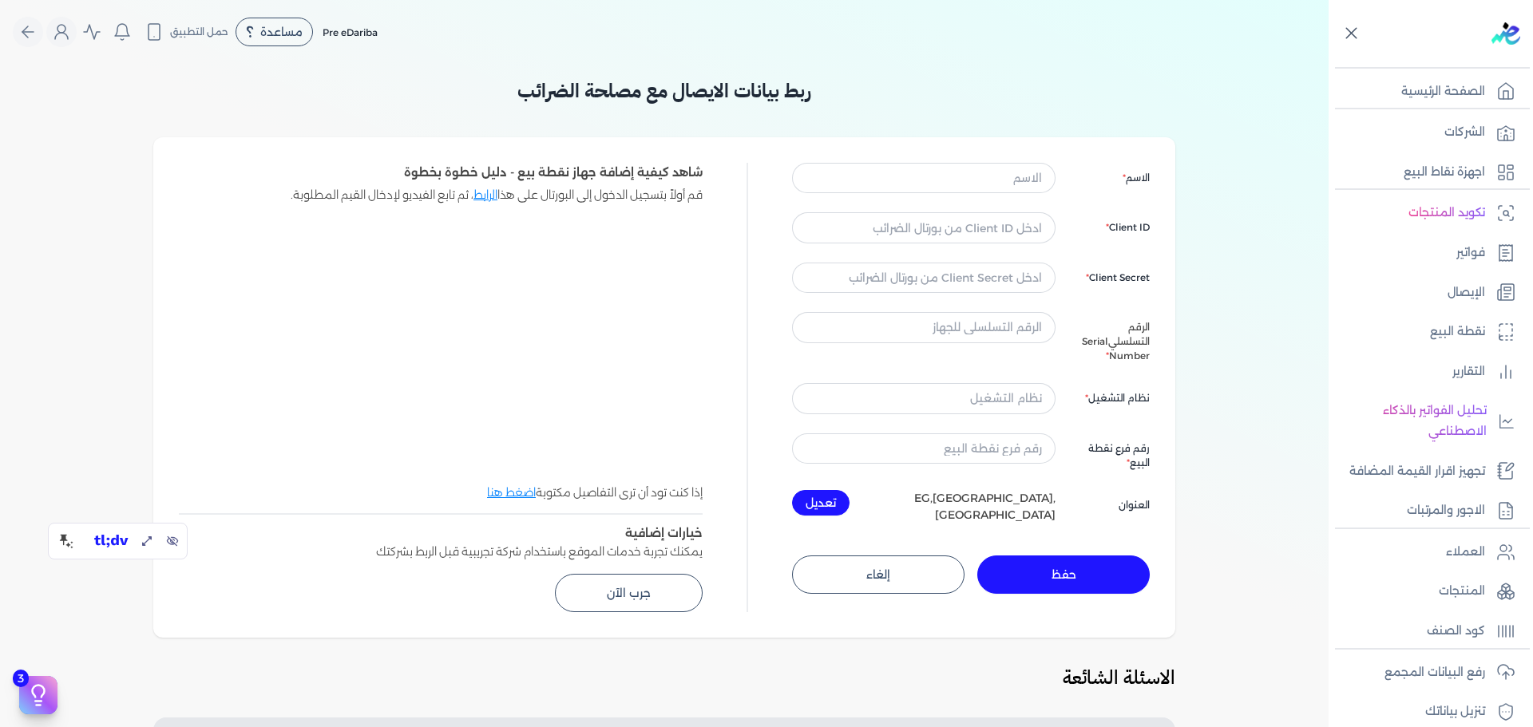
click at [1290, 368] on div "ربط بيانات الايصال مع مصلحة الضرائب الاسم Client ID Client Secret الرقم التسلسل…" at bounding box center [664, 554] width 1329 height 981
click at [944, 226] on input "text" at bounding box center [924, 227] width 264 height 30
click at [960, 291] on input "text" at bounding box center [924, 278] width 264 height 30
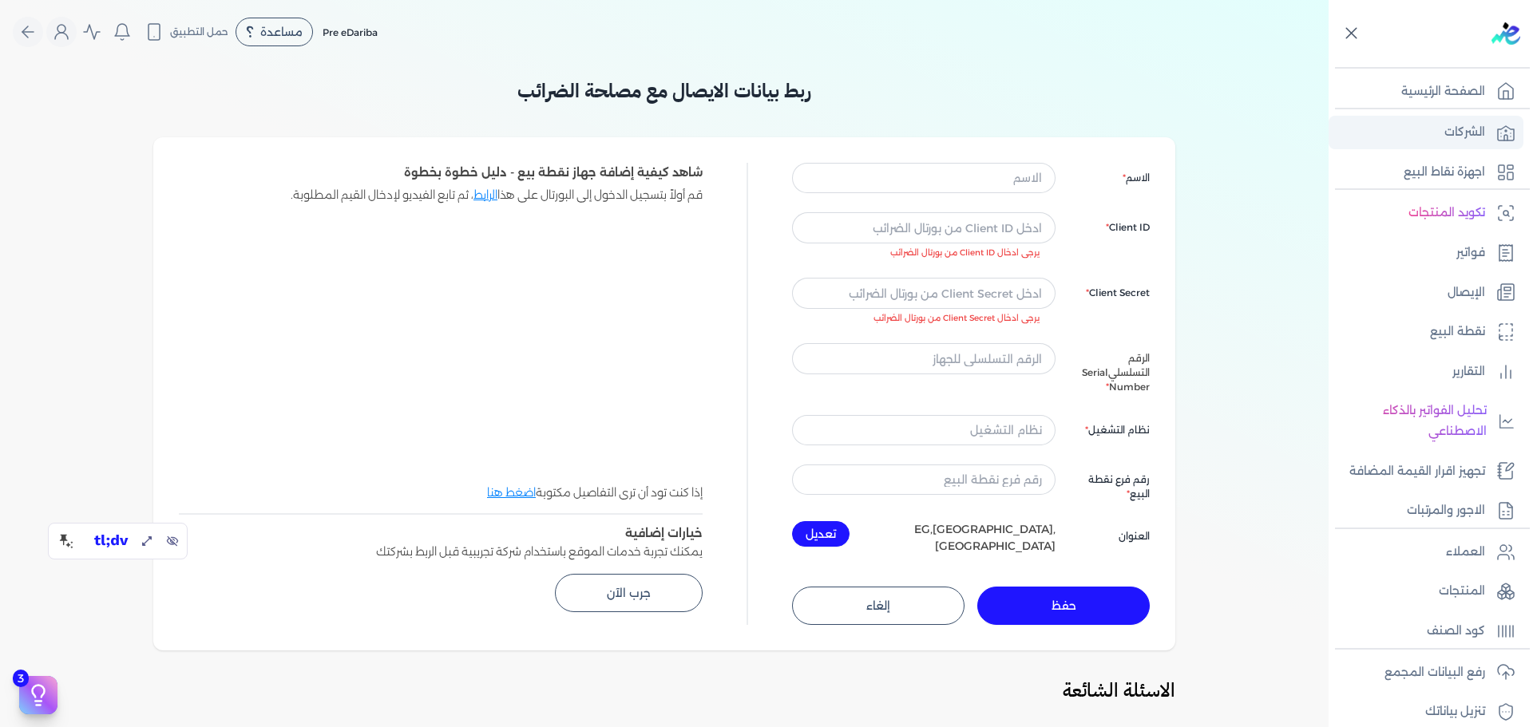
click at [1450, 120] on link "الشركات" at bounding box center [1426, 133] width 195 height 34
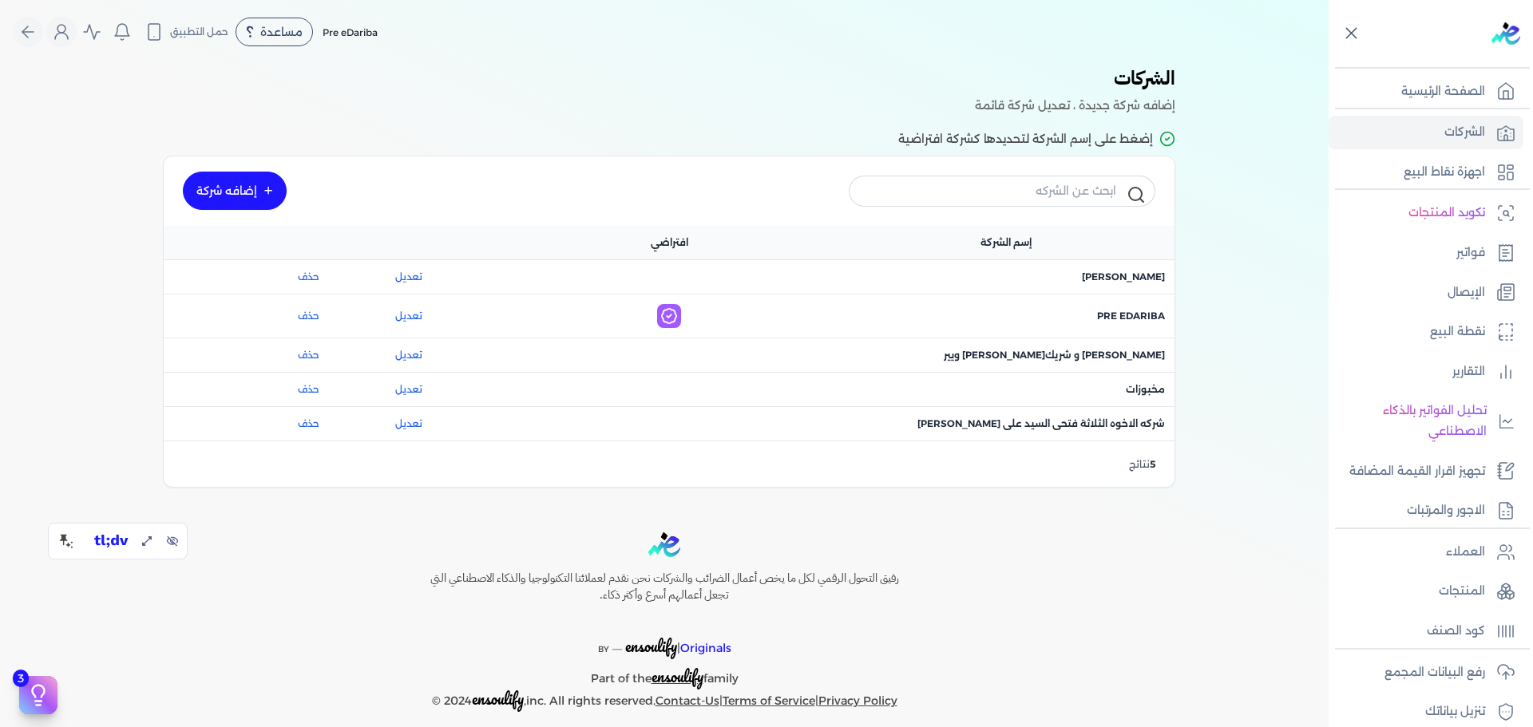
scroll to position [135, 0]
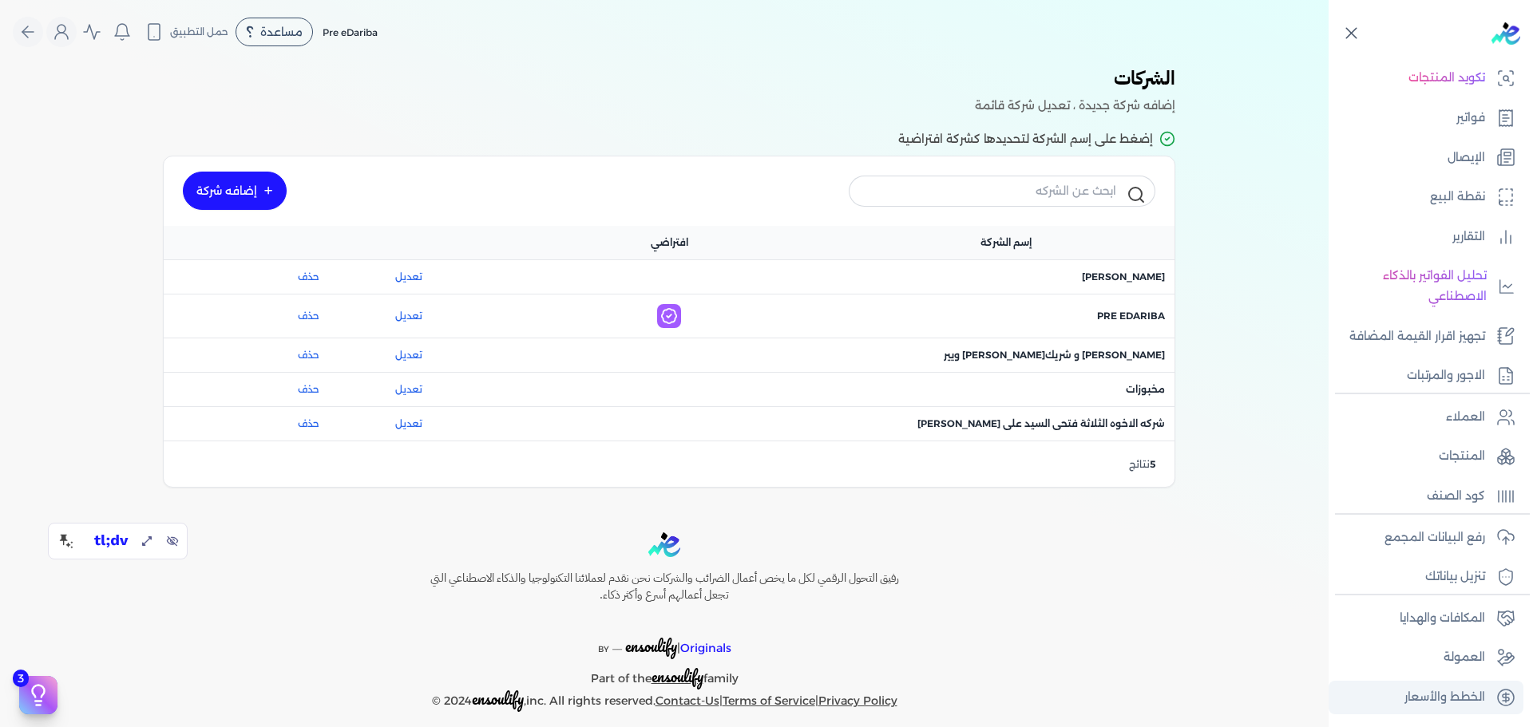
click at [1462, 700] on p "الخطط والأسعار" at bounding box center [1445, 698] width 81 height 21
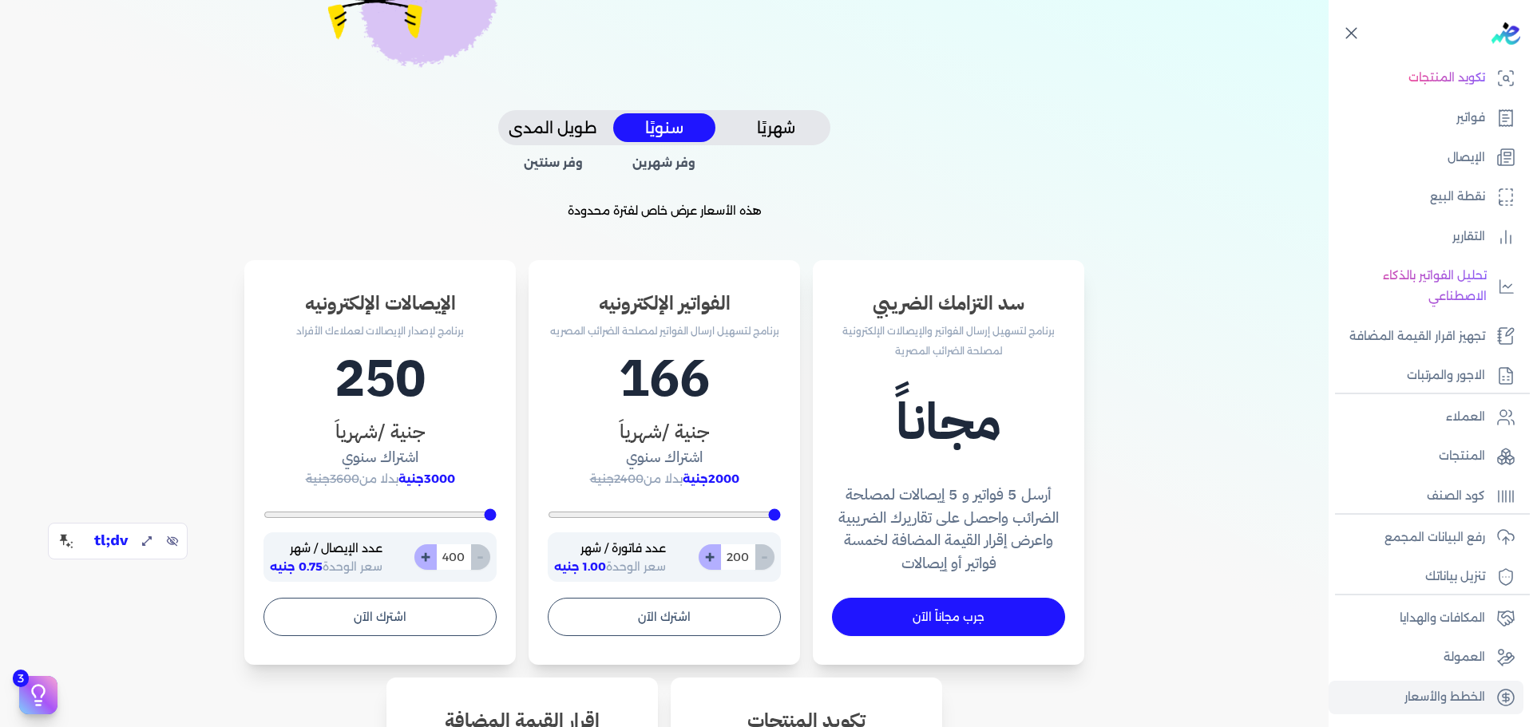
scroll to position [296, 0]
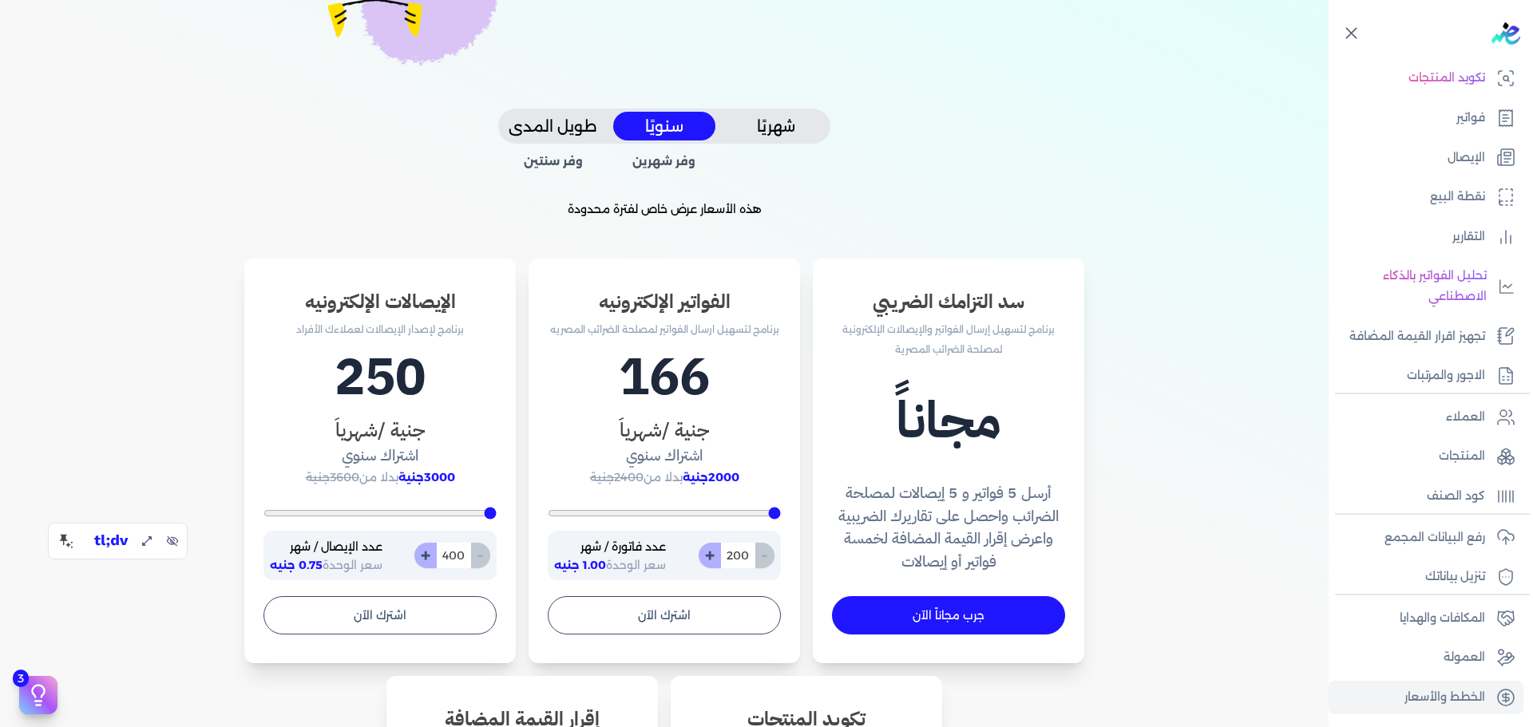
click at [677, 452] on h4 "اشتراك سنوي" at bounding box center [664, 456] width 233 height 23
click at [812, 196] on div "اشتراك موحد لجميع شركاتك متدفعش اكتر من احتياجك! قم بتفصيل باقتك وفقًا لاستهلاك…" at bounding box center [664, 454] width 1227 height 1373
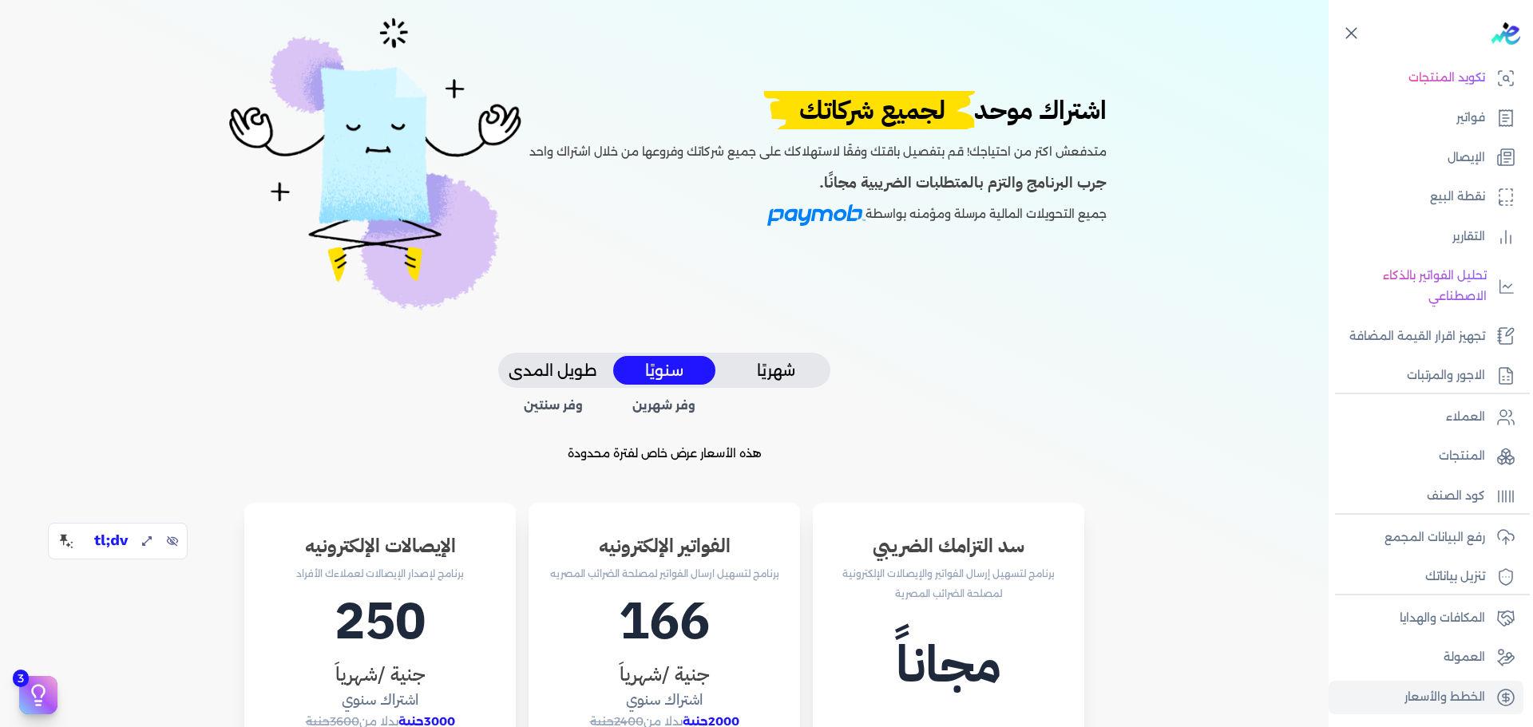
scroll to position [0, 0]
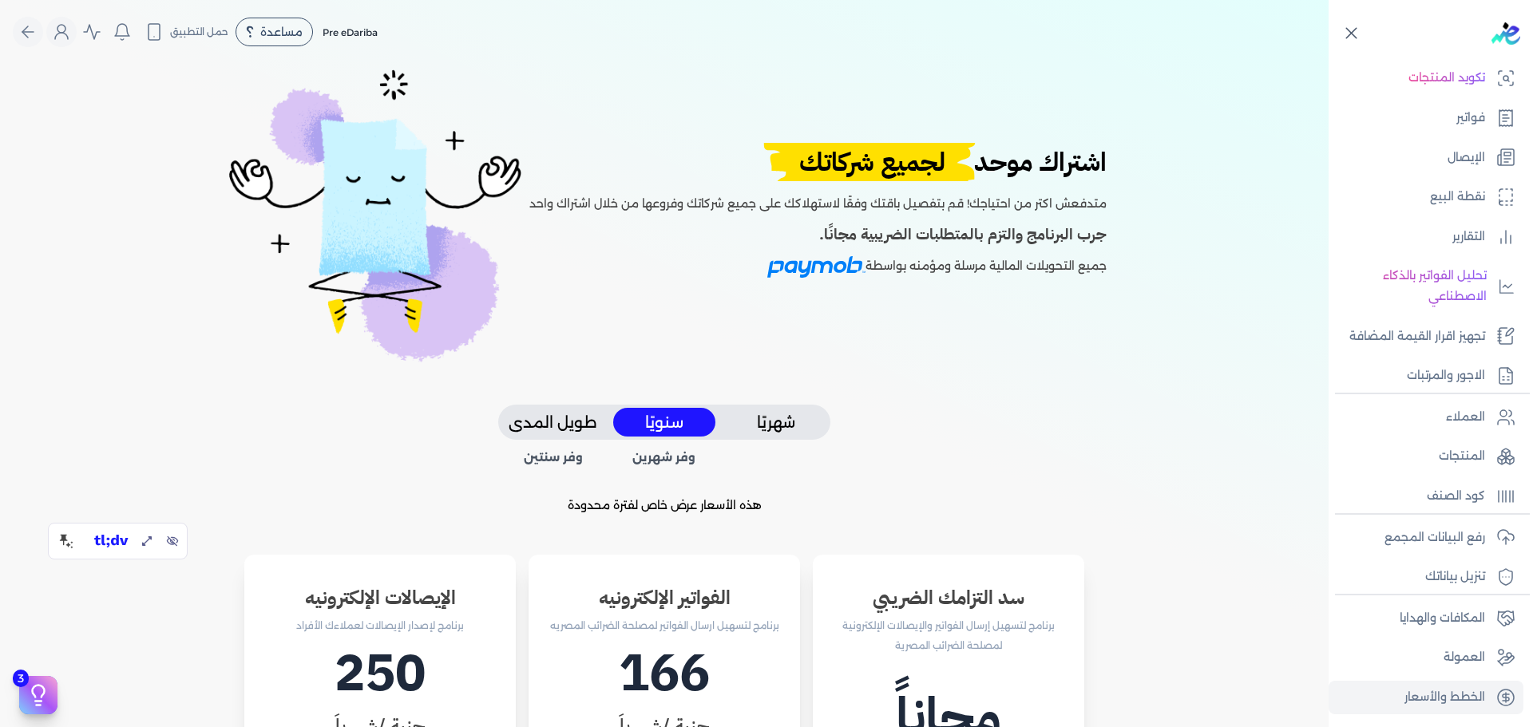
click at [849, 208] on p "متدفعش اكتر من احتياجك! قم بتفصيل باقتك وفقًا لاستهلاكك على جميع شركاتك وفروعها…" at bounding box center [817, 198] width 577 height 34
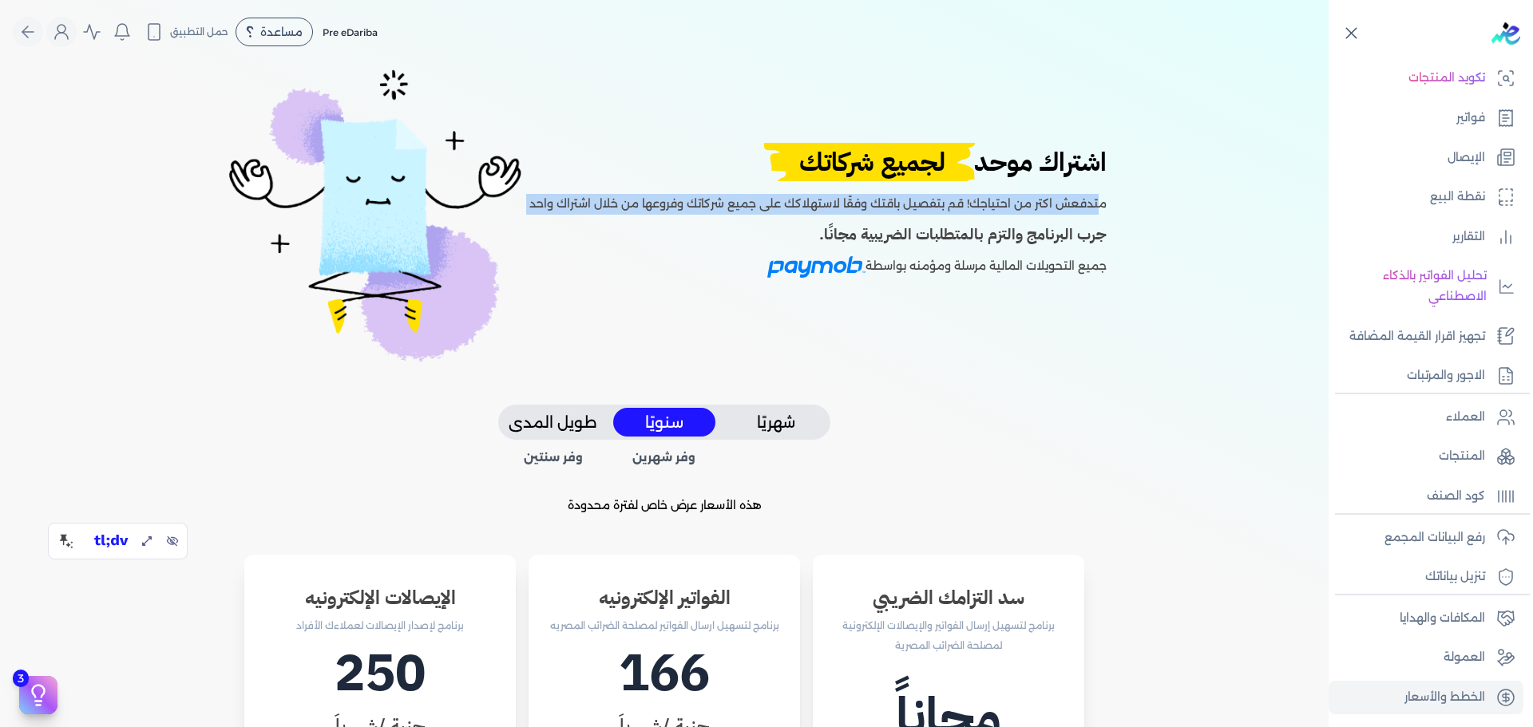
click at [849, 208] on p "متدفعش اكتر من احتياجك! قم بتفصيل باقتك وفقًا لاستهلاكك على جميع شركاتك وفروعها…" at bounding box center [817, 198] width 577 height 34
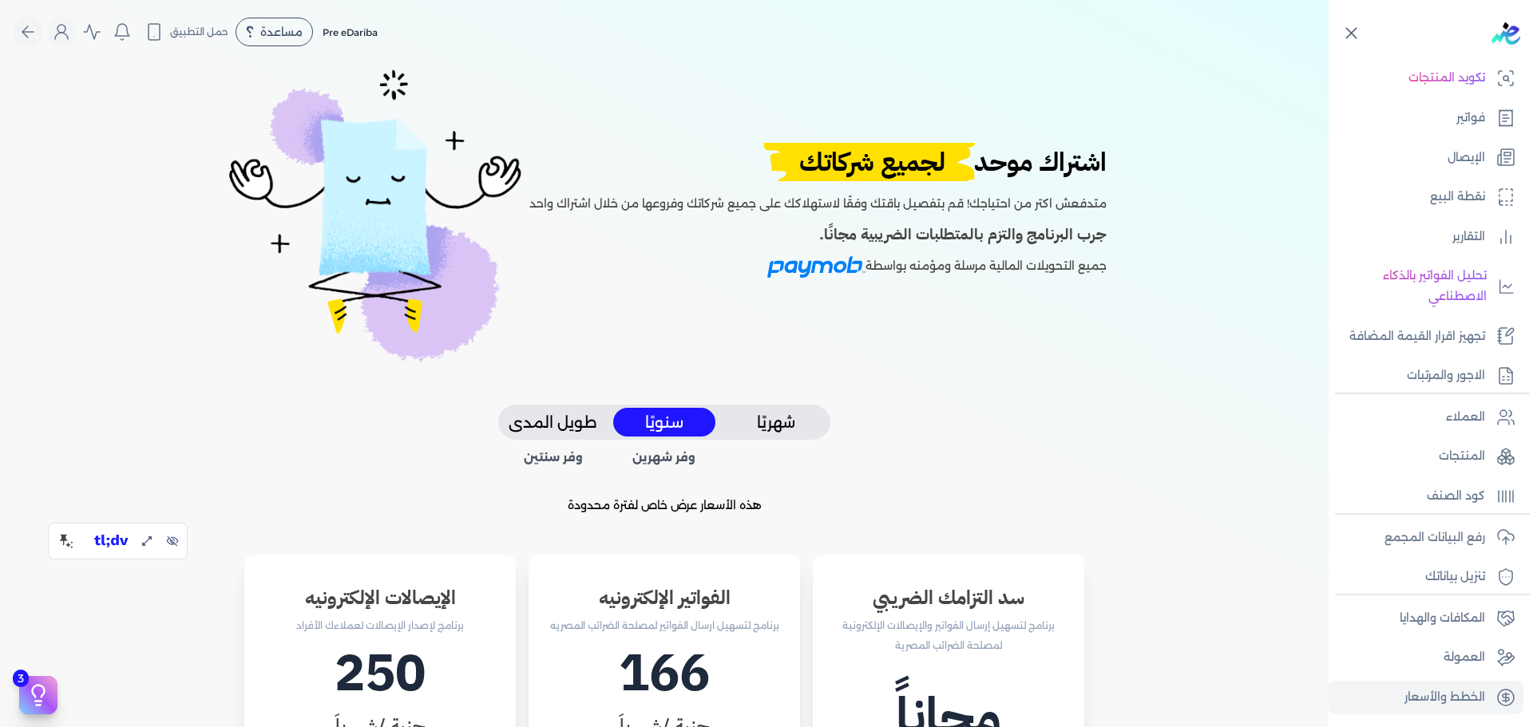
click at [901, 215] on div "اشتراك موحد لجميع شركاتك متدفعش اكتر من احتياجك! قم بتفصيل باقتك وفقًا لاستهلاك…" at bounding box center [817, 215] width 577 height 145
click at [941, 209] on p "متدفعش اكتر من احتياجك! قم بتفصيل باقتك وفقًا لاستهلاكك على جميع شركاتك وفروعها…" at bounding box center [817, 198] width 577 height 34
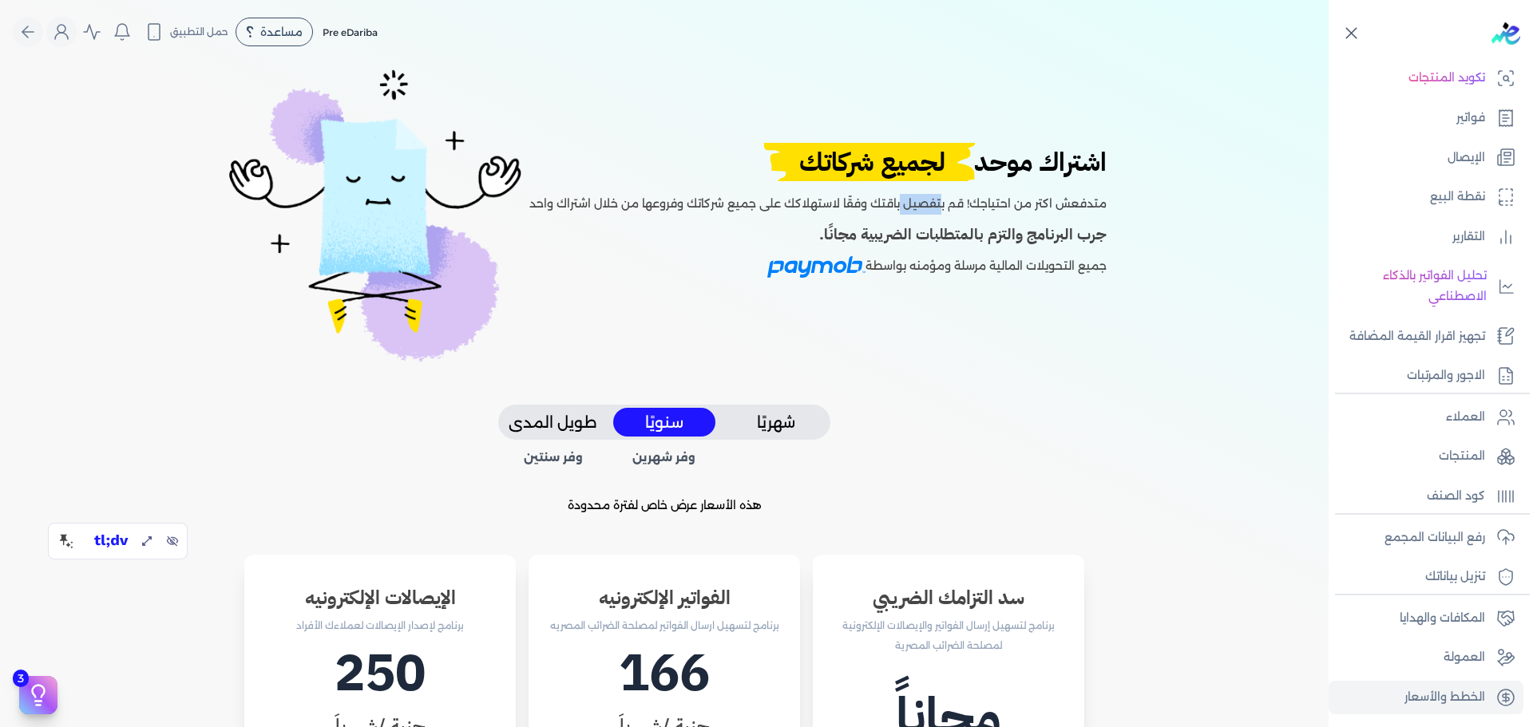
click at [941, 209] on p "متدفعش اكتر من احتياجك! قم بتفصيل باقتك وفقًا لاستهلاكك على جميع شركاتك وفروعها…" at bounding box center [817, 198] width 577 height 34
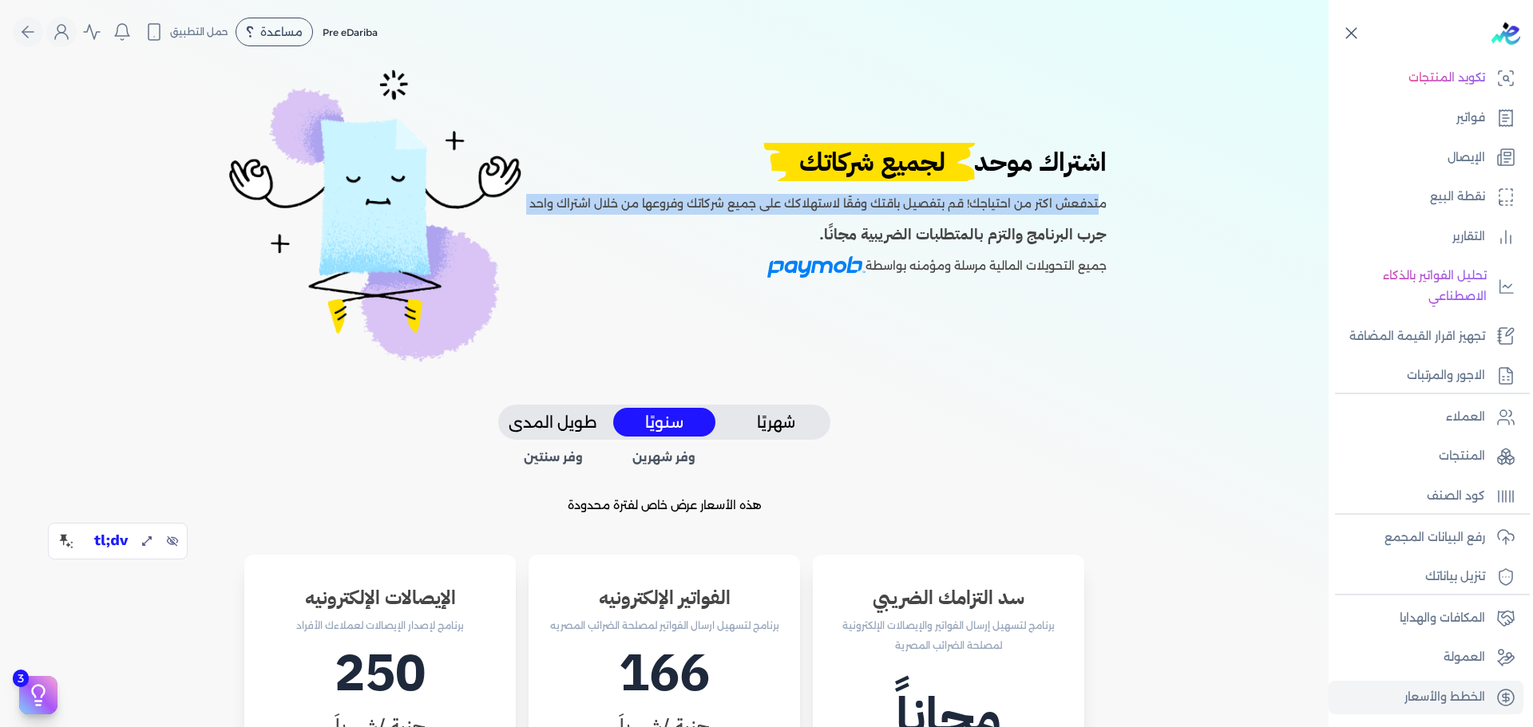
click at [941, 209] on p "متدفعش اكتر من احتياجك! قم بتفصيل باقتك وفقًا لاستهلاكك على جميع شركاتك وفروعها…" at bounding box center [817, 198] width 577 height 34
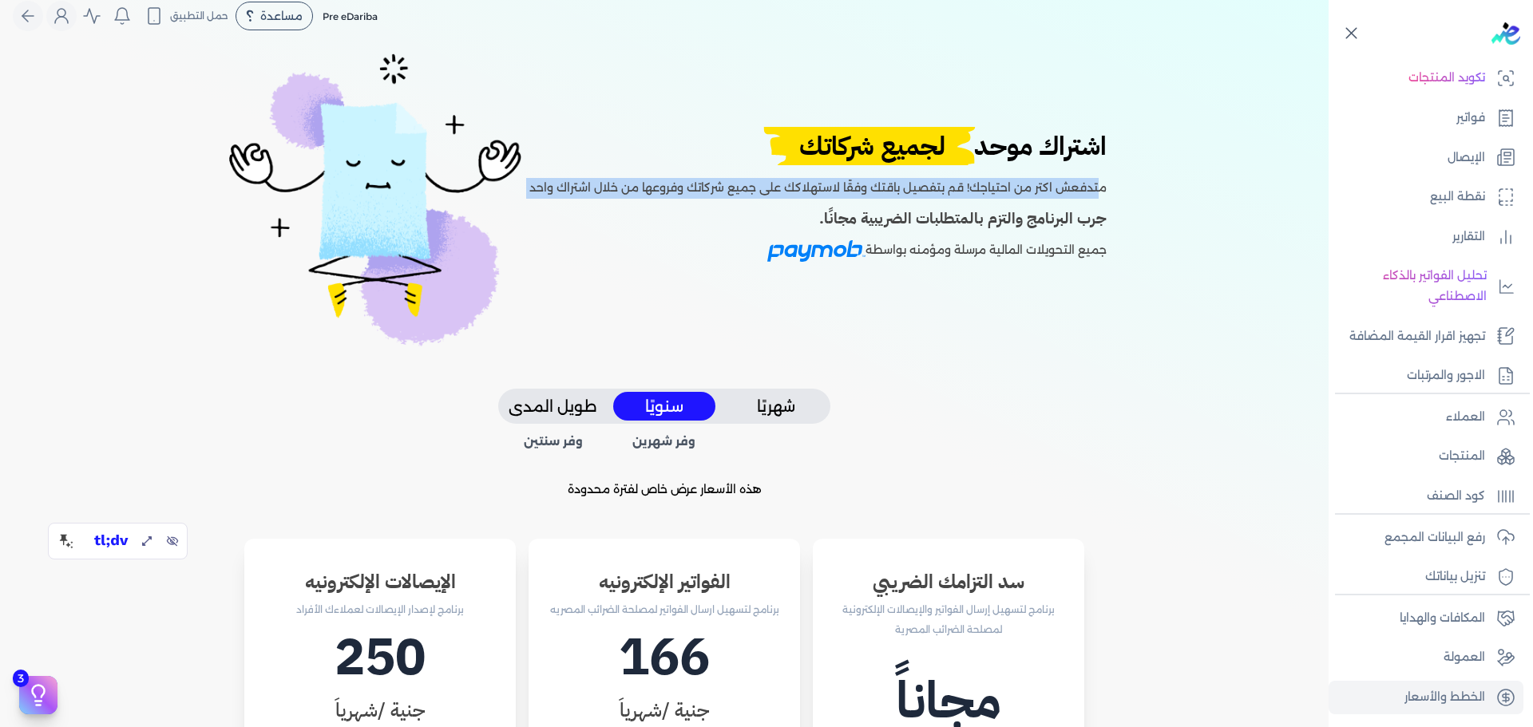
scroll to position [17, 0]
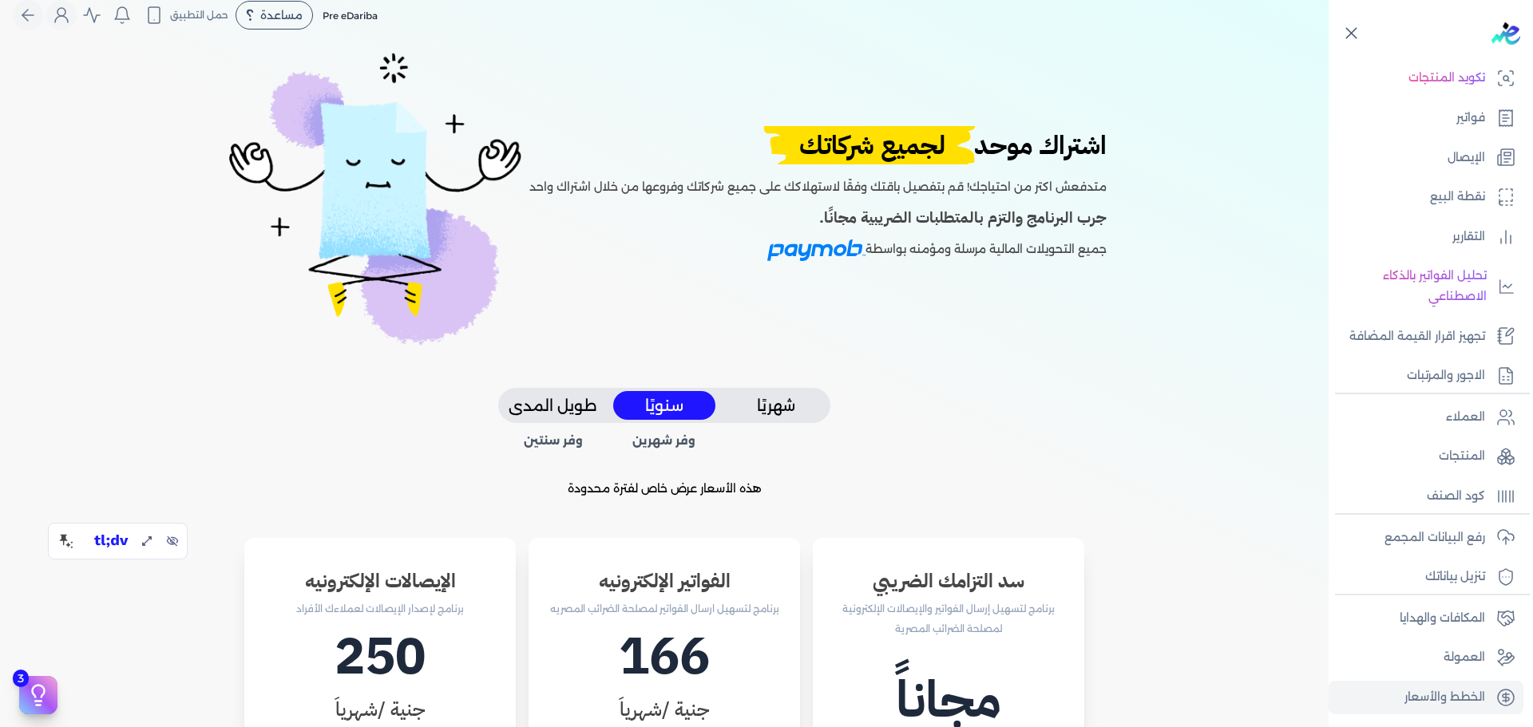
click at [941, 209] on h4 "جرب البرنامج والتزم بالمتطلبات الضريبية مجانًا." at bounding box center [817, 218] width 577 height 23
click at [979, 182] on p "متدفعش اكتر من احتياجك! قم بتفصيل باقتك وفقًا لاستهلاكك على جميع شركاتك وفروعها…" at bounding box center [817, 181] width 577 height 34
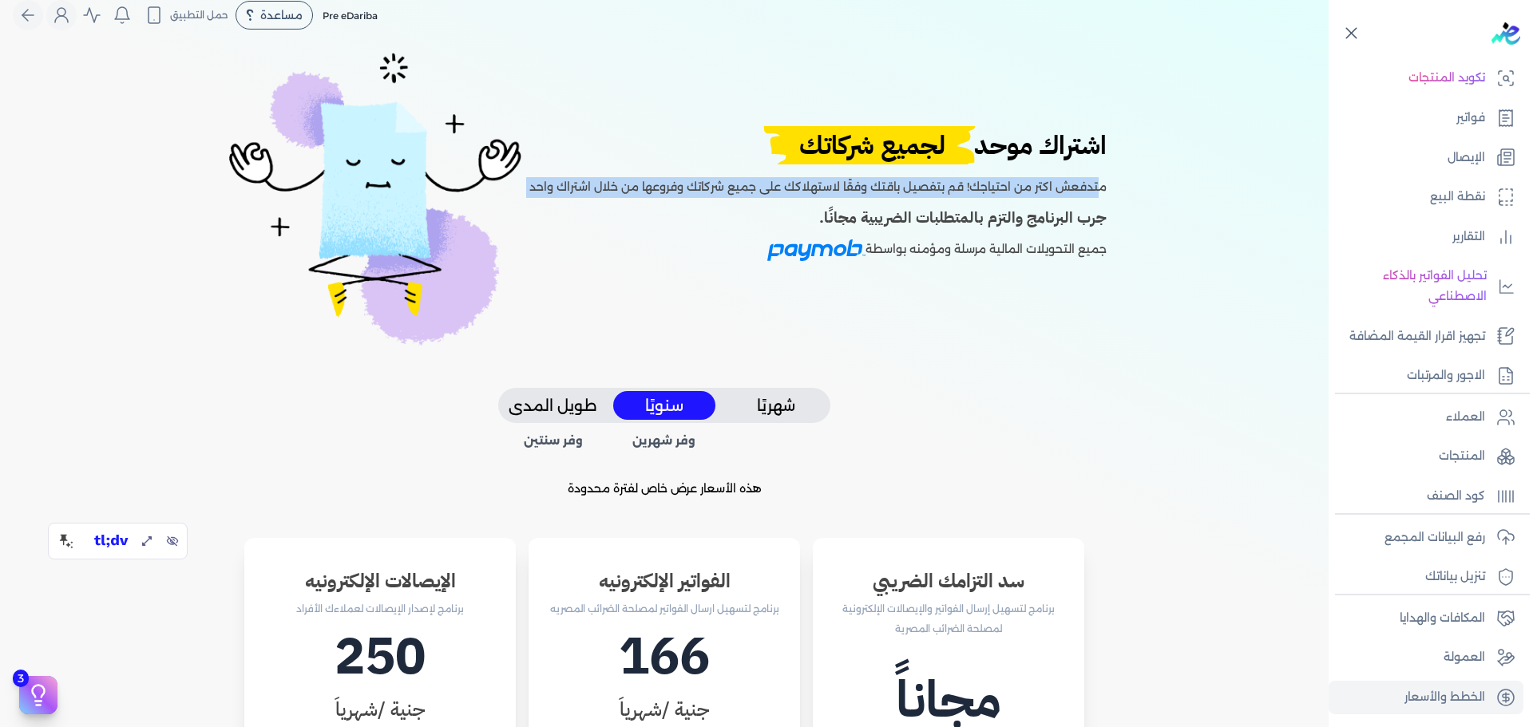
click at [979, 182] on p "متدفعش اكتر من احتياجك! قم بتفصيل باقتك وفقًا لاستهلاكك على جميع شركاتك وفروعها…" at bounding box center [817, 181] width 577 height 34
click at [948, 185] on p "متدفعش اكتر من احتياجك! قم بتفصيل باقتك وفقًا لاستهلاكك على جميع شركاتك وفروعها…" at bounding box center [817, 181] width 577 height 34
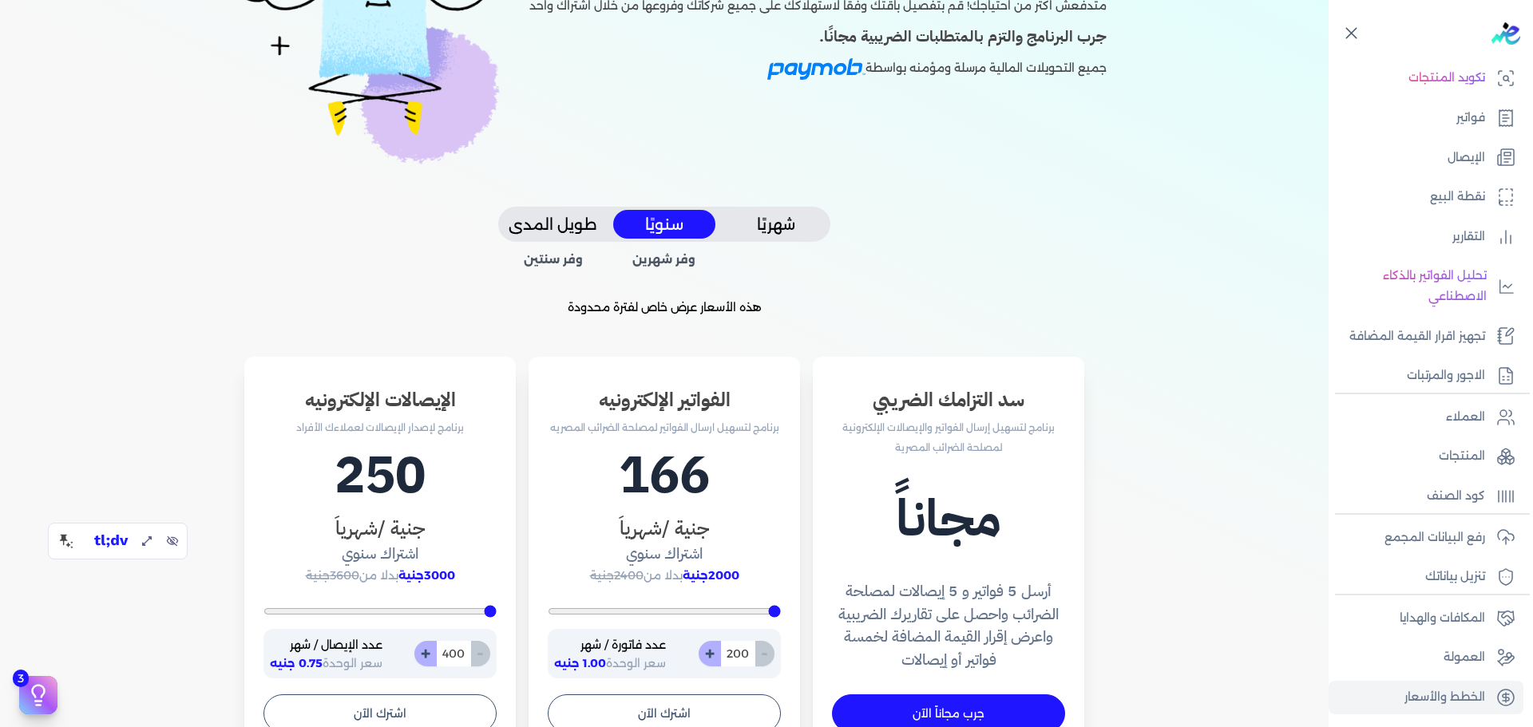
scroll to position [199, 0]
click at [963, 589] on h4 "أرسل 5 فواتير و 5 إيصالات لمصلحة الضرائب واحصل على تقاريرك الضريبية واعرض إقرار…" at bounding box center [948, 626] width 233 height 92
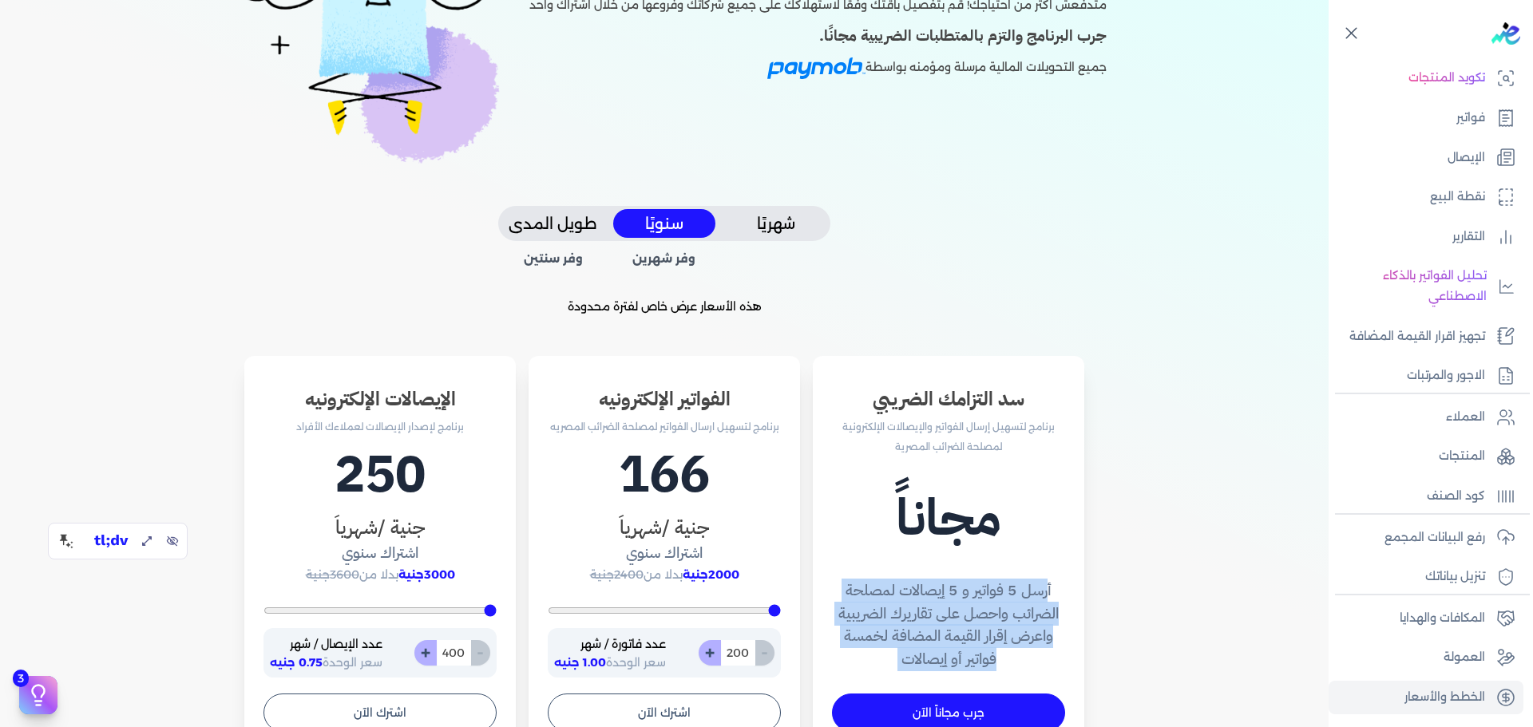
click at [963, 589] on h4 "أرسل 5 فواتير و 5 إيصالات لمصلحة الضرائب واحصل على تقاريرك الضريبية واعرض إقرار…" at bounding box center [948, 626] width 233 height 92
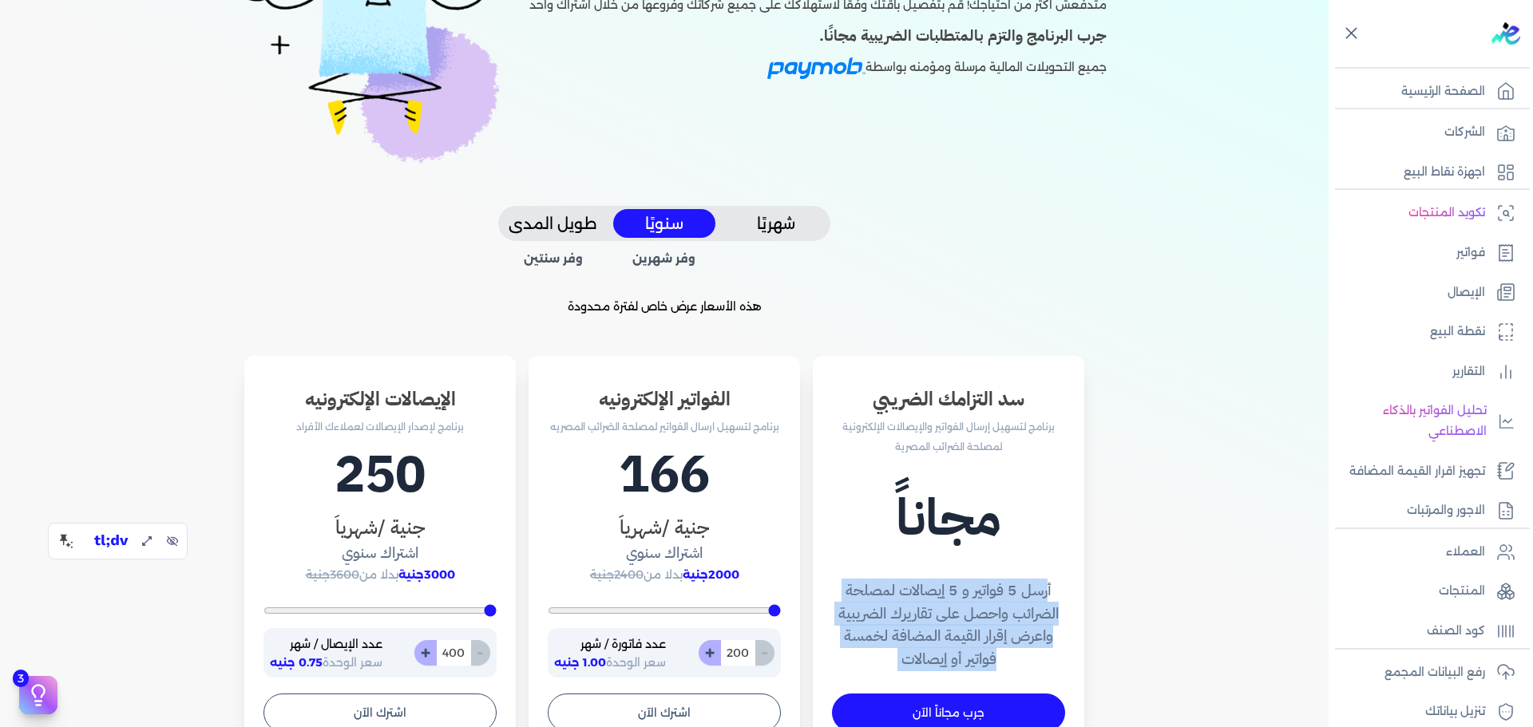
click at [945, 592] on h4 "أرسل 5 فواتير و 5 إيصالات لمصلحة الضرائب واحصل على تقاريرك الضريبية واعرض إقرار…" at bounding box center [948, 626] width 233 height 92
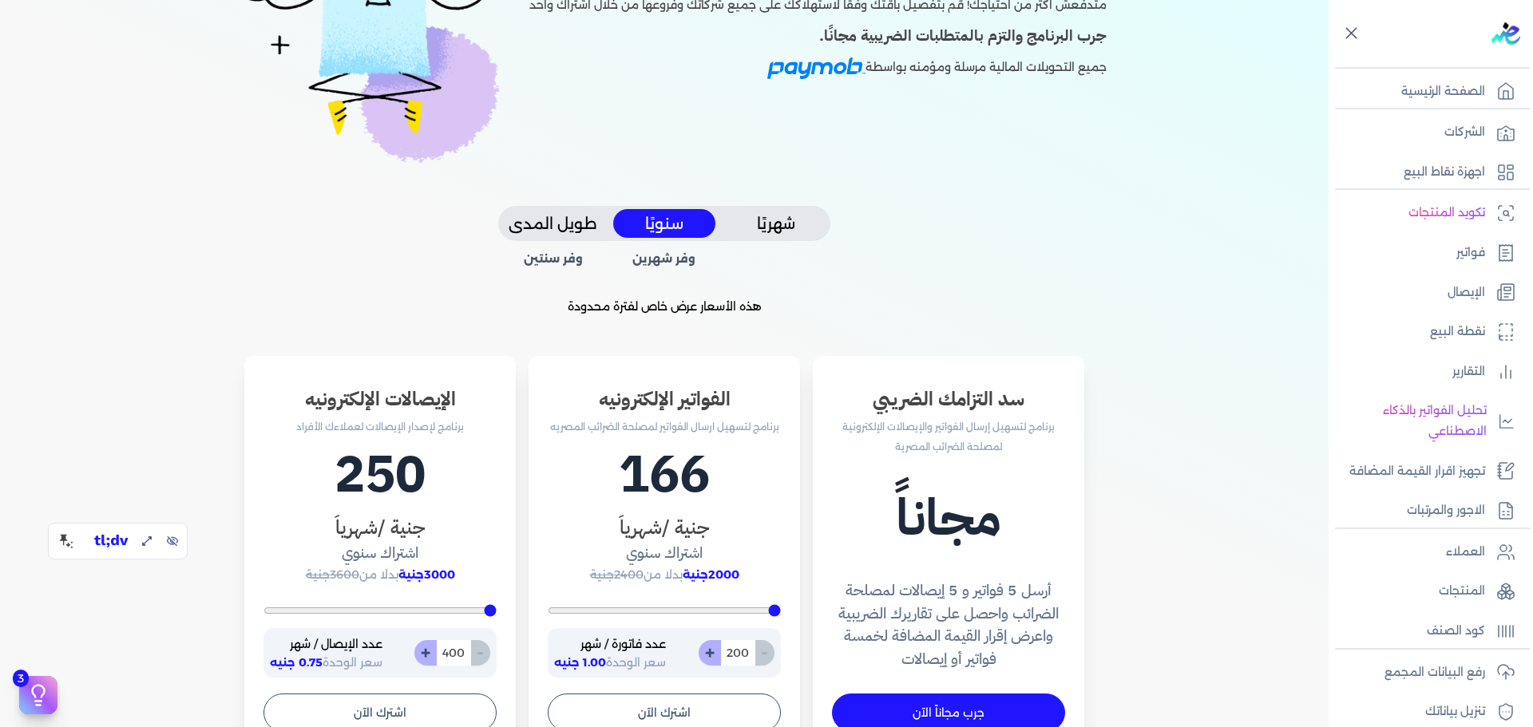
scroll to position [385, 0]
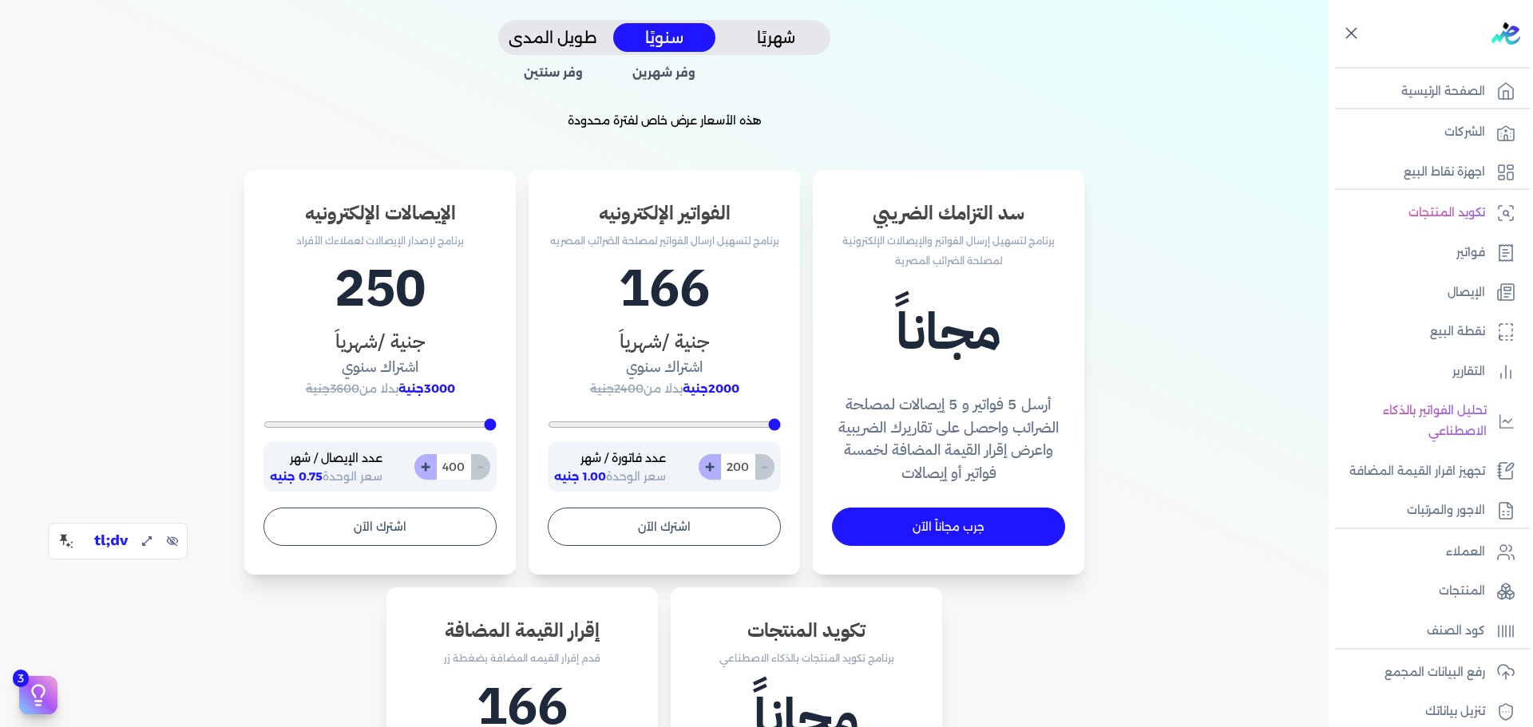
click at [782, 42] on button "شهريًا" at bounding box center [776, 38] width 102 height 30
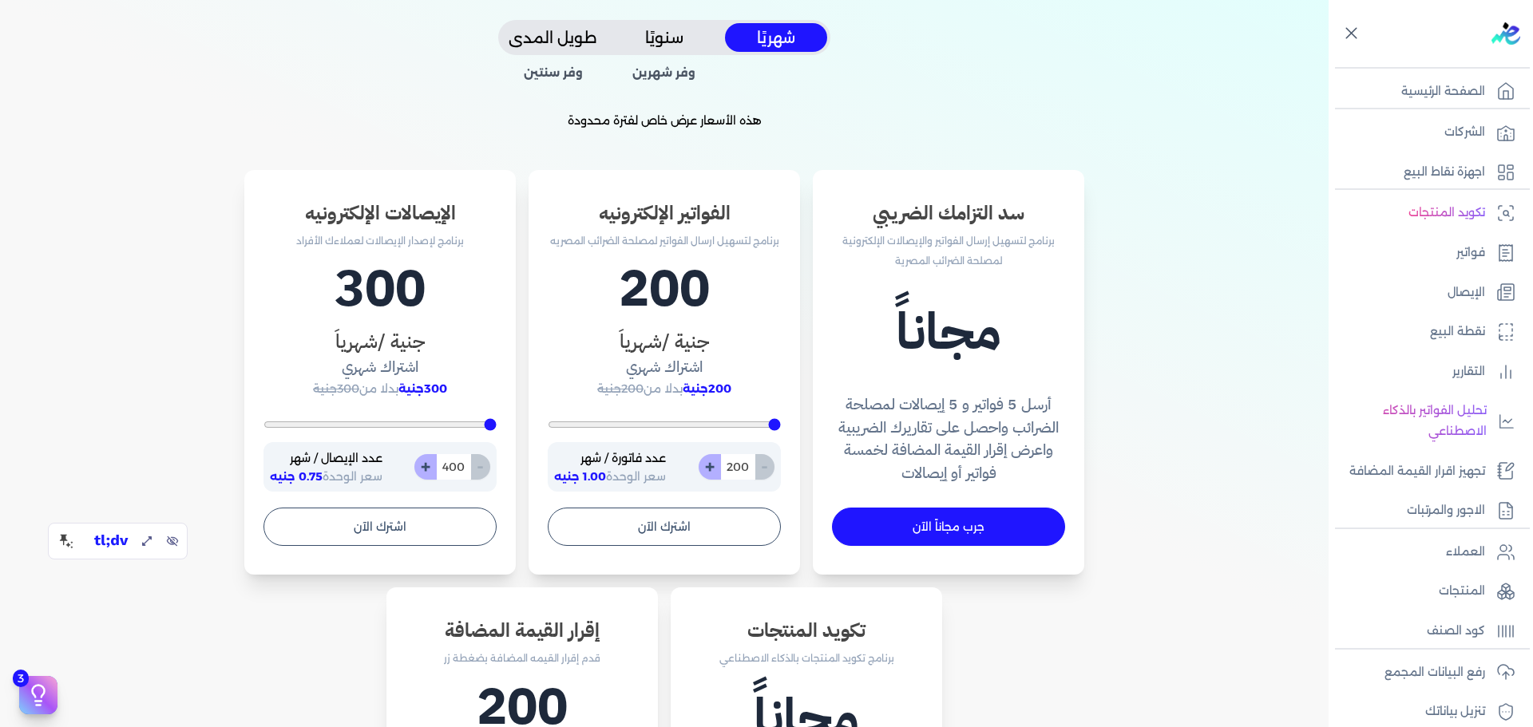
click at [742, 469] on input "200" at bounding box center [737, 467] width 35 height 26
type input "304"
type input "339"
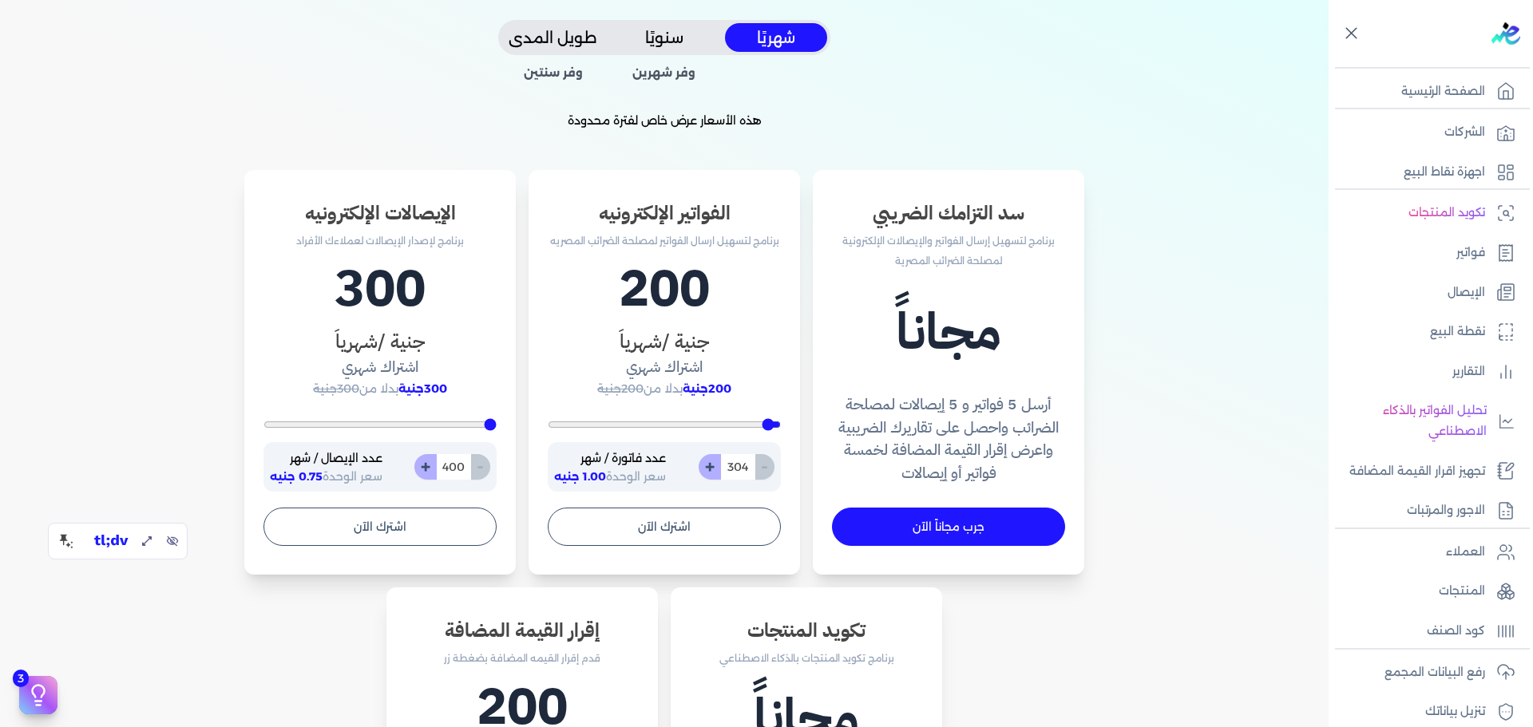
type input "339"
type input "426"
type input "478"
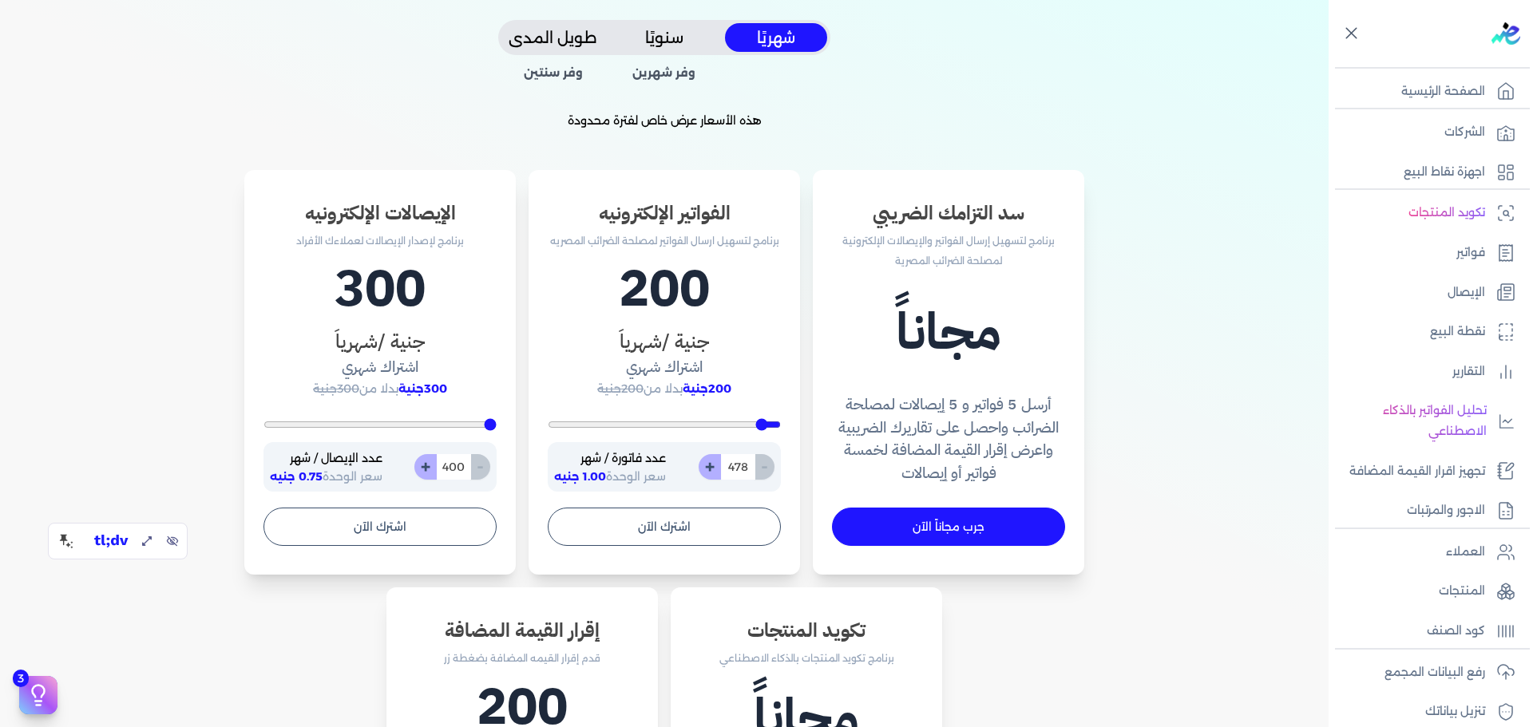
type input "513"
type input "600"
type input "617"
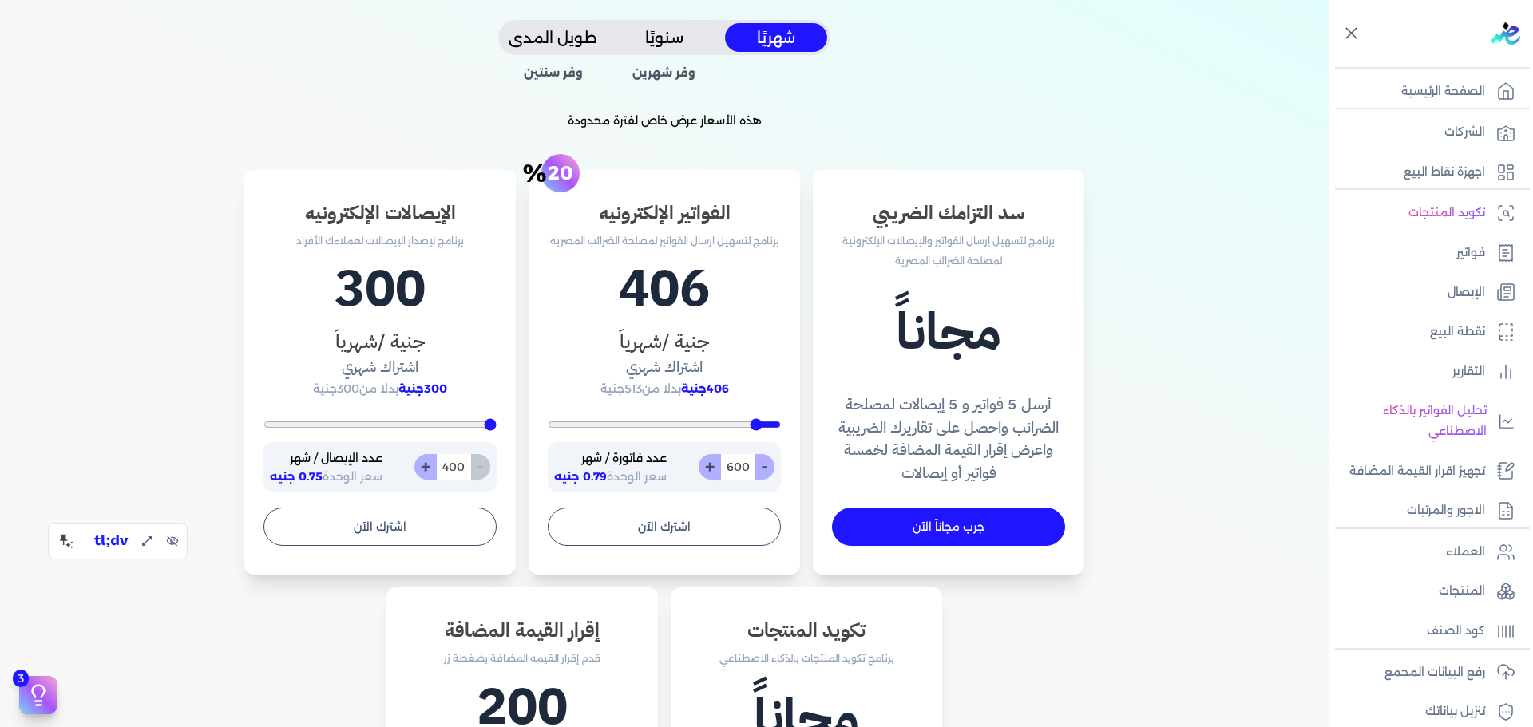
type input "617"
type input "704"
type input "896"
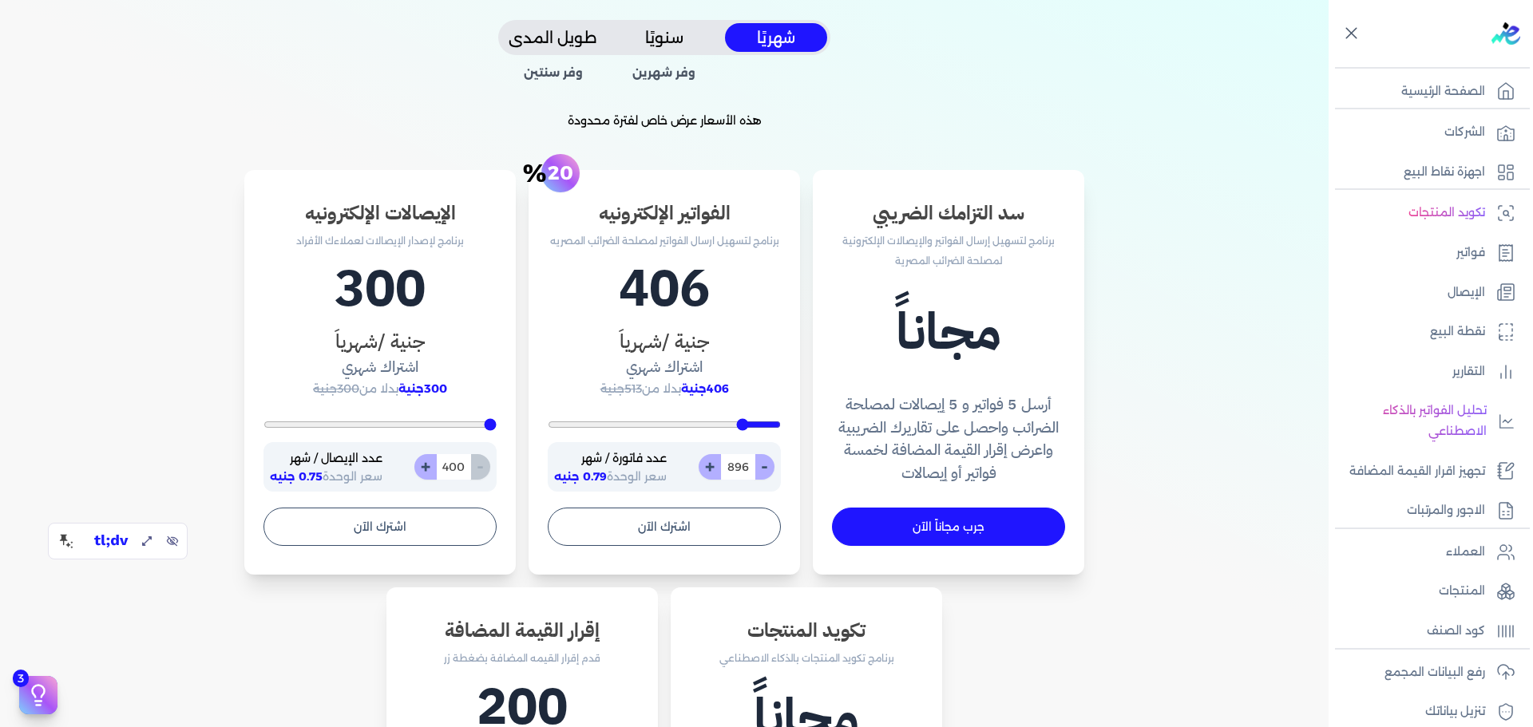
type input "1035"
type input "1209"
type input "1226"
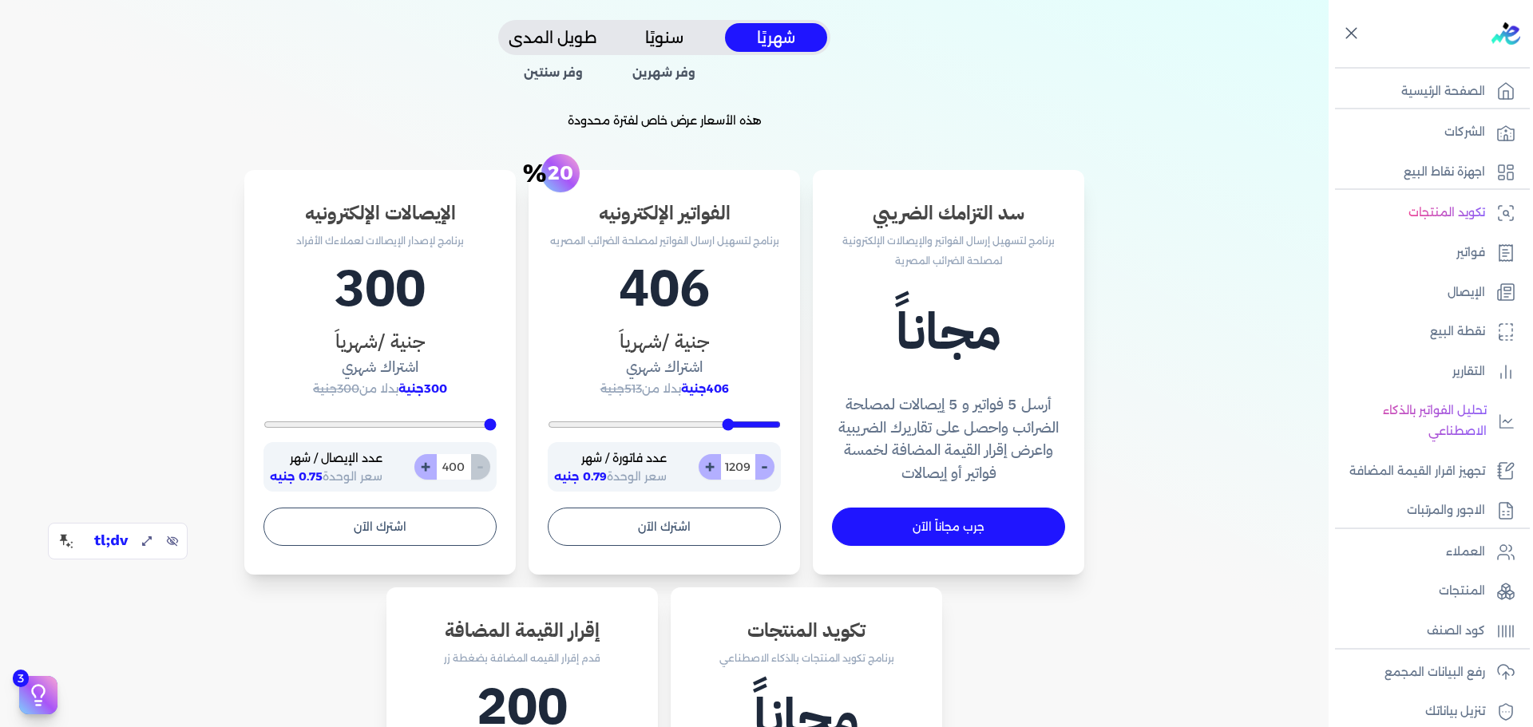
type input "1226"
type input "1400"
type input "1487"
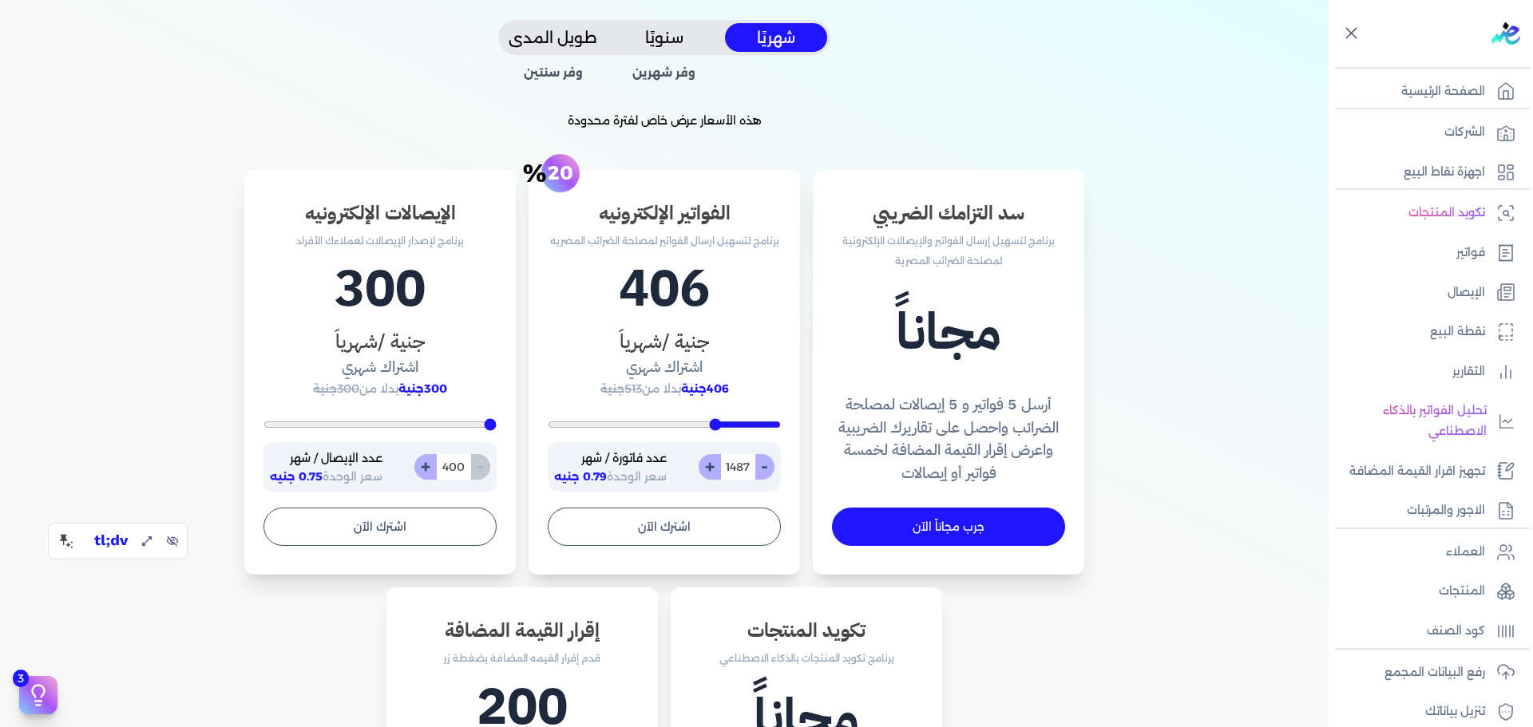
type input "1522"
type input "1626"
type input "1661"
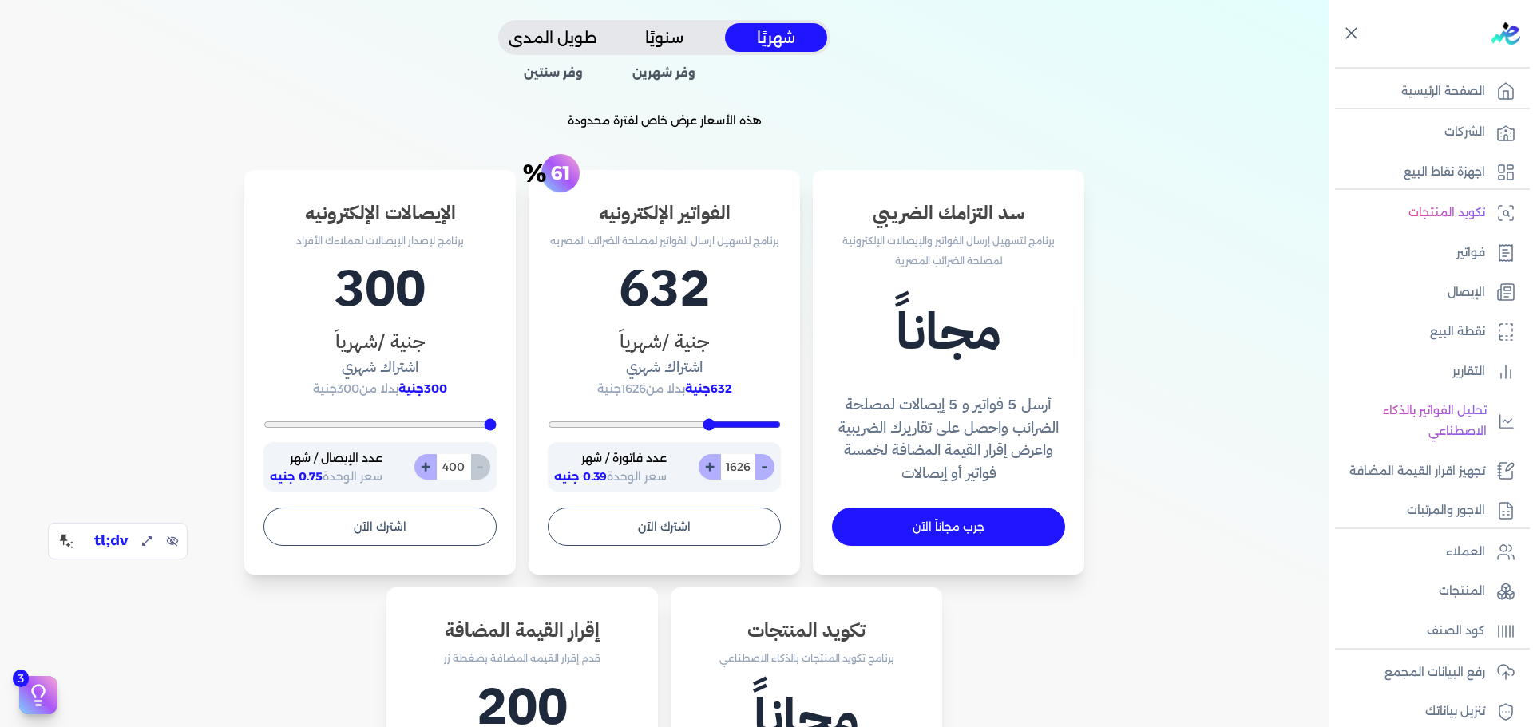
type input "1661"
type input "1696"
type input "1783"
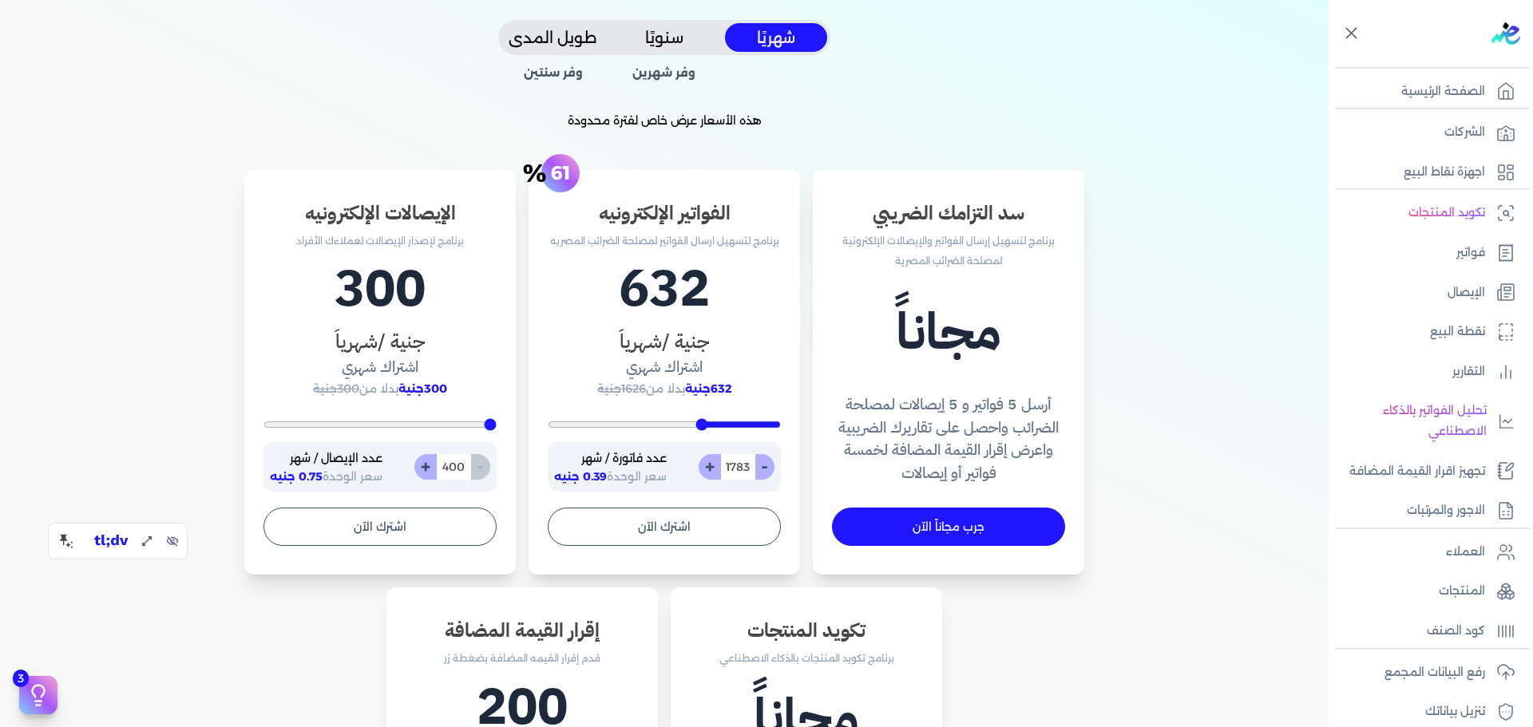
type input "1817"
type input "1835"
drag, startPoint x: 775, startPoint y: 422, endPoint x: 691, endPoint y: 402, distance: 86.0
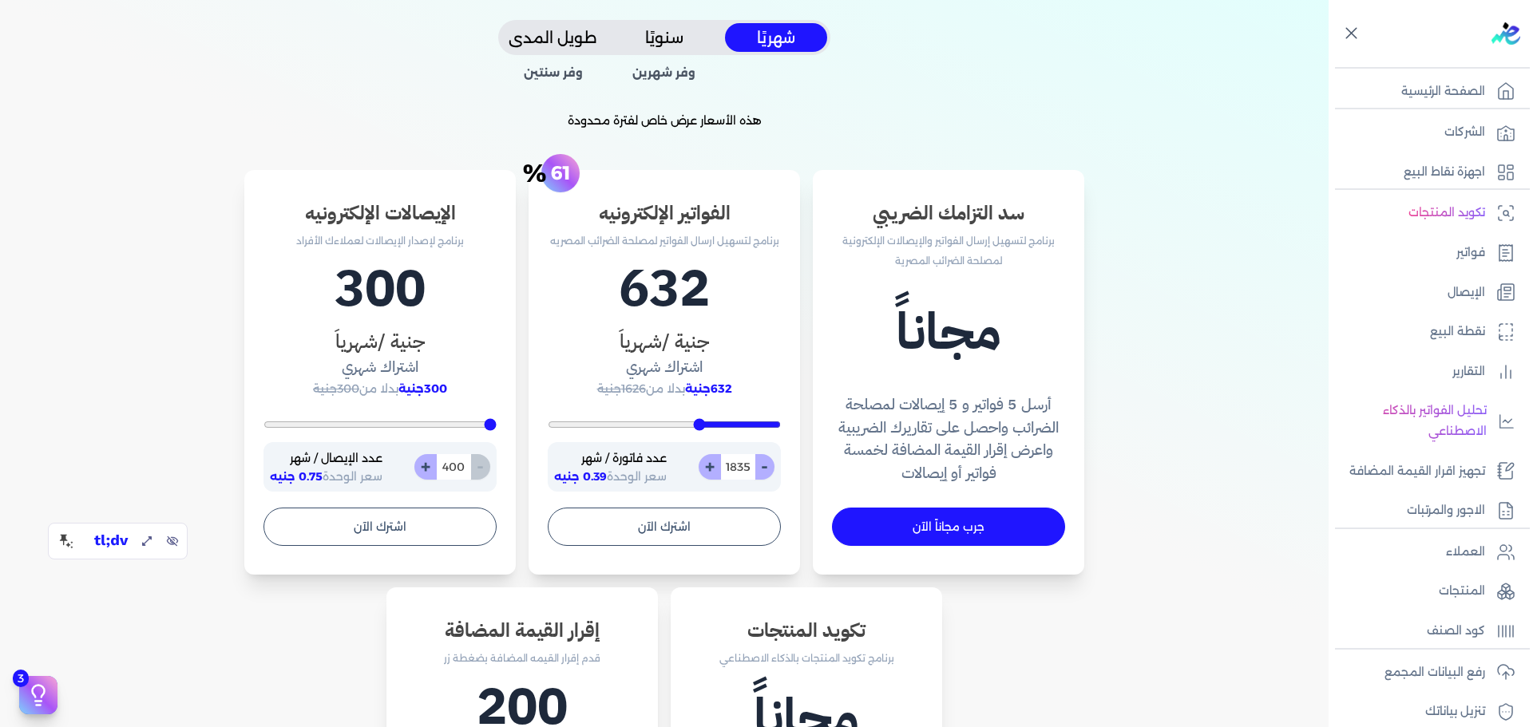
click at [703, 425] on input "range" at bounding box center [664, 425] width 233 height 6
drag, startPoint x: 518, startPoint y: 166, endPoint x: 561, endPoint y: 192, distance: 50.1
click at [561, 192] on div "اشتراك موحد لجميع شركاتك متدفعش اكتر من احتياجك! قم بتفصيل باقتك وفقًا لاستهلاك…" at bounding box center [664, 365] width 1227 height 1373
click at [745, 471] on input "1835" at bounding box center [737, 467] width 35 height 26
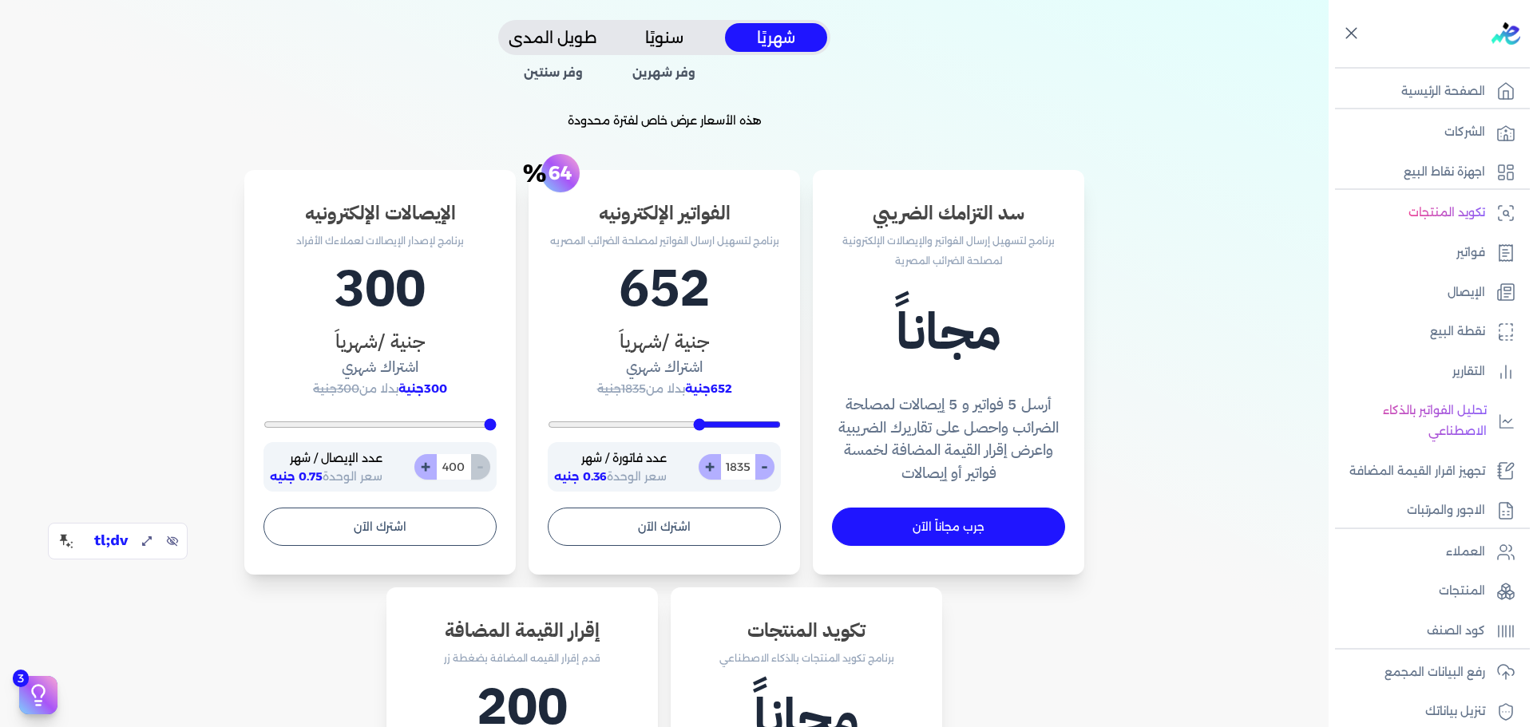
click at [745, 471] on input "1835" at bounding box center [737, 467] width 35 height 26
type input "200"
type input "4"
type input "200"
type input "40"
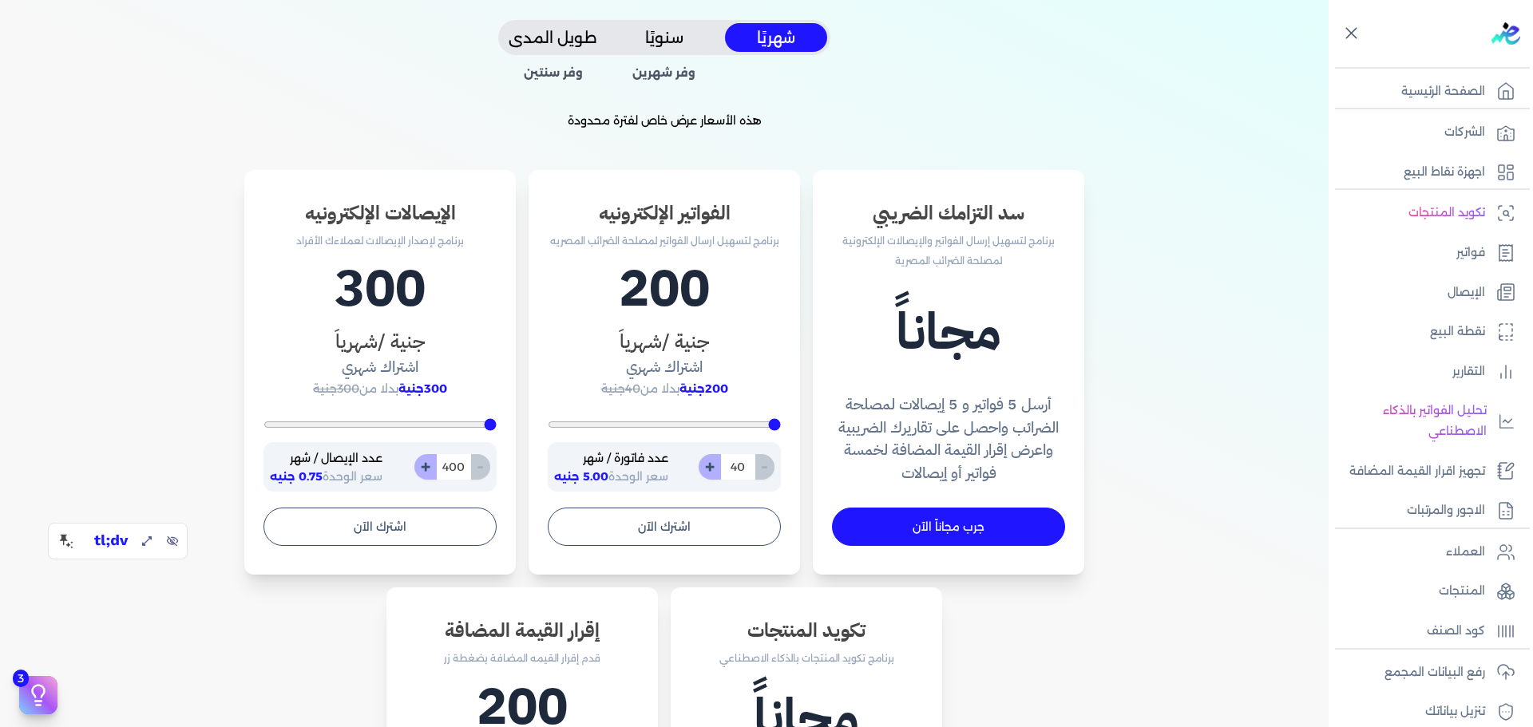
type input "400"
type input "4000"
click at [643, 296] on h1 "804" at bounding box center [664, 289] width 233 height 77
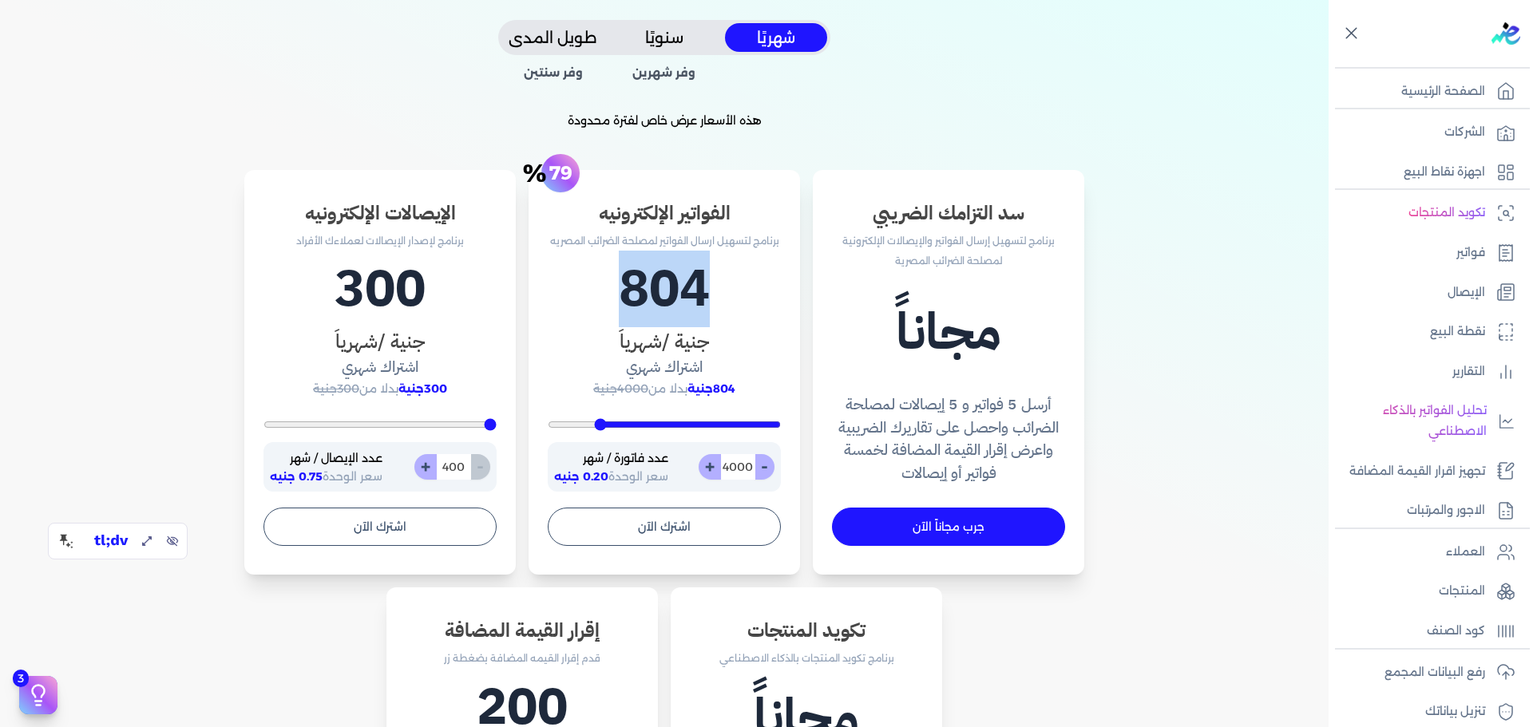
click at [643, 296] on h1 "804" at bounding box center [664, 289] width 233 height 77
click at [678, 36] on button "سنويًا" at bounding box center [664, 38] width 102 height 30
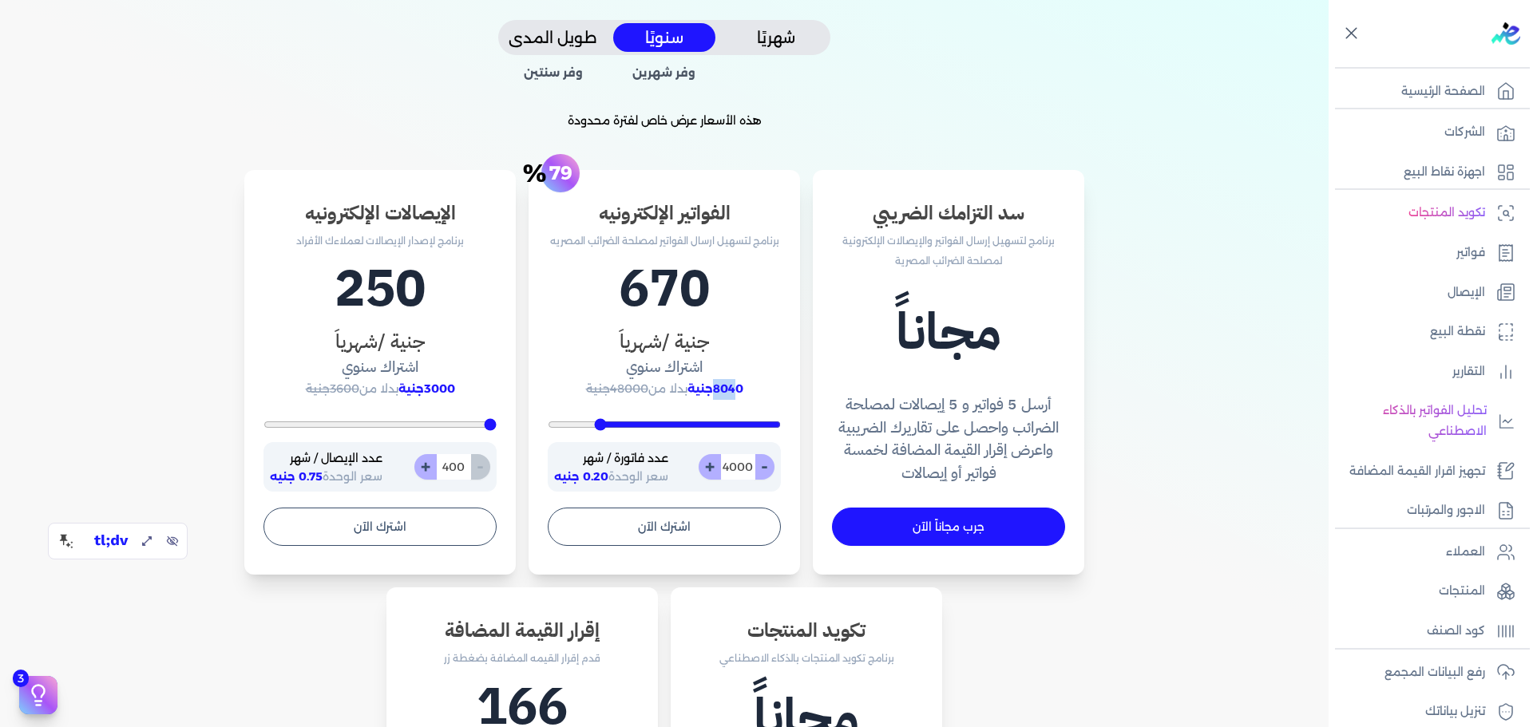
drag, startPoint x: 718, startPoint y: 388, endPoint x: 741, endPoint y: 380, distance: 24.5
click at [741, 380] on p "8040جنية بدلا من 48000جنية" at bounding box center [664, 389] width 233 height 21
click at [723, 386] on span "8040جنية" at bounding box center [716, 389] width 56 height 14
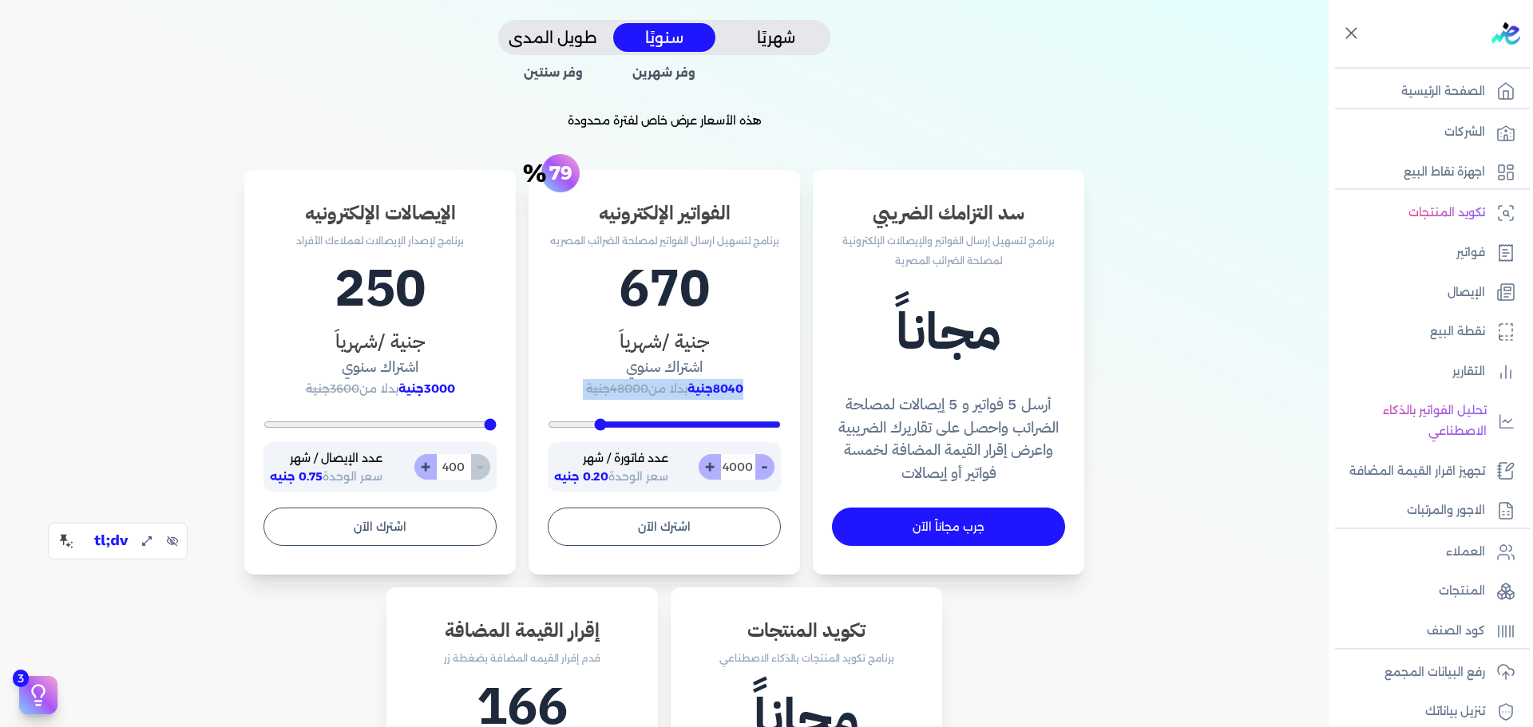
click at [735, 388] on span "8040جنية" at bounding box center [716, 389] width 56 height 14
click at [734, 471] on input "4000" at bounding box center [737, 467] width 35 height 26
click at [733, 472] on input "4000" at bounding box center [737, 467] width 35 height 26
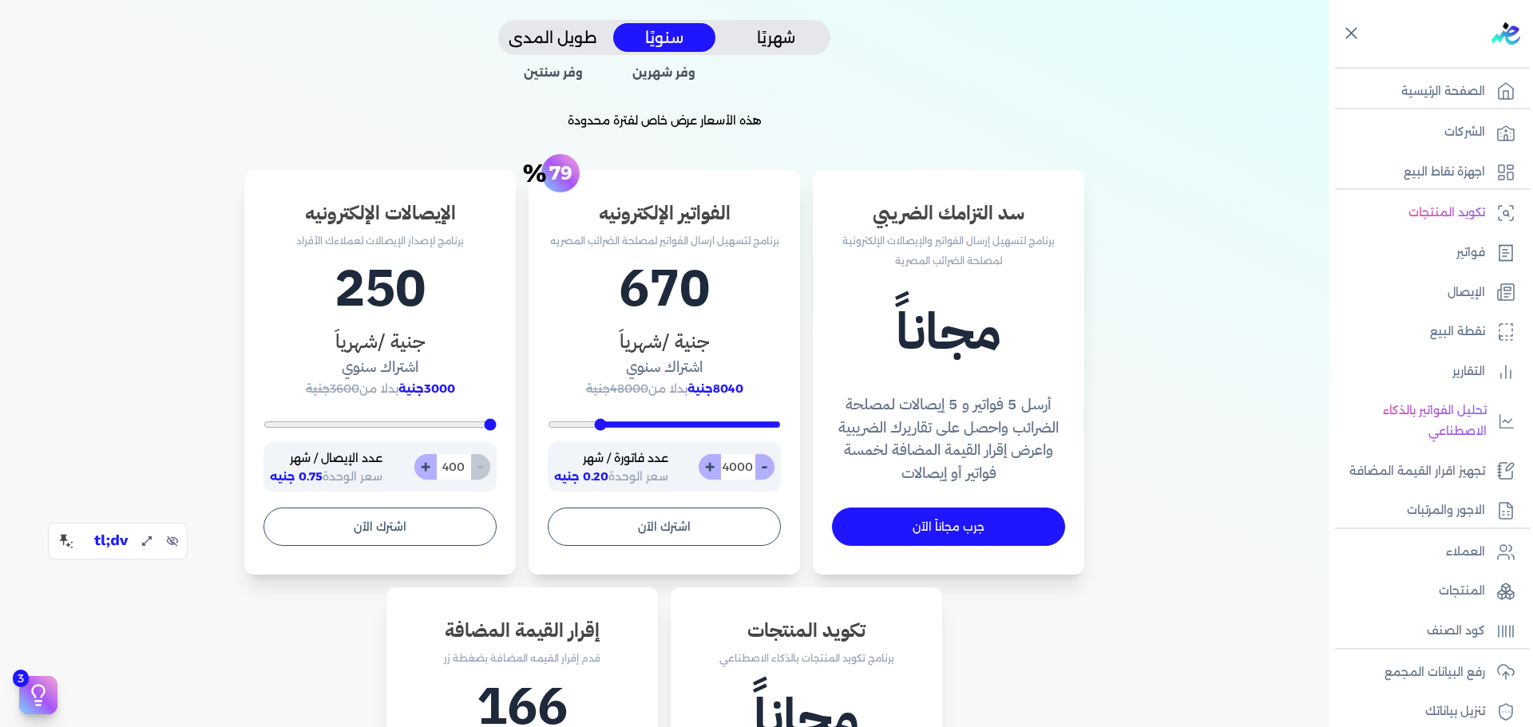
click at [733, 472] on input "4000" at bounding box center [737, 467] width 35 height 26
type input "200"
type input "1"
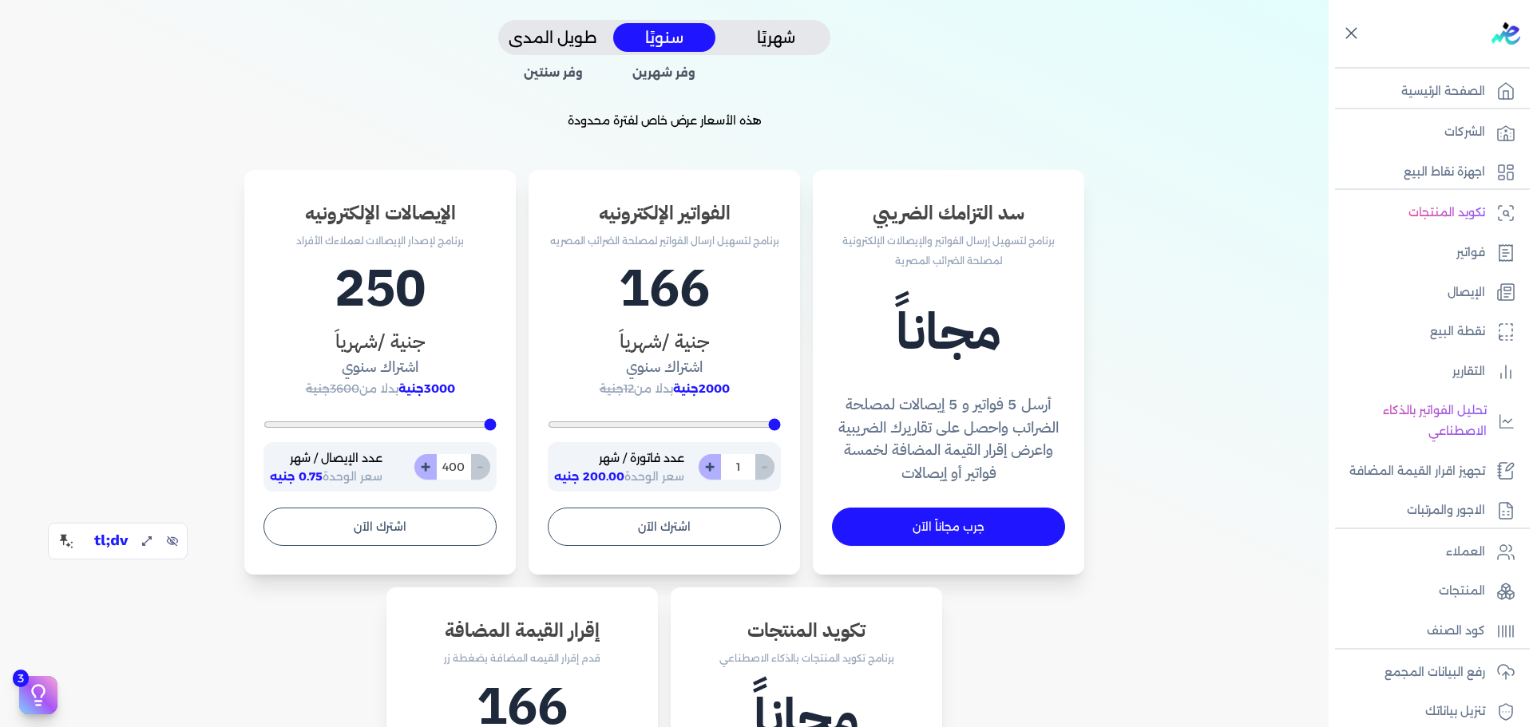
type input "200"
type input "10"
type input "200"
type input "100"
type input "1000"
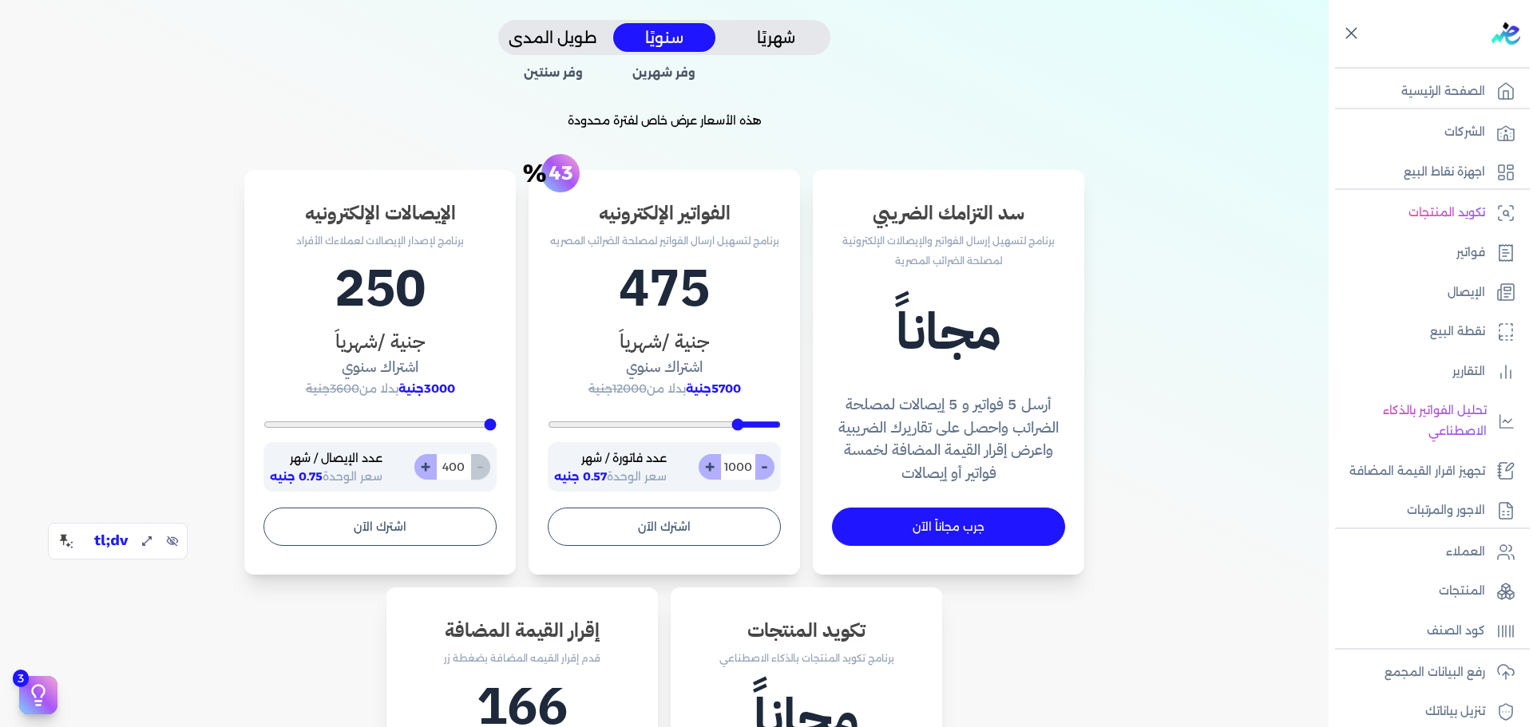
click at [744, 477] on input "1000" at bounding box center [737, 467] width 35 height 26
type input "1000"
click at [636, 278] on h1 "475" at bounding box center [664, 289] width 233 height 77
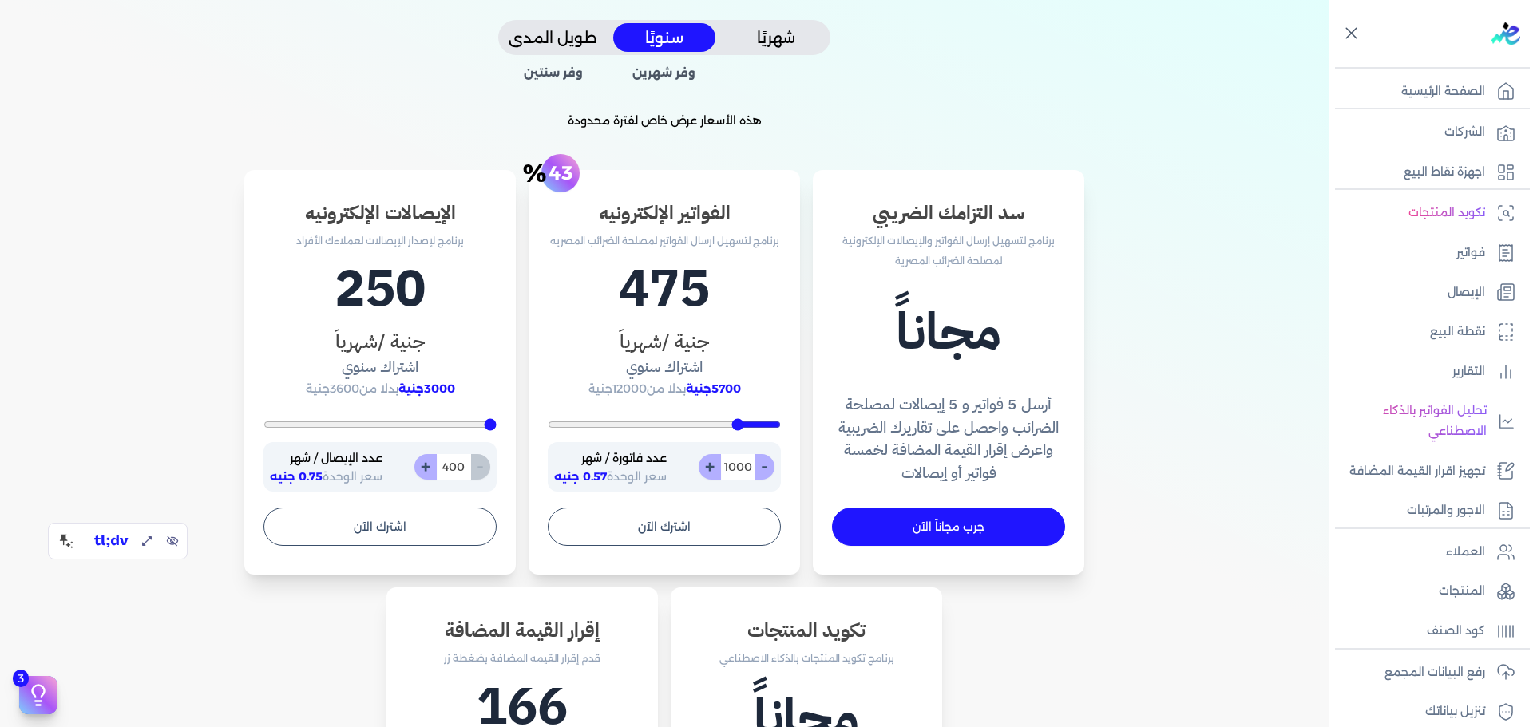
click at [673, 285] on h1 "475" at bounding box center [664, 289] width 233 height 77
click at [739, 462] on input "1000" at bounding box center [737, 467] width 35 height 26
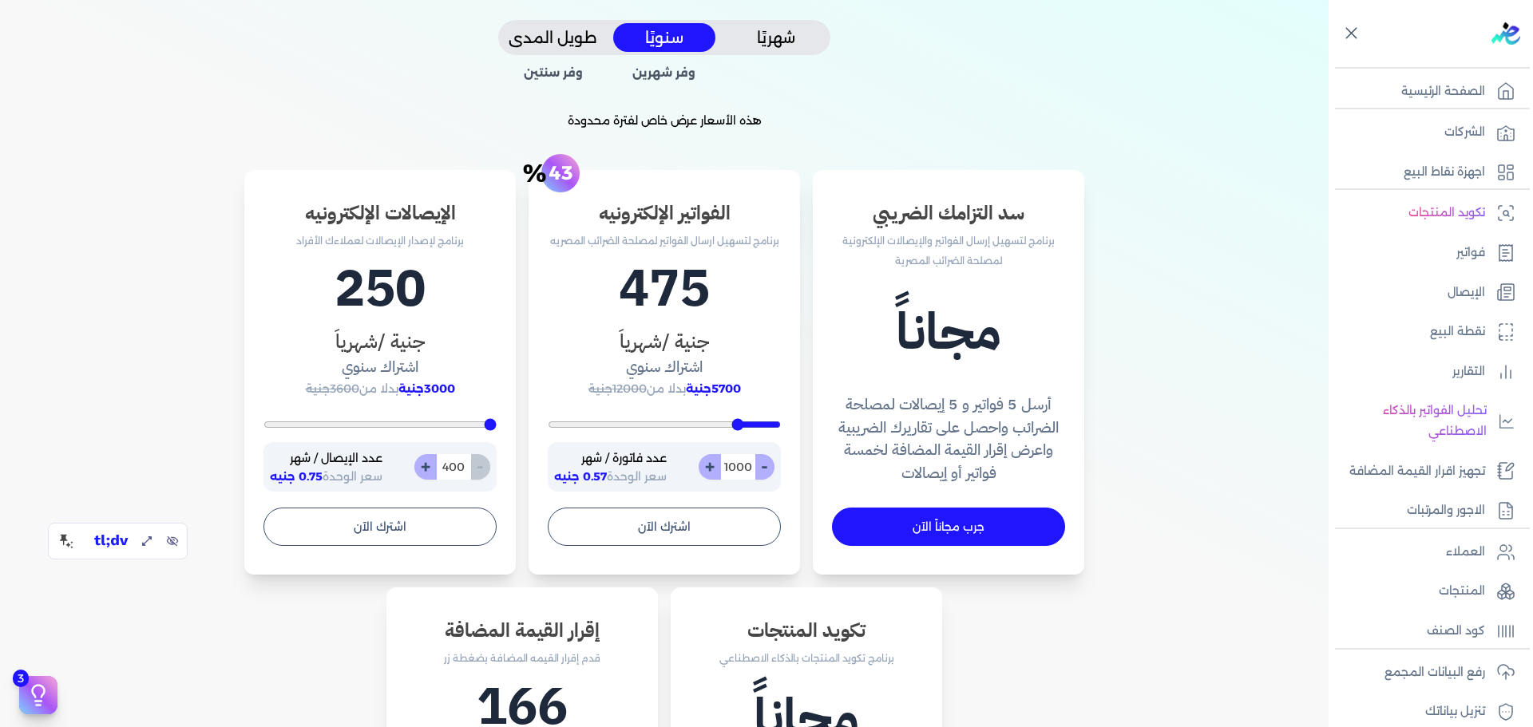
click at [444, 463] on input "400" at bounding box center [453, 467] width 35 height 26
type input "400"
type input "2"
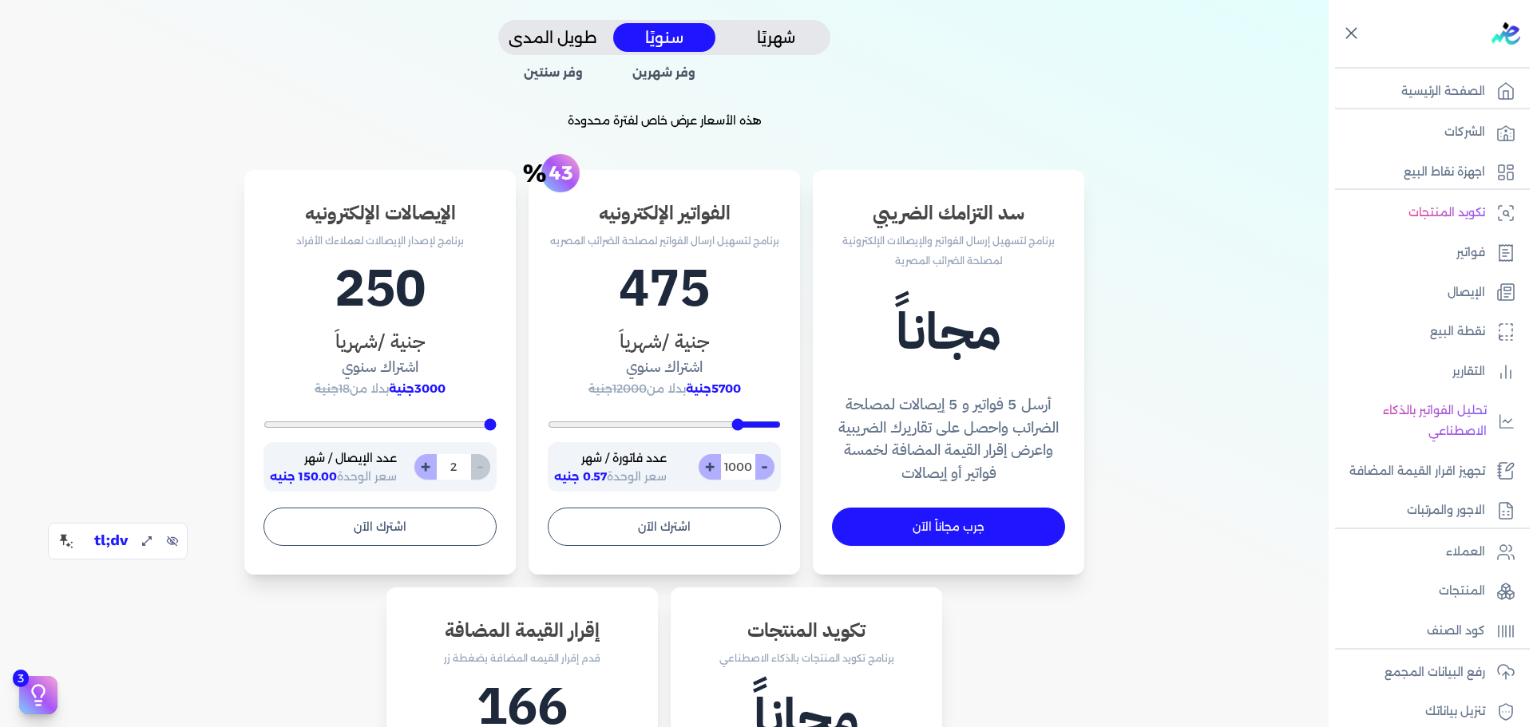
type input "400"
type input "20"
type input "400"
type input "200"
type input "2000"
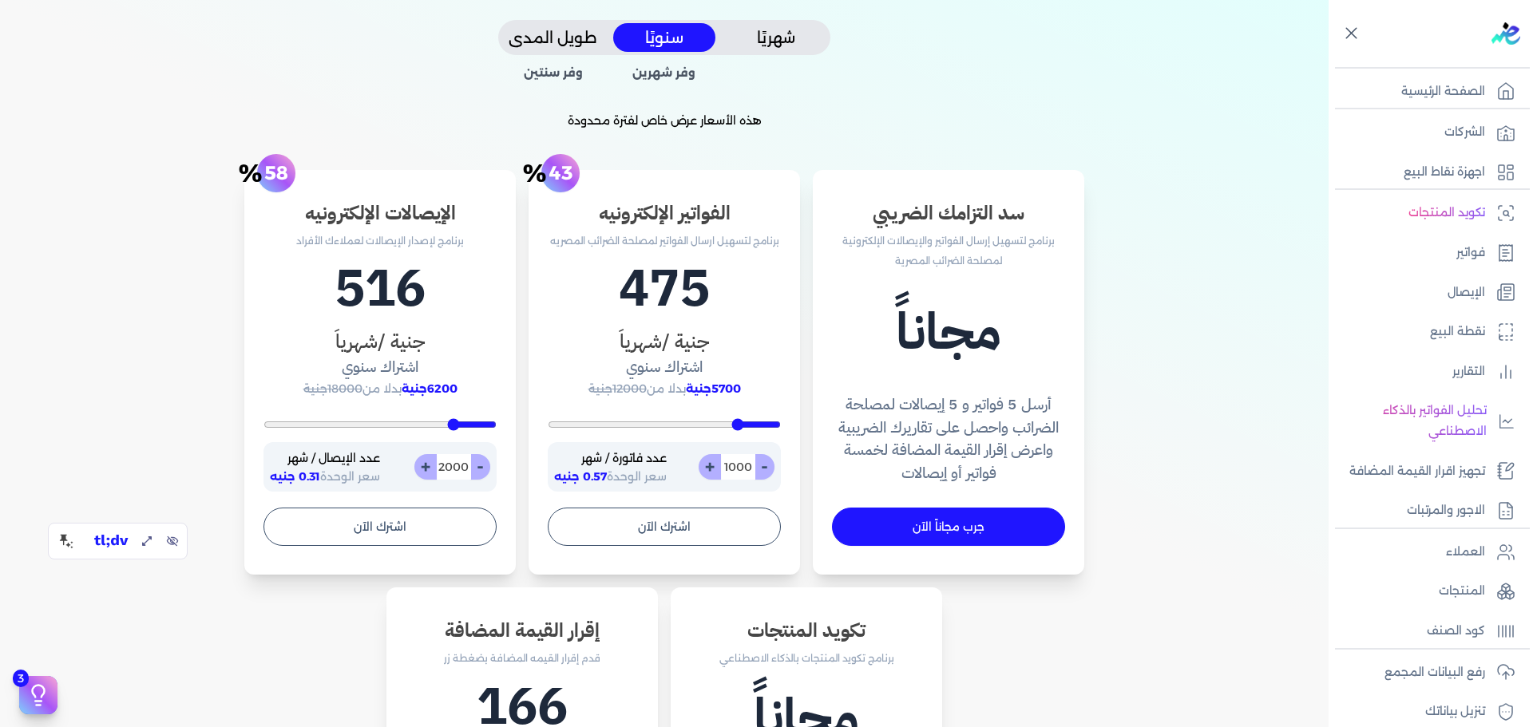
type input "2000"
click at [444, 391] on span "6200جنية" at bounding box center [430, 389] width 56 height 14
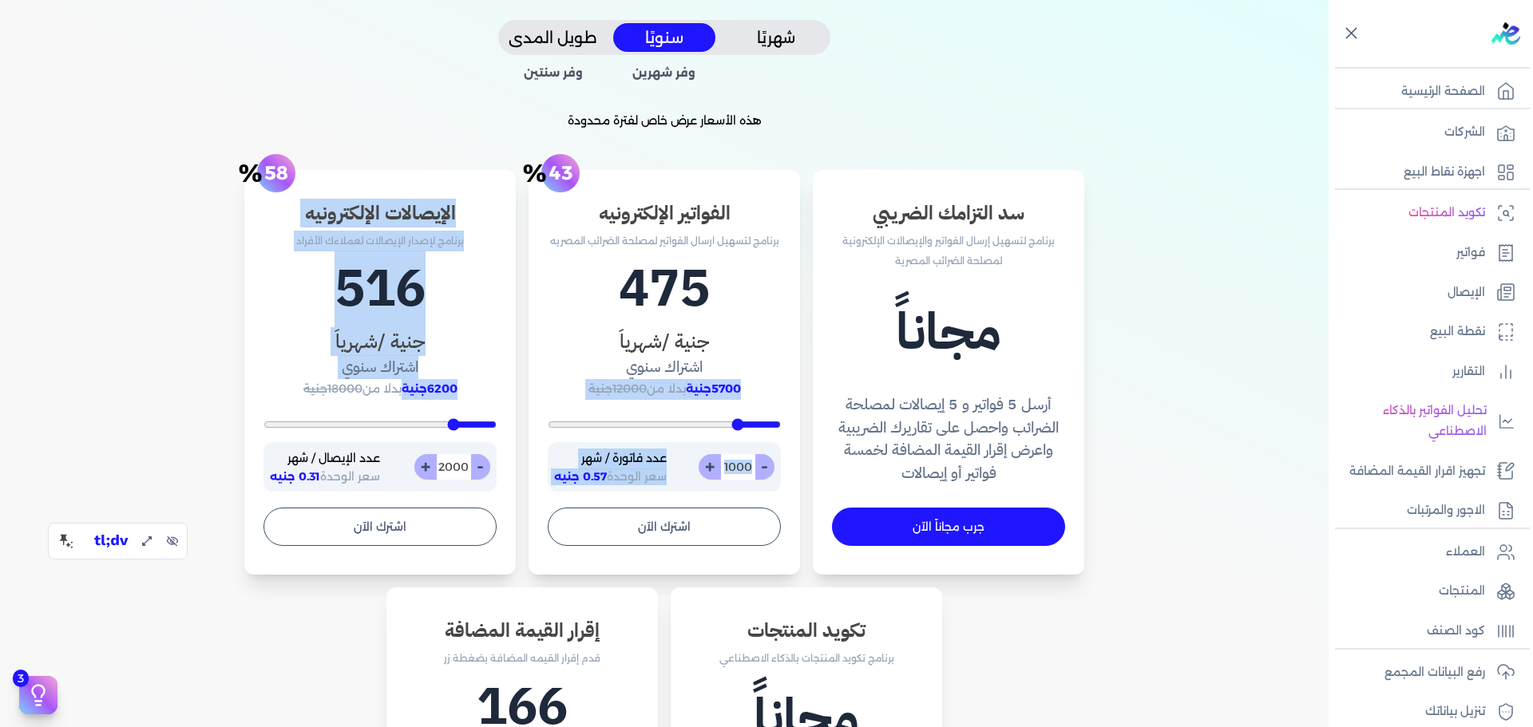
drag, startPoint x: 444, startPoint y: 391, endPoint x: 758, endPoint y: 394, distance: 313.8
click at [758, 394] on div "سد التزامك الضريبي برنامج لتسهيل إرسال الفواتير والإيصالات الإلكترونية لمصلحة ا…" at bounding box center [664, 592] width 1022 height 844
click at [758, 394] on p "5700جنية بدلا من 12000جنية" at bounding box center [664, 389] width 233 height 21
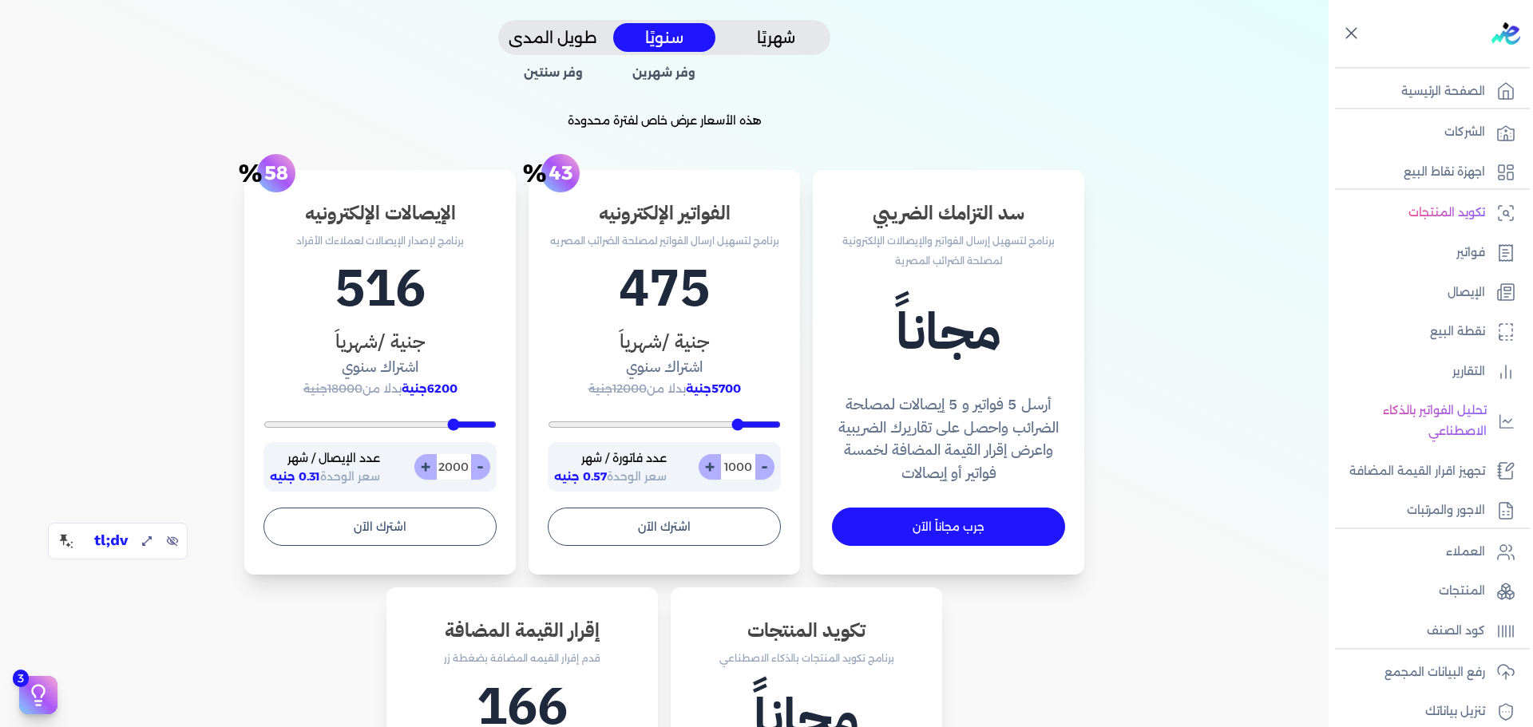
click at [750, 472] on input "1000" at bounding box center [737, 467] width 35 height 26
type input "200"
type input "0"
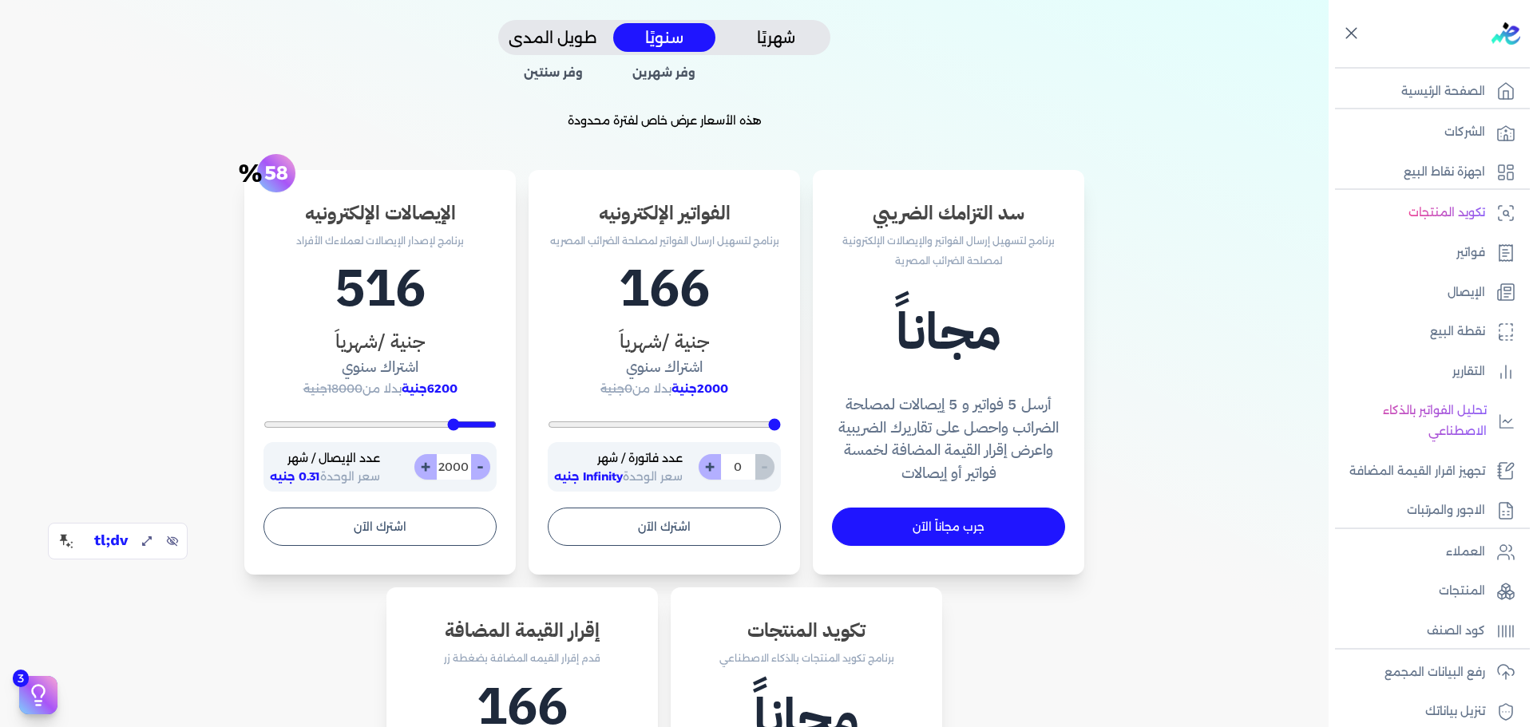
type input "2600"
type input "200"
type input "2"
type input "200"
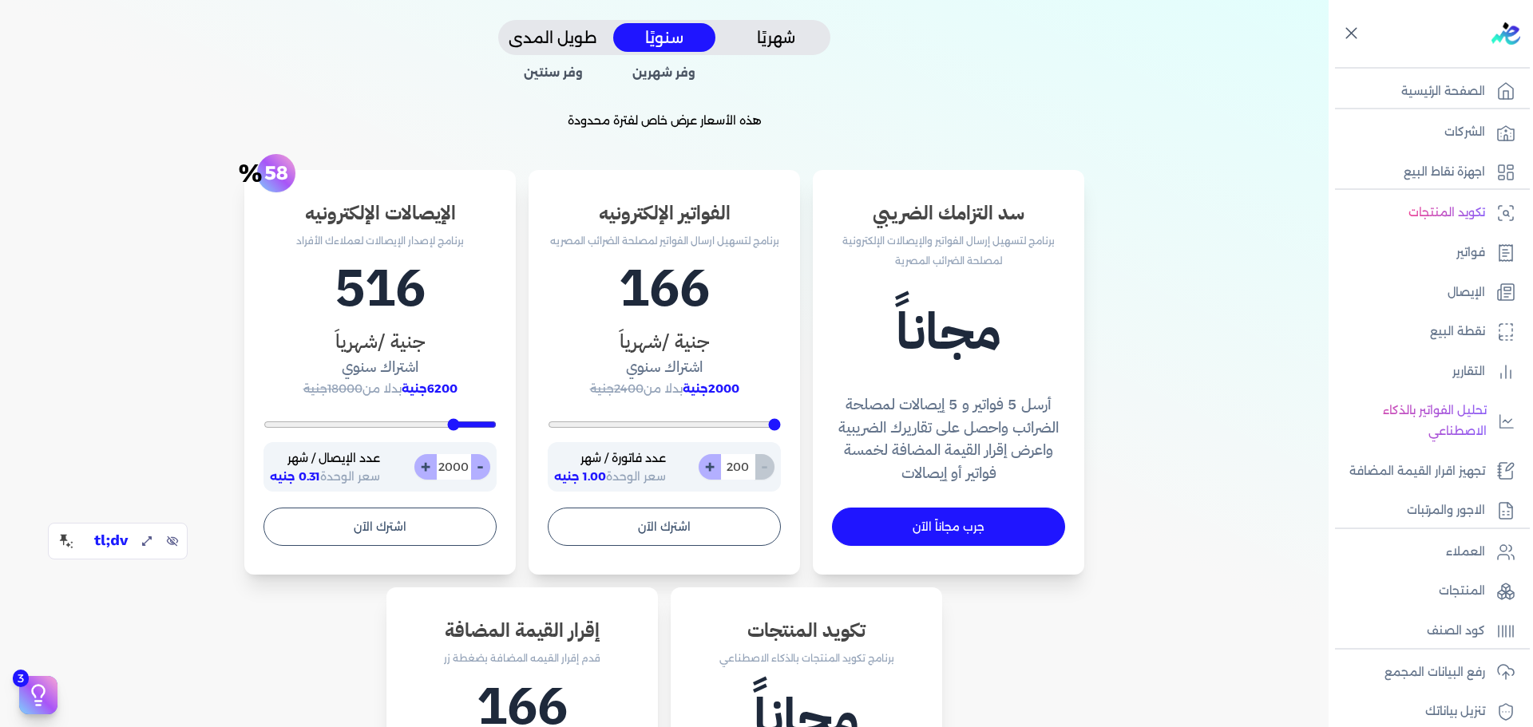
type input "2000"
click at [455, 476] on input "2000" at bounding box center [453, 467] width 35 height 26
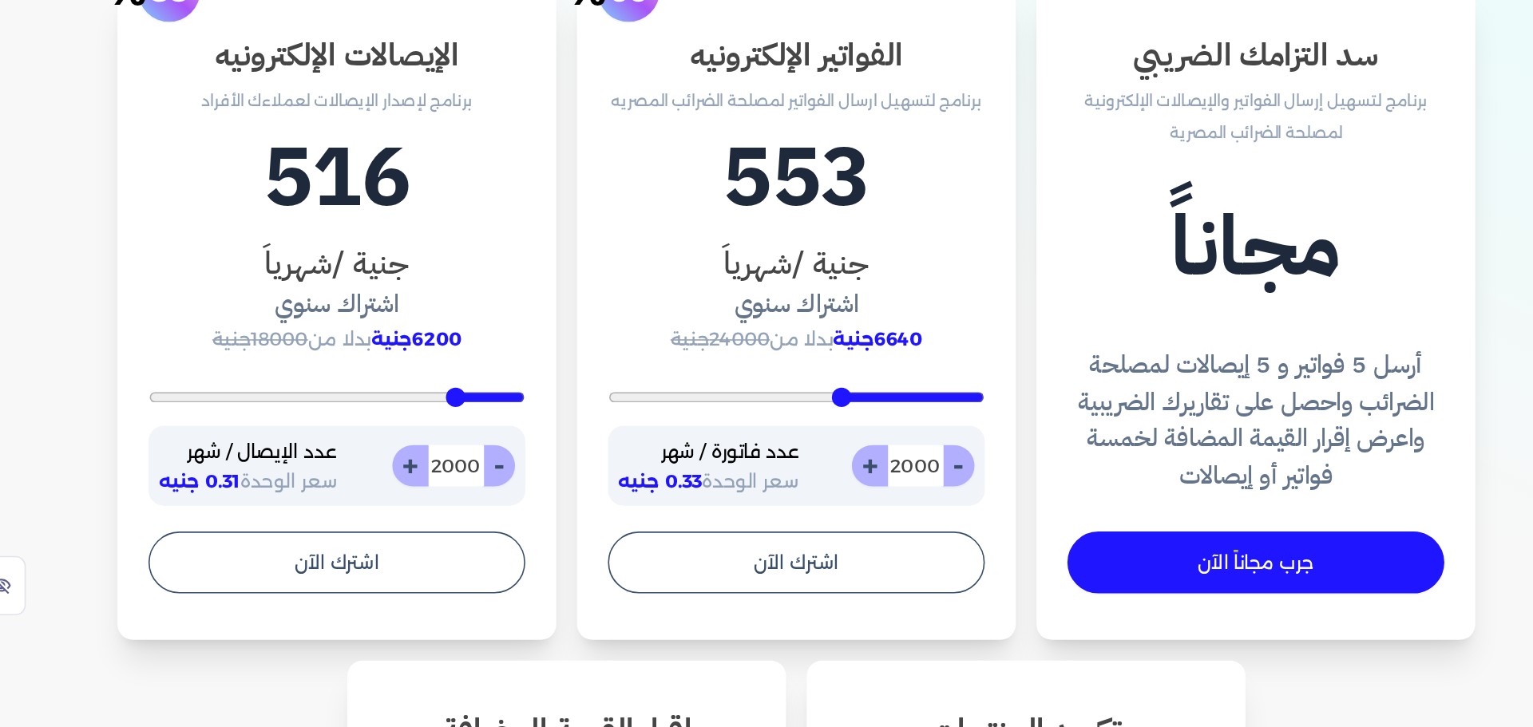
scroll to position [350, 0]
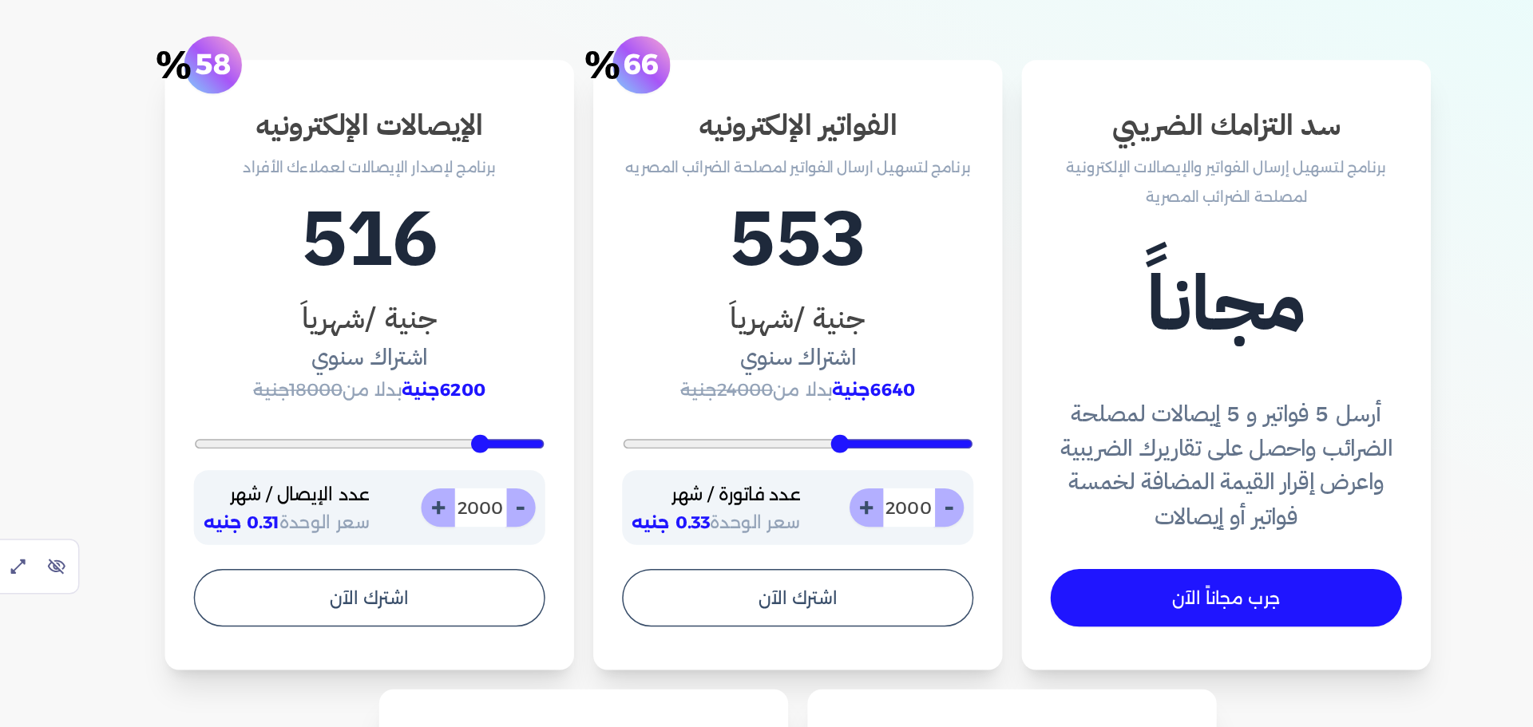
click at [744, 508] on input "2000" at bounding box center [737, 502] width 35 height 26
click at [740, 501] on input "2000" at bounding box center [737, 502] width 35 height 26
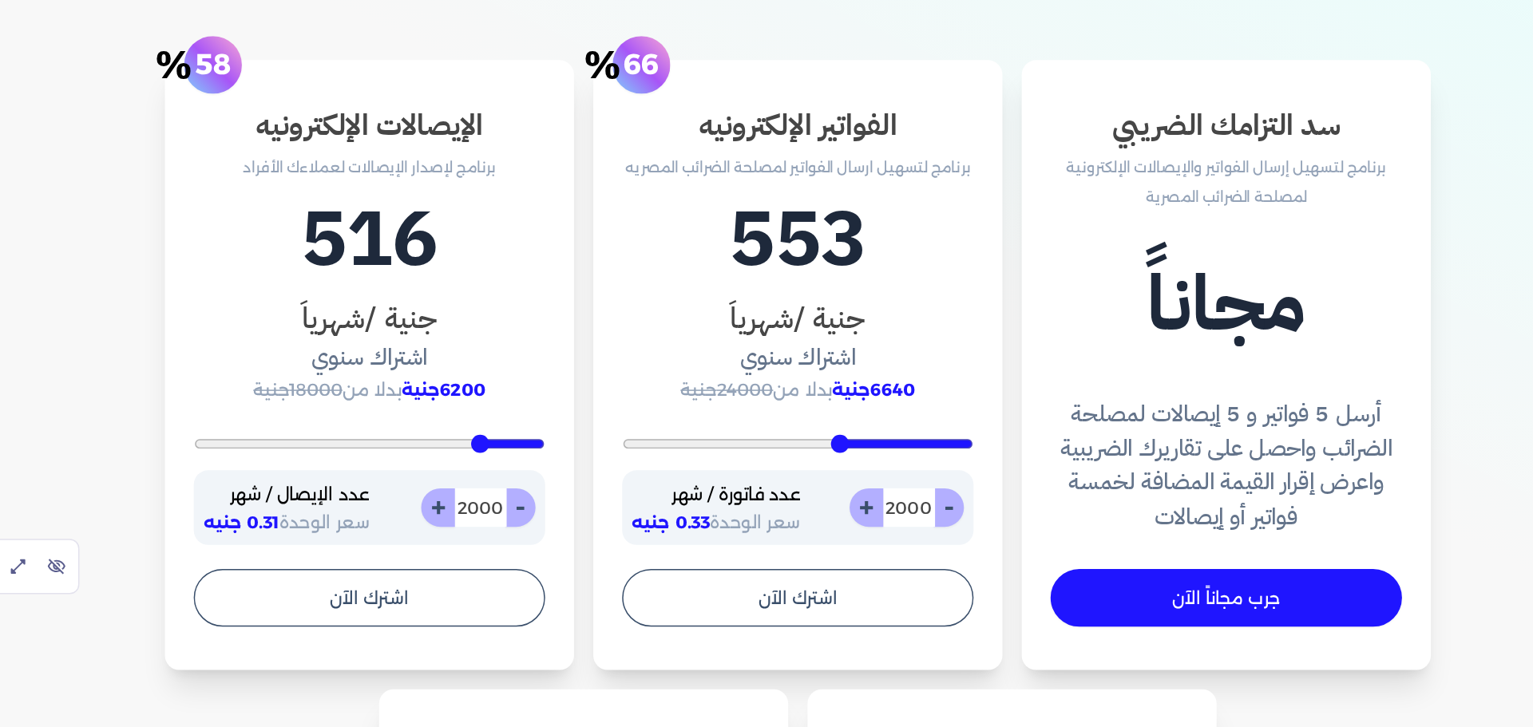
type input "200"
type input "1"
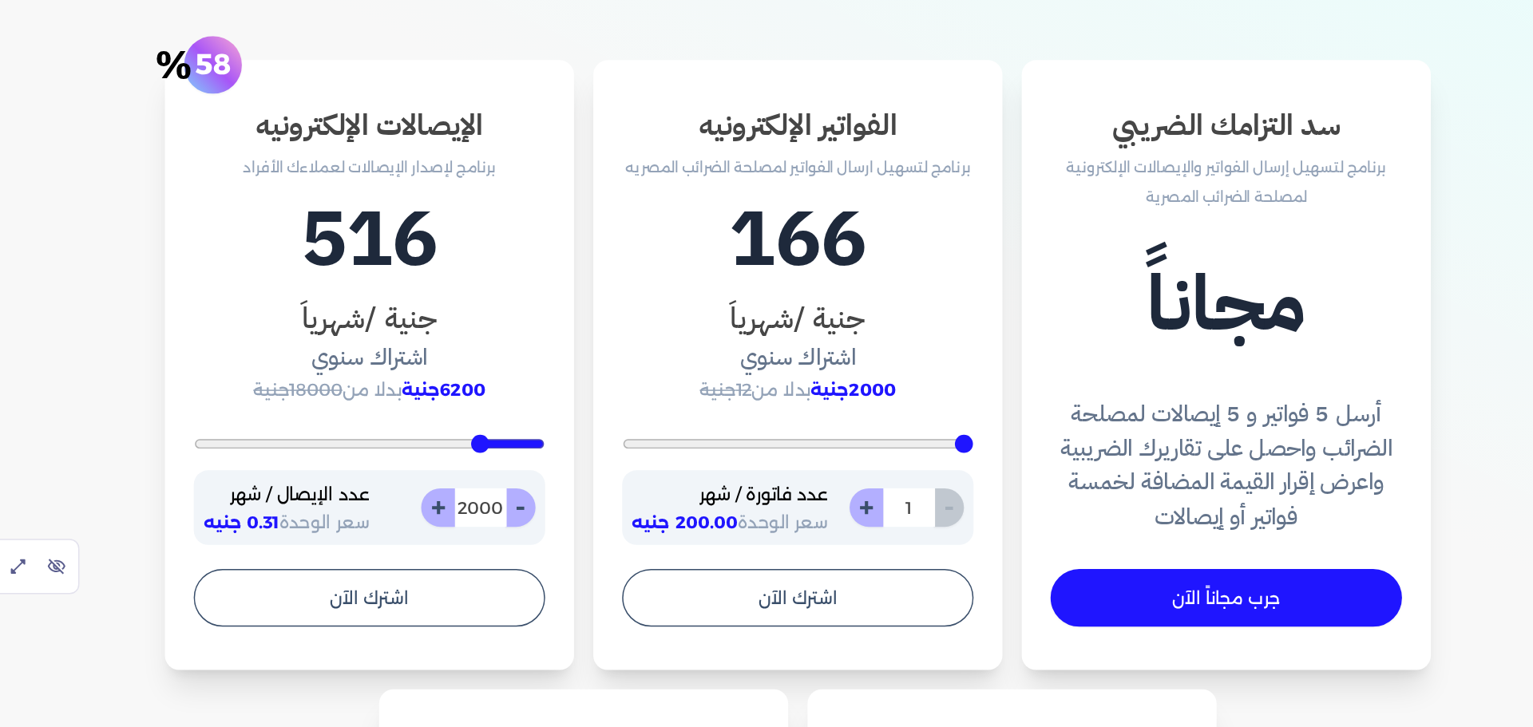
type input "200"
type input "10"
type input "200"
type input "100"
type input "1000"
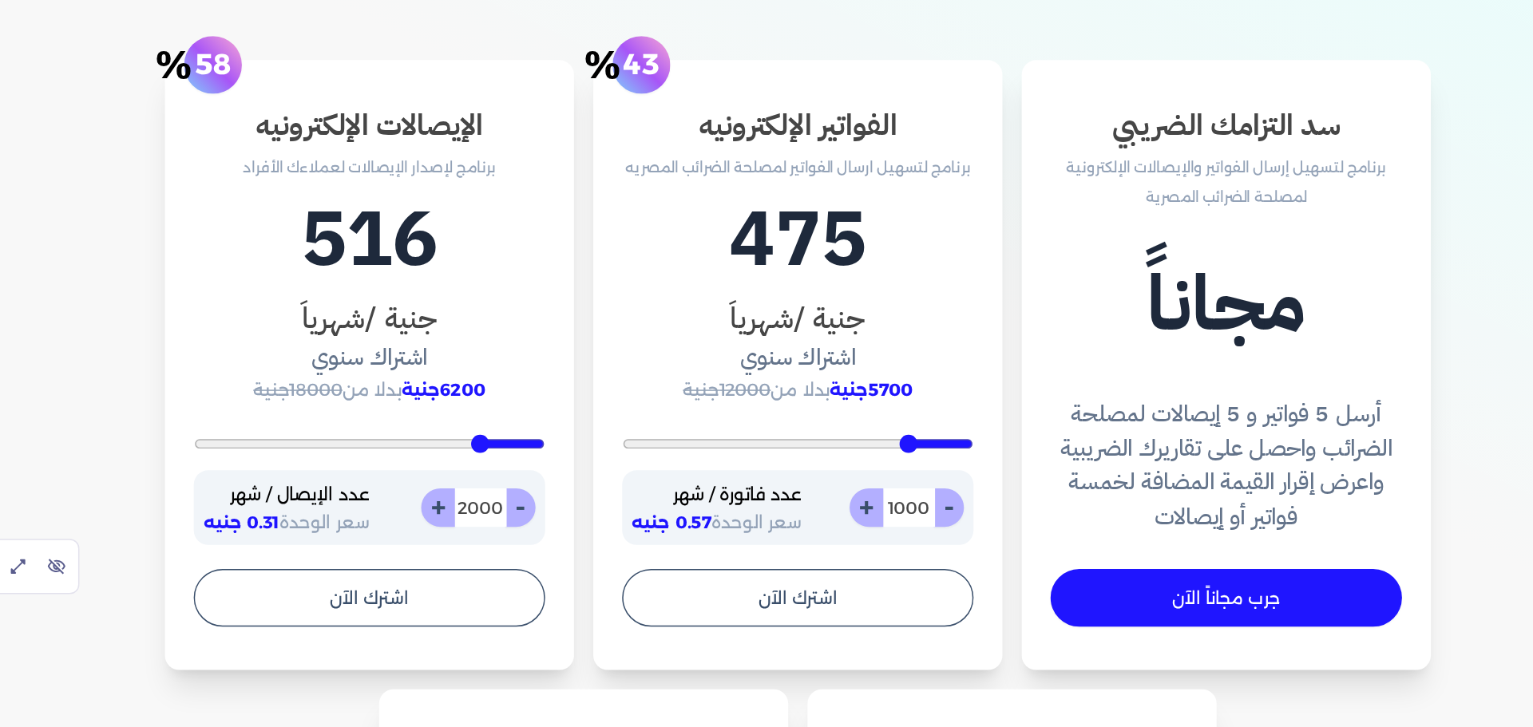
type input "1000"
click at [442, 502] on input "2000" at bounding box center [453, 502] width 35 height 26
type input "400"
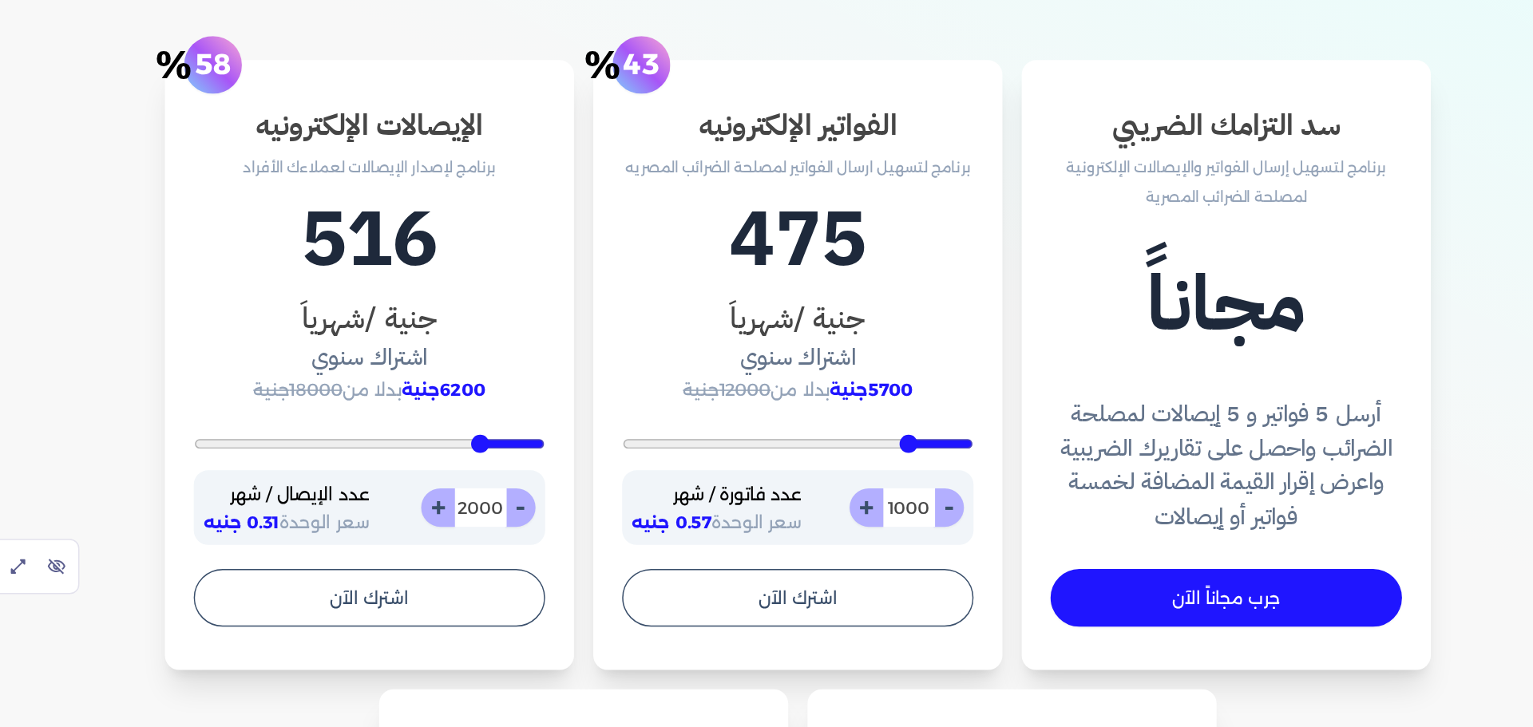
type input "1"
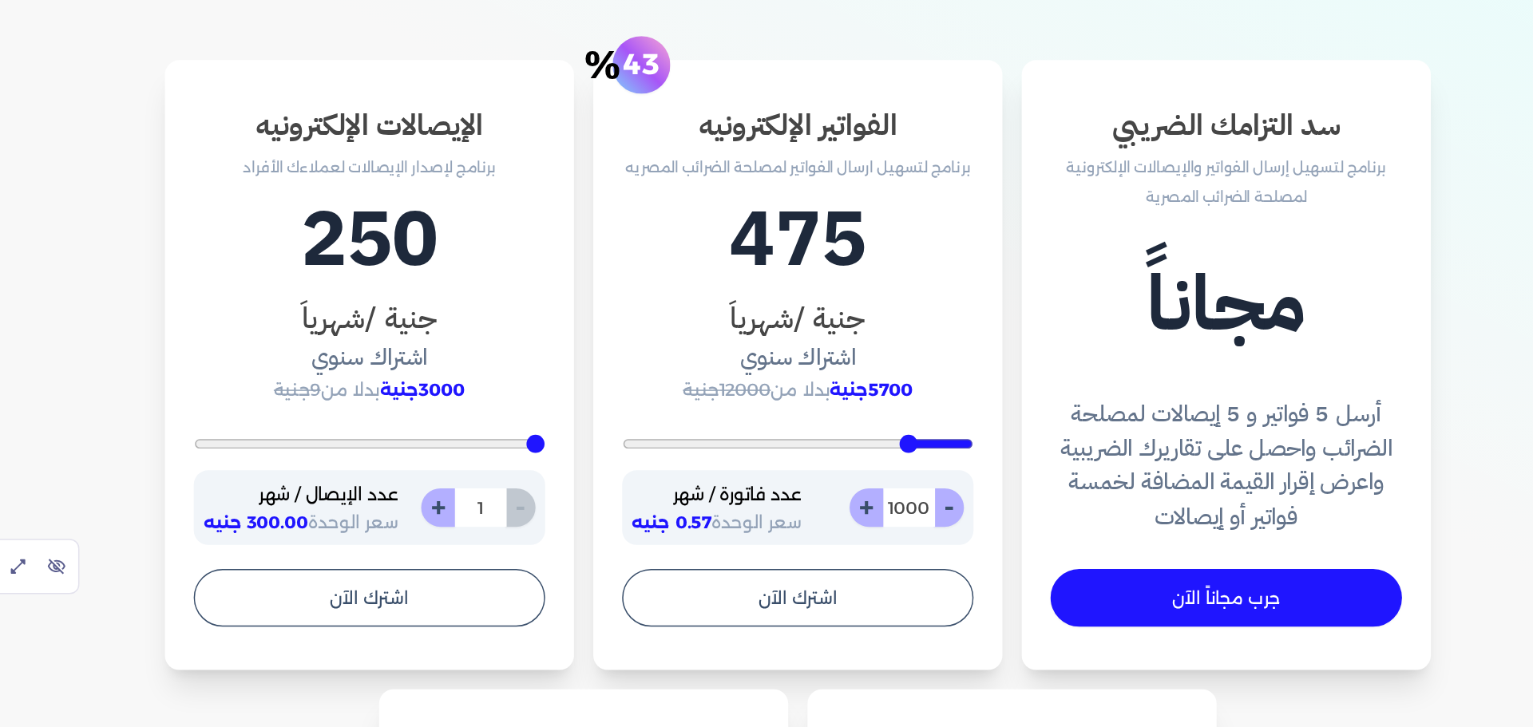
type input "400"
type input "15"
type input "400"
type input "150"
type input "1500"
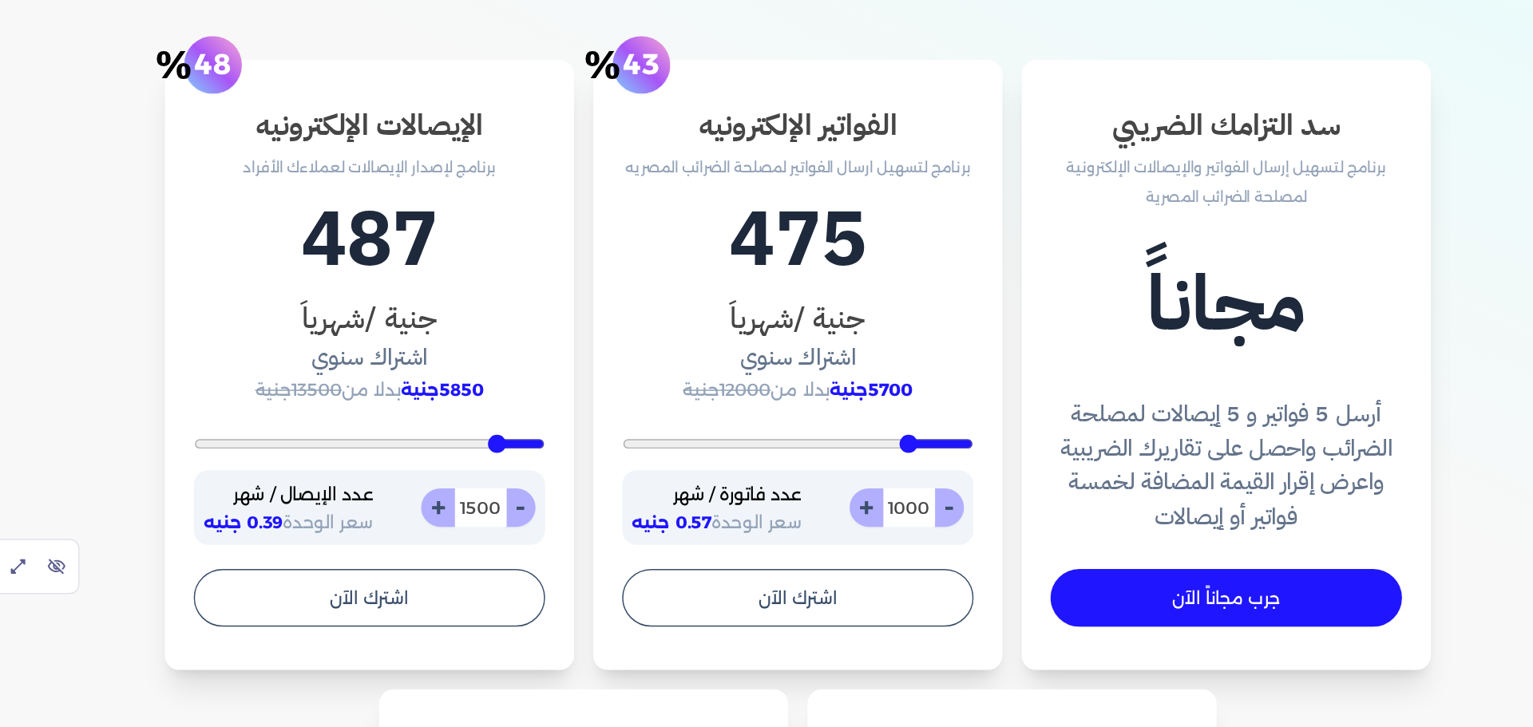
type input "1500"
click at [645, 498] on p "عدد فاتورة / شهر" at bounding box center [610, 494] width 113 height 21
drag, startPoint x: 645, startPoint y: 498, endPoint x: 643, endPoint y: 508, distance: 9.9
click at [643, 508] on div "عدد فاتورة / شهر سعر الوحدة 0.57 جنيه" at bounding box center [610, 503] width 113 height 38
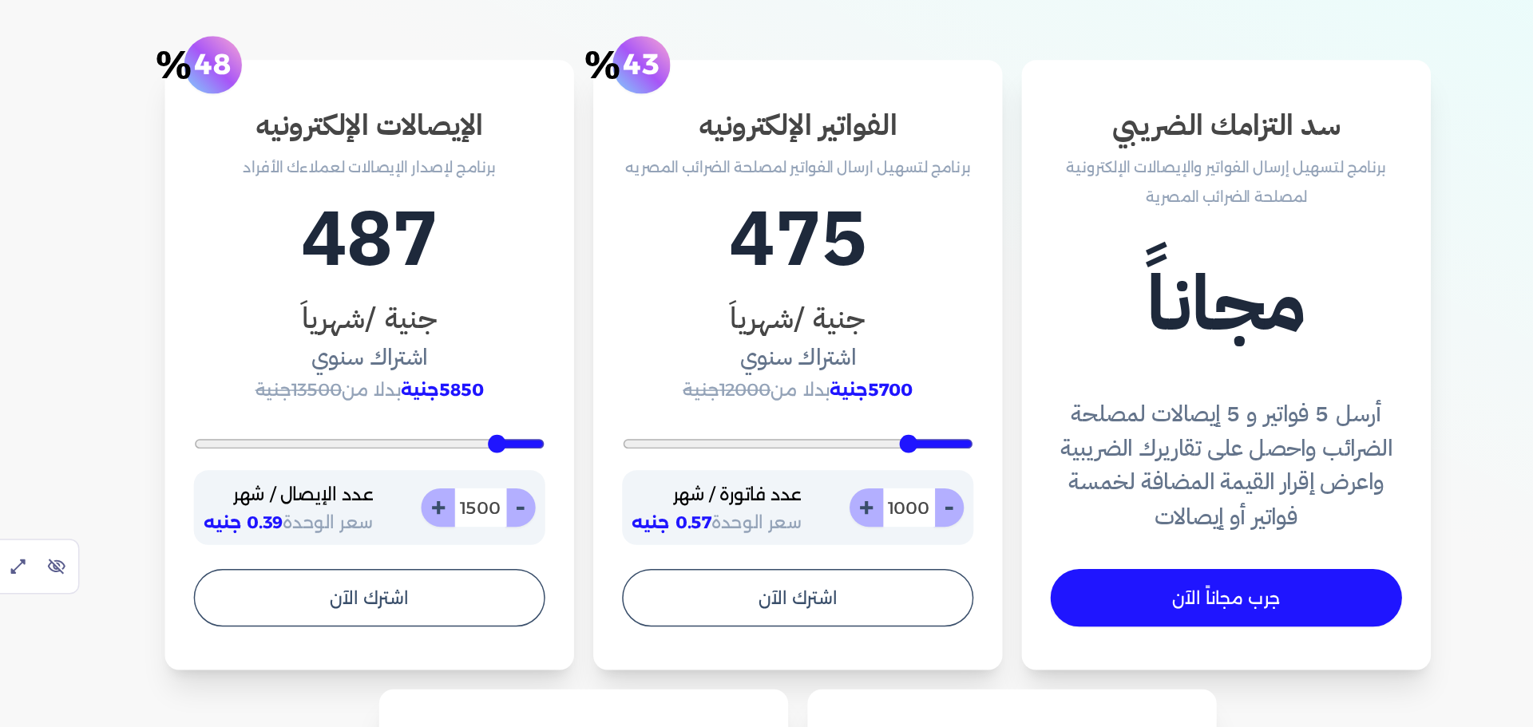
click at [723, 423] on span "5700جنية" at bounding box center [713, 424] width 55 height 14
click at [448, 423] on span "5850جنية" at bounding box center [428, 424] width 55 height 14
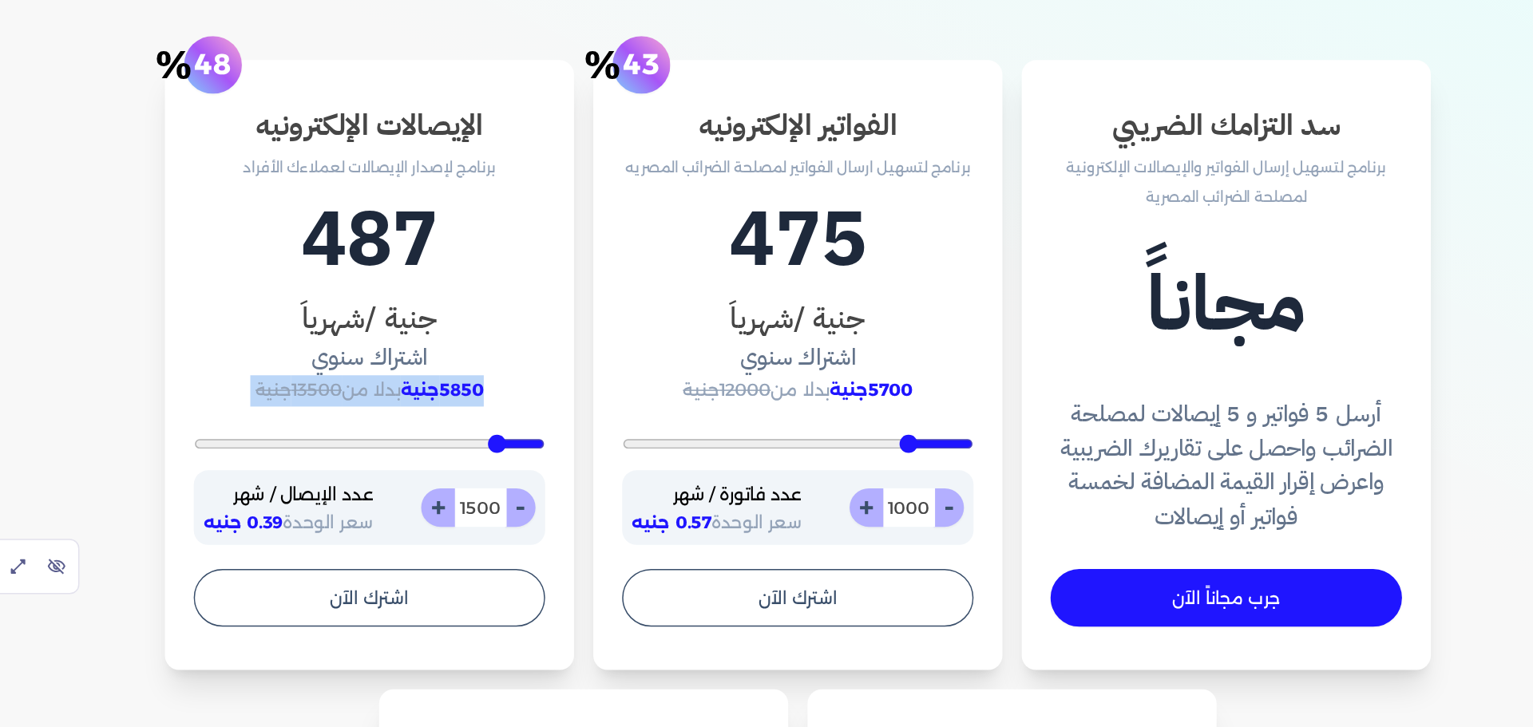
click at [448, 423] on span "5850جنية" at bounding box center [428, 424] width 55 height 14
click at [455, 498] on input "1500" at bounding box center [453, 502] width 35 height 26
type input "400"
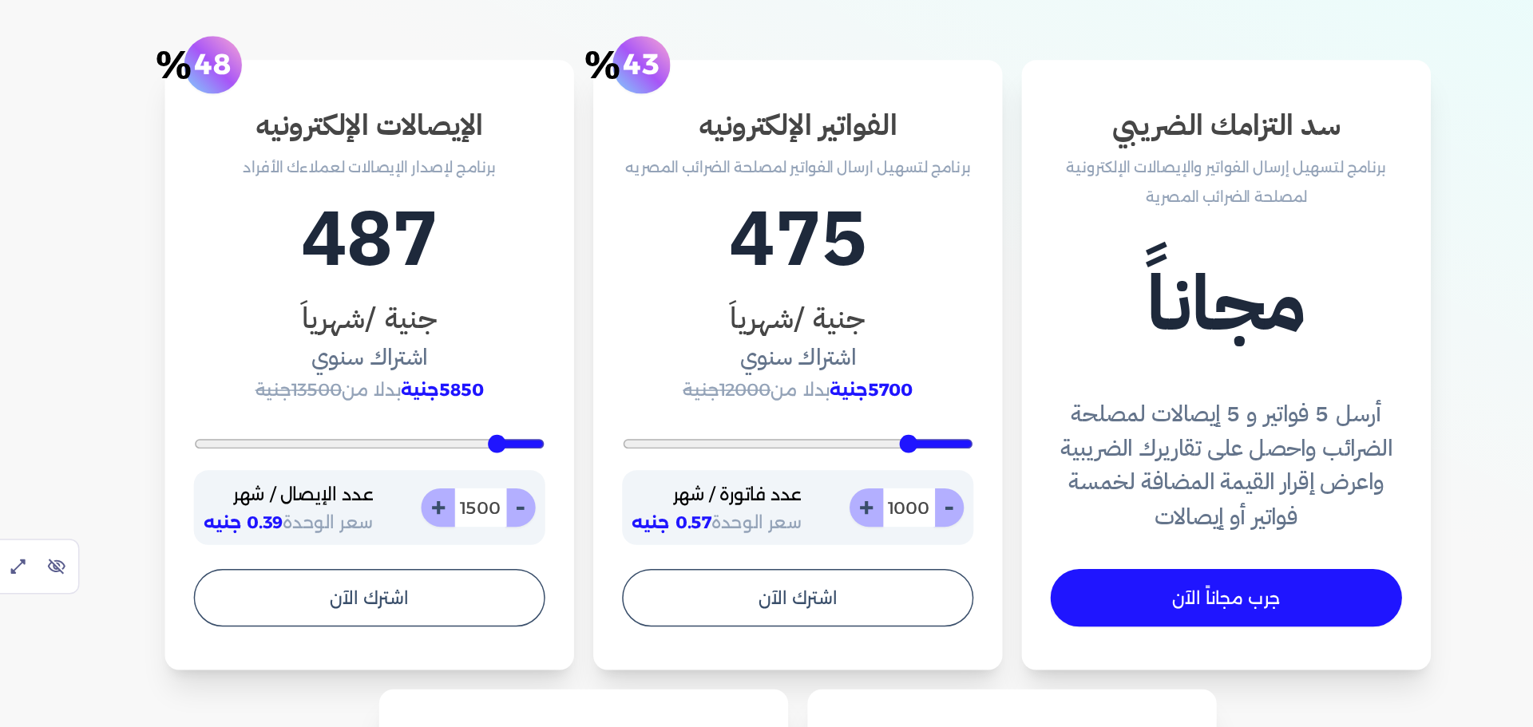
type input "2"
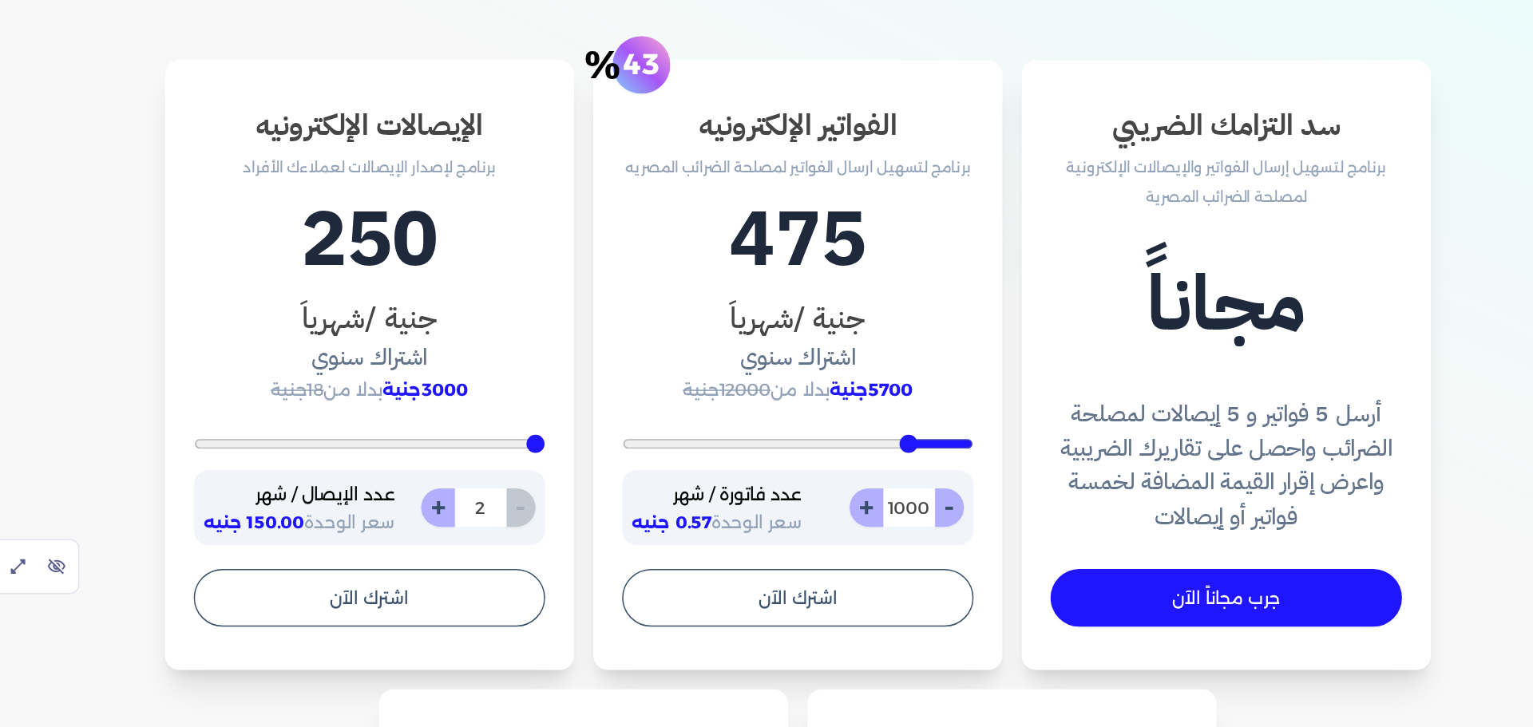
type input "400"
type input "20"
type input "400"
type input "200"
type input "2000"
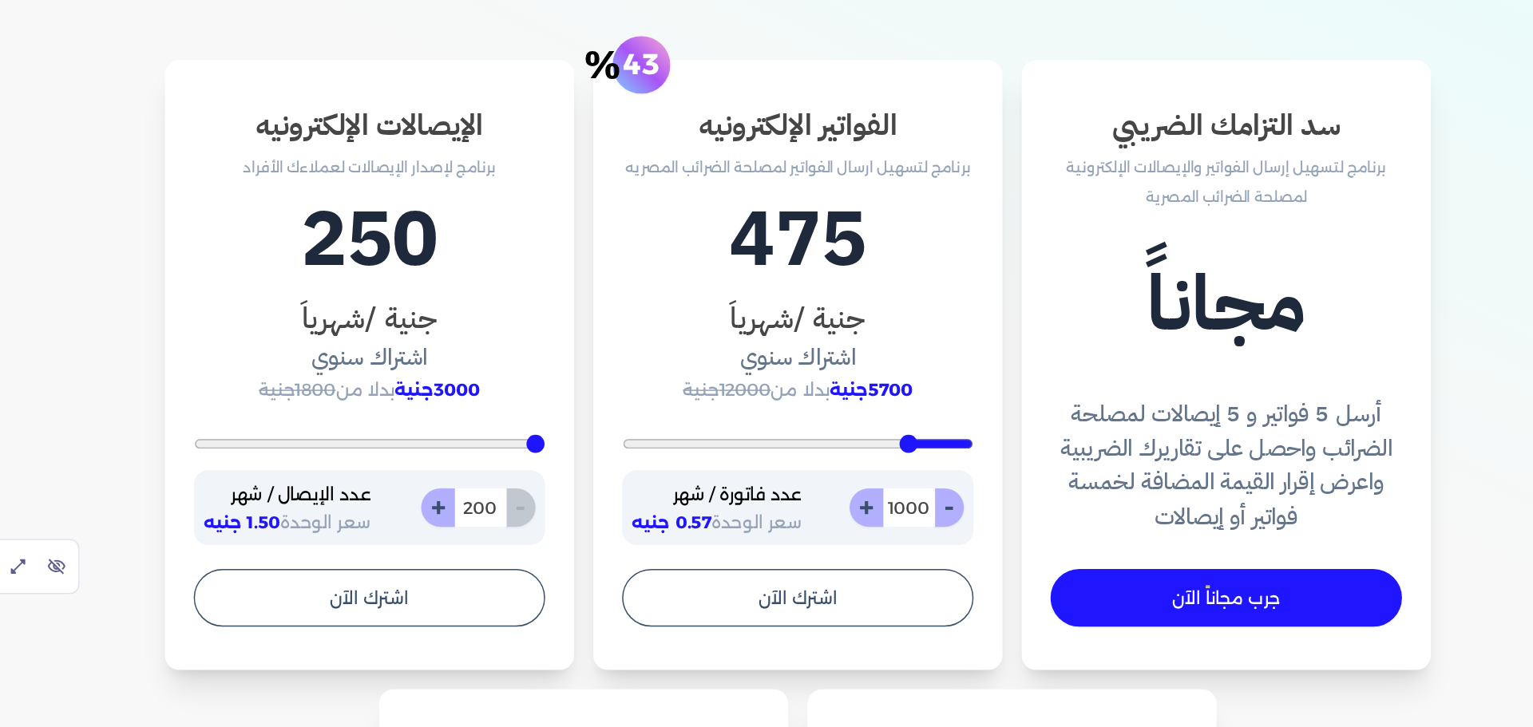
type input "2000"
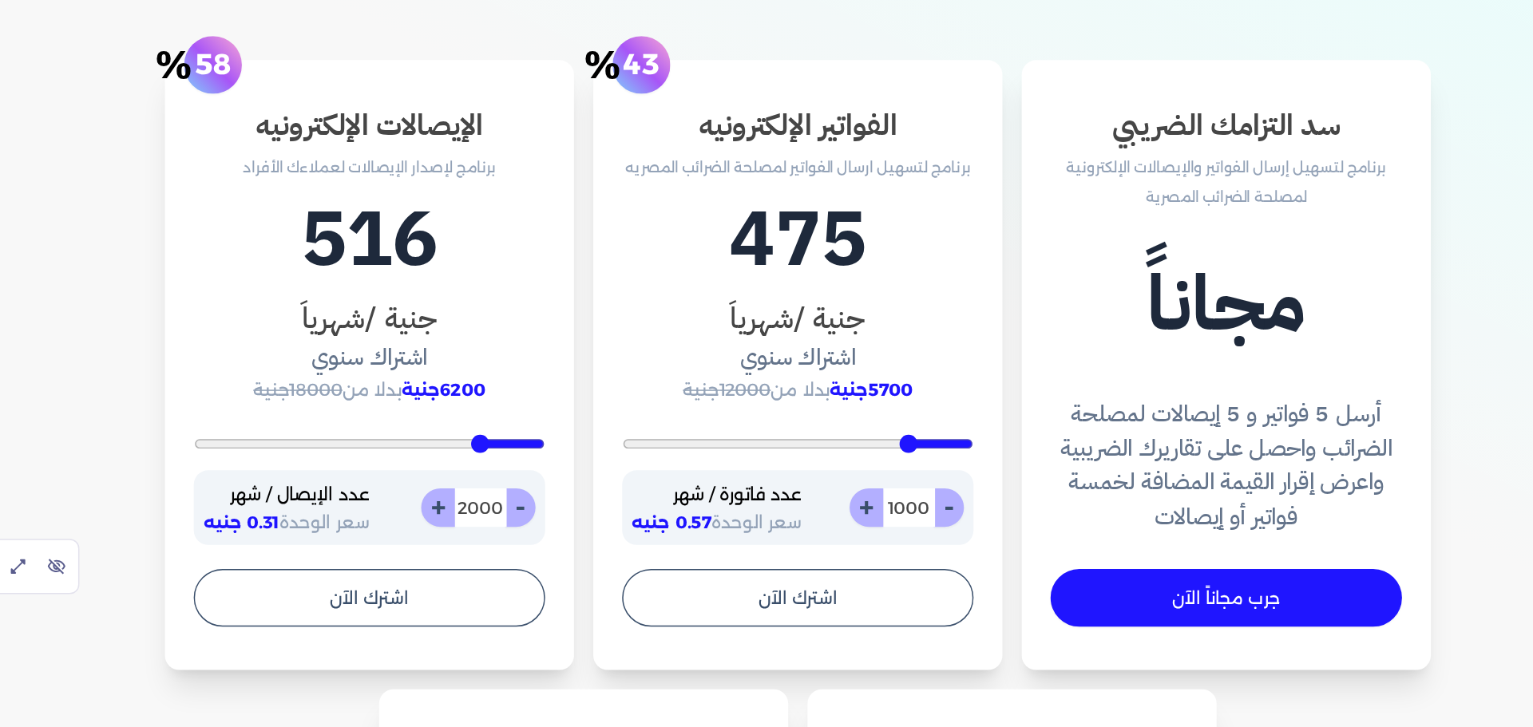
click at [470, 504] on input "2000" at bounding box center [453, 502] width 35 height 26
type input "5200"
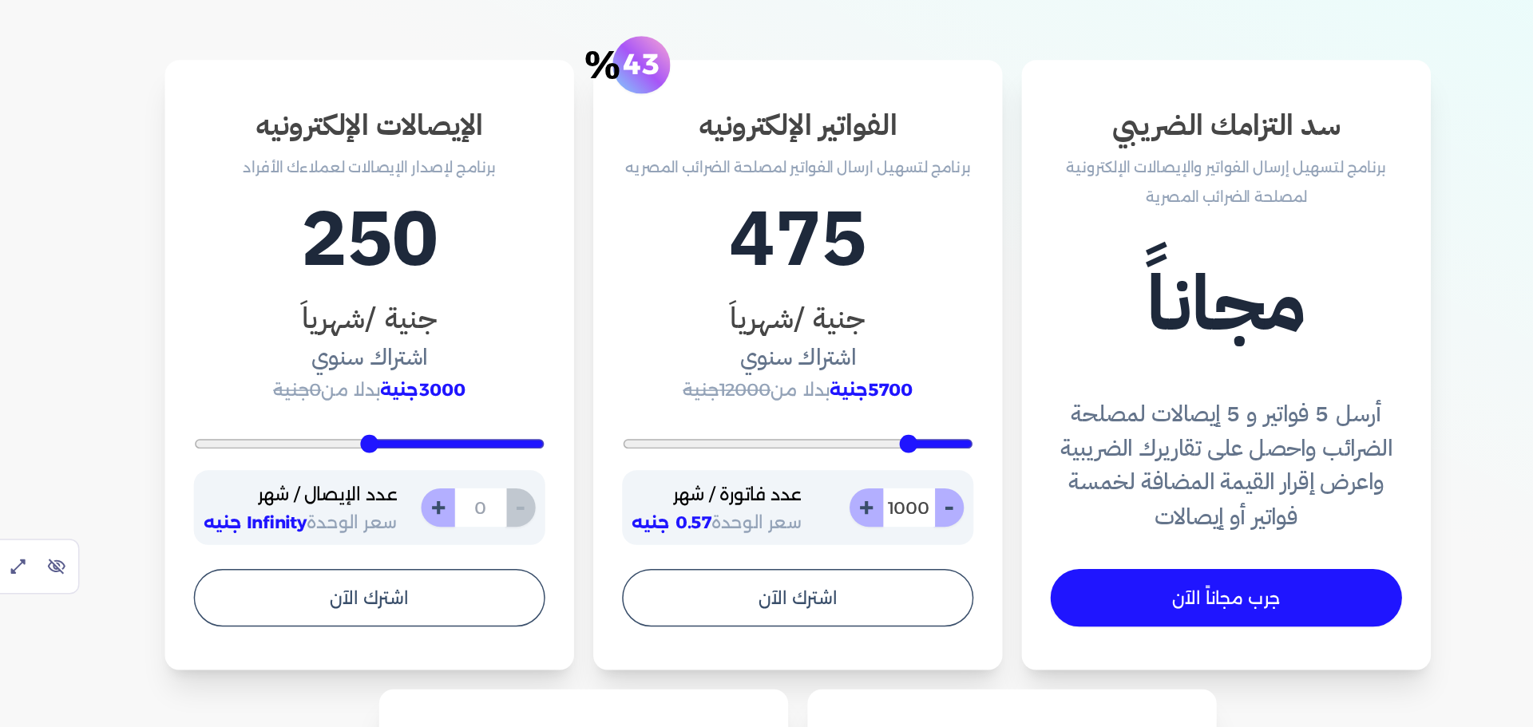
click at [475, 388] on h3 "جنية /شهرياَ" at bounding box center [380, 377] width 233 height 29
click at [427, 430] on span "3000جنية" at bounding box center [415, 424] width 57 height 14
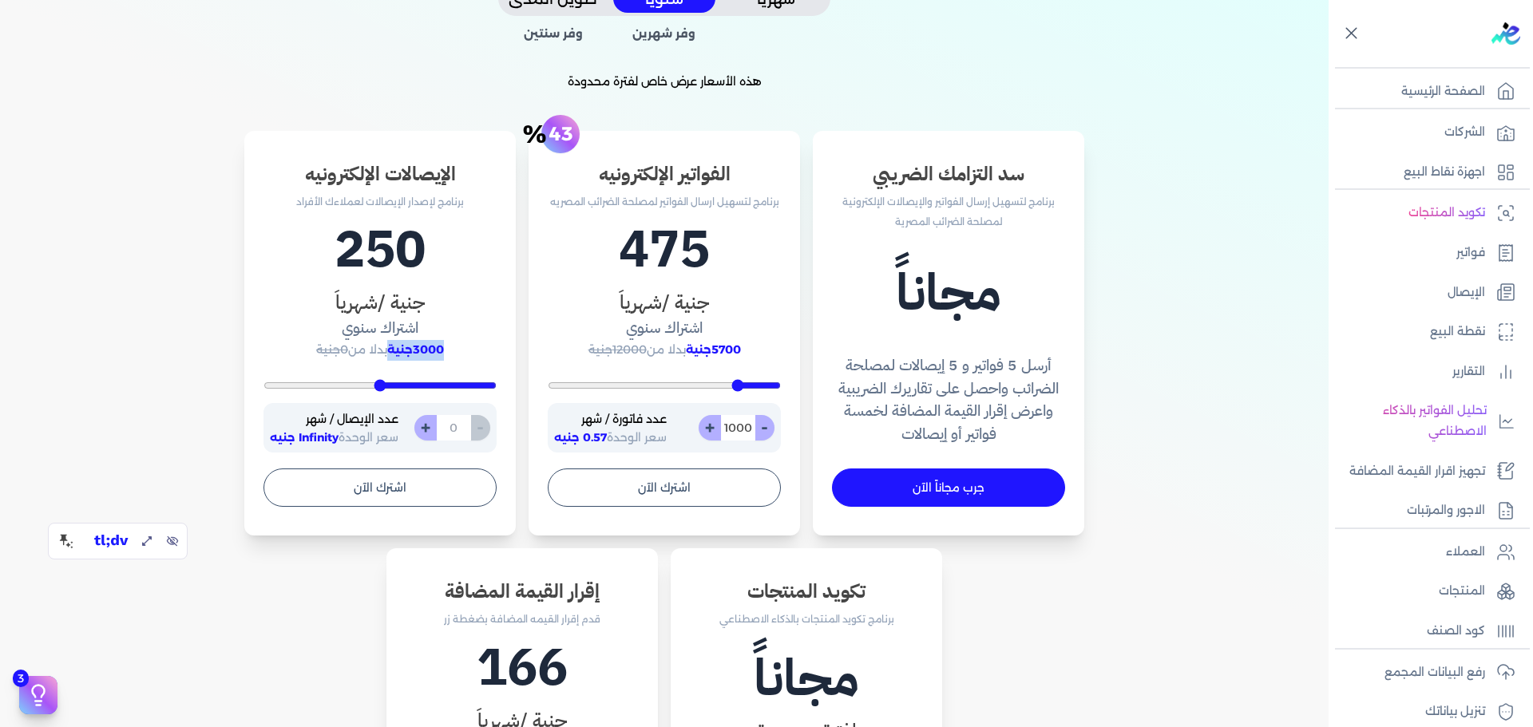
scroll to position [429, 0]
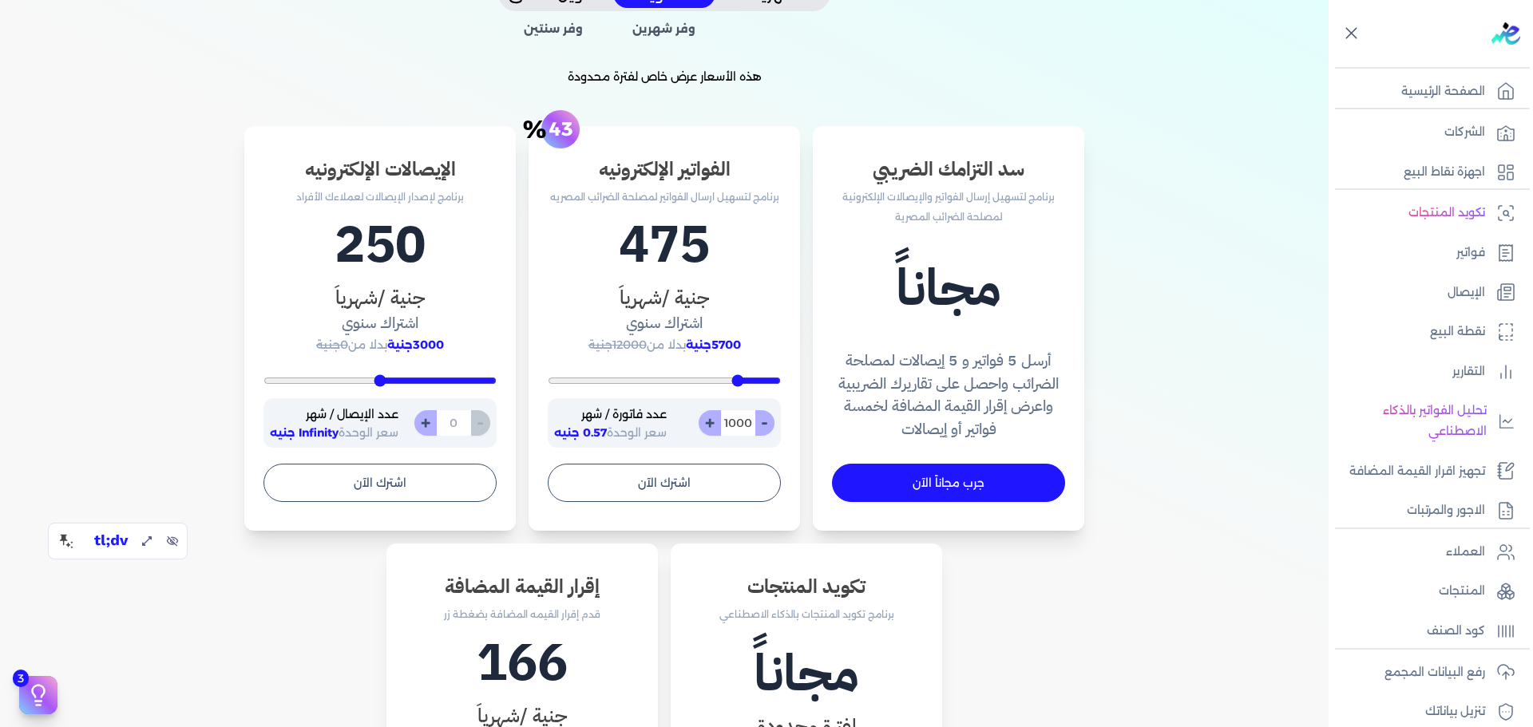
click at [717, 285] on h3 "جنية /شهرياَ" at bounding box center [664, 297] width 233 height 29
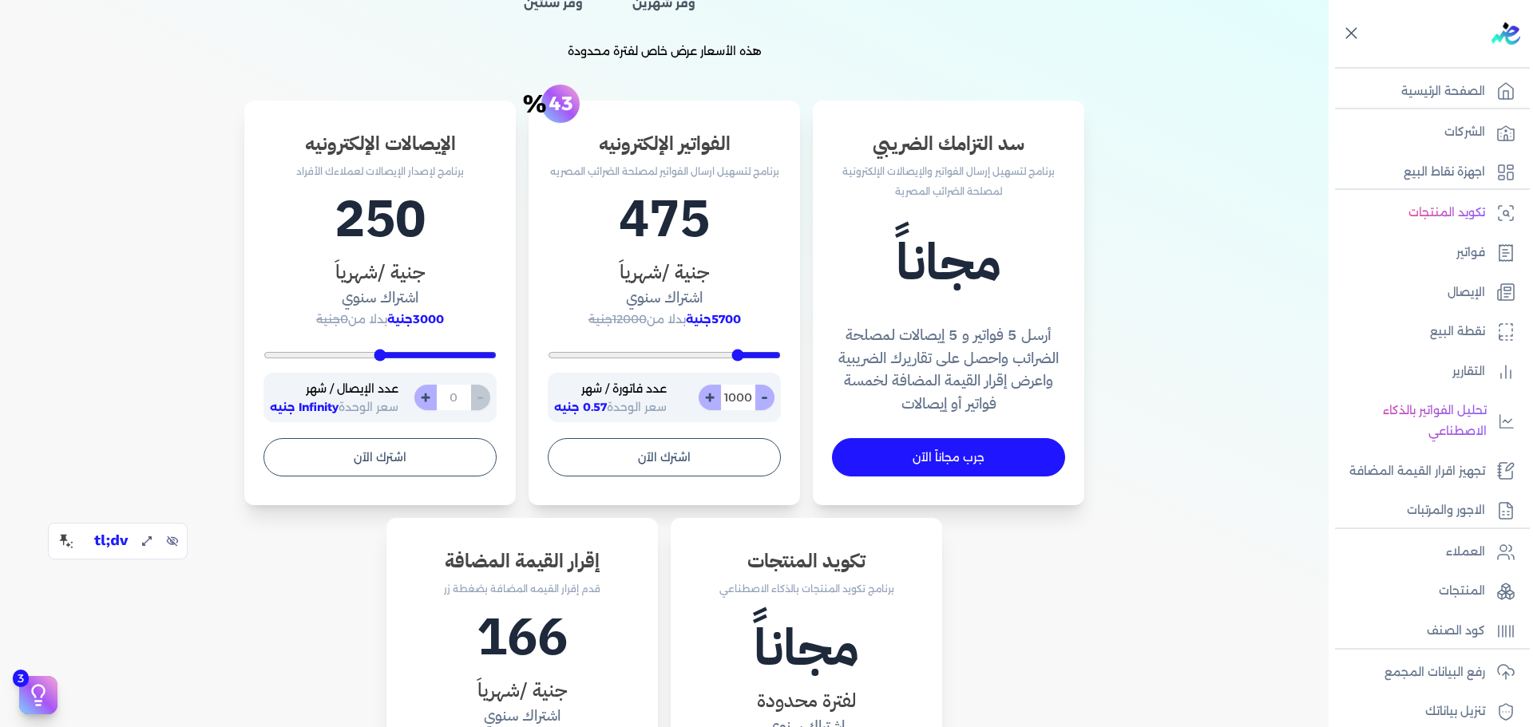
scroll to position [398, 0]
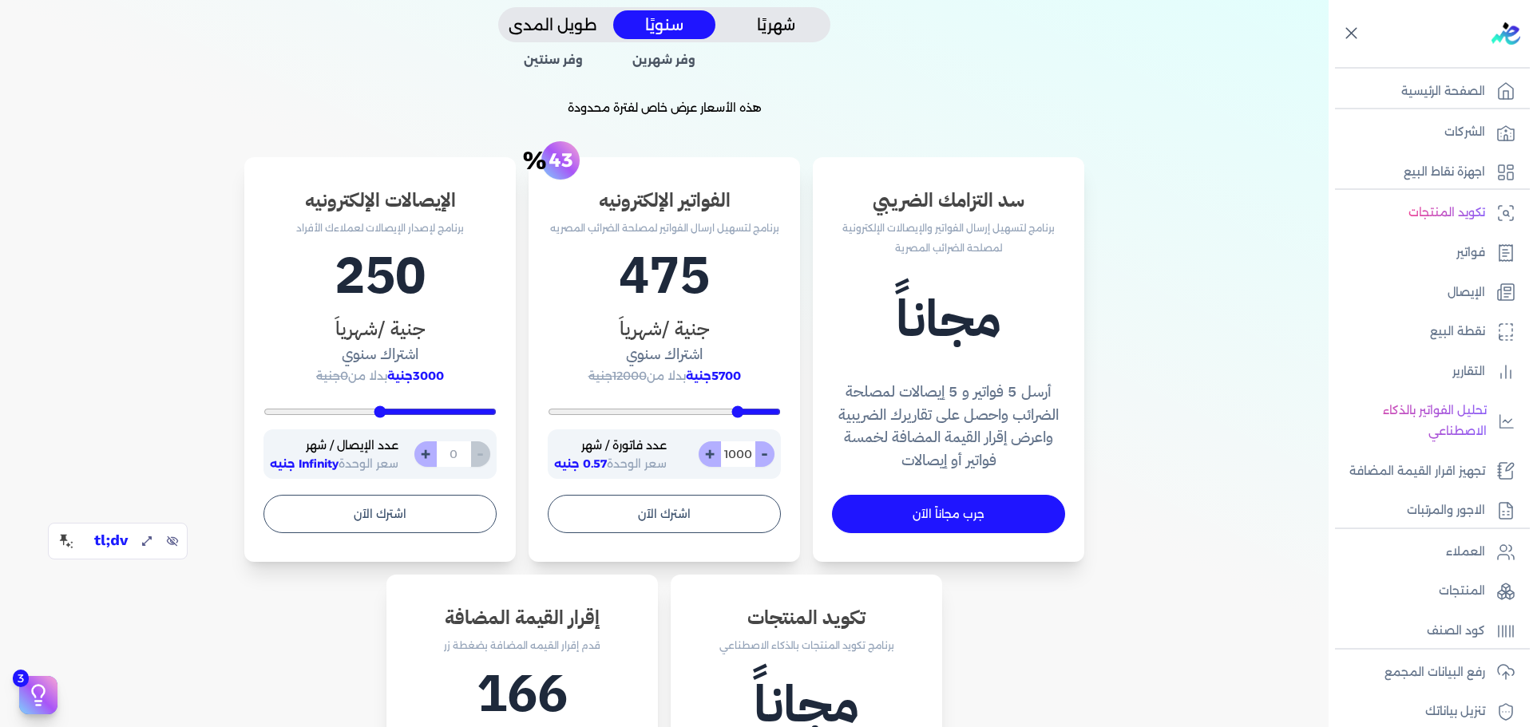
click at [454, 454] on input "number" at bounding box center [453, 455] width 35 height 26
type input "400"
type input "4"
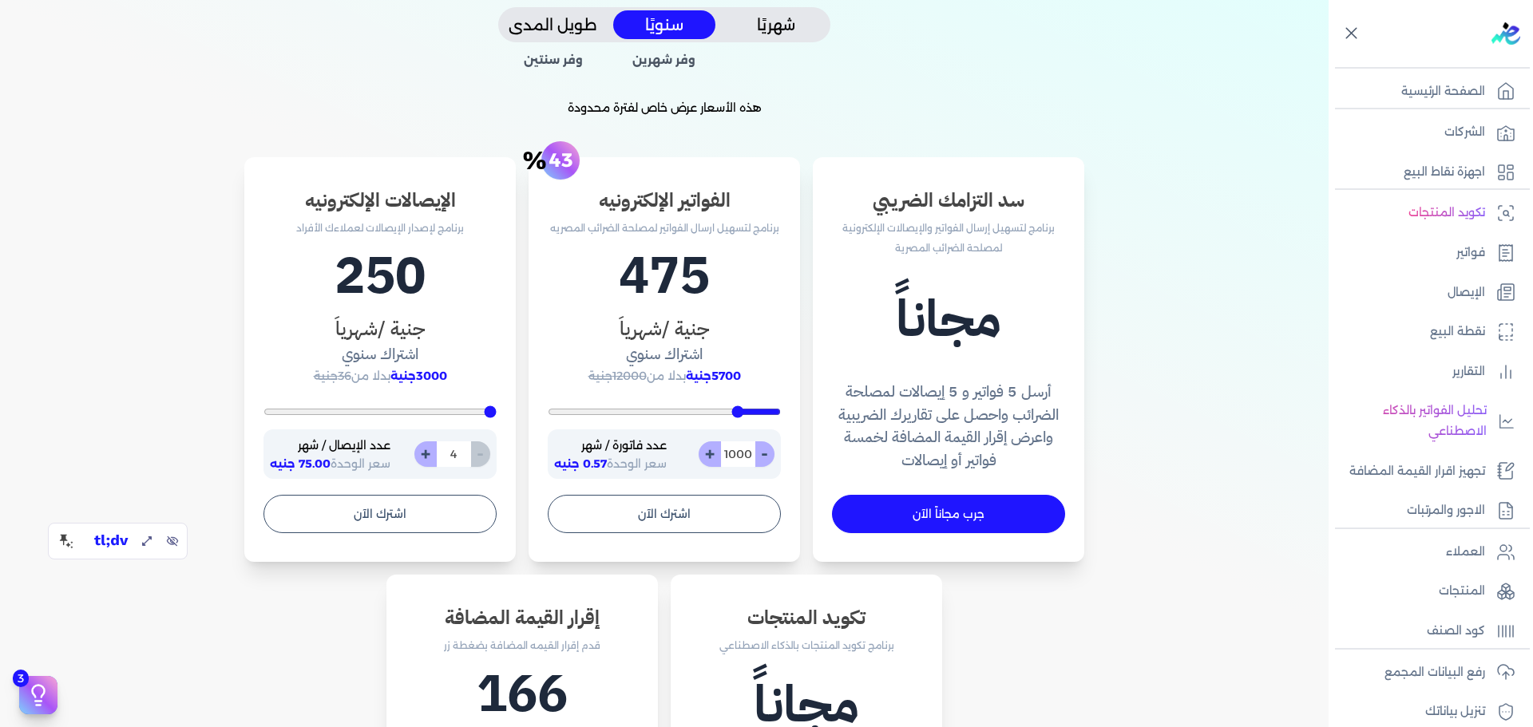
type input "400"
type input "4000"
click at [456, 454] on input "4000" at bounding box center [453, 455] width 35 height 26
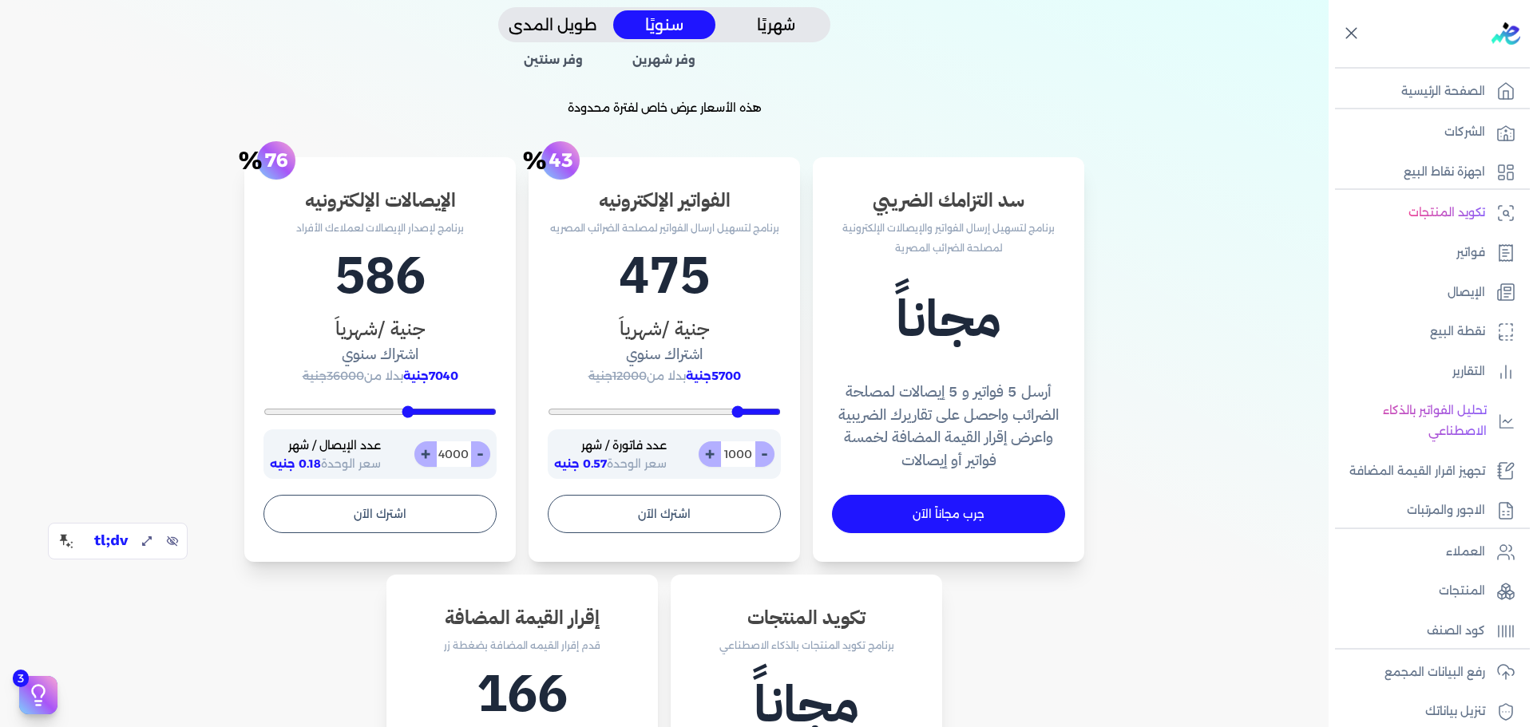
click at [456, 454] on input "4000" at bounding box center [453, 455] width 35 height 26
type input "400"
type input "2"
type input "400"
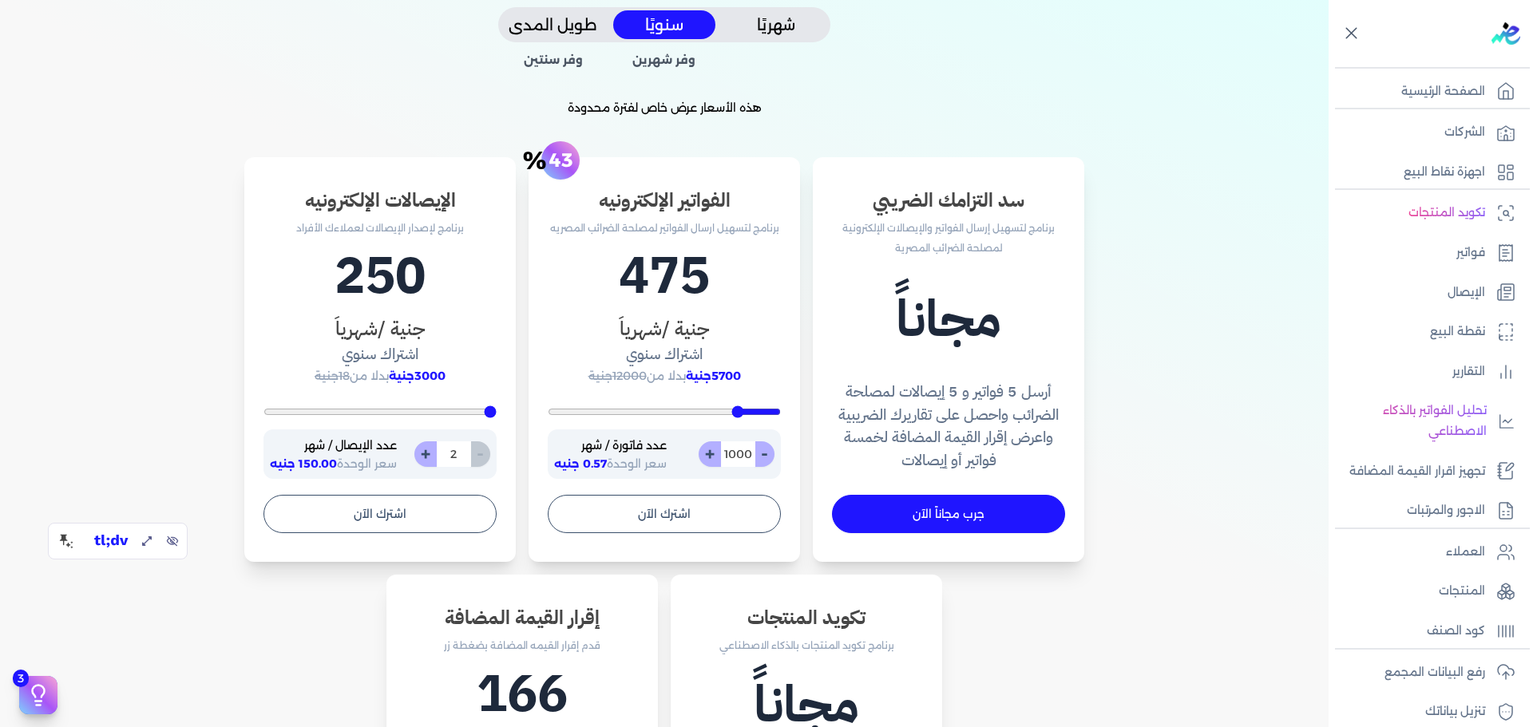
type input "20"
type input "400"
type input "200"
type input "2000"
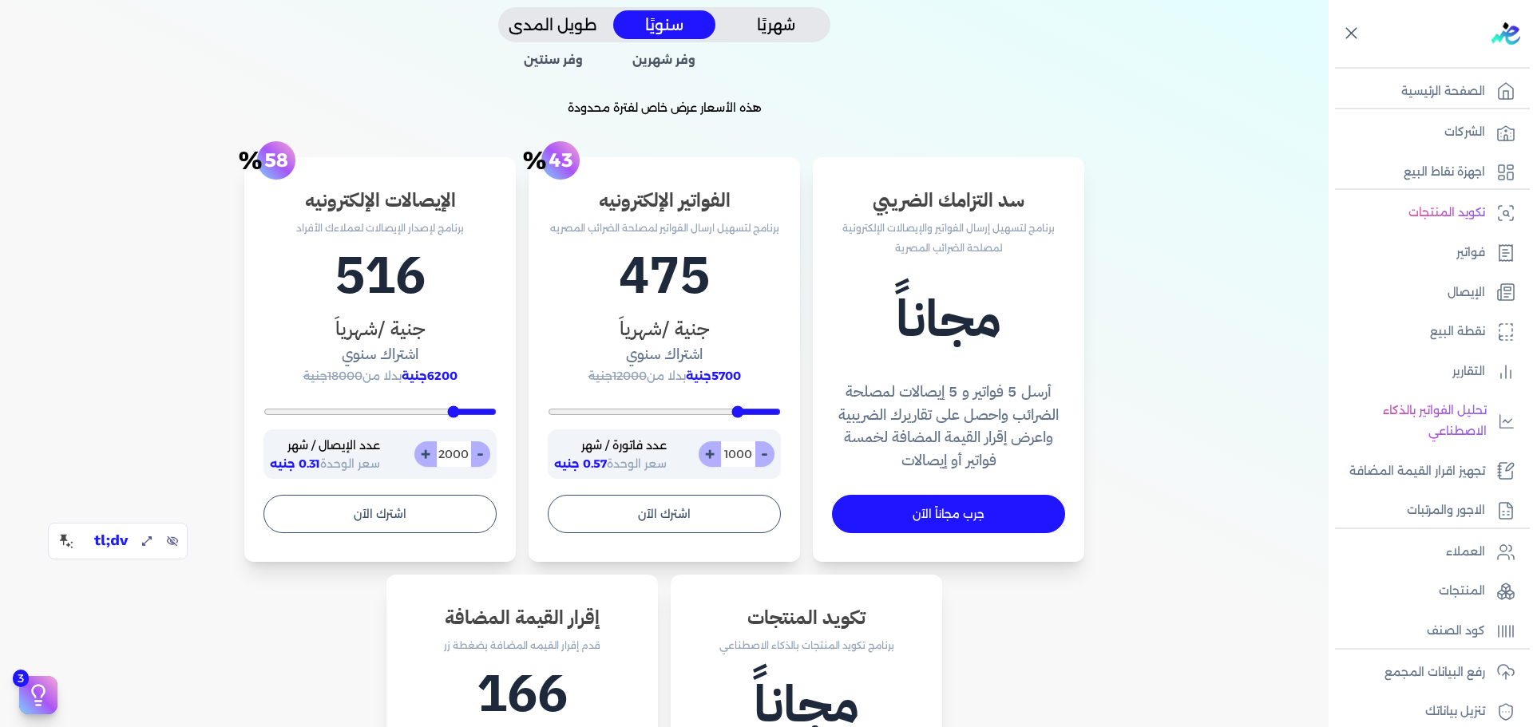
click at [466, 320] on h3 "جنية /شهرياَ" at bounding box center [380, 329] width 233 height 29
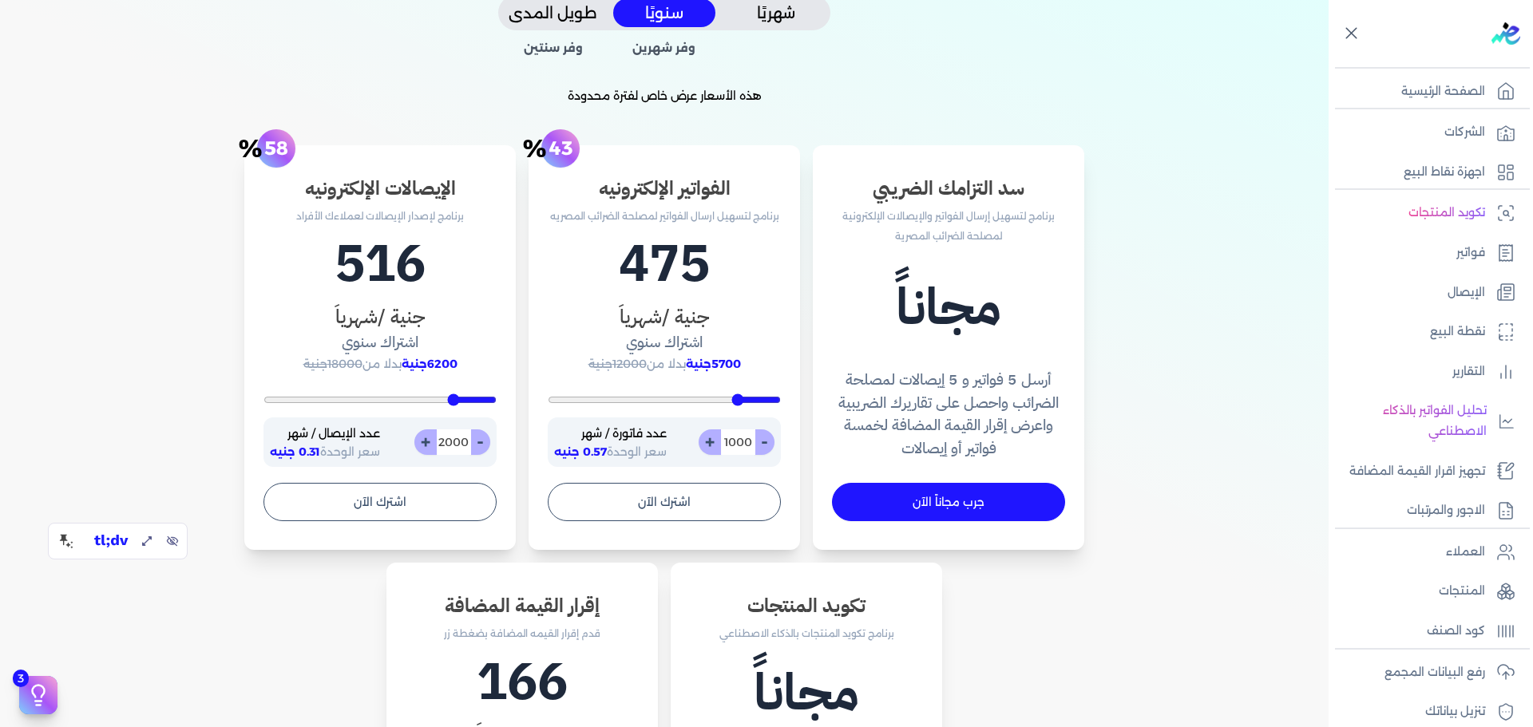
scroll to position [410, 0]
click at [478, 446] on button "-" at bounding box center [480, 442] width 20 height 26
type input "1999"
click at [446, 435] on input "1999" at bounding box center [453, 442] width 35 height 26
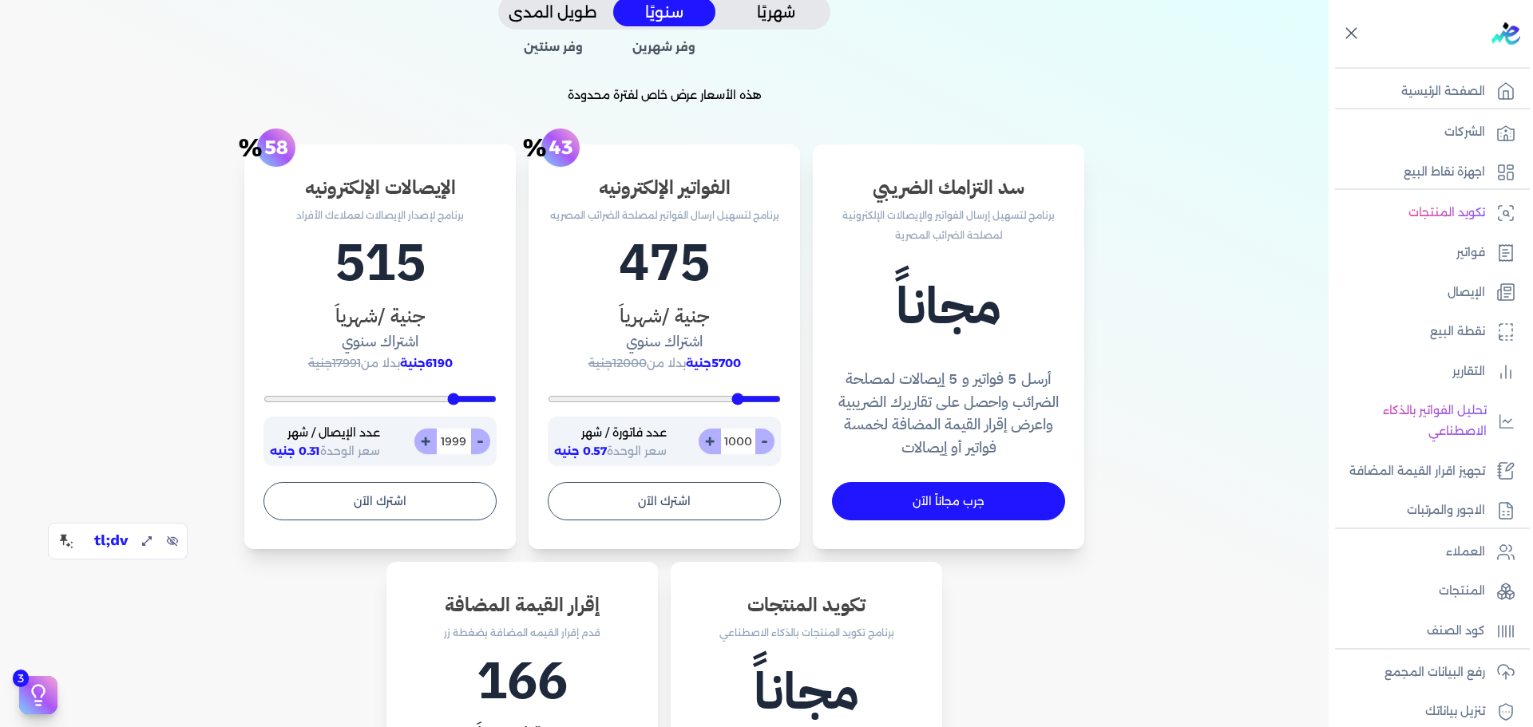
click at [446, 434] on input "1999" at bounding box center [453, 442] width 35 height 26
type input "400"
type input "2"
type input "400"
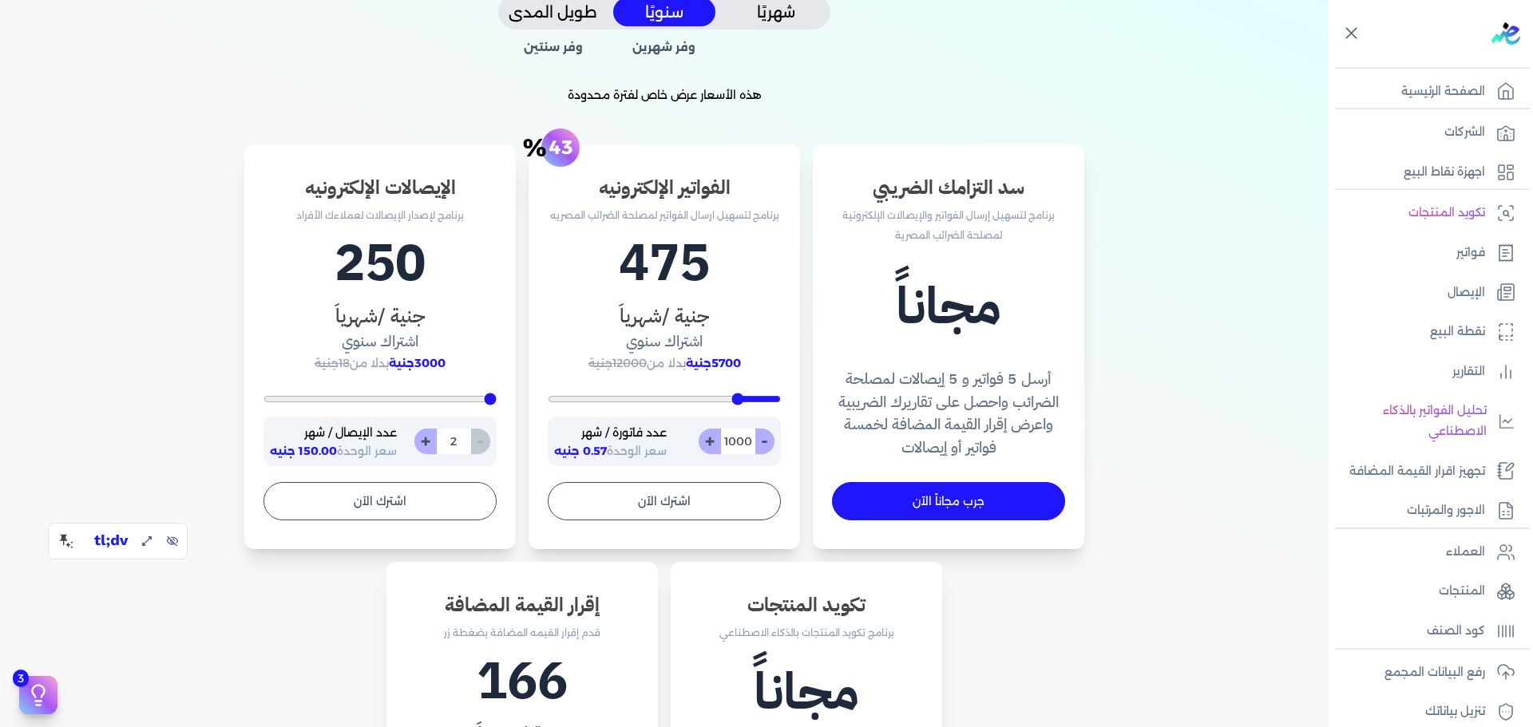
type input "20"
type input "400"
type input "200"
type input "2000"
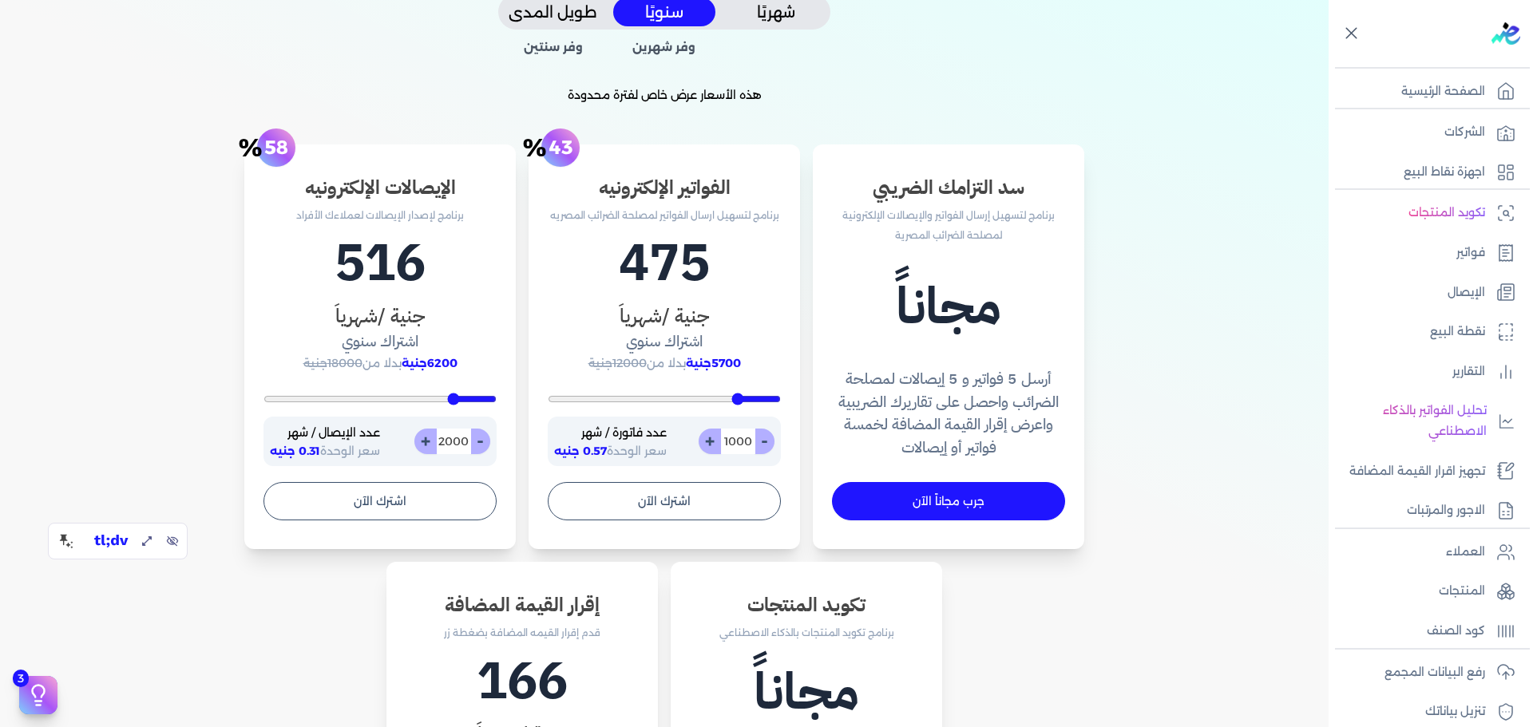
click at [160, 372] on div "سد التزامك الضريبي برنامج لتسهيل إرسال الفواتير والإيصالات الإلكترونية لمصلحة ا…" at bounding box center [664, 567] width 1022 height 844
click at [455, 431] on input "2000" at bounding box center [453, 442] width 35 height 26
click at [454, 431] on input "2000" at bounding box center [453, 442] width 35 height 26
type input "400"
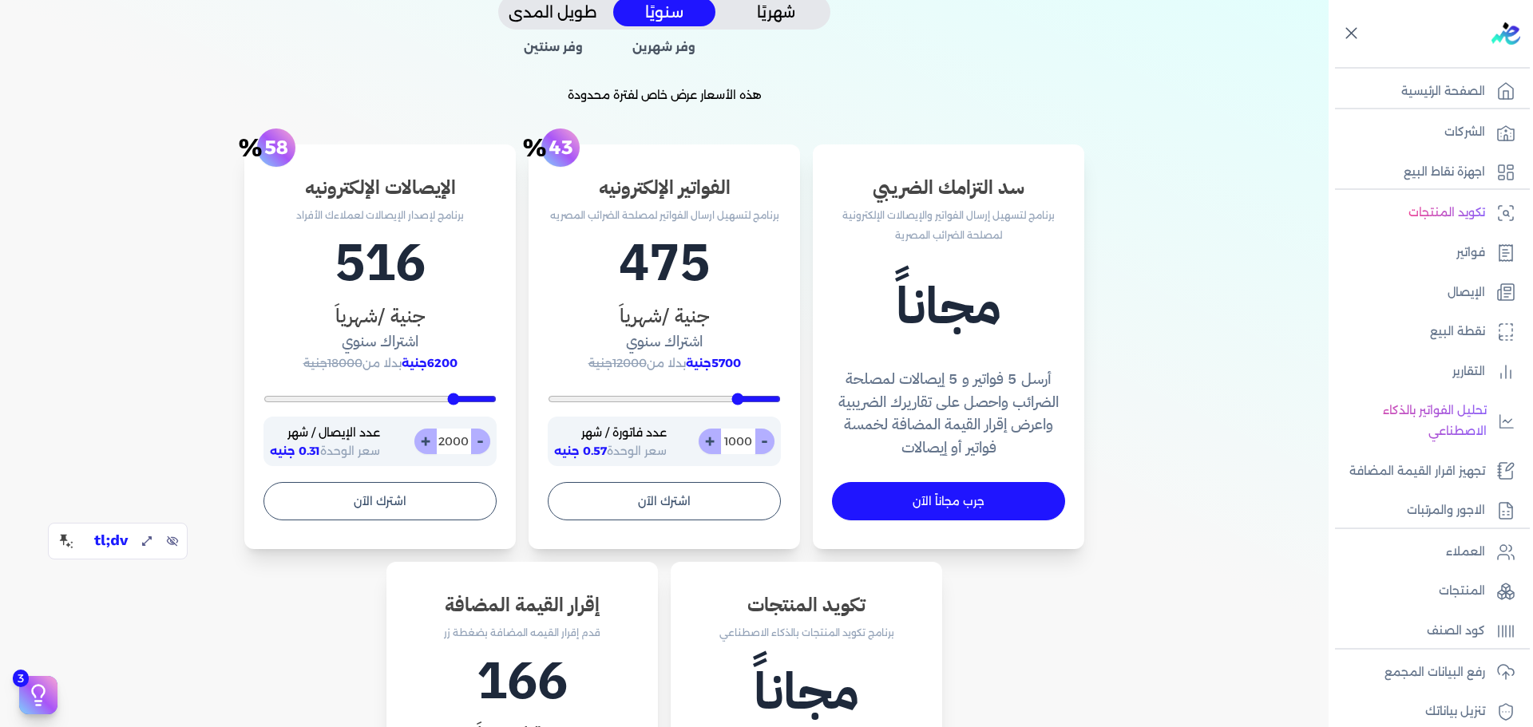
type input "1"
type input "400"
type input "10"
type input "400"
type input "100"
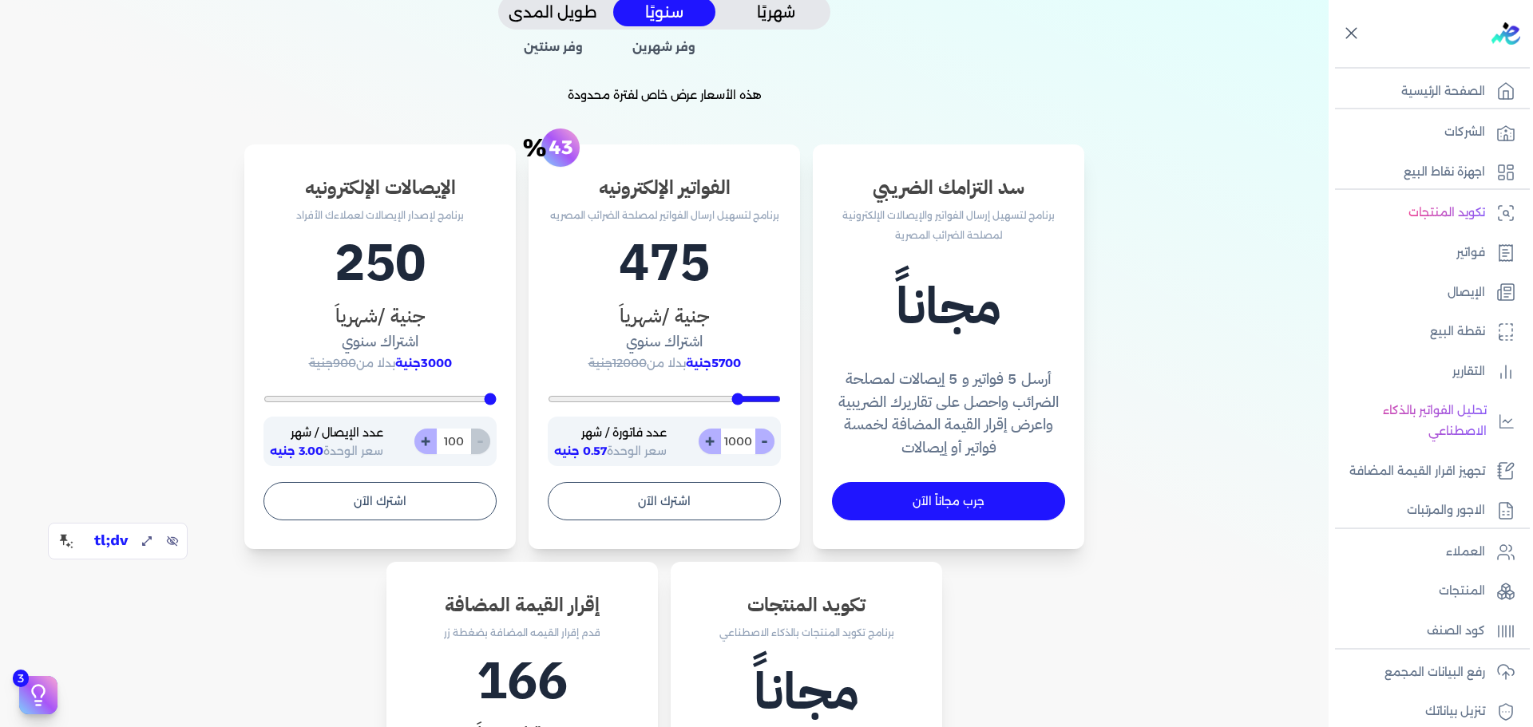
type input "1000"
click at [147, 362] on div "سد التزامك الضريبي برنامج لتسهيل إرسال الفواتير والإيصالات الإلكترونية لمصلحة ا…" at bounding box center [664, 586] width 1201 height 882
click at [175, 446] on div "سد التزامك الضريبي برنامج لتسهيل إرسال الفواتير والإيصالات الإلكترونية لمصلحة ا…" at bounding box center [664, 567] width 1022 height 844
drag, startPoint x: 105, startPoint y: 534, endPoint x: 125, endPoint y: 687, distance: 153.8
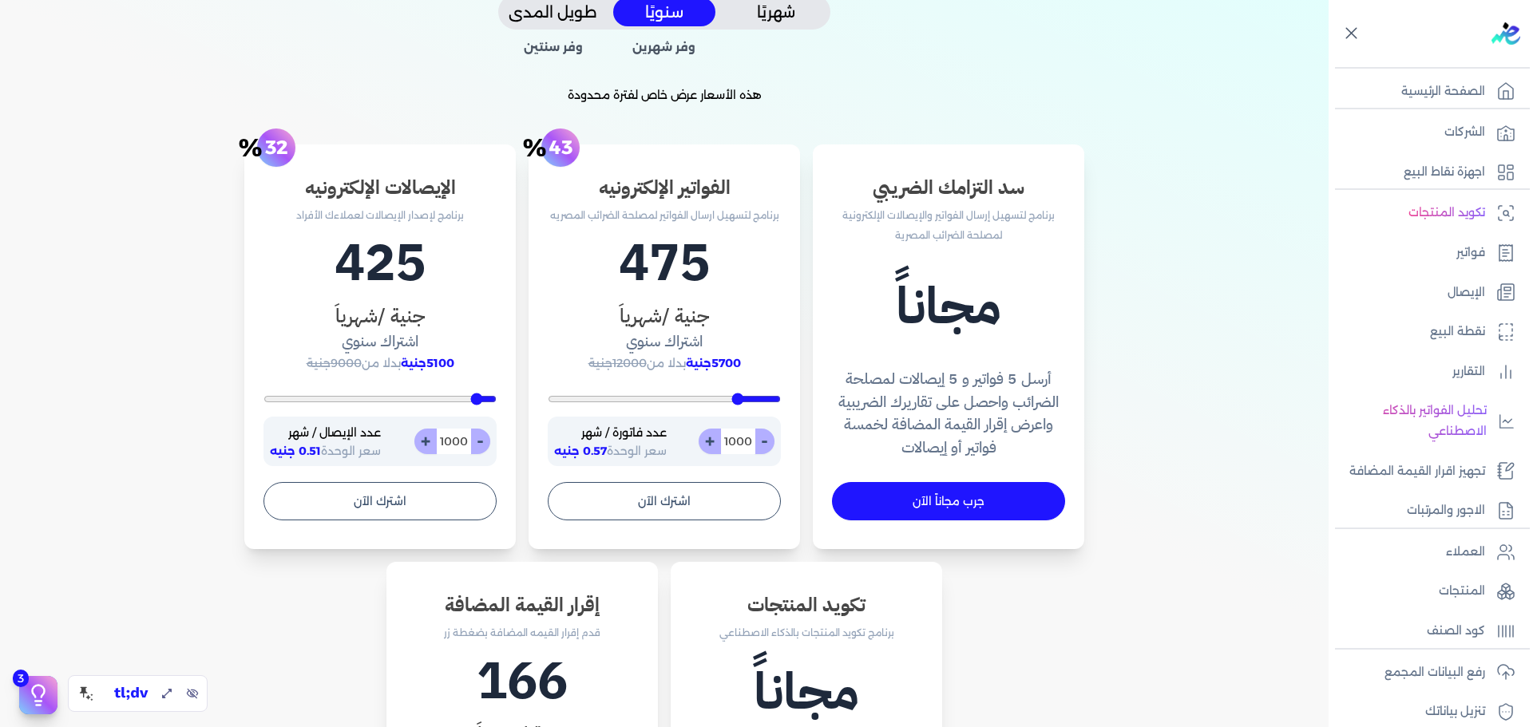
click at [125, 688] on icon at bounding box center [123, 693] width 4 height 10
click at [452, 438] on input "1000" at bounding box center [453, 442] width 35 height 26
click at [735, 446] on input "1000" at bounding box center [737, 442] width 35 height 26
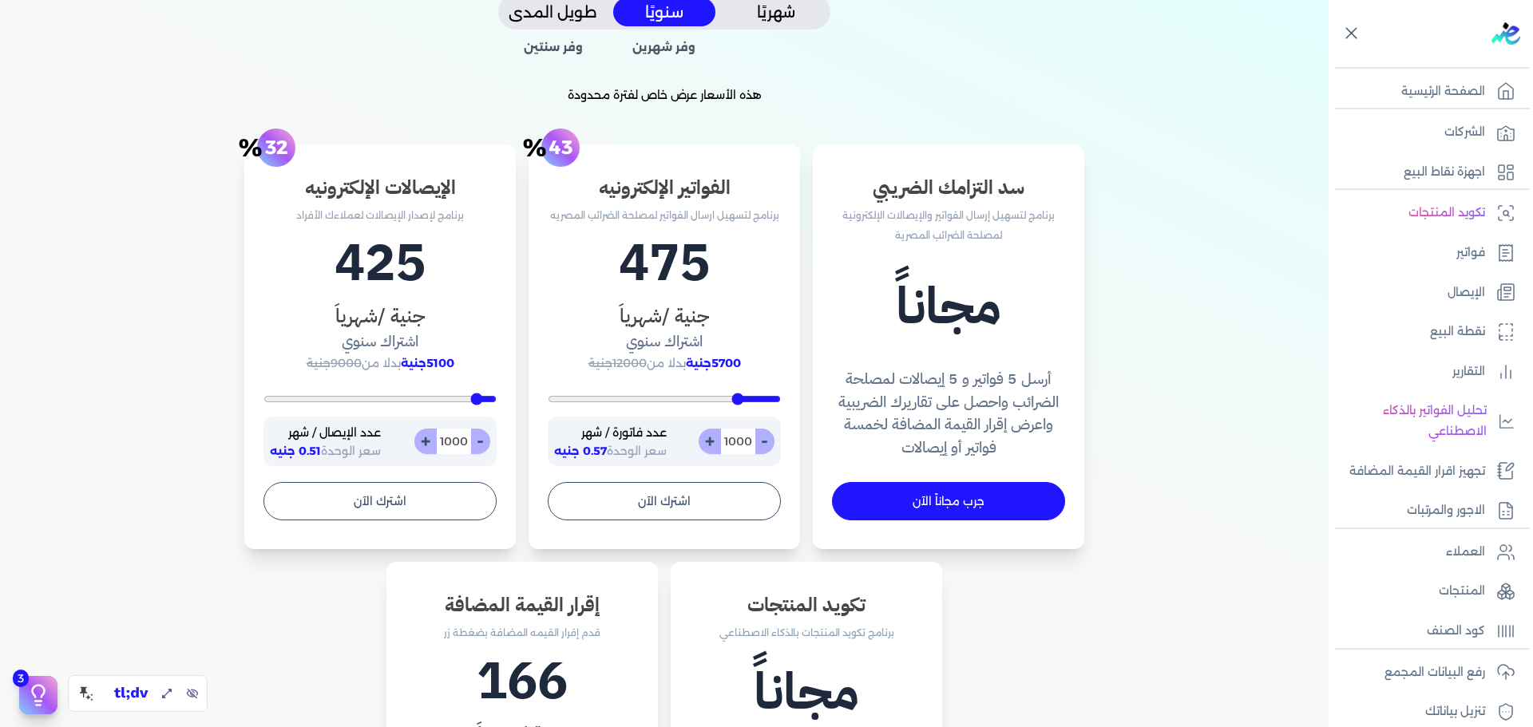
click at [735, 446] on input "1000" at bounding box center [737, 442] width 35 height 26
click at [454, 442] on input "1000" at bounding box center [453, 442] width 35 height 26
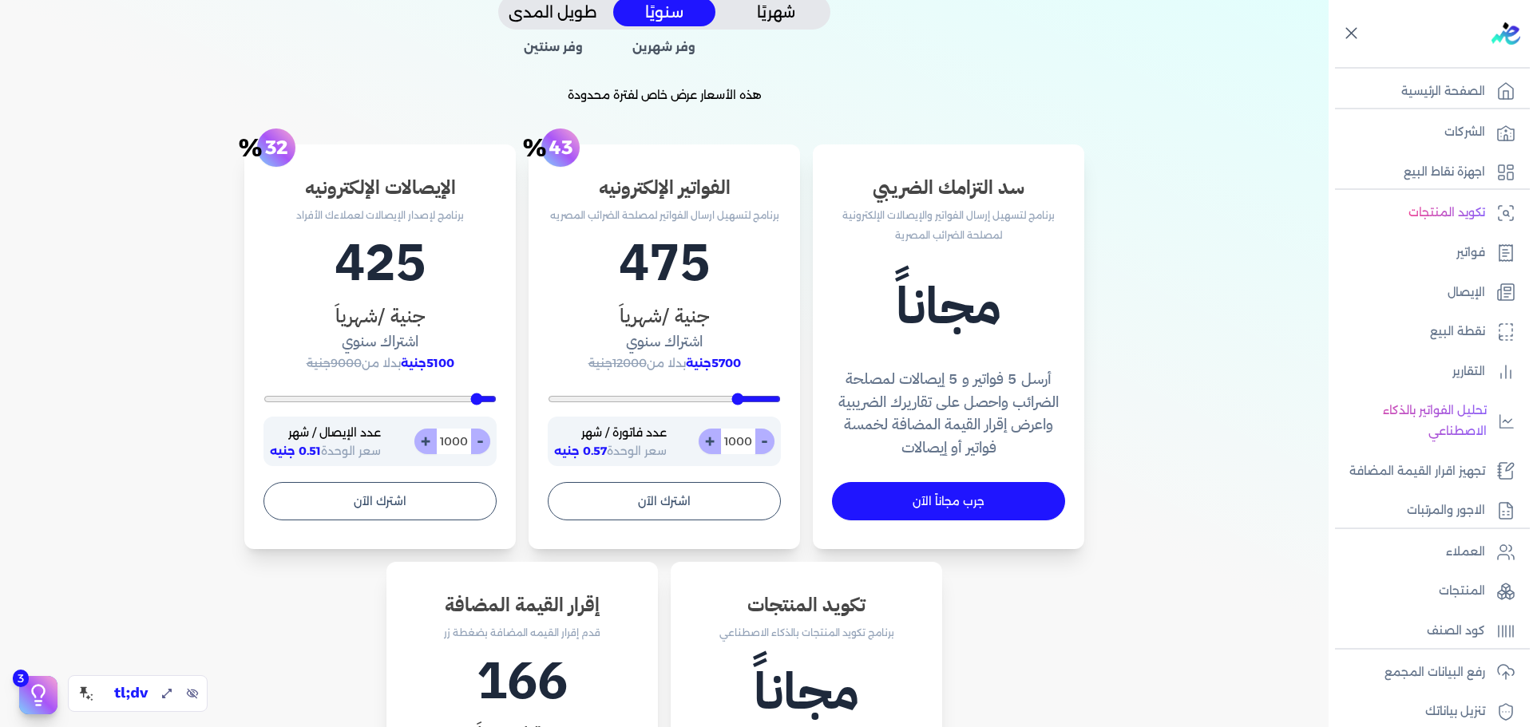
click at [450, 443] on input "1000" at bounding box center [453, 442] width 35 height 26
